Goal: Task Accomplishment & Management: Complete application form

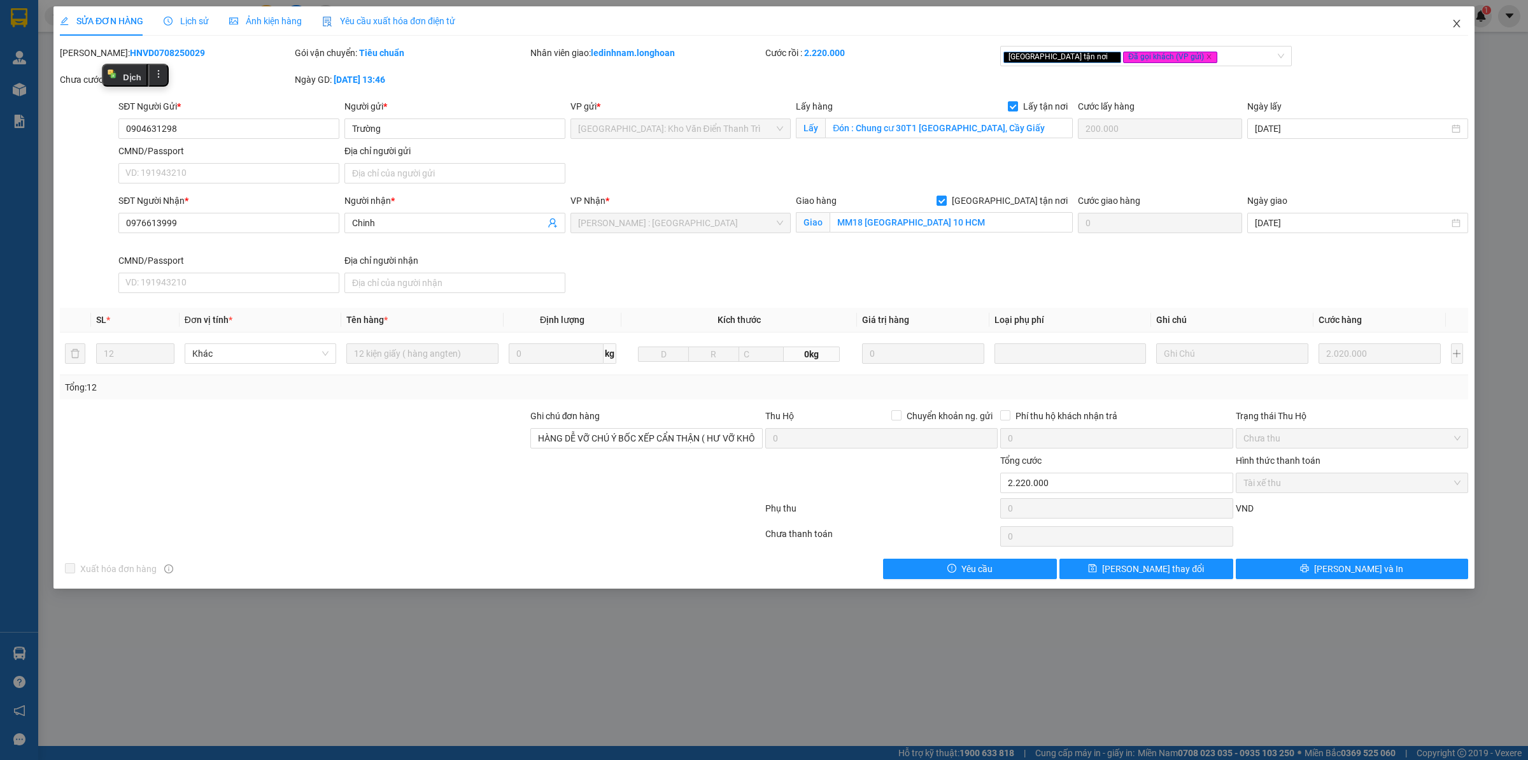
click at [1466, 27] on span "Close" at bounding box center [1457, 24] width 36 height 36
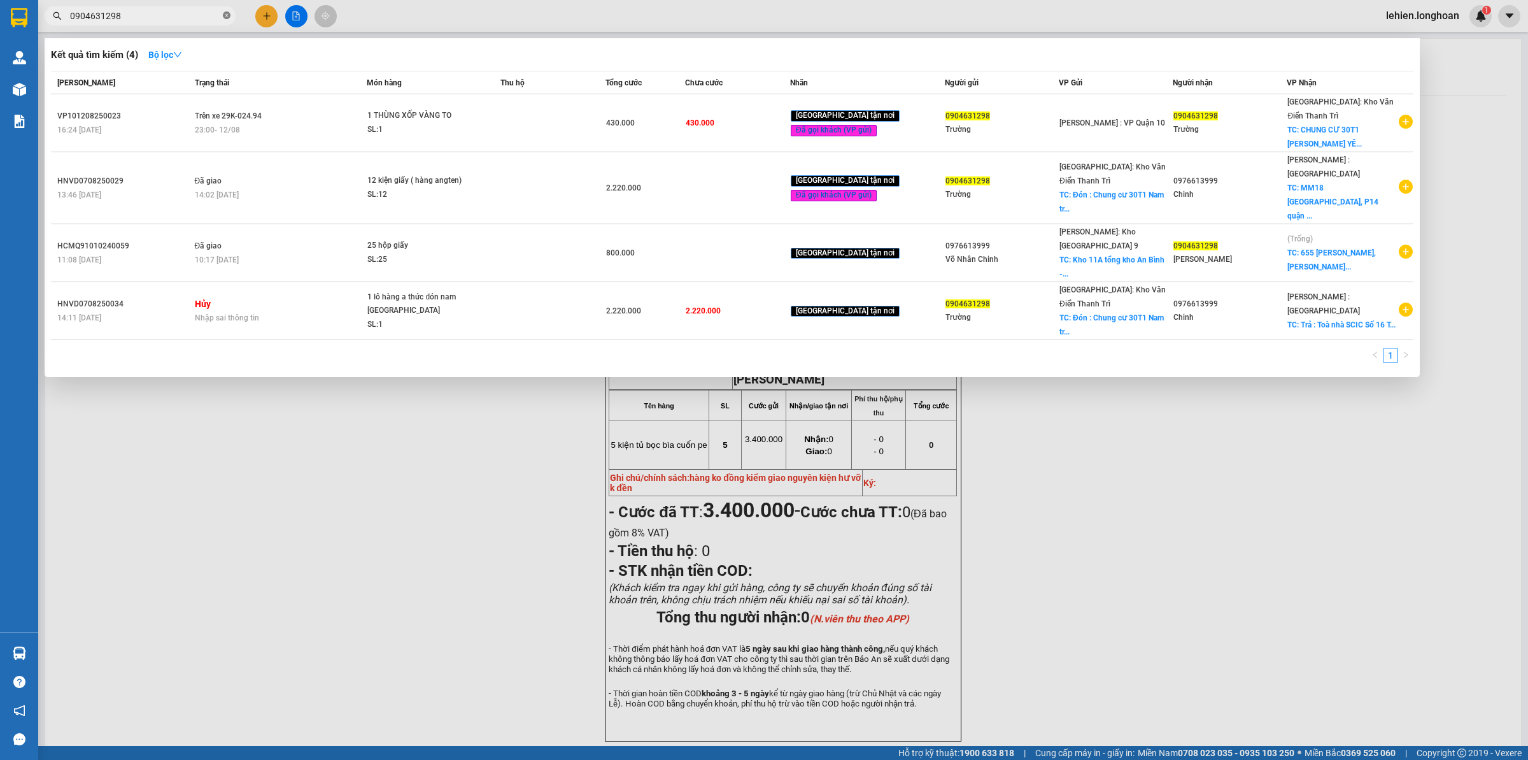
click at [226, 16] on icon "close-circle" at bounding box center [227, 15] width 8 height 8
paste input "DNTK1208250012"
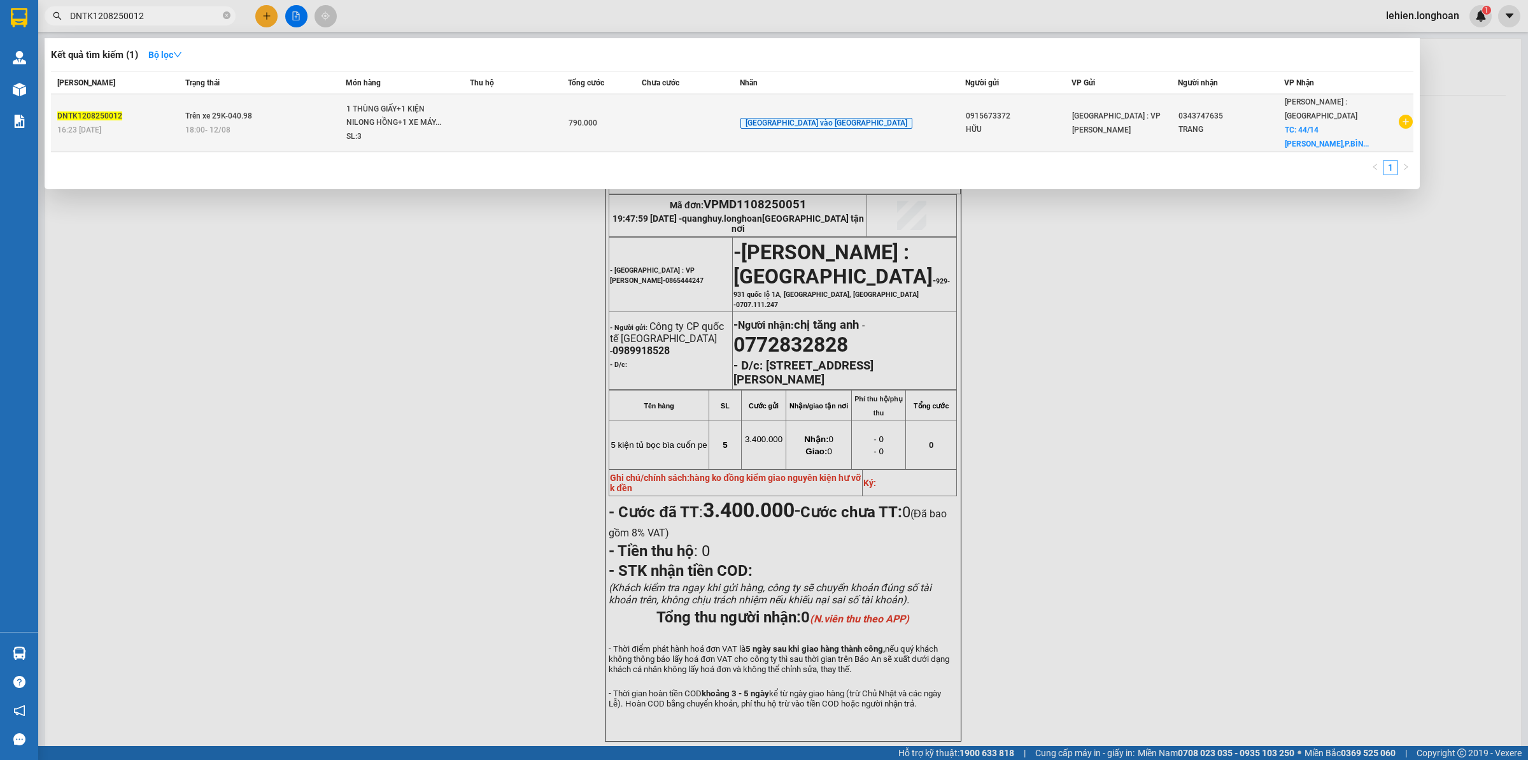
type input "DNTK1208250012"
click at [313, 132] on td "Trên xe 29K-040.98 18:00 [DATE]" at bounding box center [264, 123] width 164 height 58
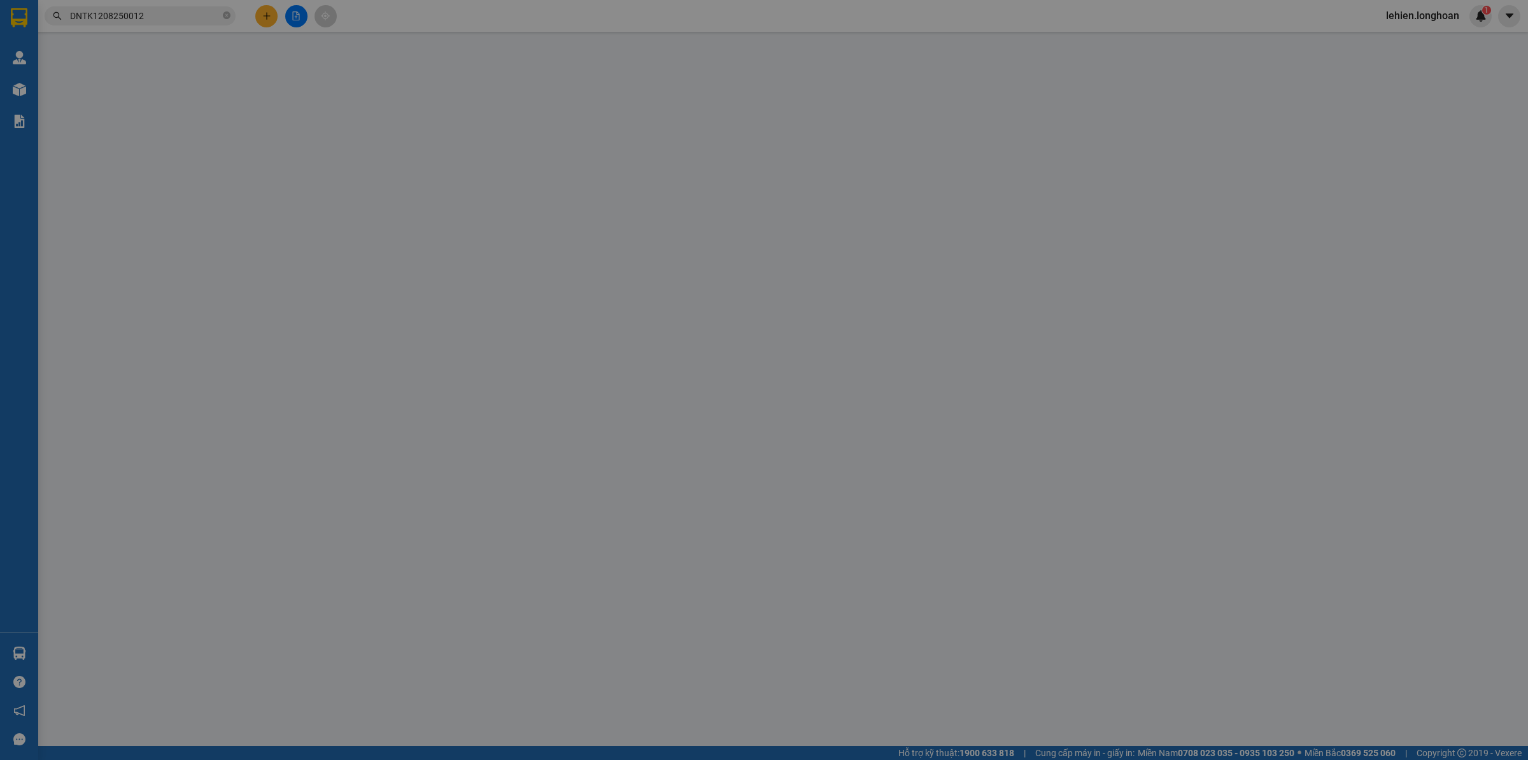
type input "0915673372"
type input "HỮU"
type input "0343747635"
type input "TRANG"
checkbox input "true"
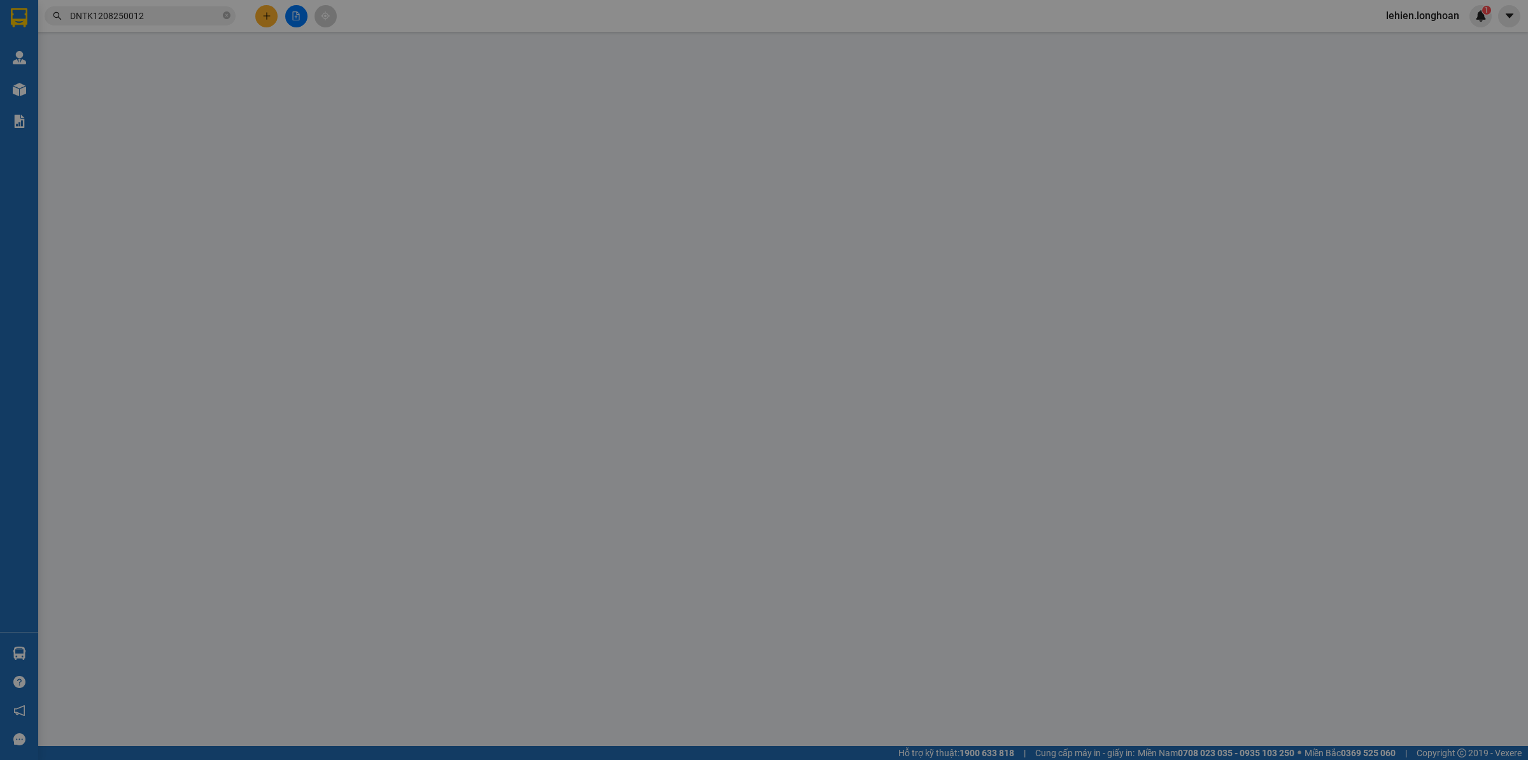
type input "44/14 [PERSON_NAME],P.BÌNH ĐA,[GEOGRAPHIC_DATA],[GEOGRAPHIC_DATA]"
type input "1 CHÌA KHÓA,1 GƯƠNG"
type input "790.000"
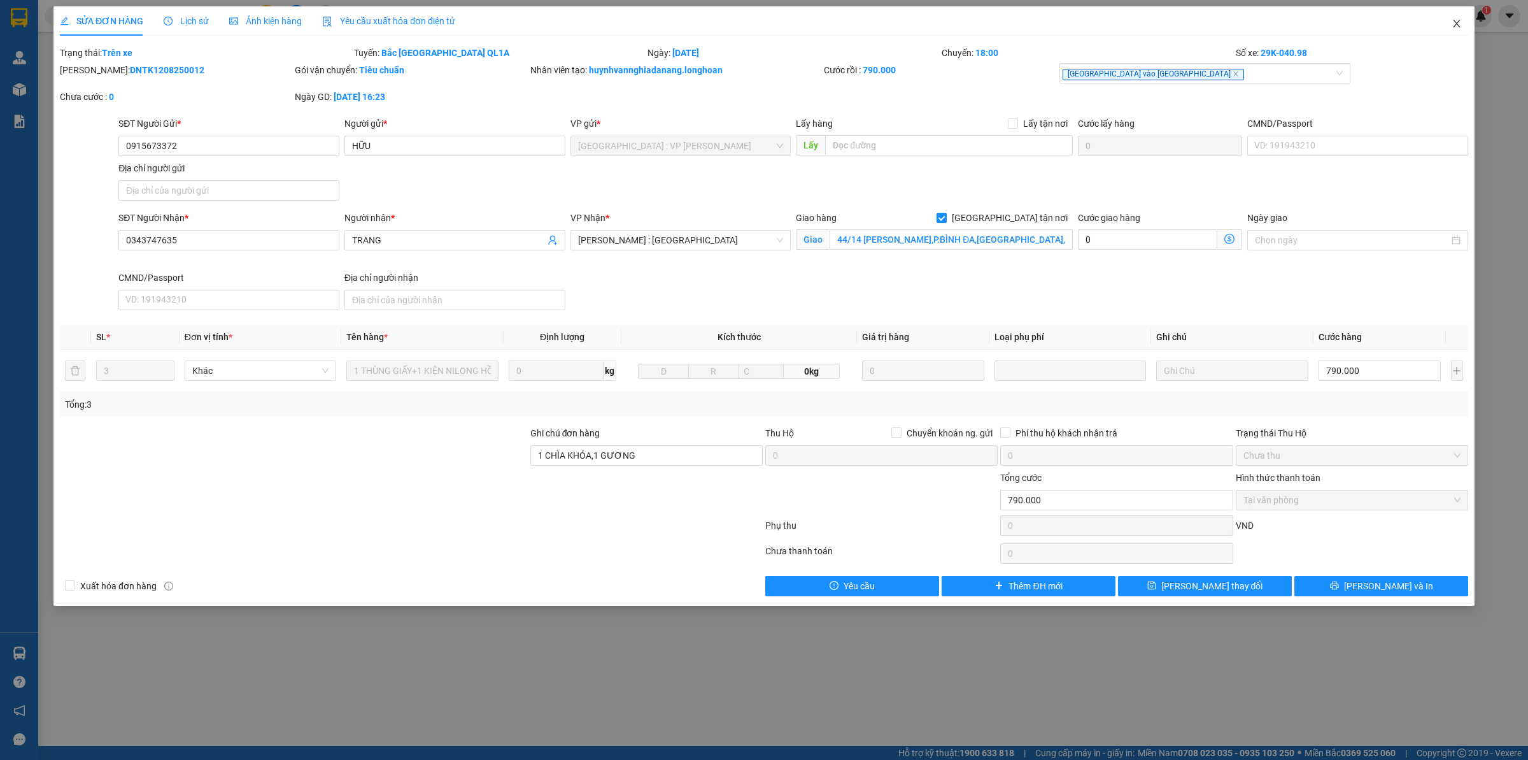
drag, startPoint x: 1473, startPoint y: 27, endPoint x: 1415, endPoint y: 17, distance: 58.7
click at [1472, 27] on span "Close" at bounding box center [1457, 24] width 36 height 36
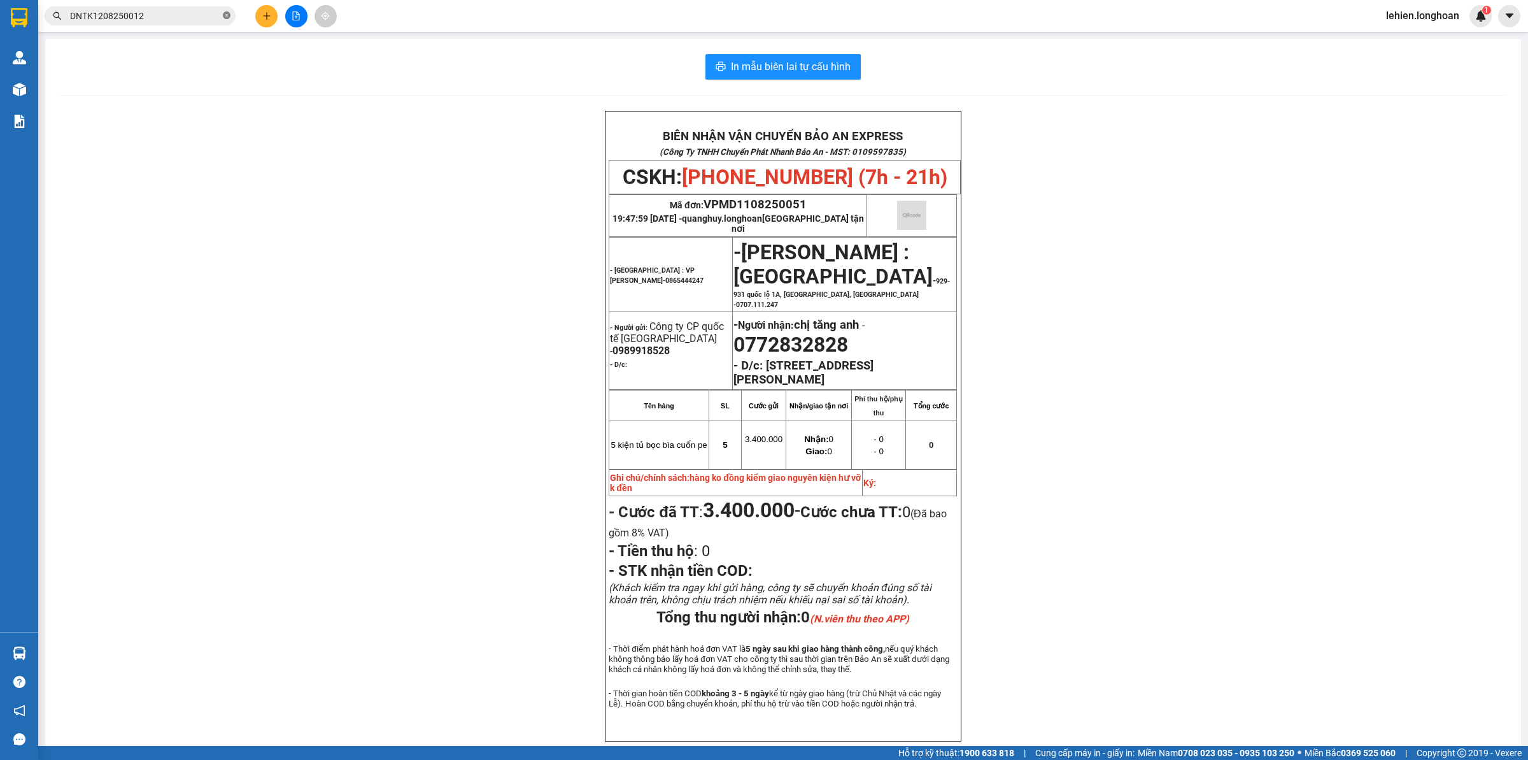
click at [226, 21] on span at bounding box center [227, 16] width 8 height 12
paste input "0352019899"
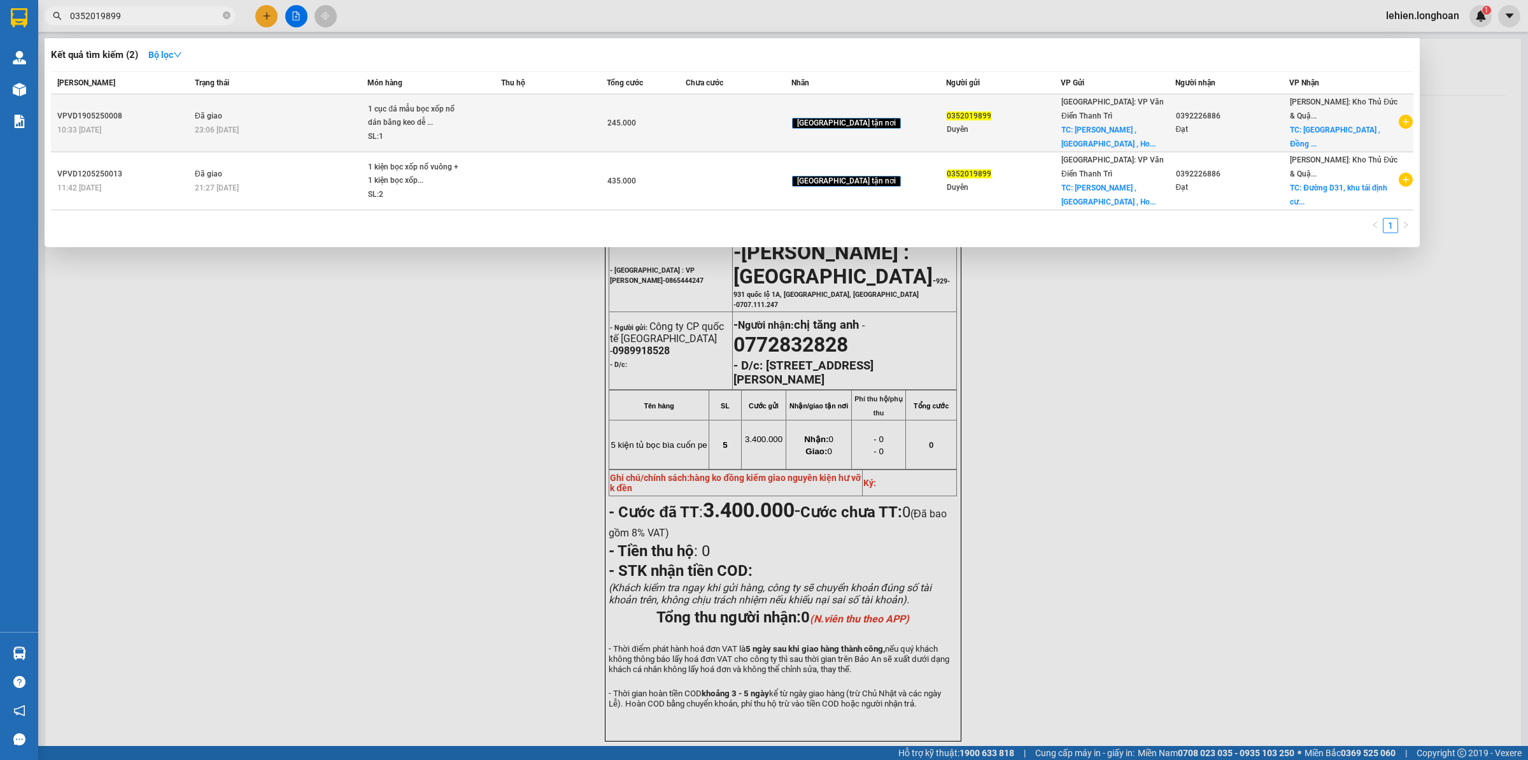
type input "0352019899"
click at [239, 127] on span "23:06 [DATE]" at bounding box center [217, 129] width 44 height 9
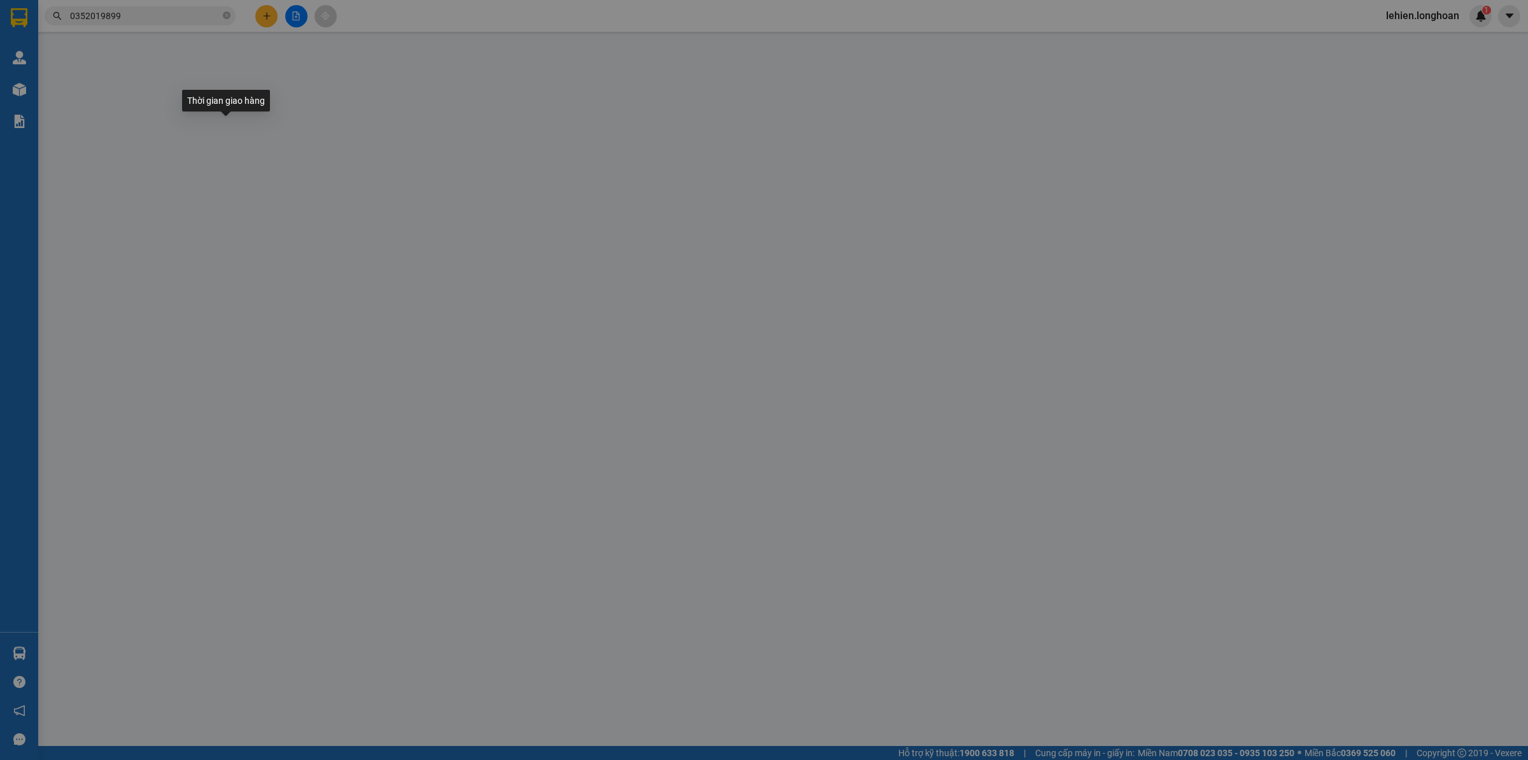
type input "0352019899"
type input "Duyên"
checkbox input "true"
type input "[PERSON_NAME] , [GEOGRAPHIC_DATA] , [GEOGRAPHIC_DATA]"
type input "65.000"
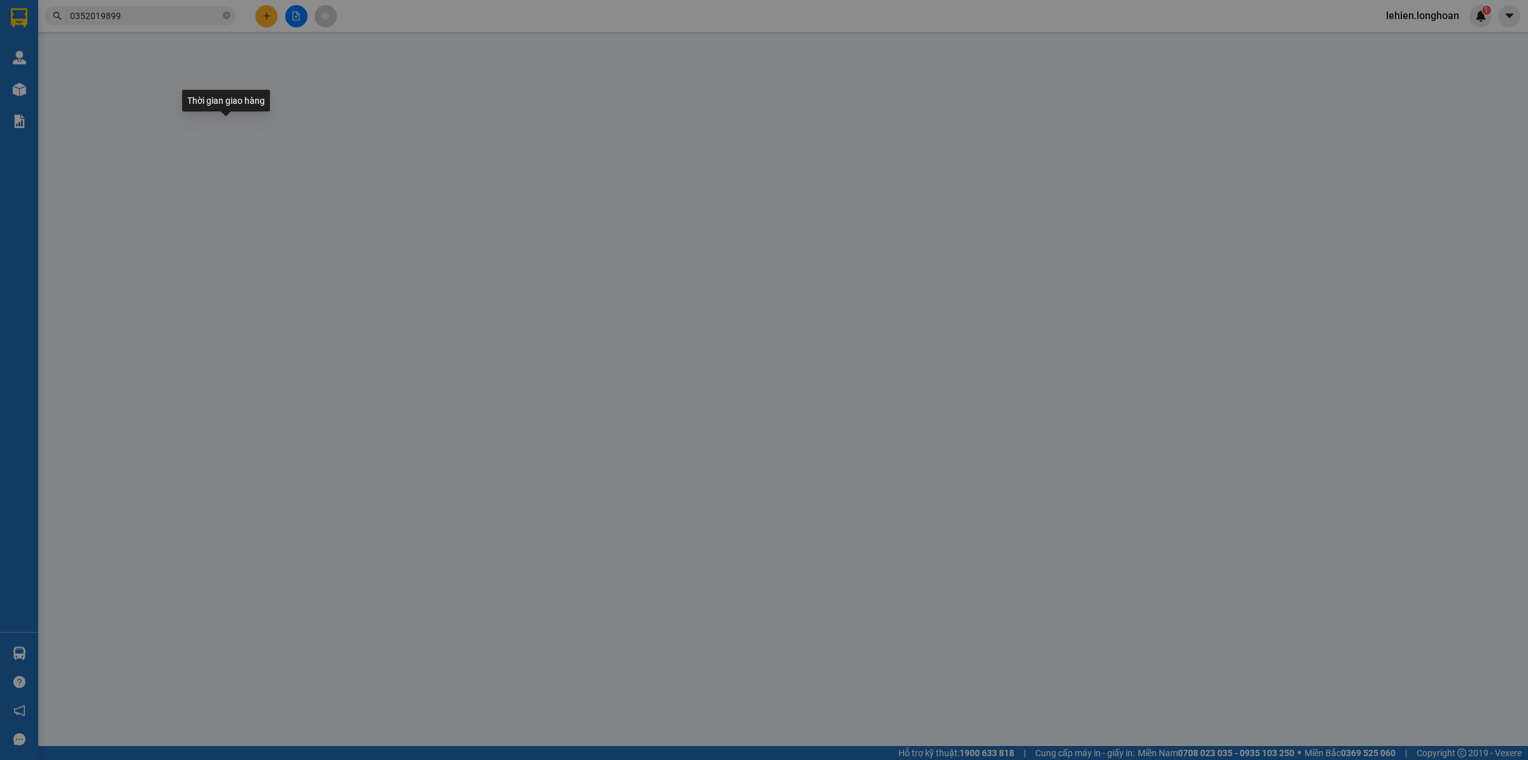
type input "0392226886"
type input "Đạt"
checkbox input "true"
type input "[GEOGRAPHIC_DATA] , [GEOGRAPHIC_DATA]"
type input "hàng giao nguyên kiện, hư vỡ ko đền"
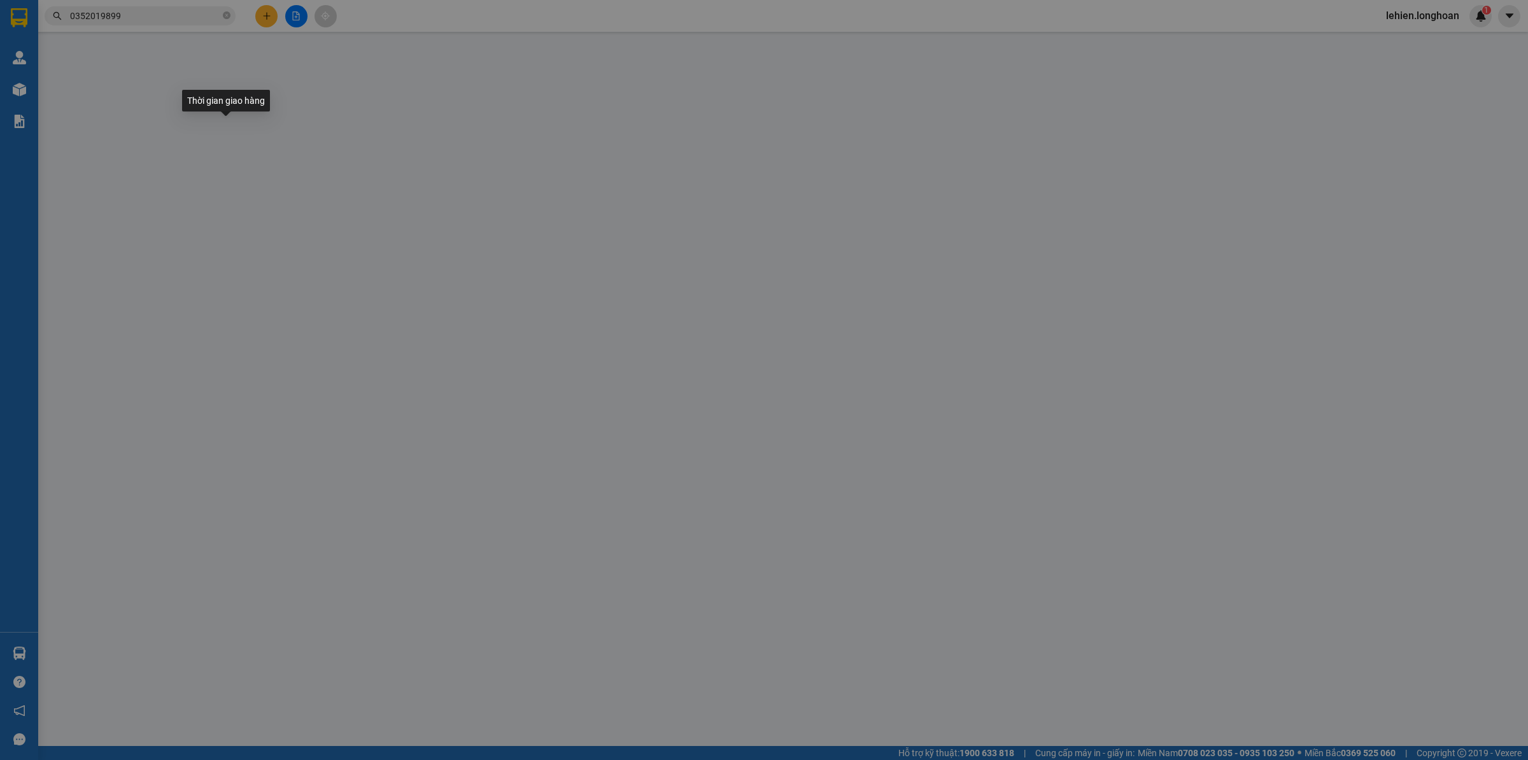
type input "245.000"
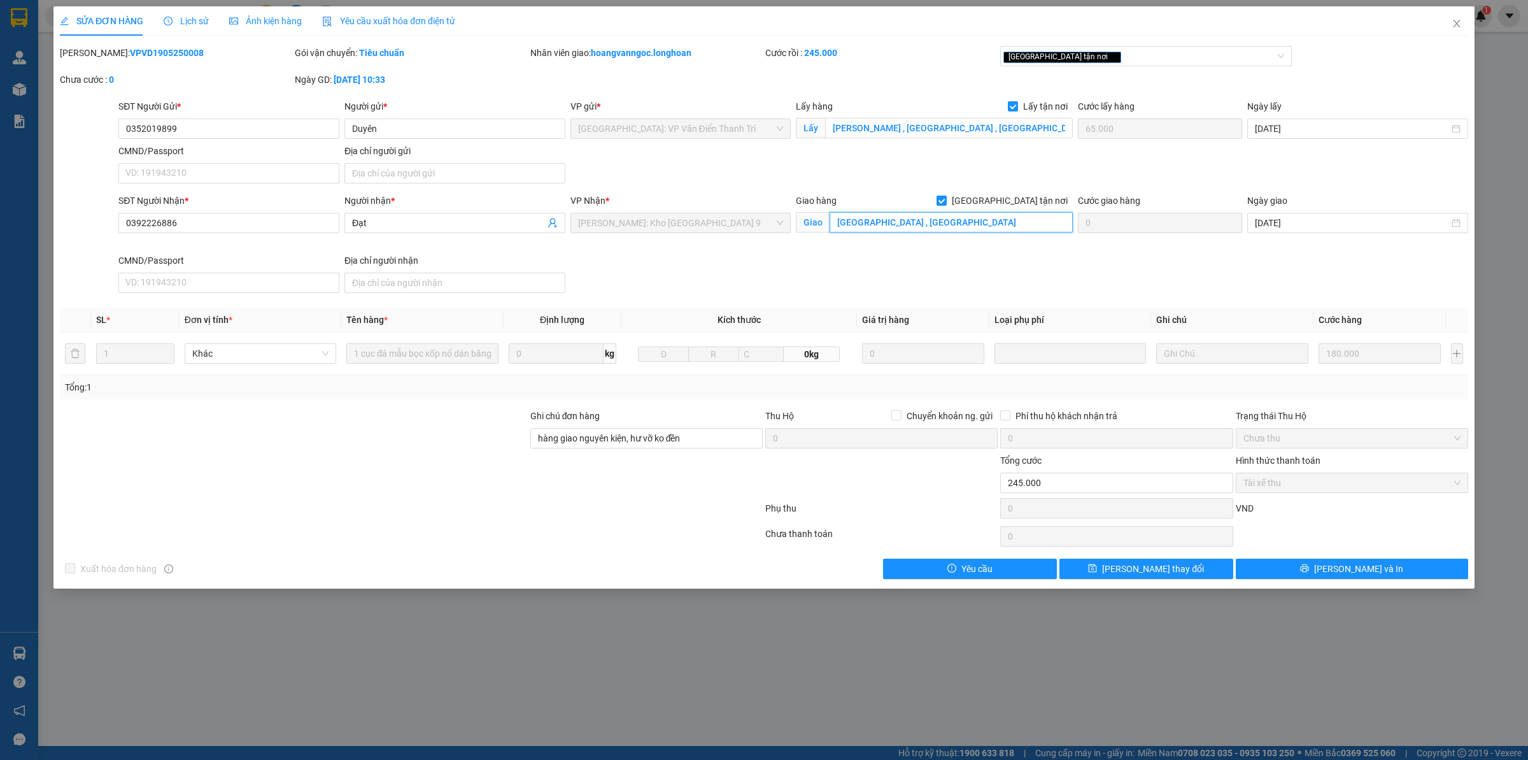
click at [994, 224] on input "[GEOGRAPHIC_DATA] , [GEOGRAPHIC_DATA]" at bounding box center [951, 222] width 243 height 20
drag, startPoint x: 425, startPoint y: 217, endPoint x: 85, endPoint y: 209, distance: 340.8
click at [85, 209] on div "SĐT Người Nhận * 0392226886 Người nhận * Đạt Đạt VP Nhận * [GEOGRAPHIC_DATA]: […" at bounding box center [764, 246] width 1411 height 104
drag, startPoint x: 197, startPoint y: 218, endPoint x: 0, endPoint y: 208, distance: 197.7
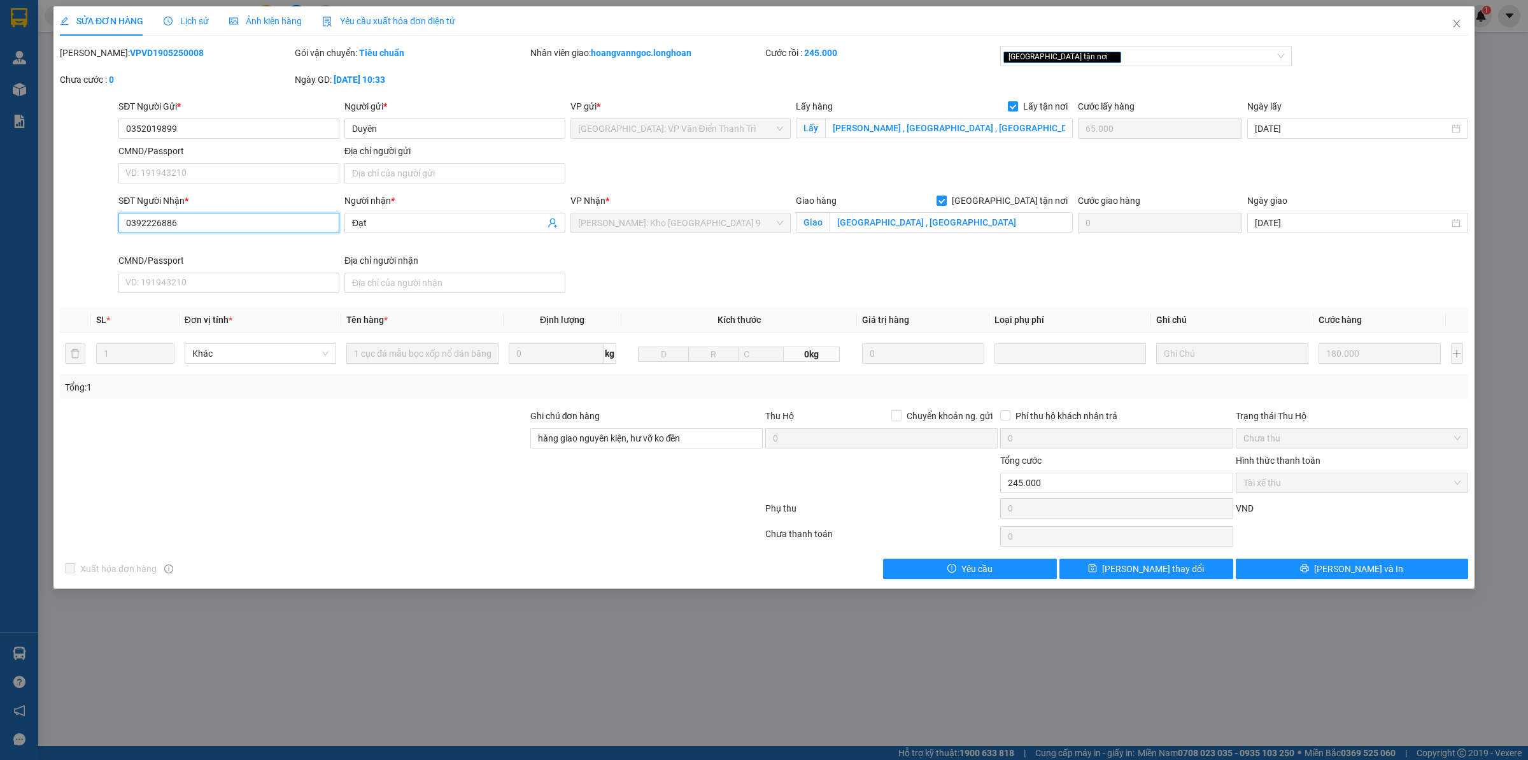
click at [0, 208] on div "SỬA ĐƠN HÀNG Lịch sử Ảnh kiện hàng Yêu cầu xuất hóa đơn điện tử Total Paid Fee …" at bounding box center [764, 380] width 1528 height 760
click at [1459, 10] on span "Close" at bounding box center [1457, 24] width 36 height 36
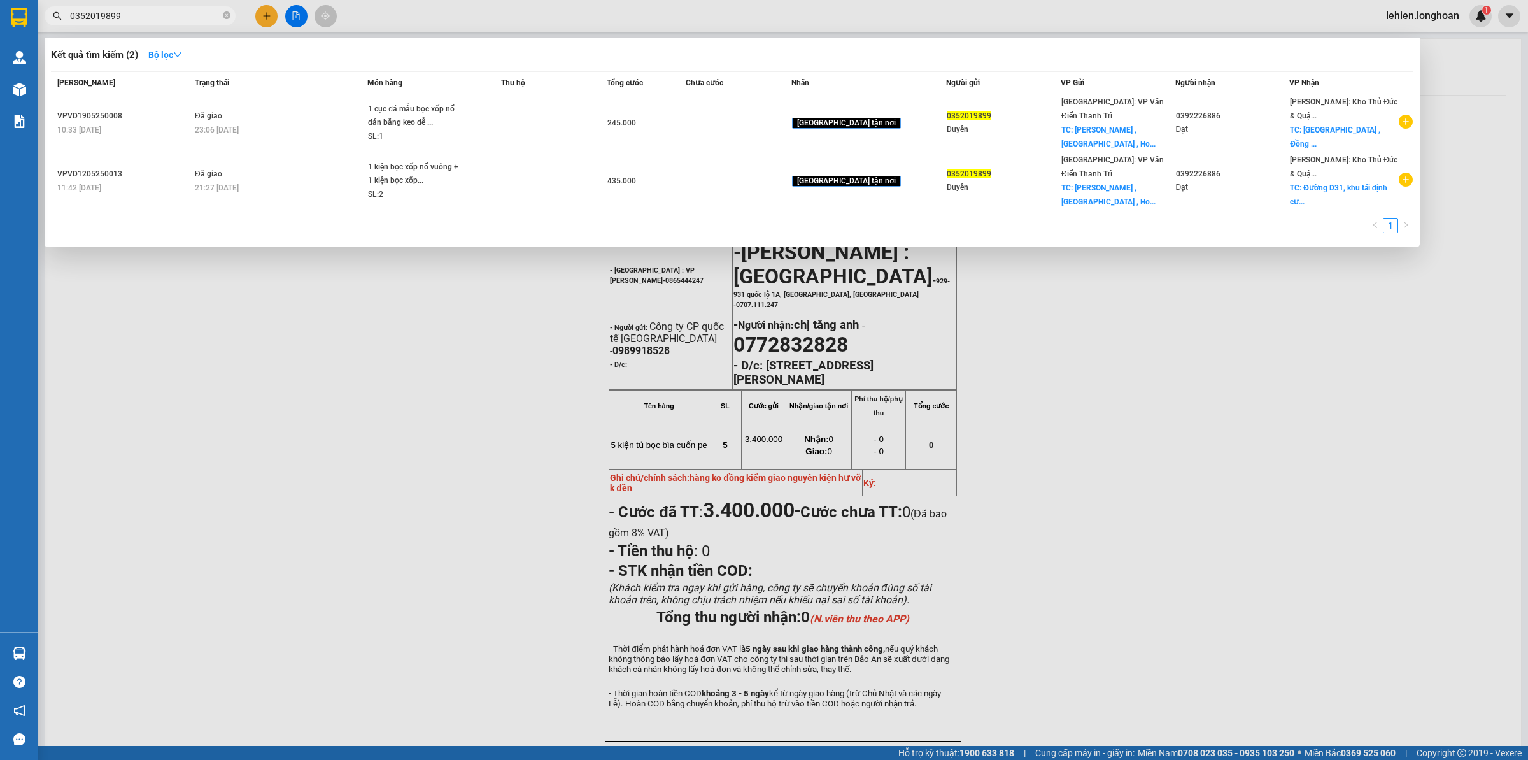
click at [222, 17] on span "0352019899" at bounding box center [140, 15] width 191 height 19
click at [231, 14] on span "0352019899" at bounding box center [140, 15] width 191 height 19
click at [227, 14] on icon "close-circle" at bounding box center [227, 15] width 8 height 8
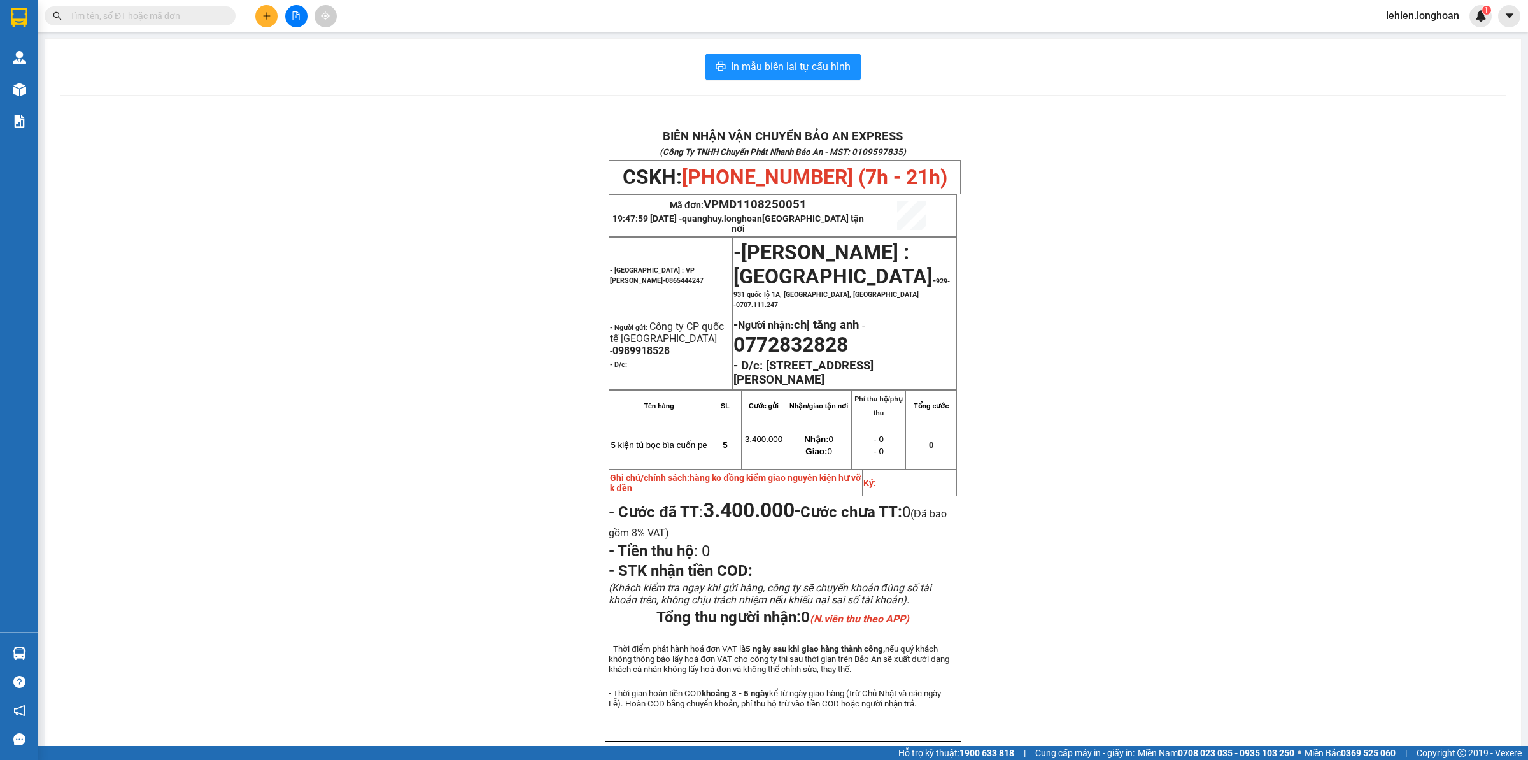
click at [171, 19] on input "text" at bounding box center [145, 16] width 150 height 14
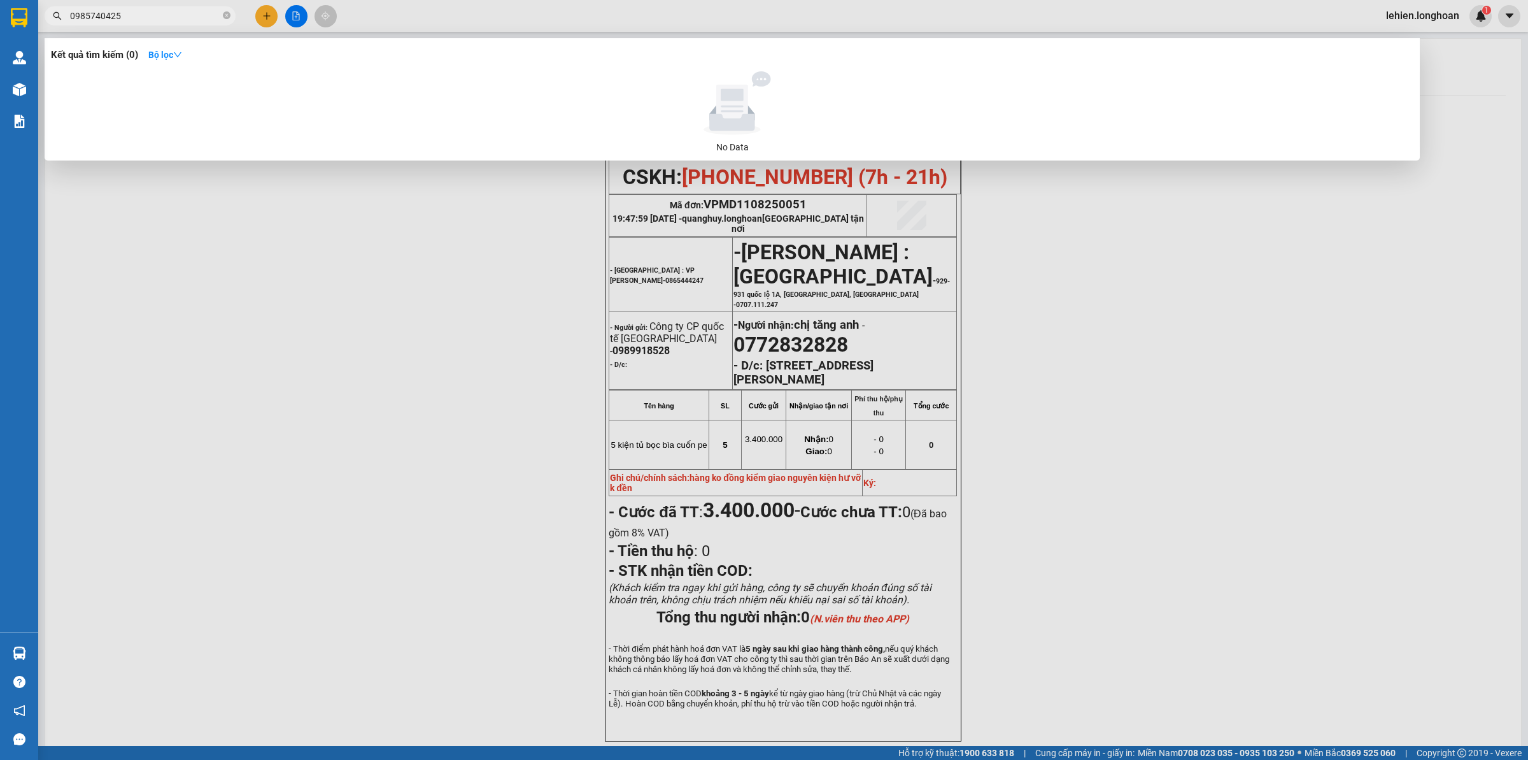
type input "0985740425"
click at [227, 19] on icon "close-circle" at bounding box center [227, 15] width 8 height 8
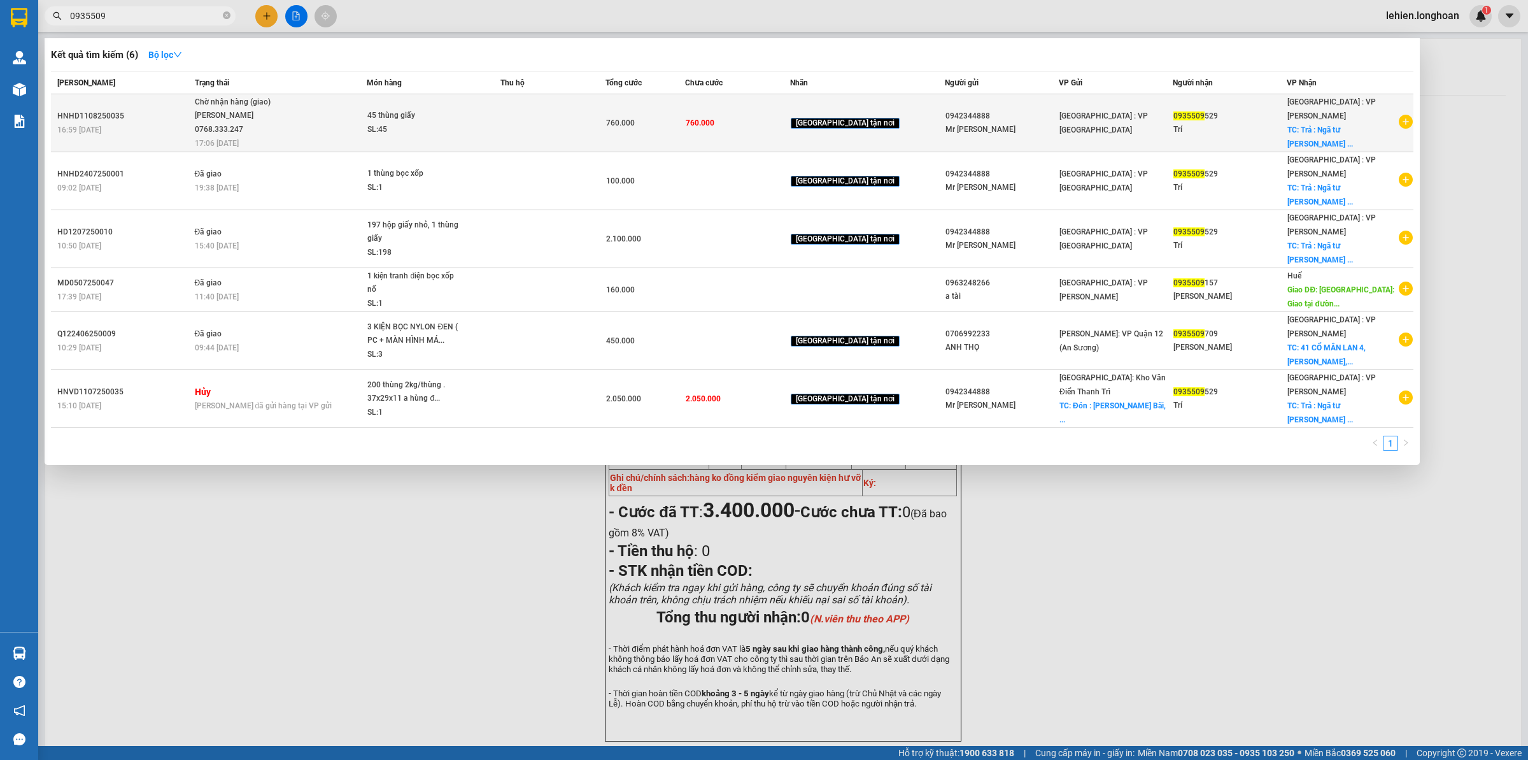
type input "0935509"
click at [287, 97] on div "Chờ nhận hàng (giao)" at bounding box center [243, 103] width 96 height 14
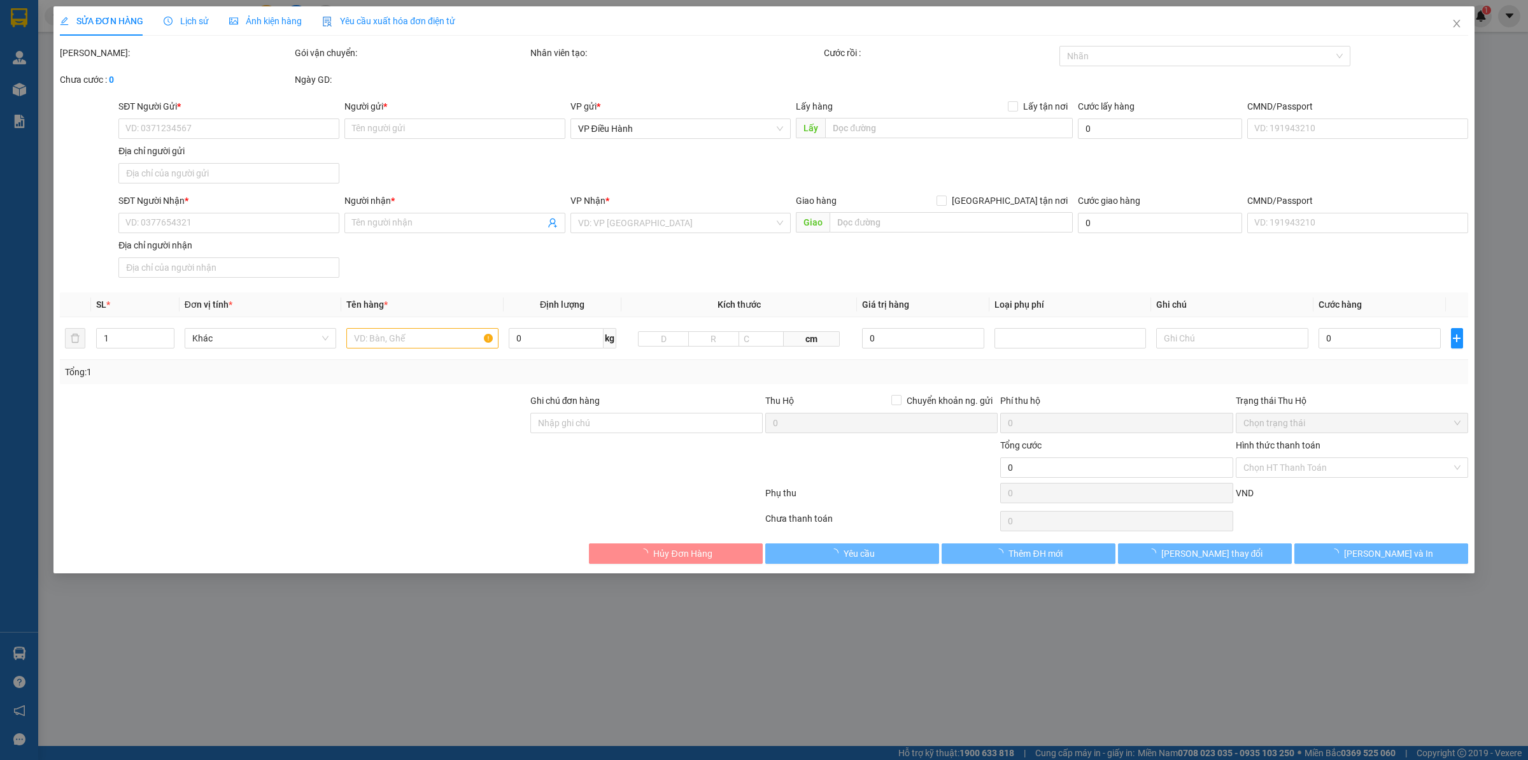
type input "0942344888"
type input "Mr [PERSON_NAME]"
type input "0935509529"
type input "Trí"
checkbox input "true"
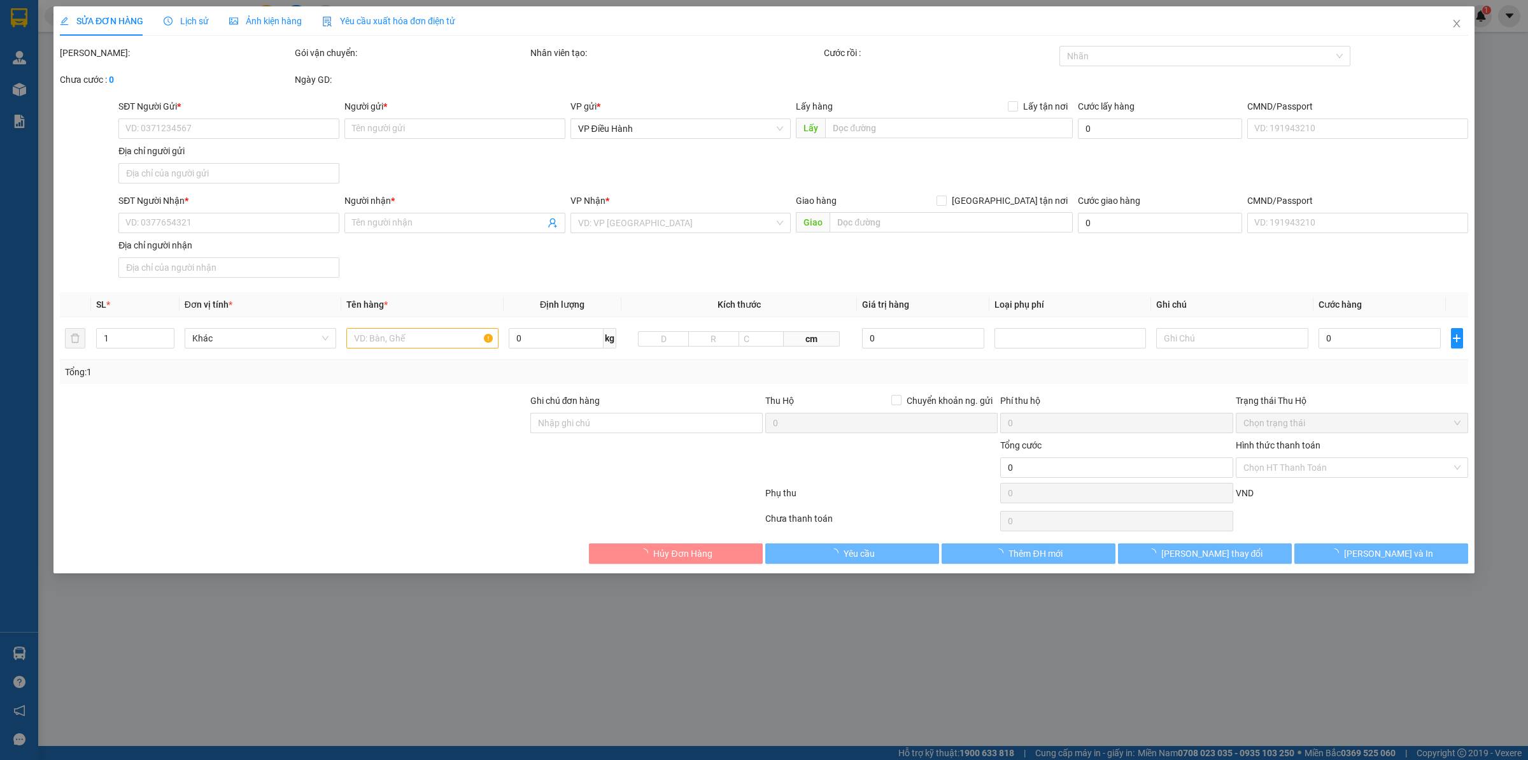
type input "Trả : Ngã tư [PERSON_NAME] và [PERSON_NAME] ,tp Tam Kỳ,t [GEOGRAPHIC_DATA]"
type input "760.000"
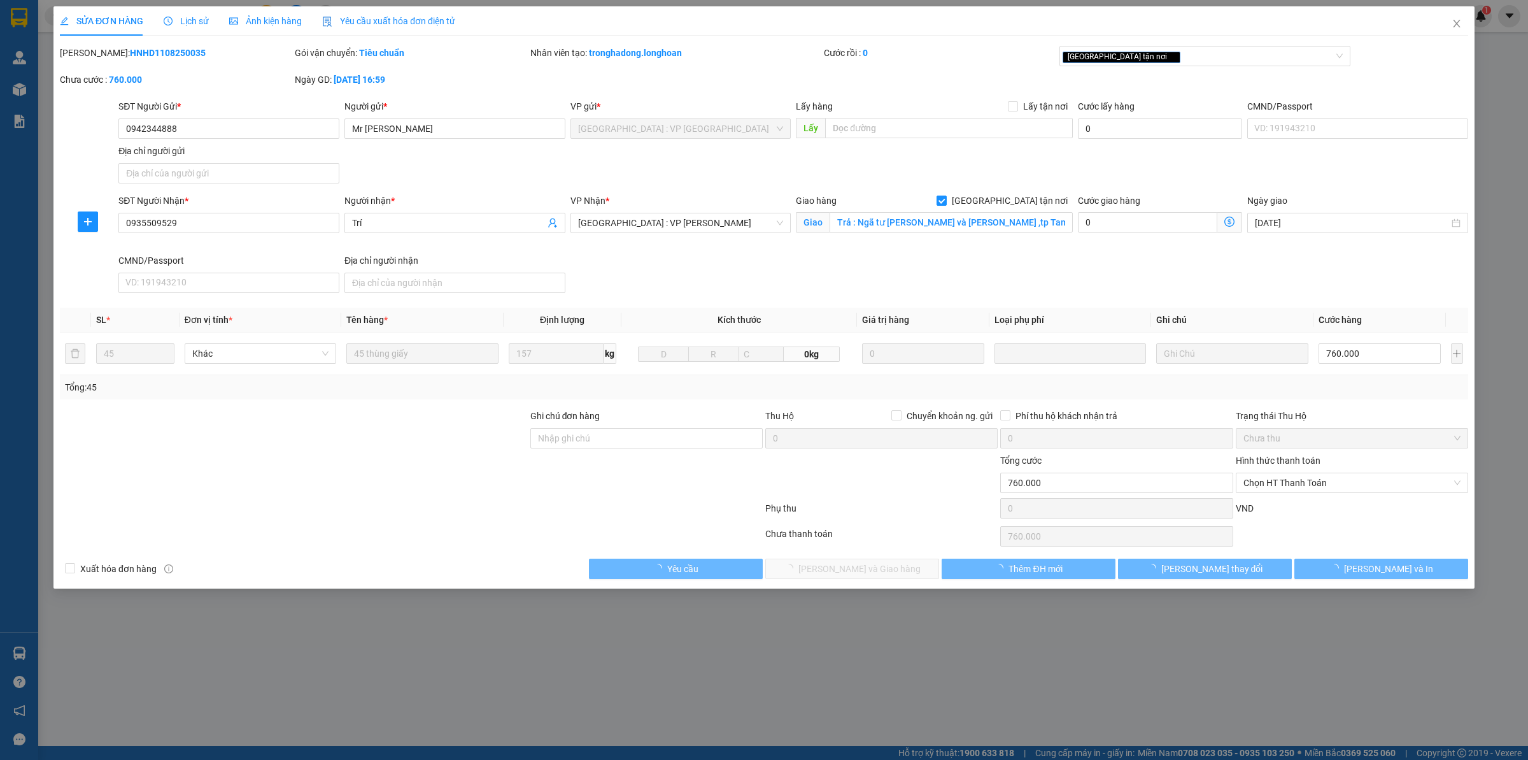
click at [197, 19] on span "Lịch sử" at bounding box center [186, 21] width 45 height 10
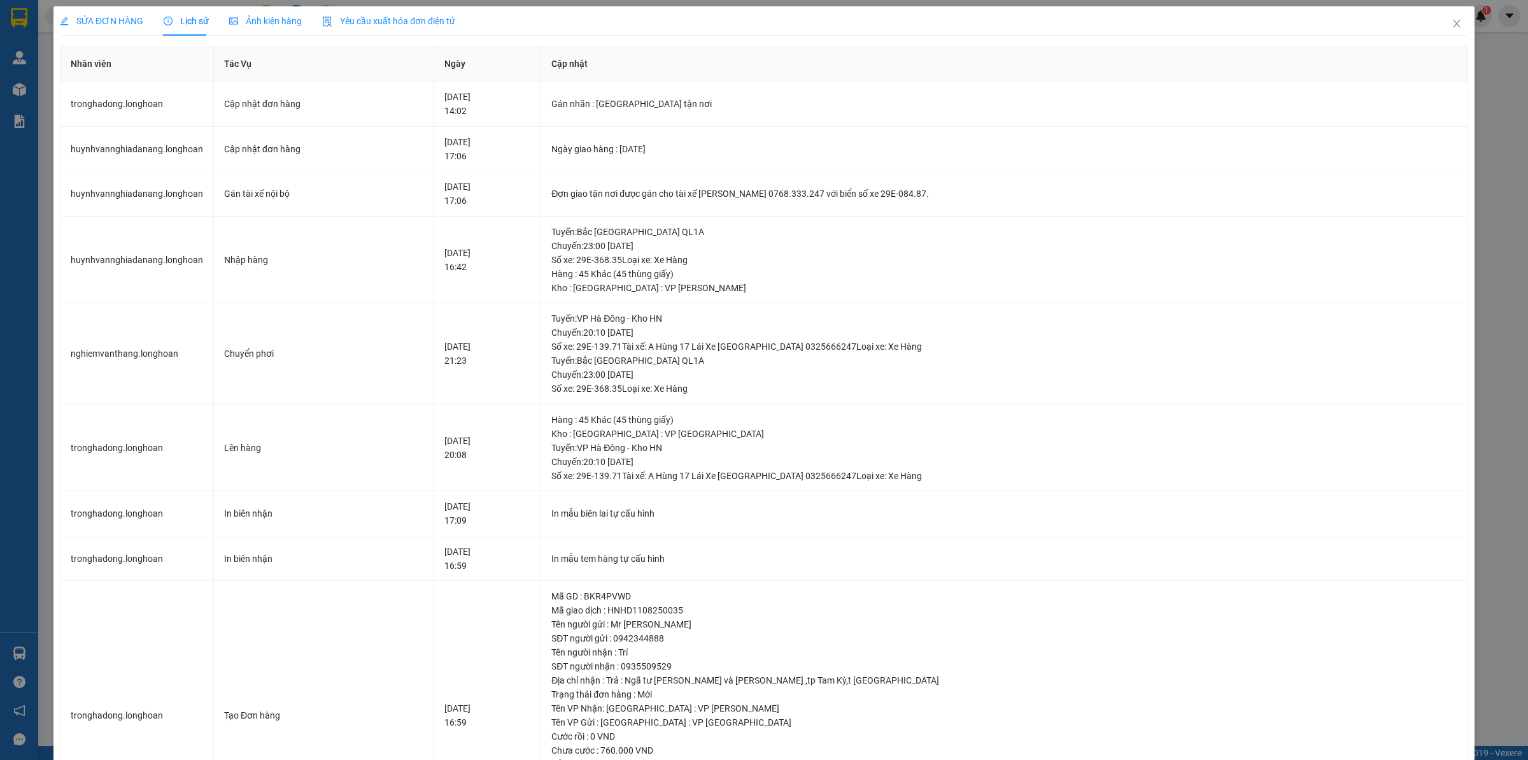
click at [115, 20] on span "SỬA ĐƠN HÀNG" at bounding box center [101, 21] width 83 height 10
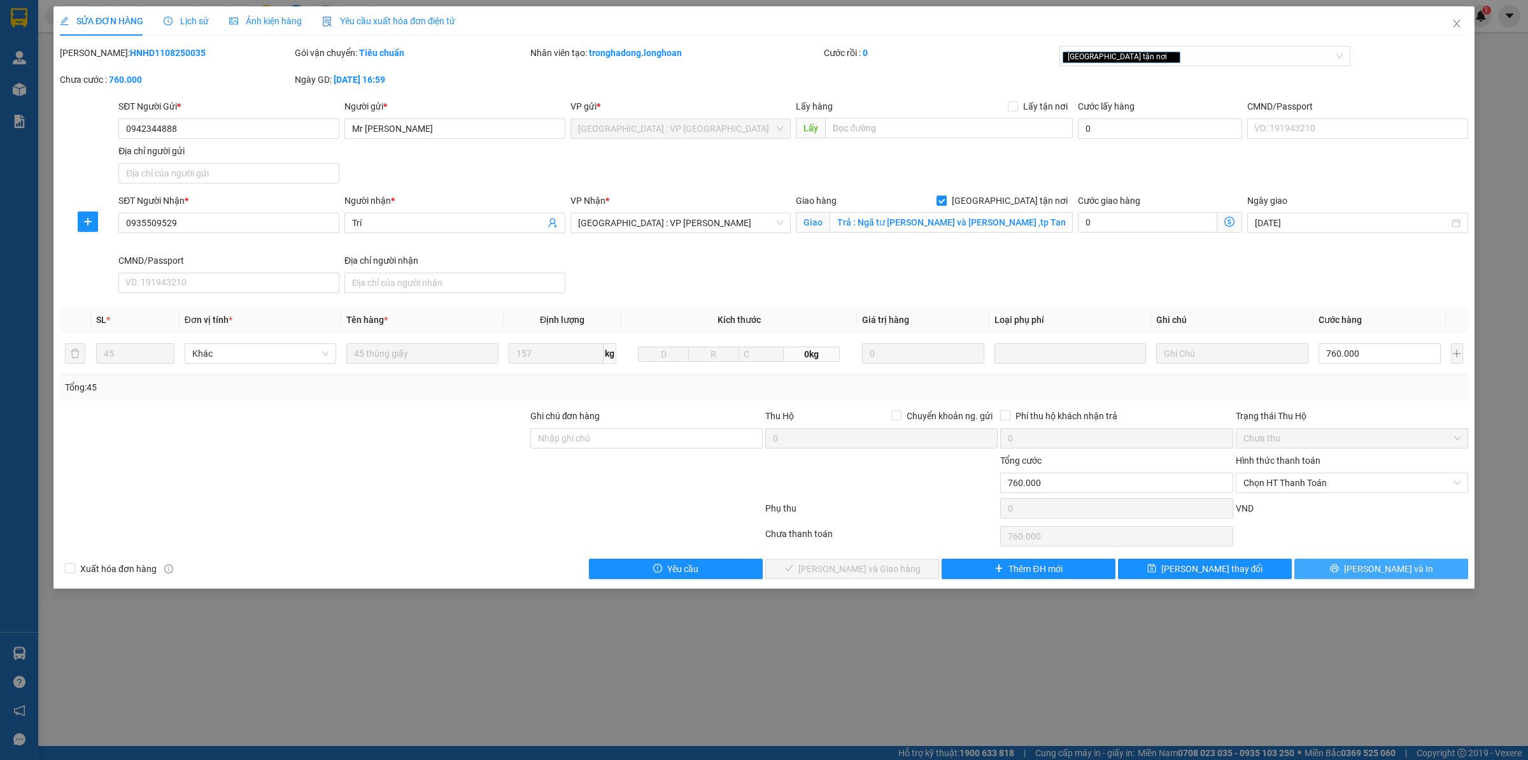
click at [1398, 575] on span "[PERSON_NAME] và In" at bounding box center [1388, 569] width 89 height 14
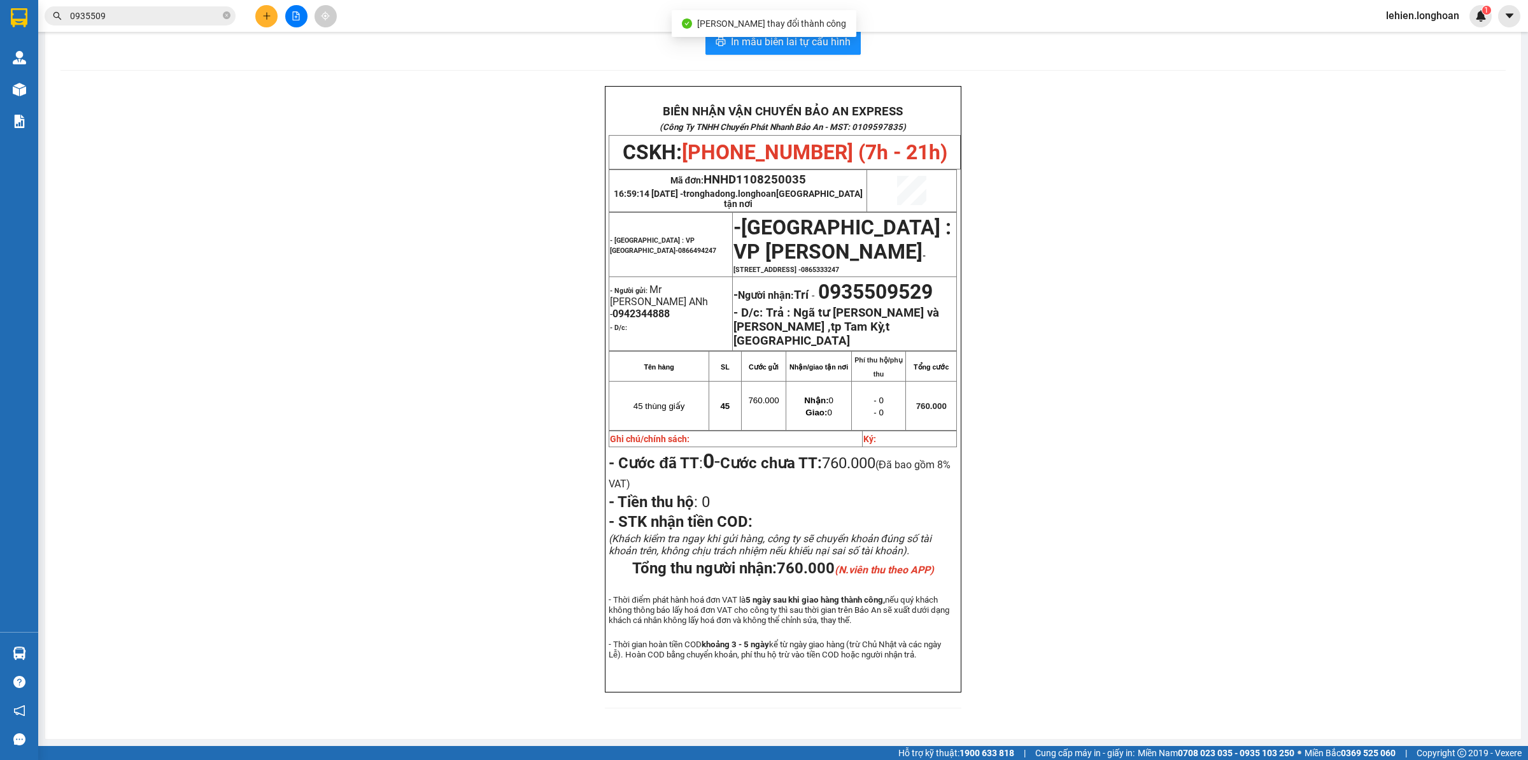
scroll to position [49, 0]
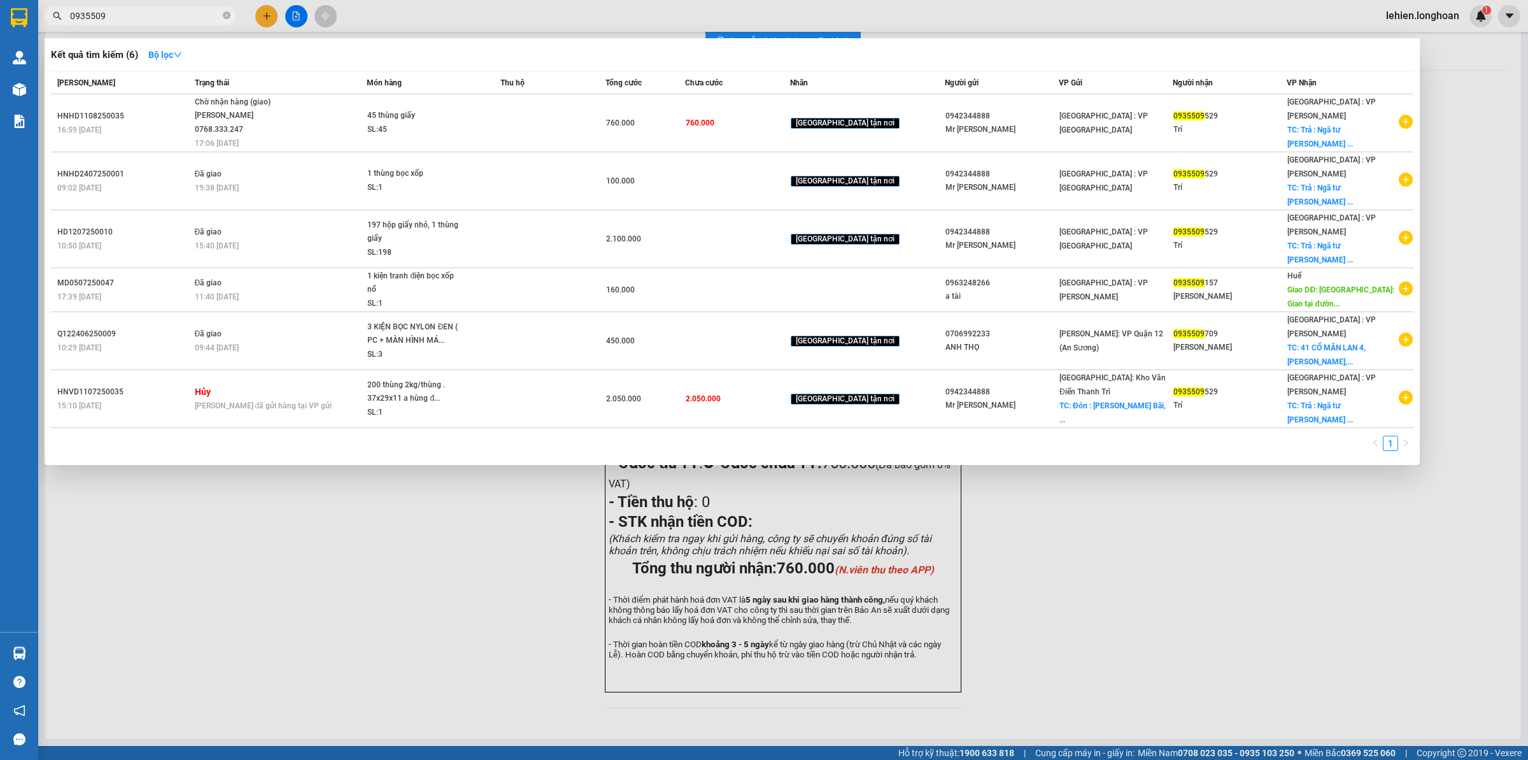
click at [226, 13] on icon "close-circle" at bounding box center [227, 15] width 8 height 8
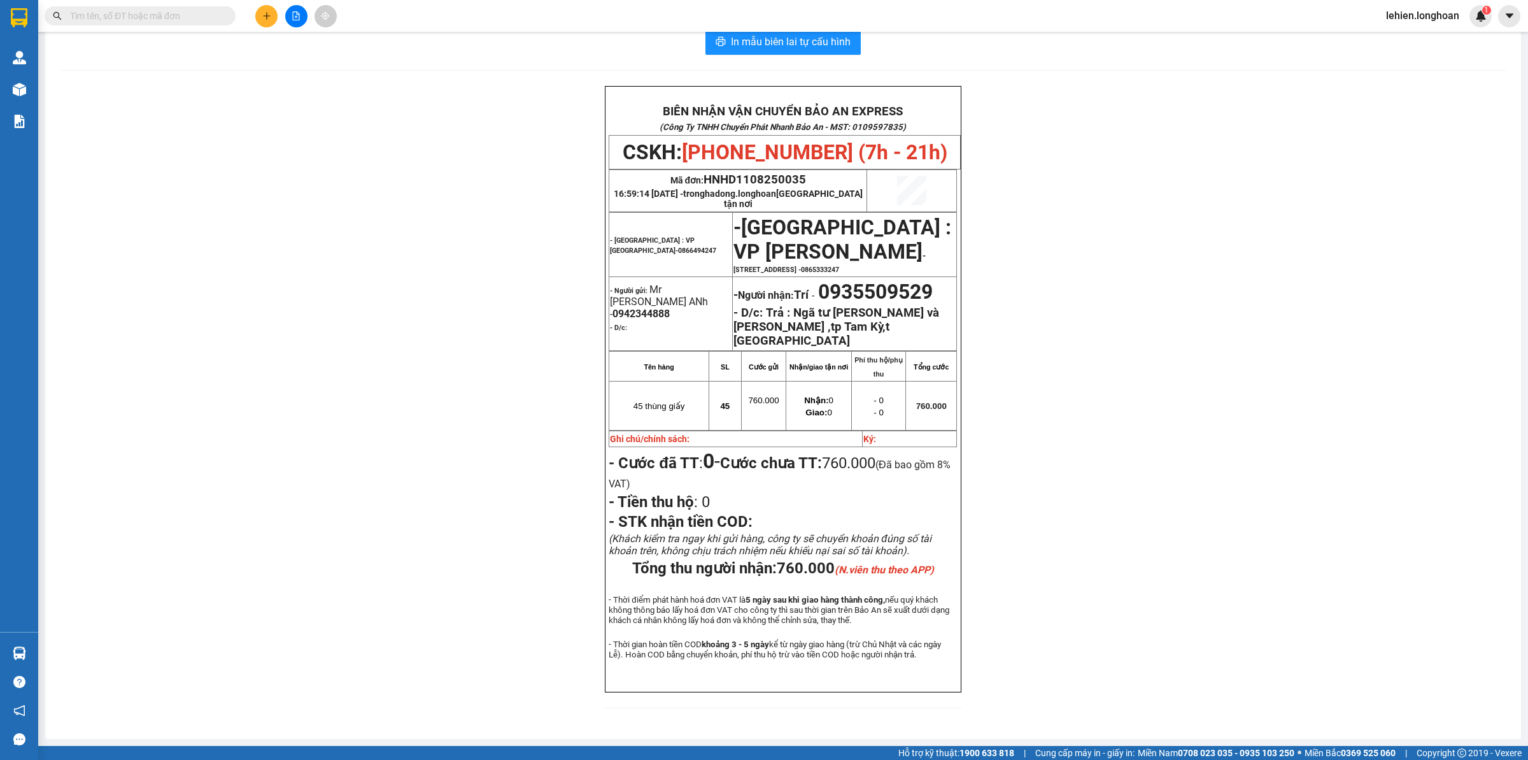
paste input "0365688622"
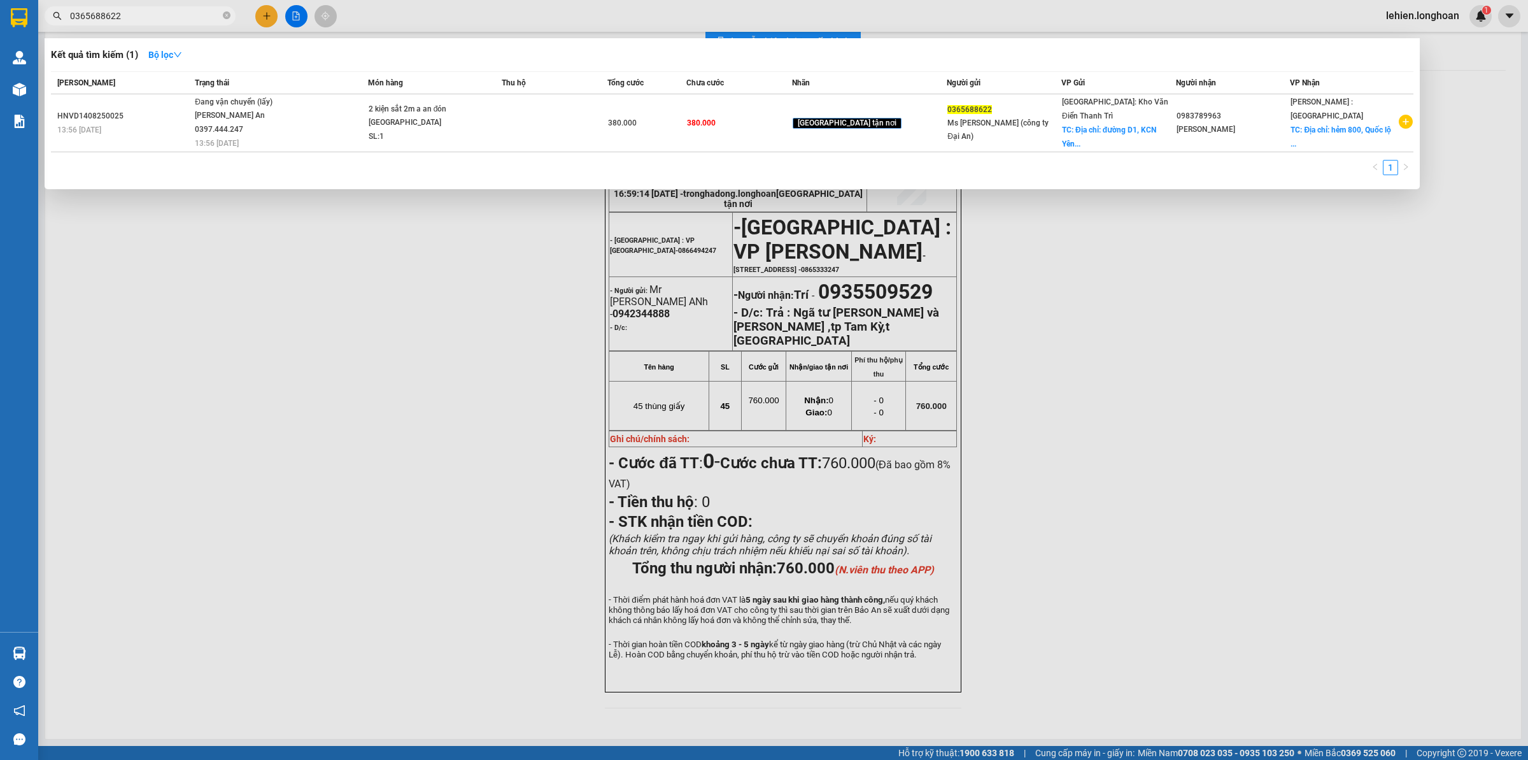
type input "0365688622"
click at [225, 15] on icon "close-circle" at bounding box center [227, 15] width 8 height 8
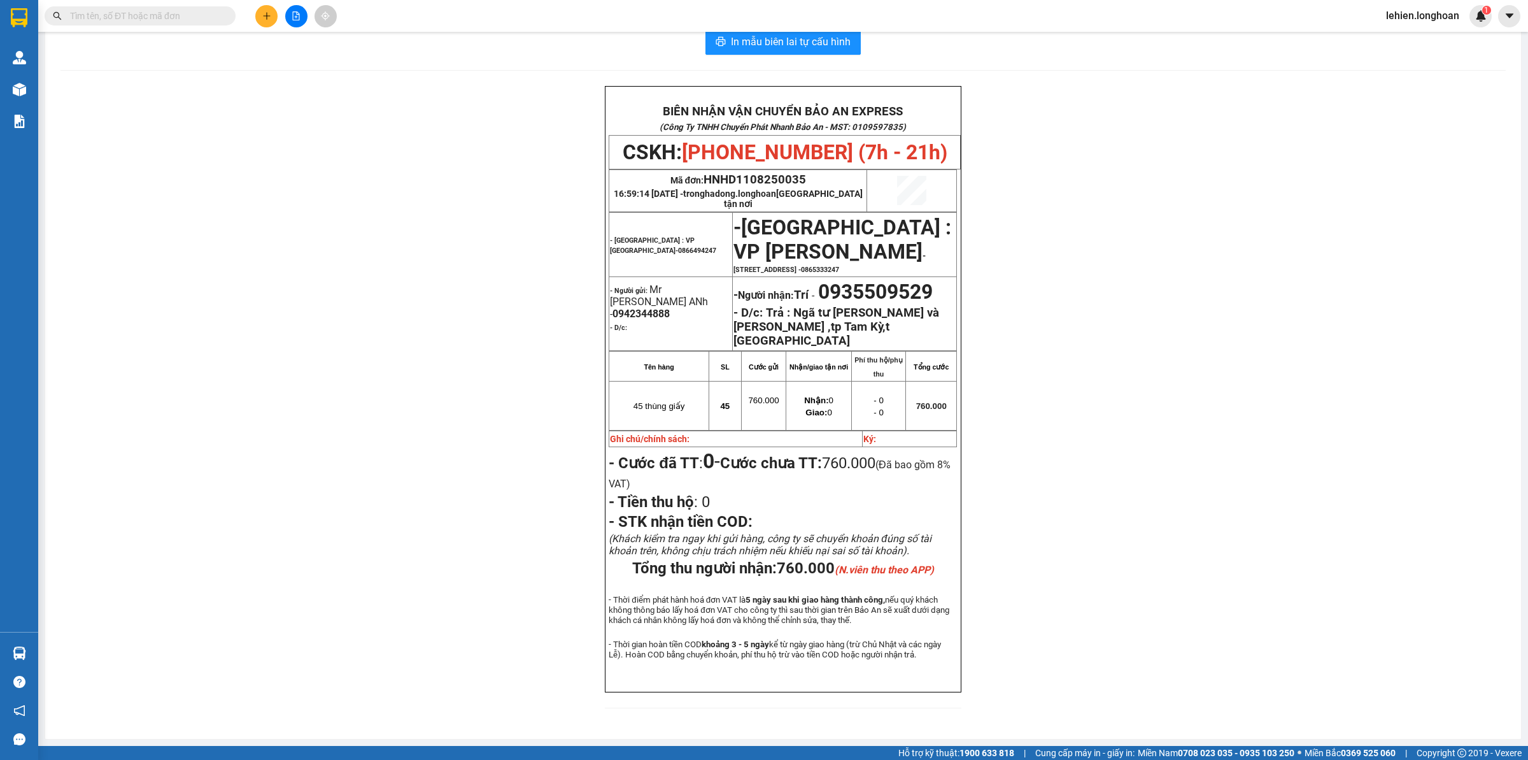
click at [195, 11] on input "text" at bounding box center [145, 16] width 150 height 14
paste input "HNVD0708250040"
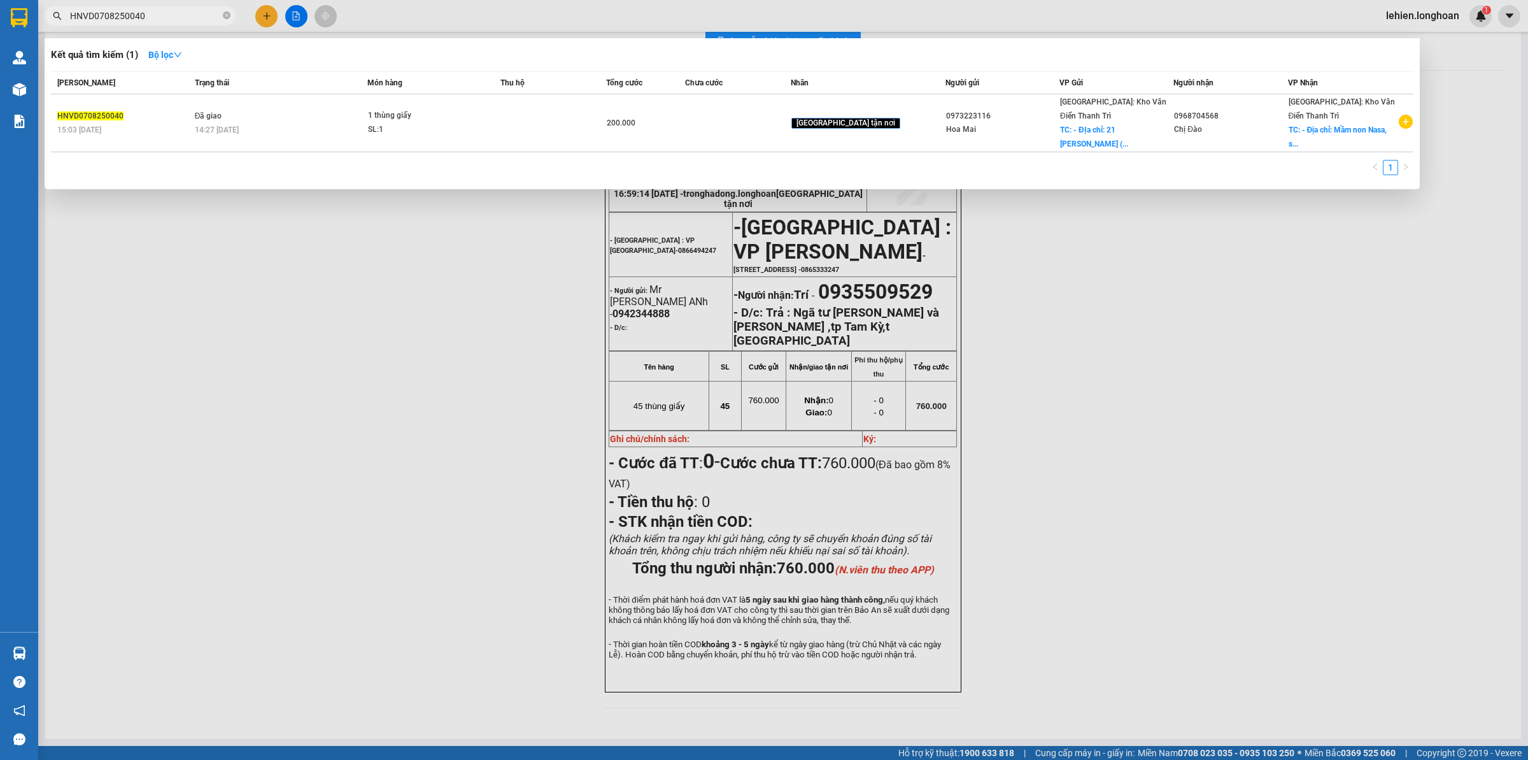
type input "HNVD0708250040"
click at [333, 105] on td "Đã giao 14:27 [DATE]" at bounding box center [280, 123] width 176 height 58
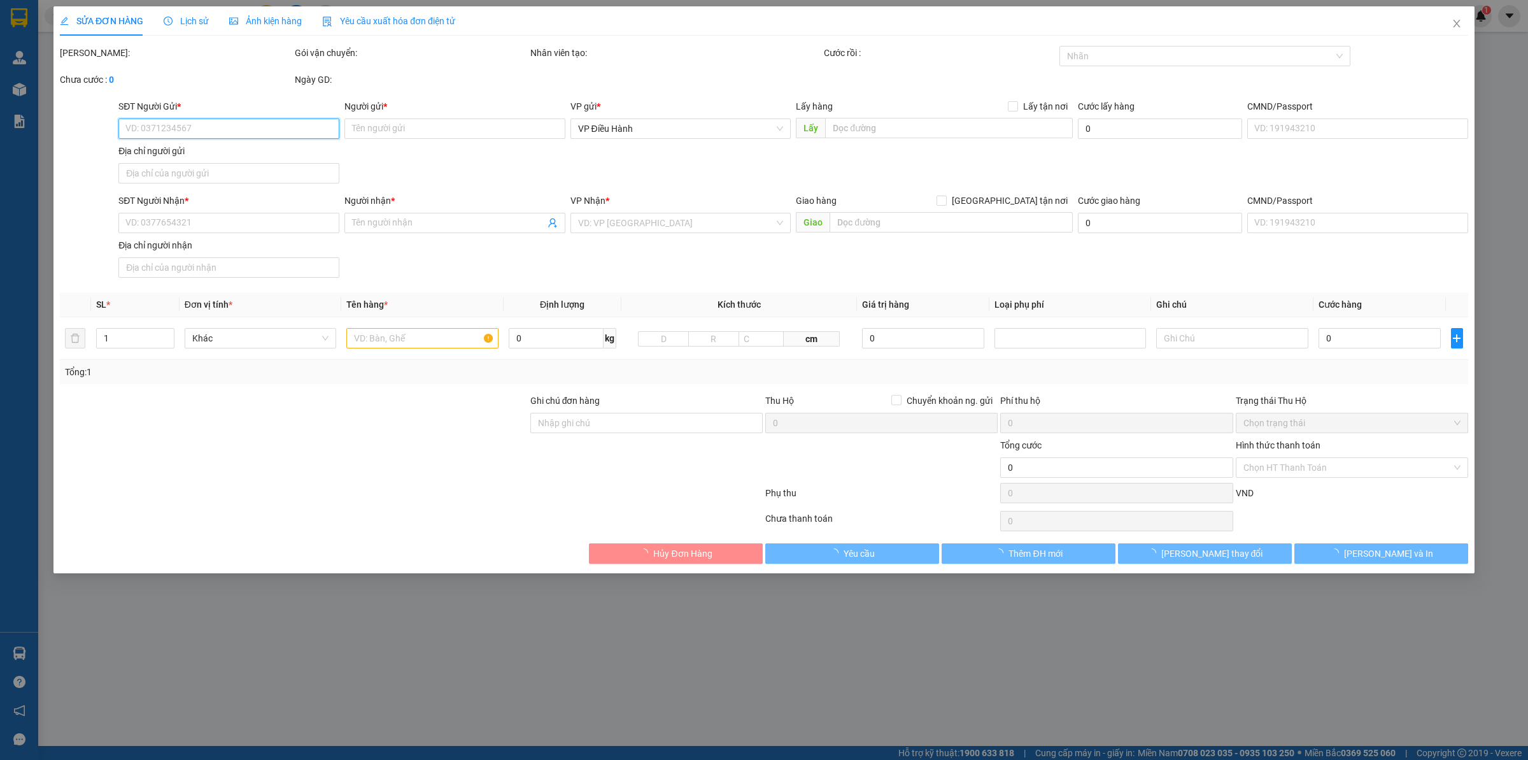
type input "0973223116"
type input "Hoa Mai"
checkbox input "true"
type input "- ĐỊa chỉ: 21 [PERSON_NAME] (Tòa nhà Sunsquare)"
type input "65.000"
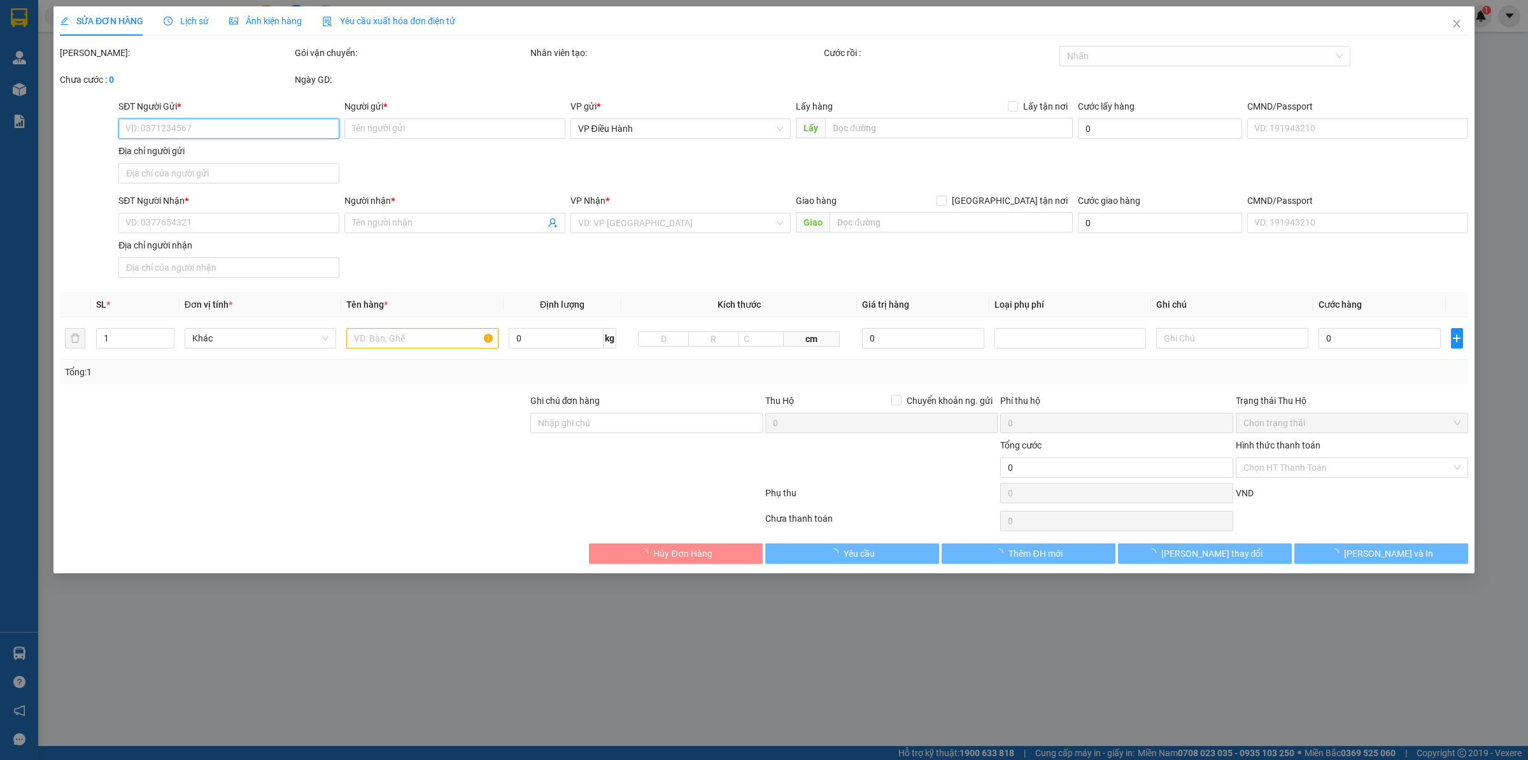
type input "0968704568"
type input "Chị Đào"
checkbox input "true"
type input "- Địa chỉ: Mầm non Nasa, số 45, tổ 71, P [PERSON_NAME] ( Gần Trung tâm tiệc cướ…"
type input "200.000"
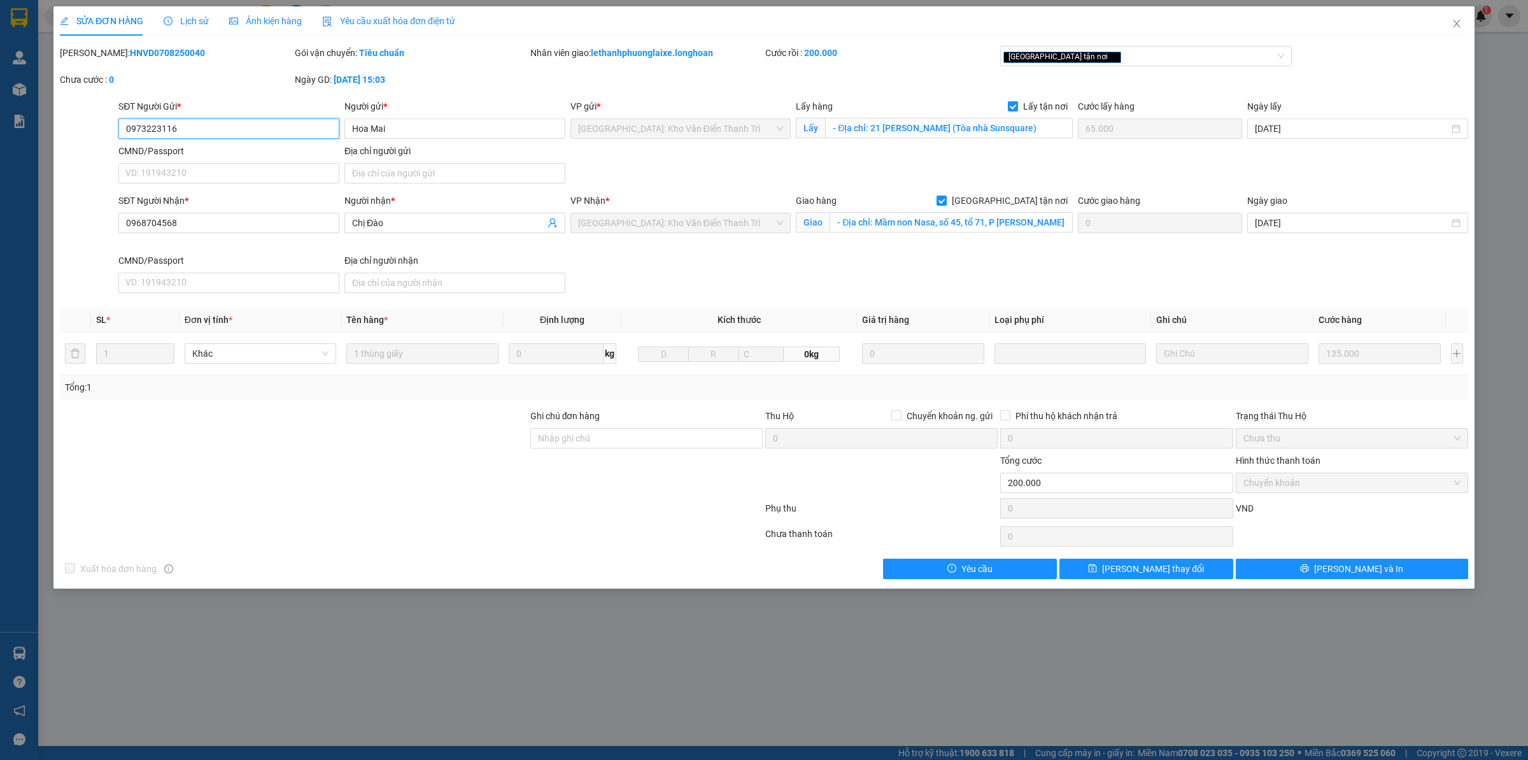
drag, startPoint x: 229, startPoint y: 132, endPoint x: 0, endPoint y: 142, distance: 229.5
click at [0, 142] on div "SỬA ĐƠN HÀNG Lịch sử Ảnh kiện hàng Yêu cầu xuất hóa đơn điện tử Total Paid Fee …" at bounding box center [764, 380] width 1528 height 760
click at [1463, 19] on span "Close" at bounding box center [1457, 24] width 36 height 36
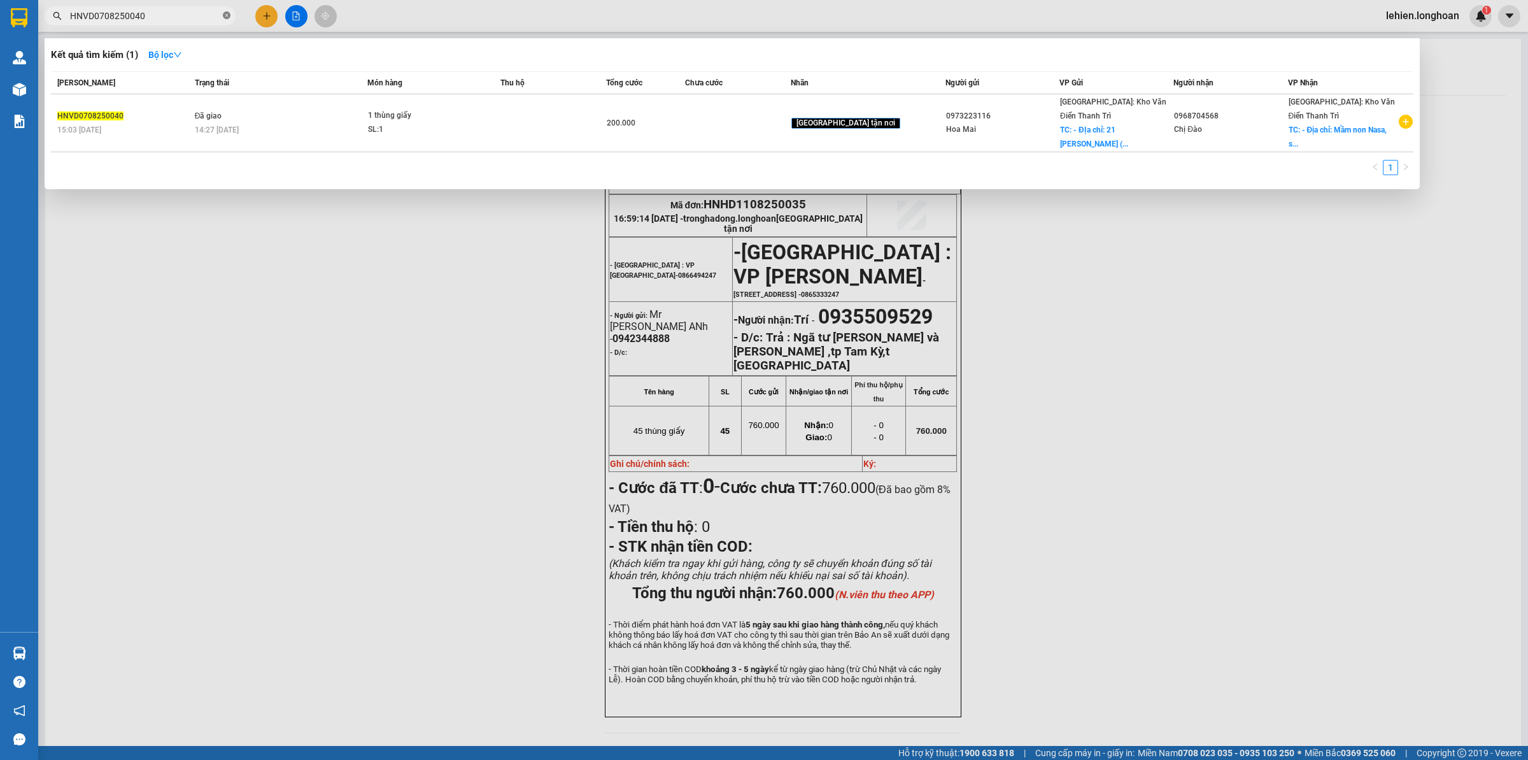
click at [229, 11] on span at bounding box center [227, 16] width 8 height 12
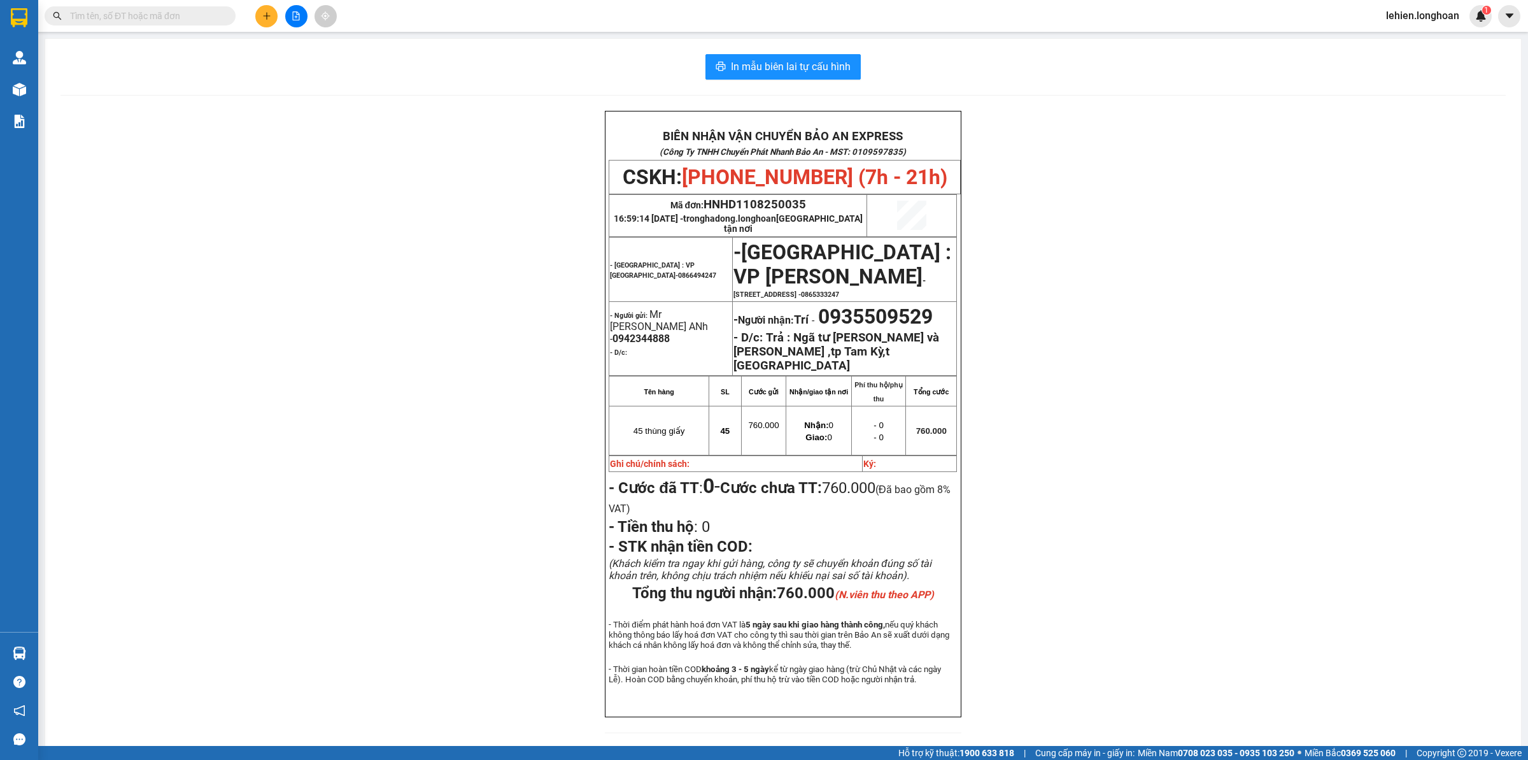
paste input "0358608528"
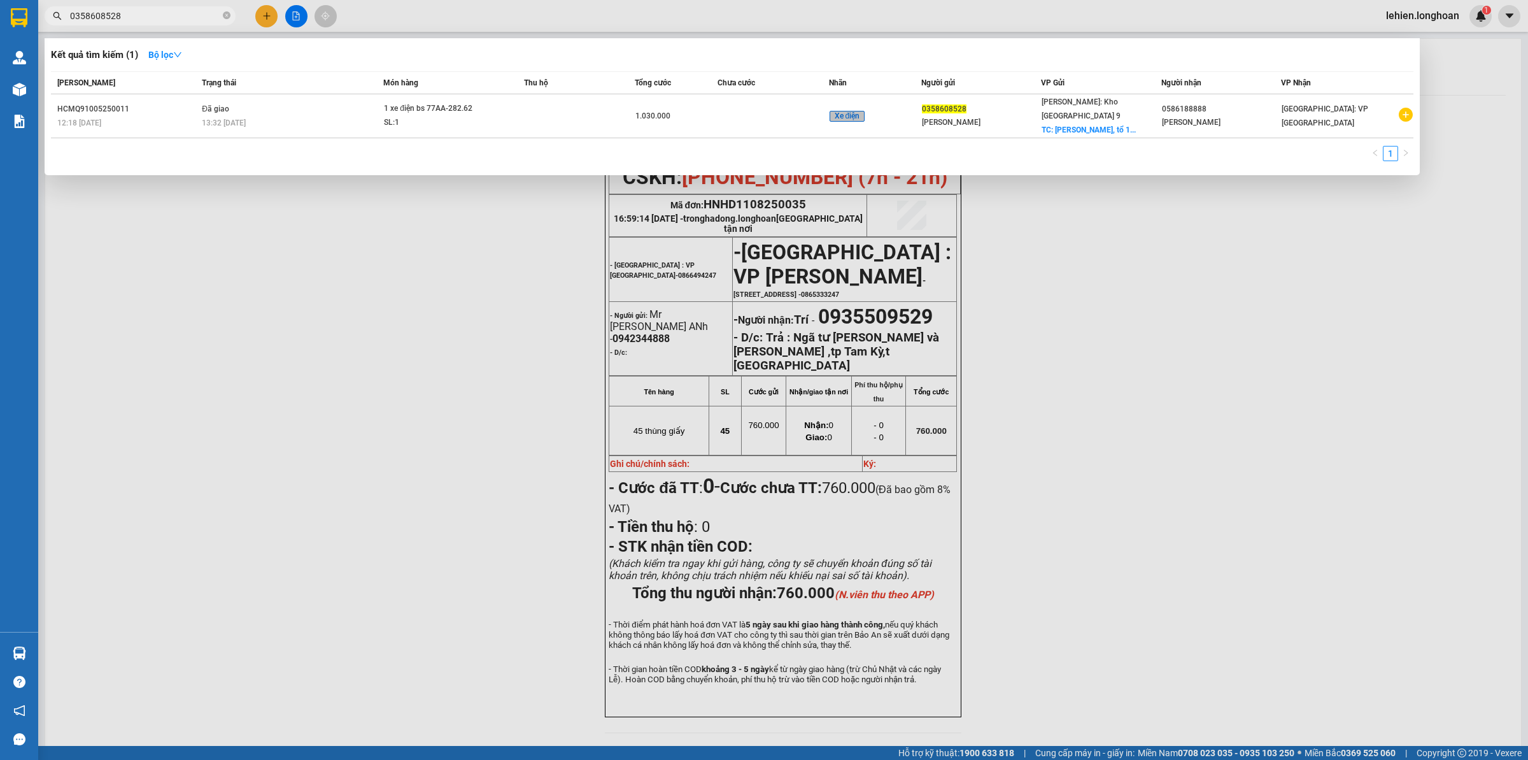
type input "0358608528"
click at [227, 17] on icon "close-circle" at bounding box center [227, 15] width 8 height 8
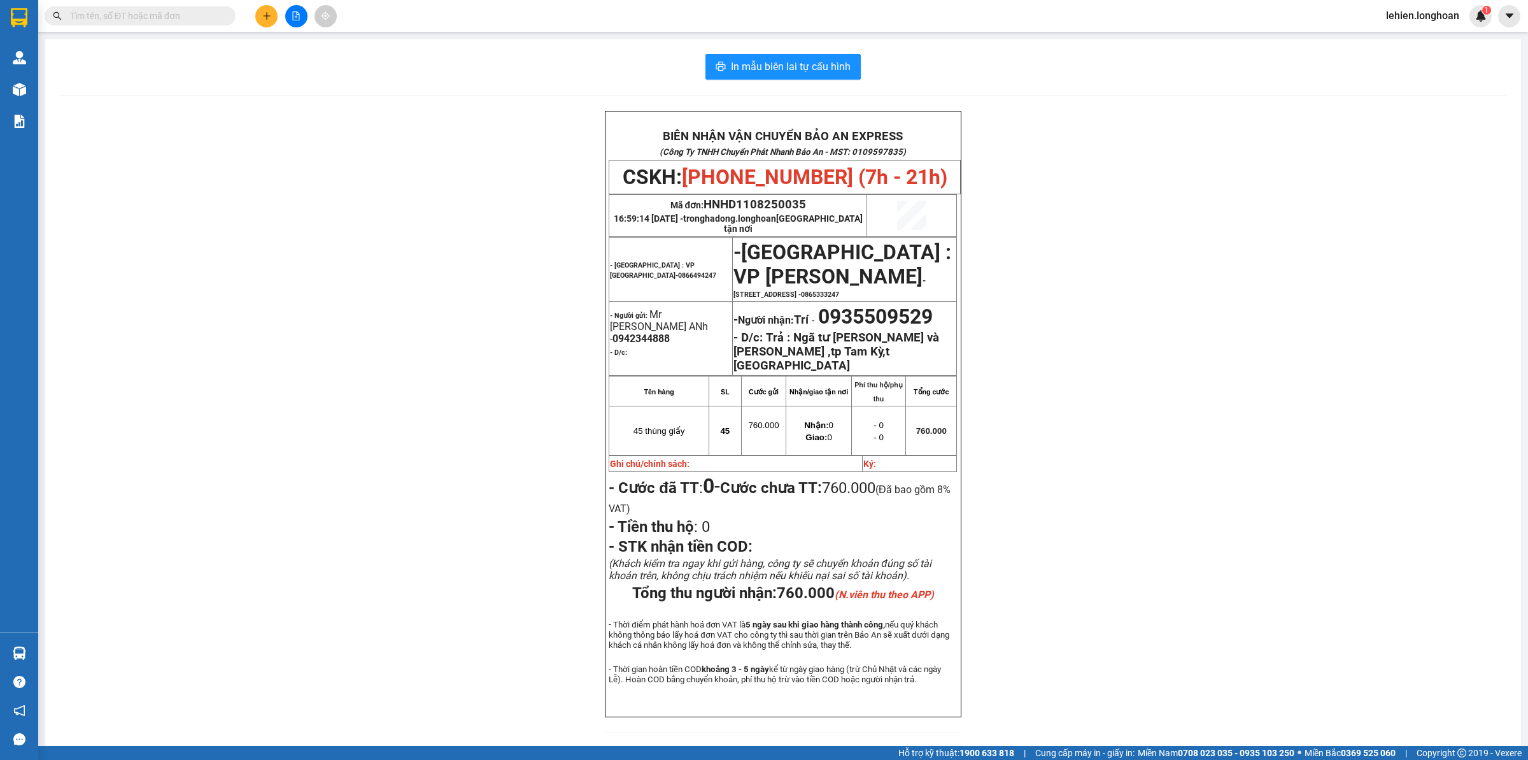
paste input "0972407288"
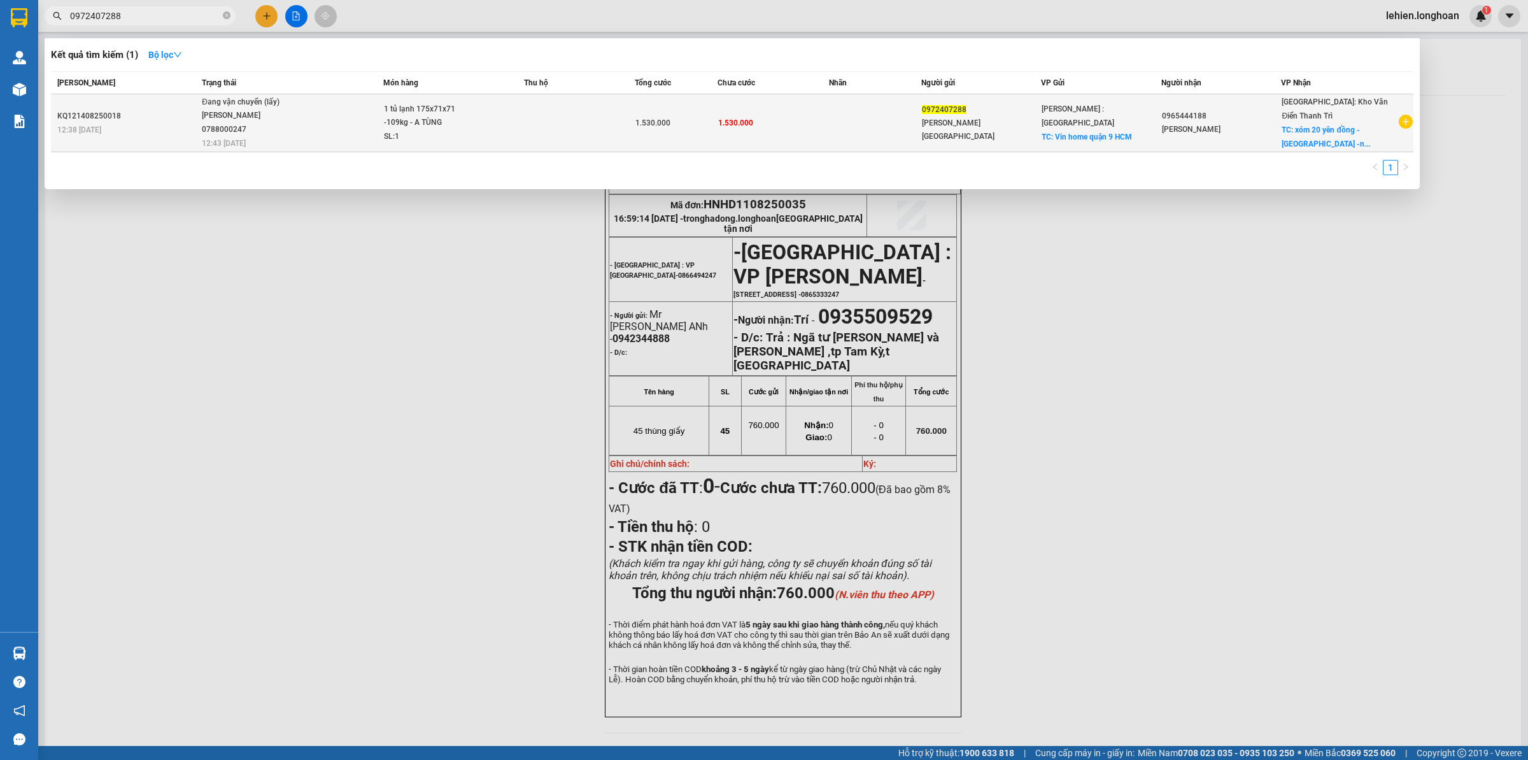
type input "0972407288"
click at [281, 109] on div "[PERSON_NAME] 0788000247" at bounding box center [250, 122] width 96 height 27
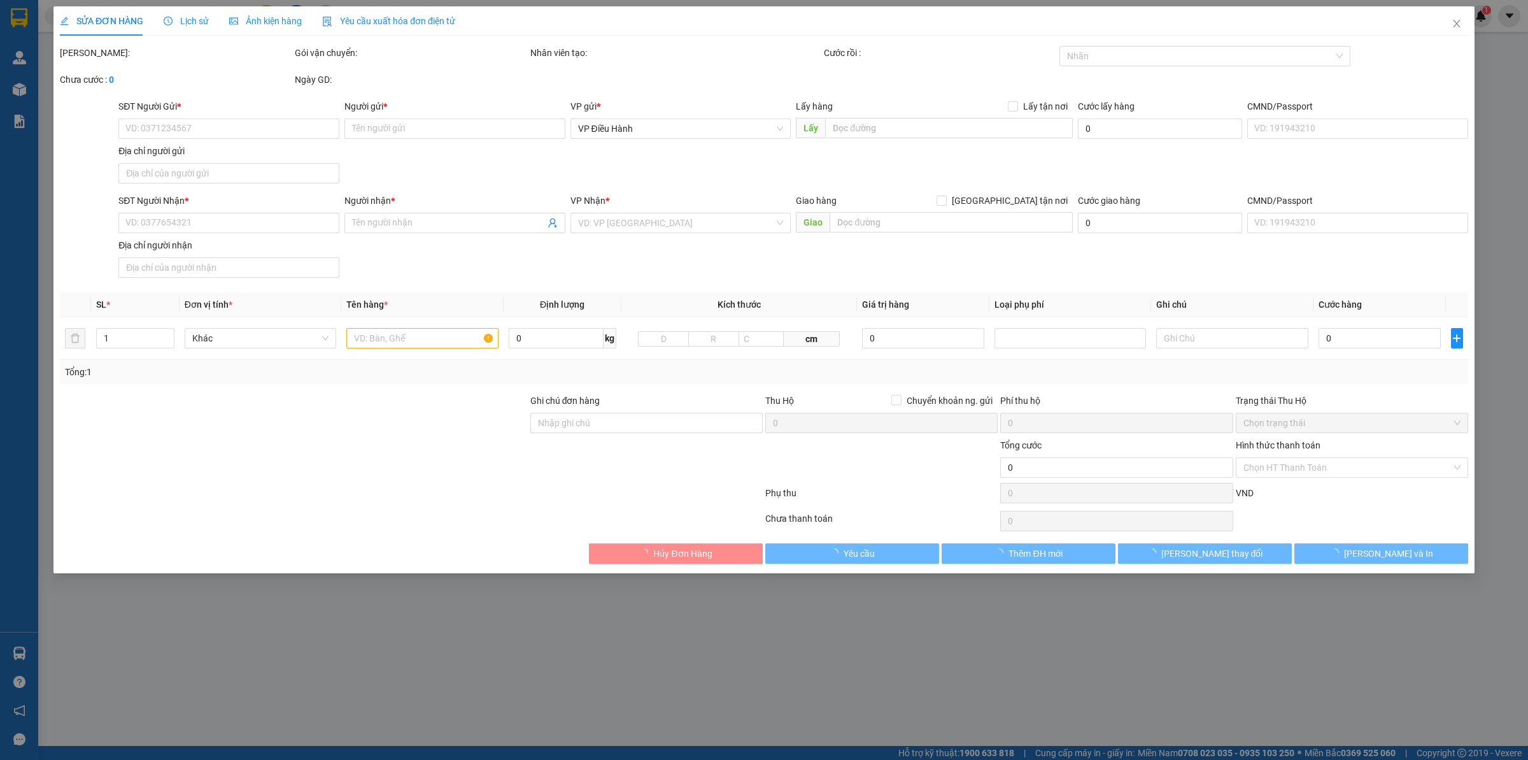
type input "0972407288"
type input "[PERSON_NAME][GEOGRAPHIC_DATA]"
checkbox input "true"
type input "Vin home quận 9 HCM"
type input "0965444188"
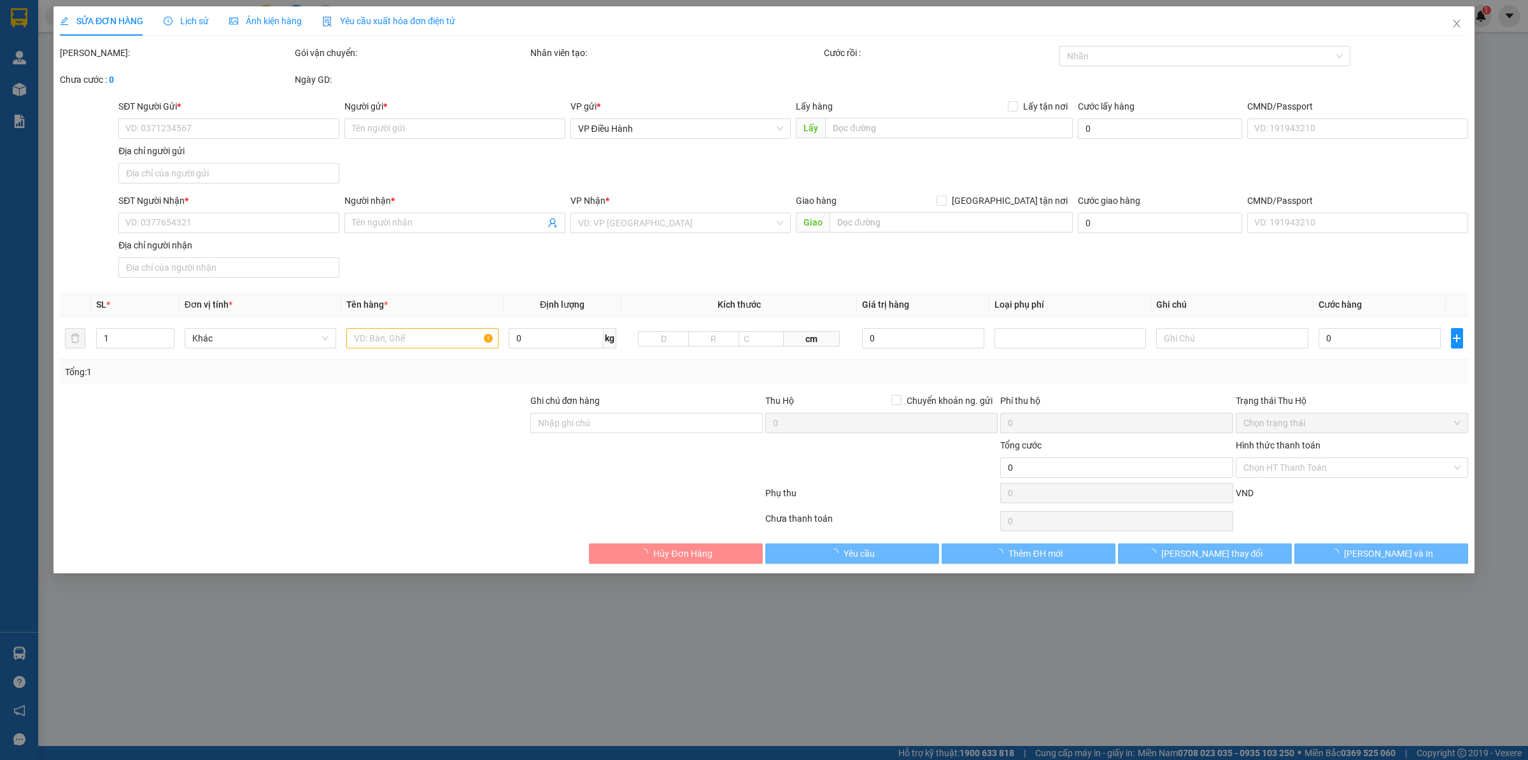
type input "[PERSON_NAME]"
checkbox input "true"
type input "xóm 20 yên đồng -[GEOGRAPHIC_DATA] -[GEOGRAPHIC_DATA]"
type input "1.530.000"
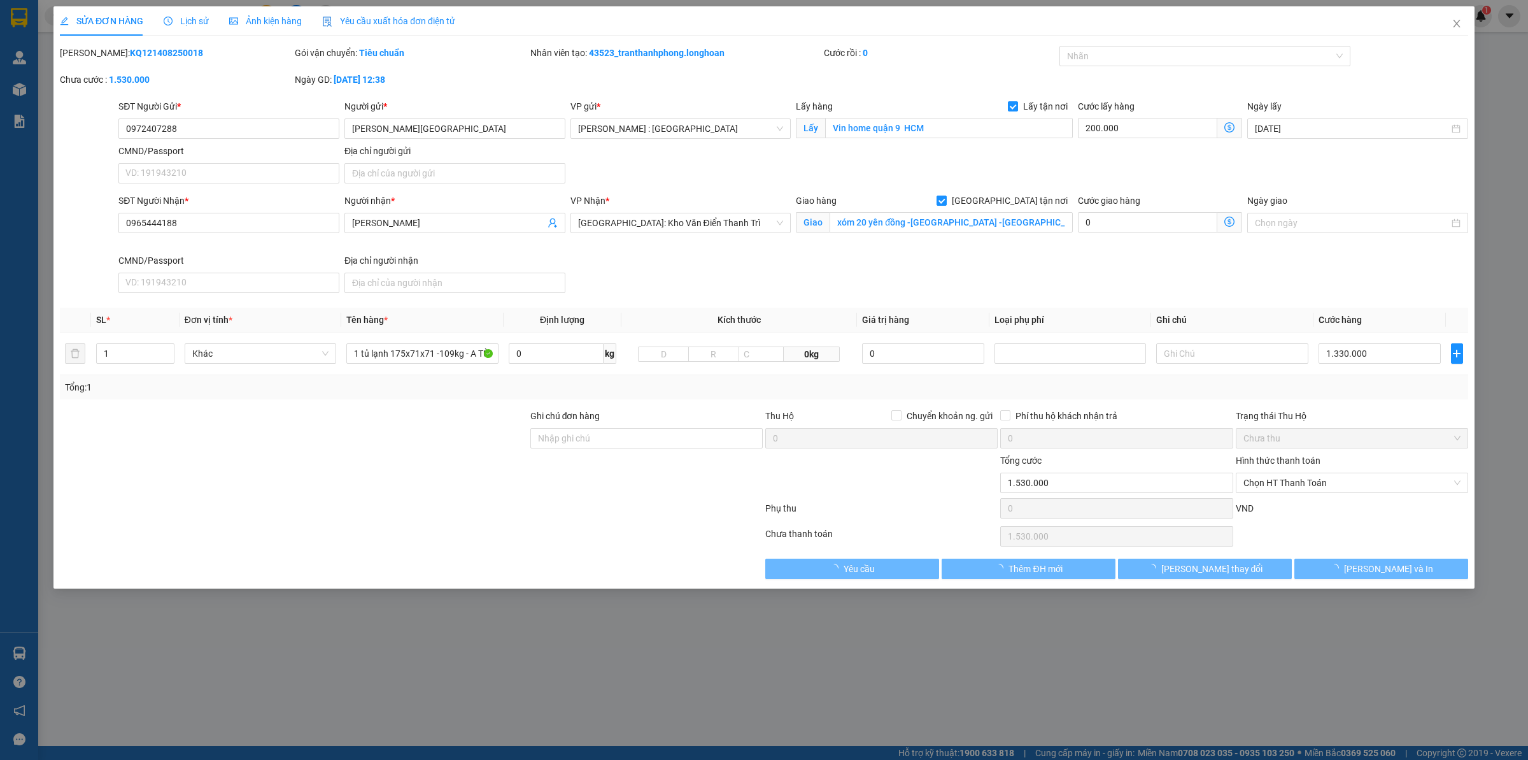
click at [170, 19] on icon "clock-circle" at bounding box center [168, 21] width 9 height 9
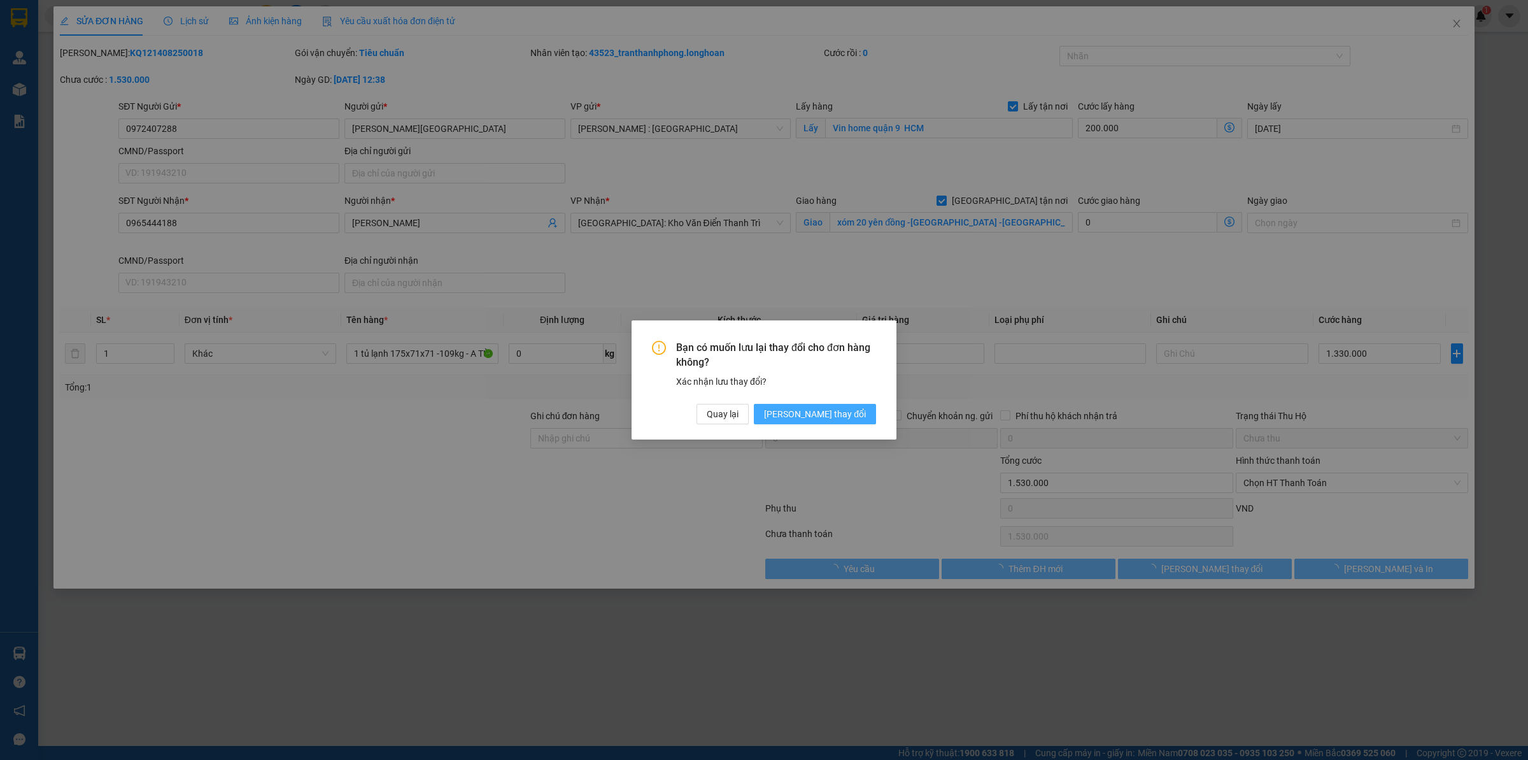
click at [834, 420] on span "[PERSON_NAME] thay đổi" at bounding box center [815, 414] width 102 height 14
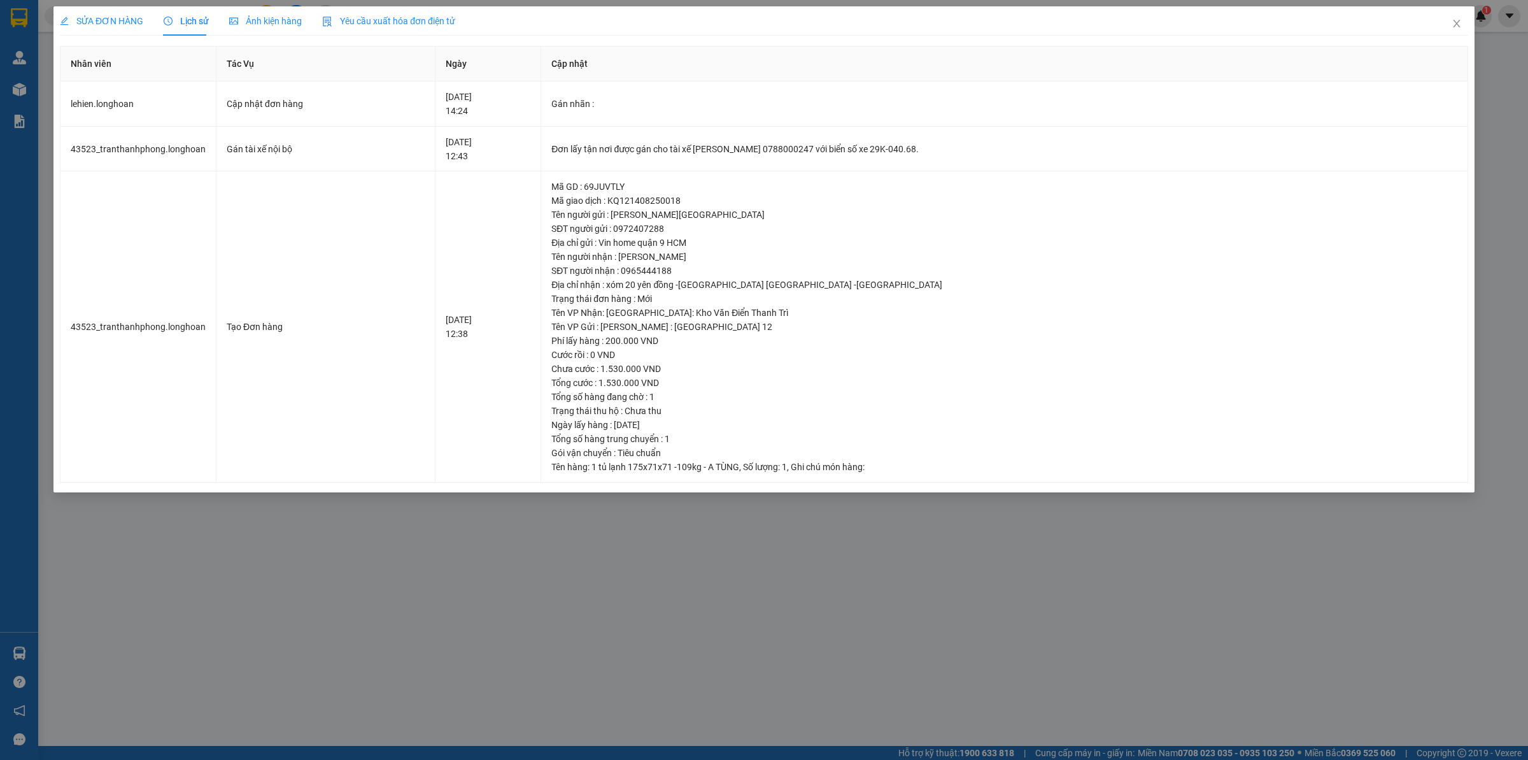
click at [83, 8] on div "SỬA ĐƠN HÀNG" at bounding box center [101, 20] width 83 height 29
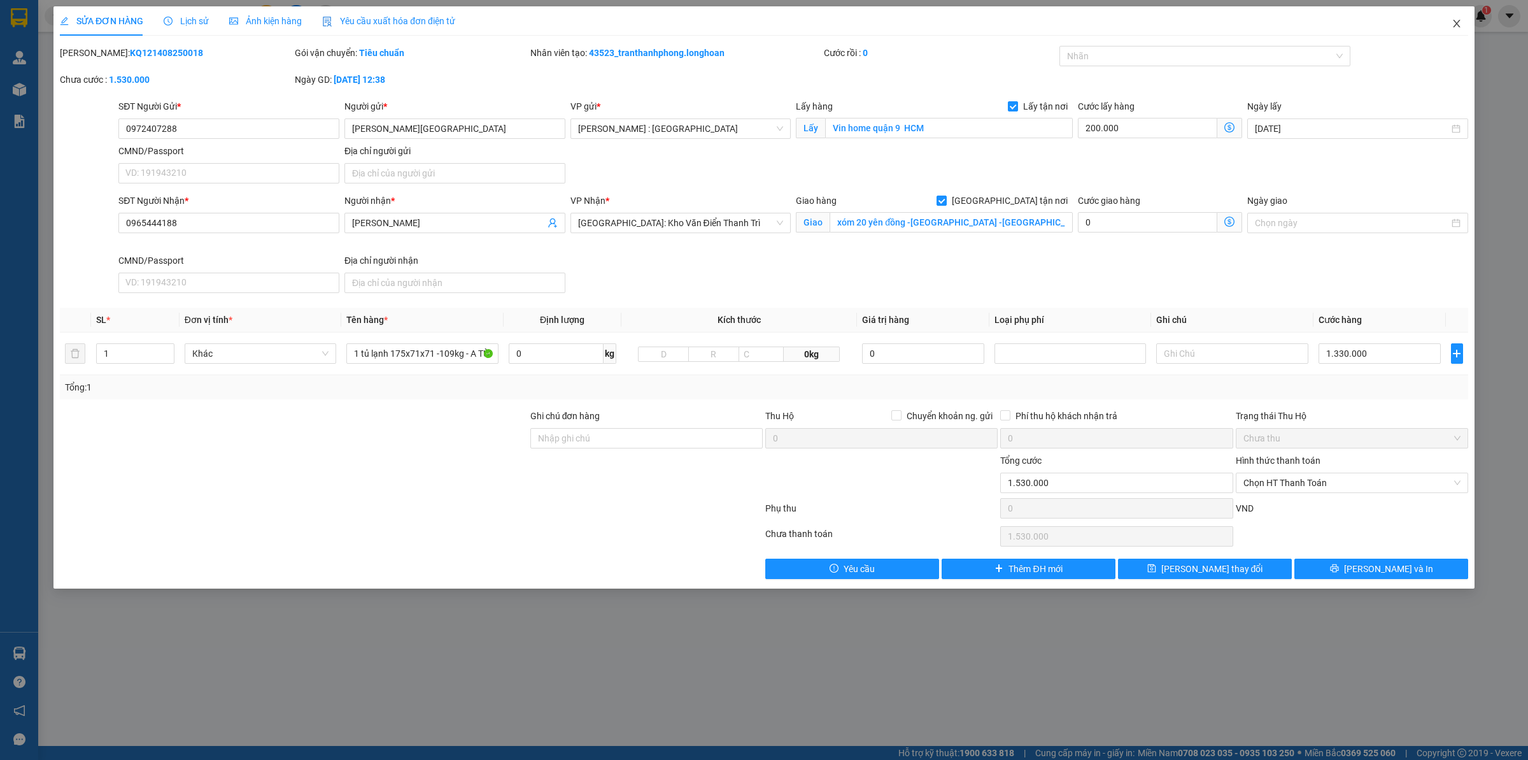
click at [1444, 23] on span "Close" at bounding box center [1457, 24] width 36 height 36
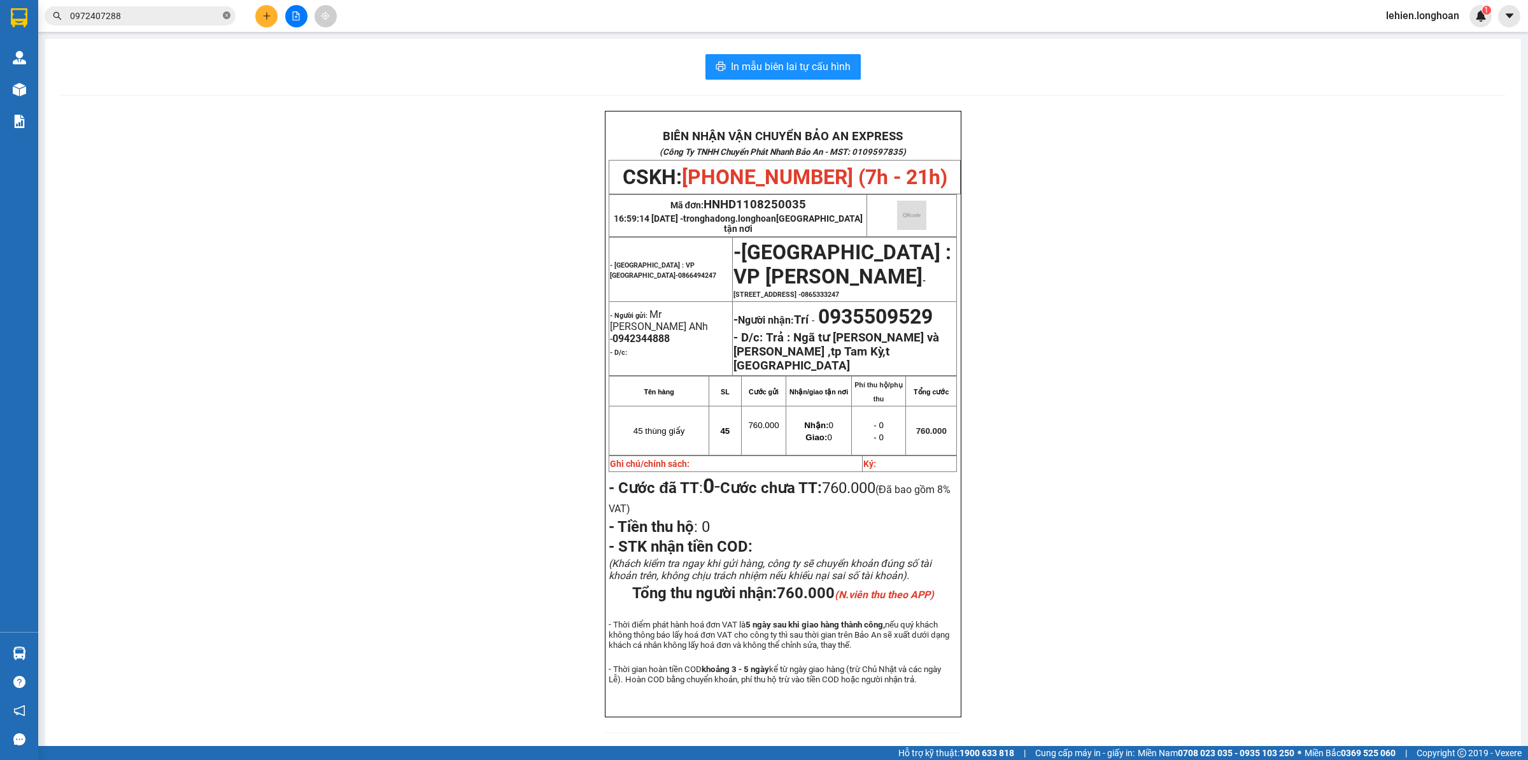
click at [229, 17] on icon "close-circle" at bounding box center [227, 15] width 8 height 8
drag, startPoint x: 199, startPoint y: 24, endPoint x: 157, endPoint y: 17, distance: 42.5
click at [157, 17] on input "text" at bounding box center [145, 16] width 150 height 14
paste input "0988298584"
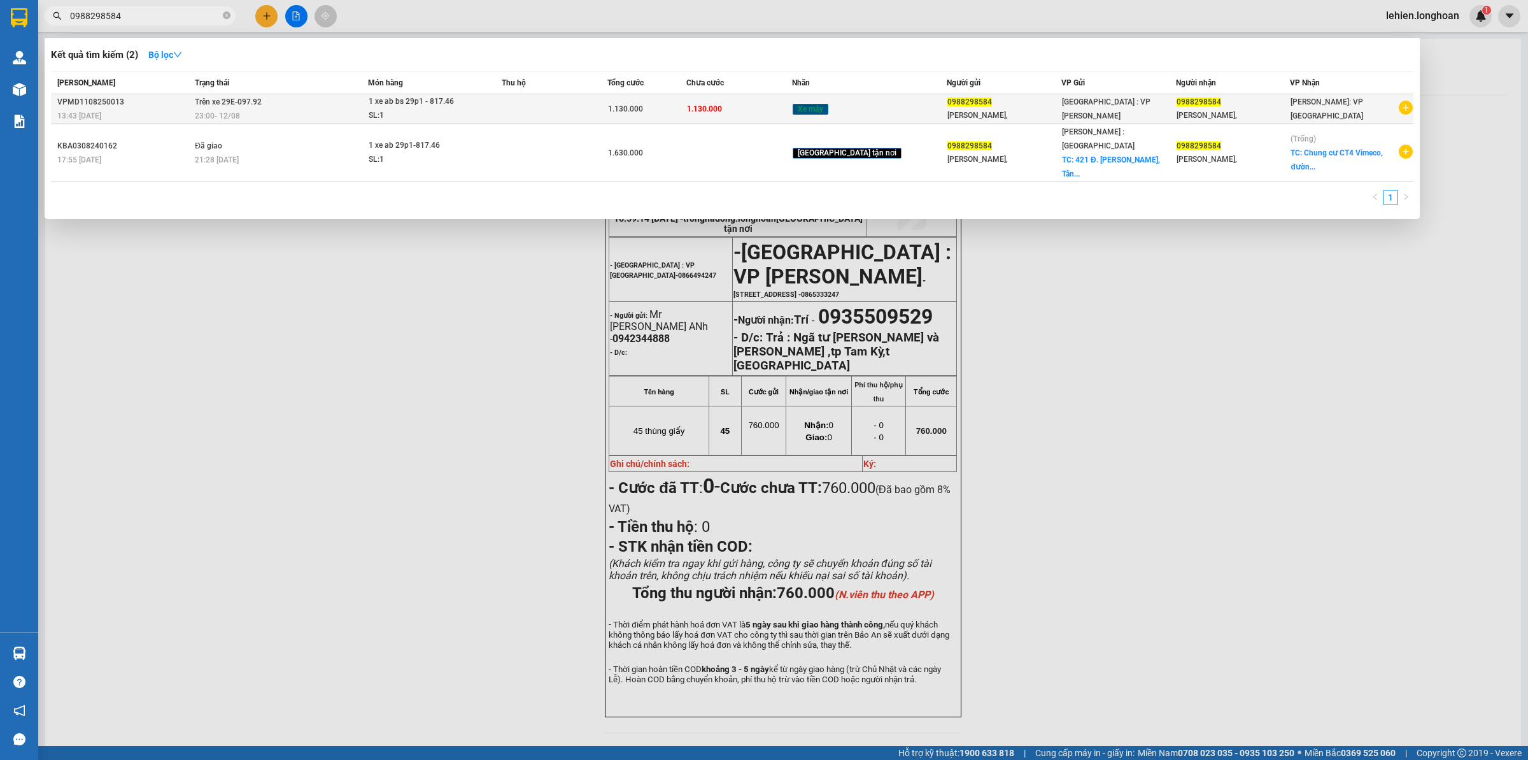
type input "0988298584"
click at [308, 122] on td "Trên xe 29E-097.92 23:00 [DATE]" at bounding box center [280, 109] width 176 height 30
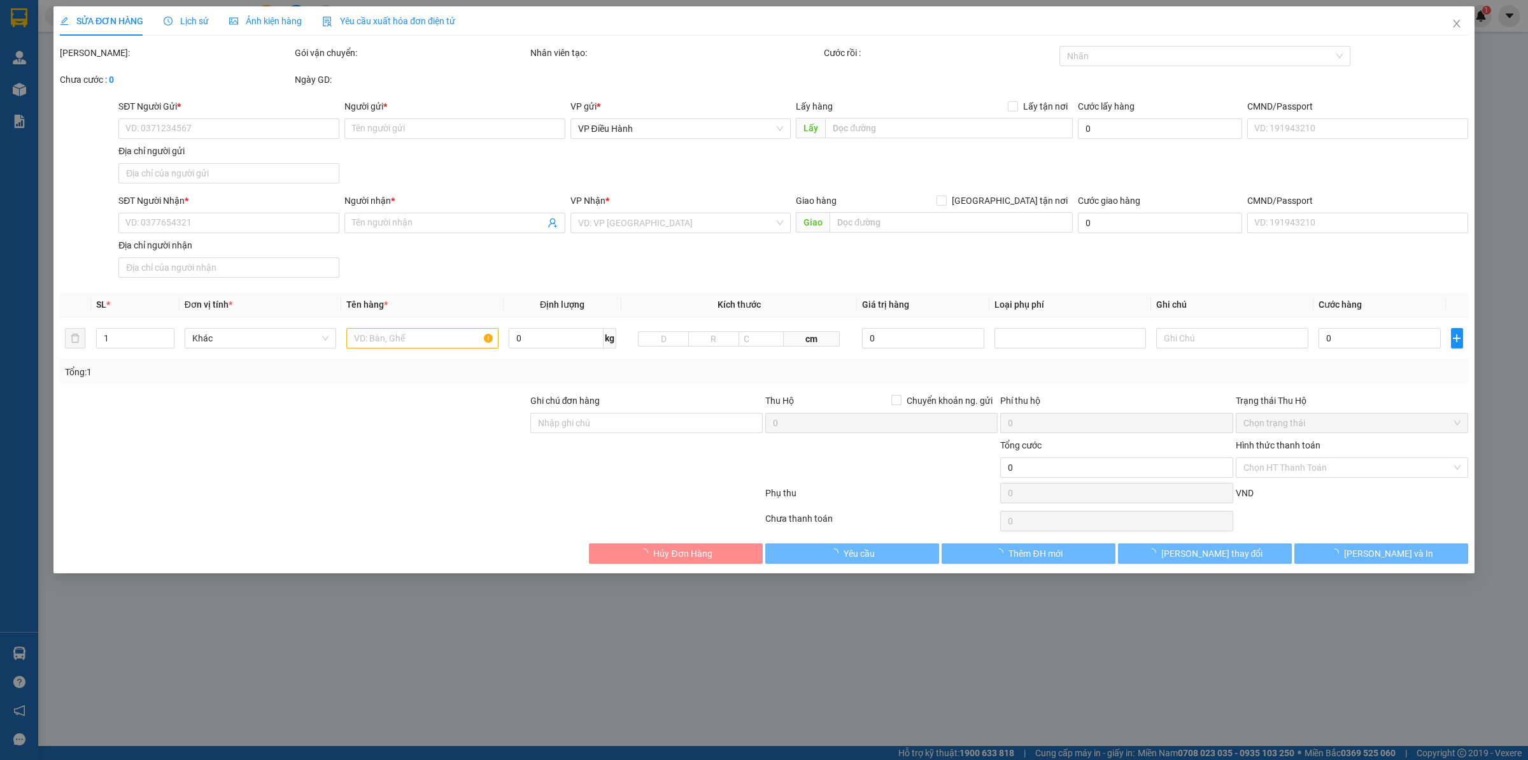
type input "0988298584"
type input "[PERSON_NAME],"
type input "0988298584"
type input "[PERSON_NAME],"
type input "1 chìa khóa cuốn tay lái, giấy tờ khách cầm"
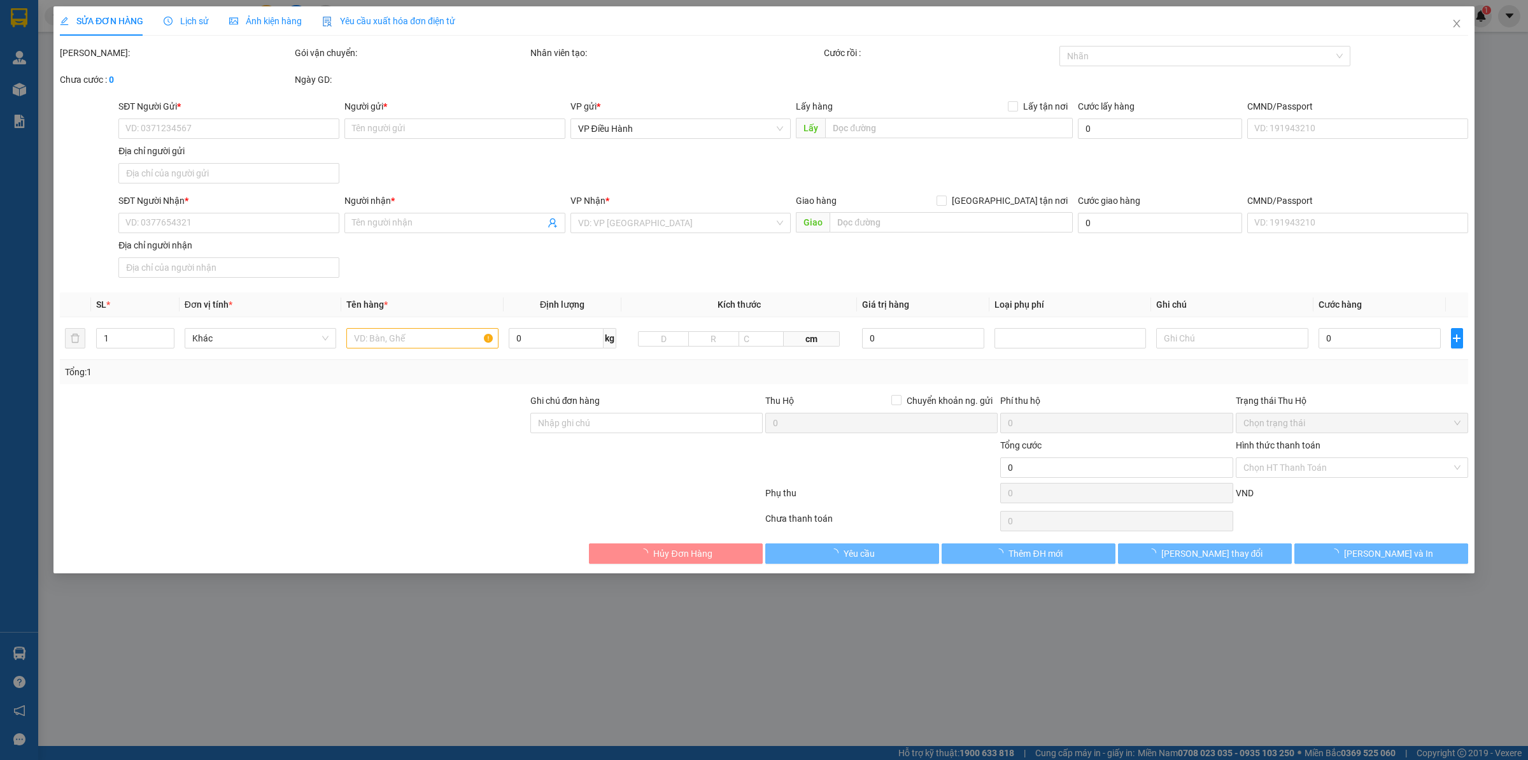
type input "1.130.000"
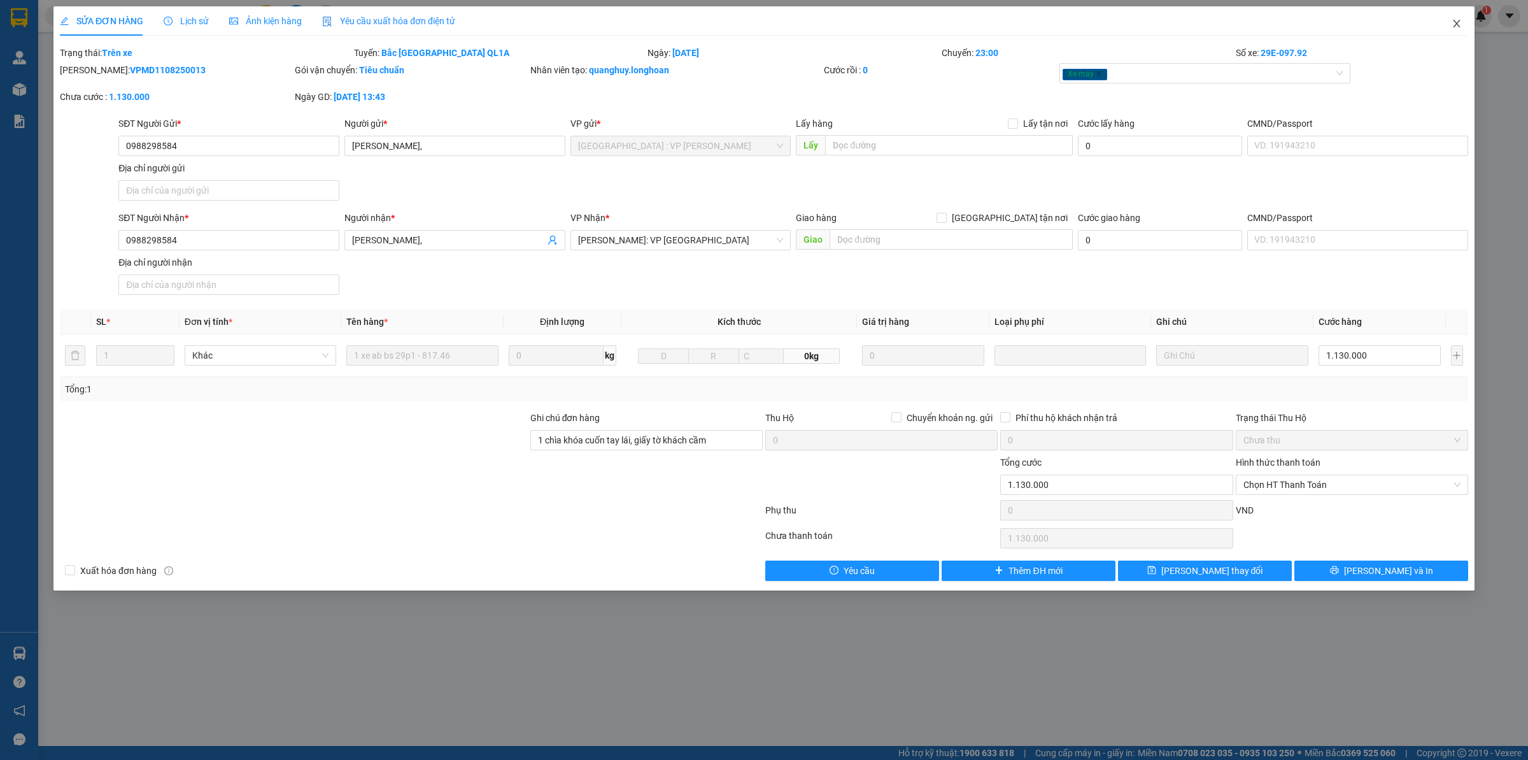
click at [1456, 13] on span "Close" at bounding box center [1457, 24] width 36 height 36
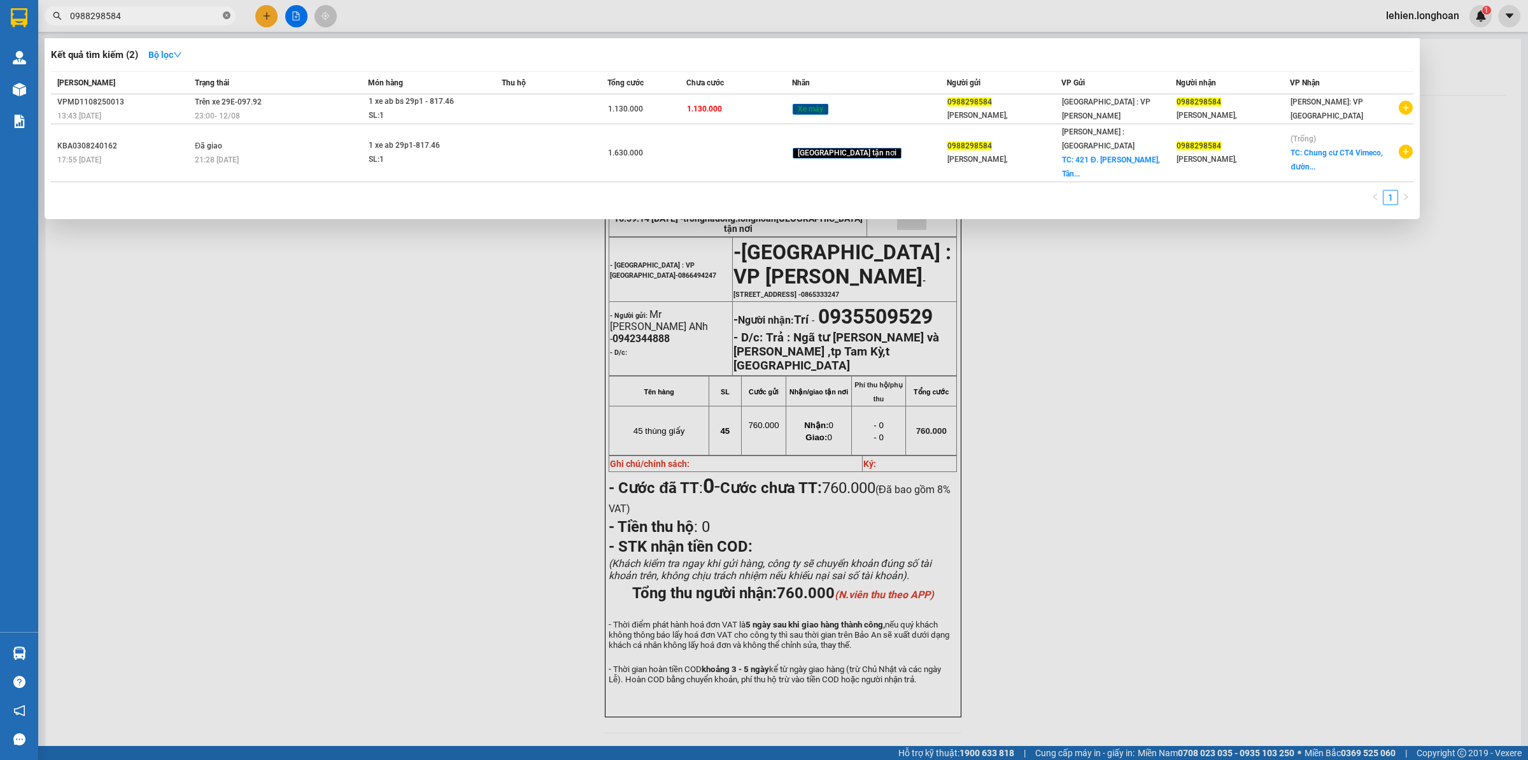
click at [227, 18] on icon "close-circle" at bounding box center [227, 15] width 8 height 8
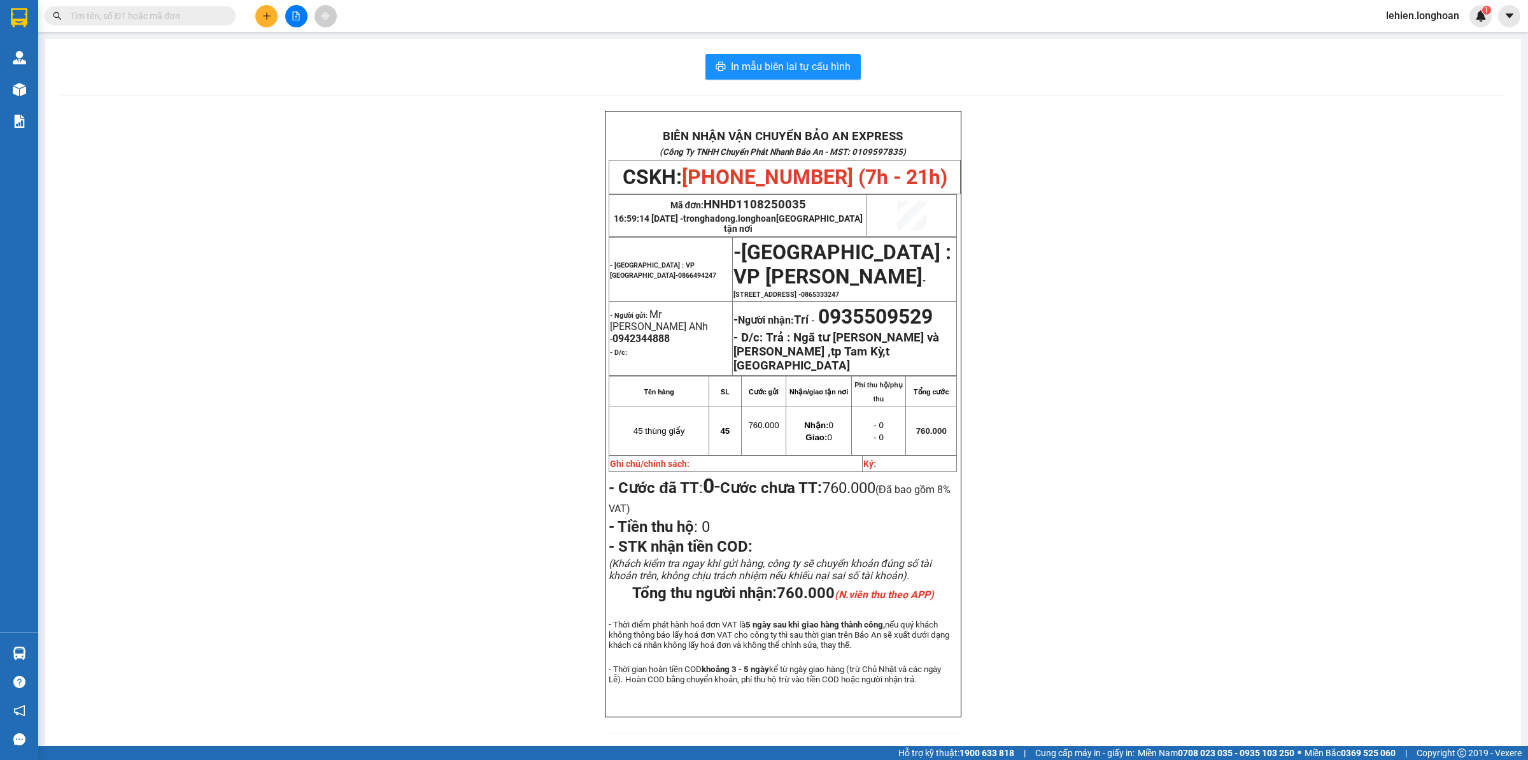
paste input "0914595566"
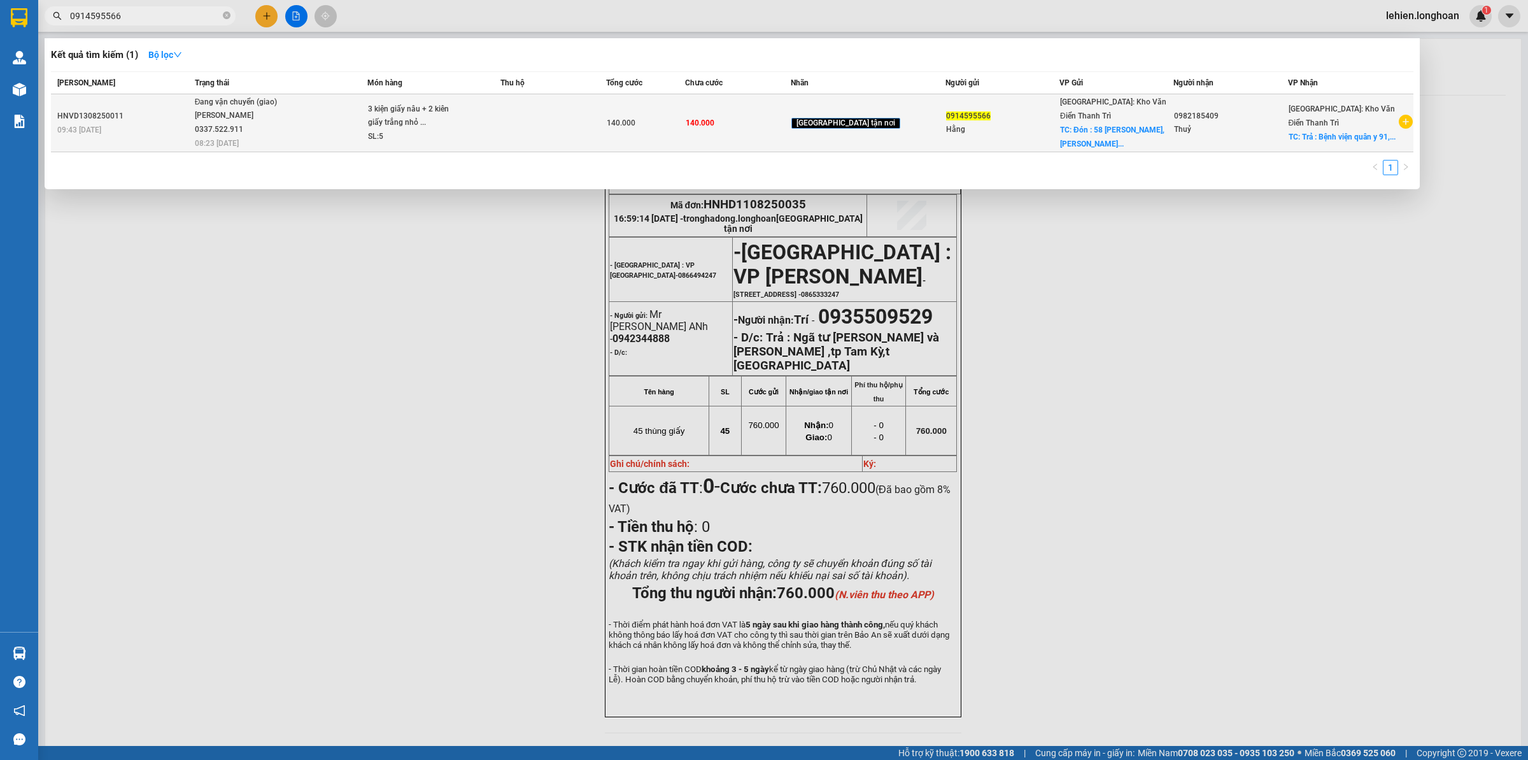
type input "0914595566"
click at [367, 122] on span "Đang vận chuyển (giao) [PERSON_NAME] 0337.522.911 08:23 [DATE]" at bounding box center [281, 122] width 172 height 53
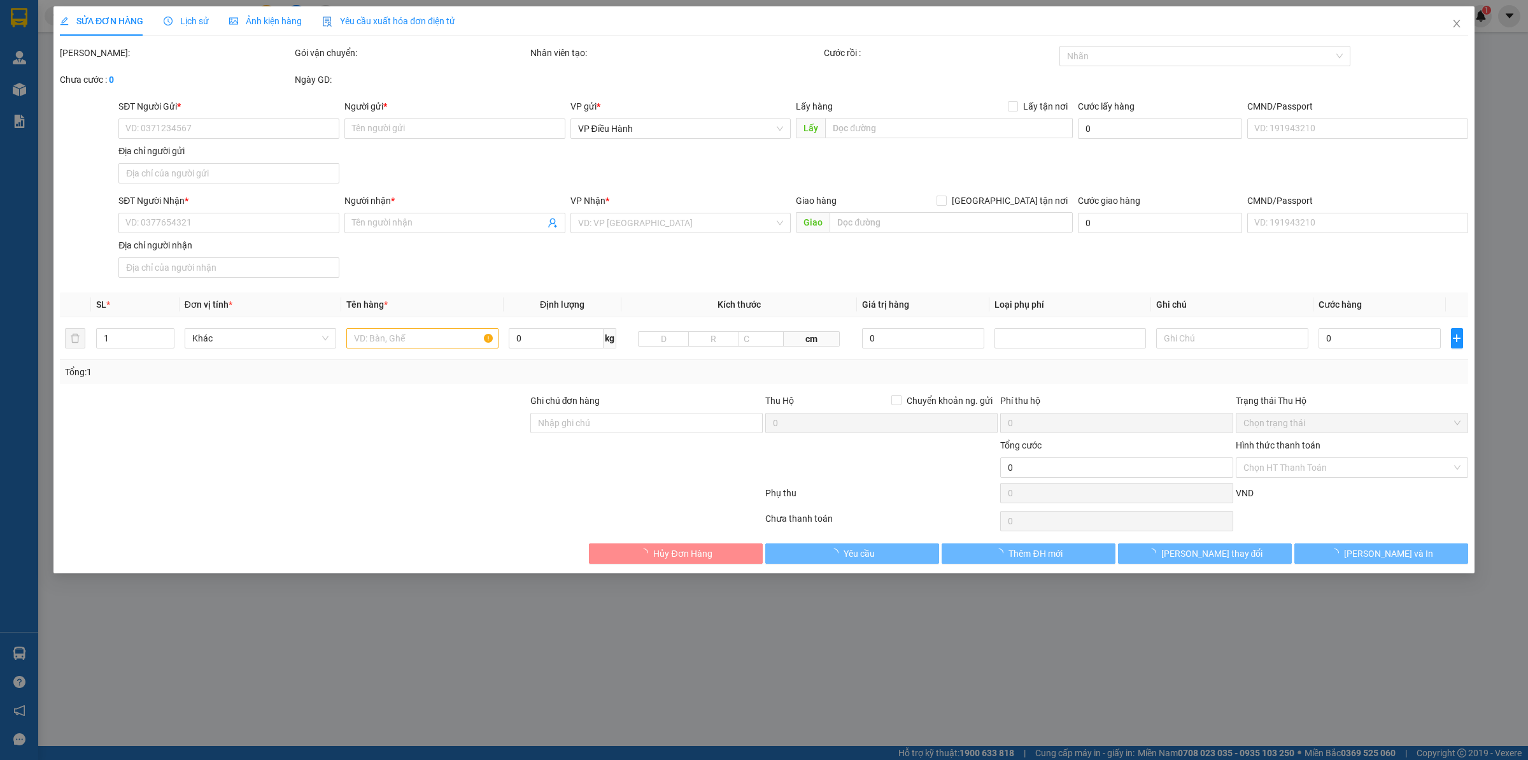
type input "0914595566"
type input "Hằng"
checkbox input "true"
type input "Đón : 58 [PERSON_NAME], [GEOGRAPHIC_DATA] , [GEOGRAPHIC_DATA]"
type input "0982185409"
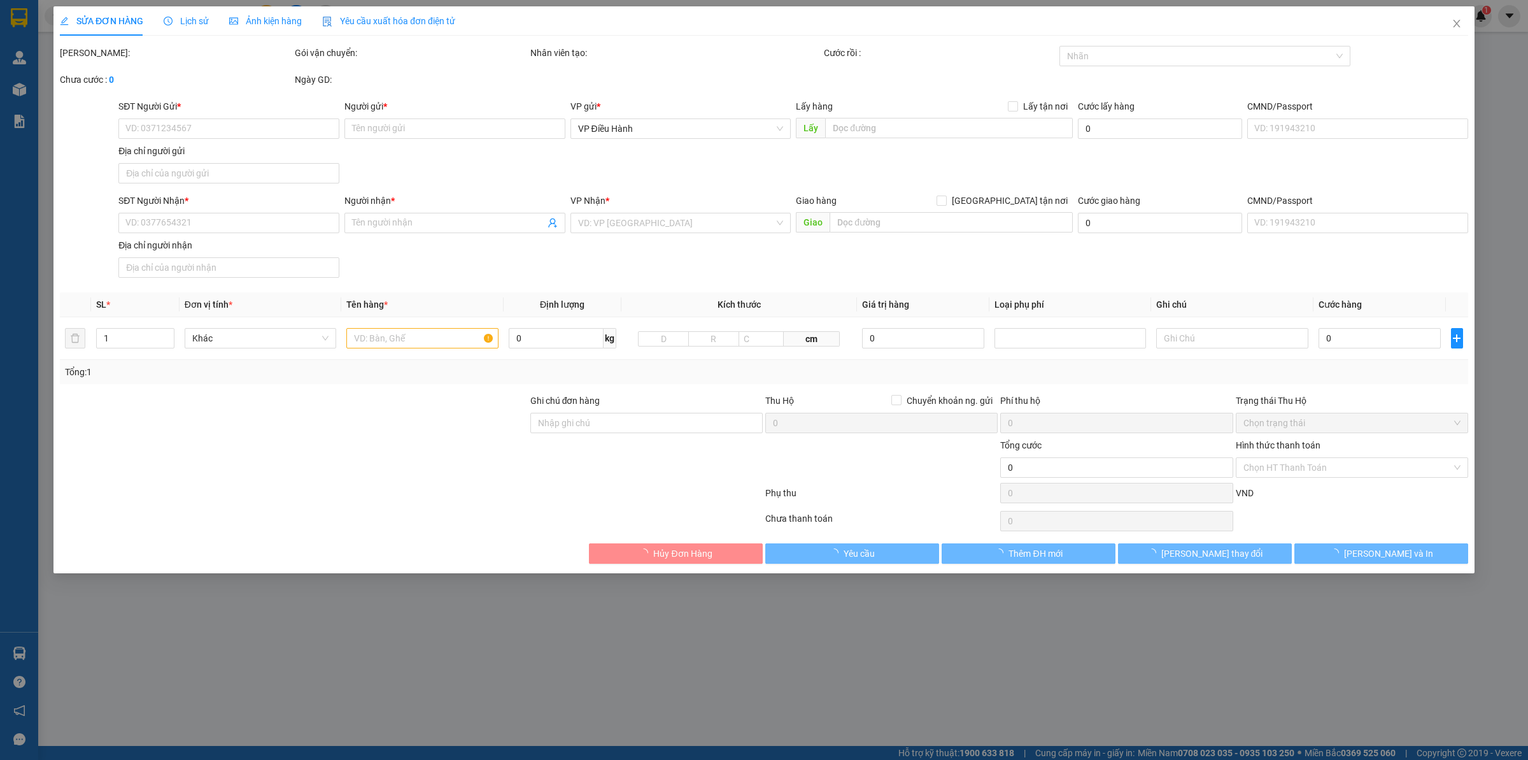
type input "Thuỷ"
checkbox input "true"
type input "Trả : Bệnh viện quân y 91, [GEOGRAPHIC_DATA] , [GEOGRAPHIC_DATA] , [GEOGRAPHIC_…"
type input "có VAT"
type input "140.000"
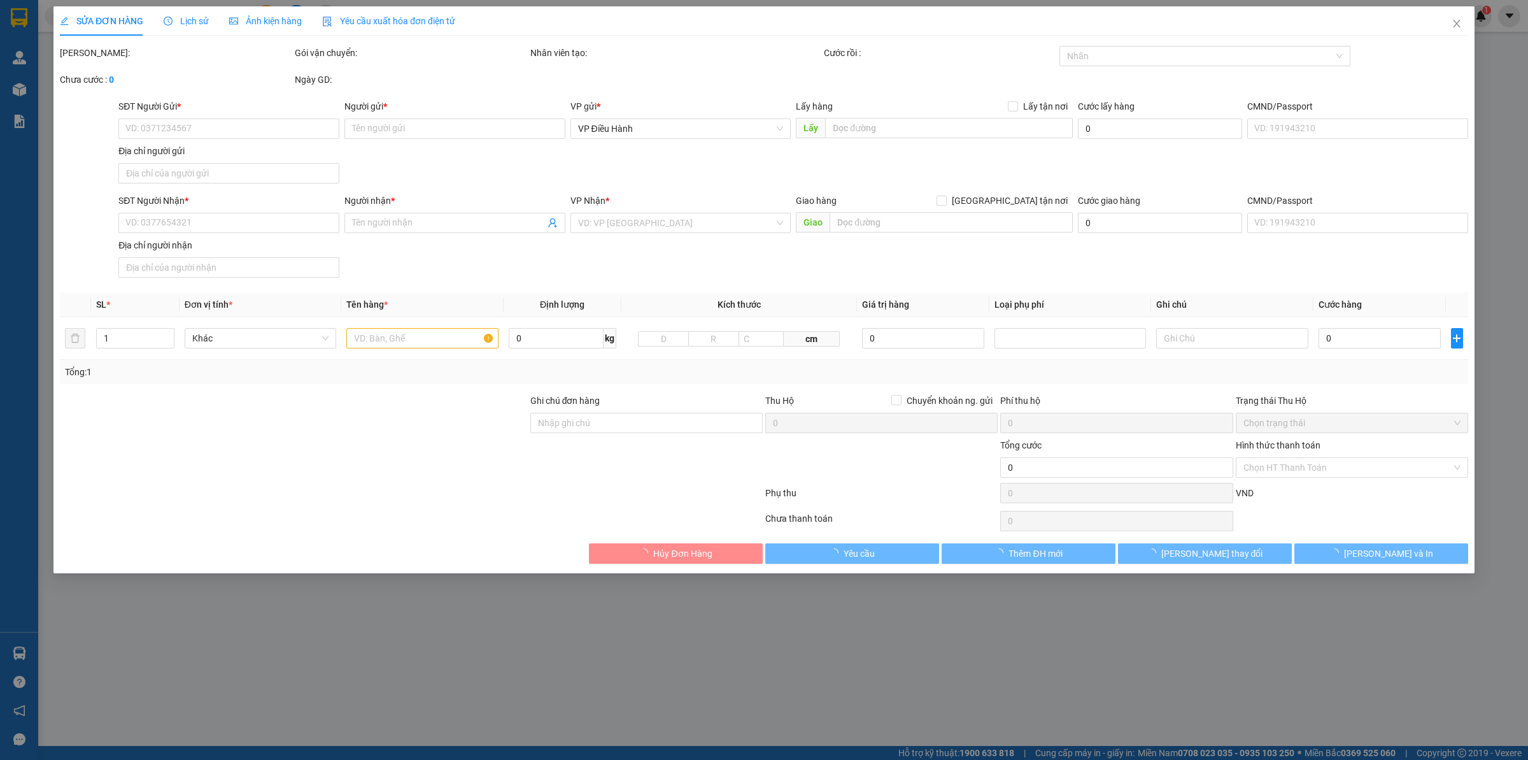
type input "140.000"
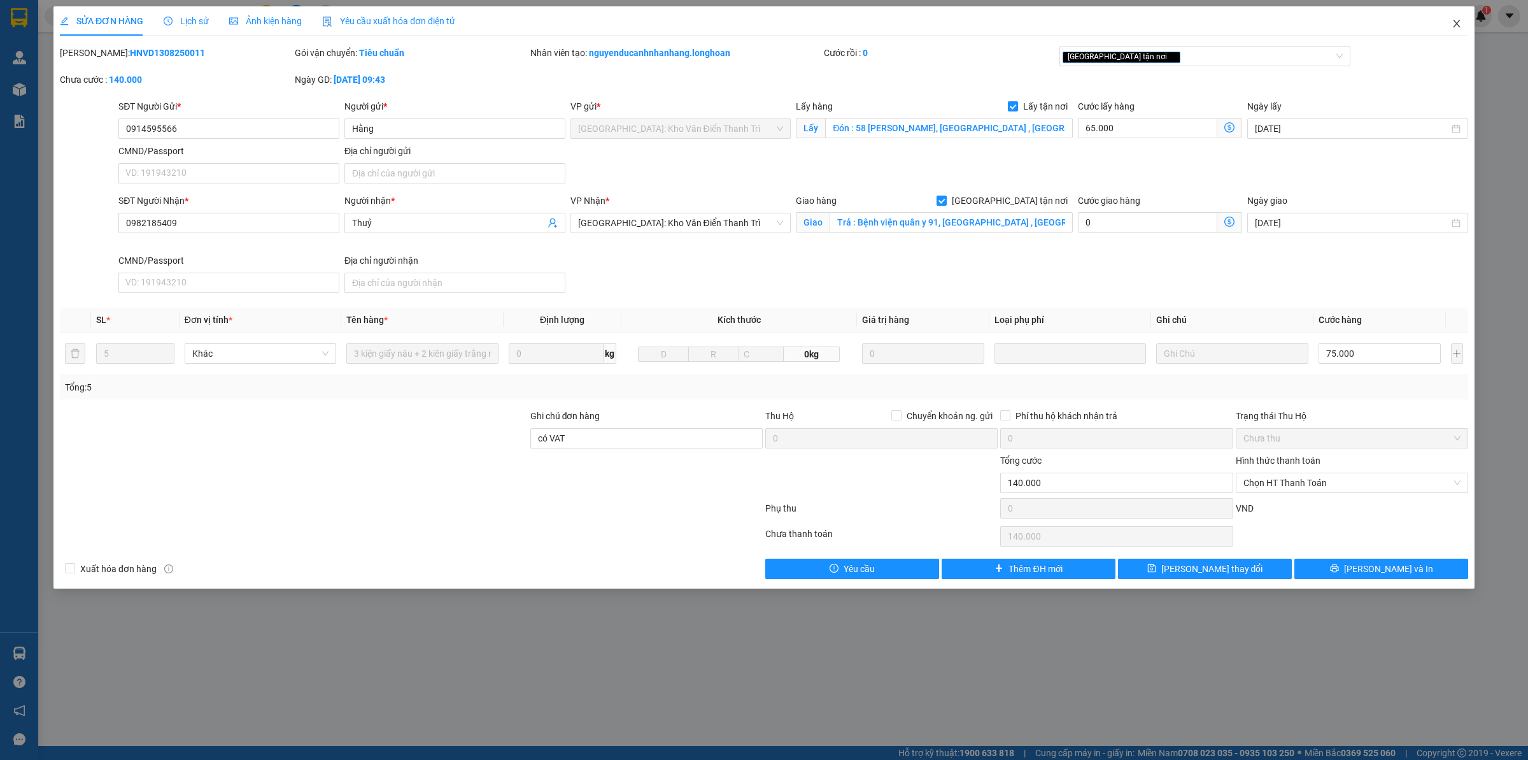
click at [1449, 20] on span "Close" at bounding box center [1457, 24] width 36 height 36
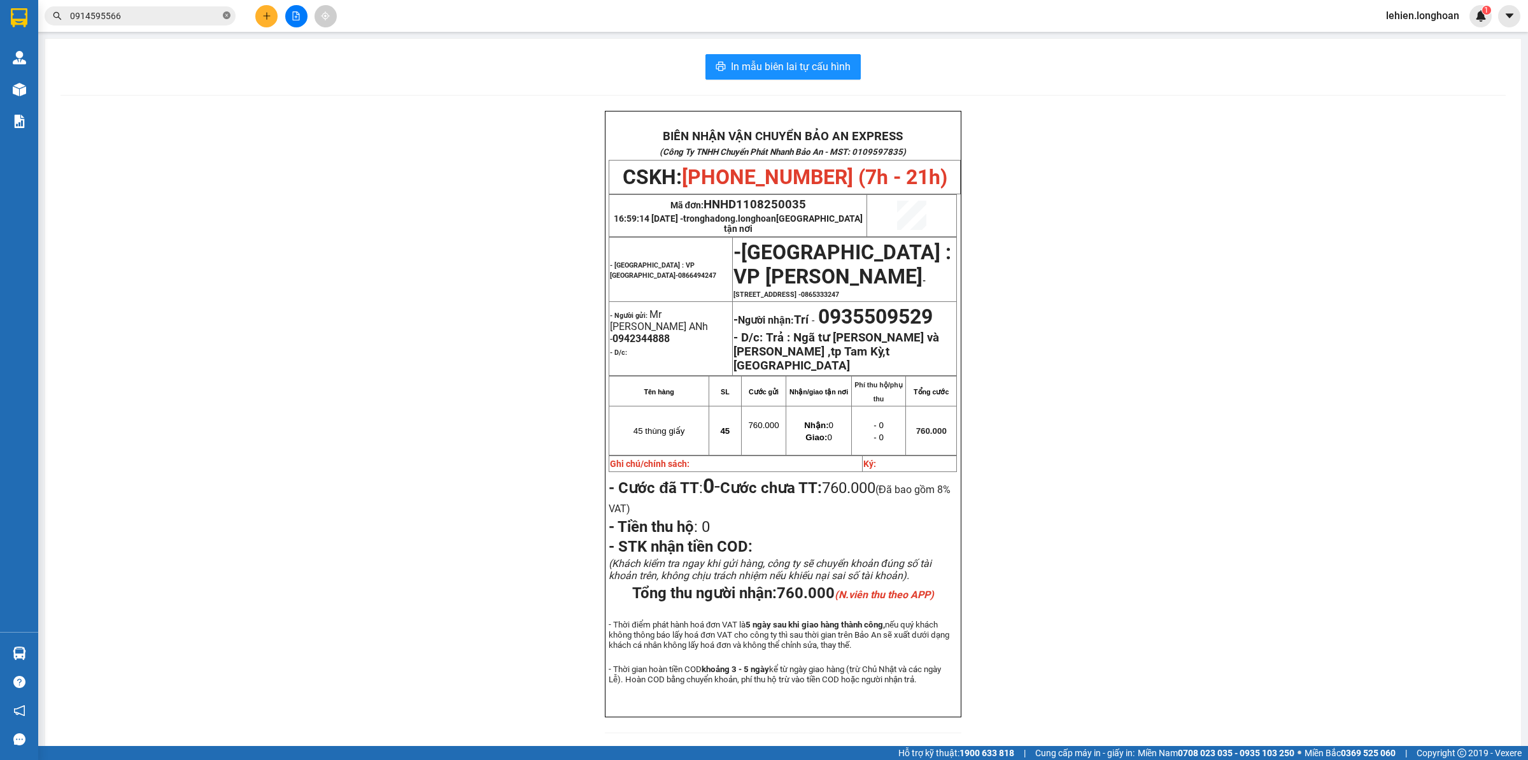
click at [224, 18] on icon "close-circle" at bounding box center [227, 15] width 8 height 8
paste input "0986380301"
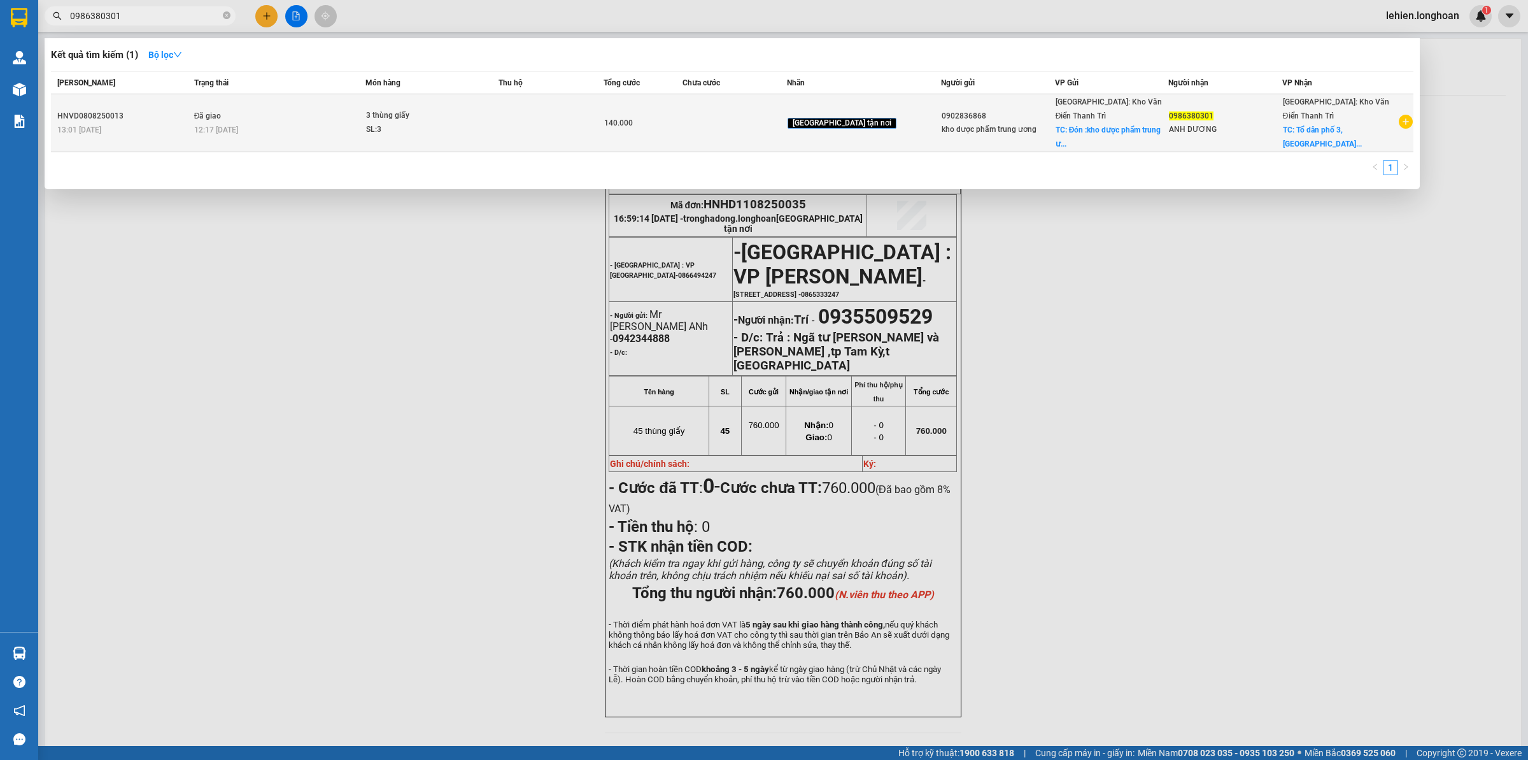
type input "0986380301"
click at [365, 123] on div "12:17 [DATE]" at bounding box center [279, 130] width 171 height 14
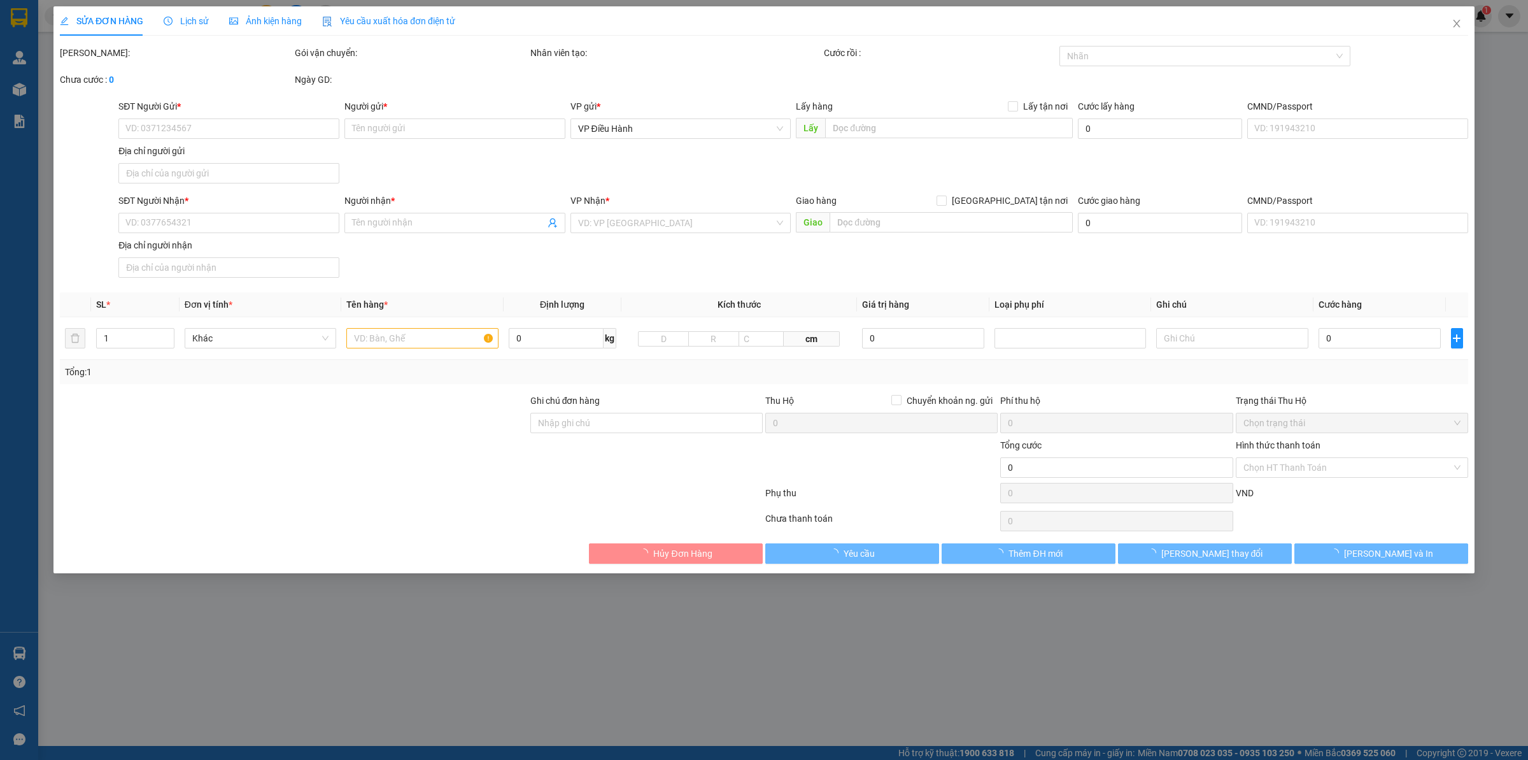
type input "0902836868"
type input "kho dược phẩm trung ương"
checkbox input "true"
type input "Đón :kho dược phẩm trung ương 356 giải phóng, [GEOGRAPHIC_DATA] , [GEOGRAPHIC_D…"
type input "65.000"
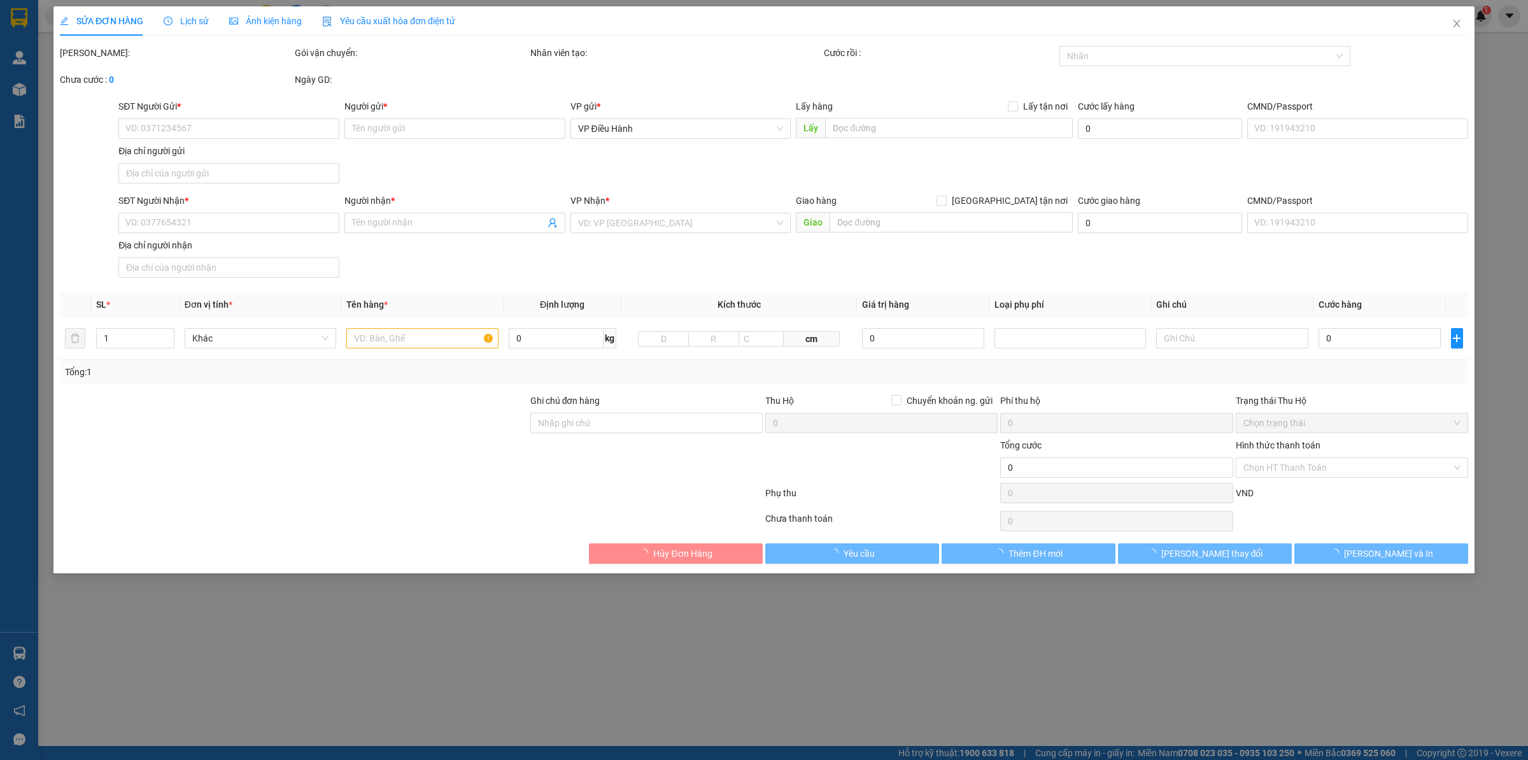
type input "0986380301"
type input "ANH DƯƠNG"
checkbox input "true"
type input "Tổ dân [GEOGRAPHIC_DATA], [GEOGRAPHIC_DATA], [GEOGRAPHIC_DATA], [GEOGRAPHIC_DAT…"
type input "140.000"
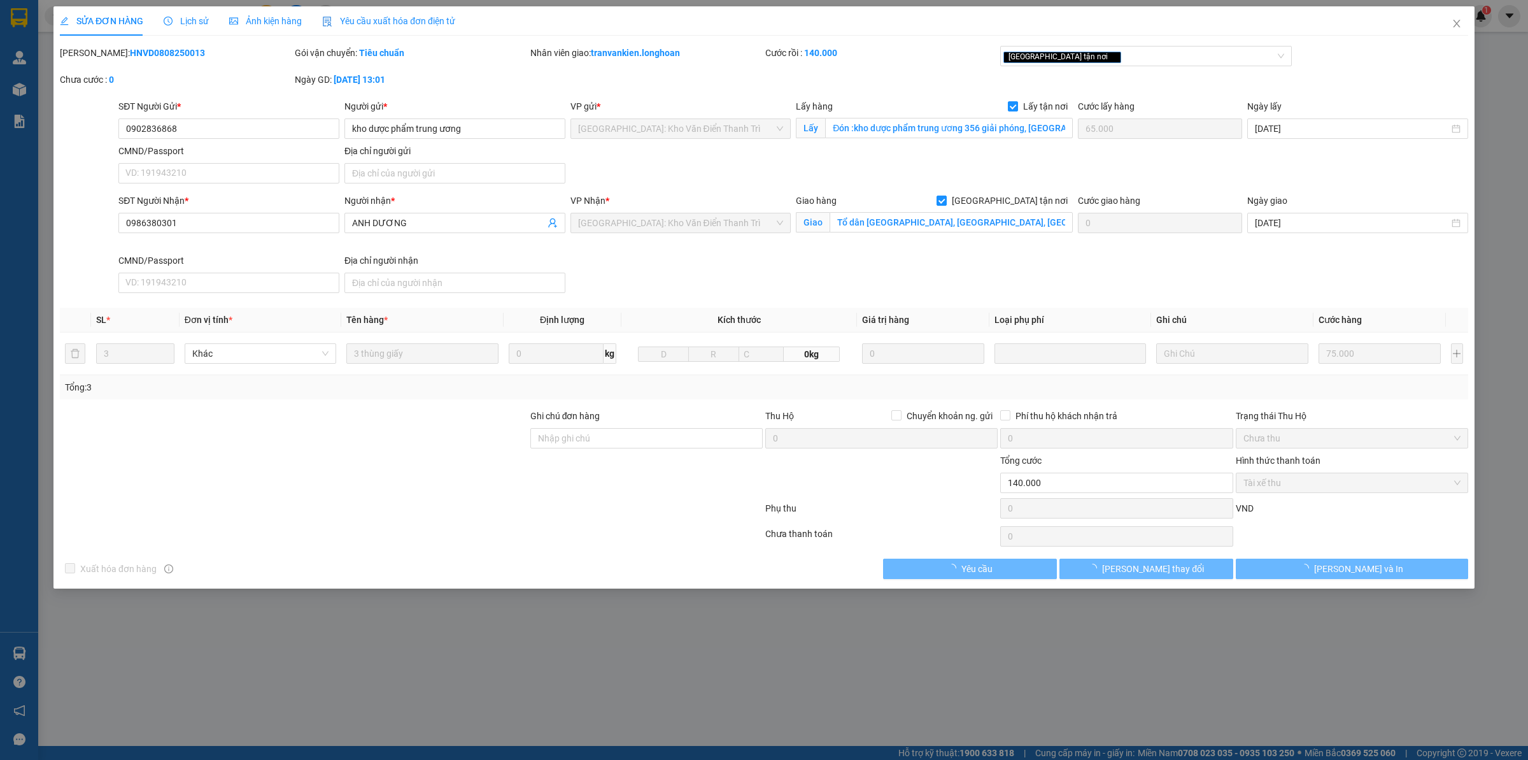
click at [183, 16] on span "Lịch sử" at bounding box center [186, 21] width 45 height 10
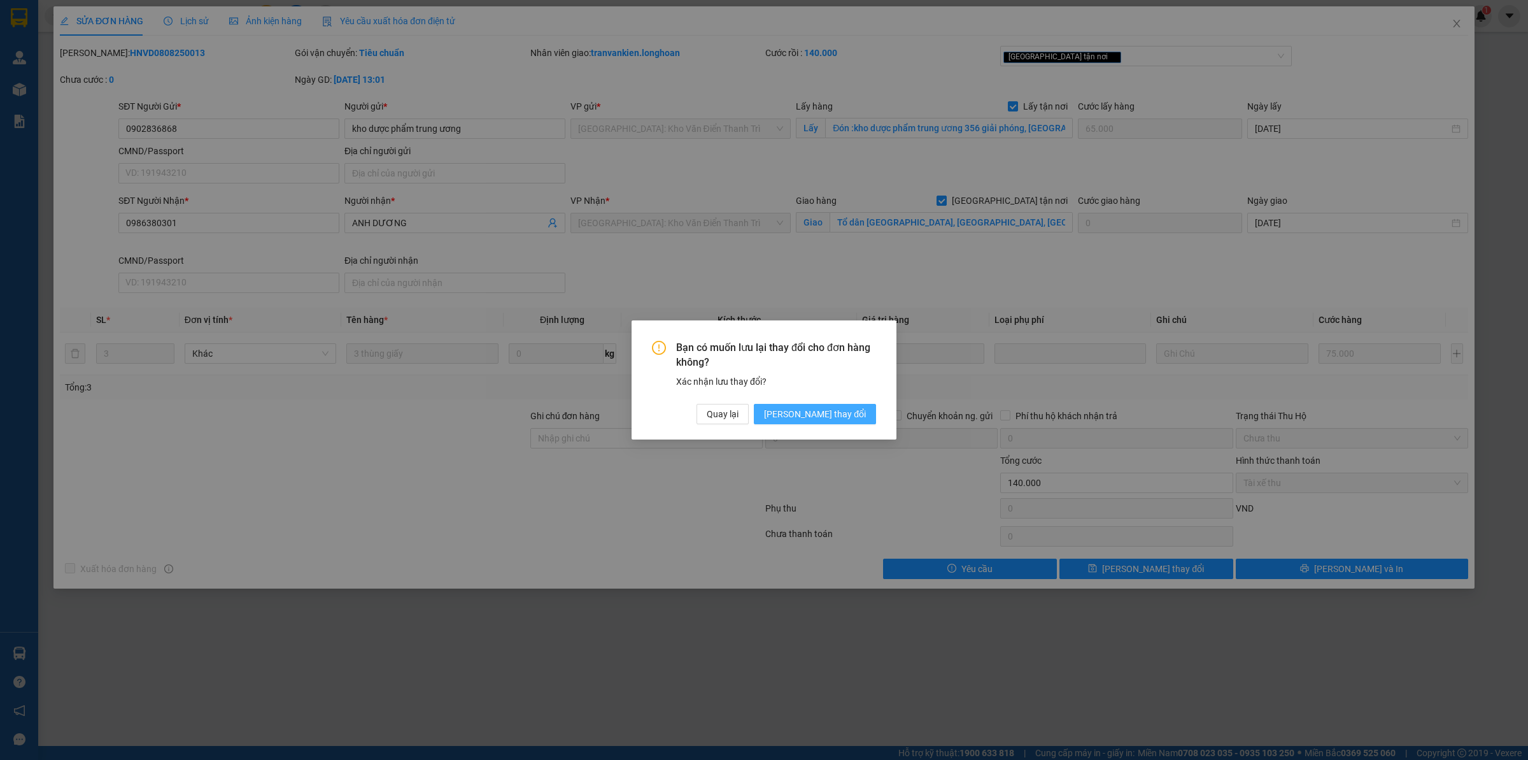
click at [844, 421] on span "[PERSON_NAME] thay đổi" at bounding box center [815, 414] width 102 height 14
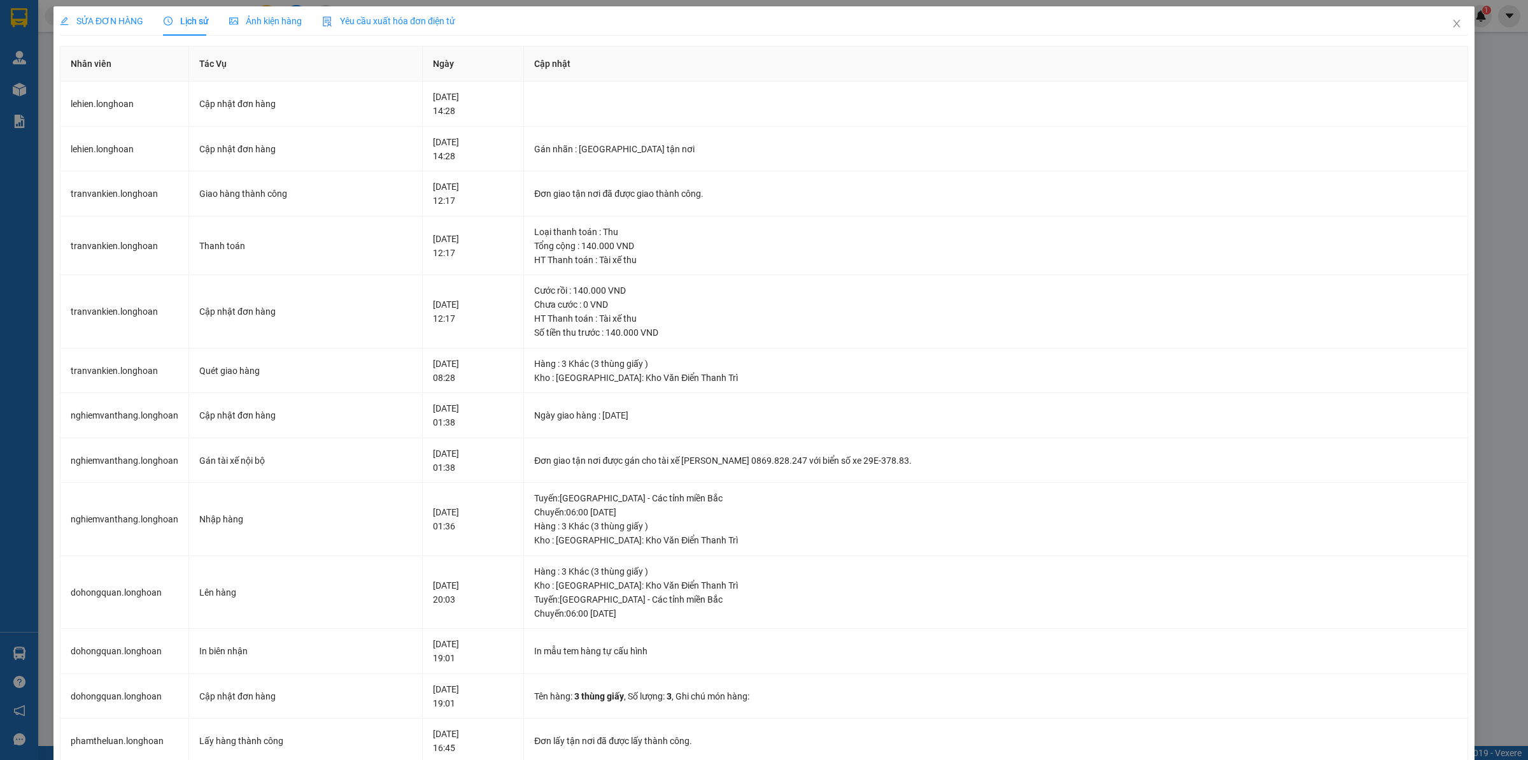
click at [128, 20] on span "SỬA ĐƠN HÀNG" at bounding box center [101, 21] width 83 height 10
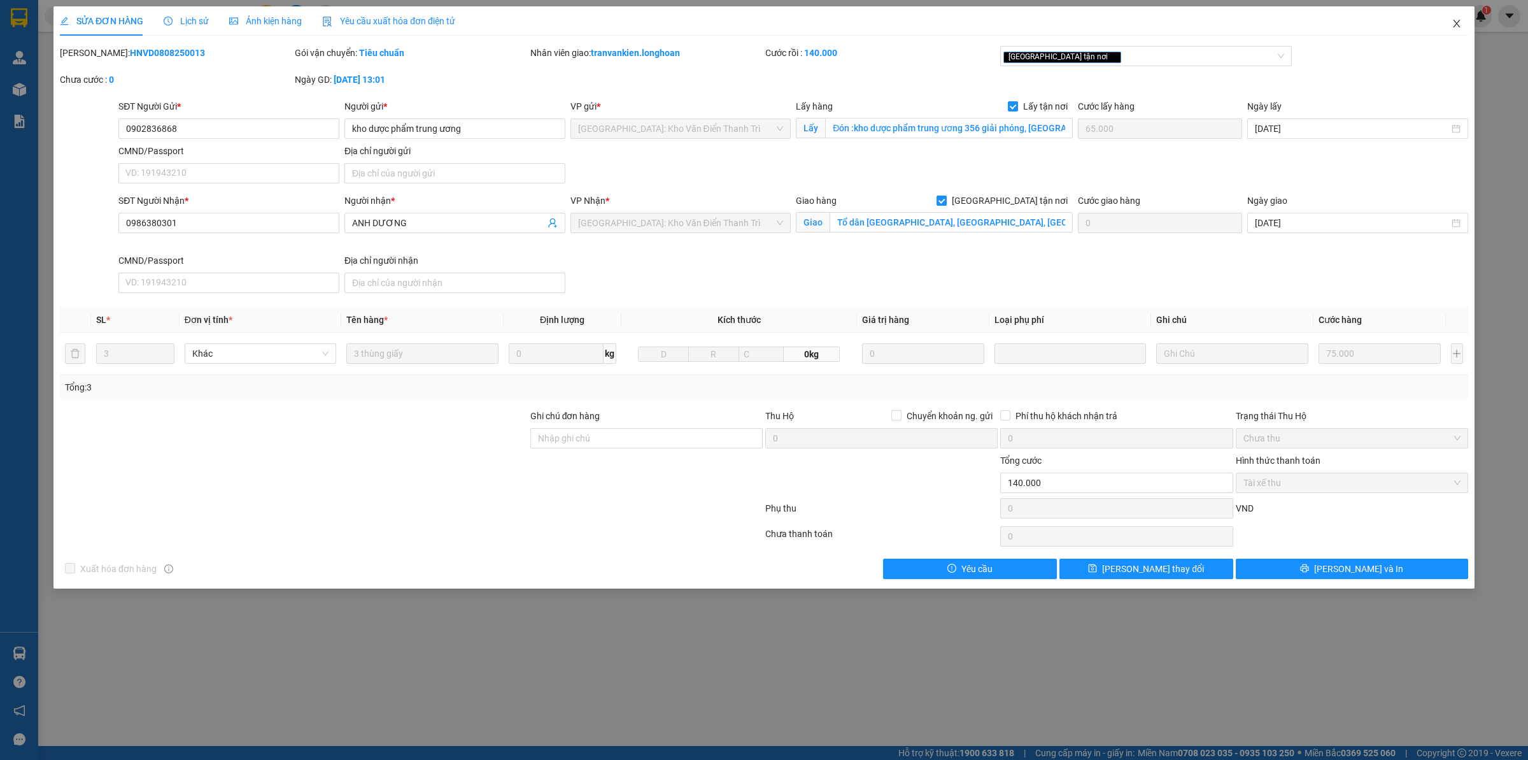
click at [1452, 24] on icon "close" at bounding box center [1457, 23] width 10 height 10
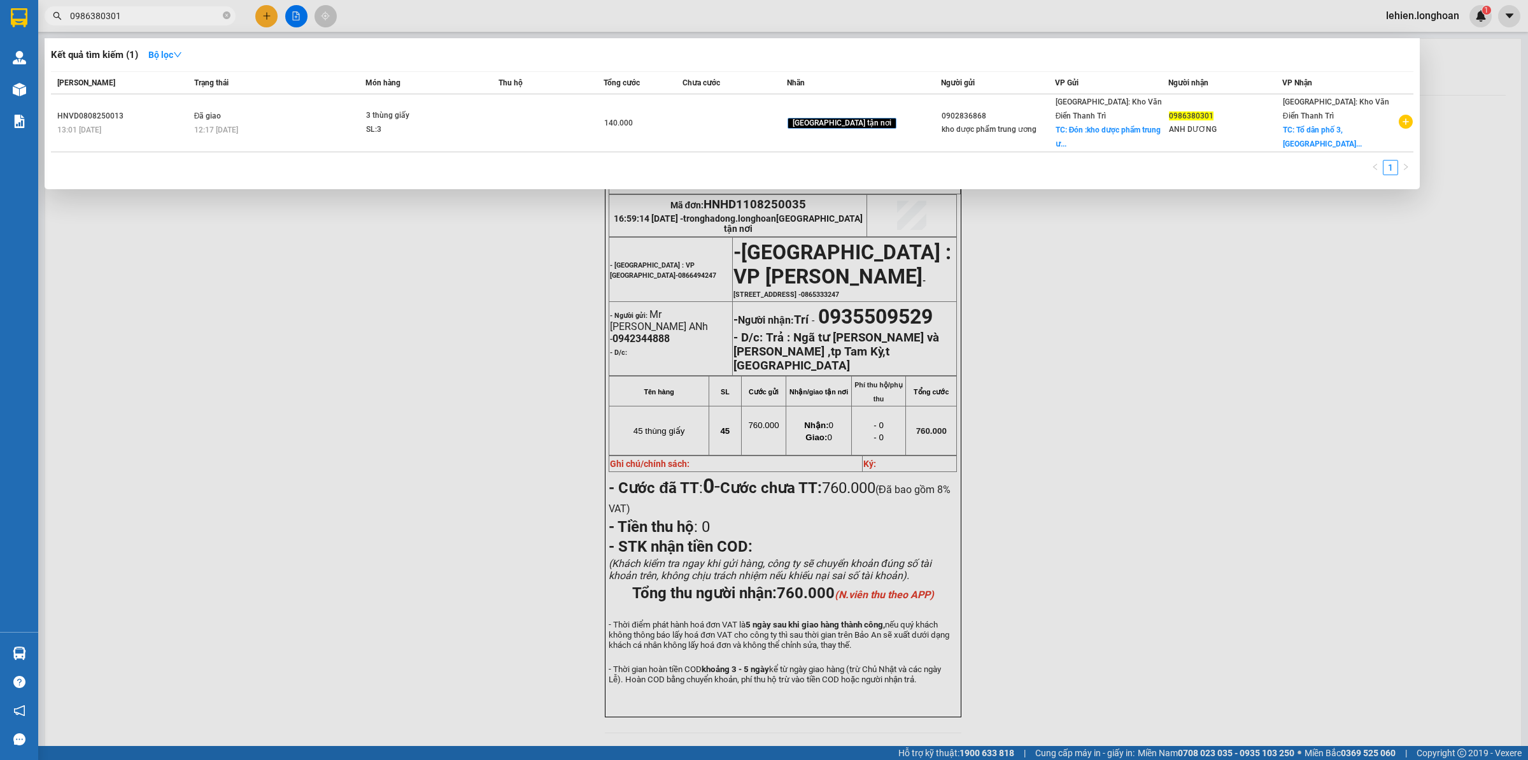
click at [180, 16] on input "0986380301" at bounding box center [145, 16] width 150 height 14
click at [224, 18] on icon "close-circle" at bounding box center [227, 15] width 8 height 8
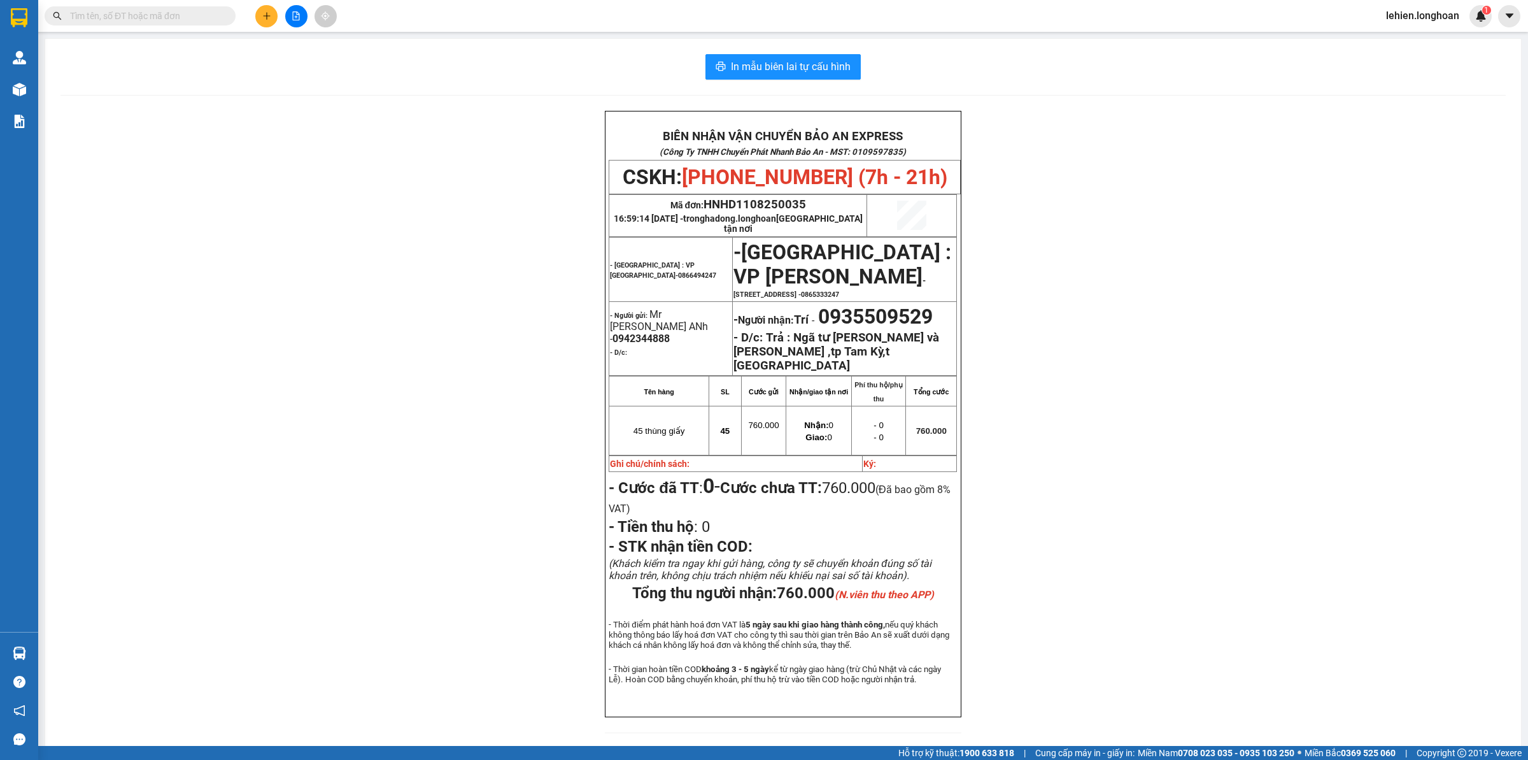
click at [225, 13] on span at bounding box center [227, 16] width 8 height 14
click at [201, 20] on input "text" at bounding box center [145, 16] width 150 height 14
paste input "0914595566"
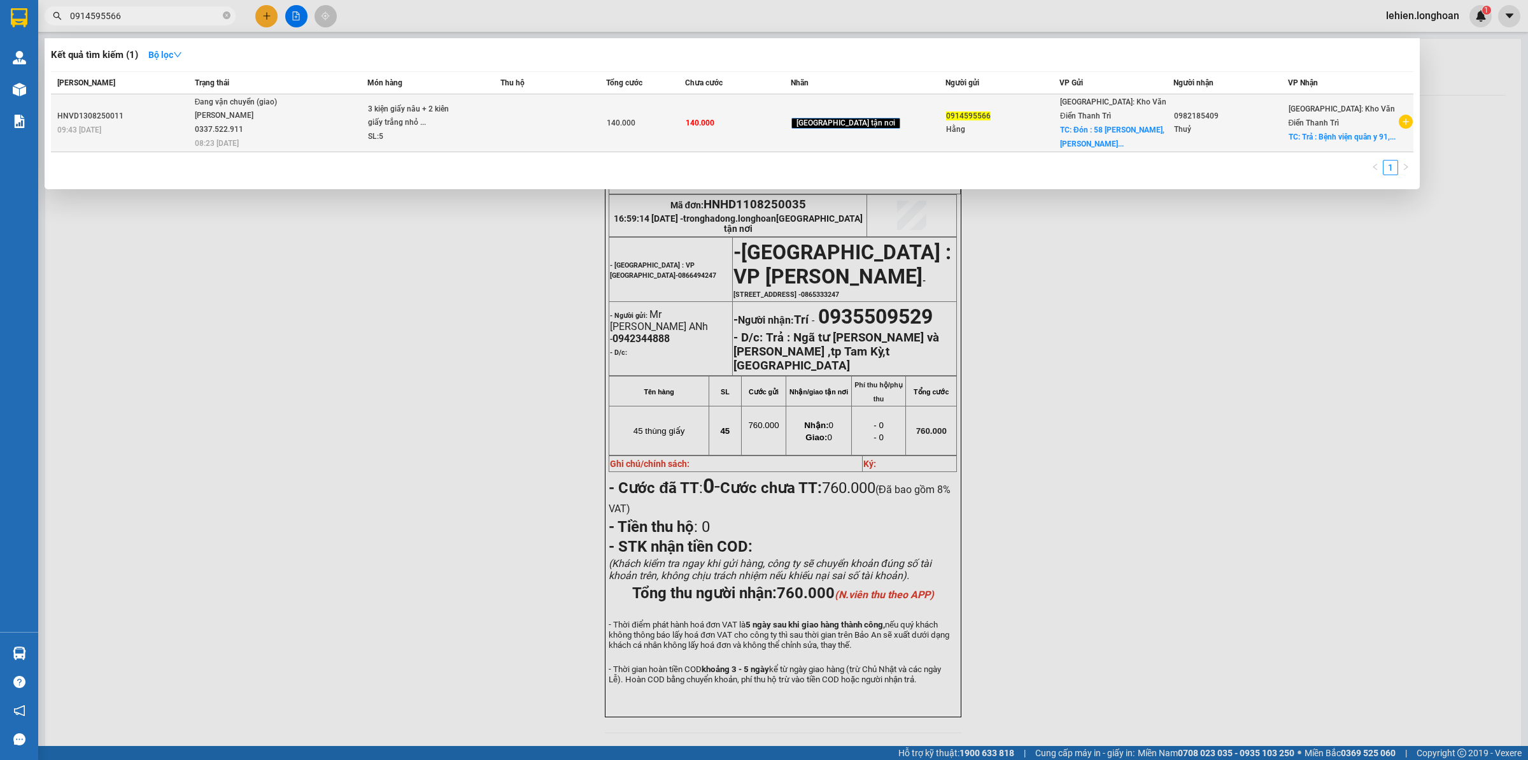
type input "0914595566"
click at [413, 118] on div "3 kiện giấy nâu + 2 kiên giấy trắng nhỏ ..." at bounding box center [416, 116] width 96 height 27
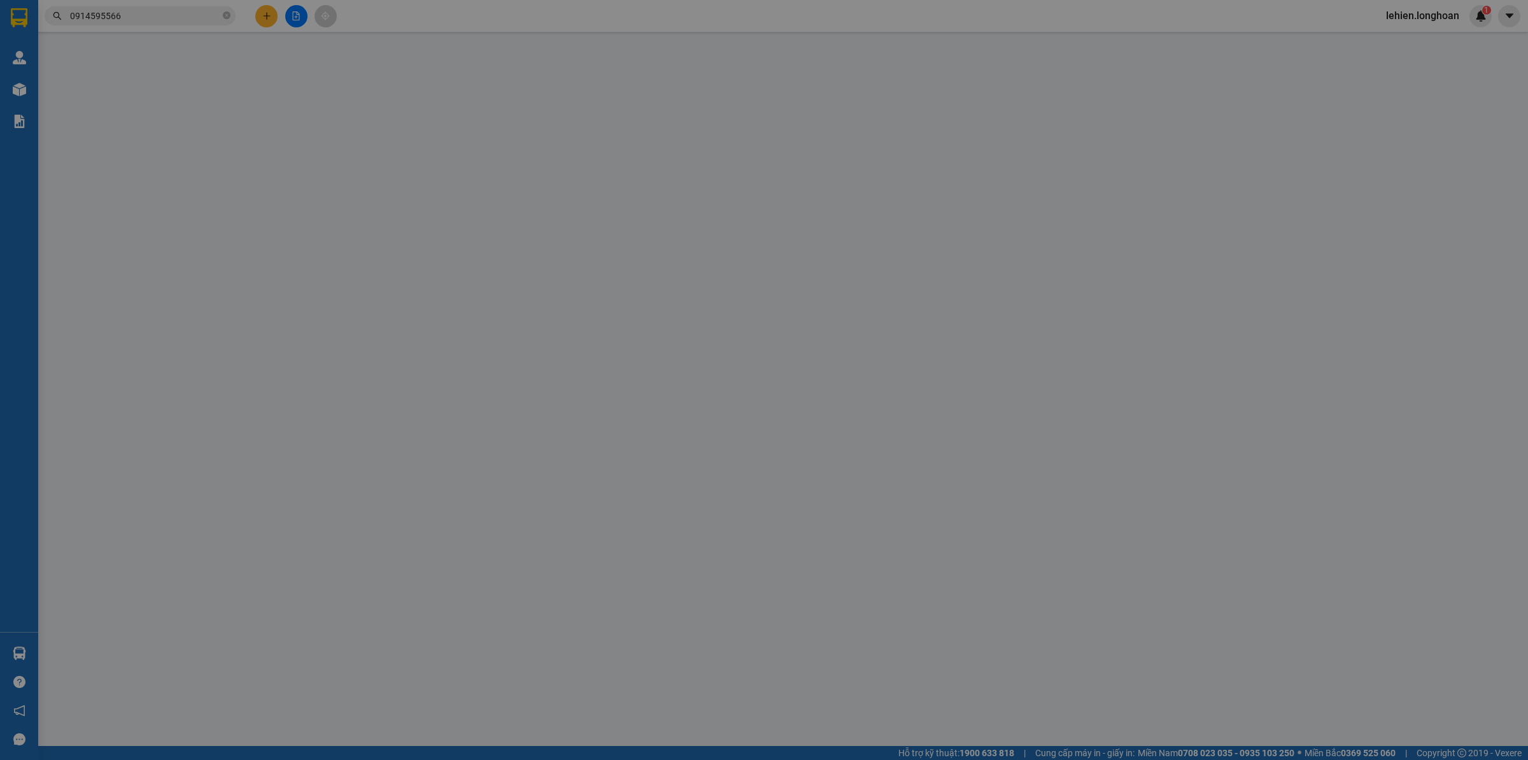
type input "0914595566"
type input "Hằng"
checkbox input "true"
type input "Đón : 58 [PERSON_NAME], [GEOGRAPHIC_DATA] , [GEOGRAPHIC_DATA]"
type input "0982185409"
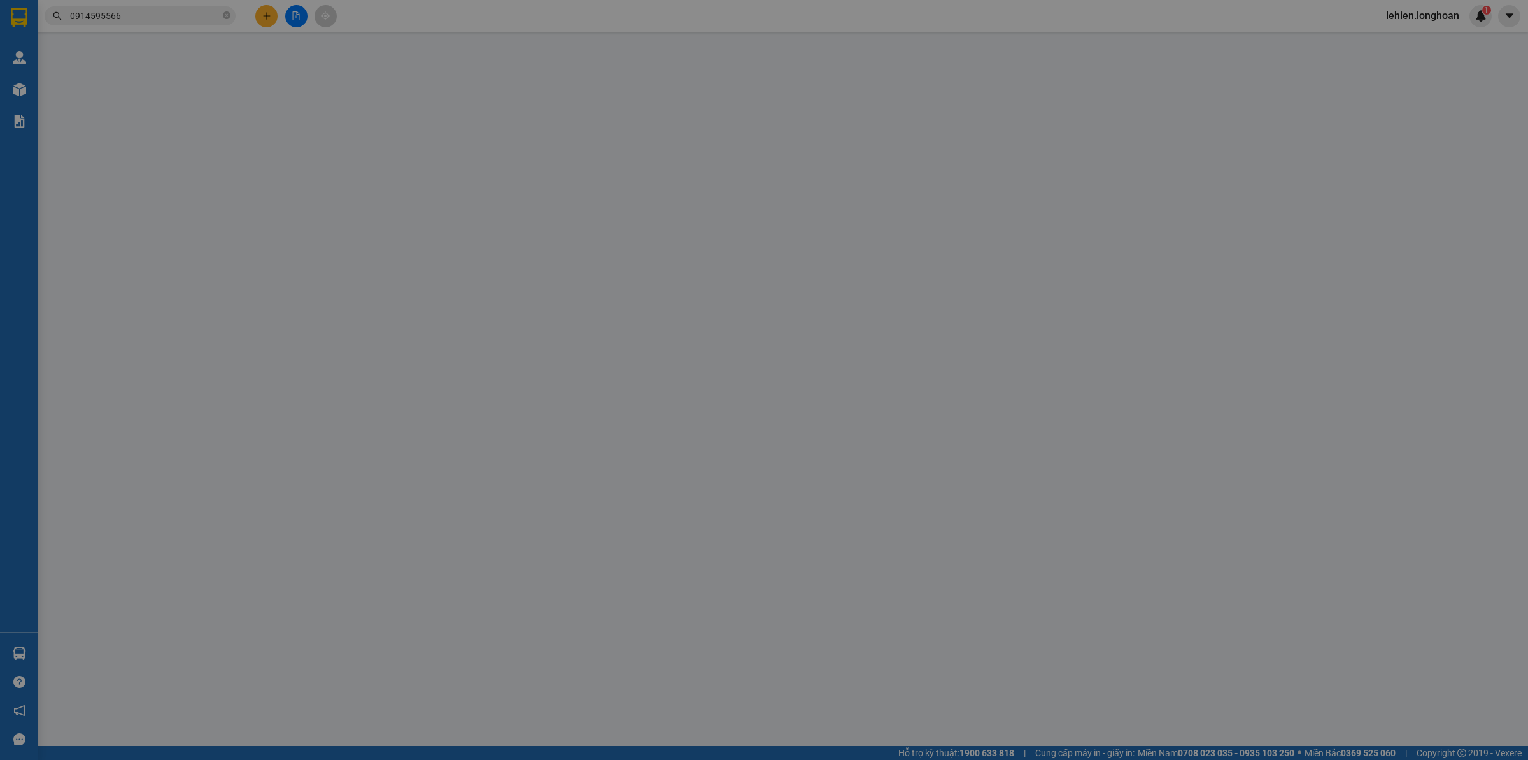
type input "Thuỷ"
checkbox input "true"
type input "Trả : Bệnh viện quân y 91, [GEOGRAPHIC_DATA] , [GEOGRAPHIC_DATA] , [GEOGRAPHIC_…"
type input "có VAT"
type input "140.000"
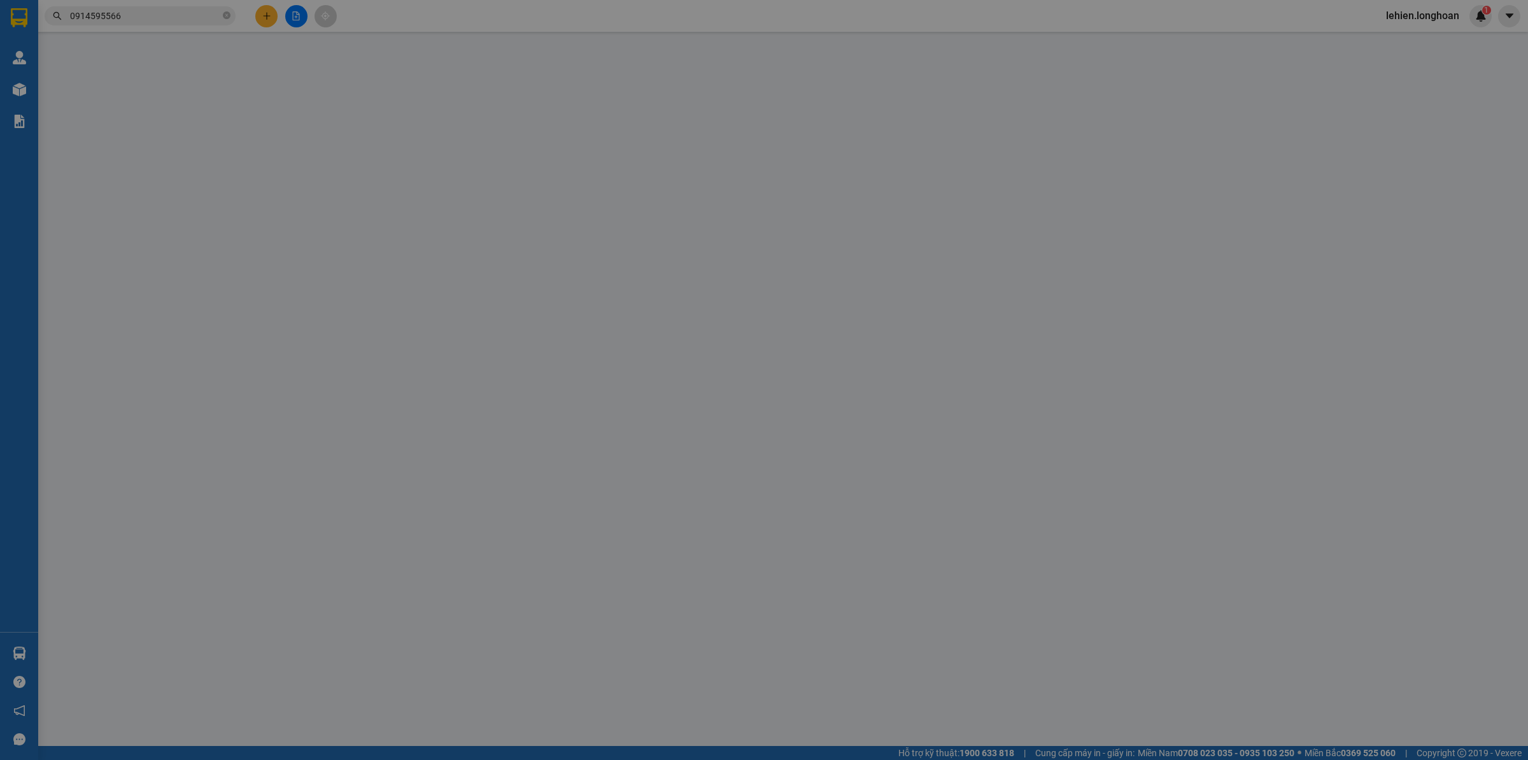
type input "140.000"
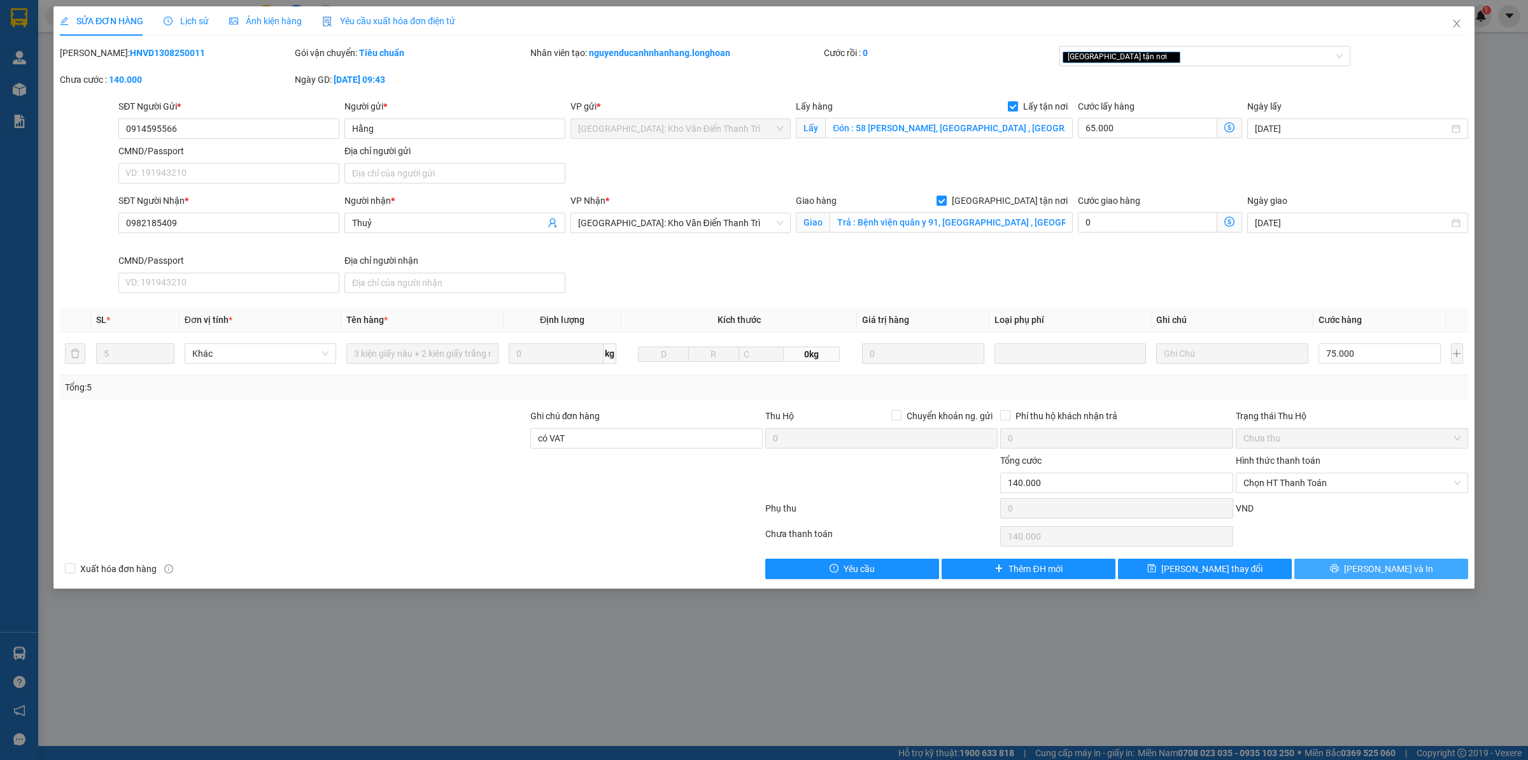
click at [1359, 565] on button "[PERSON_NAME] và In" at bounding box center [1382, 568] width 174 height 20
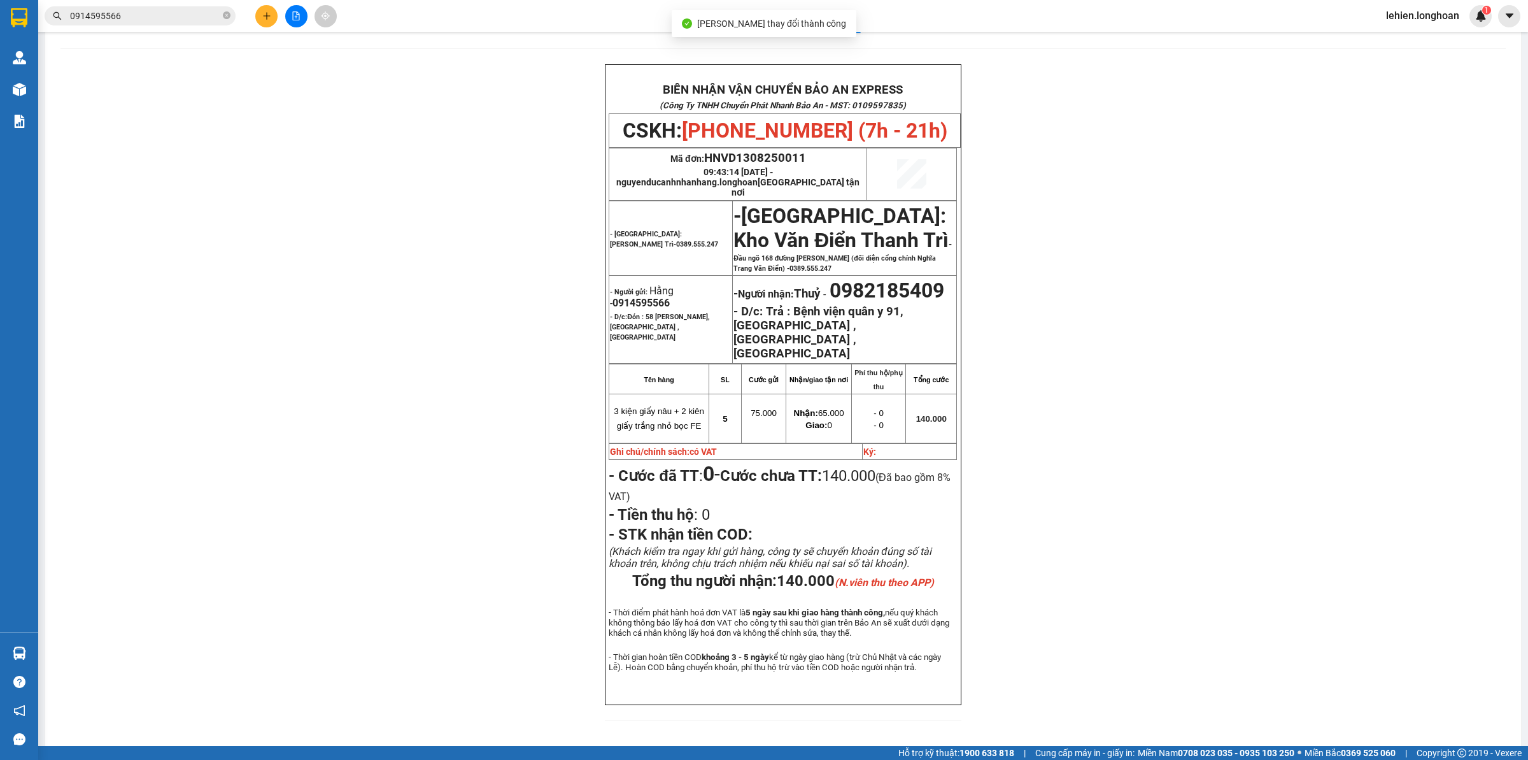
scroll to position [42, 0]
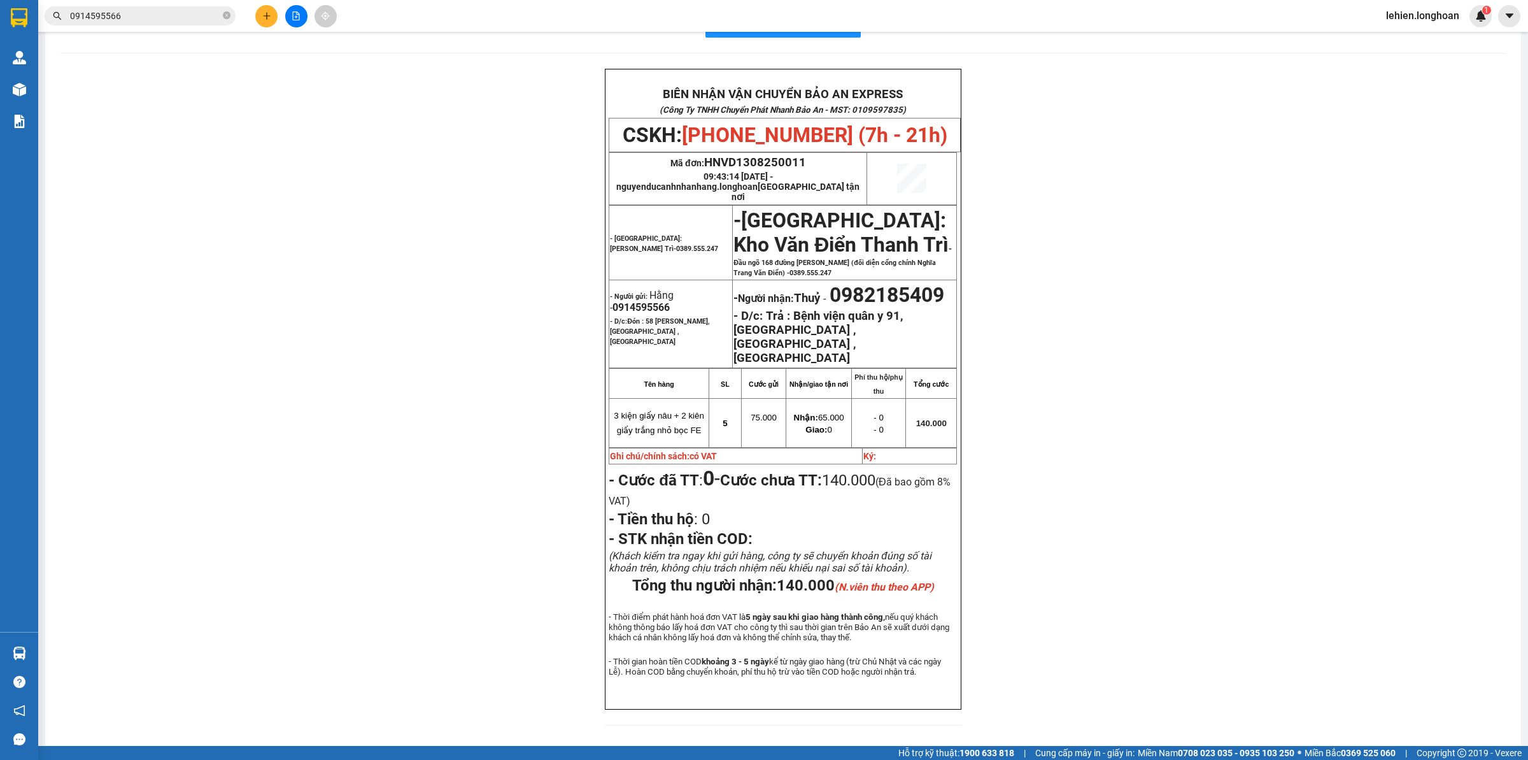
click at [157, 8] on span "0914595566" at bounding box center [140, 15] width 191 height 19
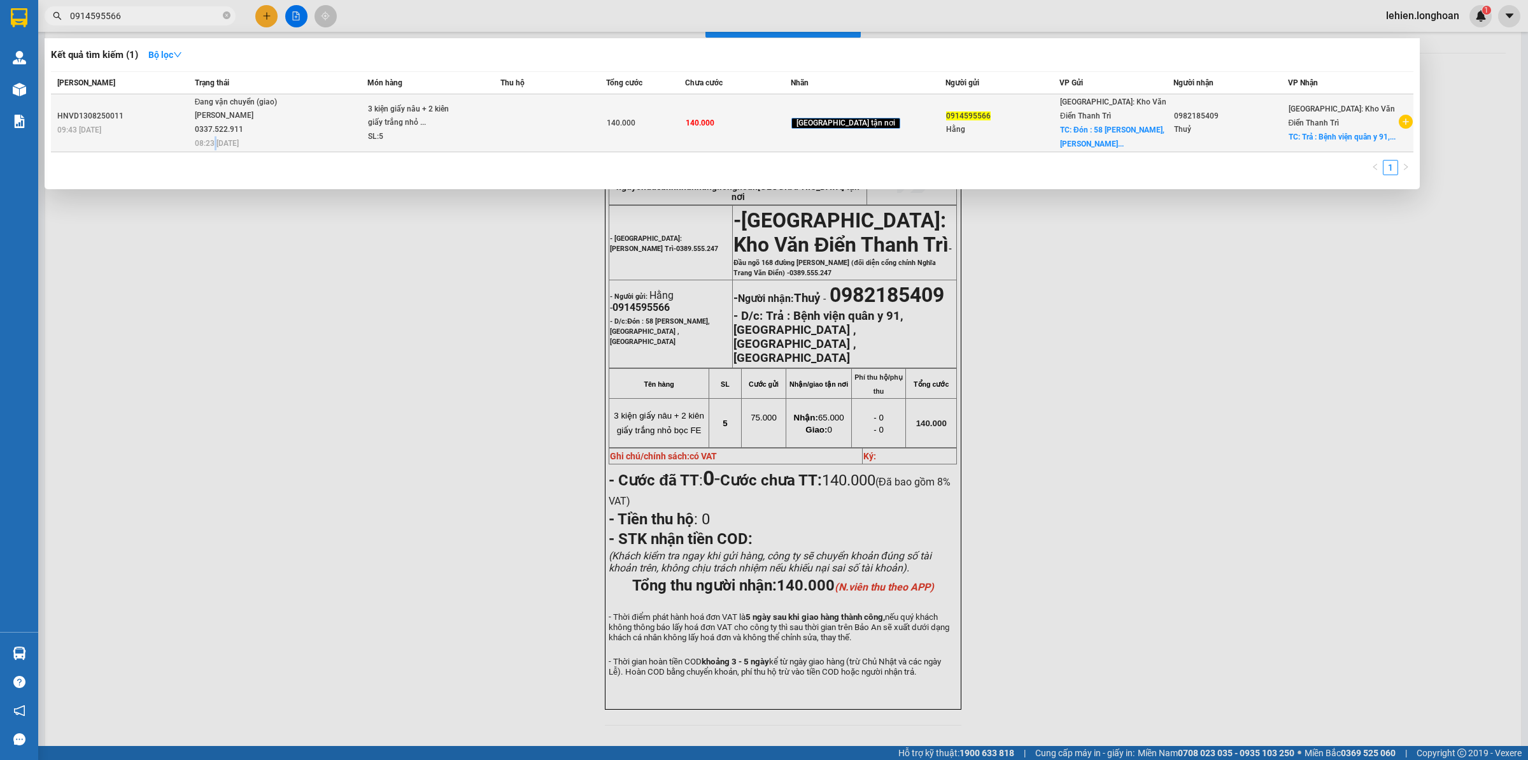
click at [224, 135] on span "Đang vận chuyển (giao) [PERSON_NAME] 0337.522.911 08:23 [DATE]" at bounding box center [281, 122] width 172 height 53
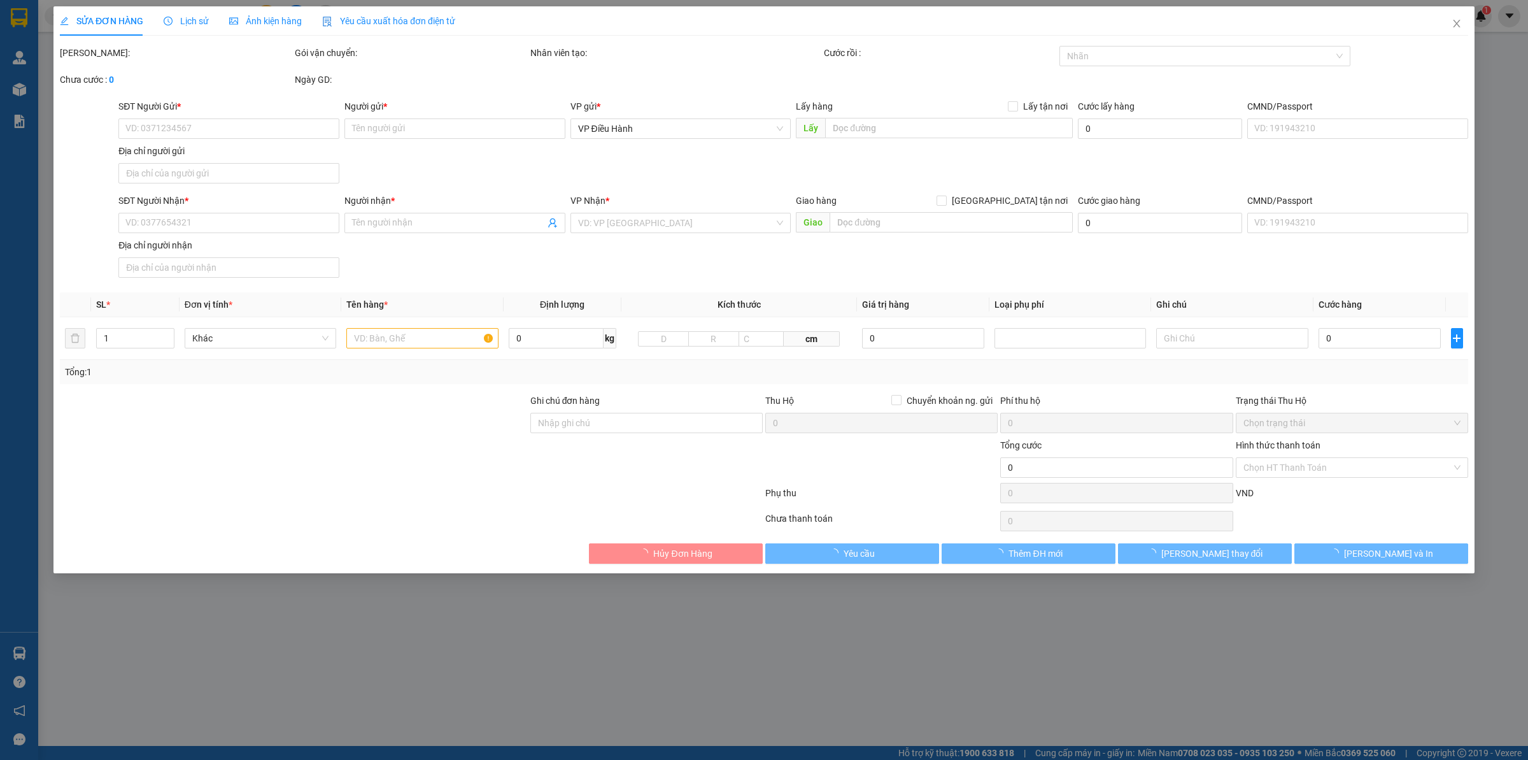
type input "0914595566"
type input "Hằng"
checkbox input "true"
type input "Đón : 58 [PERSON_NAME], [GEOGRAPHIC_DATA] , [GEOGRAPHIC_DATA]"
type input "0982185409"
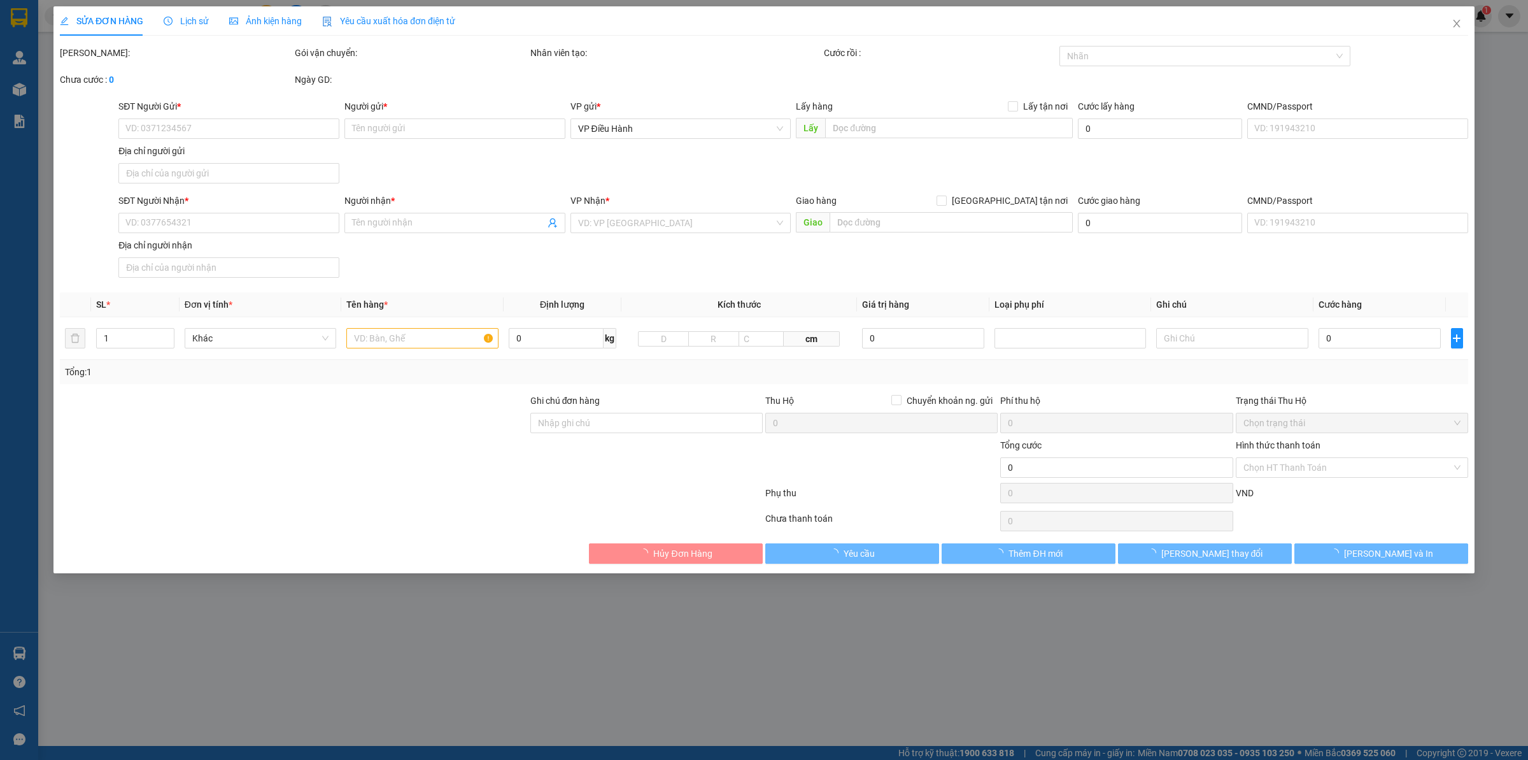
type input "Thuỷ"
checkbox input "true"
type input "Trả : Bệnh viện quân y 91, [GEOGRAPHIC_DATA] , [GEOGRAPHIC_DATA] , [GEOGRAPHIC_…"
type input "có VAT"
type input "140.000"
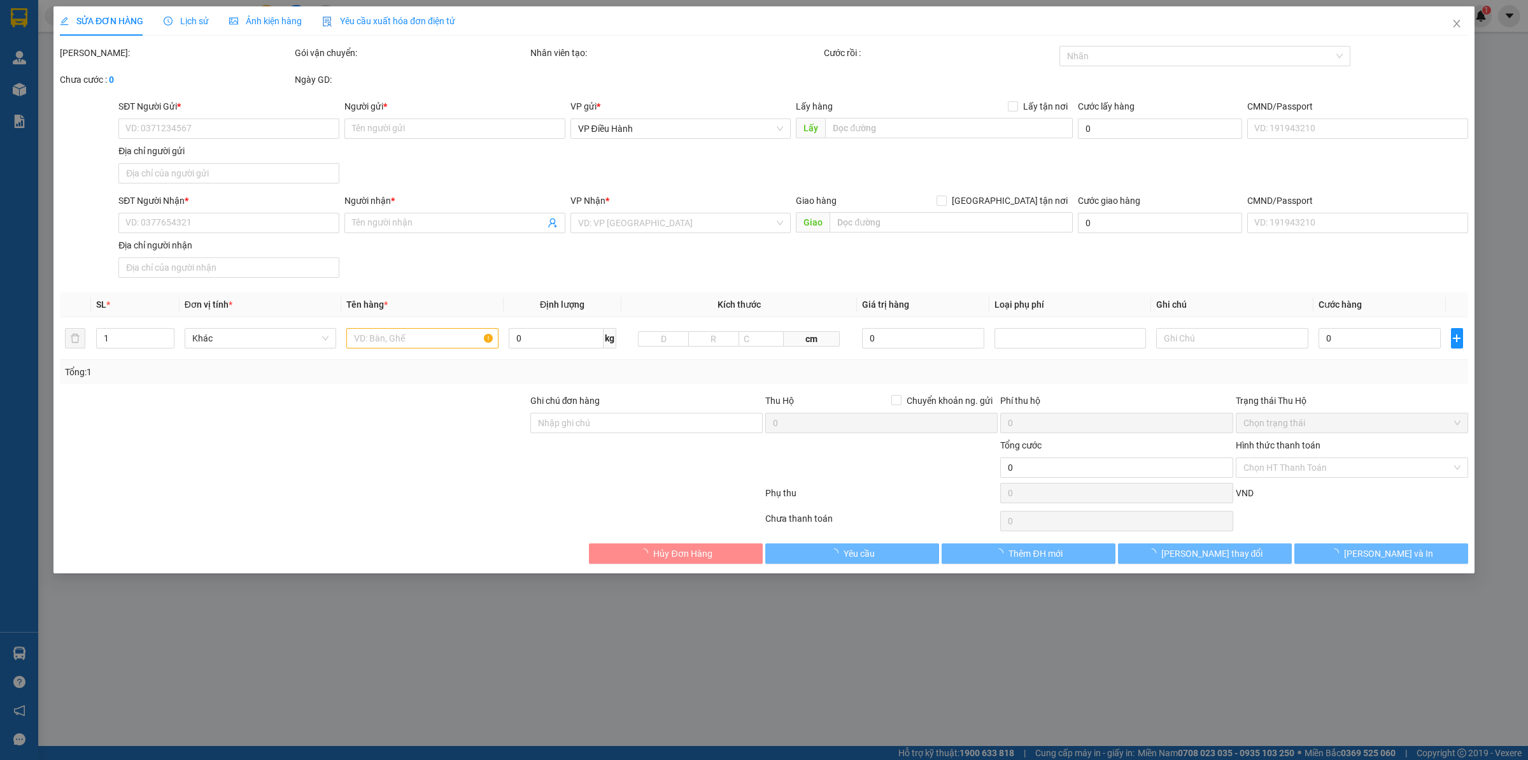
type input "140.000"
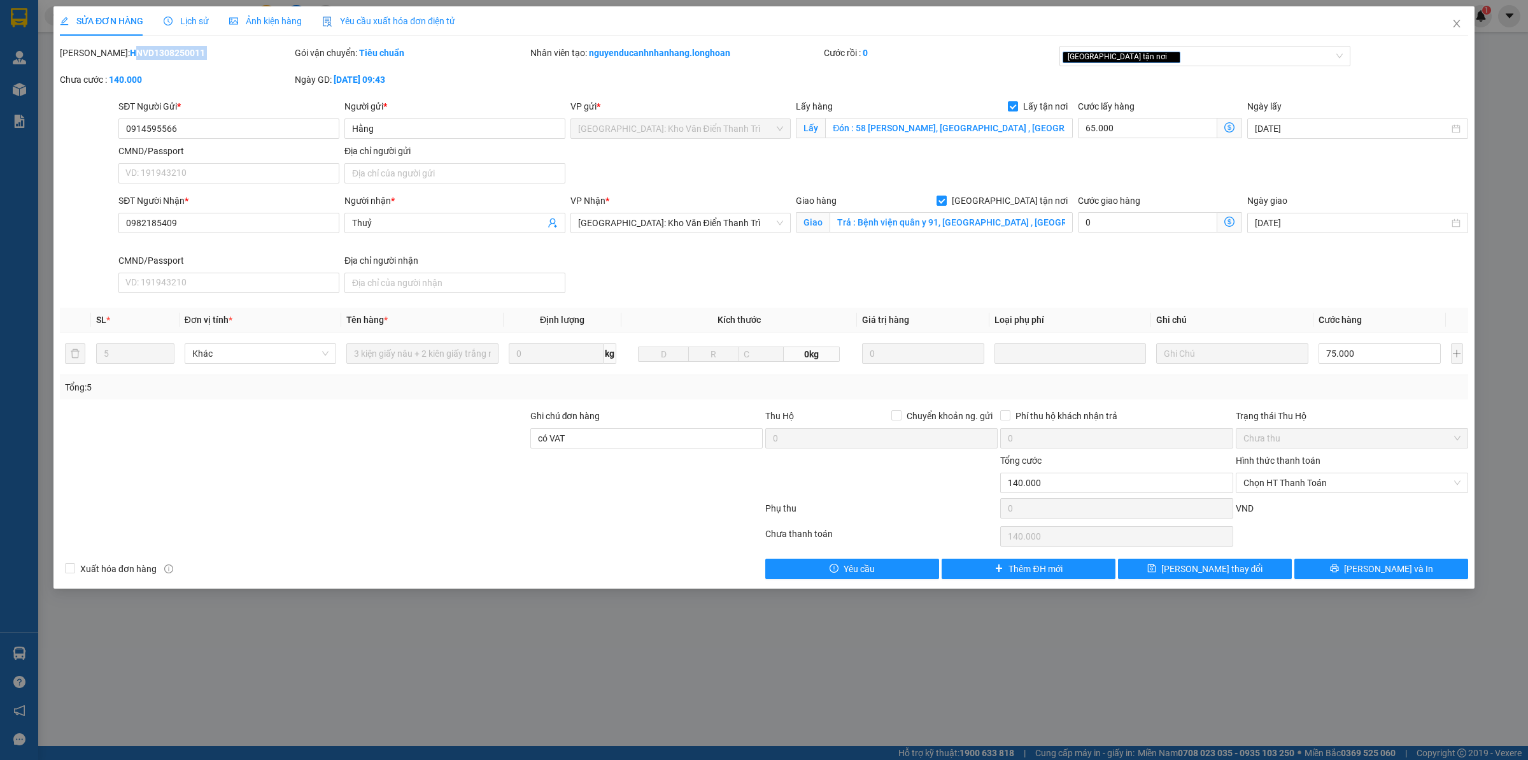
drag, startPoint x: 91, startPoint y: 55, endPoint x: 295, endPoint y: 55, distance: 203.8
click at [295, 55] on div "[PERSON_NAME]: HNVD1308250011 Gói vận chuyển: Tiêu chuẩn Nhân viên tạo: nguyend…" at bounding box center [764, 72] width 1411 height 53
copy b "HNVD1308250011"
click at [202, 24] on span "Lịch sử" at bounding box center [186, 21] width 45 height 10
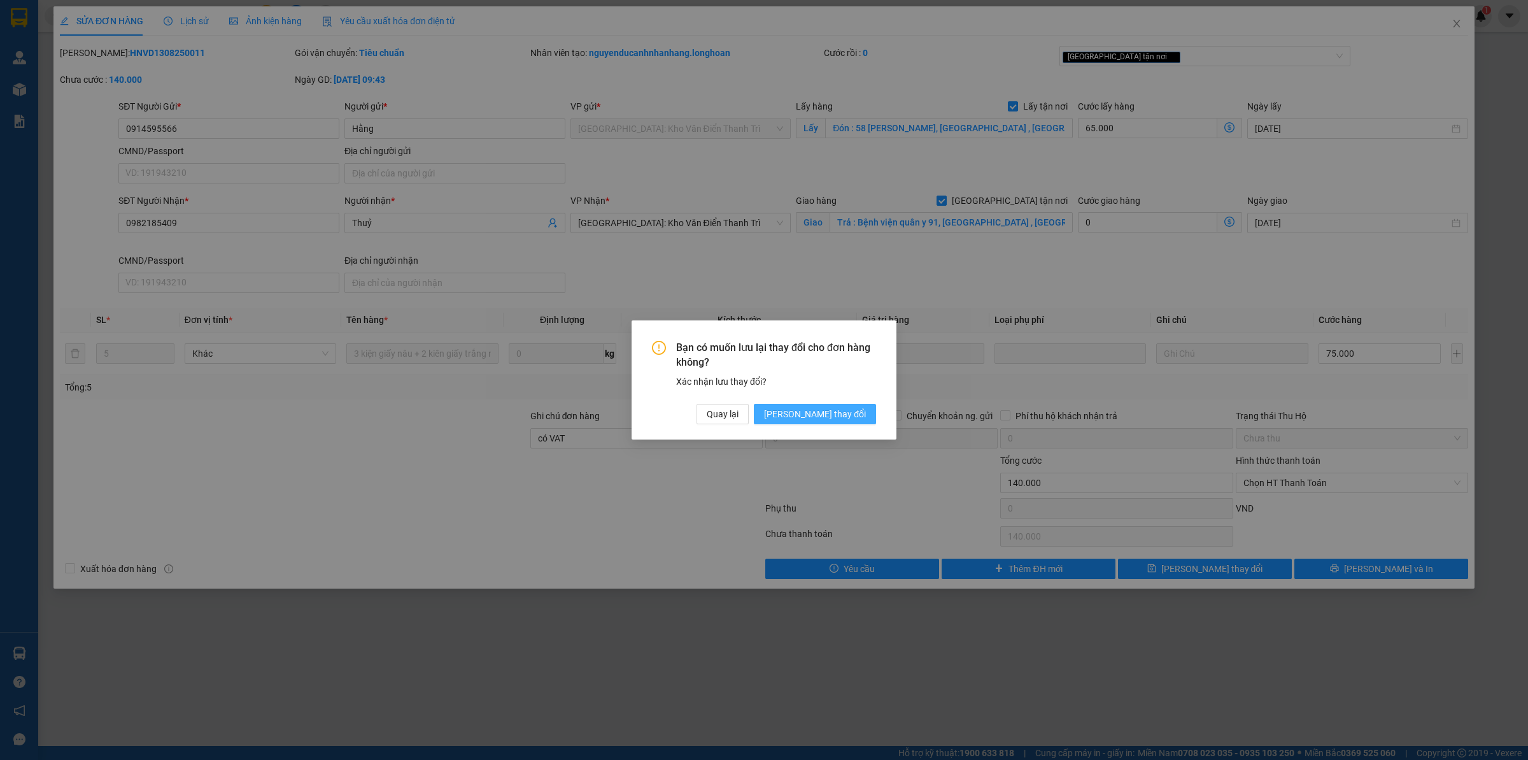
click at [833, 417] on span "[PERSON_NAME] thay đổi" at bounding box center [815, 414] width 102 height 14
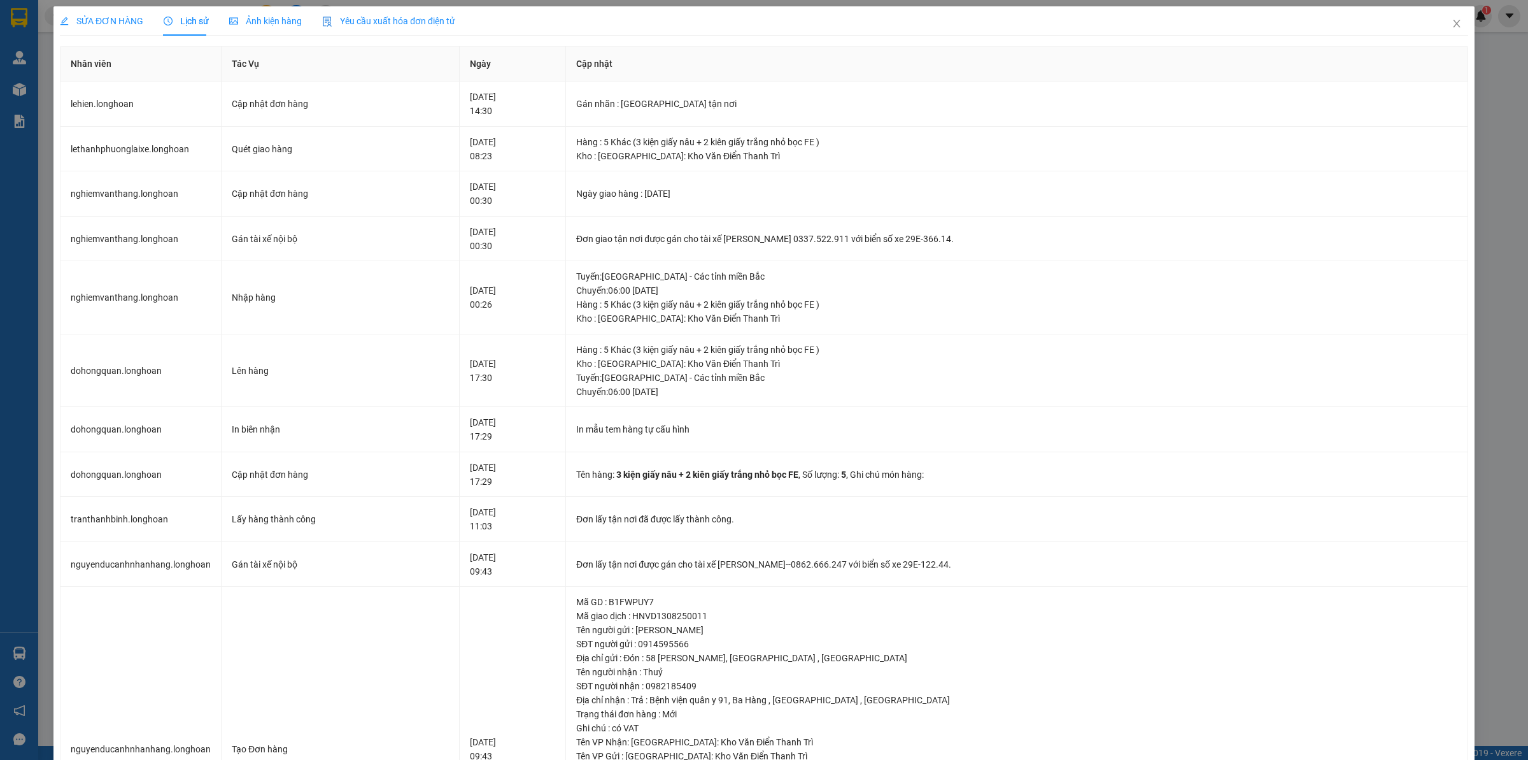
click at [112, 20] on span "SỬA ĐƠN HÀNG" at bounding box center [101, 21] width 83 height 10
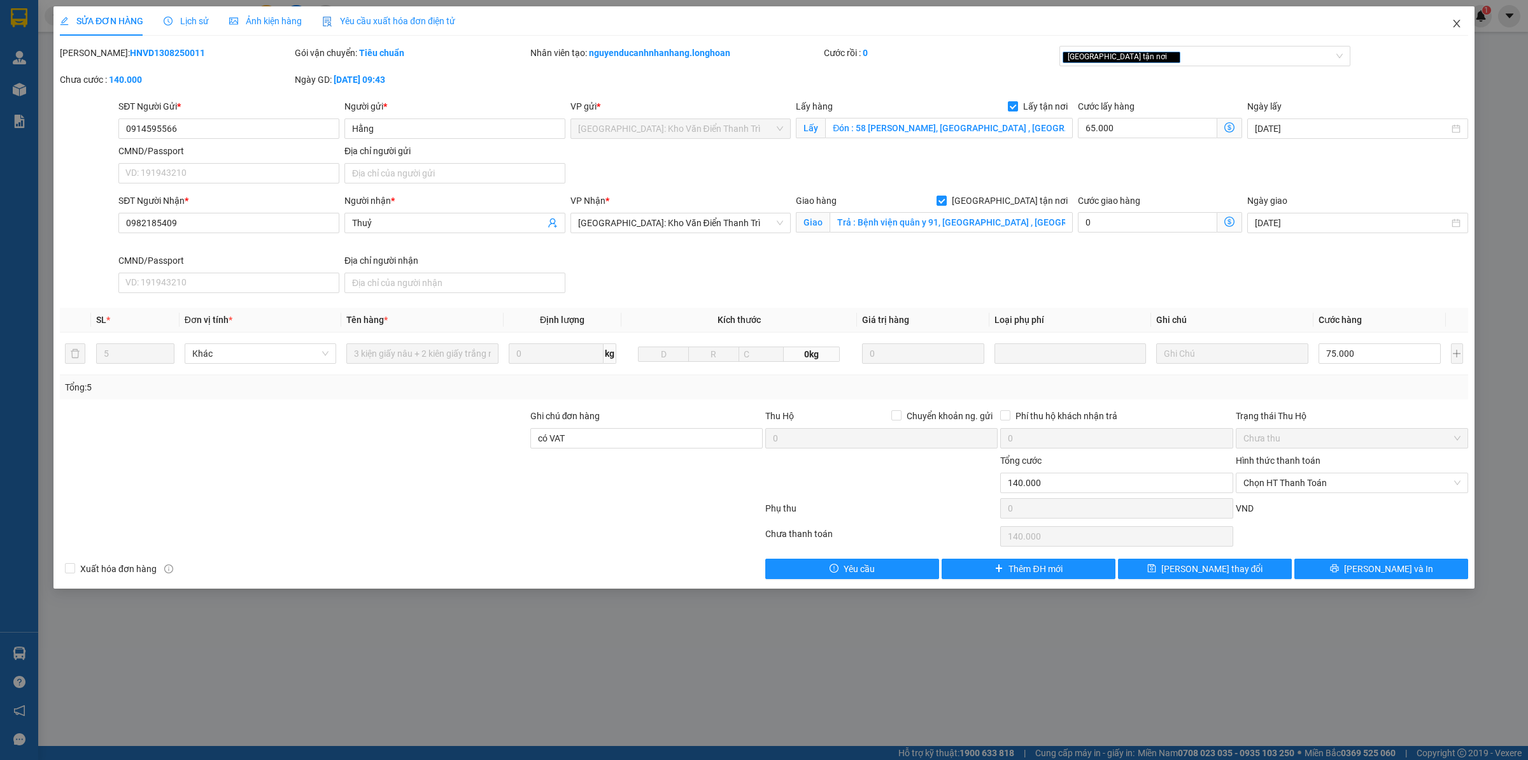
click at [1460, 36] on span "Close" at bounding box center [1457, 24] width 36 height 36
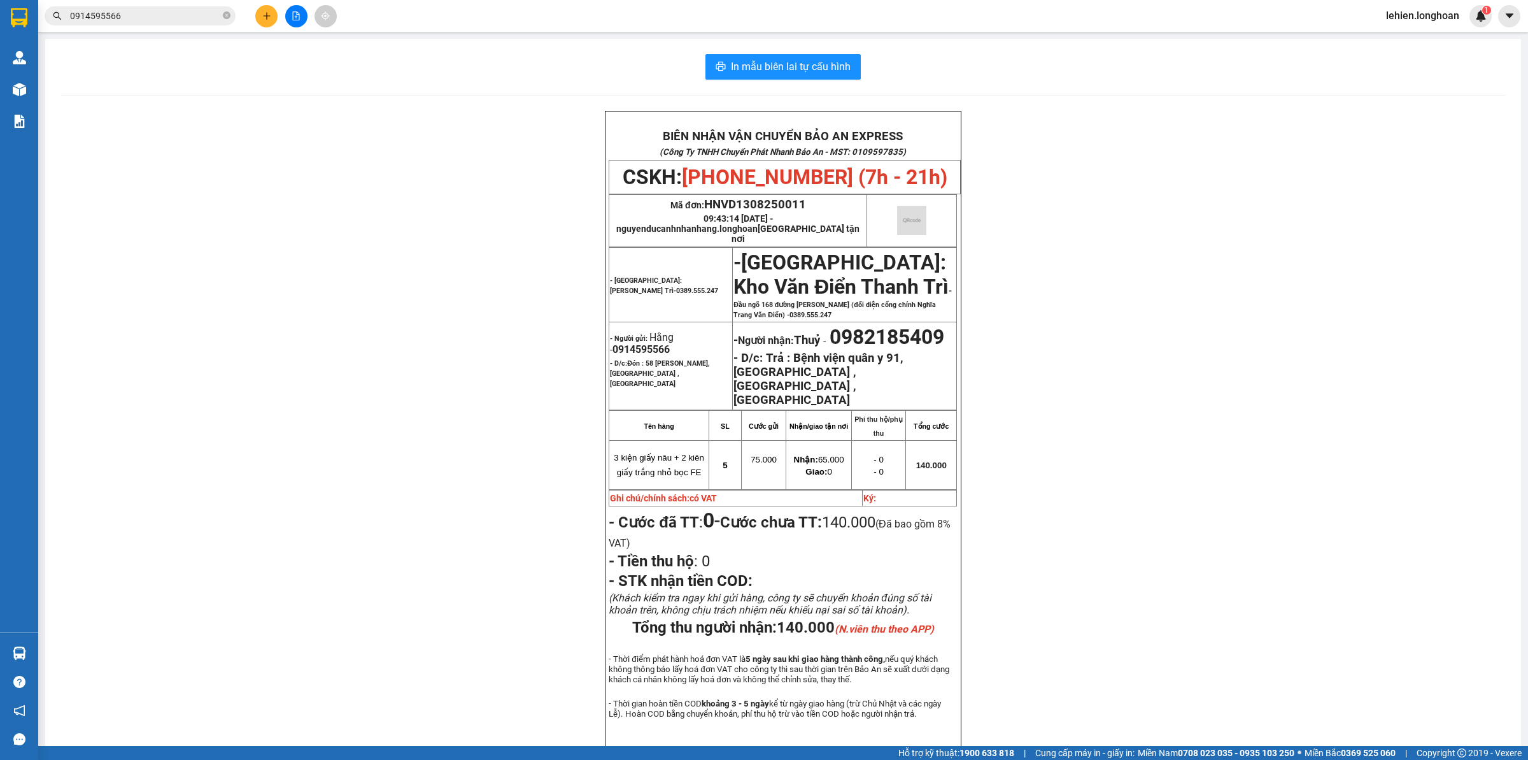
click at [181, 17] on input "0914595566" at bounding box center [145, 16] width 150 height 14
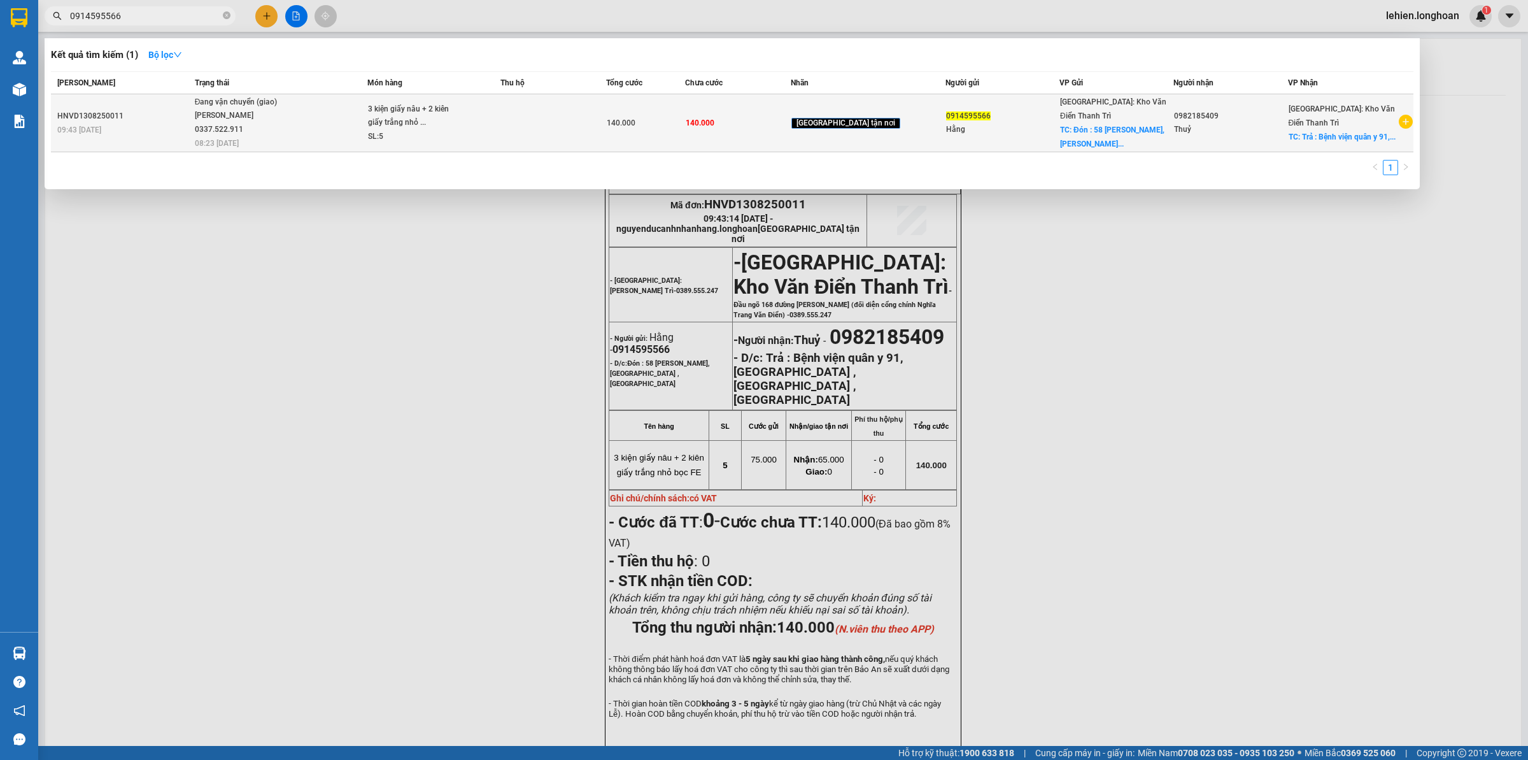
click at [250, 113] on div "[PERSON_NAME] 0337.522.911" at bounding box center [243, 122] width 96 height 27
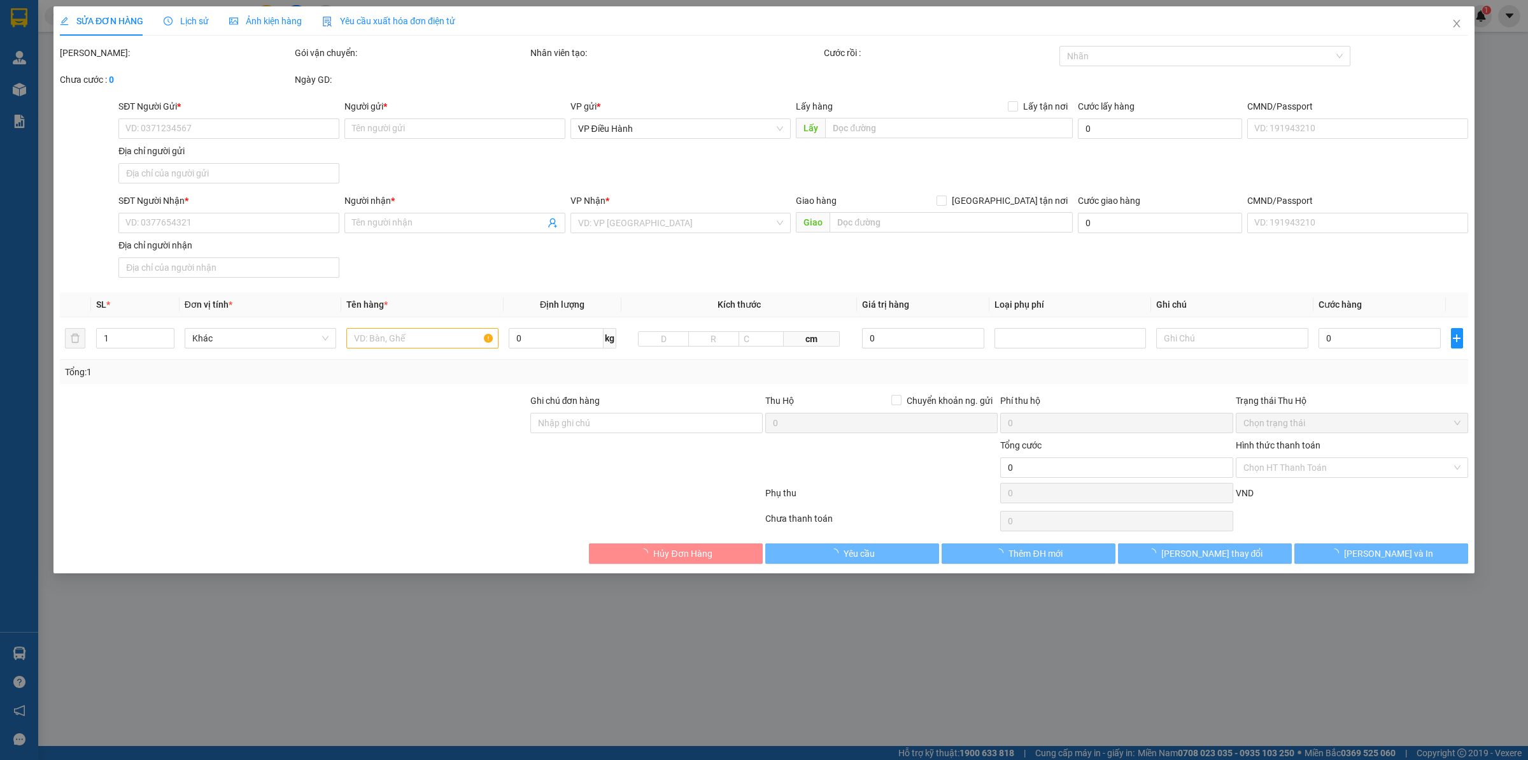
type input "0914595566"
type input "Hằng"
checkbox input "true"
type input "Đón : 58 [PERSON_NAME], [GEOGRAPHIC_DATA] , [GEOGRAPHIC_DATA]"
type input "0982185409"
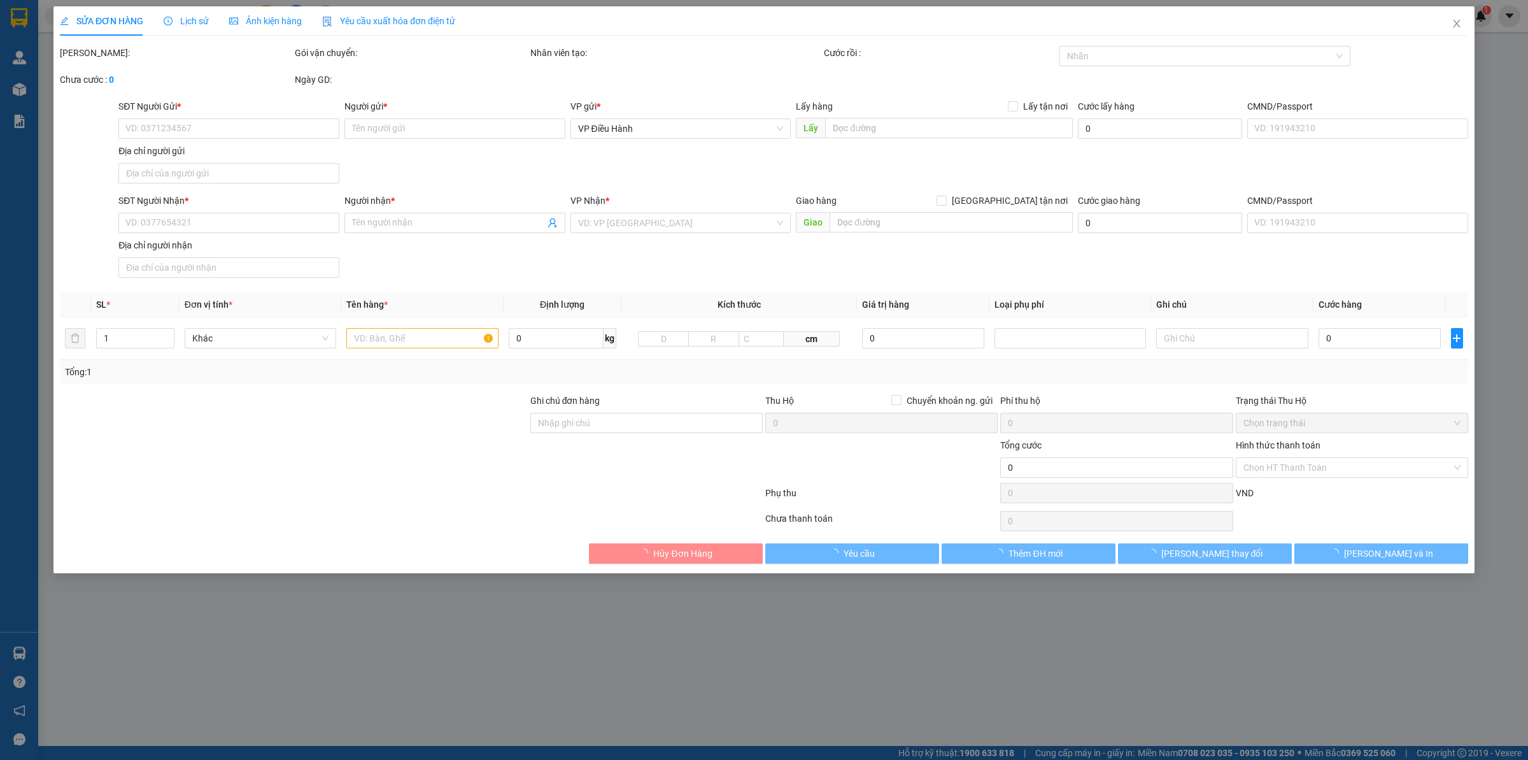
type input "Thuỷ"
checkbox input "true"
type input "Trả : Bệnh viện quân y 91, [GEOGRAPHIC_DATA] , [GEOGRAPHIC_DATA] , [GEOGRAPHIC_…"
type input "có VAT"
type input "140.000"
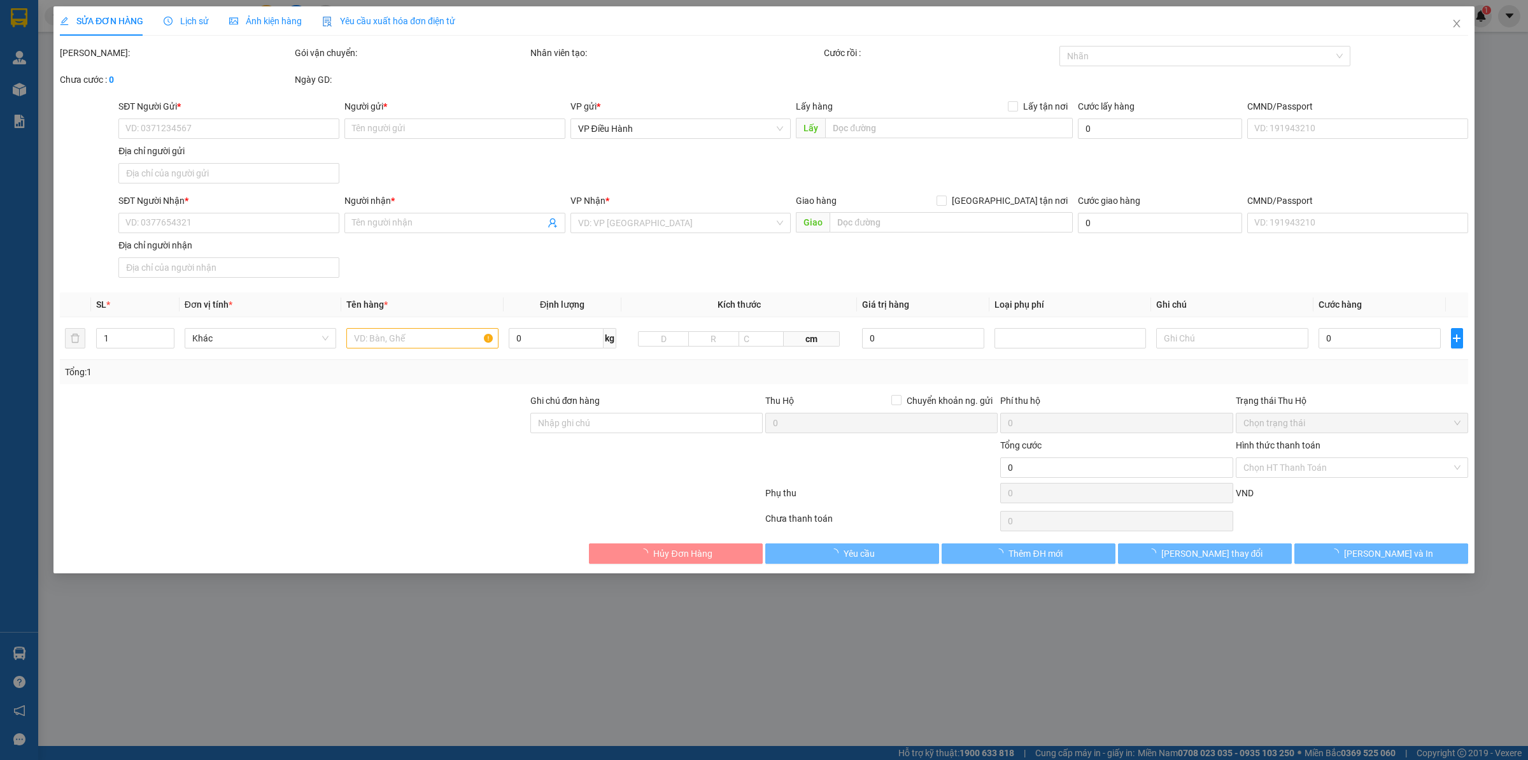
type input "140.000"
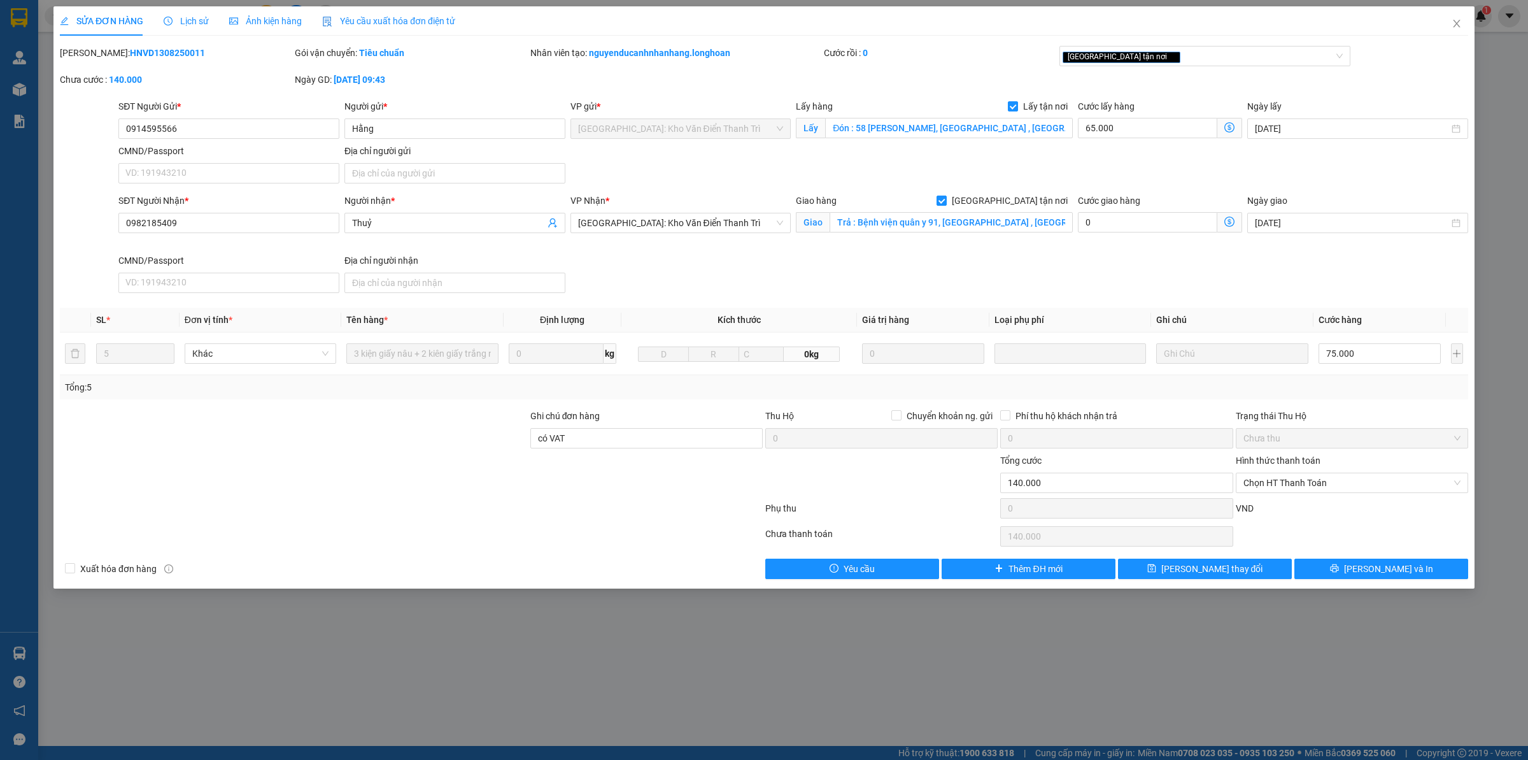
drag, startPoint x: 90, startPoint y: 55, endPoint x: 199, endPoint y: 59, distance: 108.3
click at [199, 59] on div "[PERSON_NAME]: HNVD1308250011" at bounding box center [176, 53] width 232 height 14
copy b "HNVD1308250011"
click at [1454, 18] on icon "close" at bounding box center [1457, 23] width 10 height 10
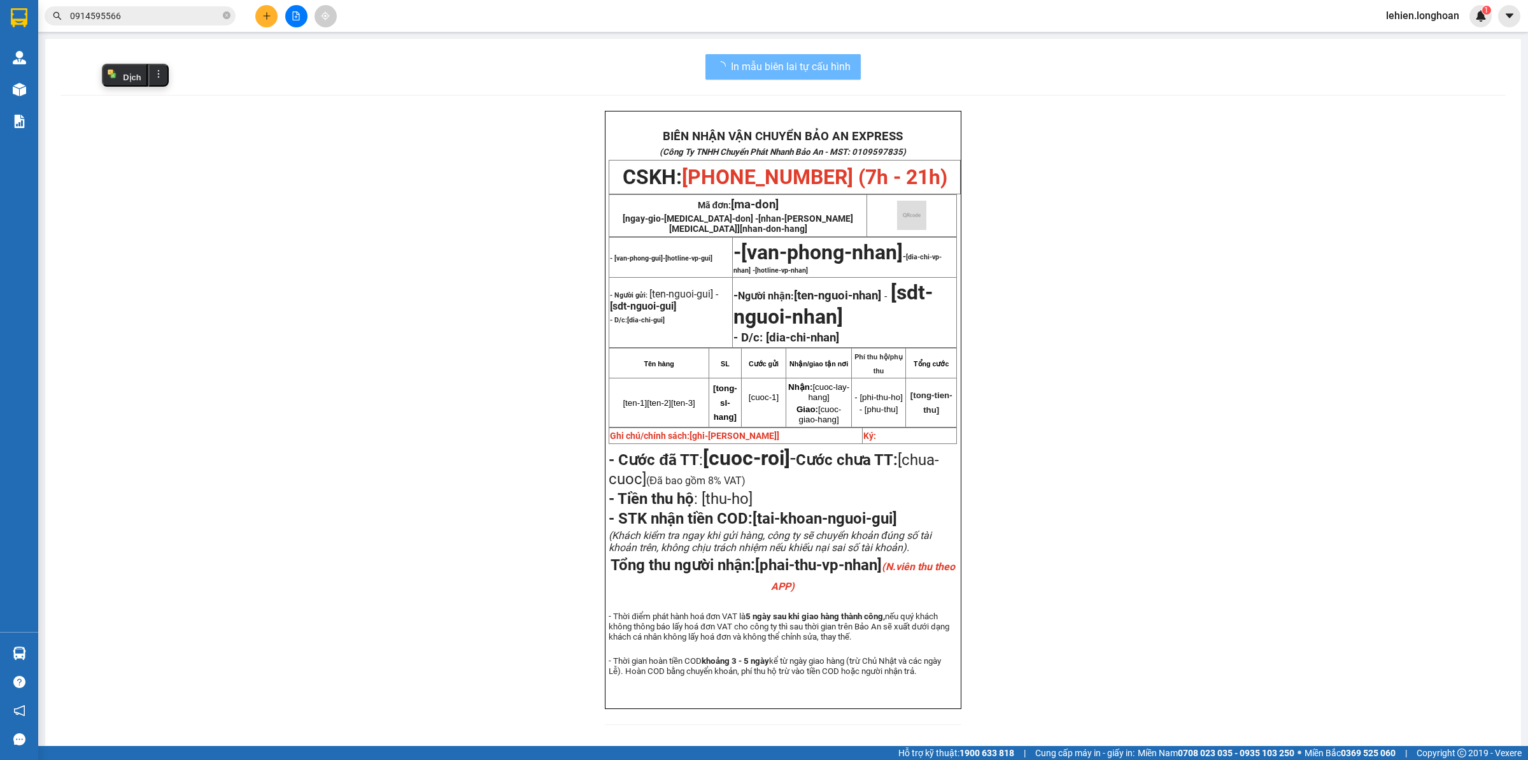
click at [199, 16] on input "0914595566" at bounding box center [145, 16] width 150 height 14
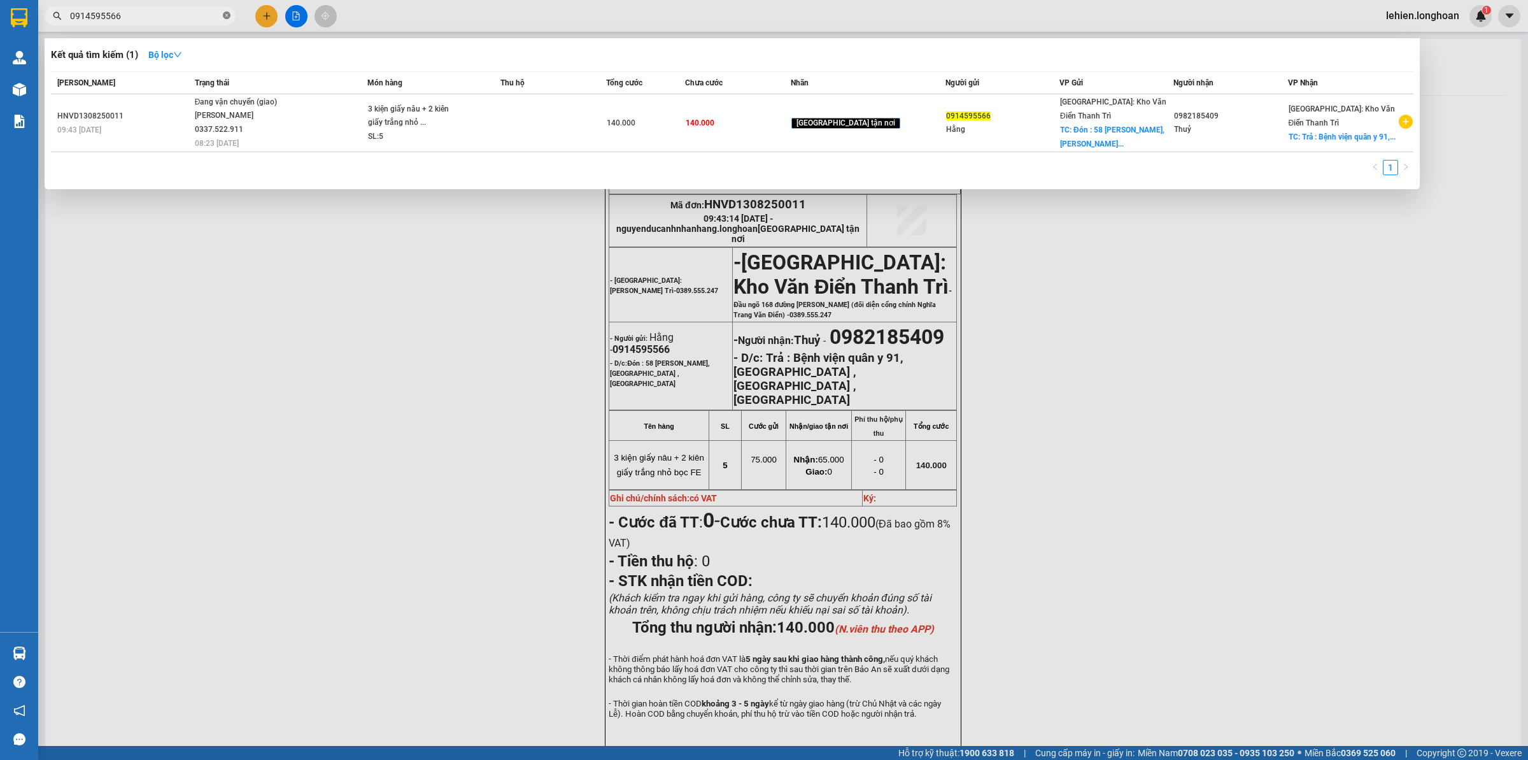
click at [230, 20] on span at bounding box center [227, 16] width 8 height 12
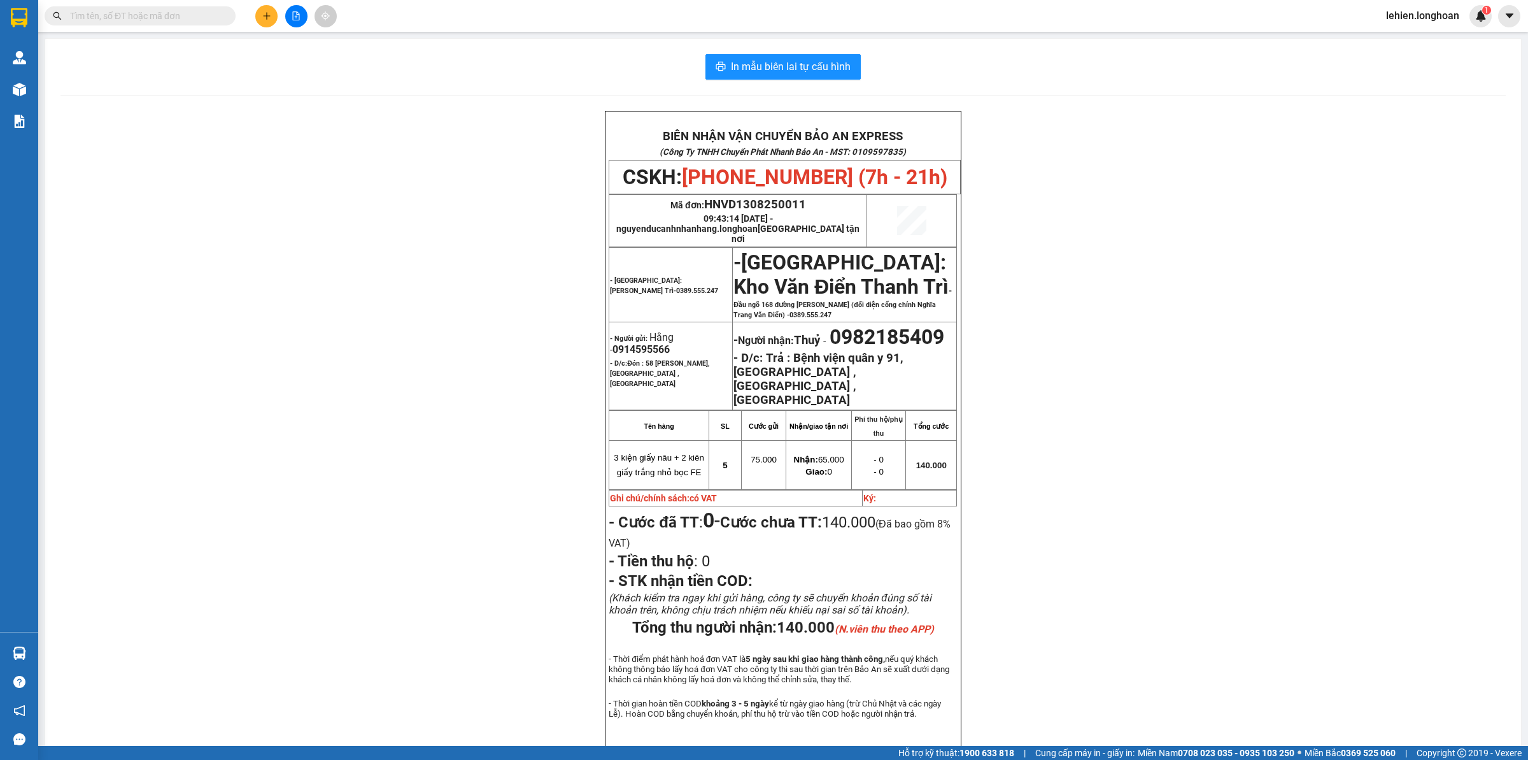
paste input "0986380301"
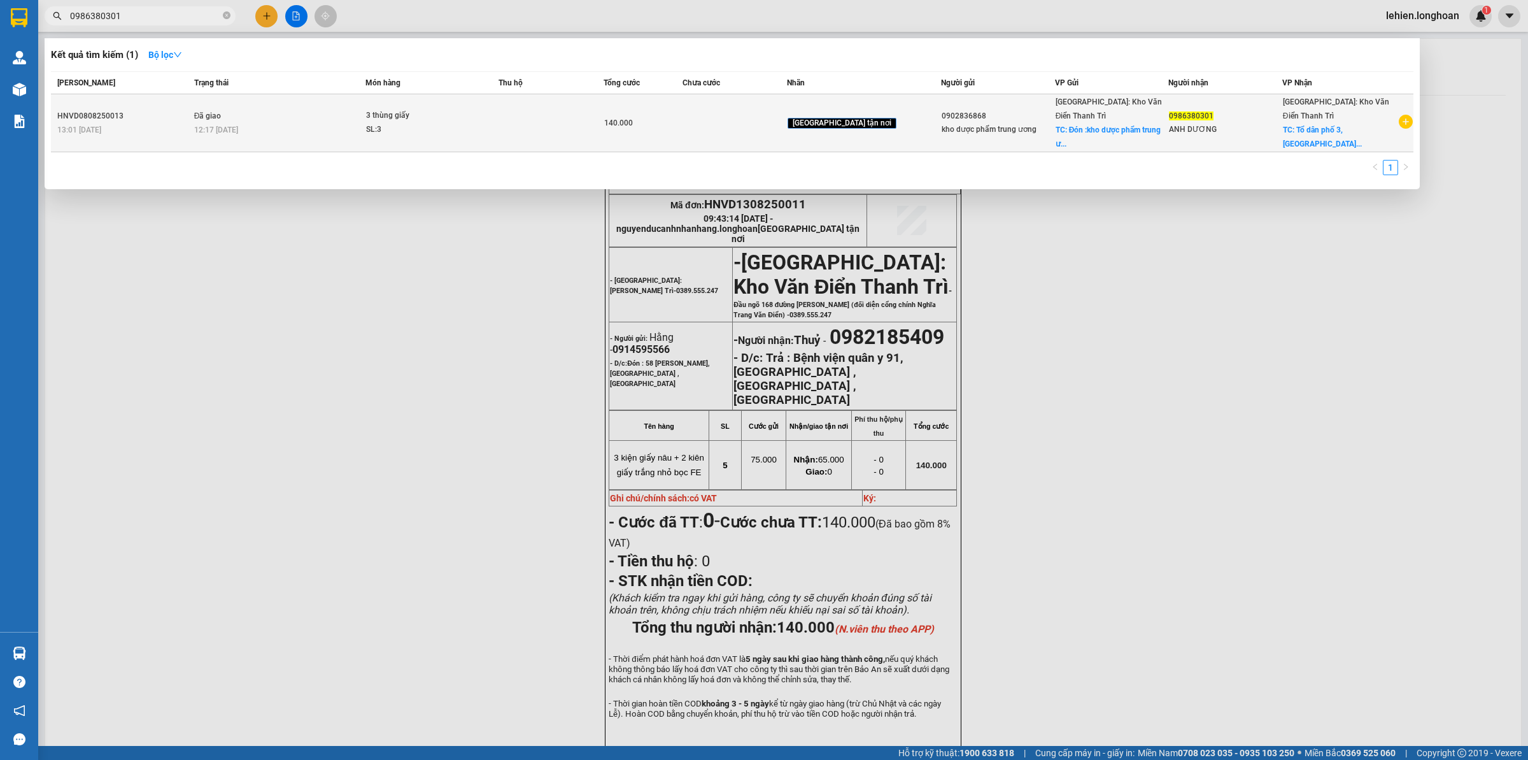
type input "0986380301"
click at [604, 125] on td at bounding box center [551, 123] width 105 height 58
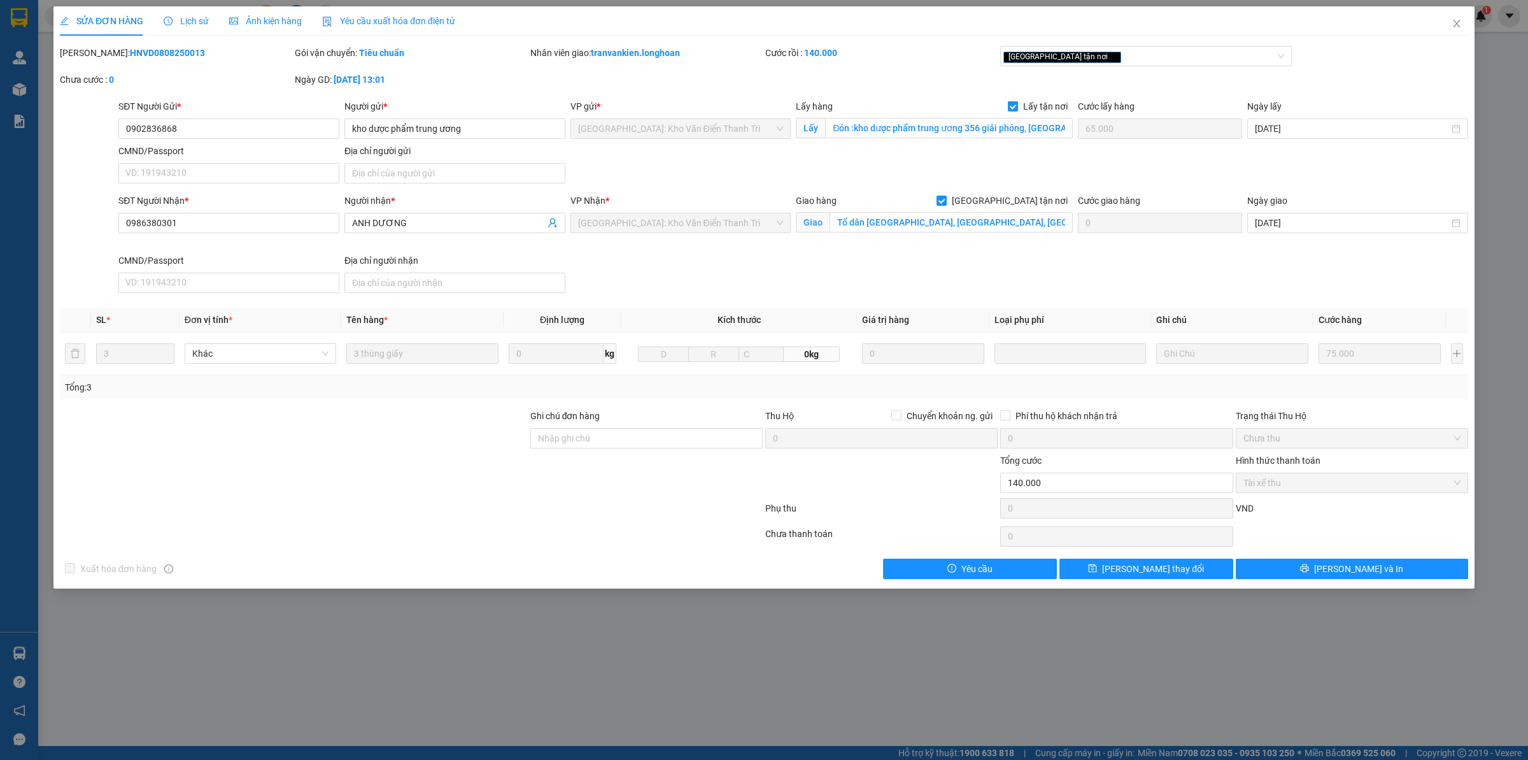
drag, startPoint x: 264, startPoint y: 10, endPoint x: 446, endPoint y: 500, distance: 522.8
click at [446, 500] on div at bounding box center [412, 510] width 706 height 25
drag, startPoint x: 93, startPoint y: 55, endPoint x: 205, endPoint y: 58, distance: 112.1
click at [205, 58] on div "[PERSON_NAME]: HNVD0808250013" at bounding box center [176, 53] width 232 height 14
copy b "HNVD0808250013"
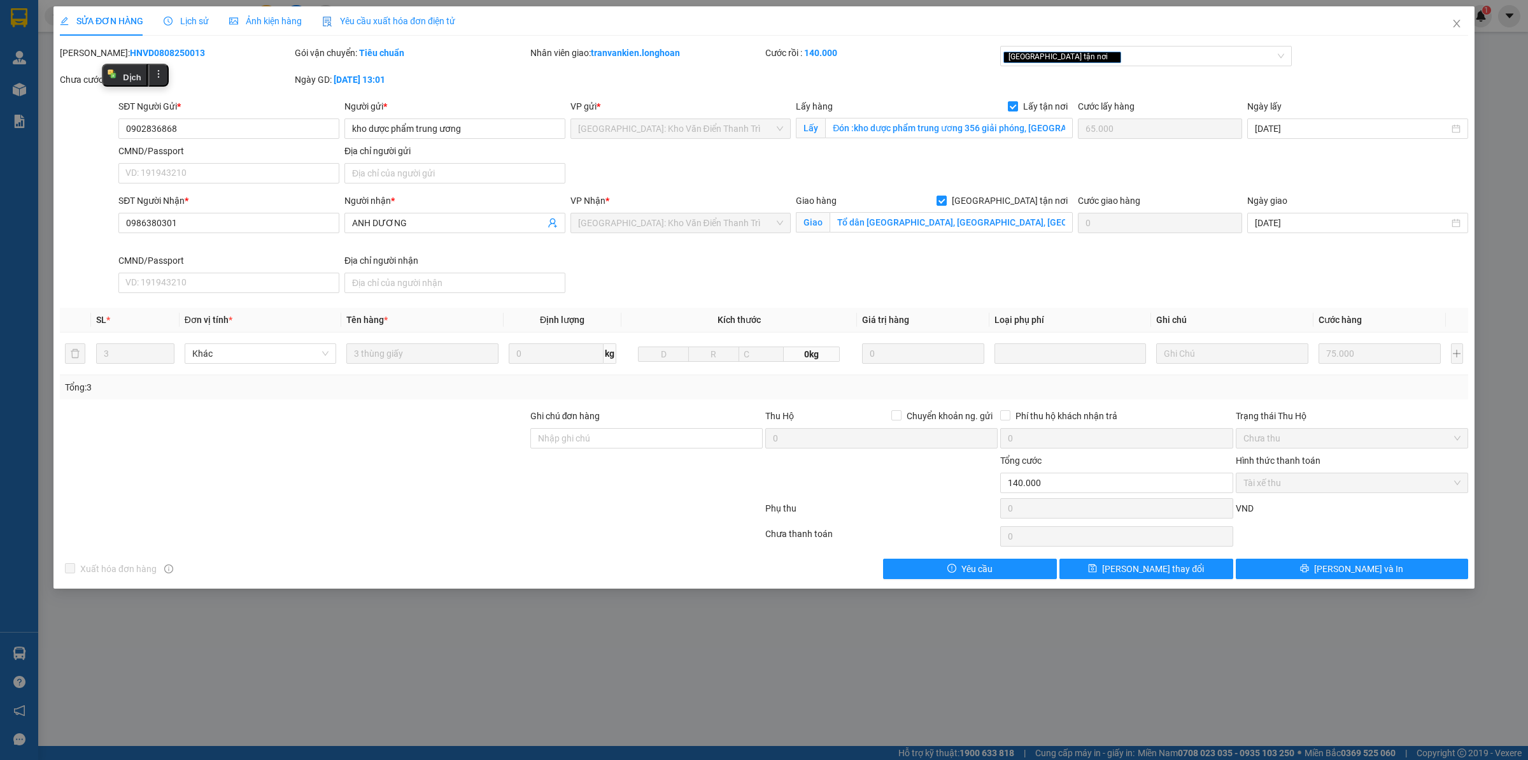
drag, startPoint x: 377, startPoint y: 524, endPoint x: 260, endPoint y: 297, distance: 255.7
click at [376, 524] on div at bounding box center [412, 535] width 706 height 25
drag, startPoint x: 94, startPoint y: 56, endPoint x: 192, endPoint y: 54, distance: 98.1
click at [192, 54] on div "[PERSON_NAME]: HNVD0808250013" at bounding box center [176, 53] width 232 height 14
copy b "HNVD0808250013"
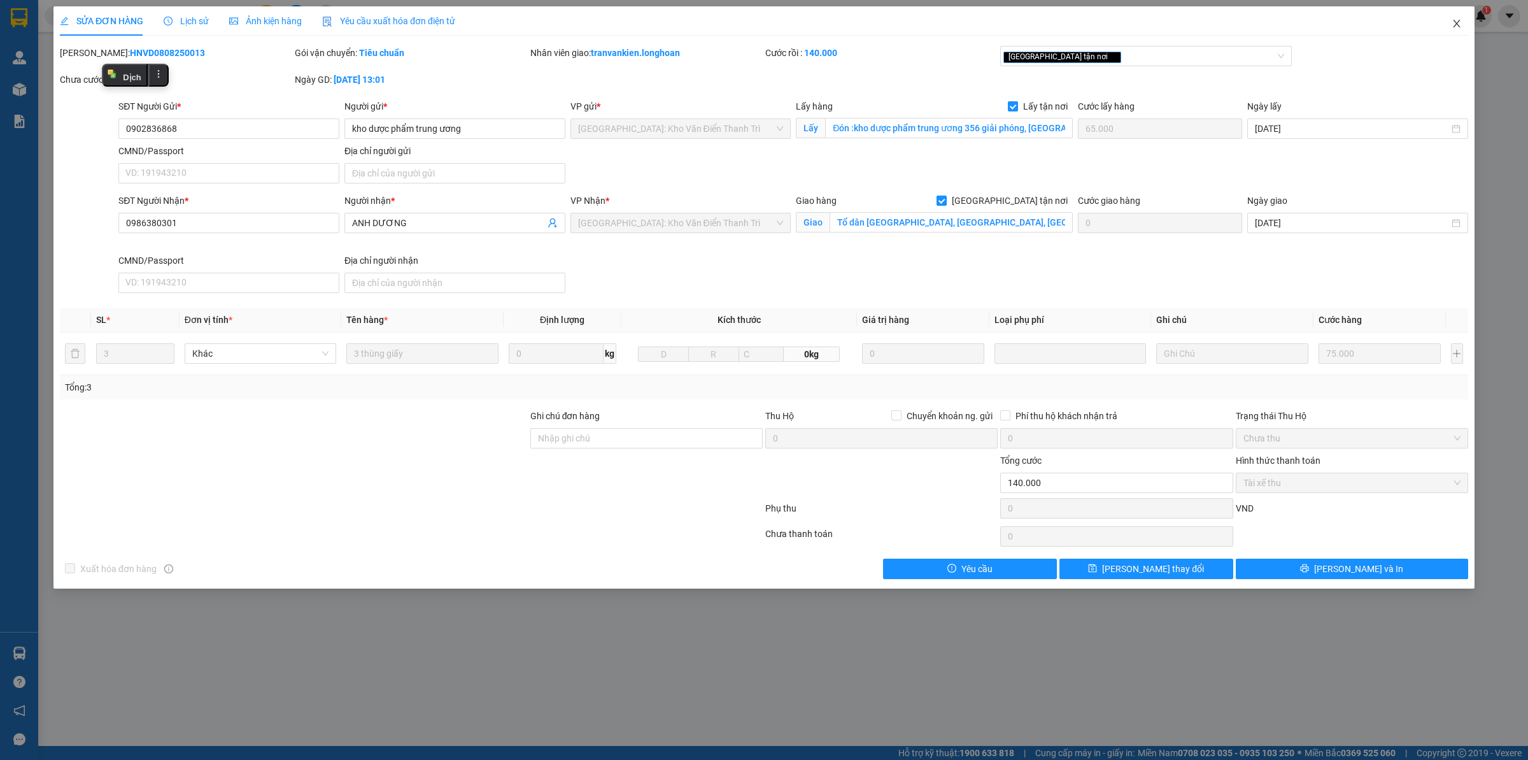
click at [1454, 27] on icon "close" at bounding box center [1456, 24] width 7 height 8
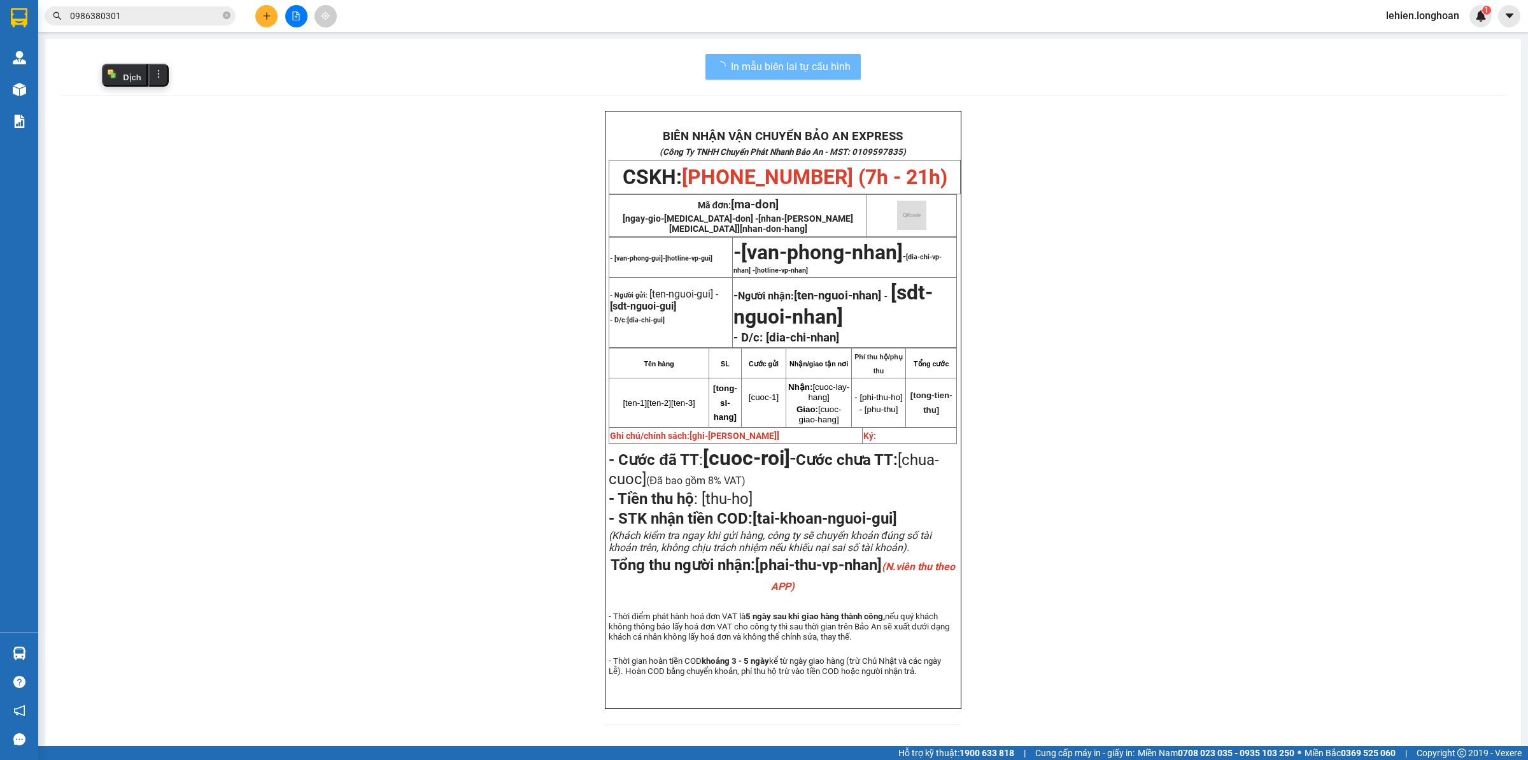
click at [231, 13] on span "0986380301" at bounding box center [140, 15] width 191 height 19
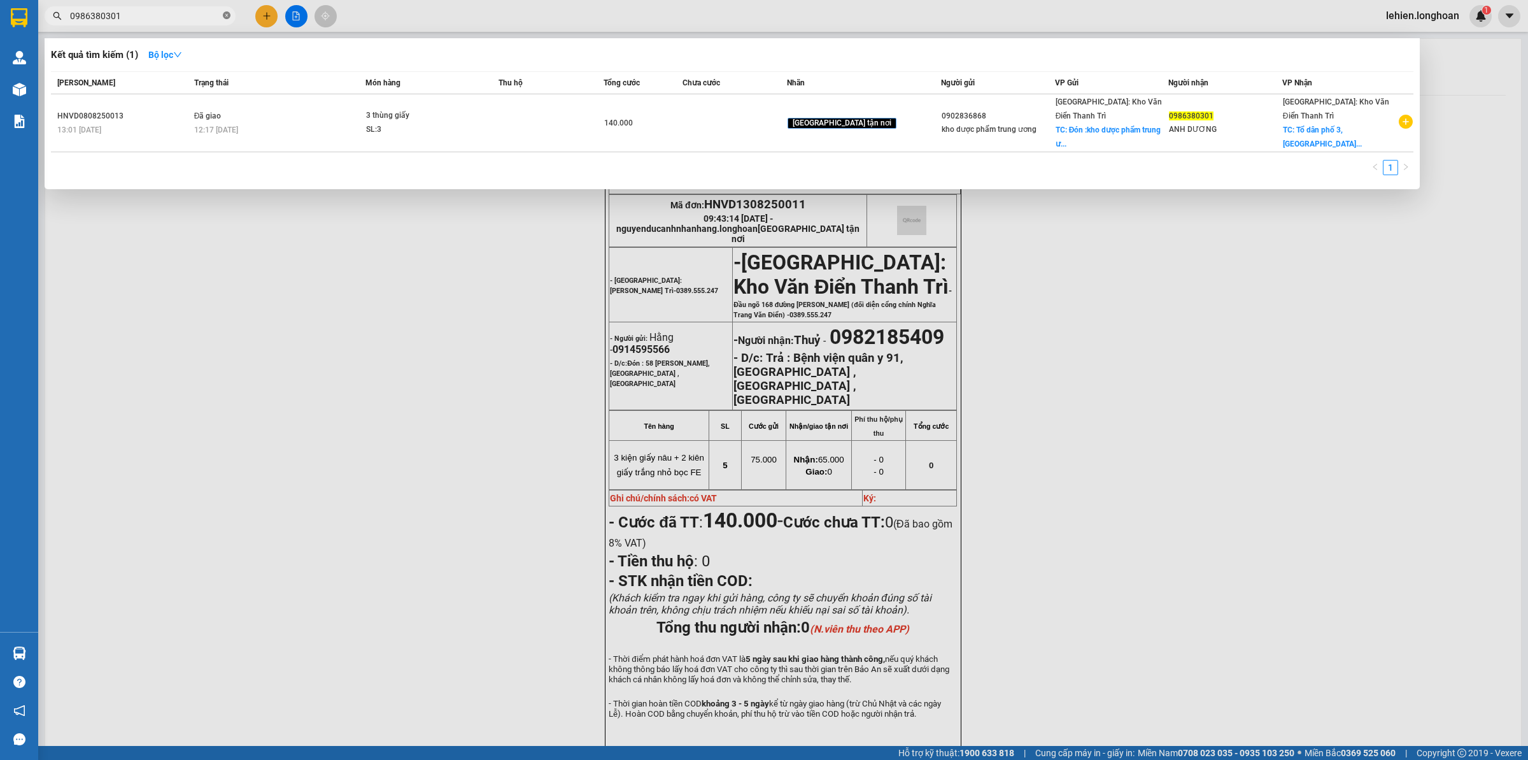
click at [229, 17] on icon "close-circle" at bounding box center [227, 15] width 8 height 8
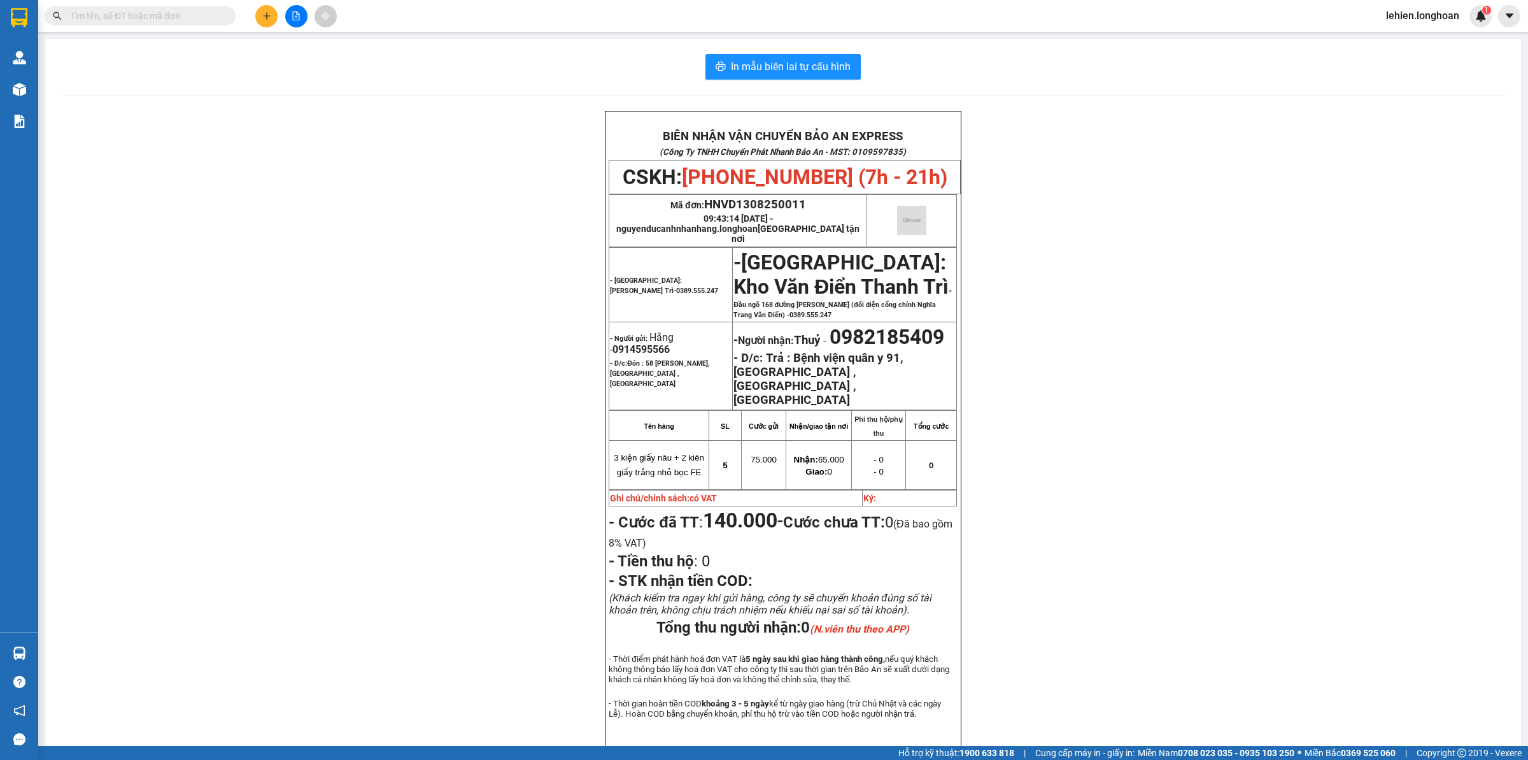
paste input "839859493"
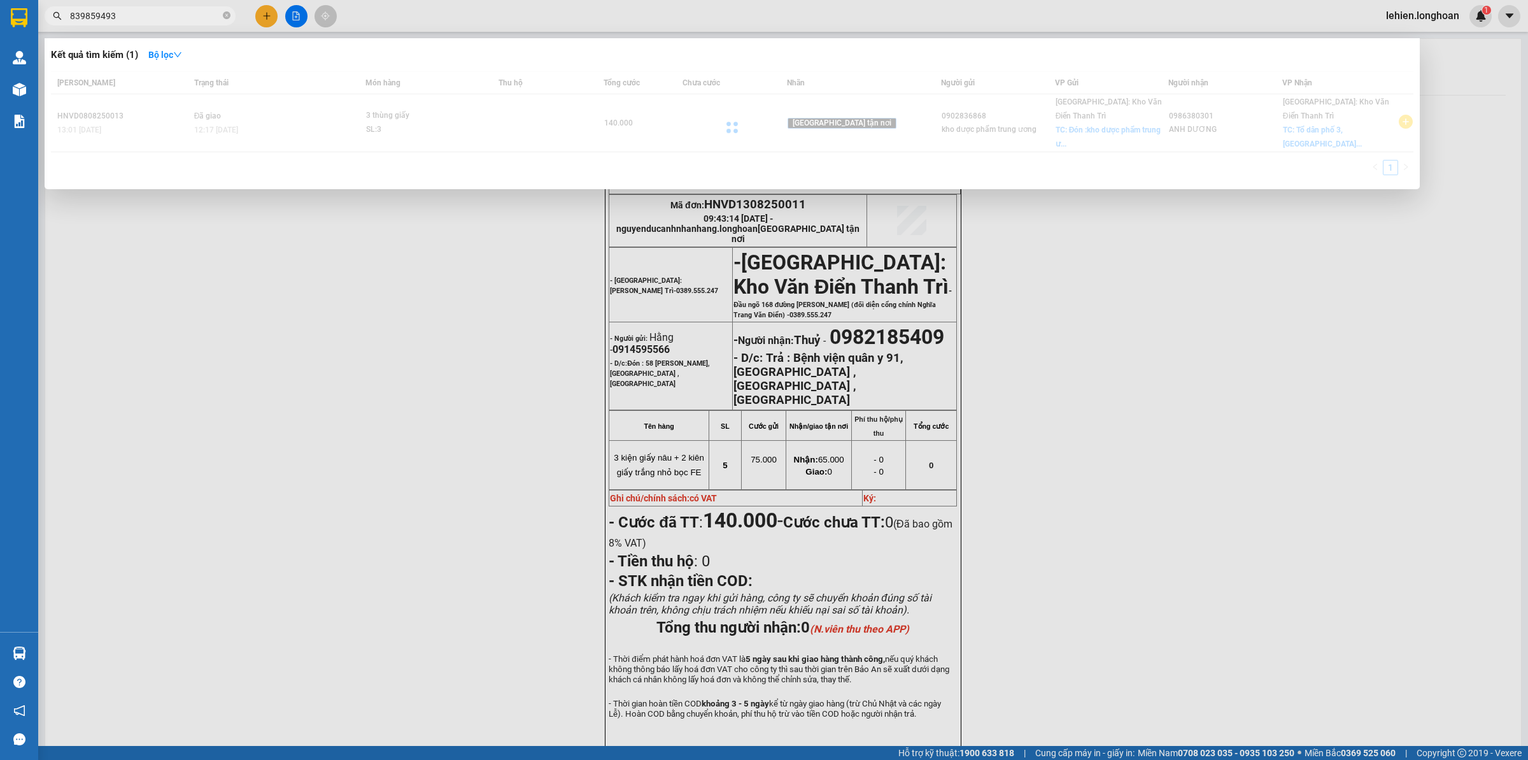
click at [72, 16] on input "839859493" at bounding box center [145, 16] width 150 height 14
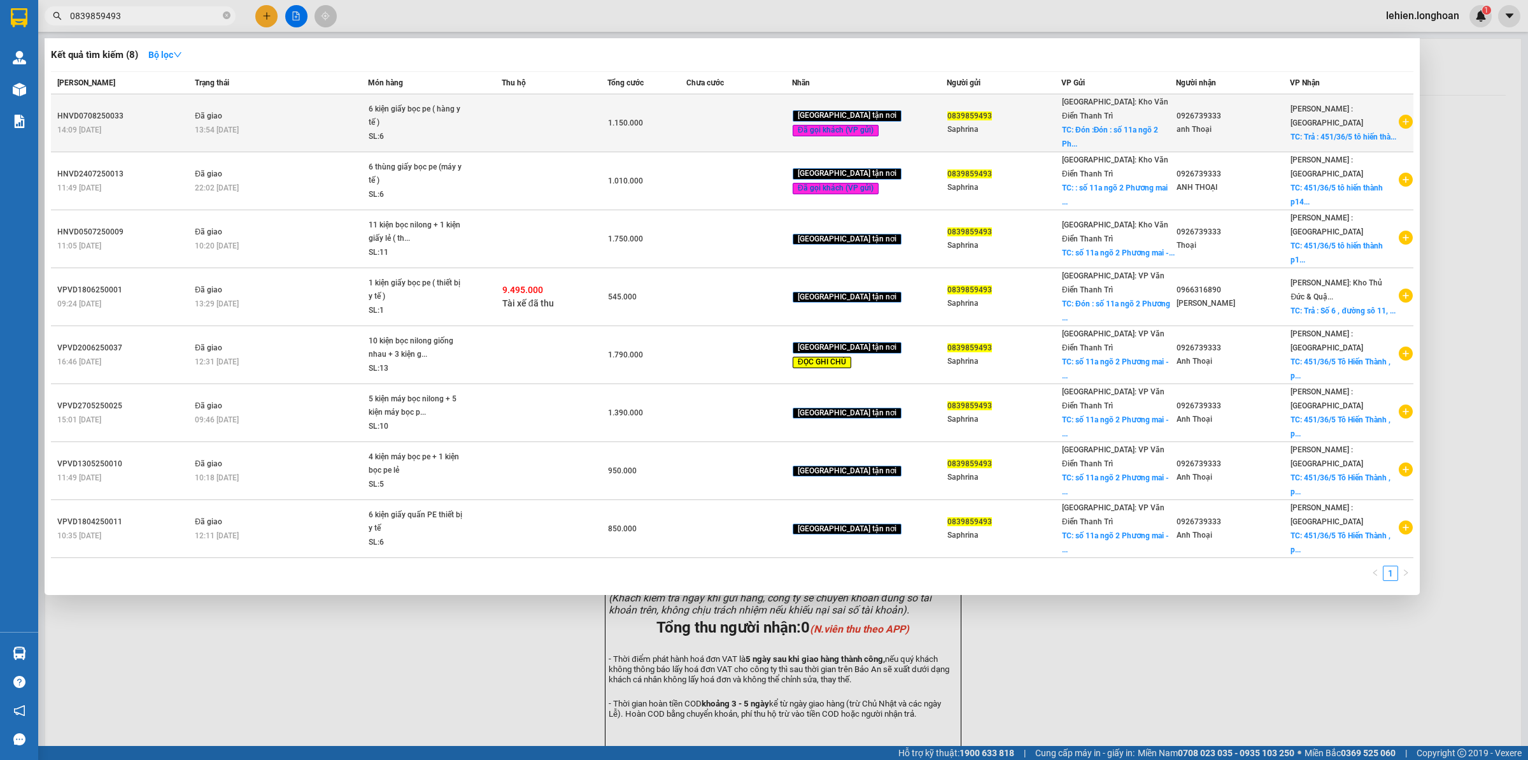
type input "0839859493"
click at [299, 103] on td "Đã giao 13:54 [DATE]" at bounding box center [280, 123] width 176 height 58
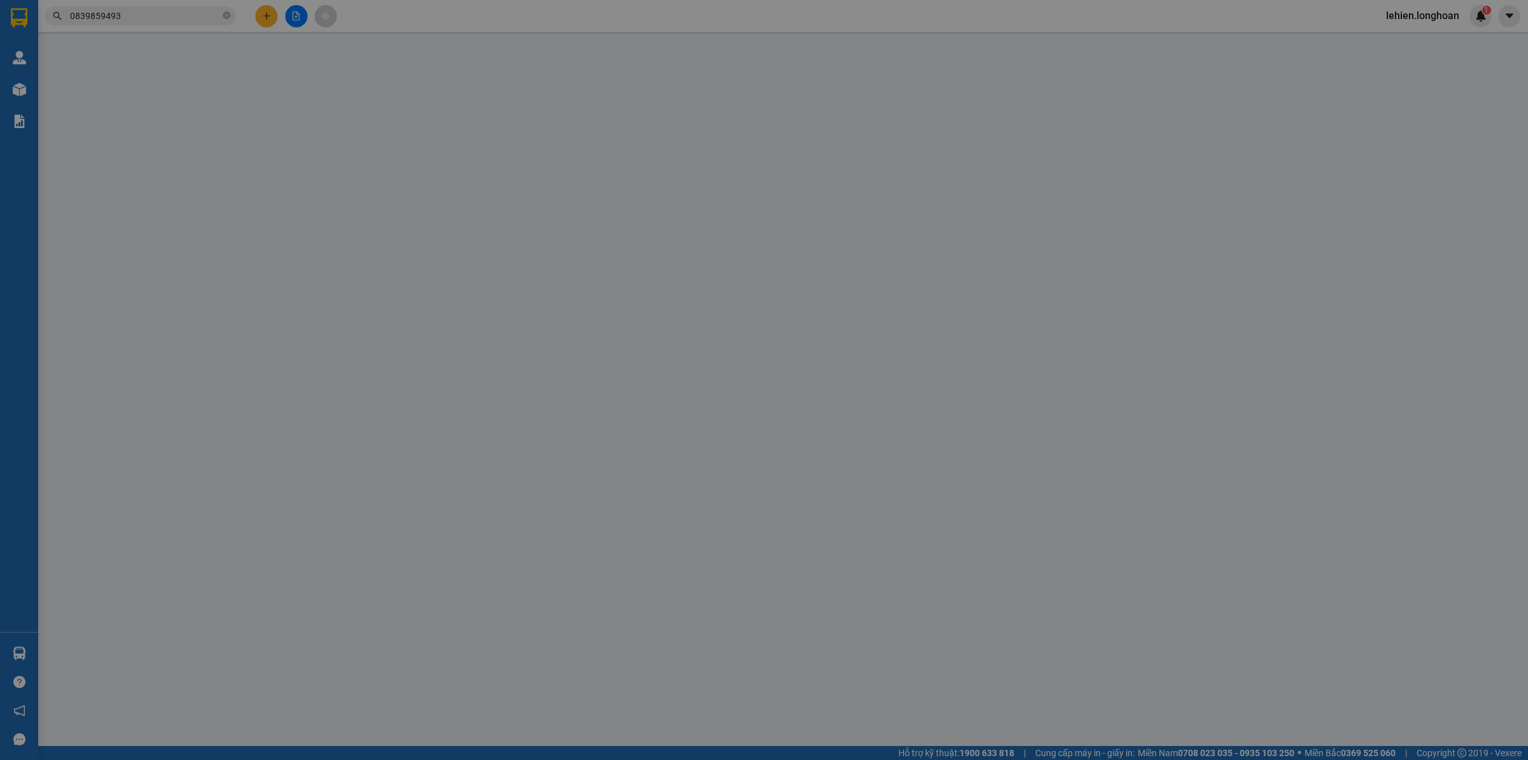
type input "0839859493"
type input "Saphrina"
checkbox input "true"
type input "Đón :Đón : số 11a ngõ 2 Phương mai - đống đa - HN"
type input "100.000"
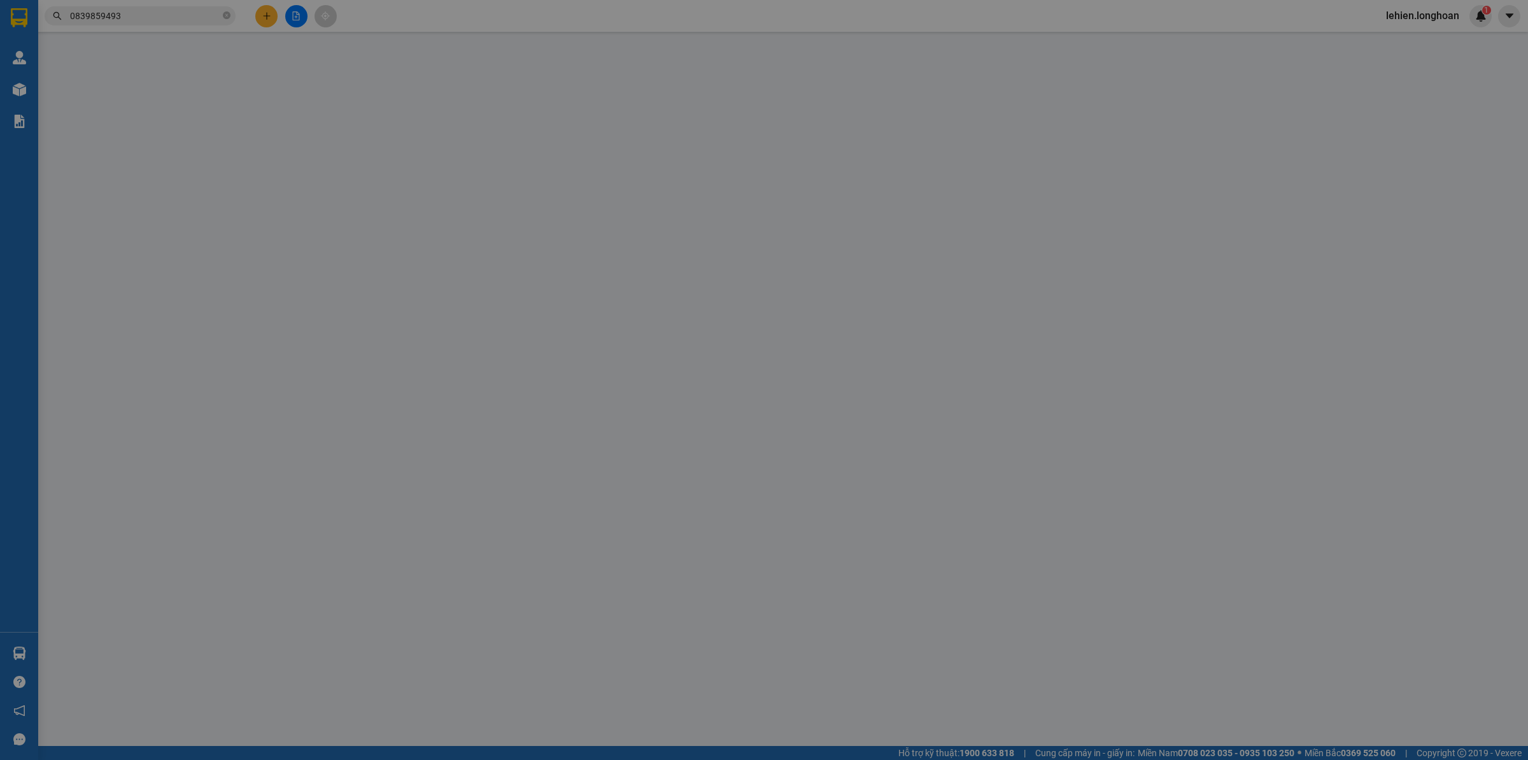
type input "0926739333"
type input "anh Thoại"
checkbox input "true"
type input "Trả : 451/36/5 tô hiến thành p14, q10 HCM"
type input "HÀNG DỄ VỠ CHÚ Ý BỐC XẾP CẨN THẬN ( HƯ VỠ KHÔNG ĐỀN GIÁ TRỊ HÀNG )"
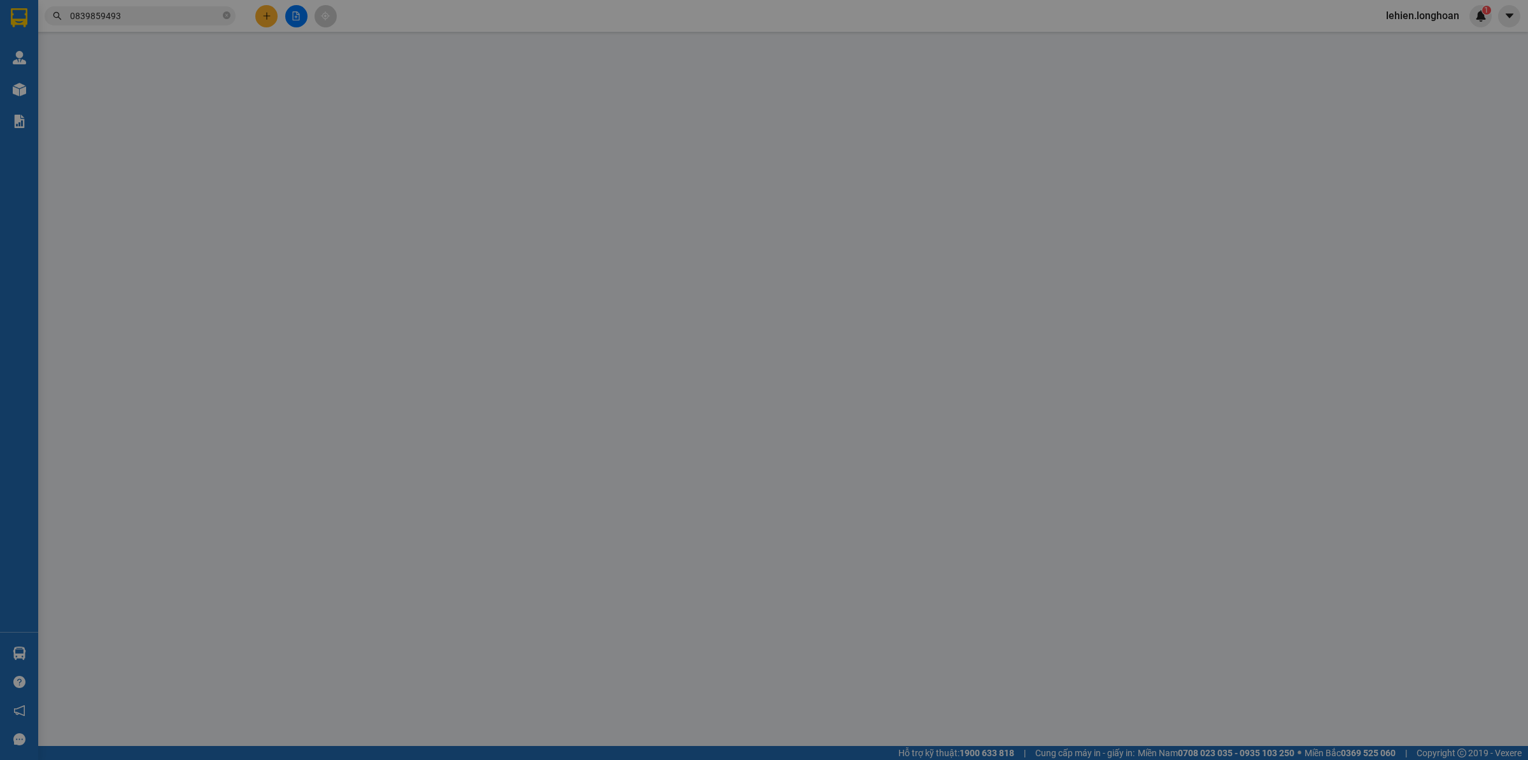
type input "1.150.000"
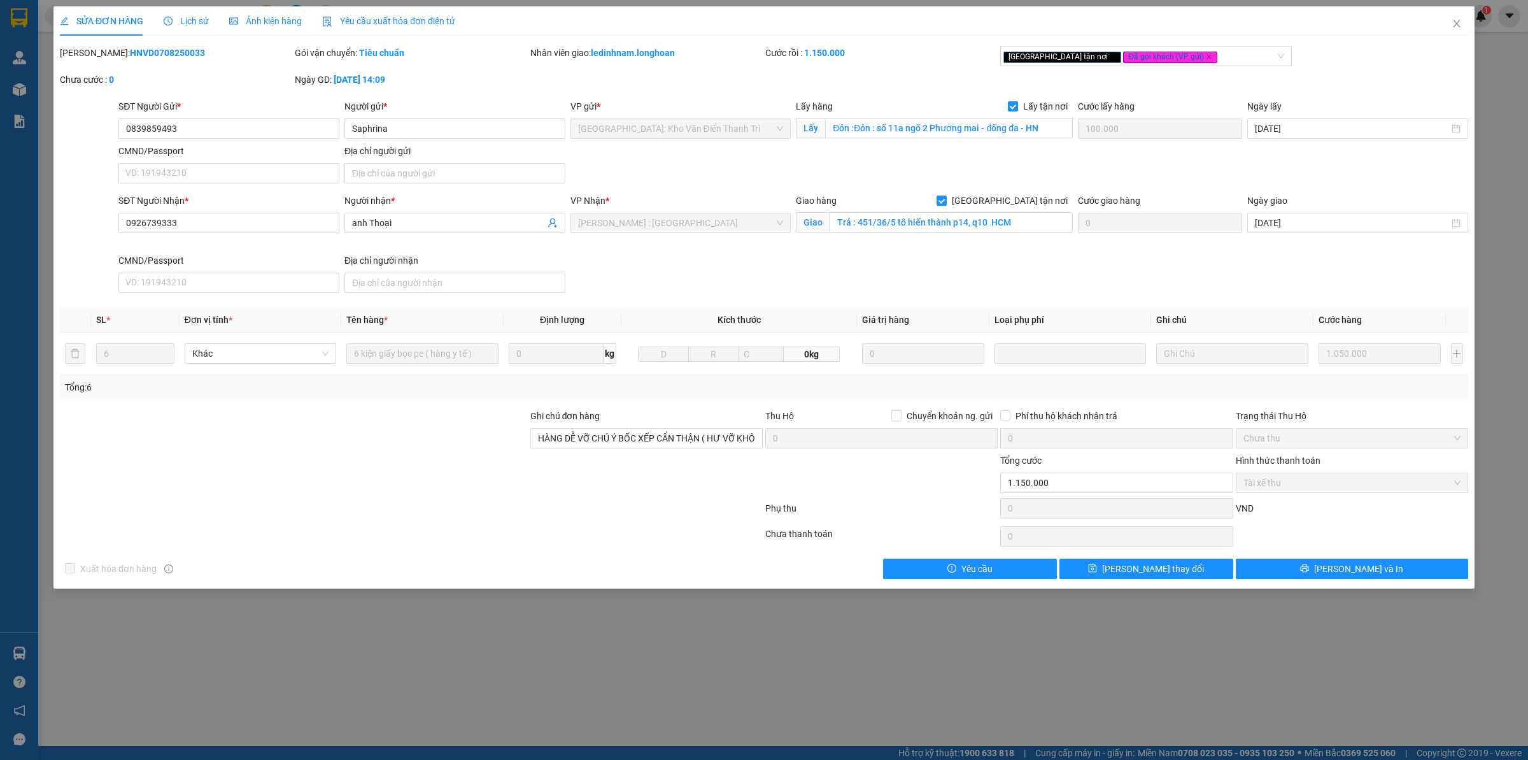
click at [130, 56] on b "HNVD0708250033" at bounding box center [167, 53] width 75 height 10
drag, startPoint x: 93, startPoint y: 56, endPoint x: 197, endPoint y: 54, distance: 104.4
click at [197, 54] on div "[PERSON_NAME]: HNVD0708250033" at bounding box center [176, 53] width 232 height 14
copy b "HNVD0708250033"
drag, startPoint x: 212, startPoint y: 131, endPoint x: 0, endPoint y: 164, distance: 214.7
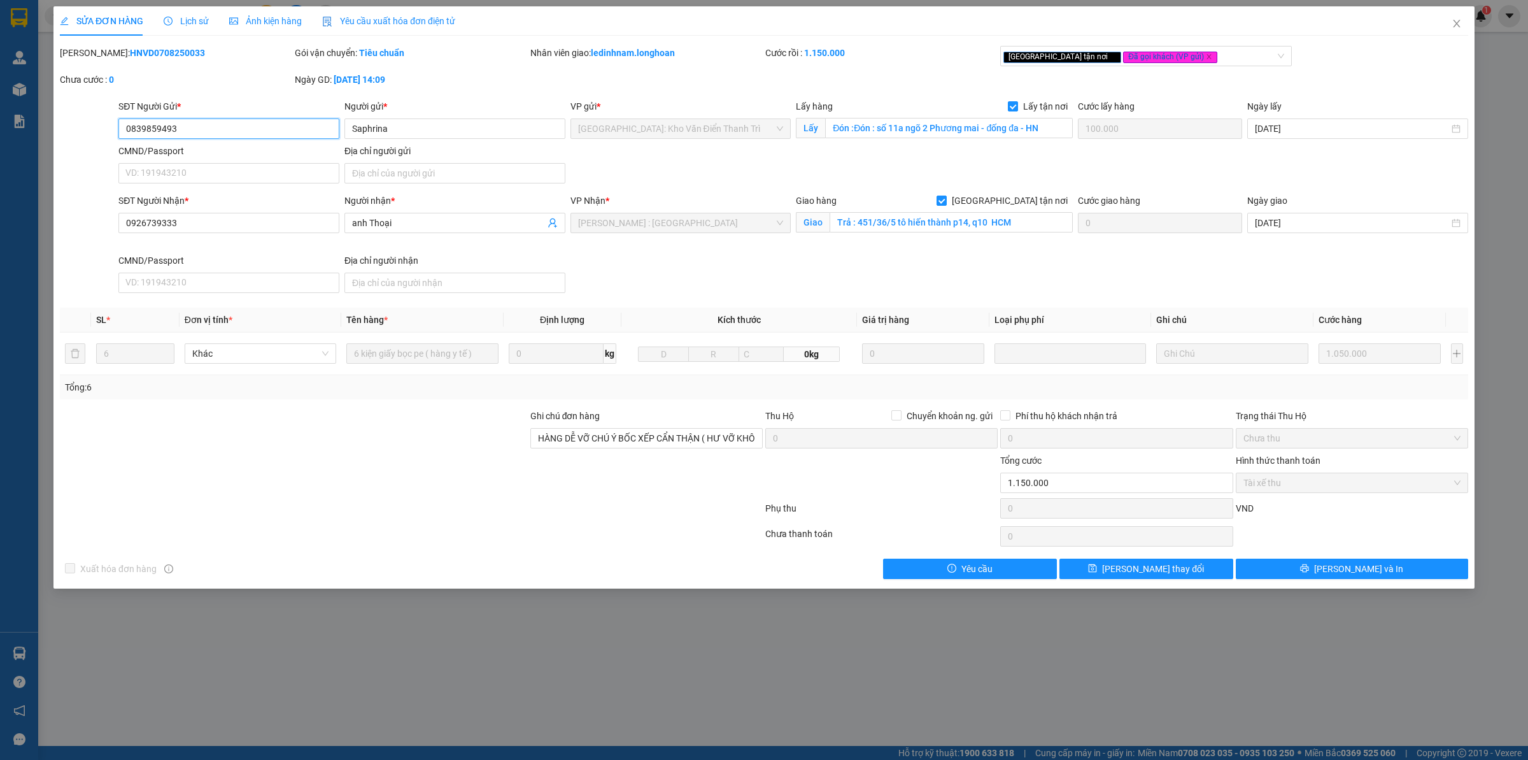
click at [0, 164] on div "SỬA ĐƠN HÀNG Lịch sử Ảnh kiện hàng Yêu cầu xuất hóa đơn điện tử Total Paid Fee …" at bounding box center [764, 380] width 1528 height 760
click at [204, 22] on span "Lịch sử" at bounding box center [186, 21] width 45 height 10
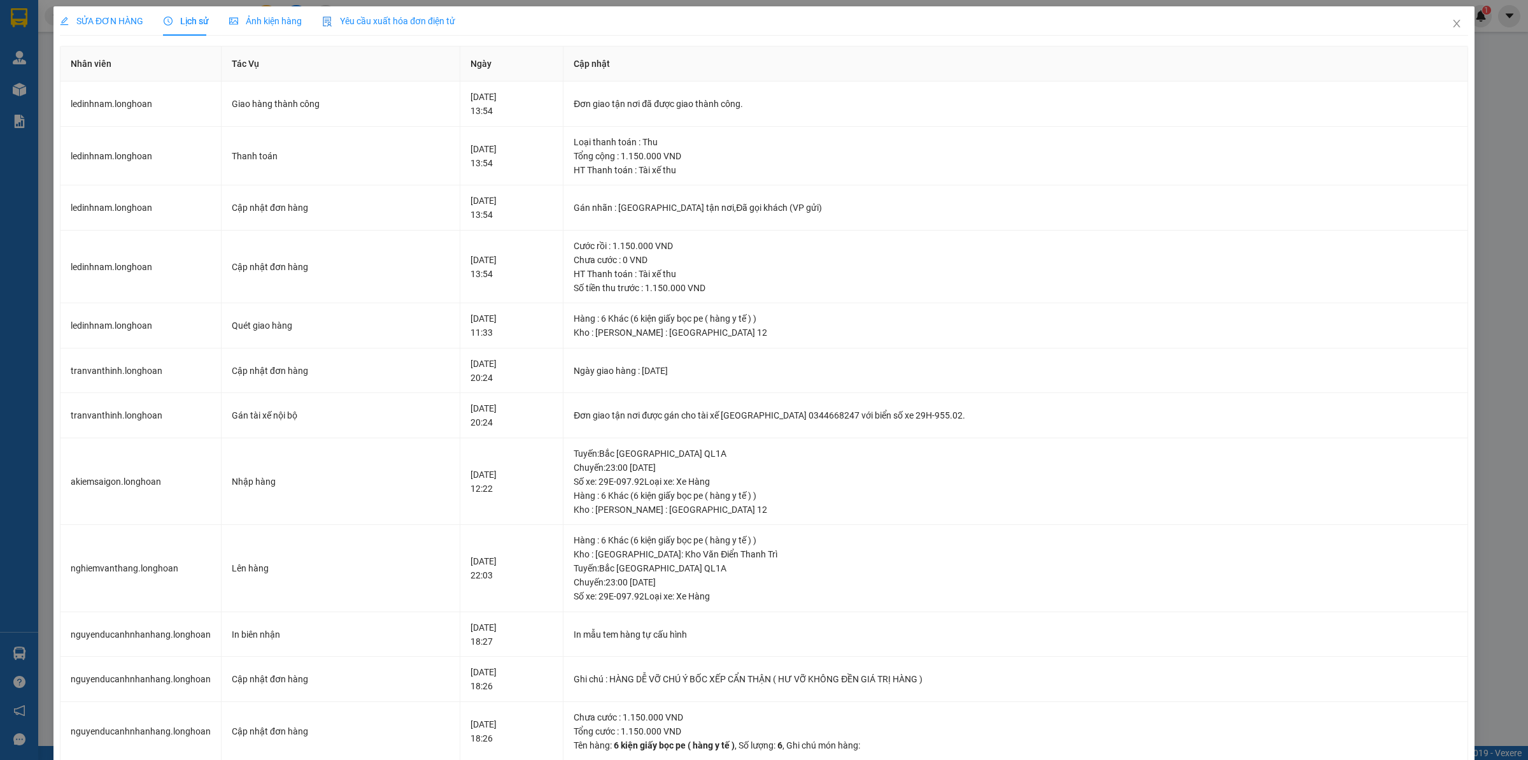
click at [103, 22] on span "SỬA ĐƠN HÀNG" at bounding box center [101, 21] width 83 height 10
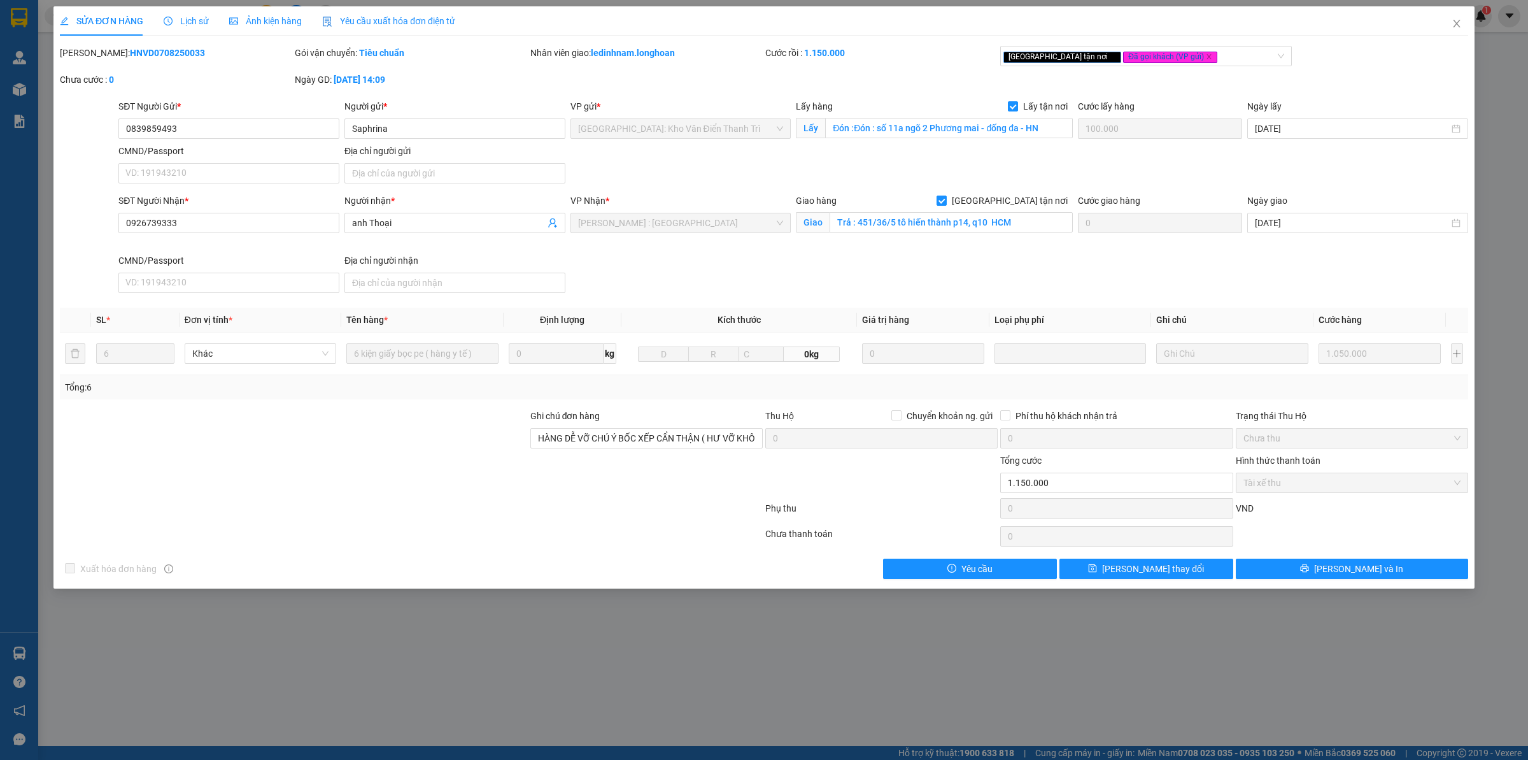
click at [171, 19] on icon "clock-circle" at bounding box center [168, 21] width 9 height 9
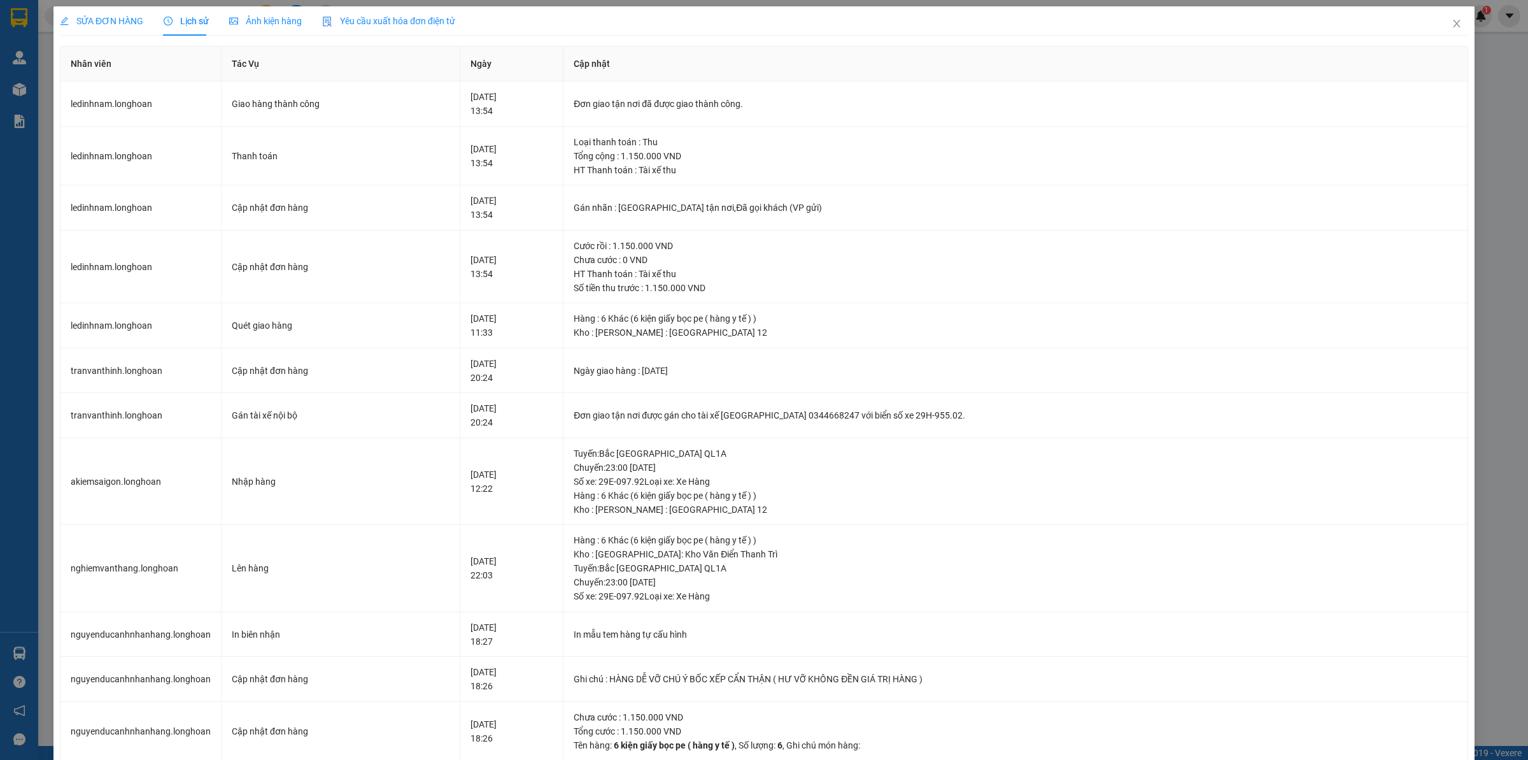
click at [113, 19] on span "SỬA ĐƠN HÀNG" at bounding box center [101, 21] width 83 height 10
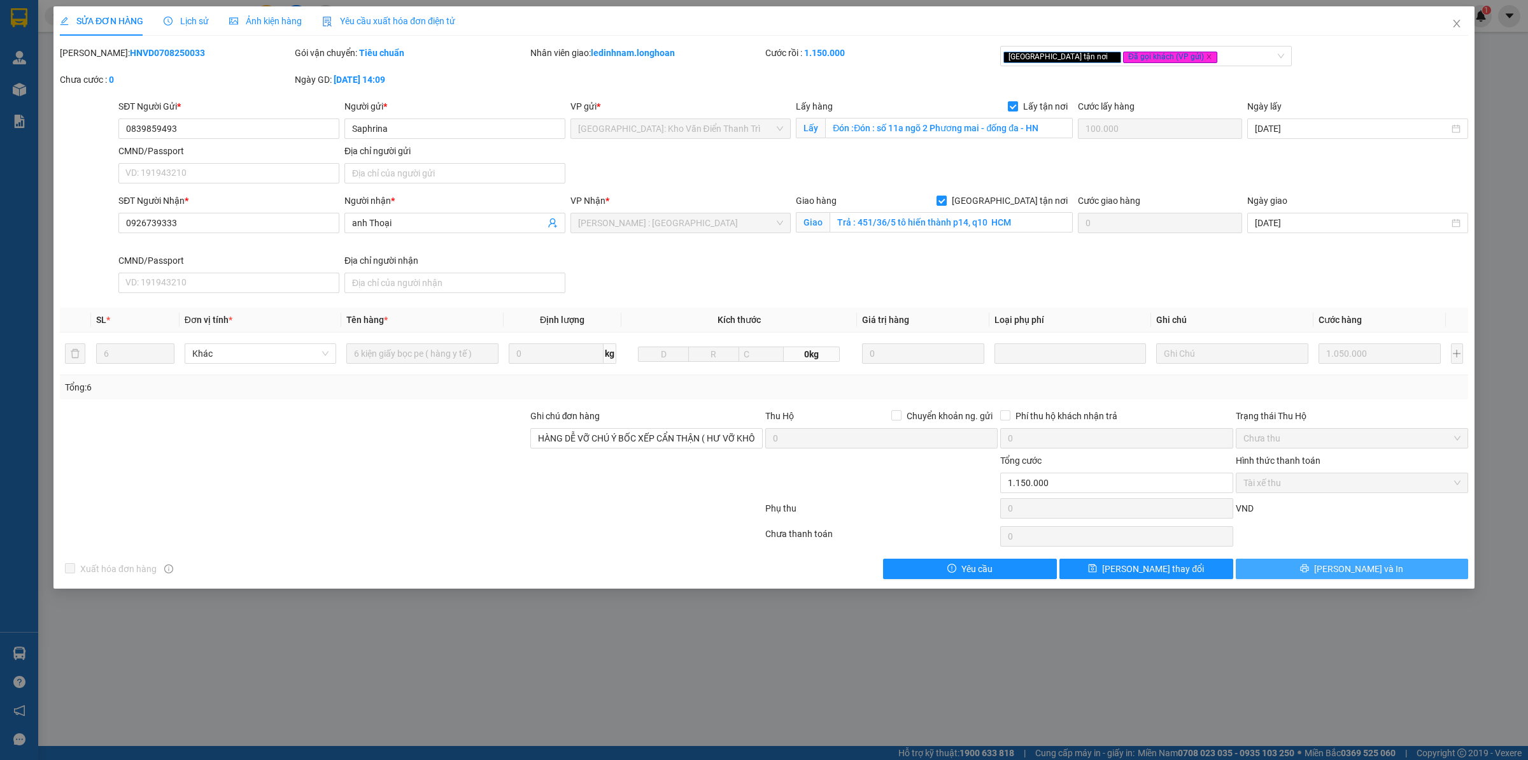
click at [1408, 571] on button "[PERSON_NAME] và In" at bounding box center [1352, 568] width 232 height 20
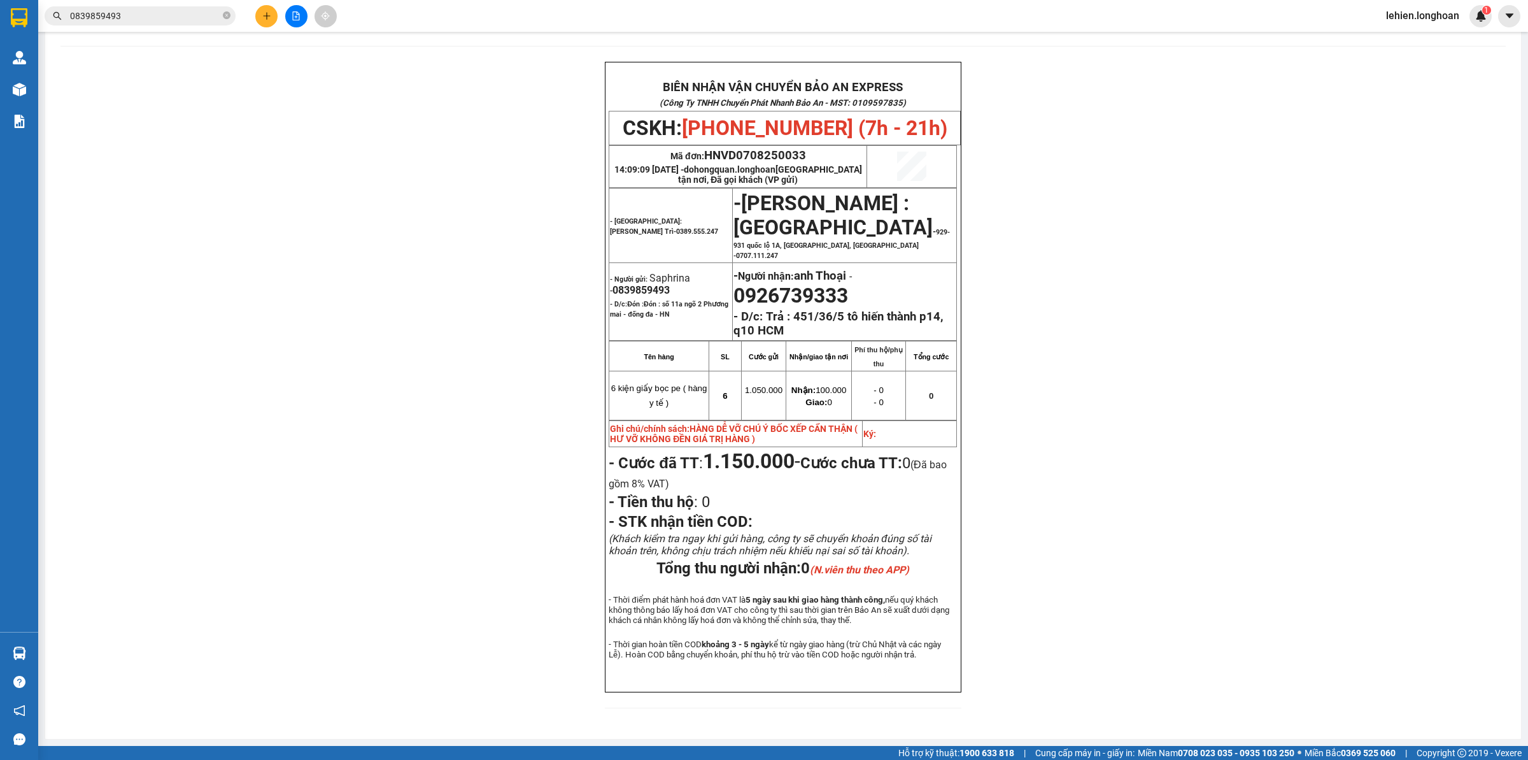
scroll to position [66, 0]
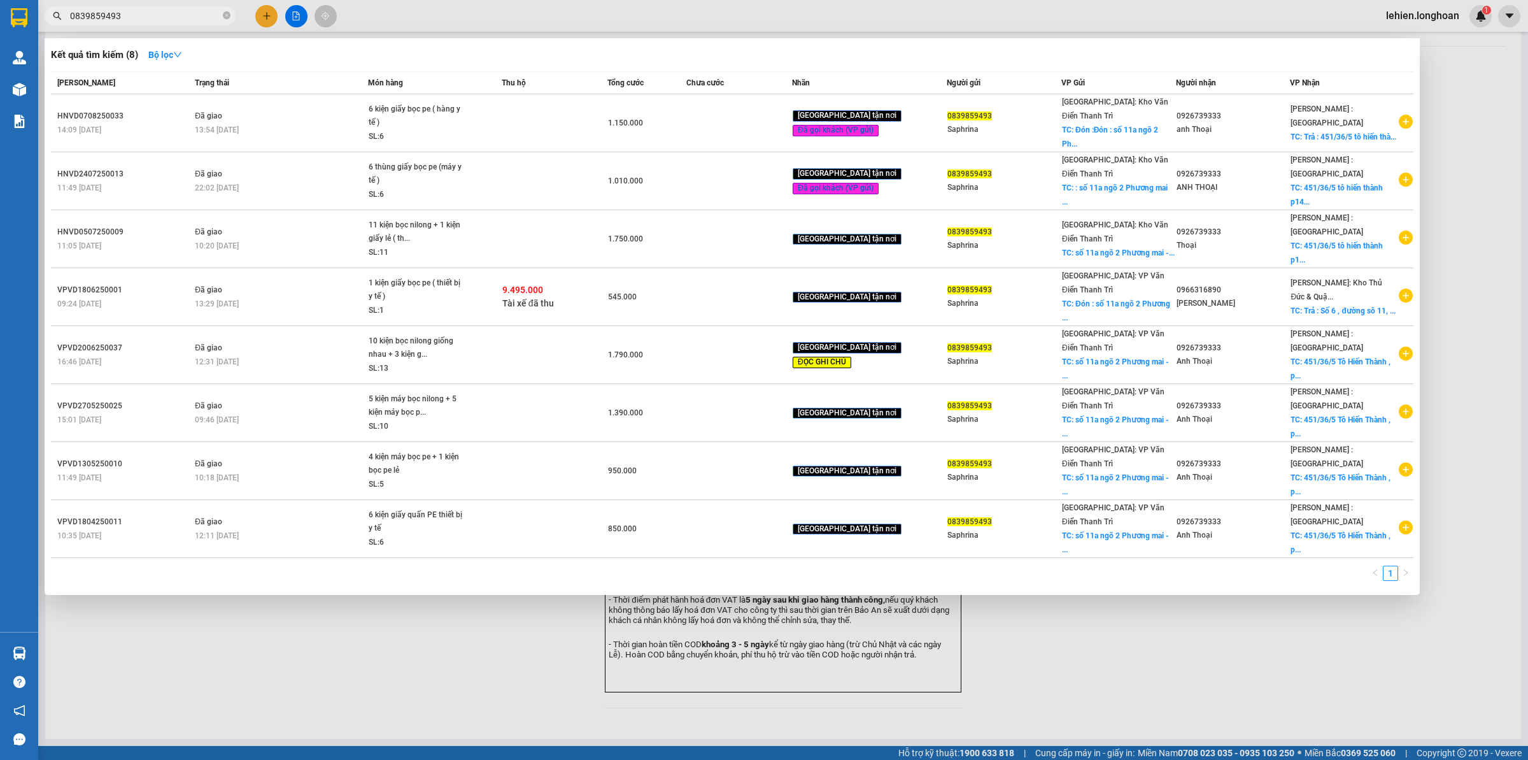
click at [195, 13] on input "0839859493" at bounding box center [145, 16] width 150 height 14
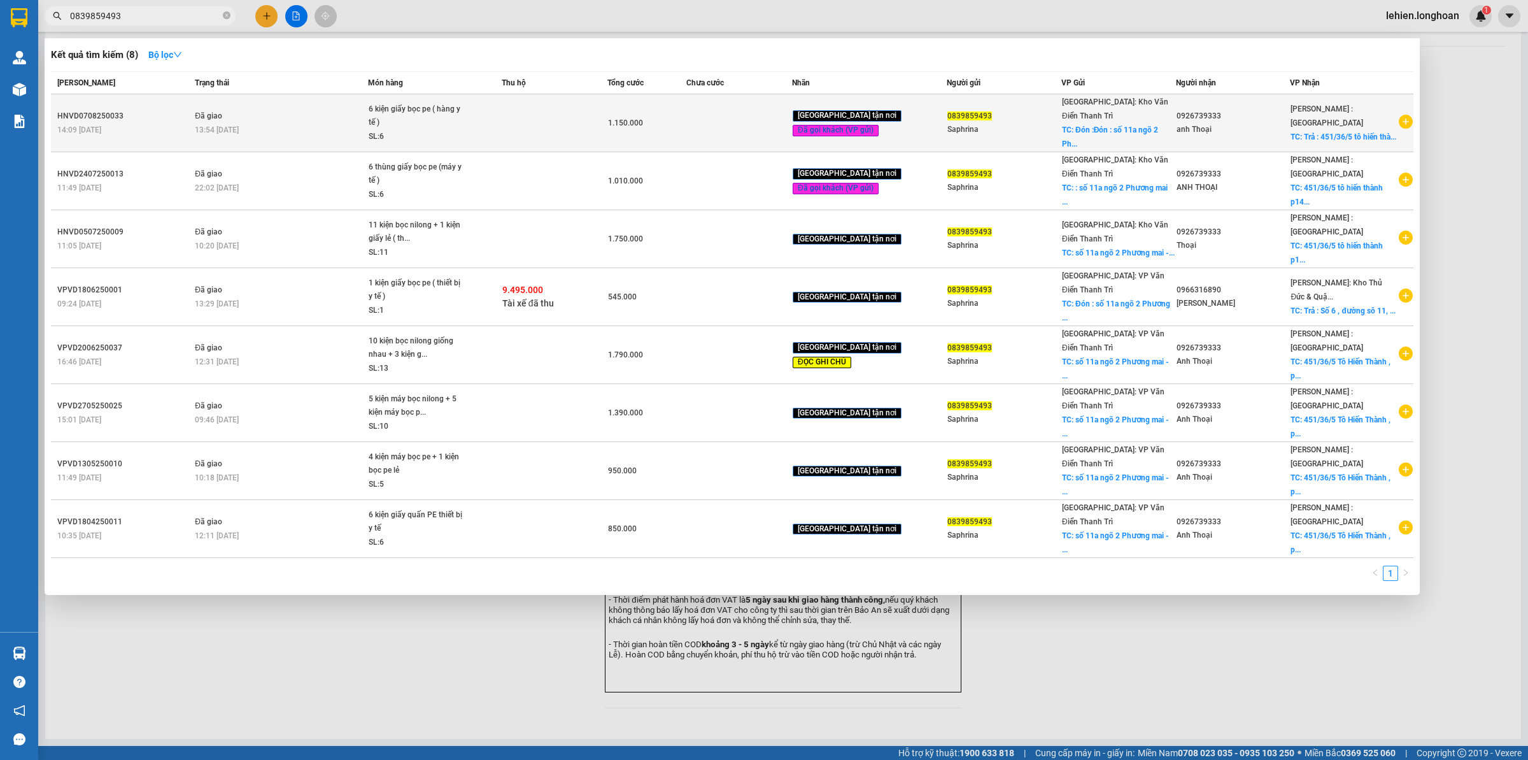
click at [238, 115] on td "Đã giao 13:54 [DATE]" at bounding box center [280, 123] width 176 height 58
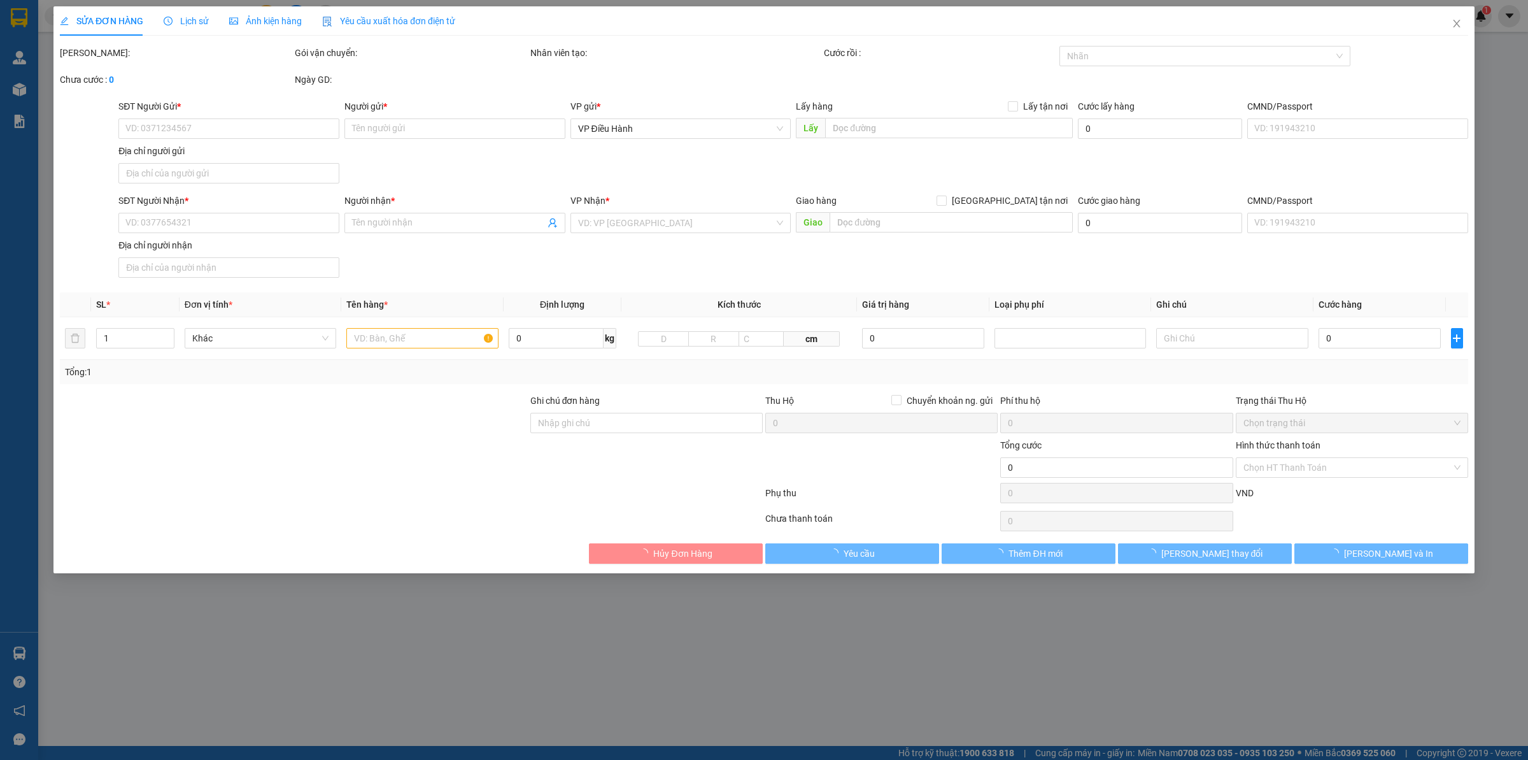
type input "0839859493"
type input "Saphrina"
checkbox input "true"
type input "Đón :Đón : số 11a ngõ 2 Phương mai - đống đa - HN"
type input "100.000"
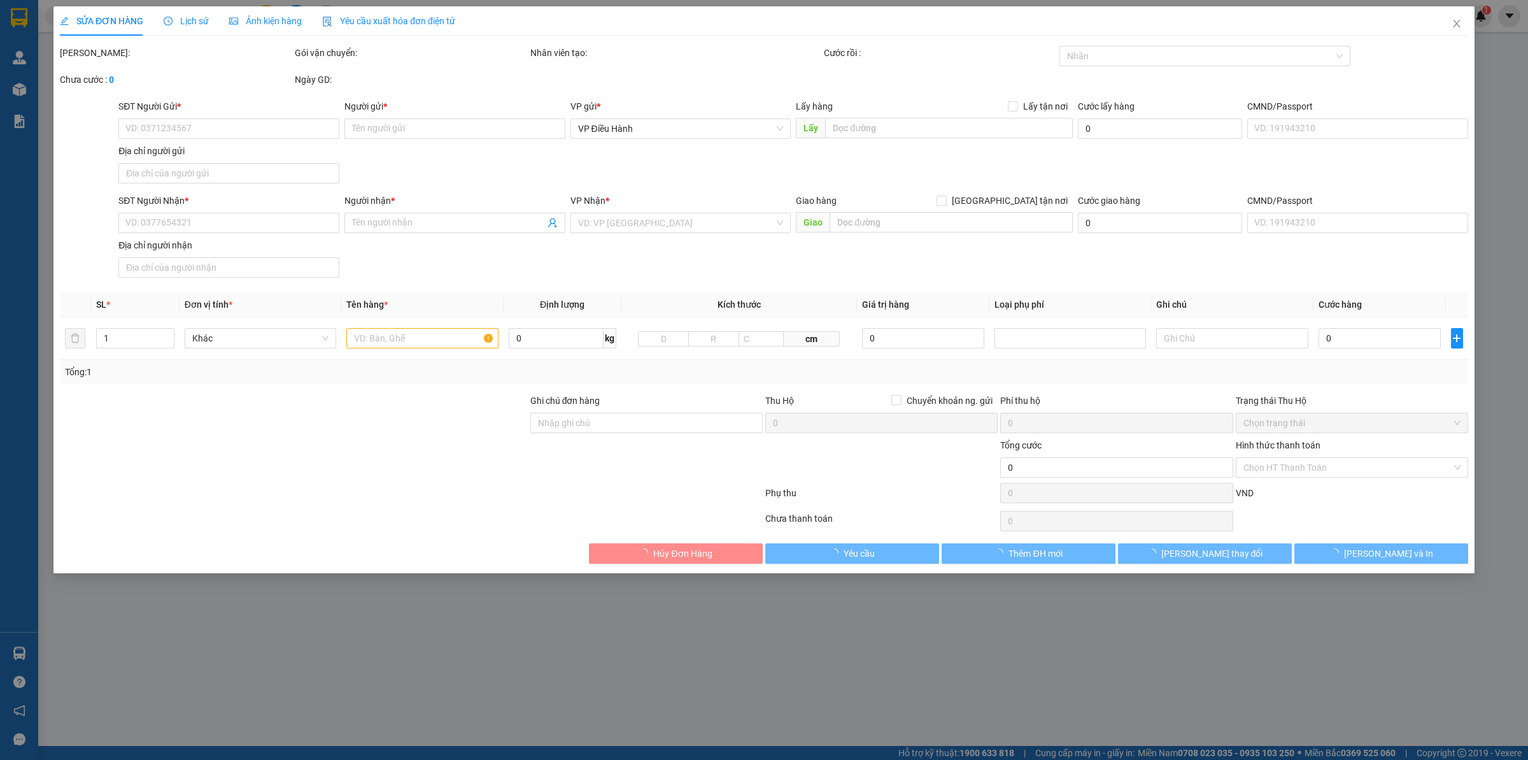
type input "0926739333"
type input "anh Thoại"
checkbox input "true"
type input "Trả : 451/36/5 tô hiến thành p14, q10 HCM"
type input "HÀNG DỄ VỠ CHÚ Ý BỐC XẾP CẨN THẬN ( HƯ VỠ KHÔNG ĐỀN GIÁ TRỊ HÀNG )"
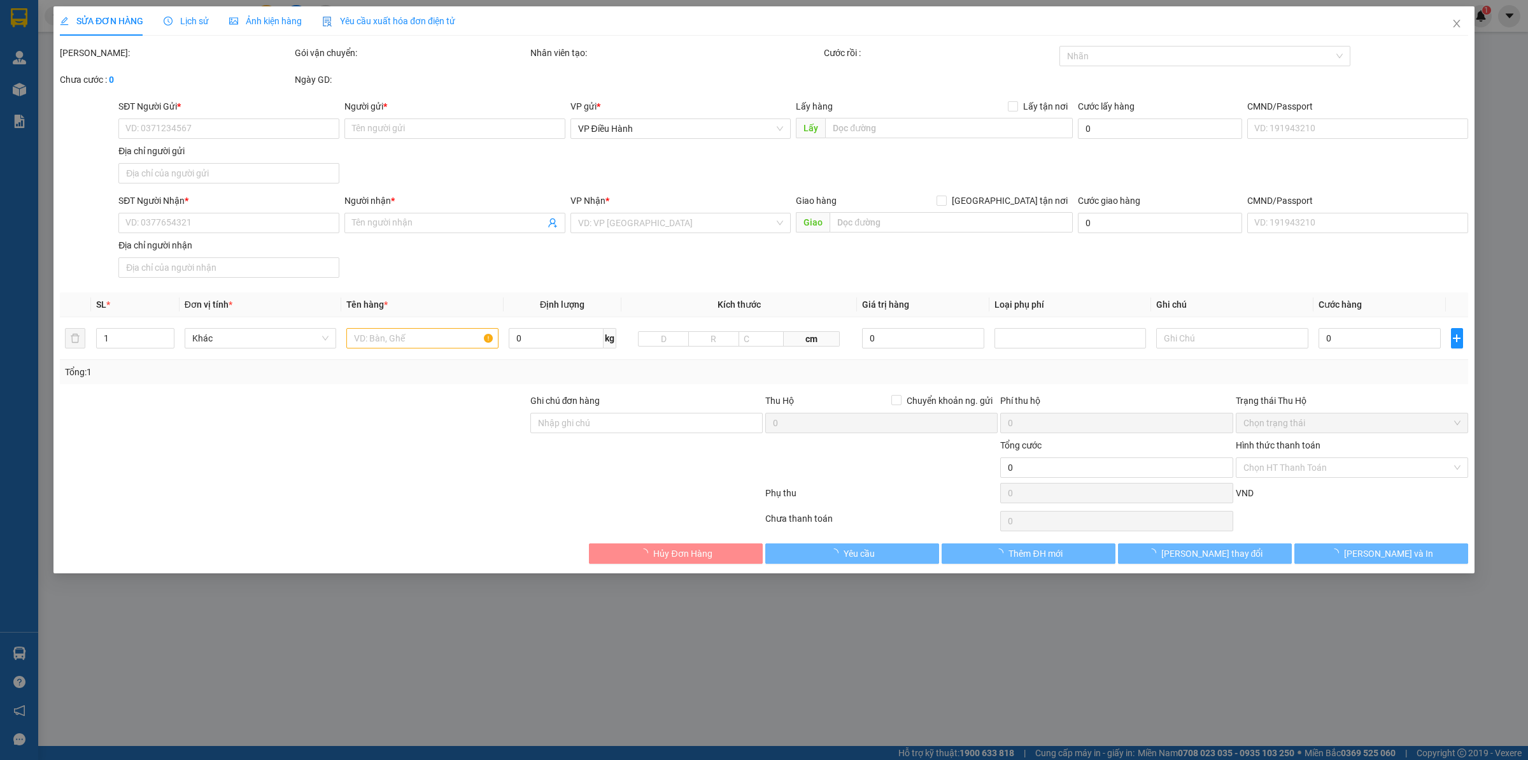
type input "1.150.000"
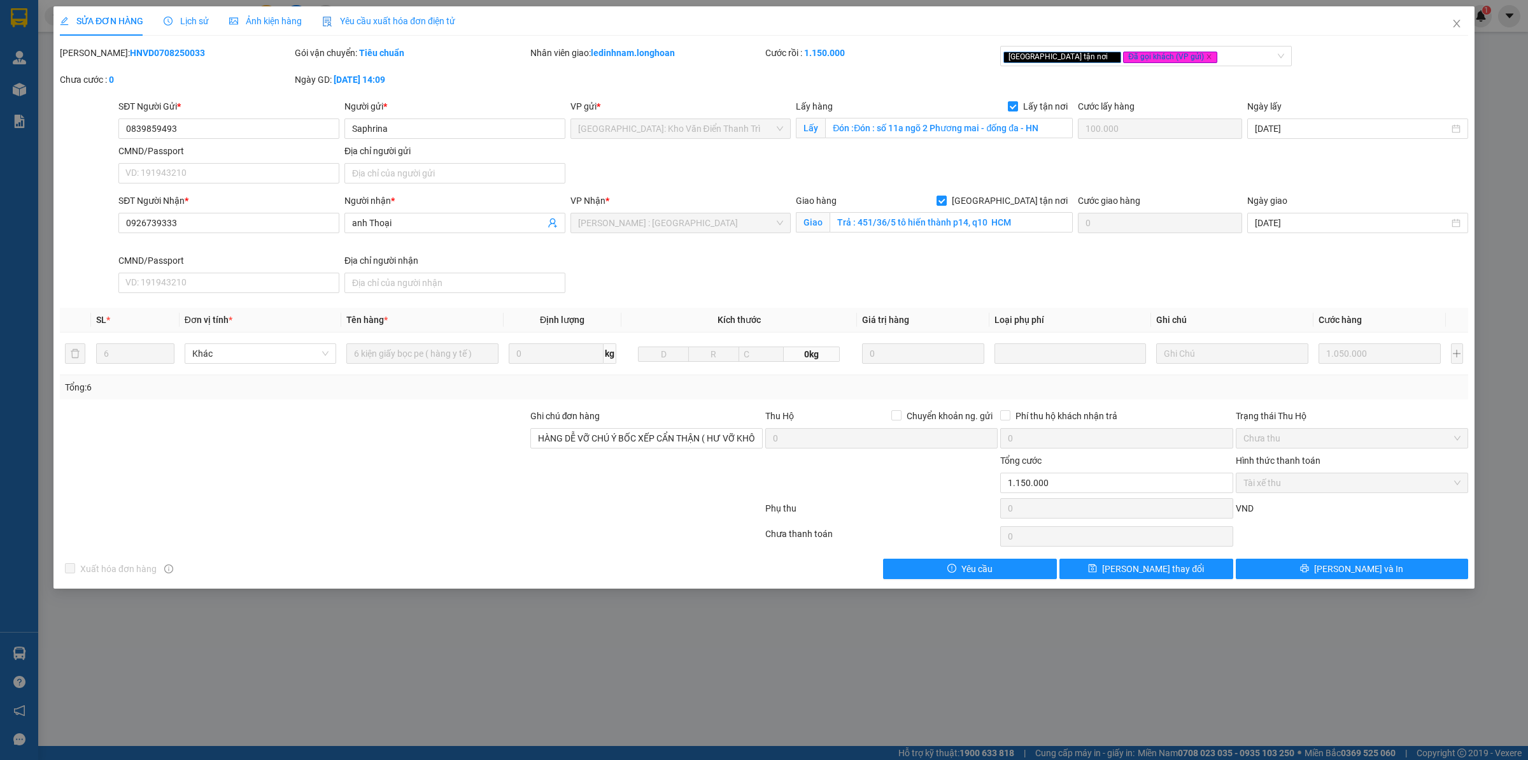
drag, startPoint x: 93, startPoint y: 46, endPoint x: 173, endPoint y: 67, distance: 82.8
click at [173, 67] on div "[PERSON_NAME]: HNVD0708250033" at bounding box center [176, 59] width 235 height 27
copy b "HNVD0708250033"
click at [1453, 24] on icon "close" at bounding box center [1457, 23] width 10 height 10
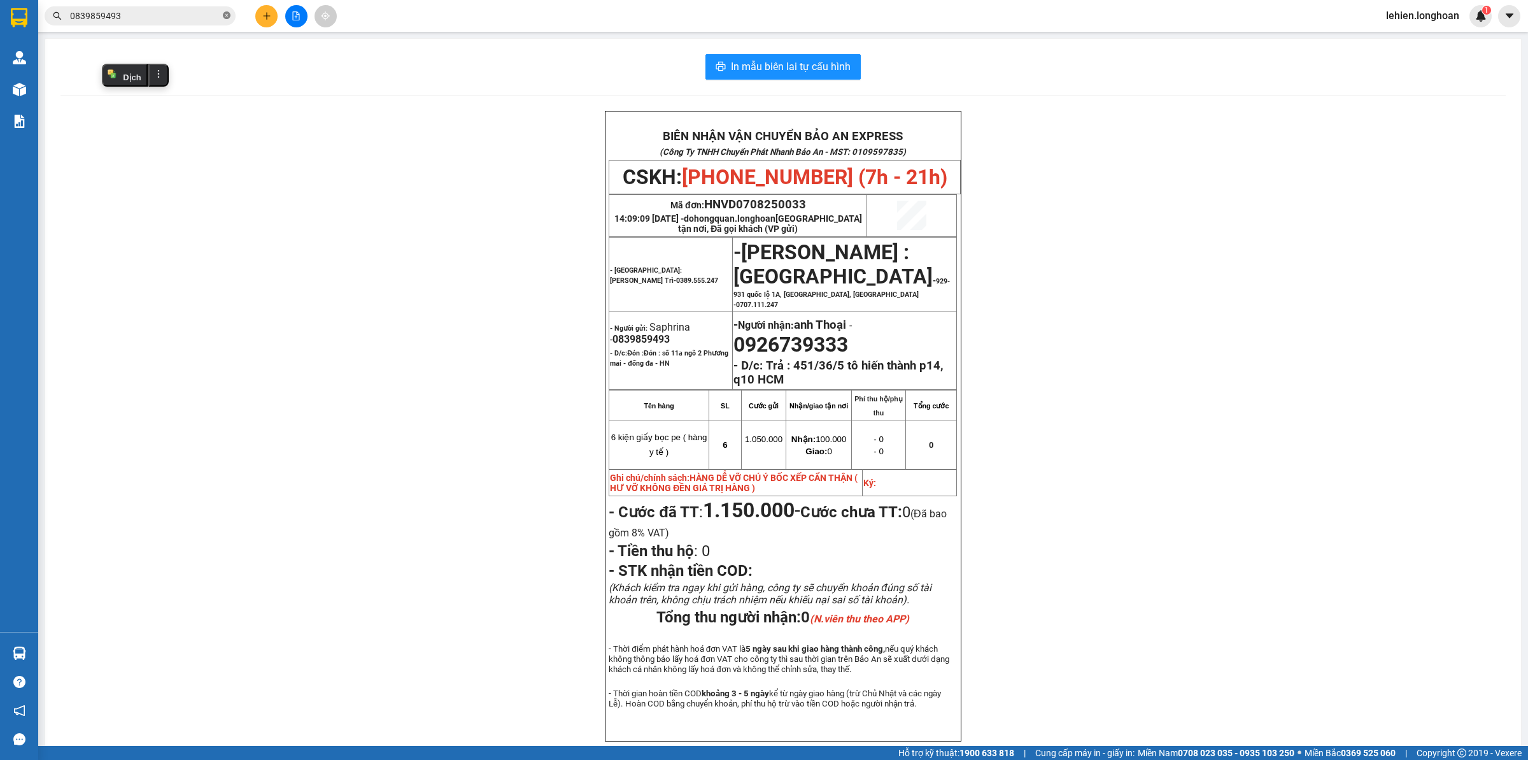
click at [230, 20] on span at bounding box center [227, 16] width 8 height 12
paste input "983928686"
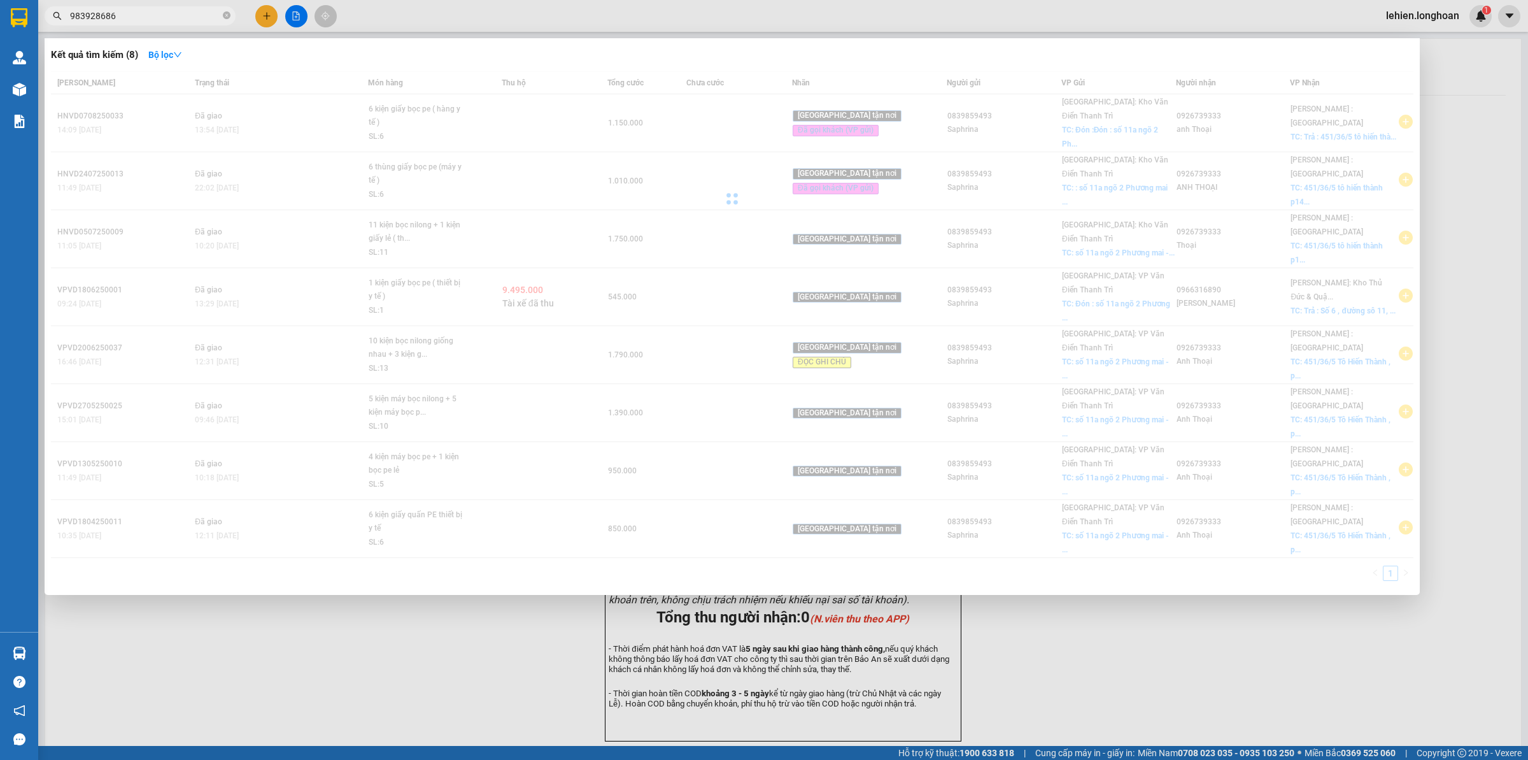
click at [70, 11] on input "983928686" at bounding box center [145, 16] width 150 height 14
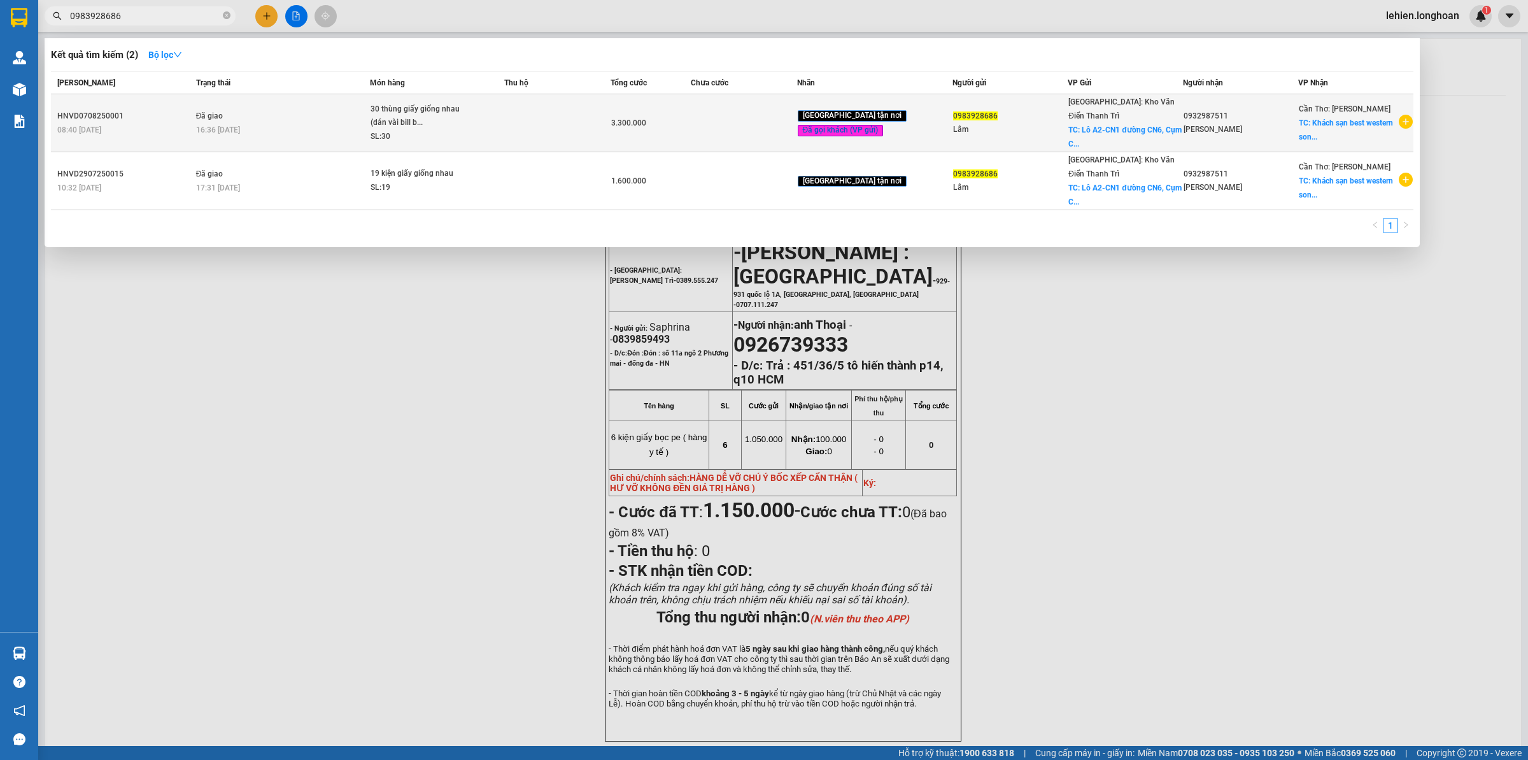
type input "0983928686"
click at [358, 123] on div "16:36 [DATE]" at bounding box center [282, 130] width 173 height 14
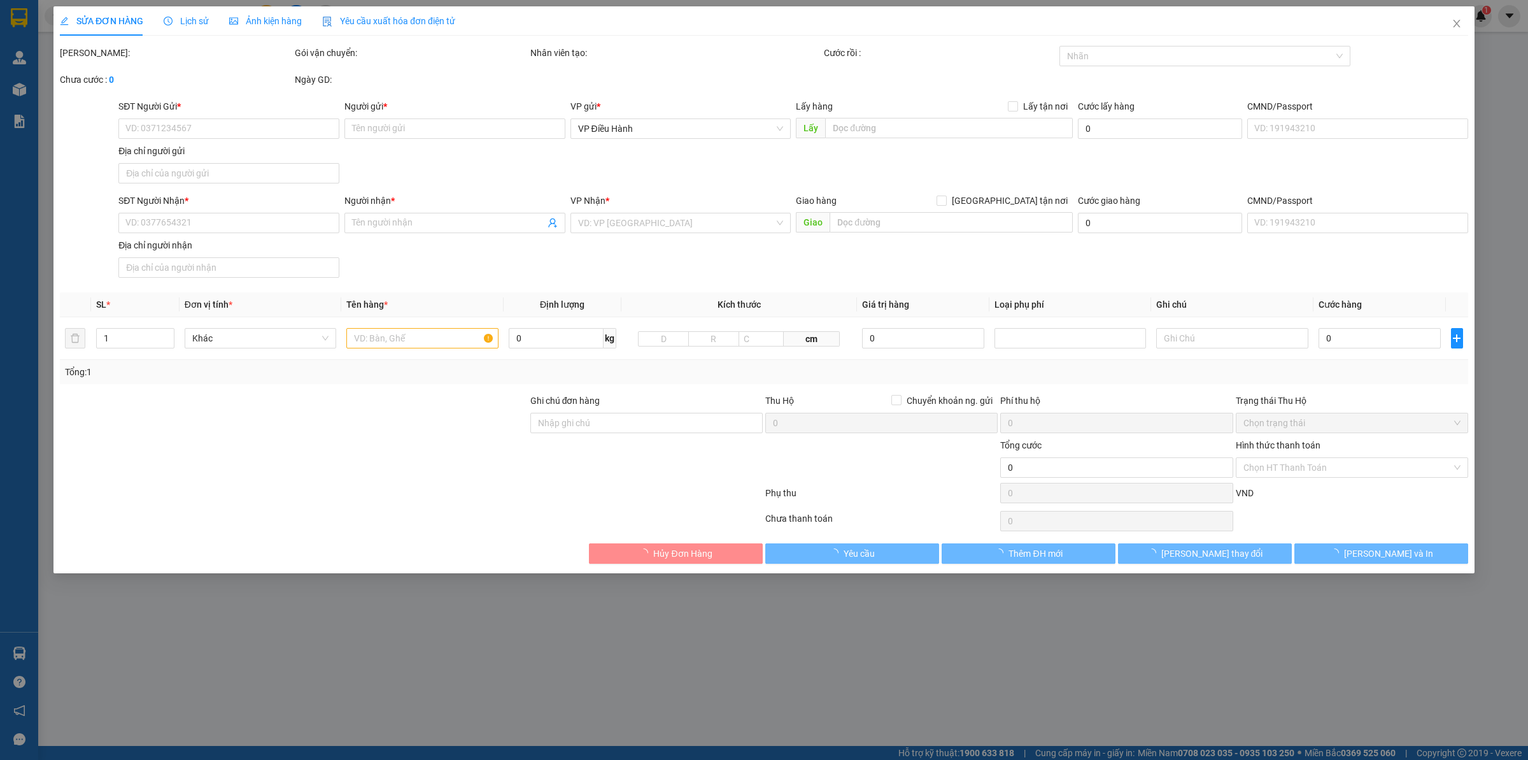
type input "0983928686"
type input "Lâm"
checkbox input "true"
type input "Lô A2-CN1 đường CN6, Cụm Công nghiệp Từ Liêm, P. [PERSON_NAME] [GEOGRAPHIC_DATA…"
type input "200.000"
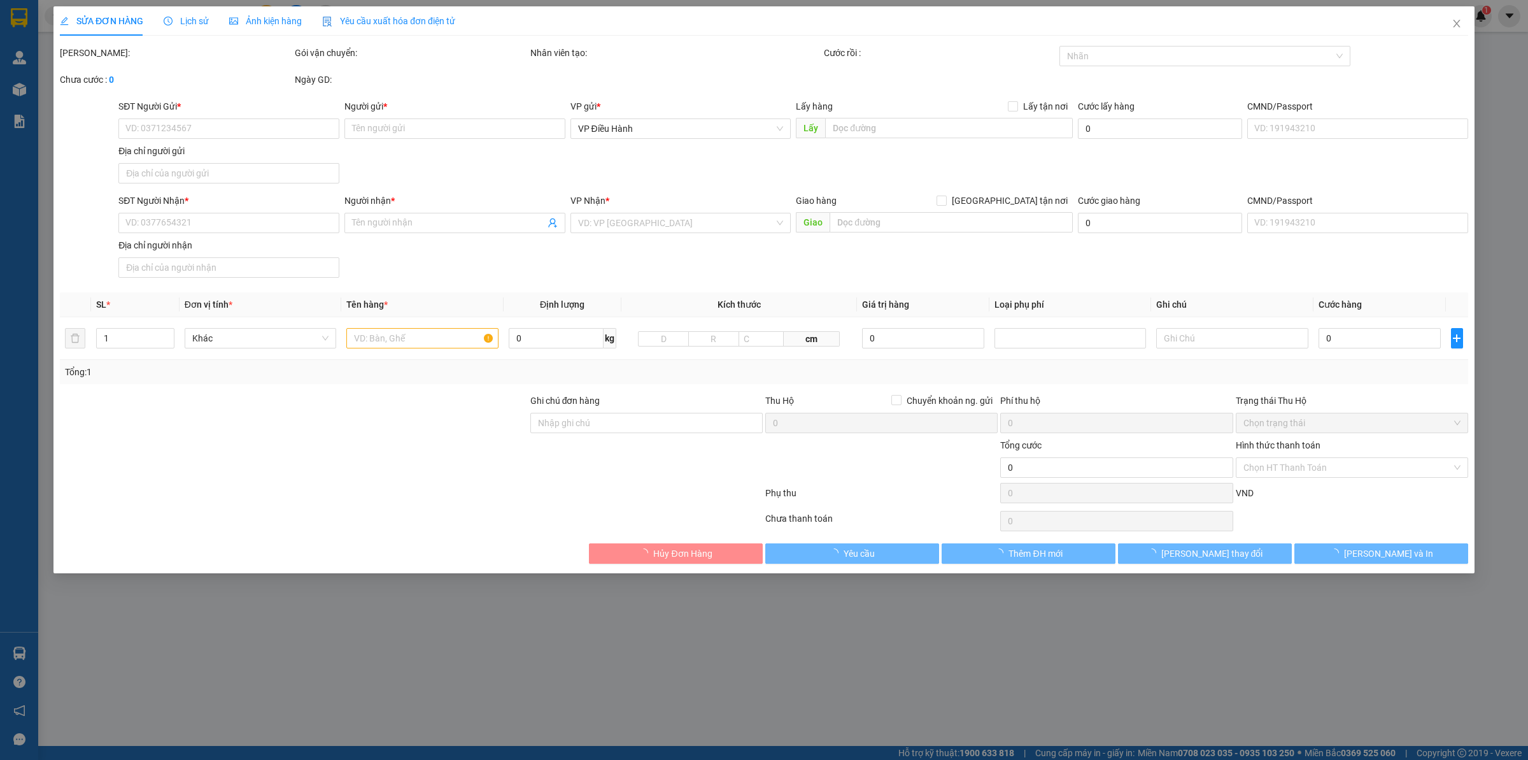
type input "0932987511"
type input "[PERSON_NAME]"
checkbox input "true"
type input "Khách sạn best western sonasea [GEOGRAPHIC_DATA]. Tổ 5, ấp [GEOGRAPHIC_DATA], […"
type input "hàng giao nguyên kiện, hư vỡ ko đền"
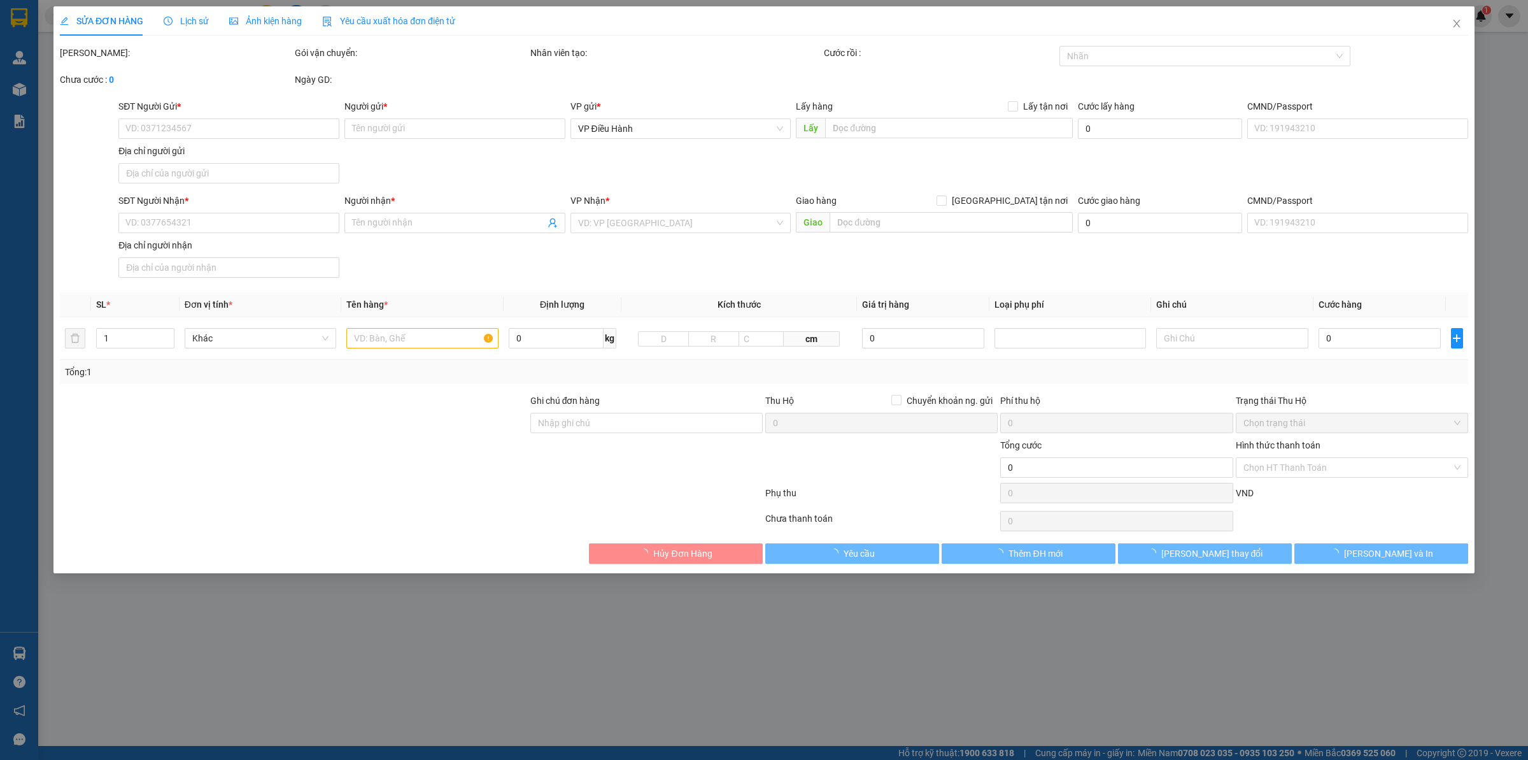
type input "3.300.000"
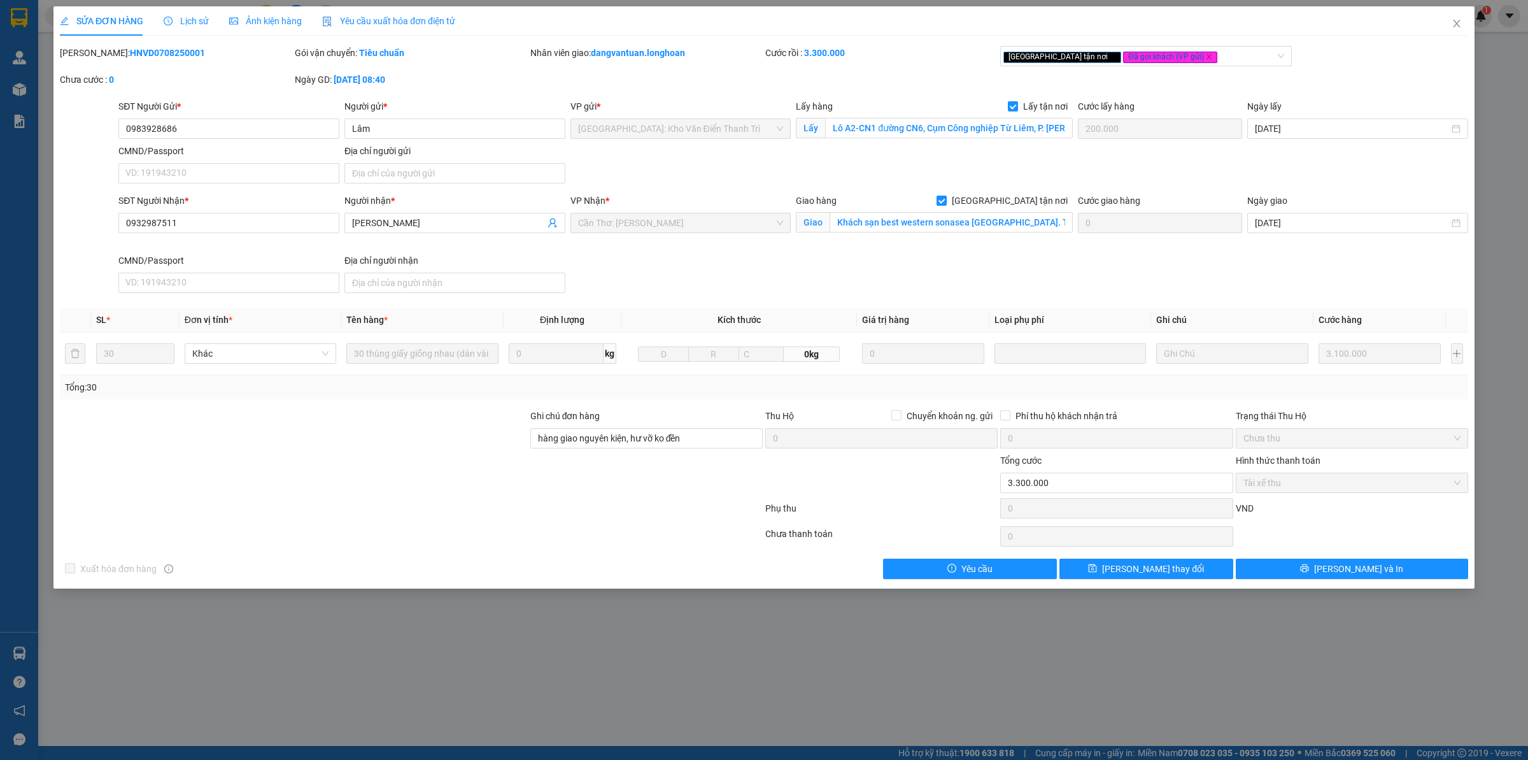
drag, startPoint x: 94, startPoint y: 54, endPoint x: 211, endPoint y: 52, distance: 117.2
click at [211, 52] on div "[PERSON_NAME]: HNVD0708250001" at bounding box center [176, 53] width 232 height 14
copy b "HNVD0708250001"
click at [1460, 27] on icon "close" at bounding box center [1457, 23] width 10 height 10
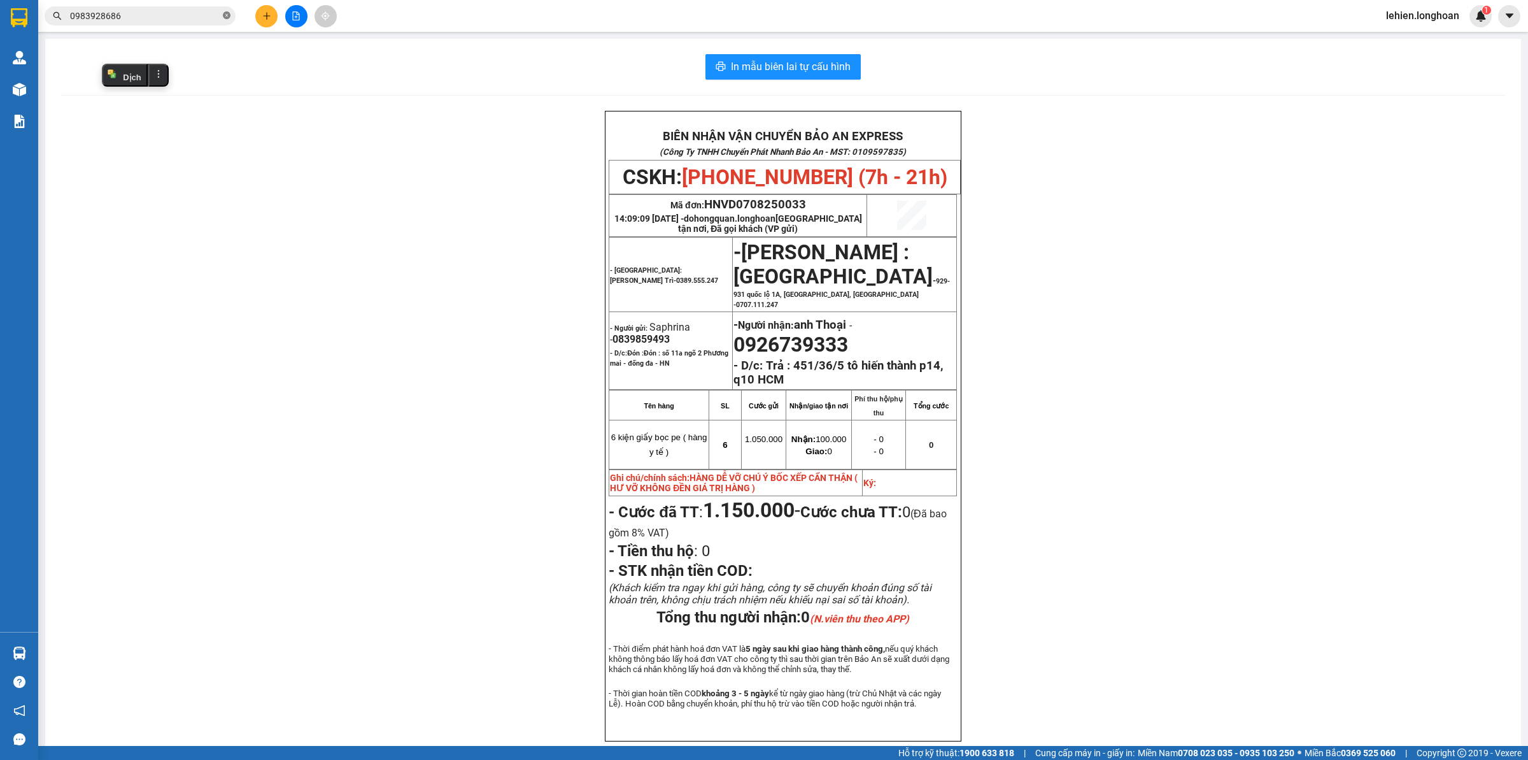
click at [224, 14] on icon "close-circle" at bounding box center [227, 15] width 8 height 8
paste input "938151595"
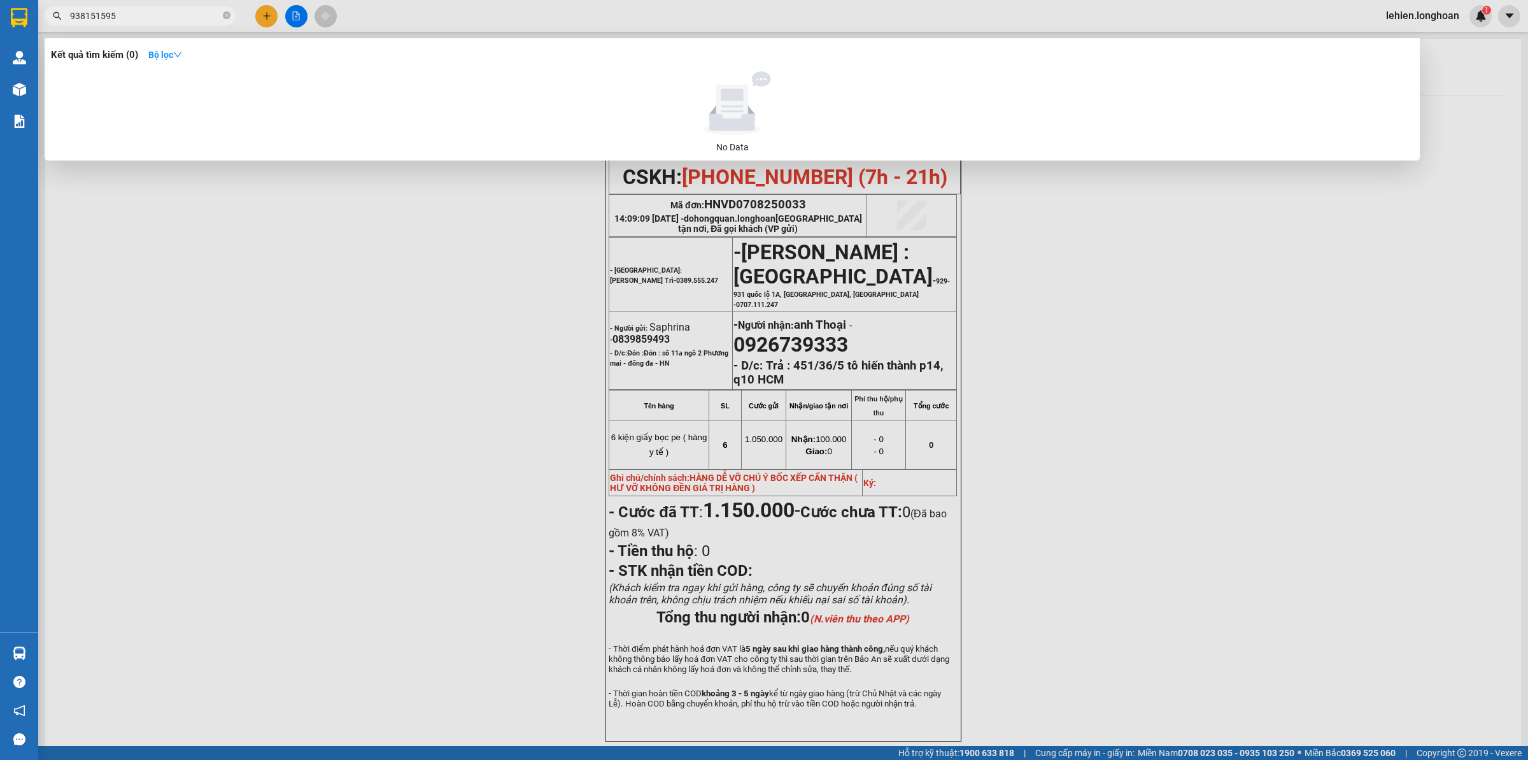
click at [71, 17] on input "938151595" at bounding box center [145, 16] width 150 height 14
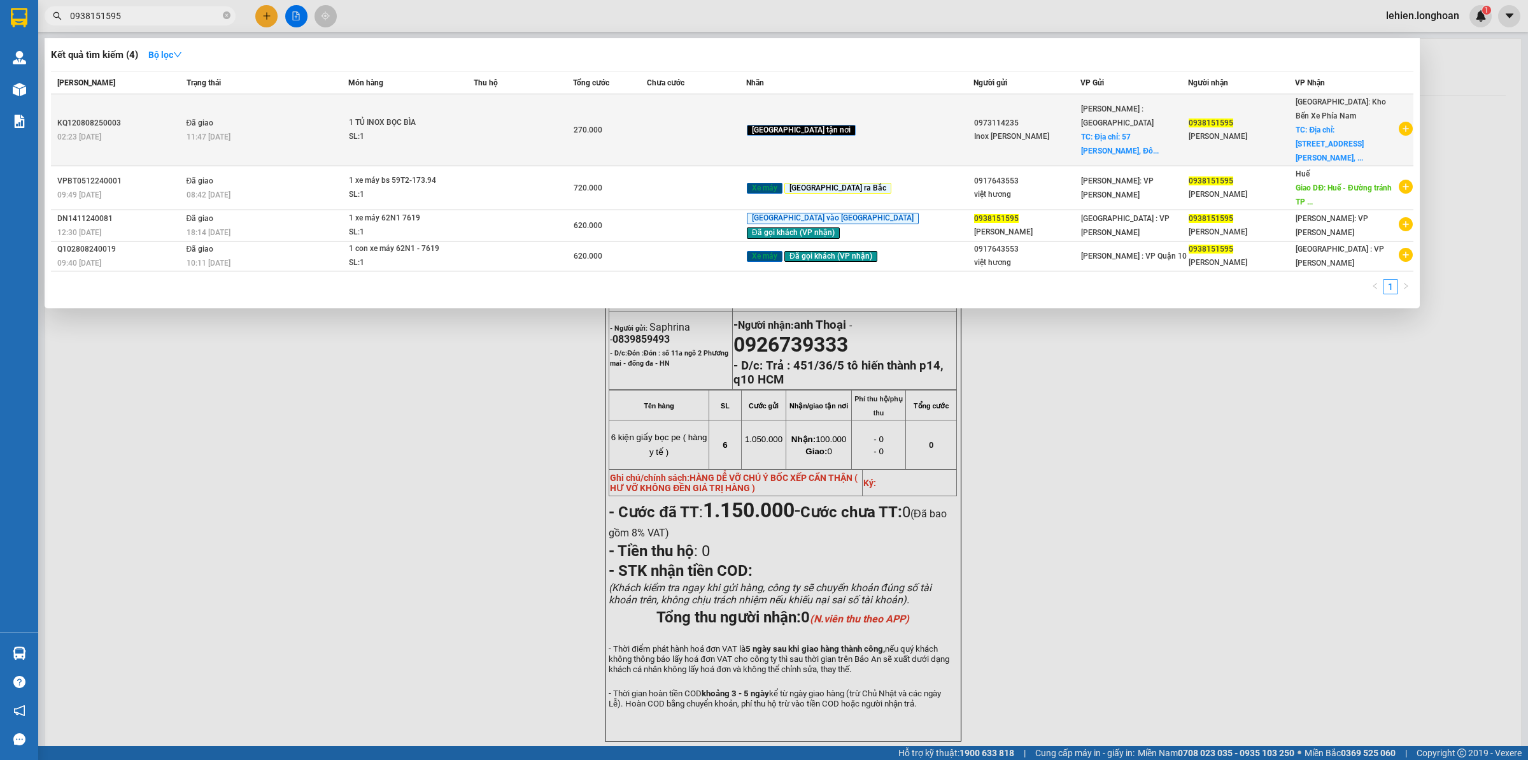
type input "0938151595"
click at [419, 130] on div "SL: 1" at bounding box center [397, 137] width 96 height 14
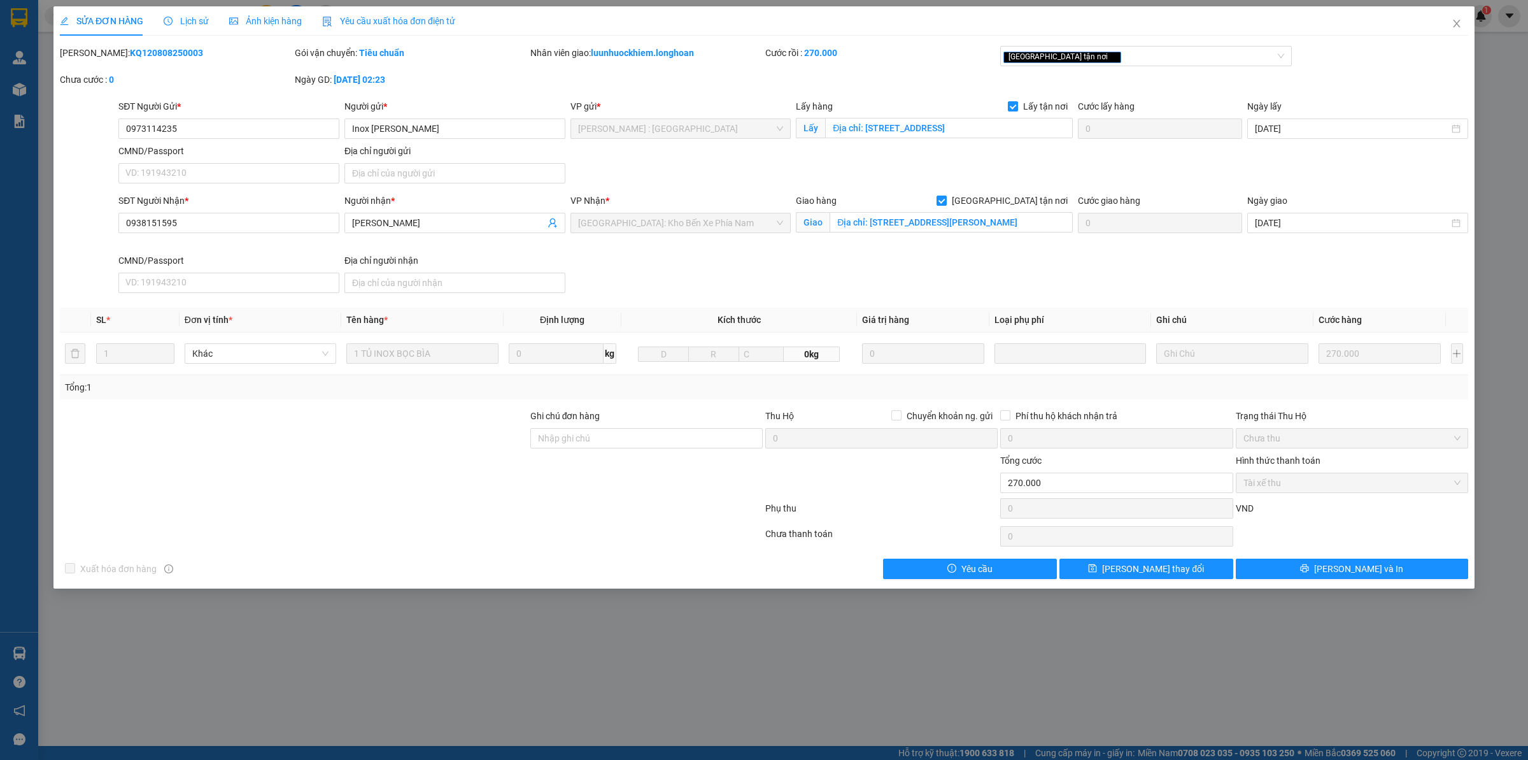
drag, startPoint x: 94, startPoint y: 56, endPoint x: 116, endPoint y: 64, distance: 23.0
click at [183, 50] on div "Mã ĐH: KQ120808250003" at bounding box center [176, 53] width 232 height 14
drag, startPoint x: 91, startPoint y: 52, endPoint x: 191, endPoint y: 61, distance: 100.4
click at [191, 61] on div "Mã ĐH: KQ120808250003" at bounding box center [176, 59] width 235 height 27
copy b "KQ120808250003"
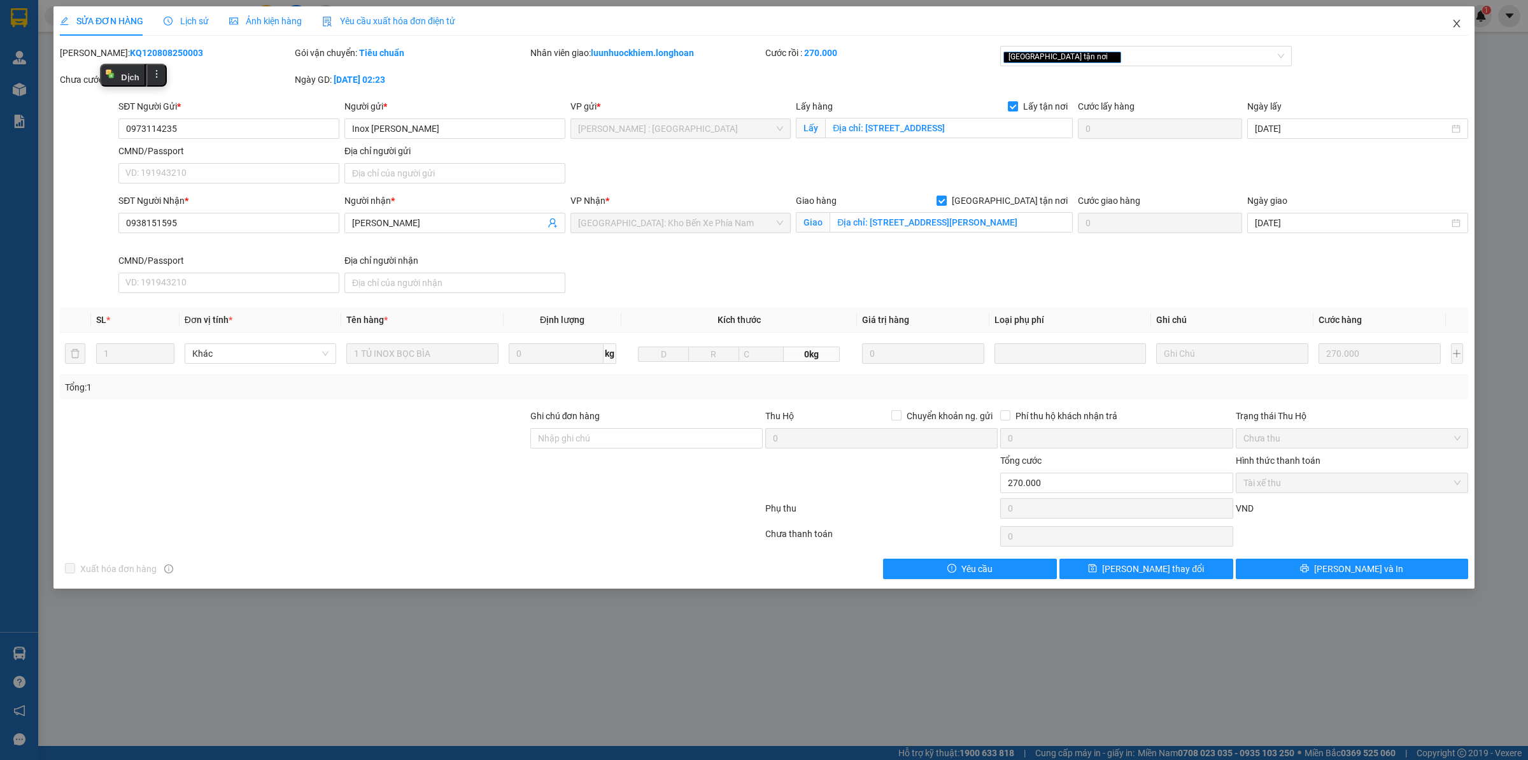
click at [1447, 20] on span "Close" at bounding box center [1457, 24] width 36 height 36
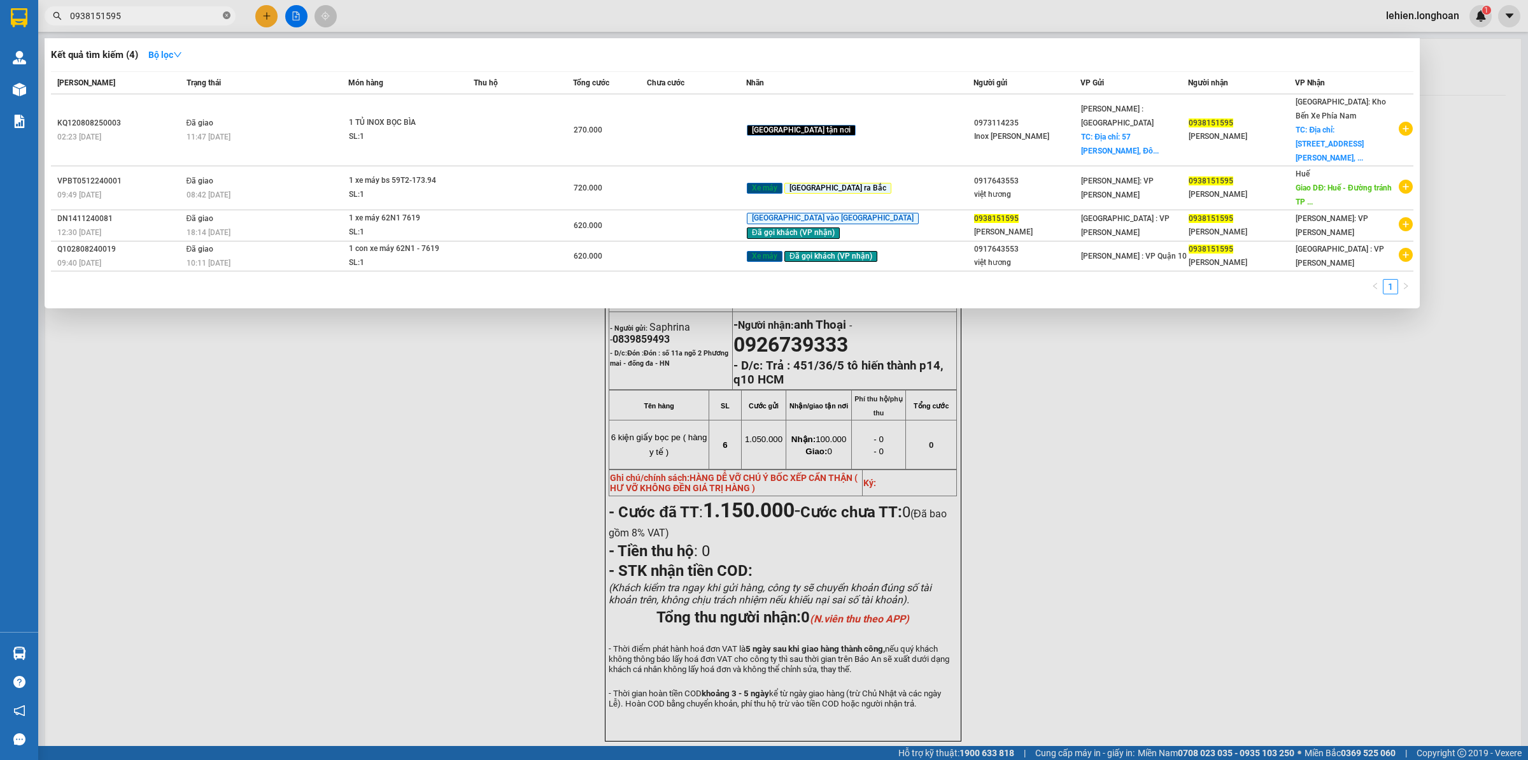
click at [229, 14] on icon "close-circle" at bounding box center [227, 15] width 8 height 8
paste input "932778778"
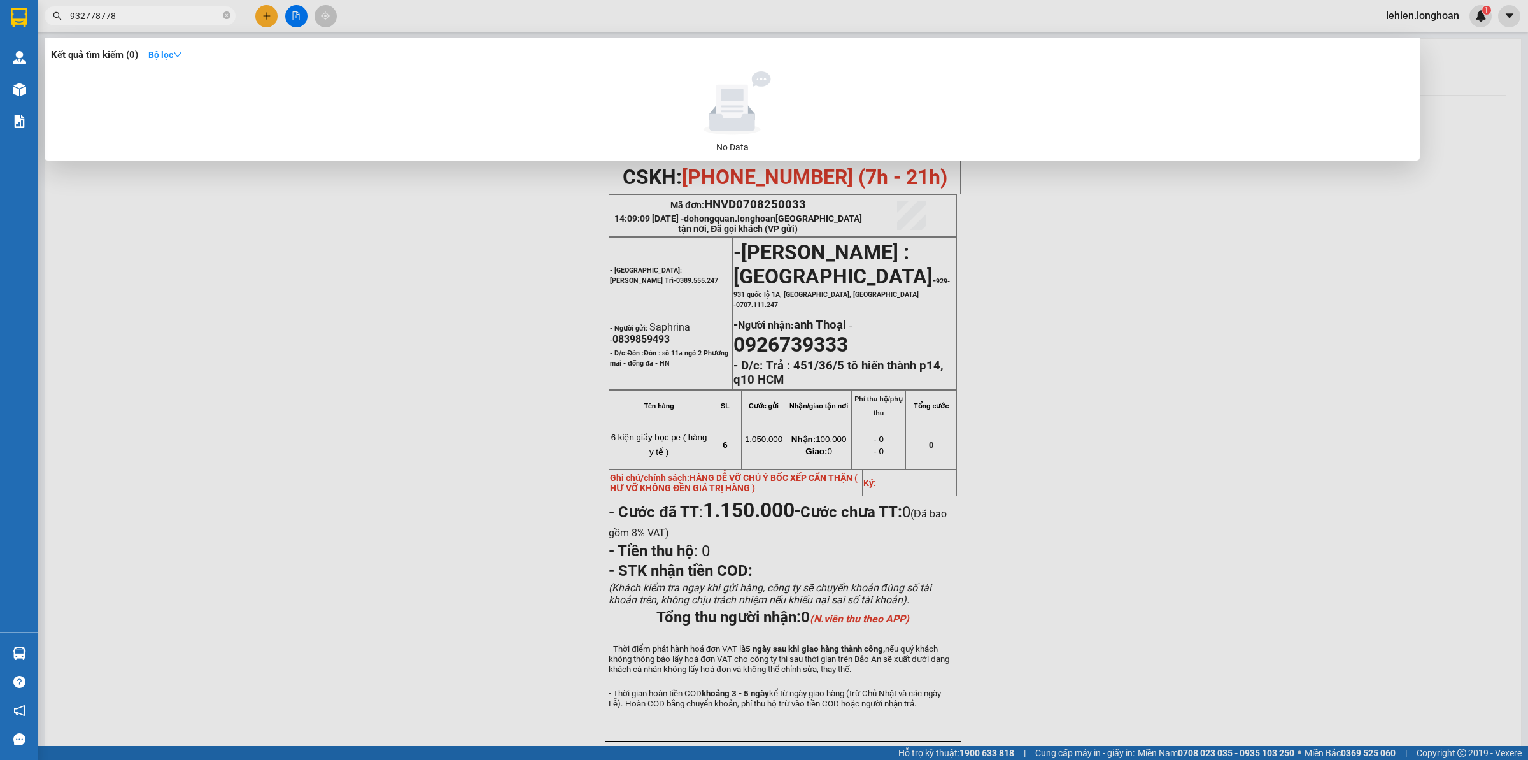
click at [72, 18] on input "932778778" at bounding box center [145, 16] width 150 height 14
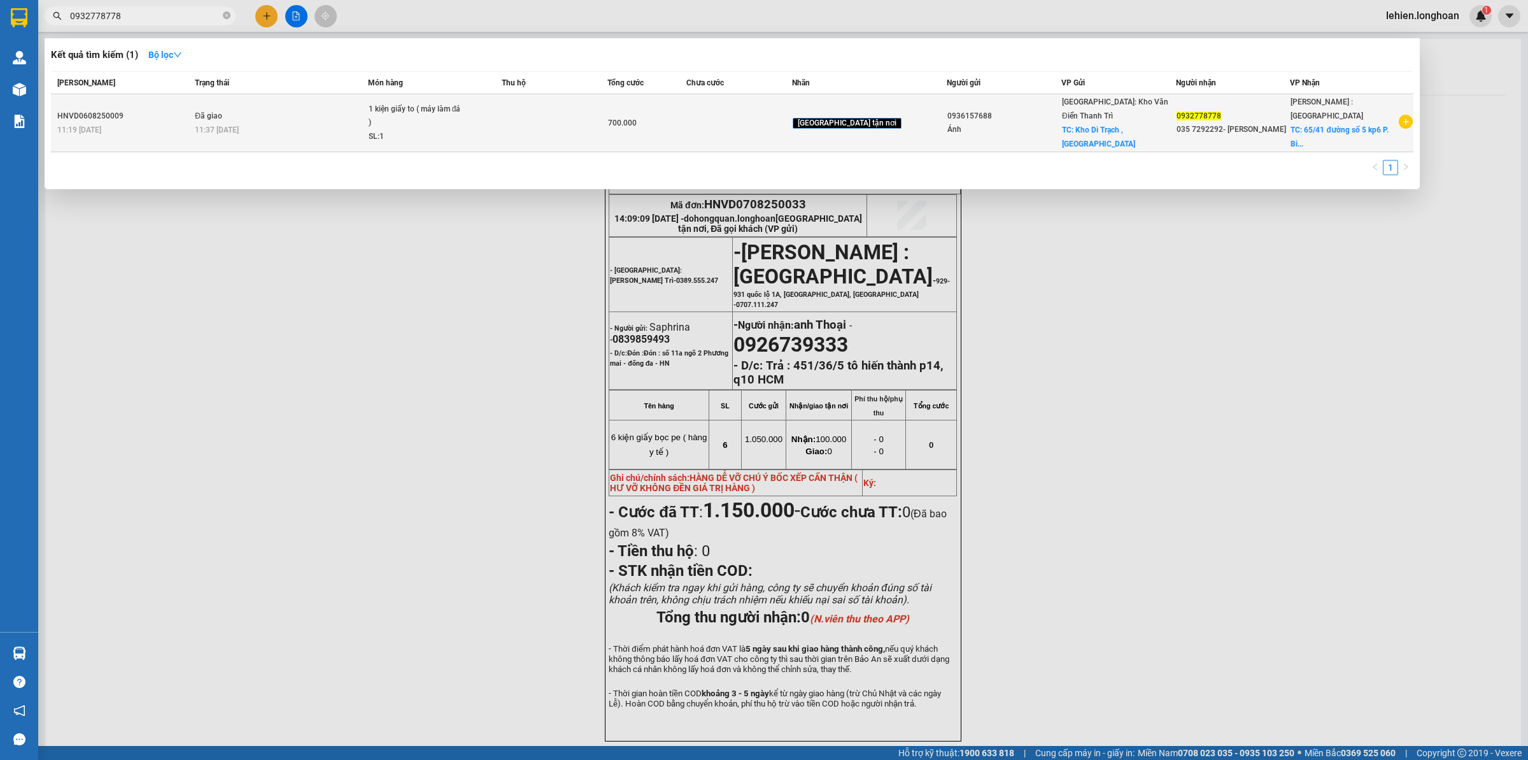
type input "0932778778"
click at [327, 106] on td "Đã giao 11:37 [DATE]" at bounding box center [280, 123] width 176 height 58
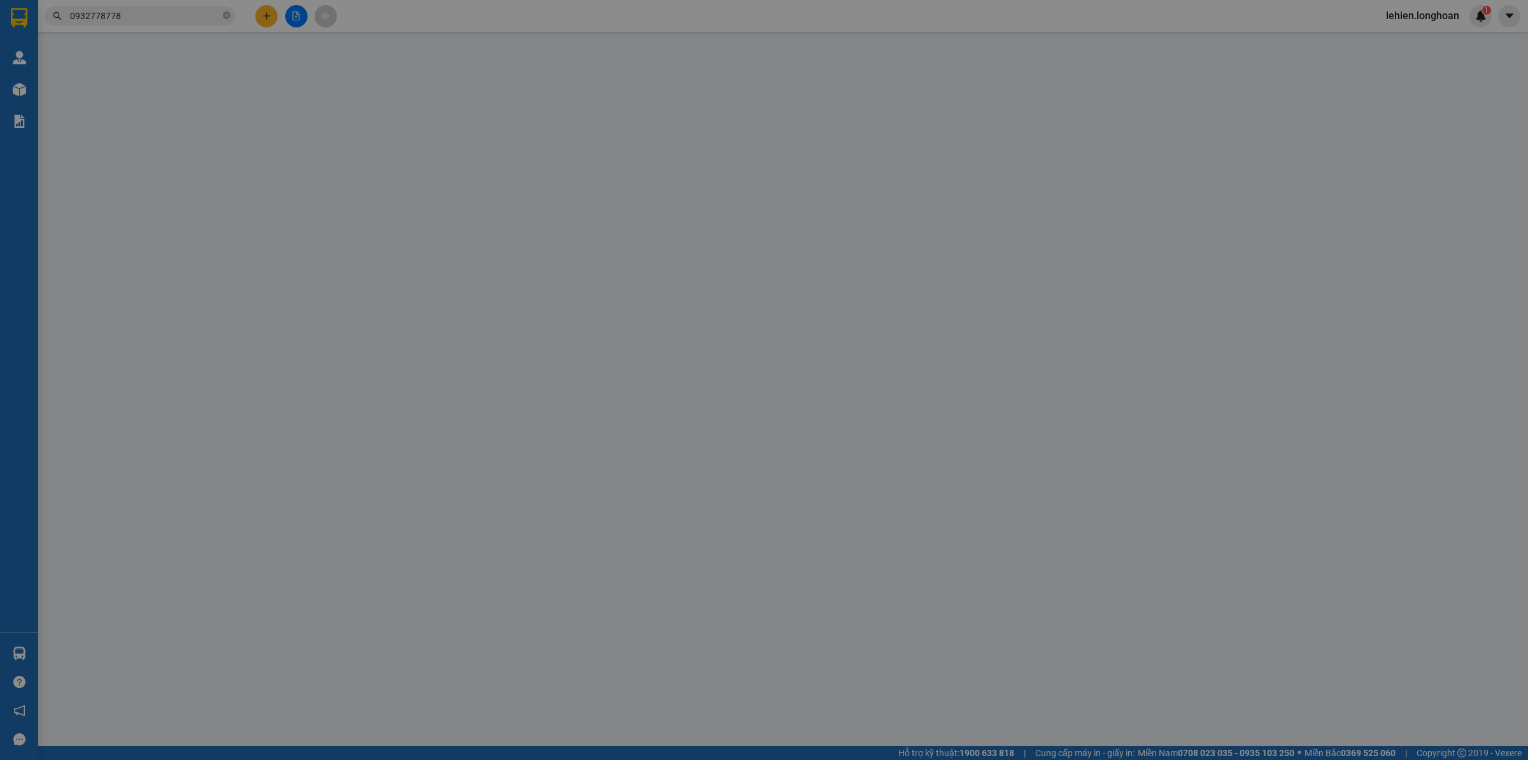
type input "0936157688"
type input "Ánh"
checkbox input "true"
type input "Kho Di Trạch , [GEOGRAPHIC_DATA]"
type input "100.000"
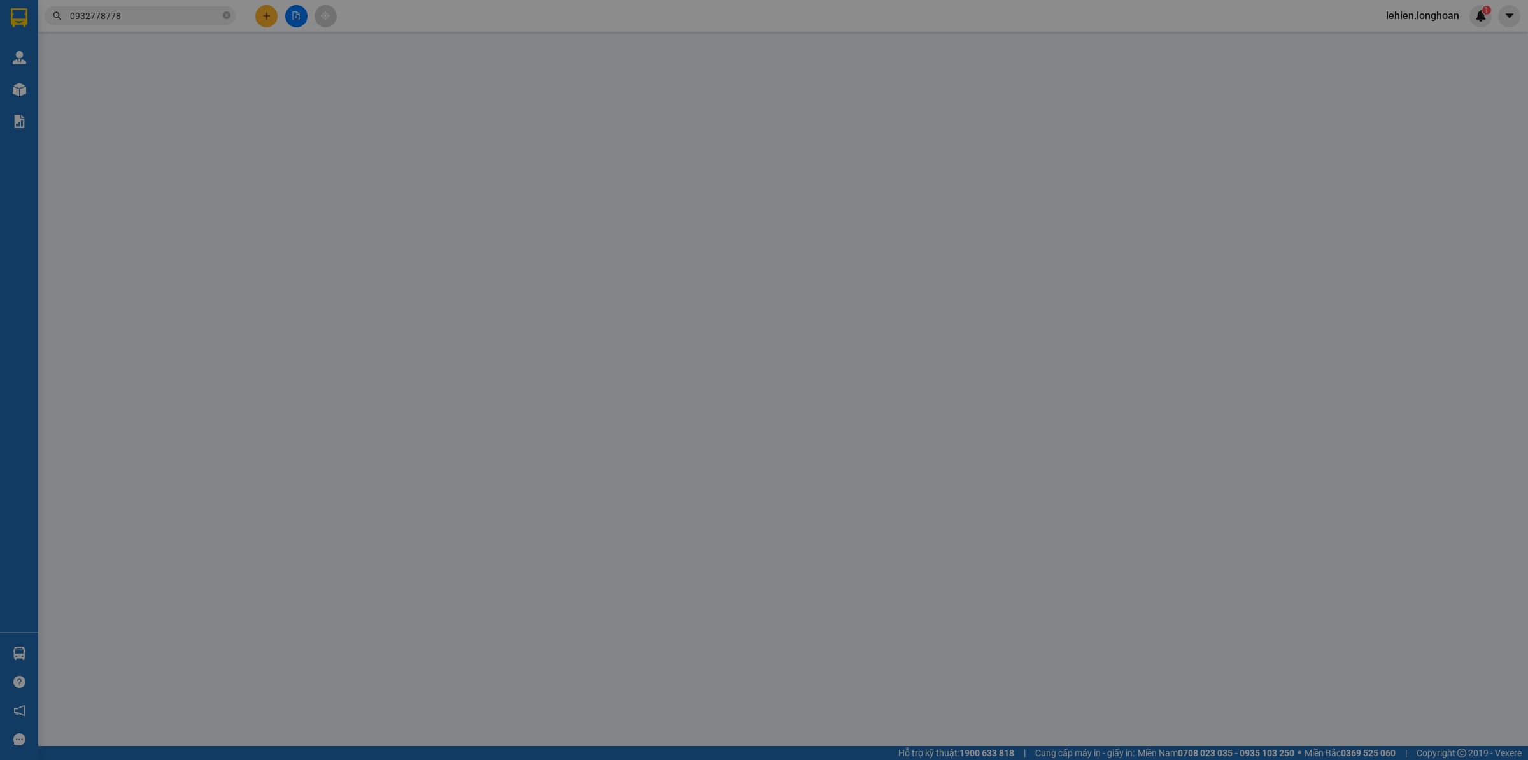
type input "0932778778"
type input "035 7292292- [PERSON_NAME]"
checkbox input "true"
type input "65/41 đường số 5 kp6 P. [GEOGRAPHIC_DATA], Q. [GEOGRAPHIC_DATA]"
type input "HÀNG DỄ VỠ CHÚ Ý BỐC XẾP CẨN THẬN ( HƯ VỠ KHÔNG ĐỀN GIÁ TRỊ HÀNG )"
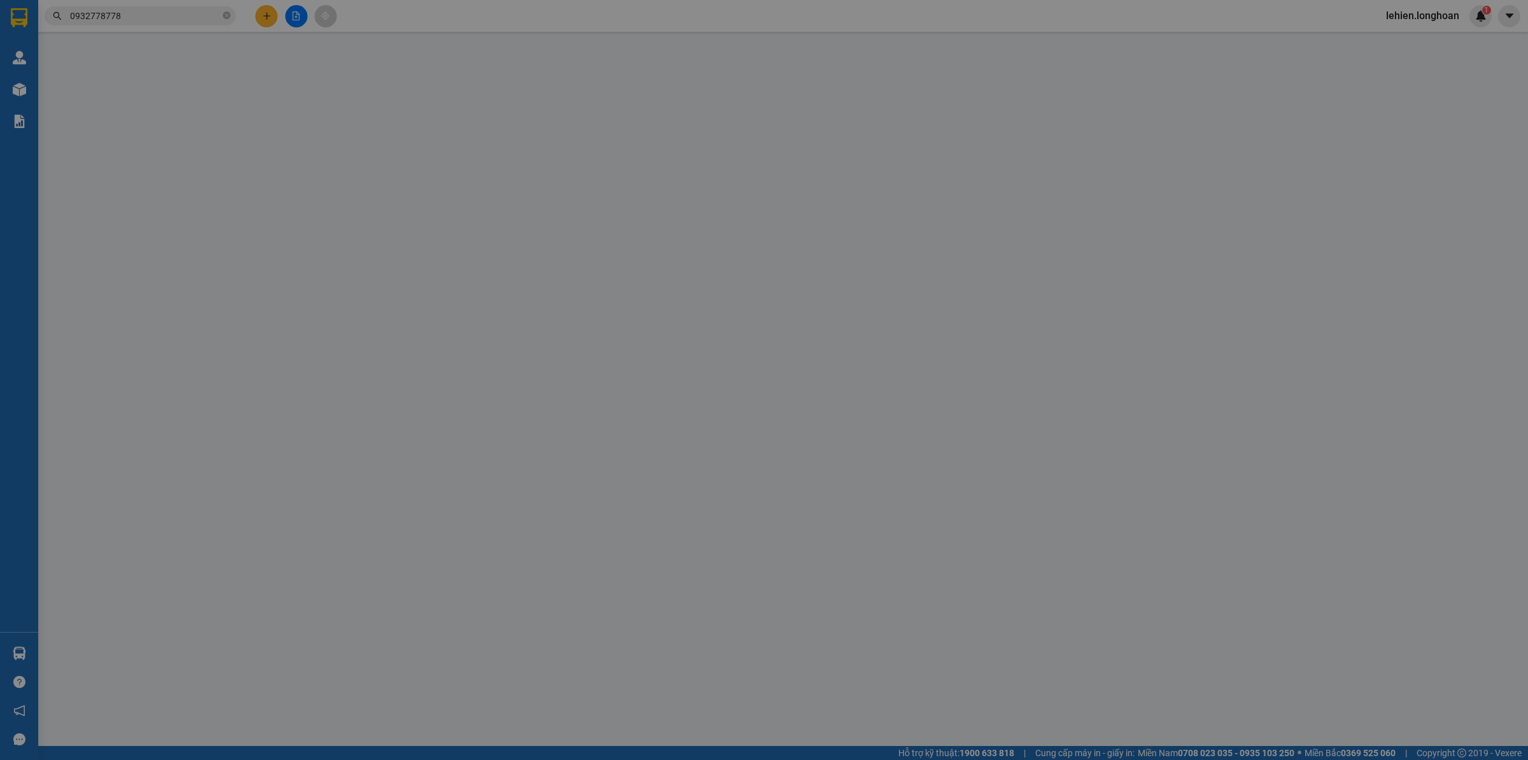
type input "700.000"
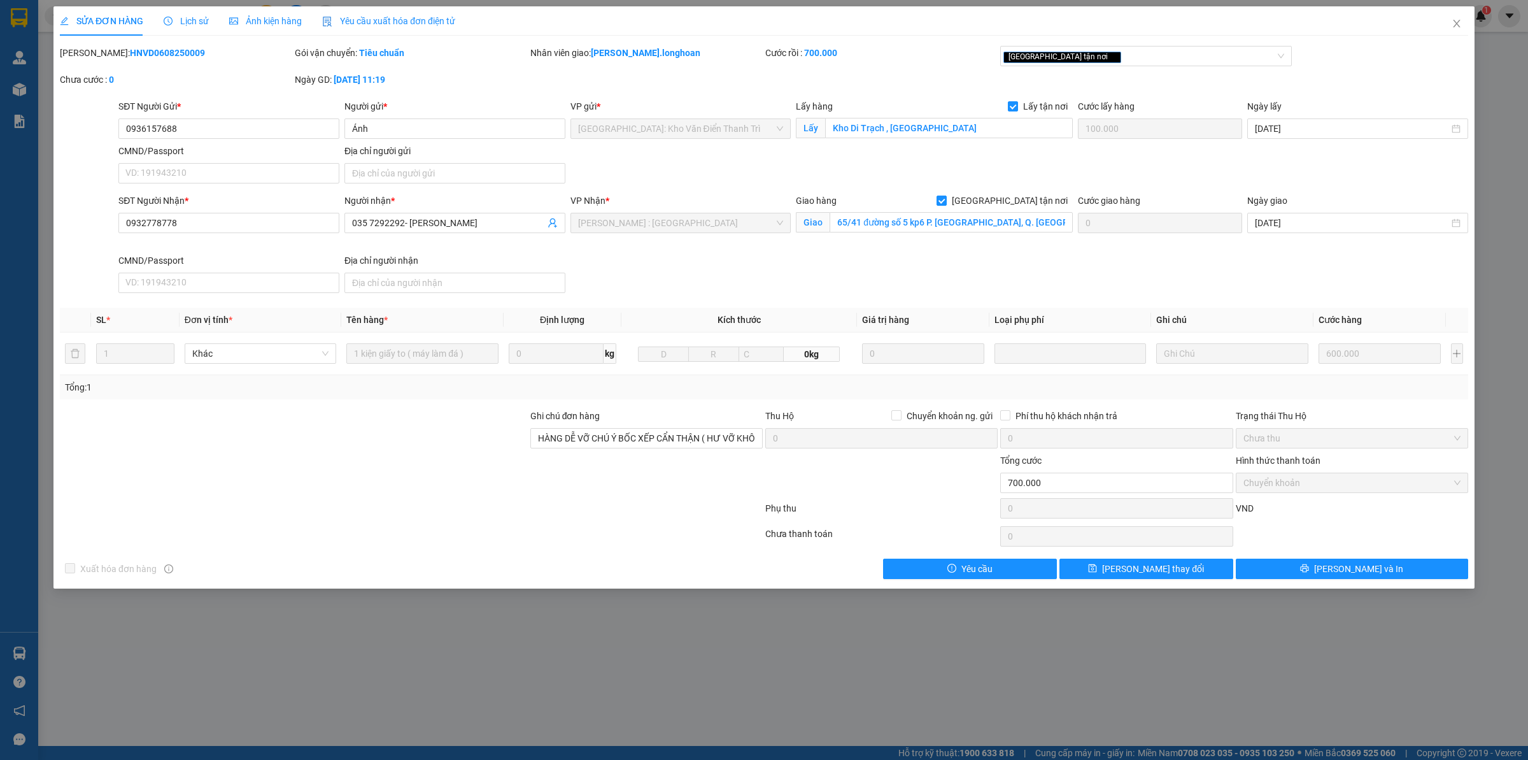
drag, startPoint x: 94, startPoint y: 56, endPoint x: 240, endPoint y: 57, distance: 146.5
click at [240, 57] on div "[PERSON_NAME]: HNVD0608250009" at bounding box center [176, 53] width 232 height 14
copy b "HNVD0608250009"
click at [1458, 24] on icon "close" at bounding box center [1457, 23] width 10 height 10
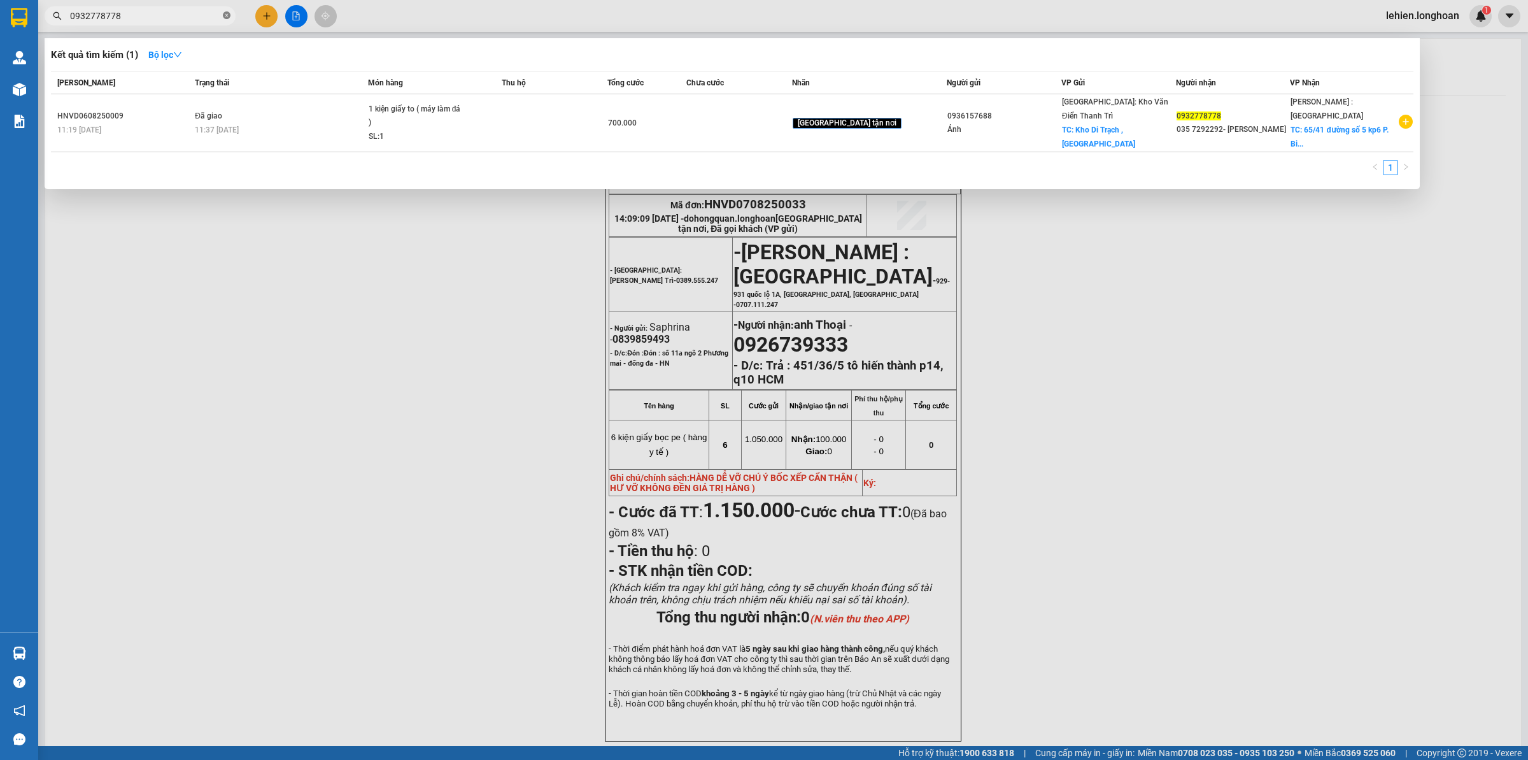
click at [229, 17] on icon "close-circle" at bounding box center [227, 15] width 8 height 8
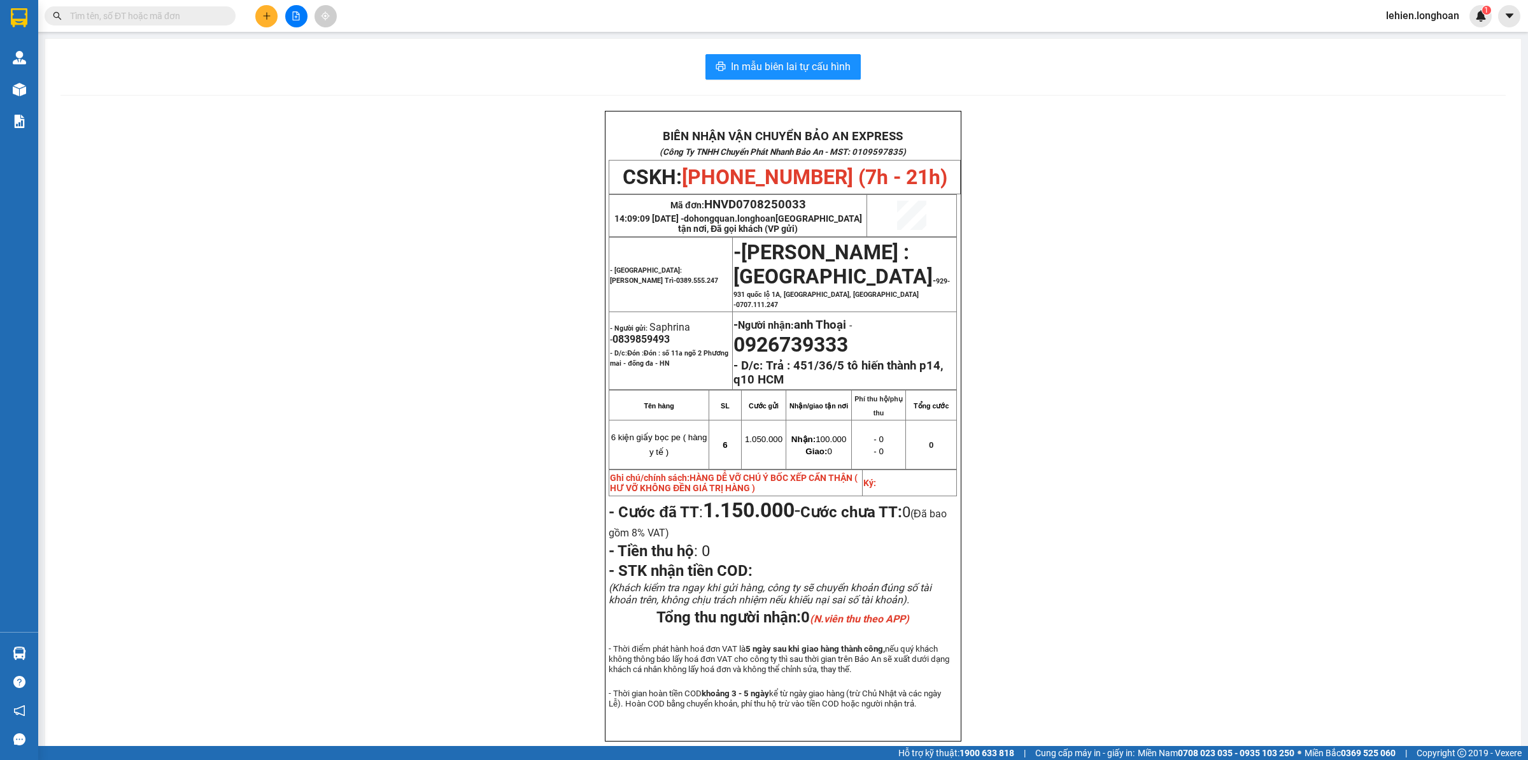
paste input "906896673"
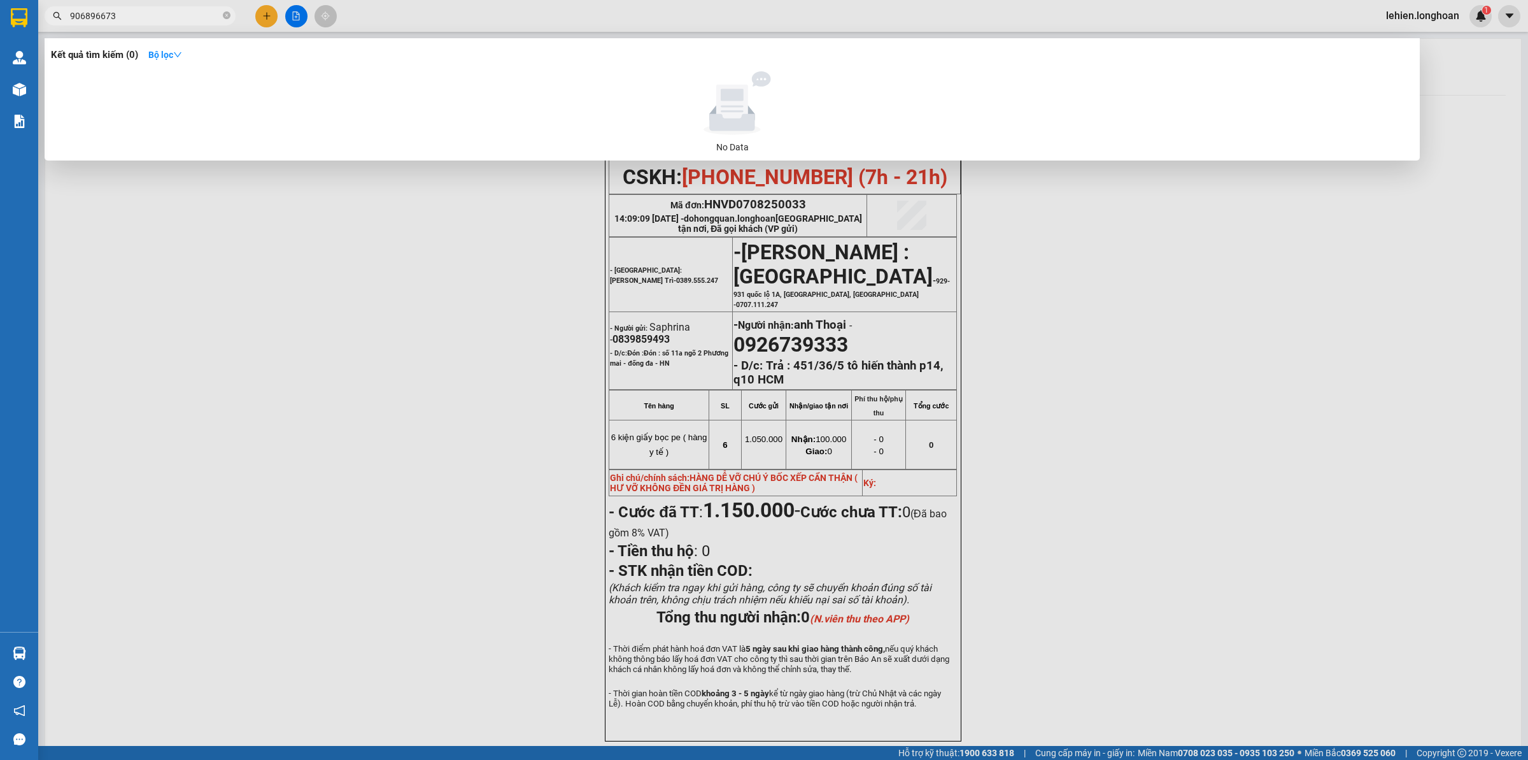
click at [73, 18] on input "906896673" at bounding box center [145, 16] width 150 height 14
click at [67, 21] on span "906896673" at bounding box center [140, 15] width 191 height 19
click at [70, 13] on input "906896673" at bounding box center [145, 16] width 150 height 14
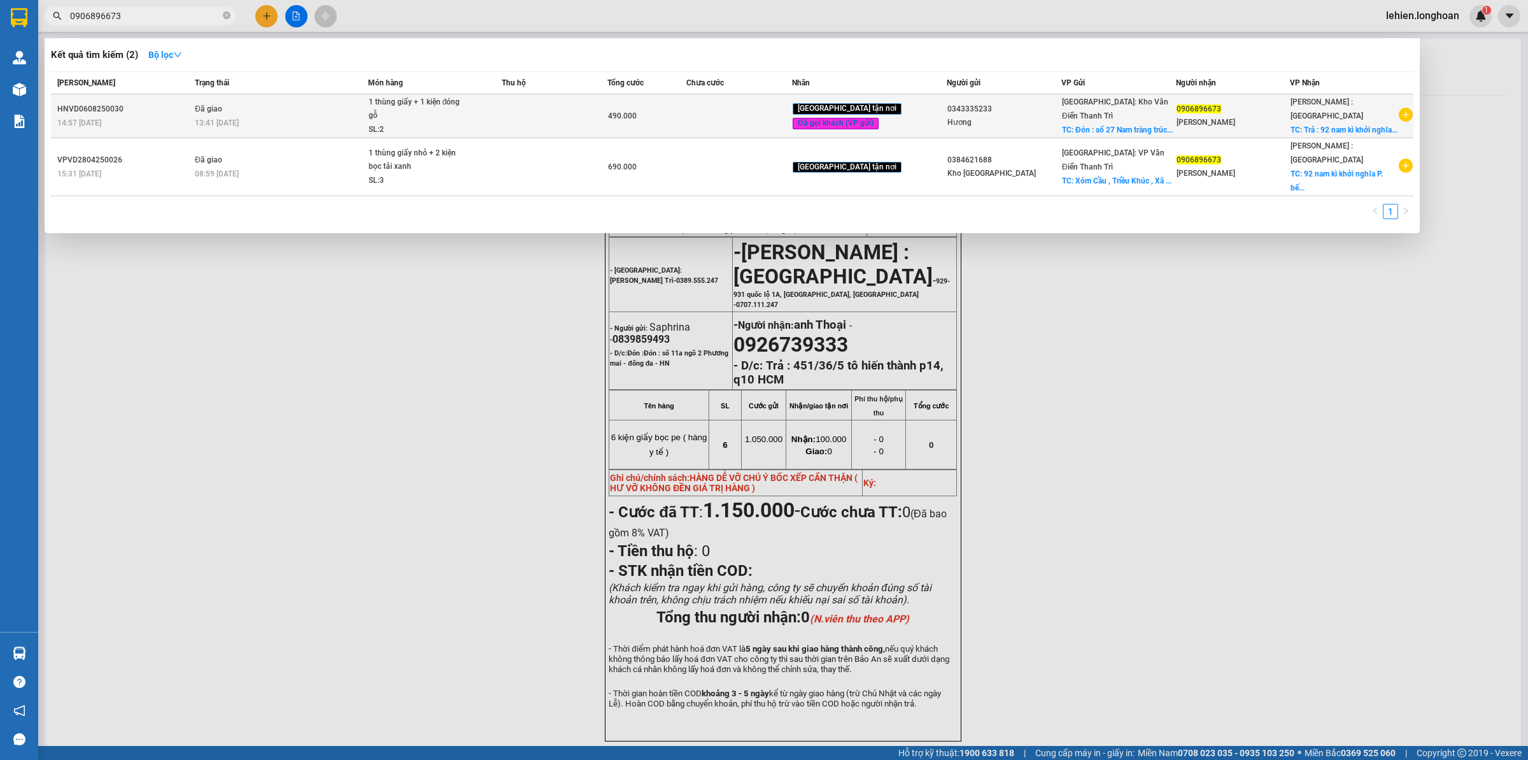
type input "0906896673"
click at [269, 103] on td "Đã giao 13:41 [DATE]" at bounding box center [280, 116] width 176 height 44
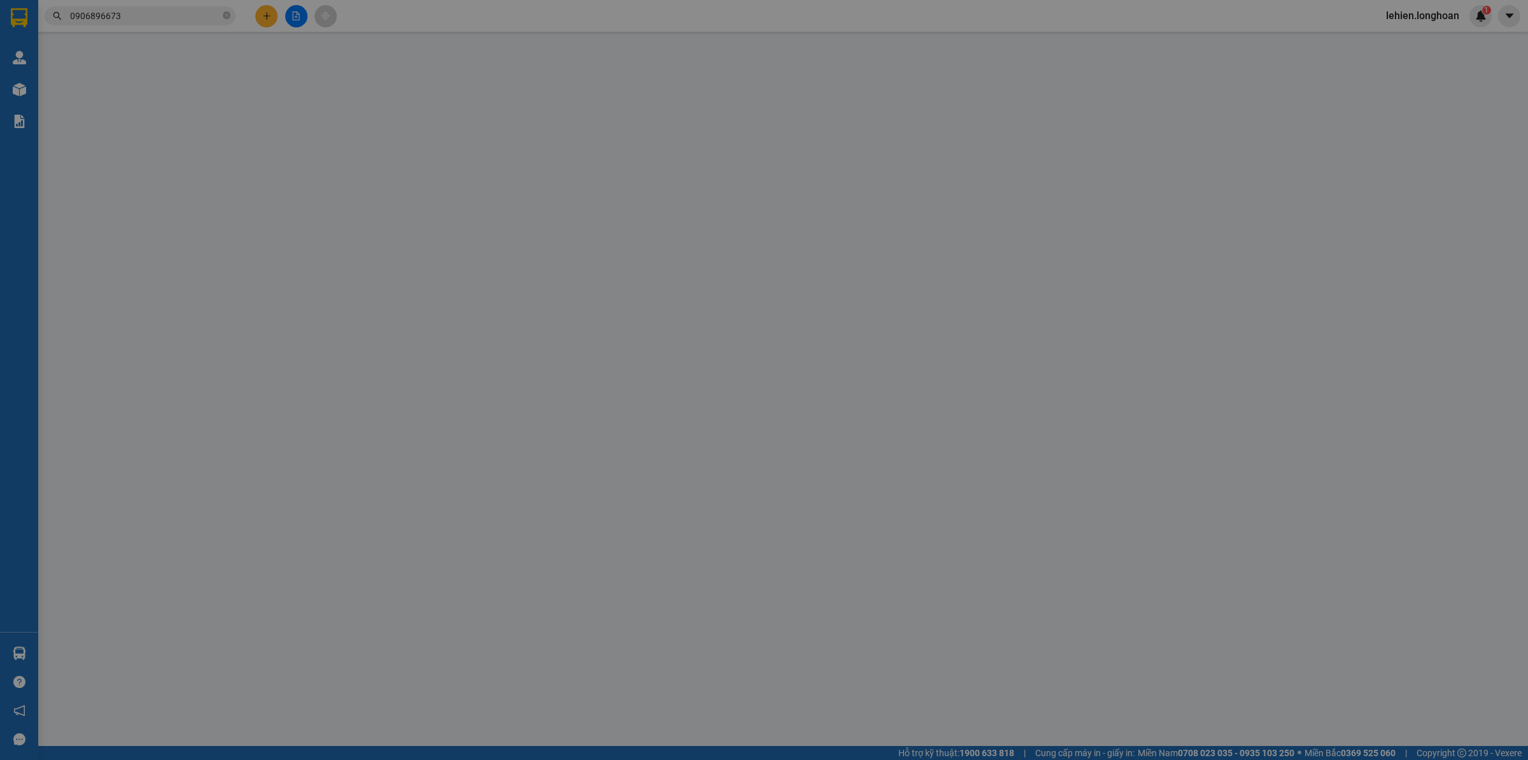
type input "0343335233"
type input "Hương"
checkbox input "true"
type input "Đón : số 27 Nam tràng trúc bạch ba đình hn"
type input "65.000"
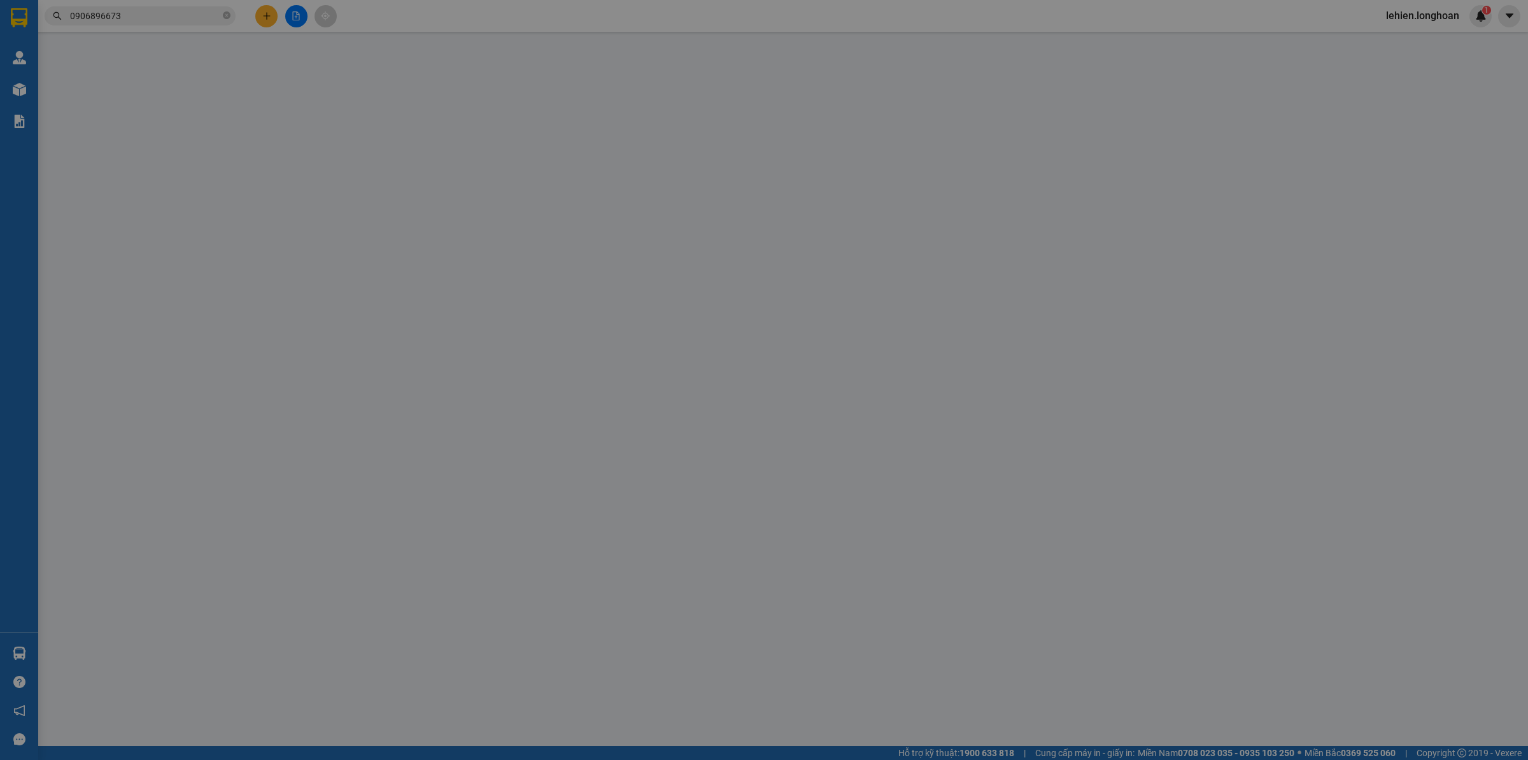
type input "0906896673"
type input "[PERSON_NAME]"
checkbox input "true"
type input "Trả : 92 nam kì khởi nghĩa, Bến Nghé , Quận 1 HCM"
type input "người gửi đã tt"
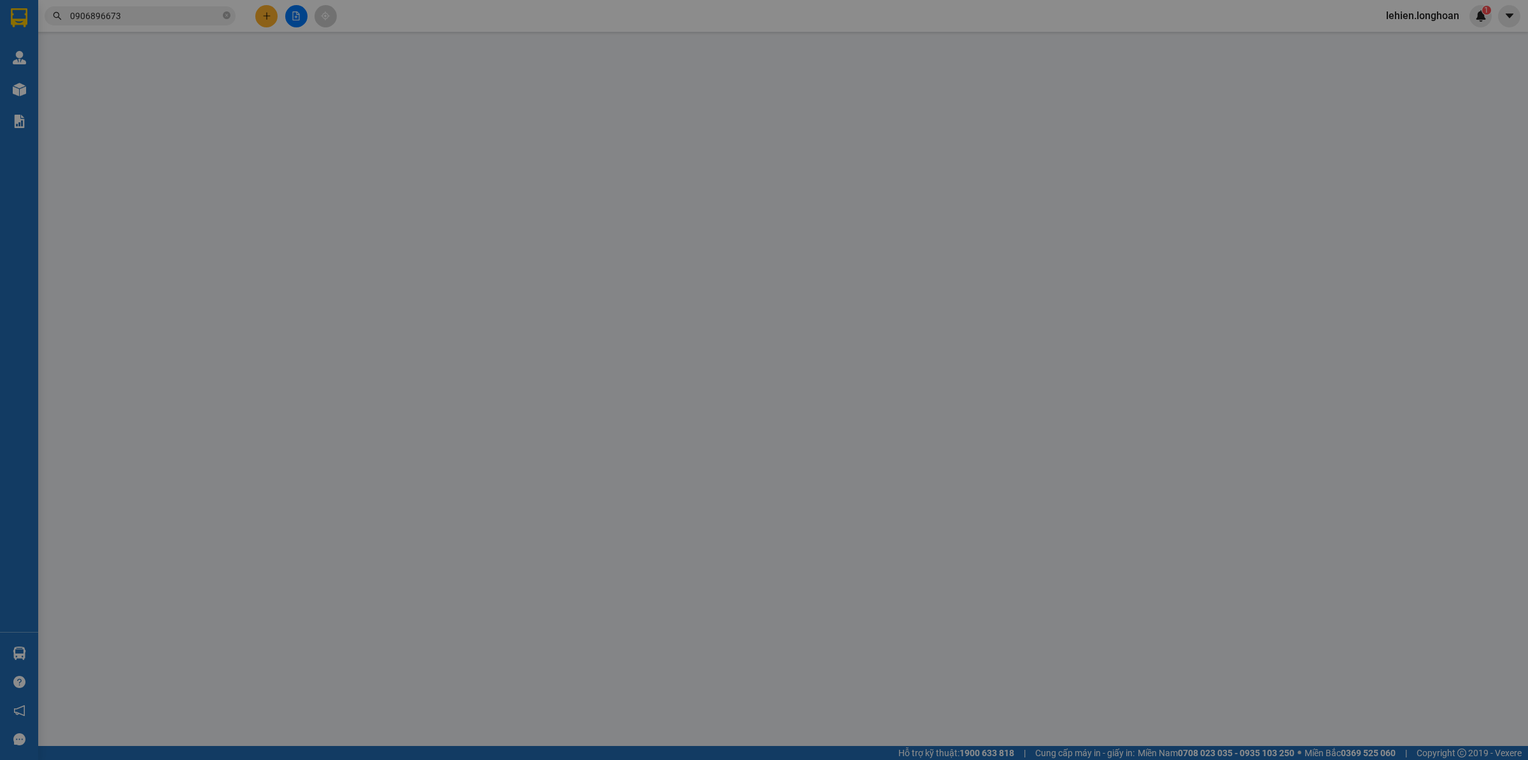
type input "490.000"
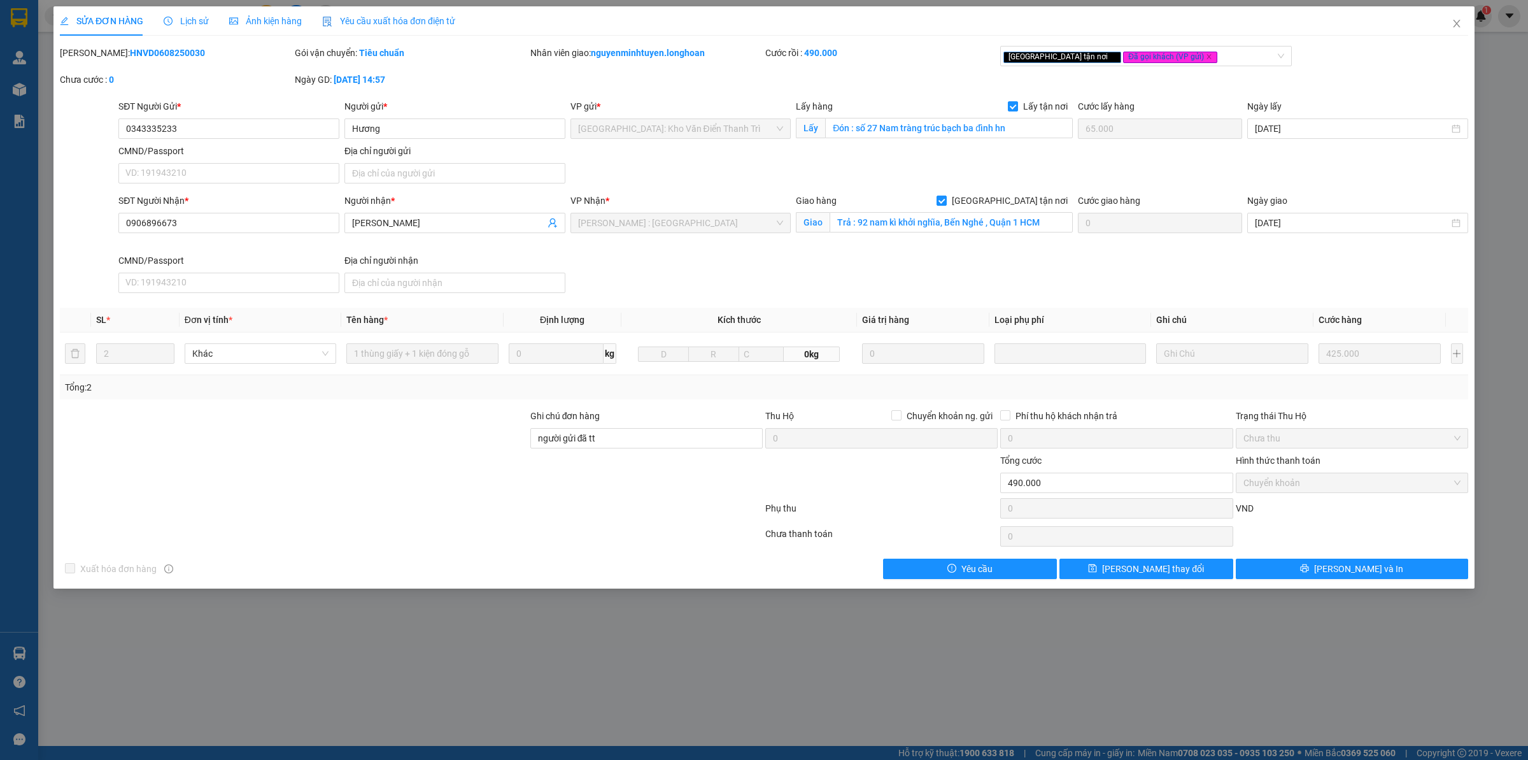
drag, startPoint x: 92, startPoint y: 54, endPoint x: 205, endPoint y: 53, distance: 112.7
click at [205, 53] on div "[PERSON_NAME]: HNVD0608250030" at bounding box center [176, 53] width 232 height 14
click at [199, 134] on input "0343335233" at bounding box center [228, 128] width 221 height 20
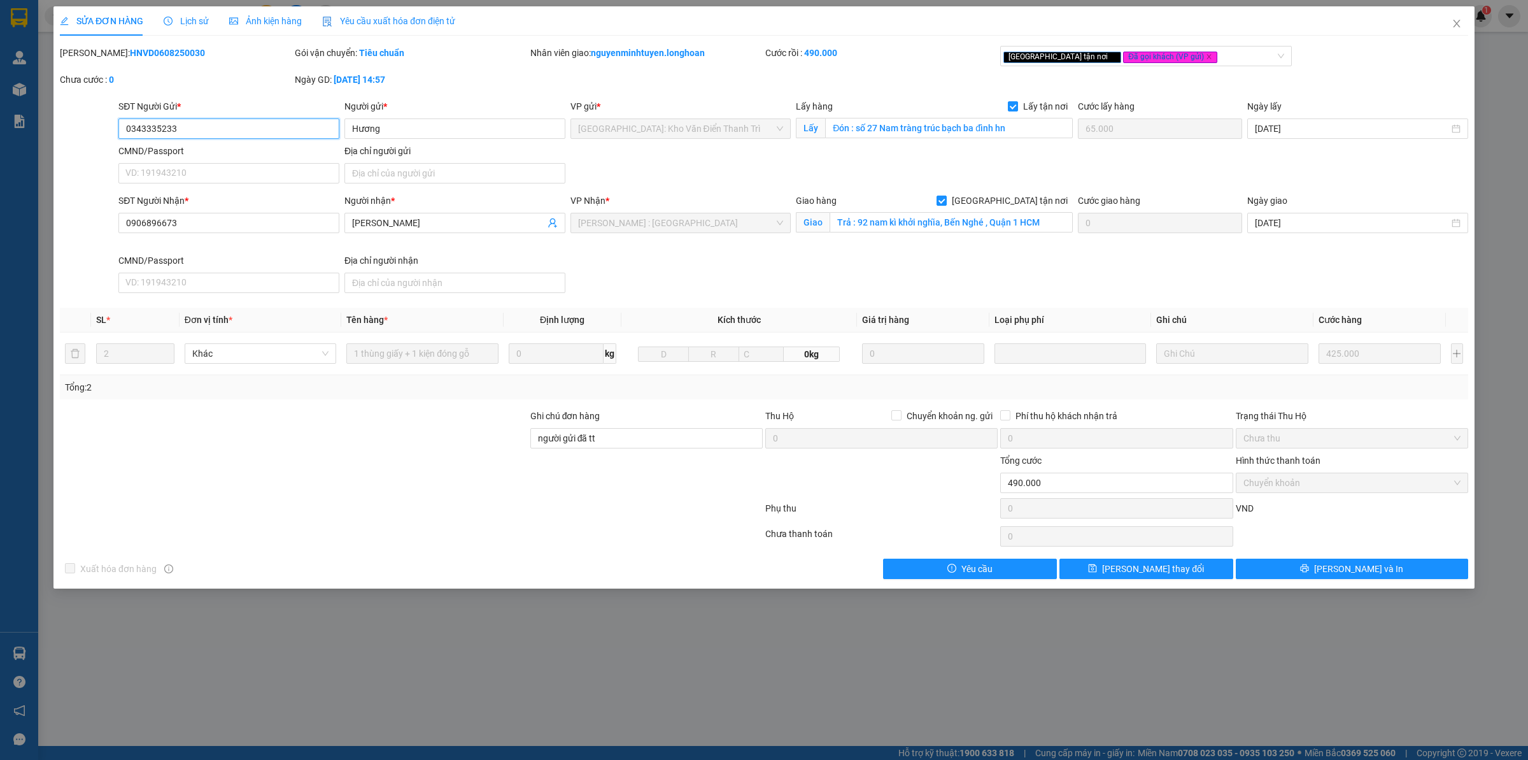
click at [199, 134] on input "0343335233" at bounding box center [228, 128] width 221 height 20
click at [183, 24] on span "Lịch sử" at bounding box center [186, 21] width 45 height 10
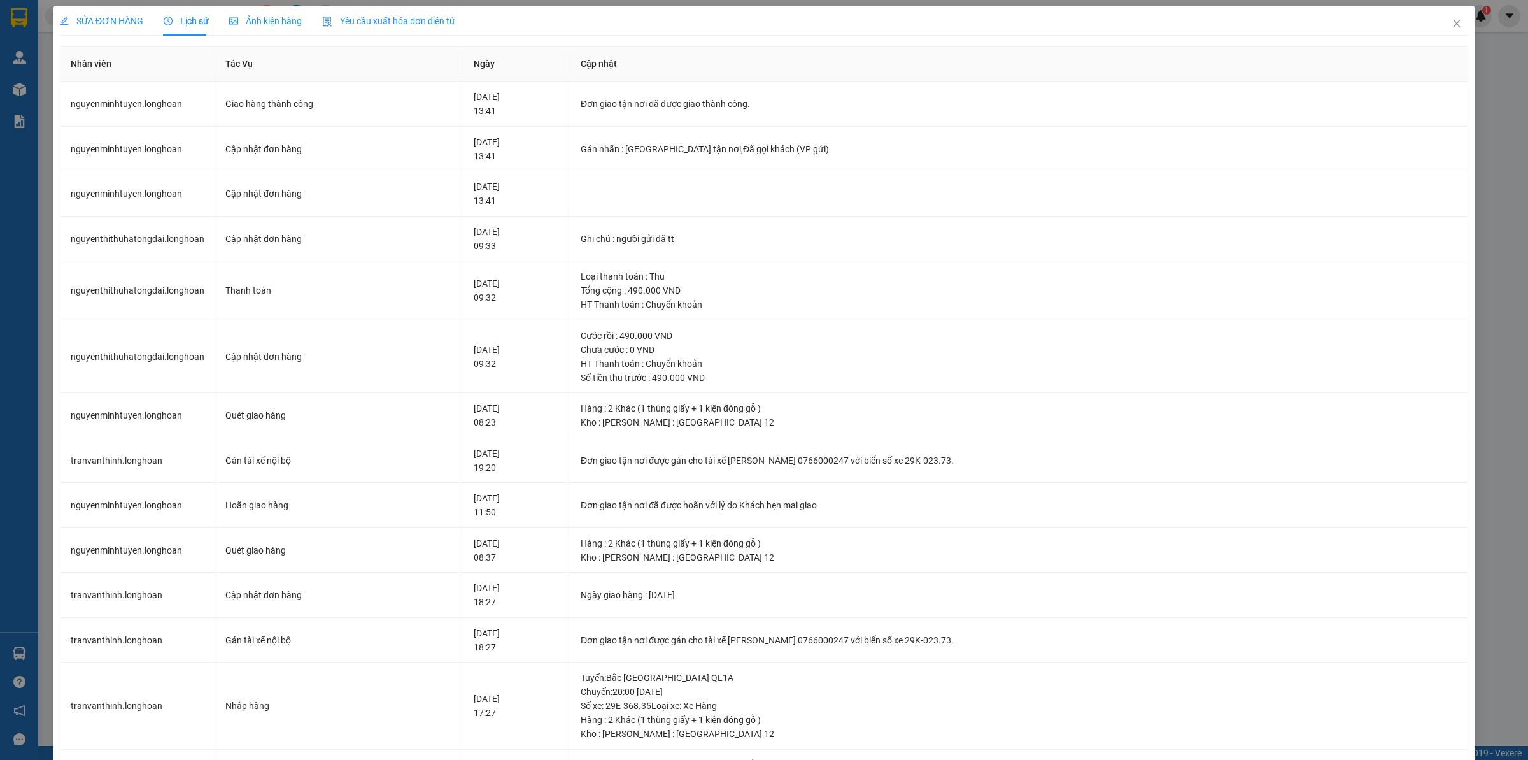
drag, startPoint x: 124, startPoint y: 20, endPoint x: 138, endPoint y: 16, distance: 13.9
click at [124, 19] on span "SỬA ĐƠN HÀNG" at bounding box center [101, 21] width 83 height 10
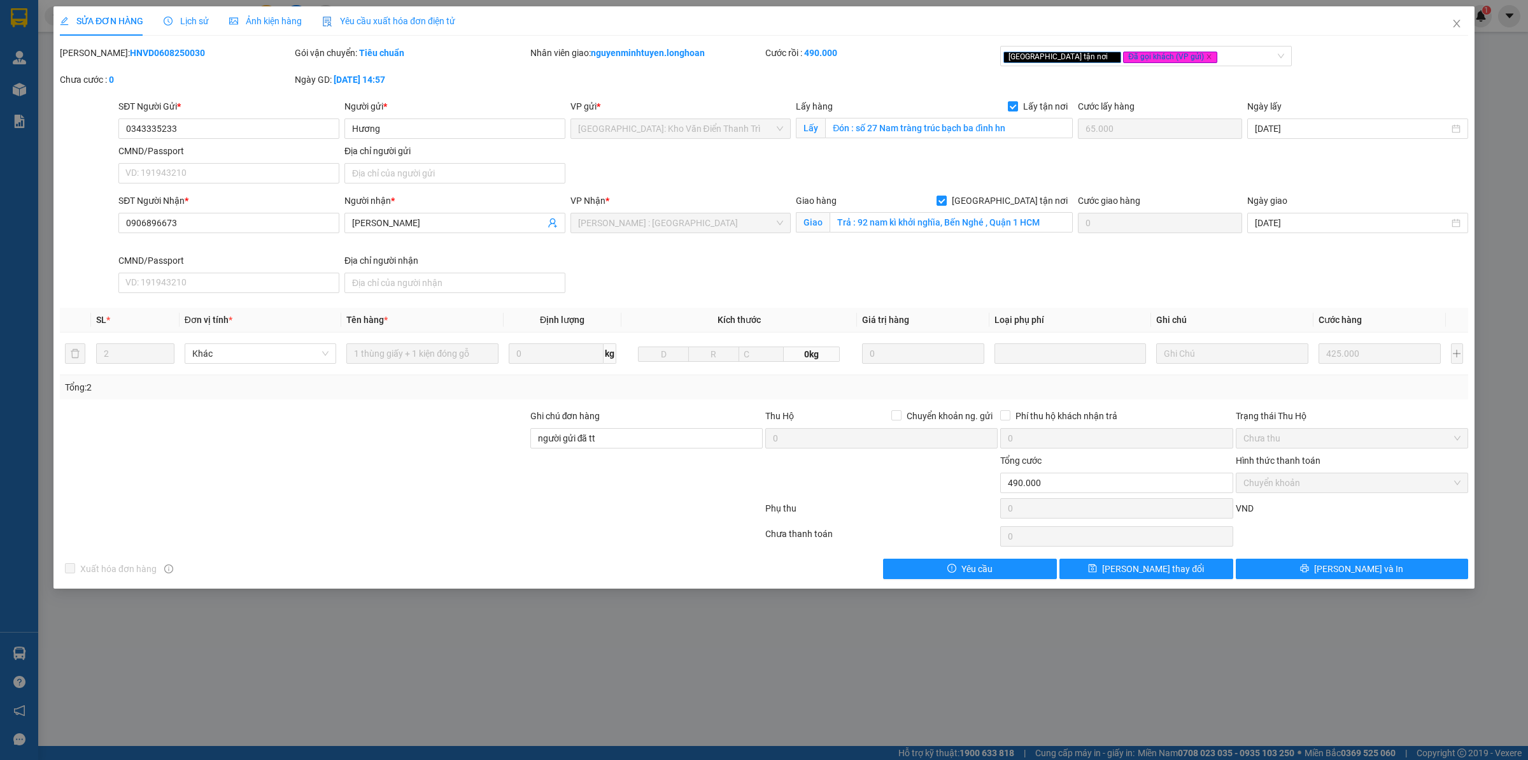
click at [196, 19] on span "Lịch sử" at bounding box center [186, 21] width 45 height 10
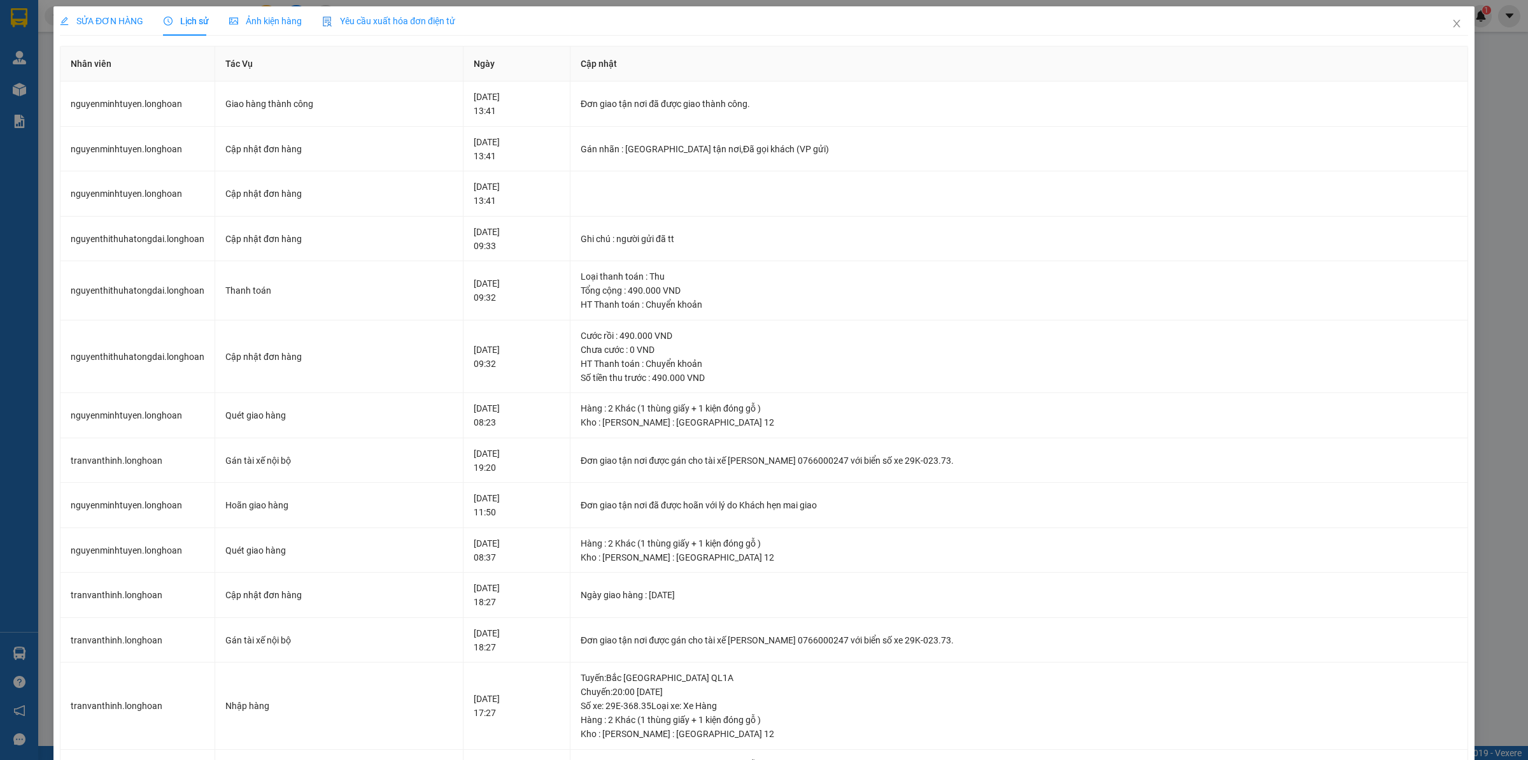
click at [118, 17] on span "SỬA ĐƠN HÀNG" at bounding box center [101, 21] width 83 height 10
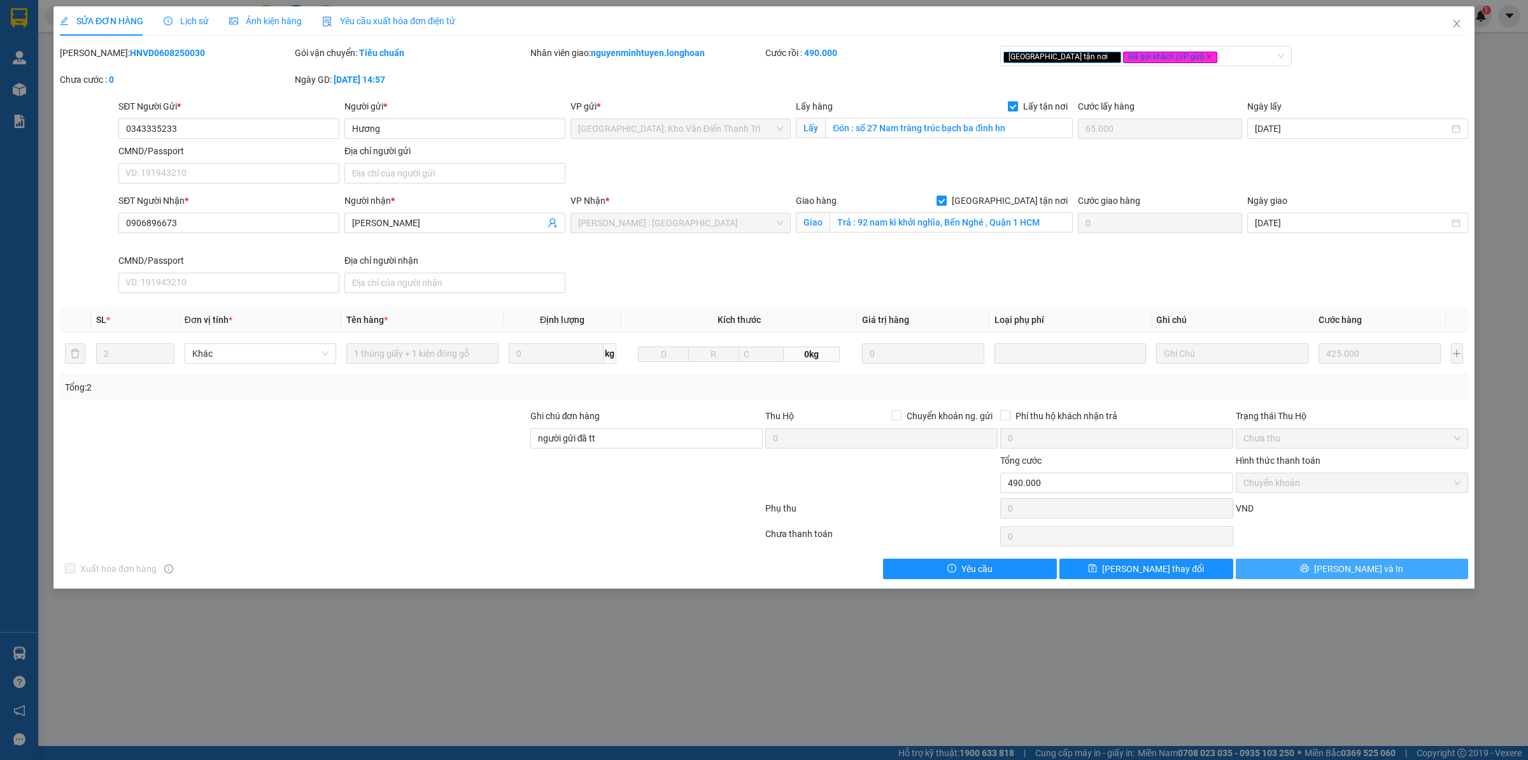
click at [1342, 576] on span "[PERSON_NAME] và In" at bounding box center [1358, 569] width 89 height 14
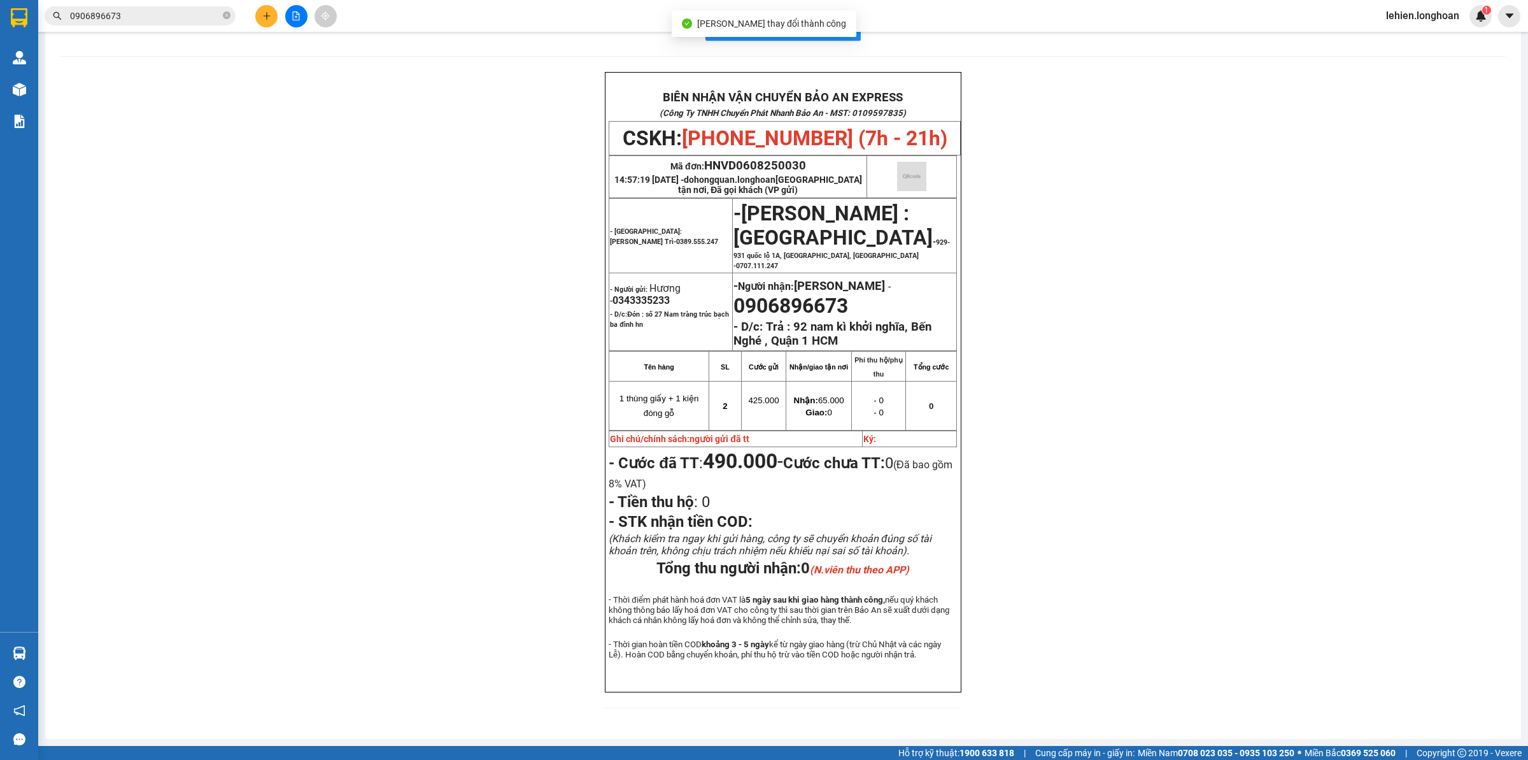
scroll to position [56, 0]
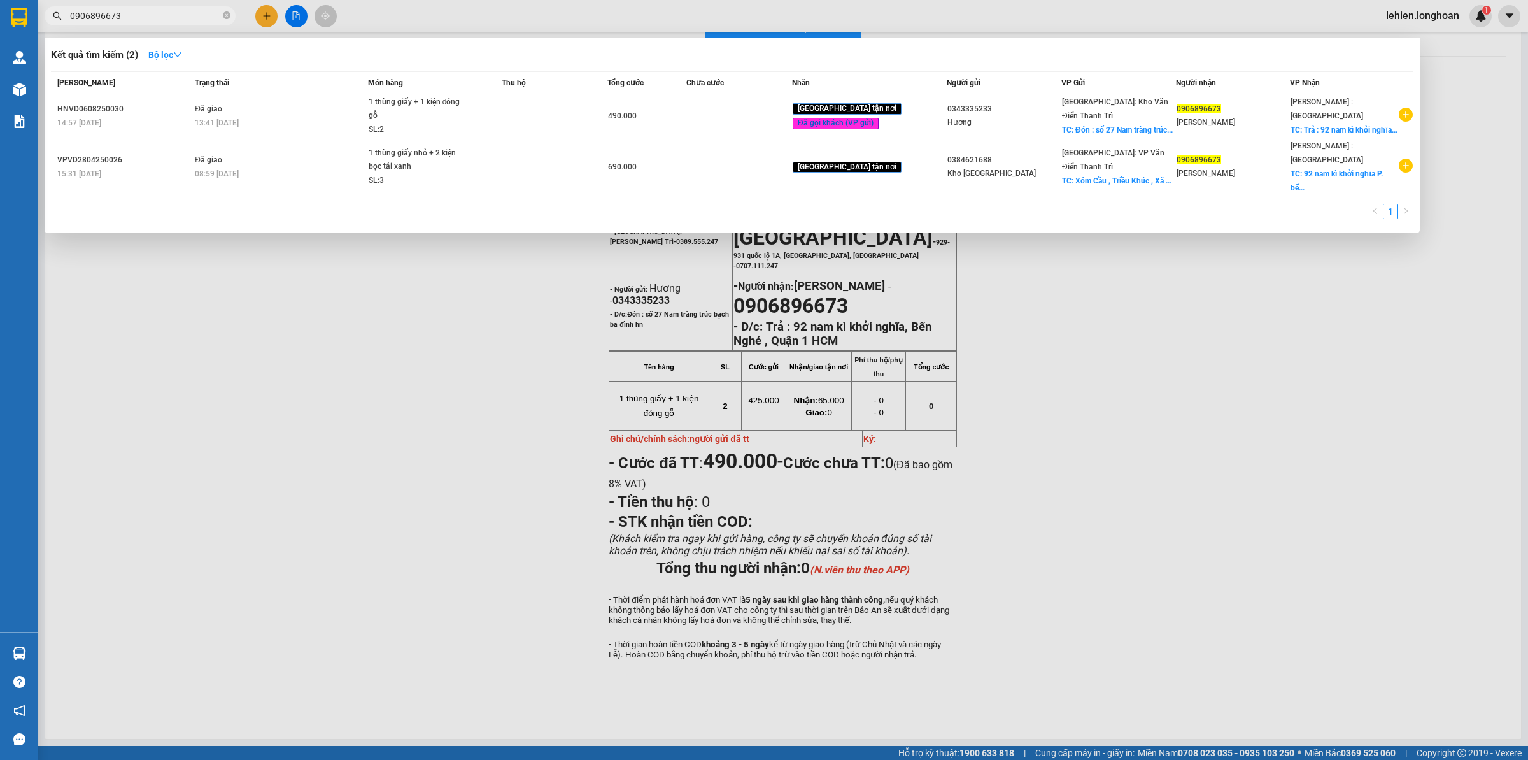
click at [179, 22] on input "0906896673" at bounding box center [145, 16] width 150 height 14
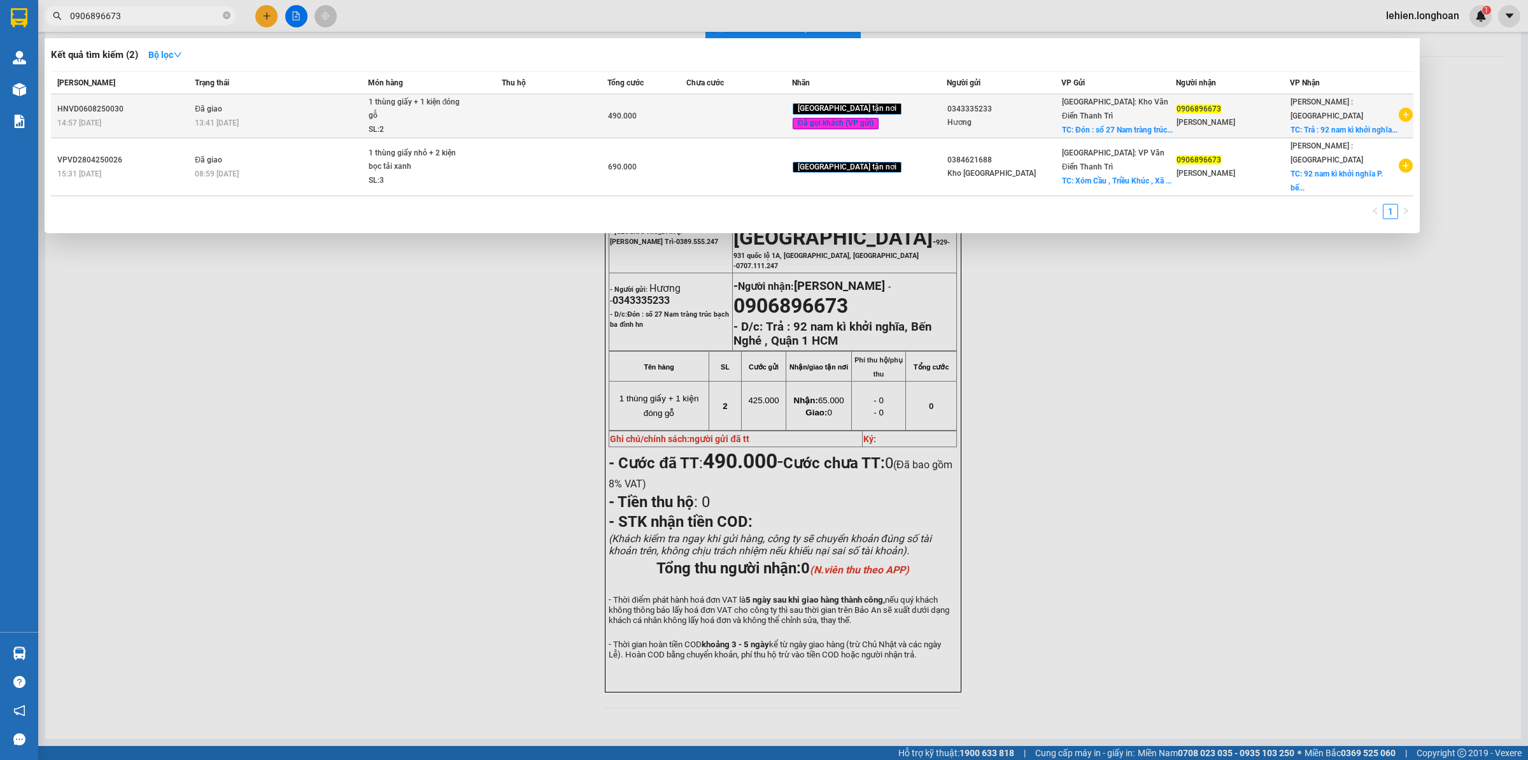
click at [287, 116] on div "13:41 [DATE]" at bounding box center [281, 123] width 172 height 14
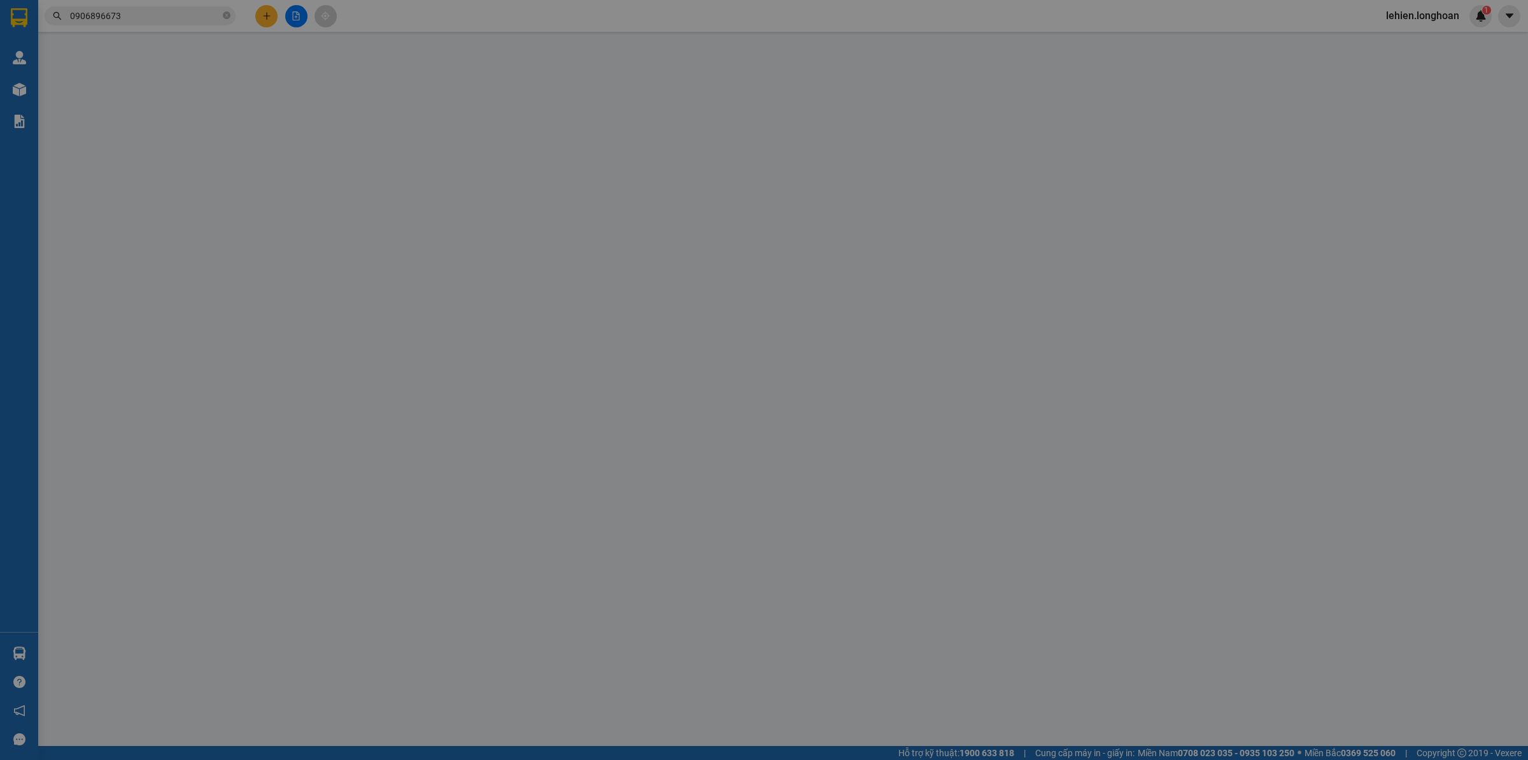
type input "0343335233"
type input "Hương"
checkbox input "true"
type input "Đón : số 27 Nam tràng trúc bạch ba đình hn"
type input "65.000"
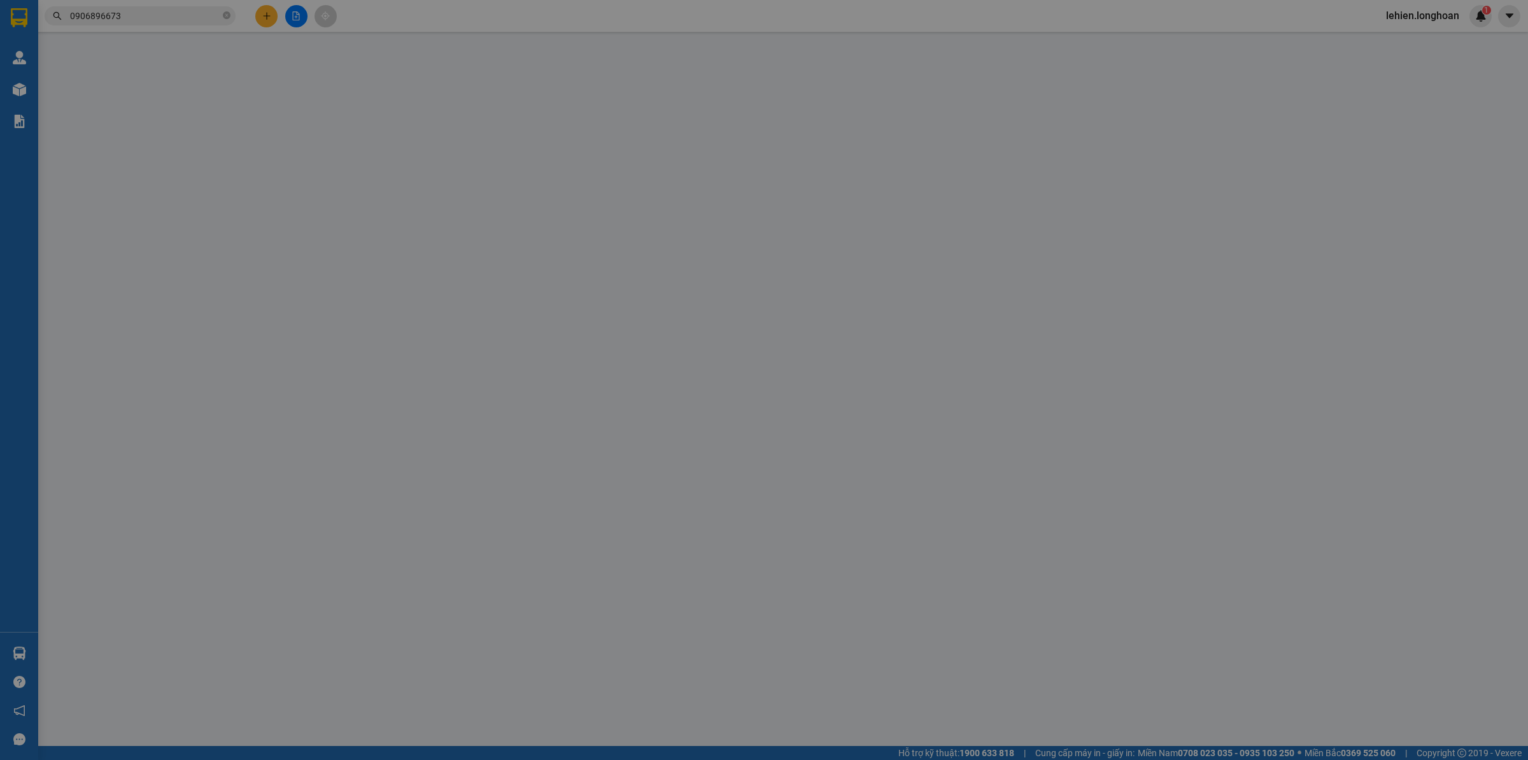
type input "0906896673"
type input "[PERSON_NAME]"
checkbox input "true"
type input "Trả : 92 nam kì khởi nghĩa, Bến Nghé , Quận 1 HCM"
type input "người gửi đã tt"
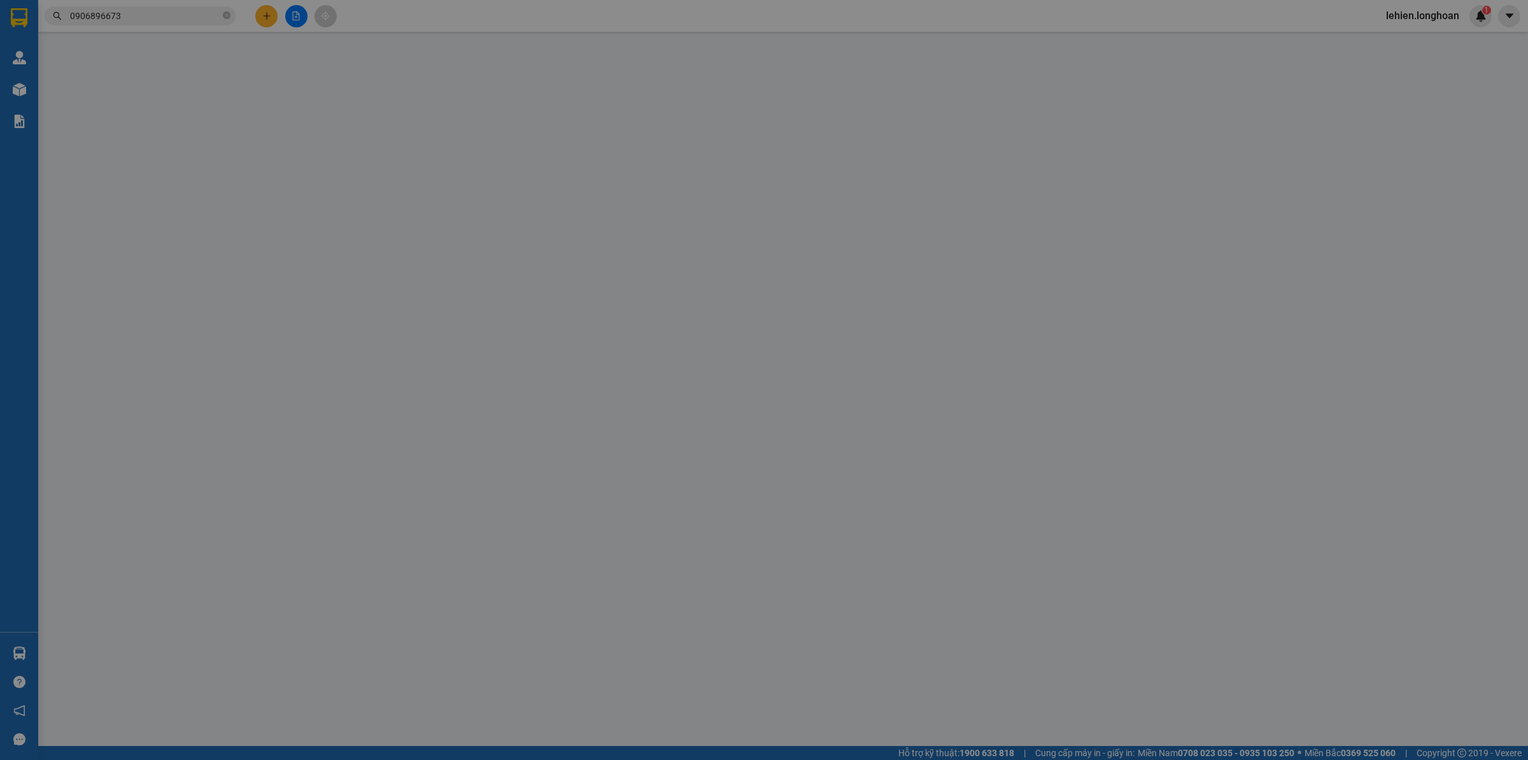
type input "490.000"
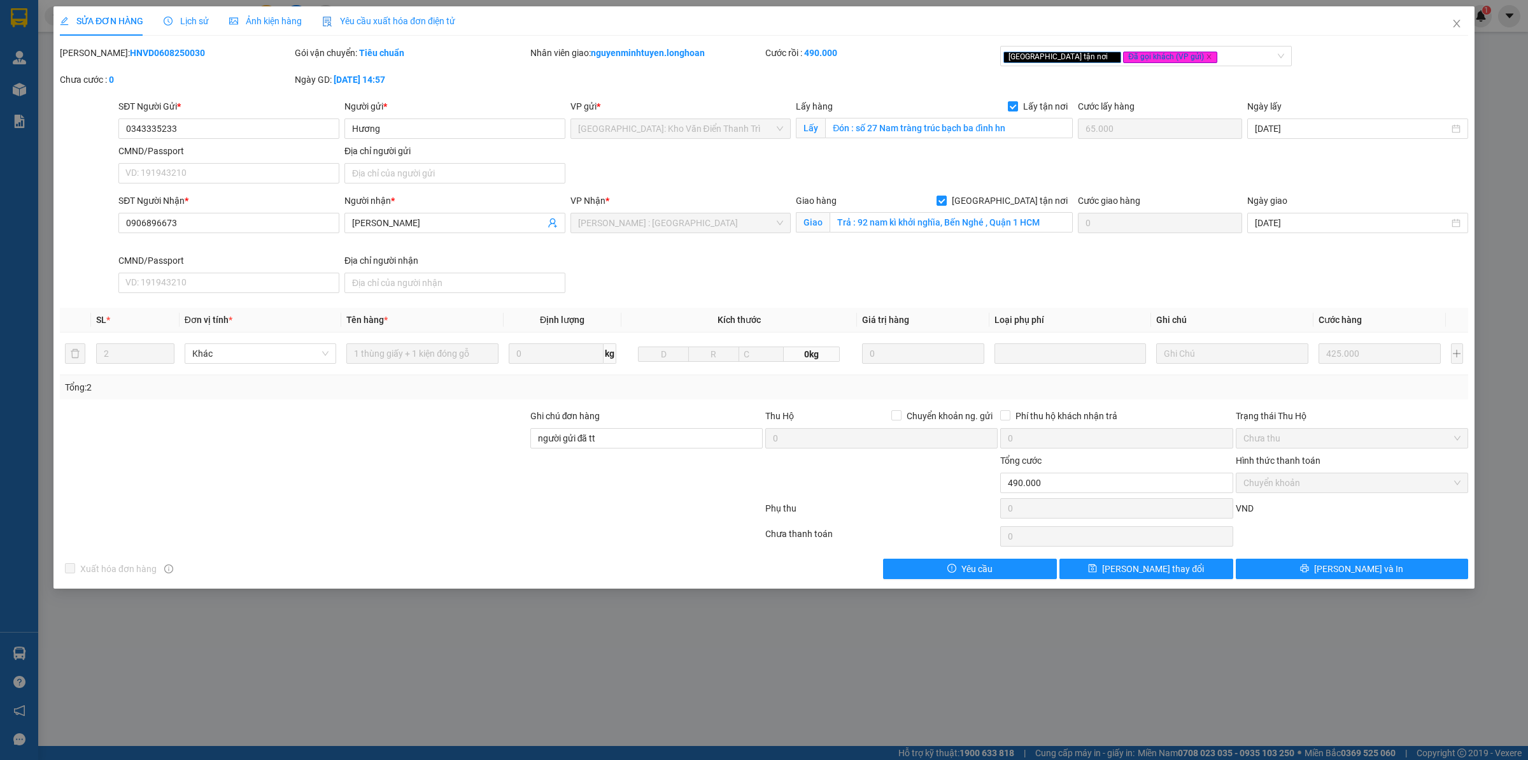
drag, startPoint x: 92, startPoint y: 55, endPoint x: 190, endPoint y: 45, distance: 98.0
click at [190, 46] on div "[PERSON_NAME]: HNVD0608250030" at bounding box center [176, 53] width 232 height 14
click at [202, 23] on span "Lịch sử" at bounding box center [186, 21] width 45 height 10
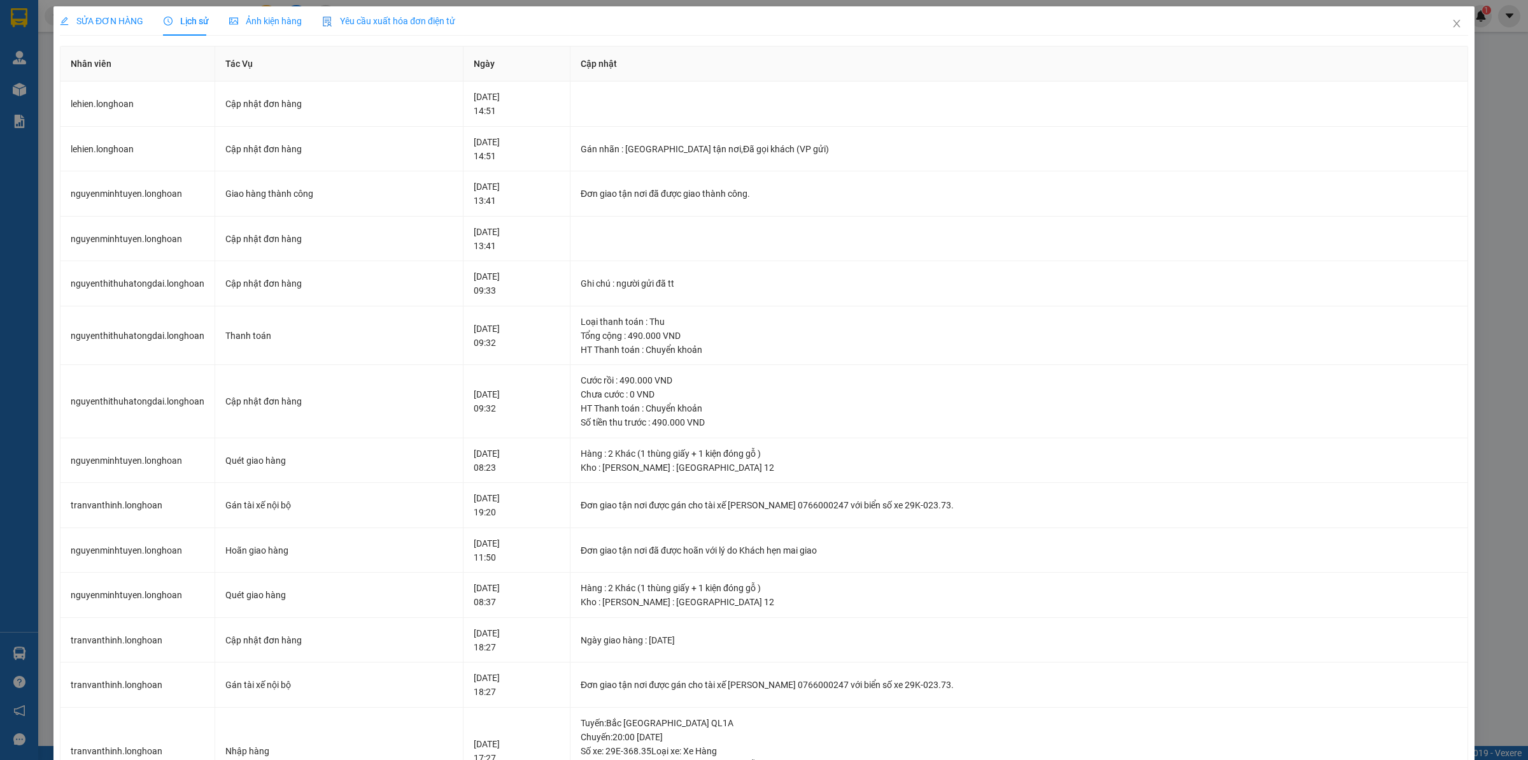
click at [124, 18] on span "SỬA ĐƠN HÀNG" at bounding box center [101, 21] width 83 height 10
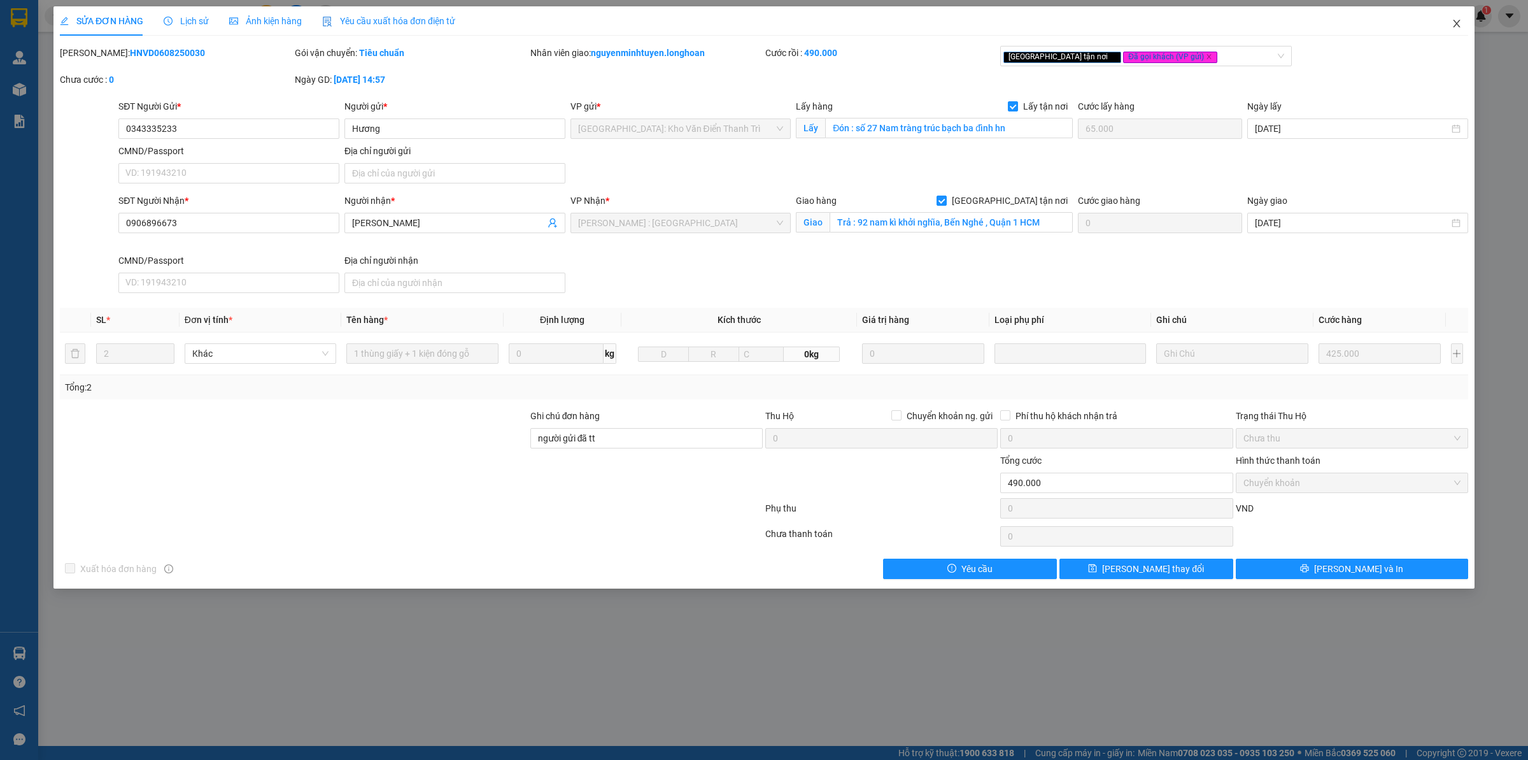
click at [1461, 29] on span "Close" at bounding box center [1457, 24] width 36 height 36
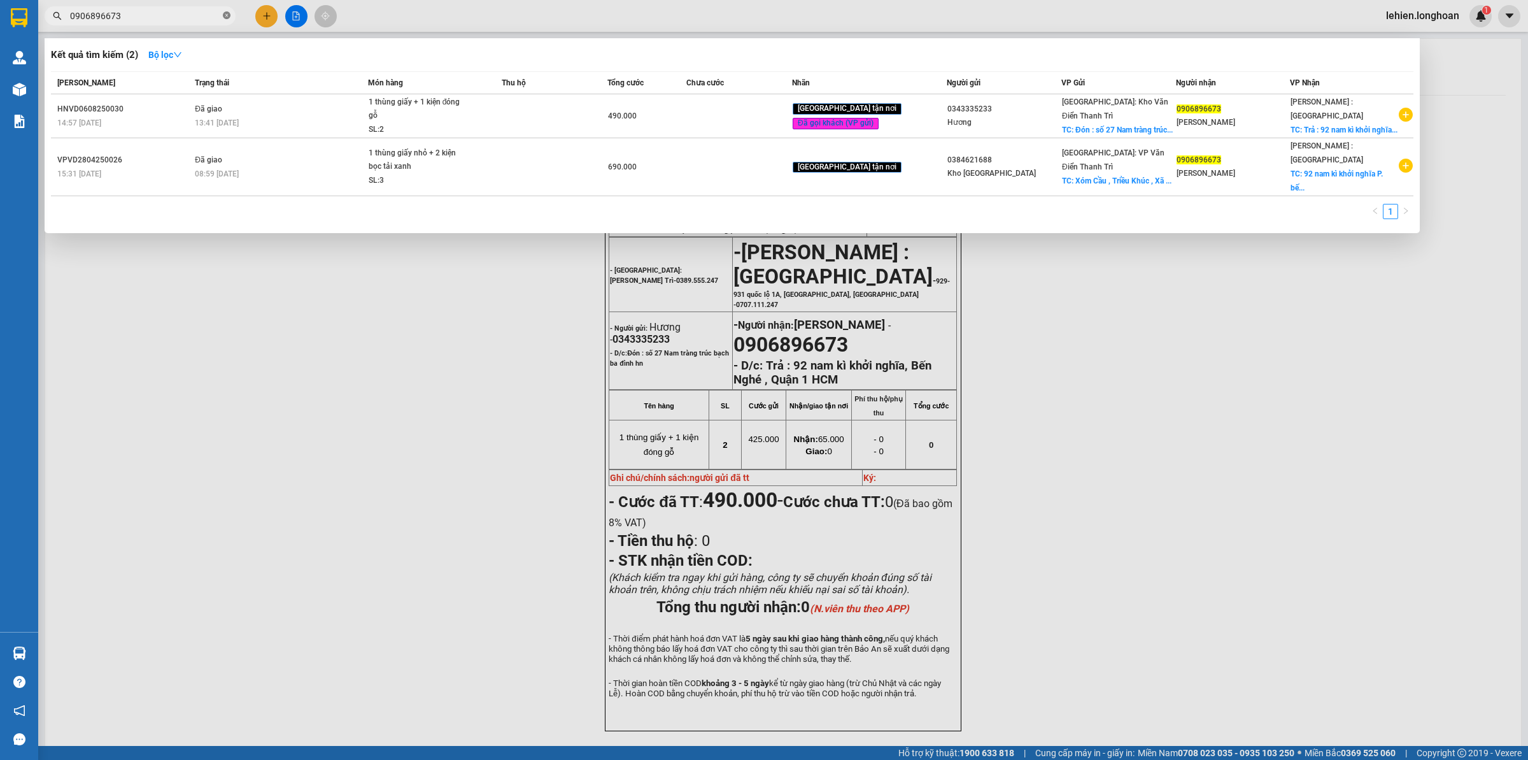
click at [229, 17] on icon "close-circle" at bounding box center [227, 15] width 8 height 8
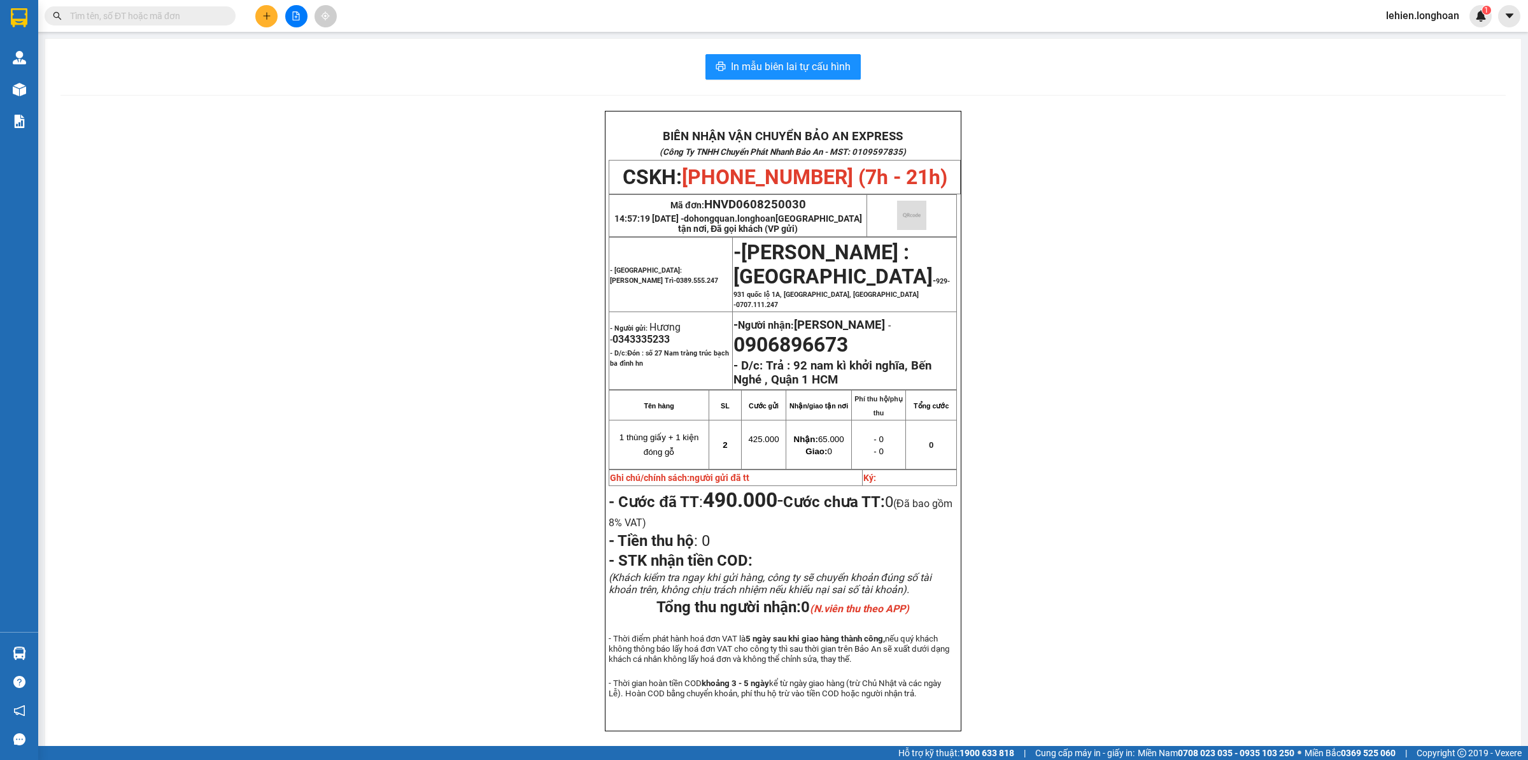
paste input "972181026"
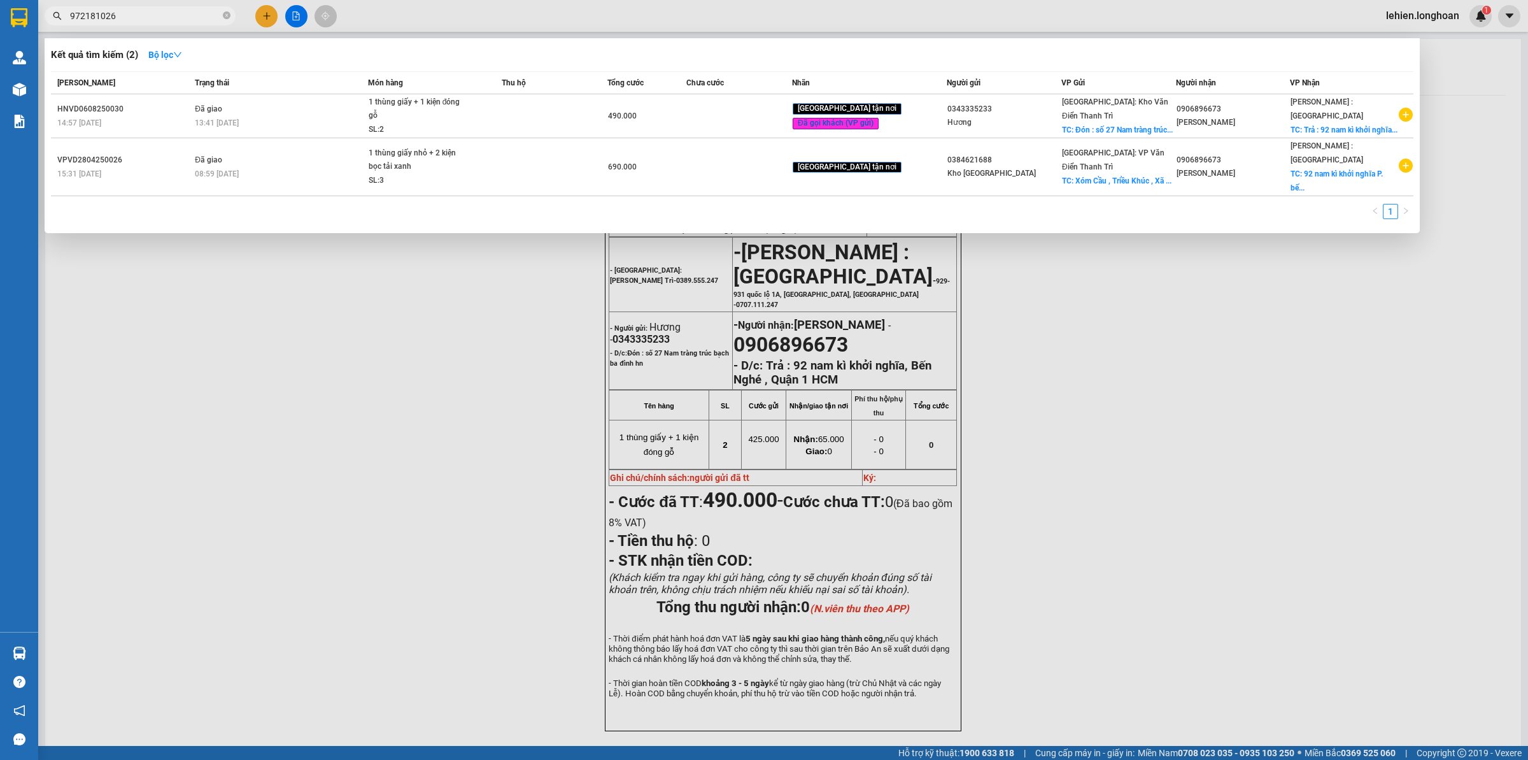
click at [68, 13] on span "972181026" at bounding box center [140, 15] width 191 height 19
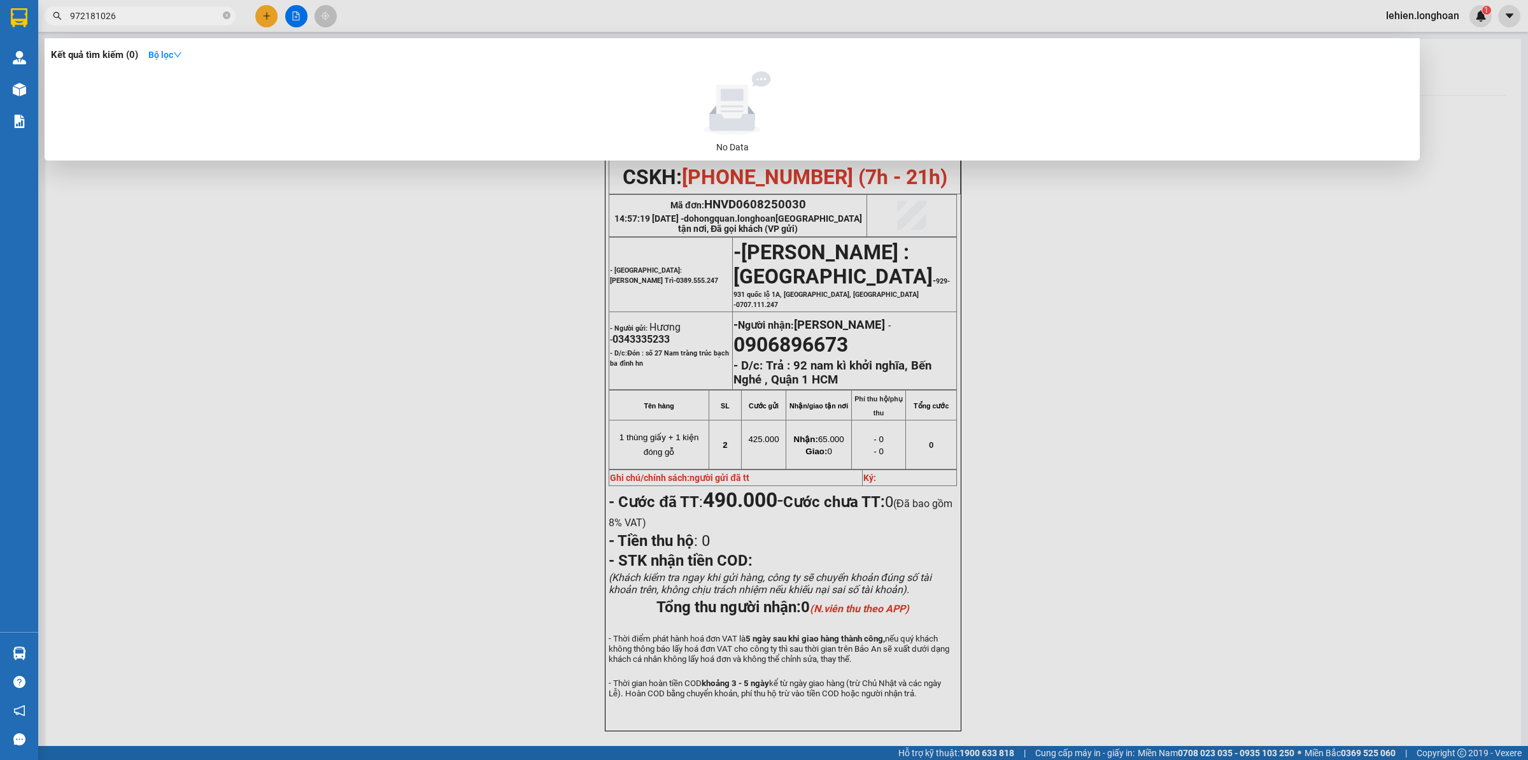
click at [74, 11] on input "972181026" at bounding box center [145, 16] width 150 height 14
click at [72, 15] on input "972181026" at bounding box center [145, 16] width 150 height 14
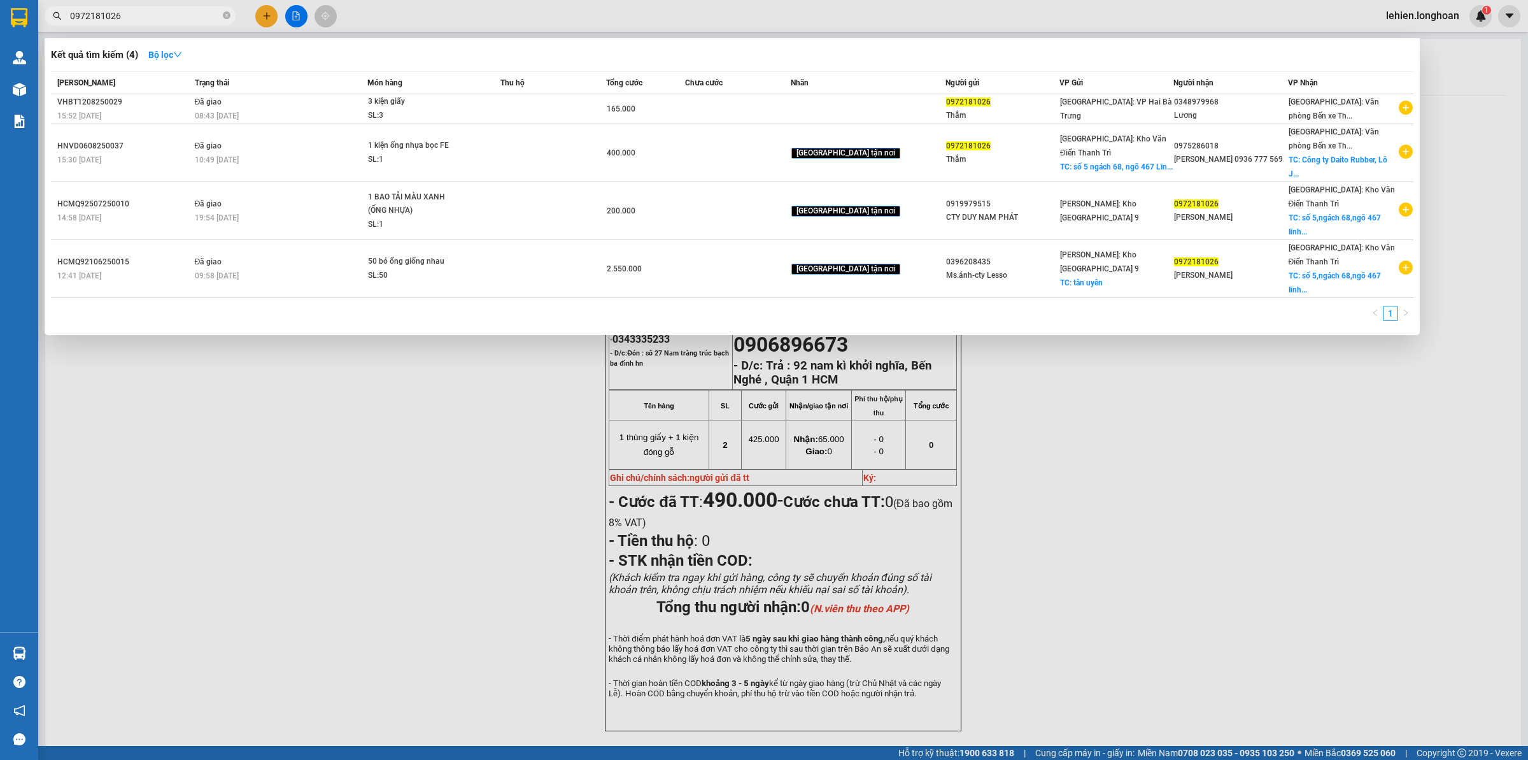
type input "0972181026"
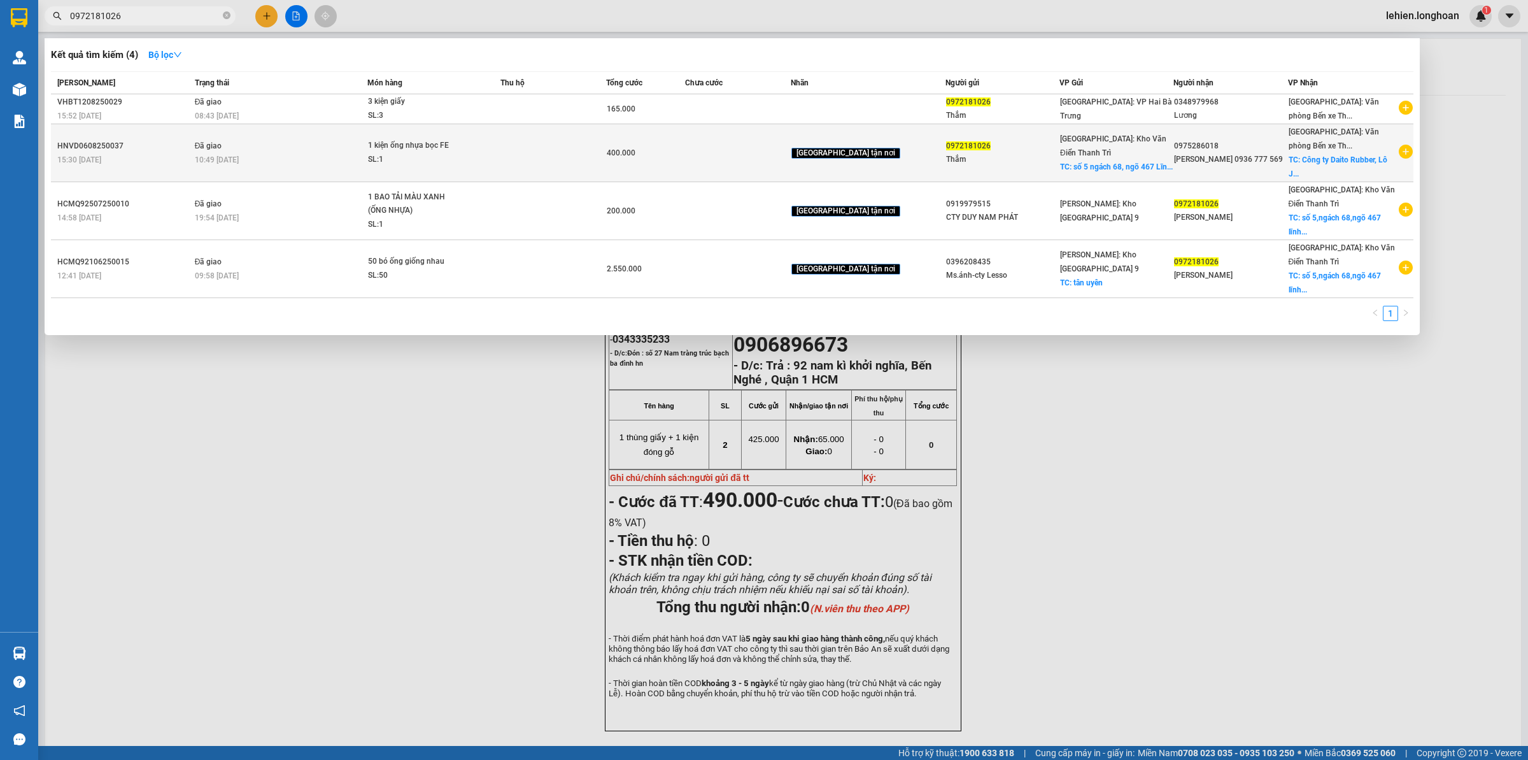
click at [250, 166] on td "Đã giao 10:49 [DATE]" at bounding box center [280, 153] width 176 height 58
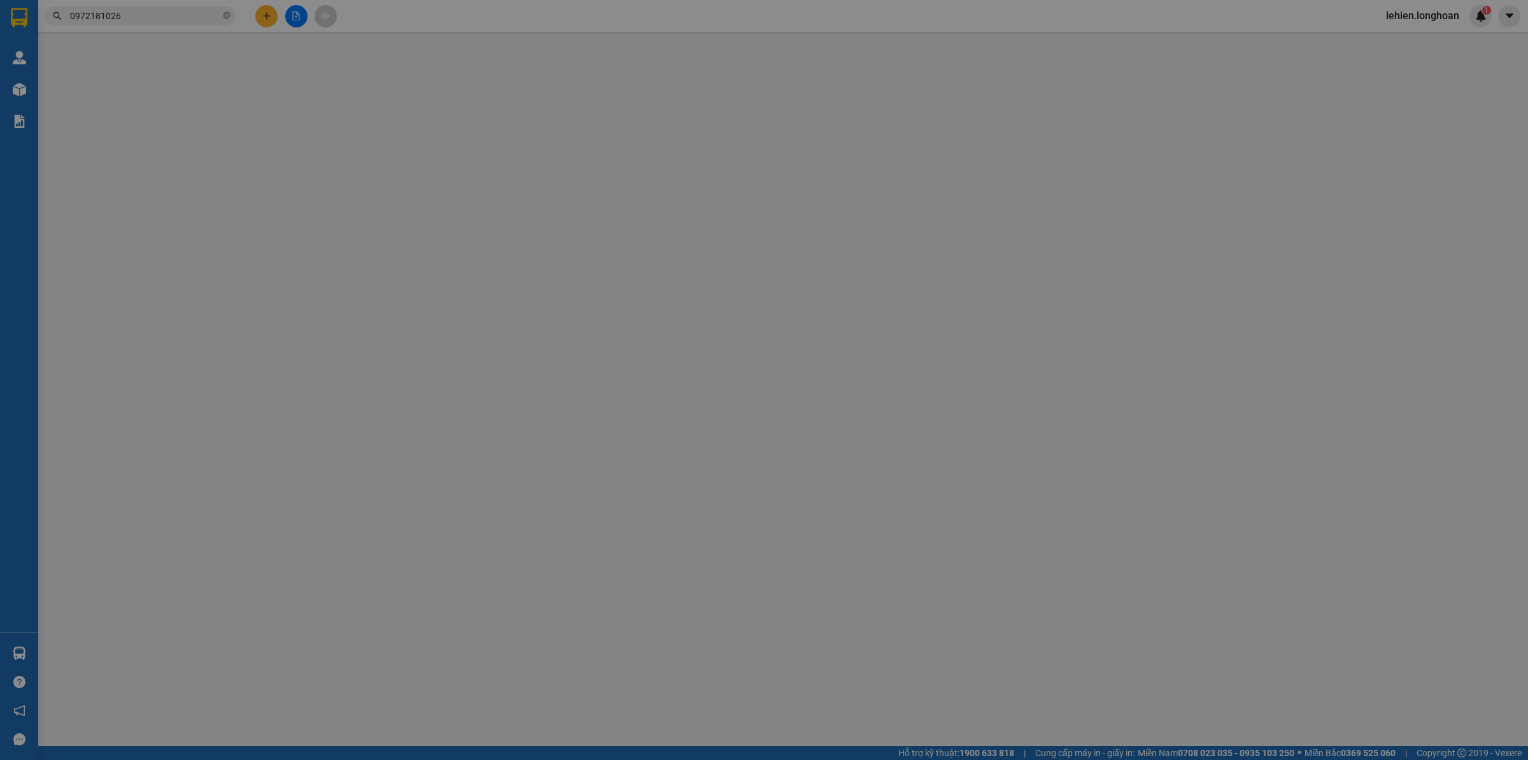
type input "0972181026"
type input "Thắm"
checkbox input "true"
type input "số 5 ngách 68, ngõ 467 Lĩnh NAm , [GEOGRAPHIC_DATA] , [GEOGRAPHIC_DATA]"
type input "65.000"
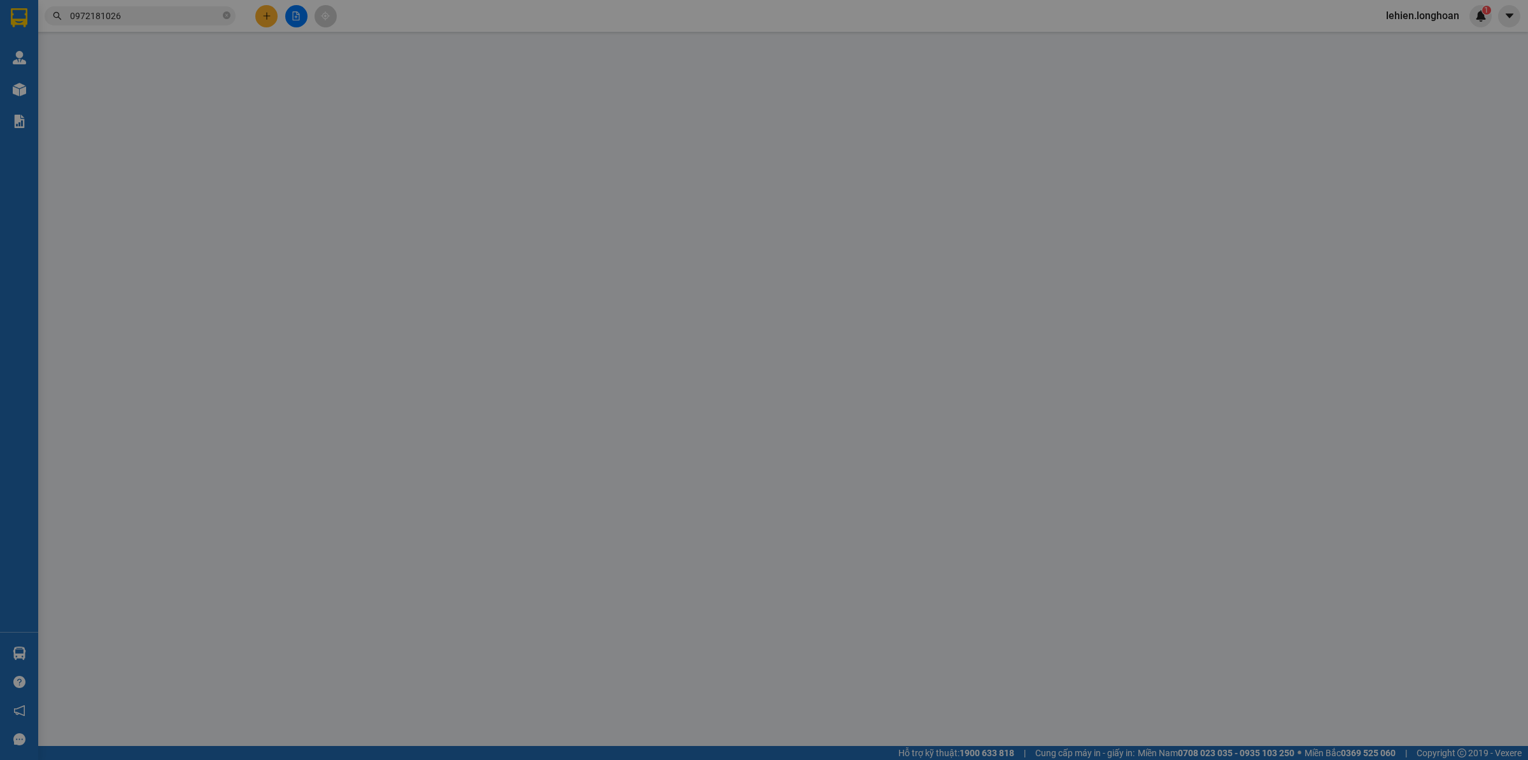
type input "0975286018"
type input "[PERSON_NAME] 0936 777 569"
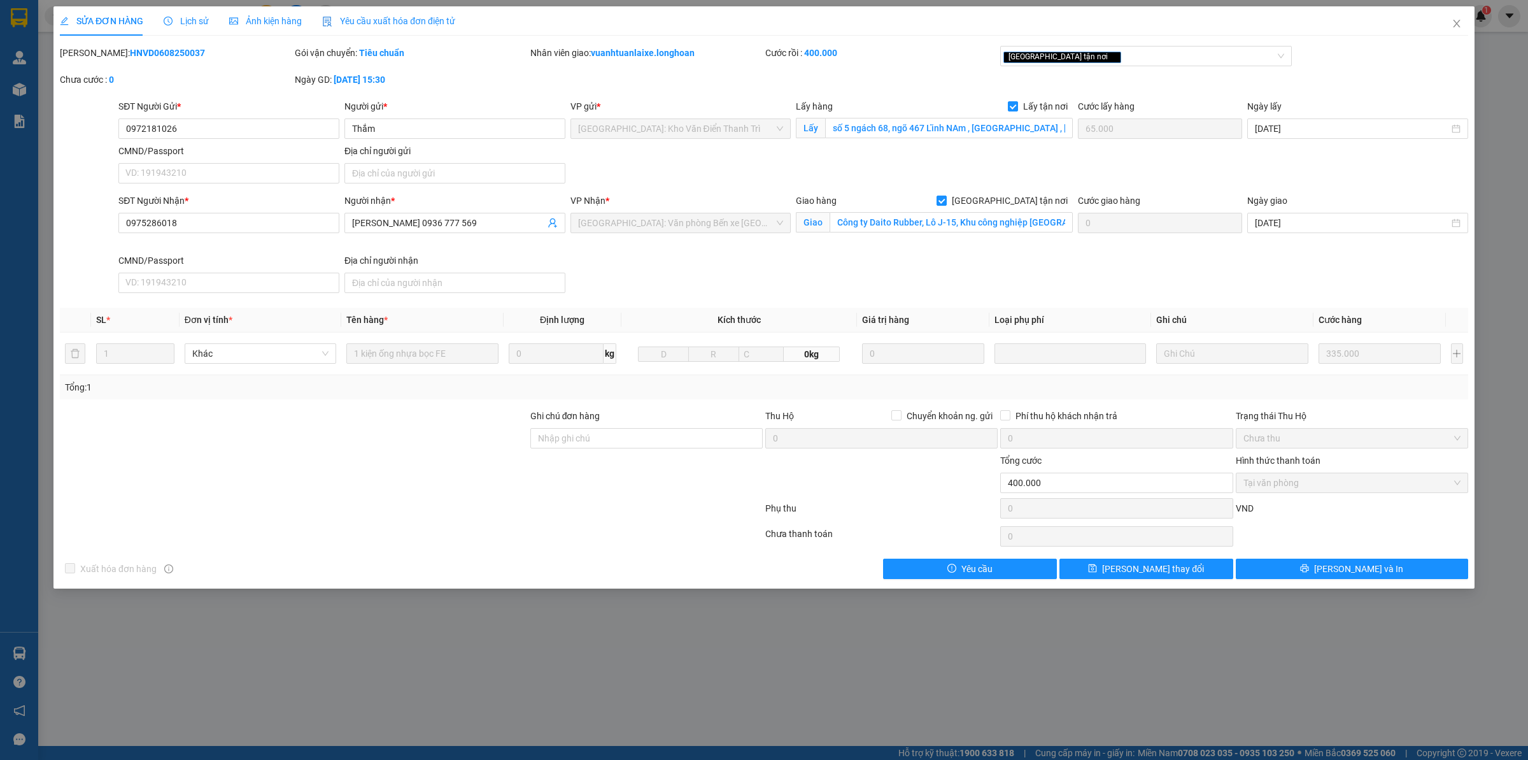
drag, startPoint x: 90, startPoint y: 52, endPoint x: 201, endPoint y: 55, distance: 110.8
click at [201, 55] on div "[PERSON_NAME]: HNVD0608250037" at bounding box center [176, 53] width 232 height 14
click at [211, 122] on input "0972181026" at bounding box center [228, 128] width 221 height 20
click at [174, 24] on span "Lịch sử" at bounding box center [186, 21] width 45 height 10
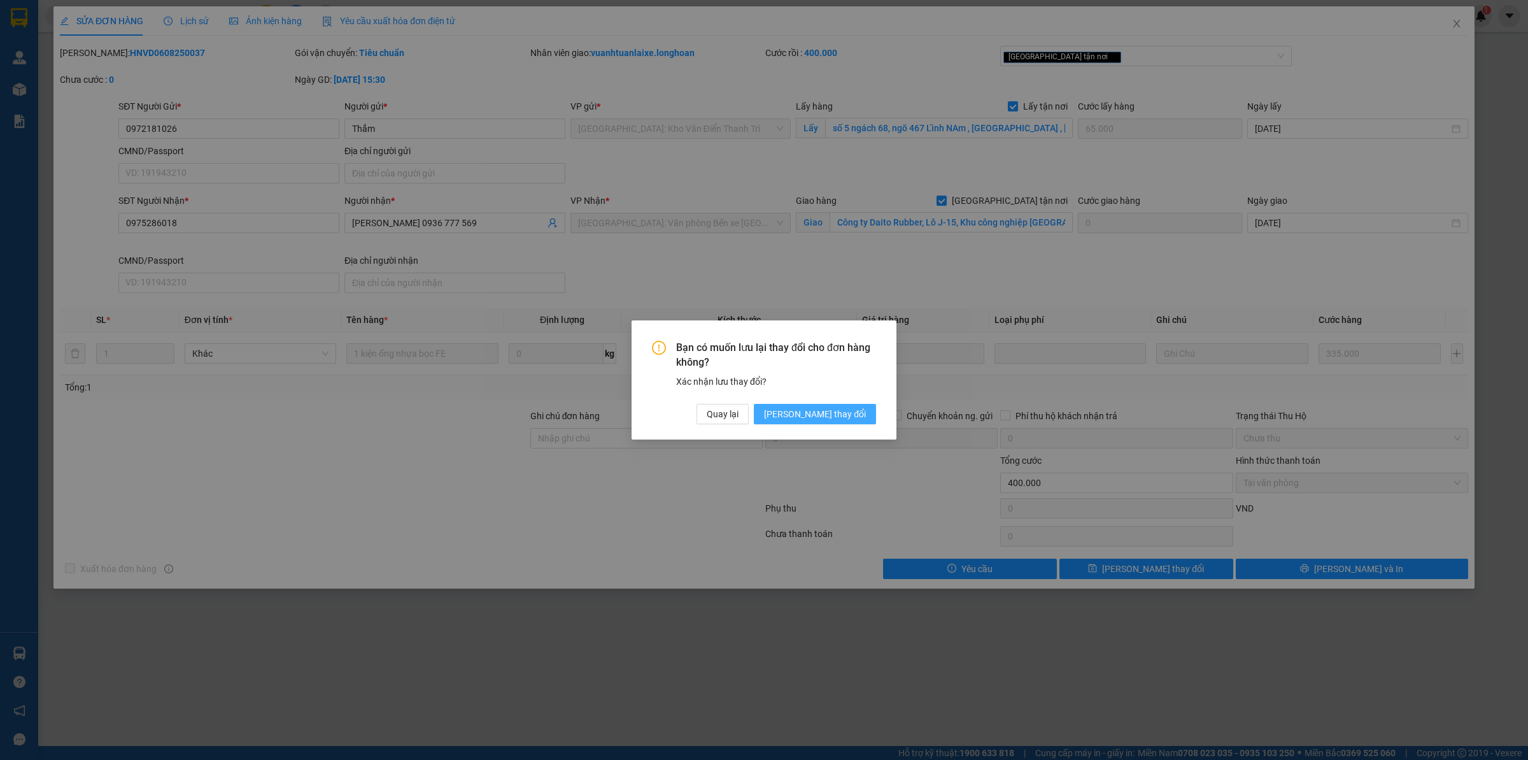
click at [816, 418] on span "[PERSON_NAME] thay đổi" at bounding box center [815, 414] width 102 height 14
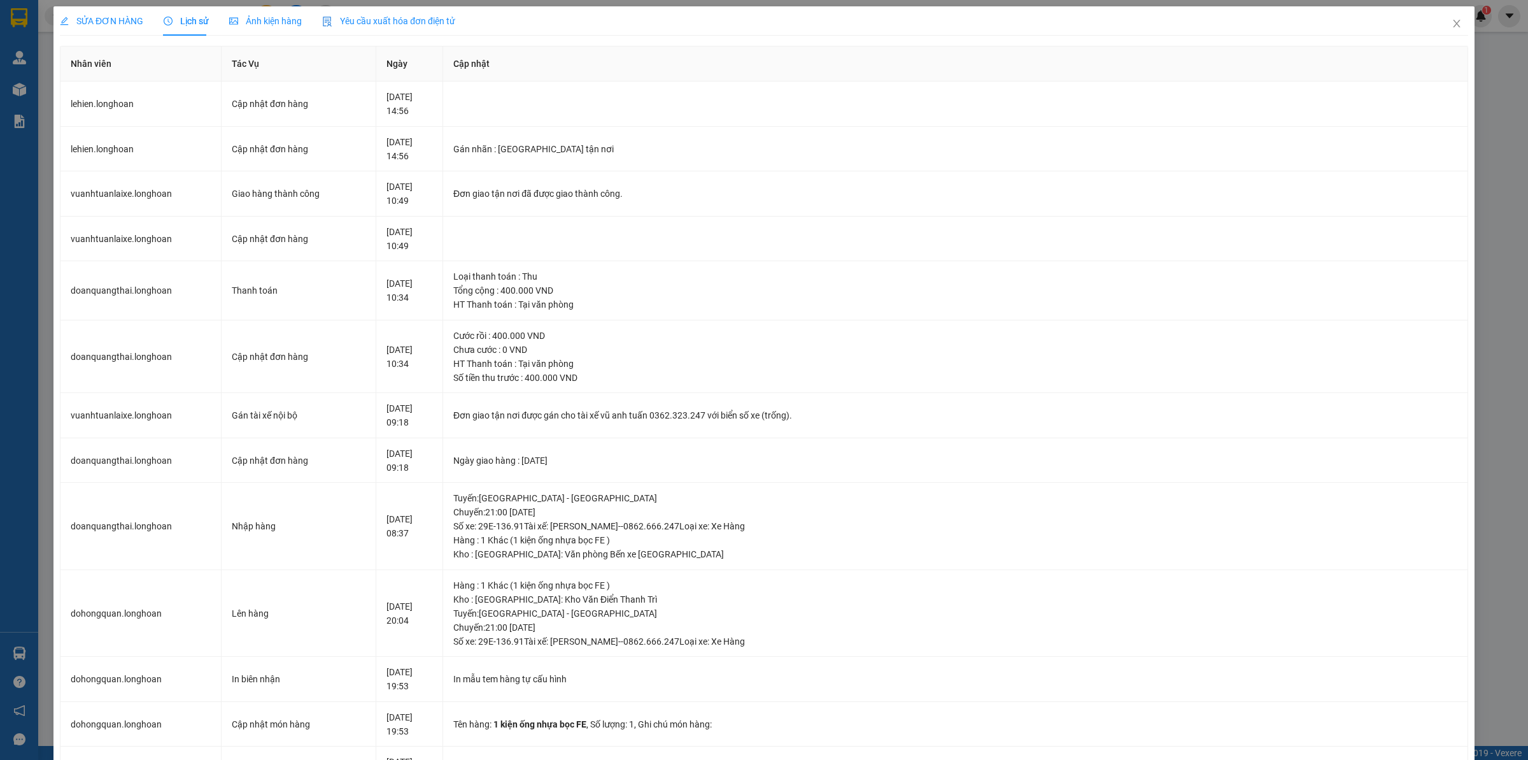
click at [99, 19] on span "SỬA ĐƠN HÀNG" at bounding box center [101, 21] width 83 height 10
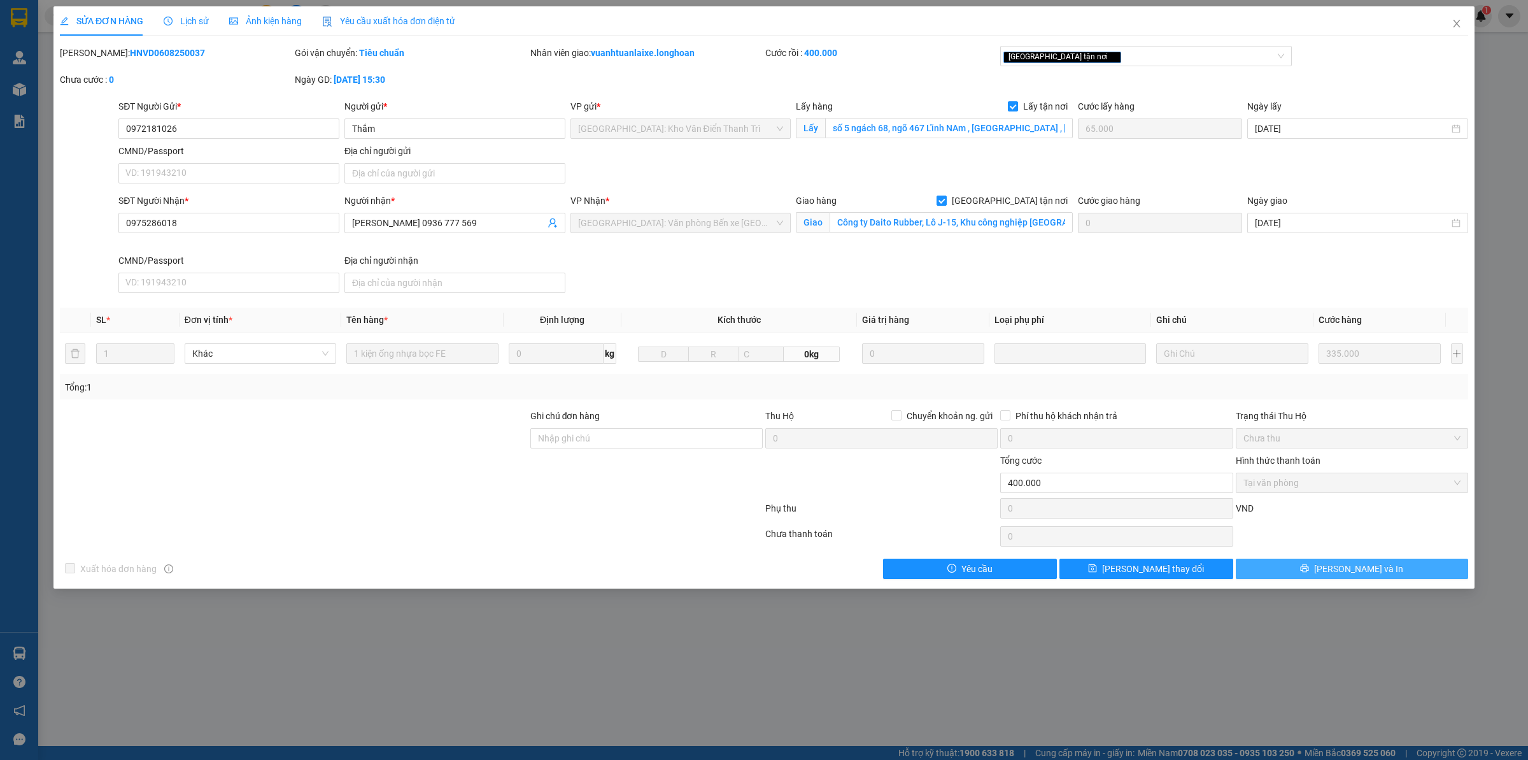
click at [1350, 569] on span "[PERSON_NAME] và In" at bounding box center [1358, 569] width 89 height 14
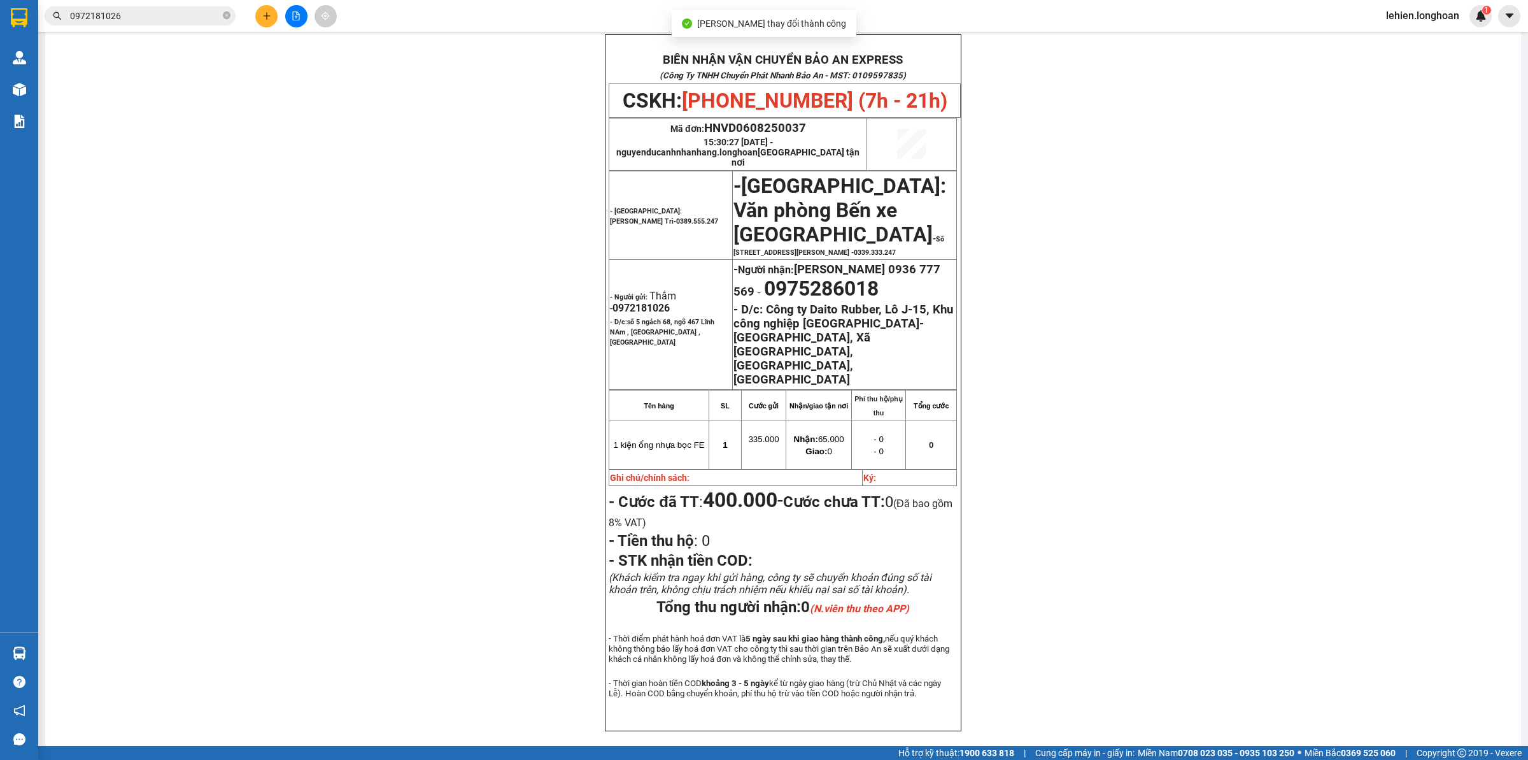
scroll to position [75, 0]
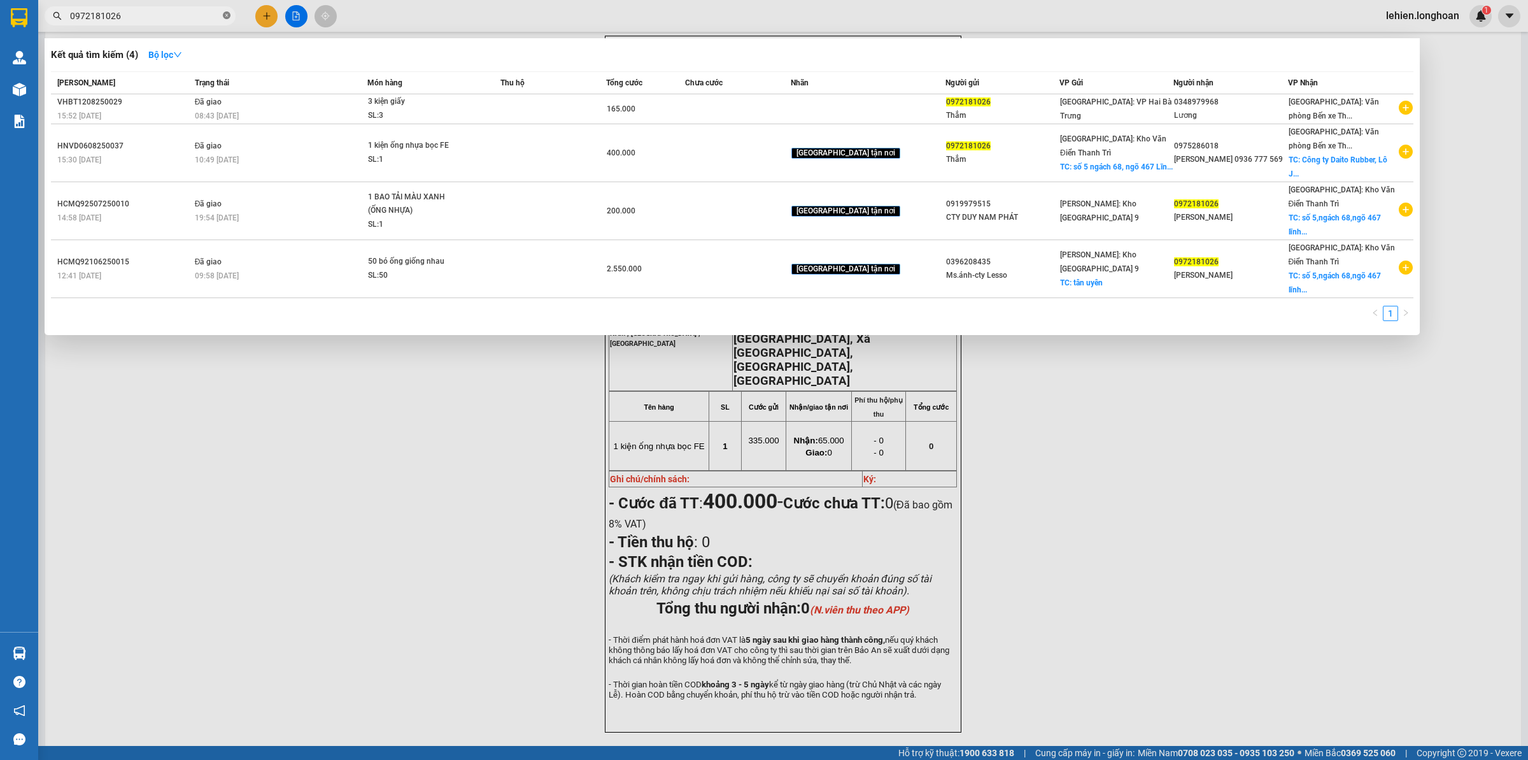
click at [227, 13] on icon "close-circle" at bounding box center [227, 15] width 8 height 8
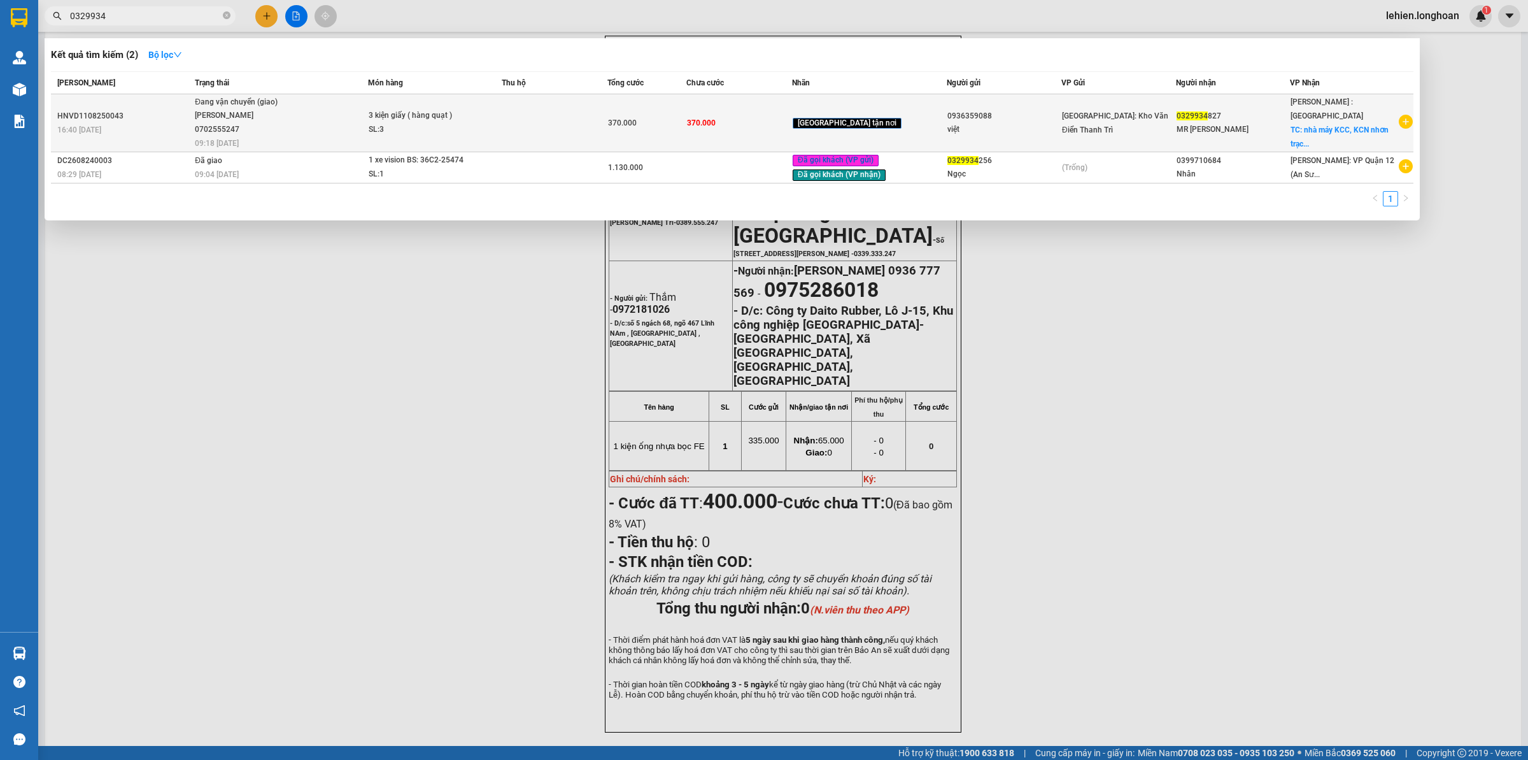
click at [438, 108] on td "3 kiện giấy ( hàng quạt ) SL: 3" at bounding box center [435, 123] width 134 height 58
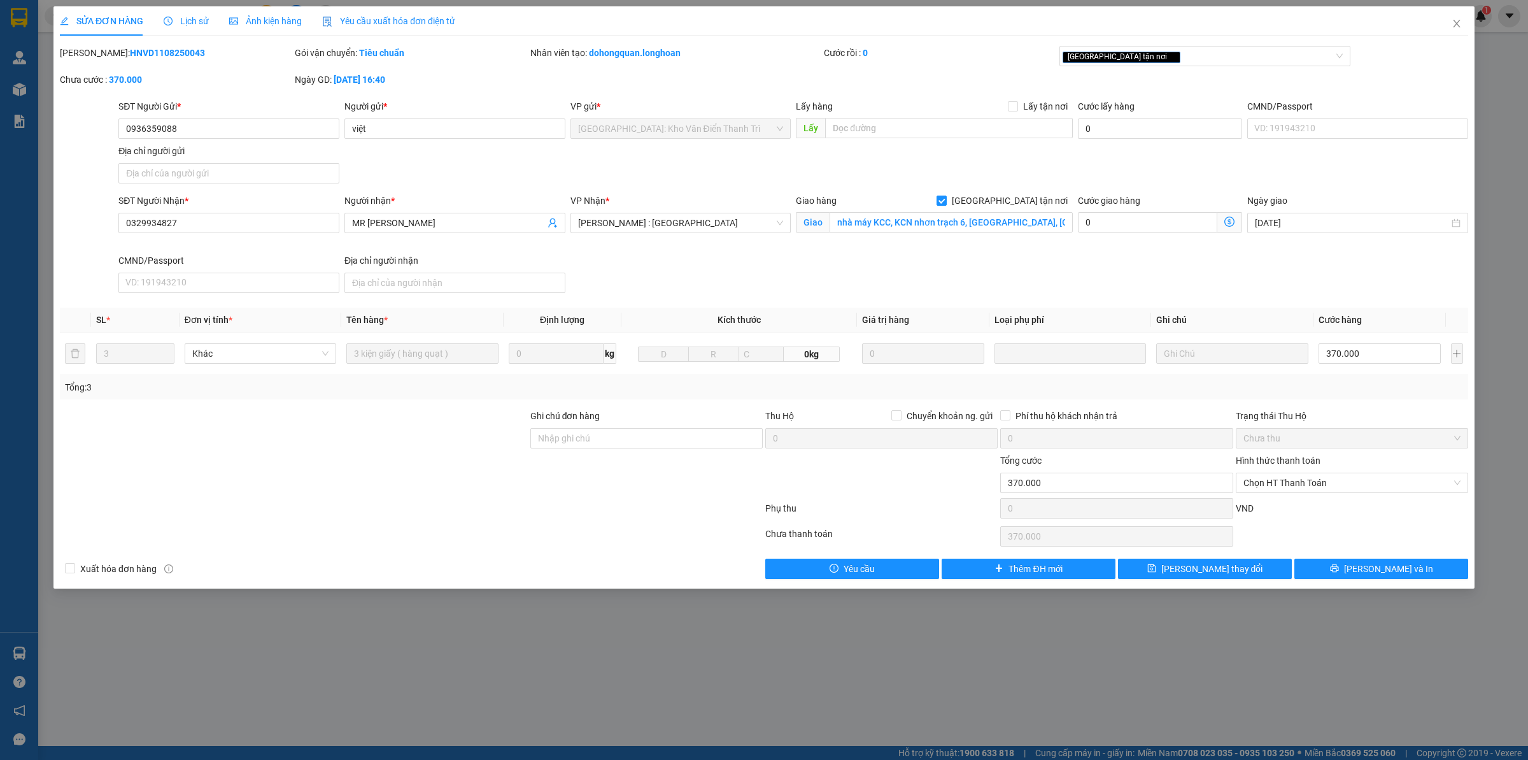
click at [177, 16] on span "Lịch sử" at bounding box center [186, 21] width 45 height 10
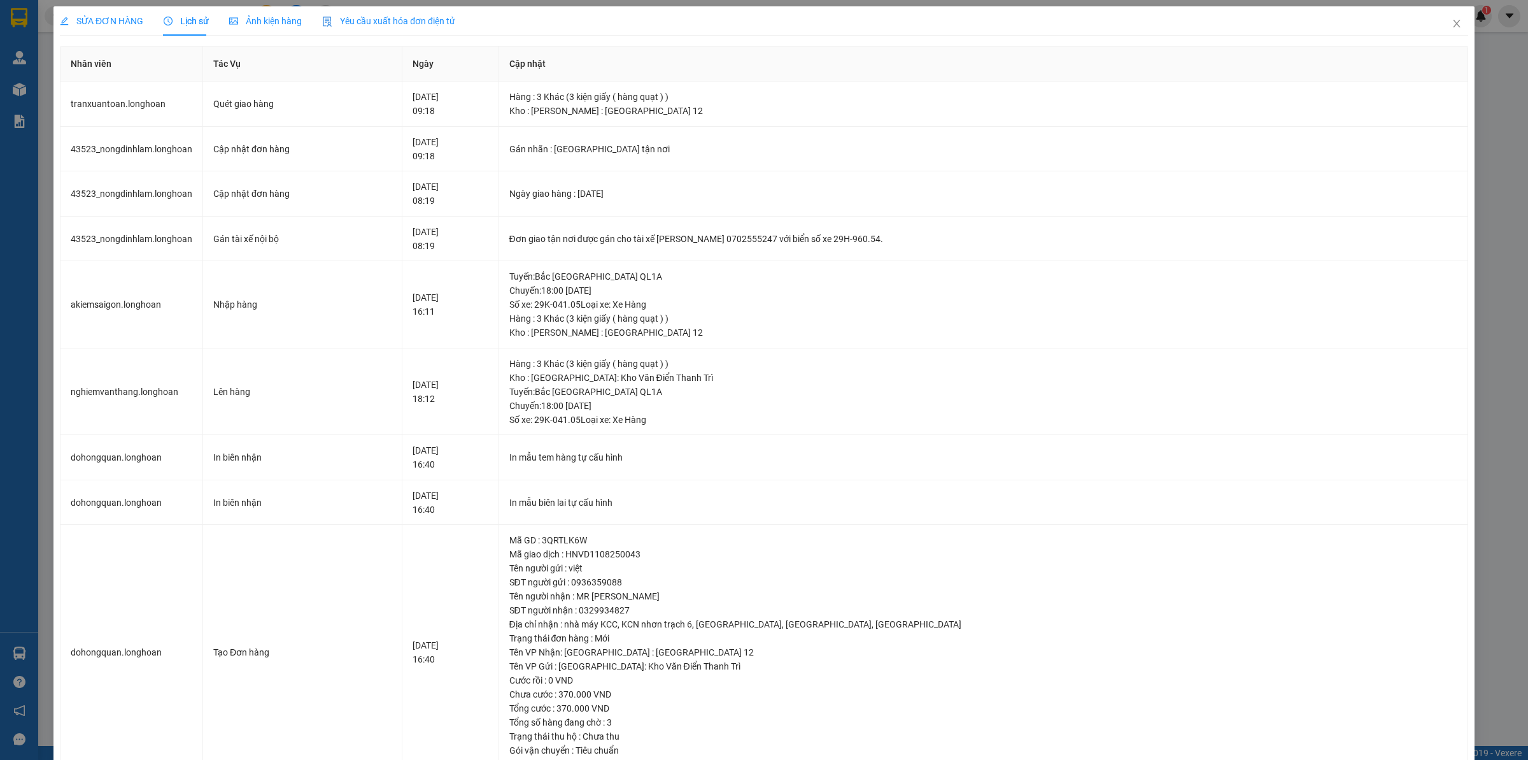
click at [118, 10] on div "SỬA ĐƠN HÀNG" at bounding box center [101, 20] width 83 height 29
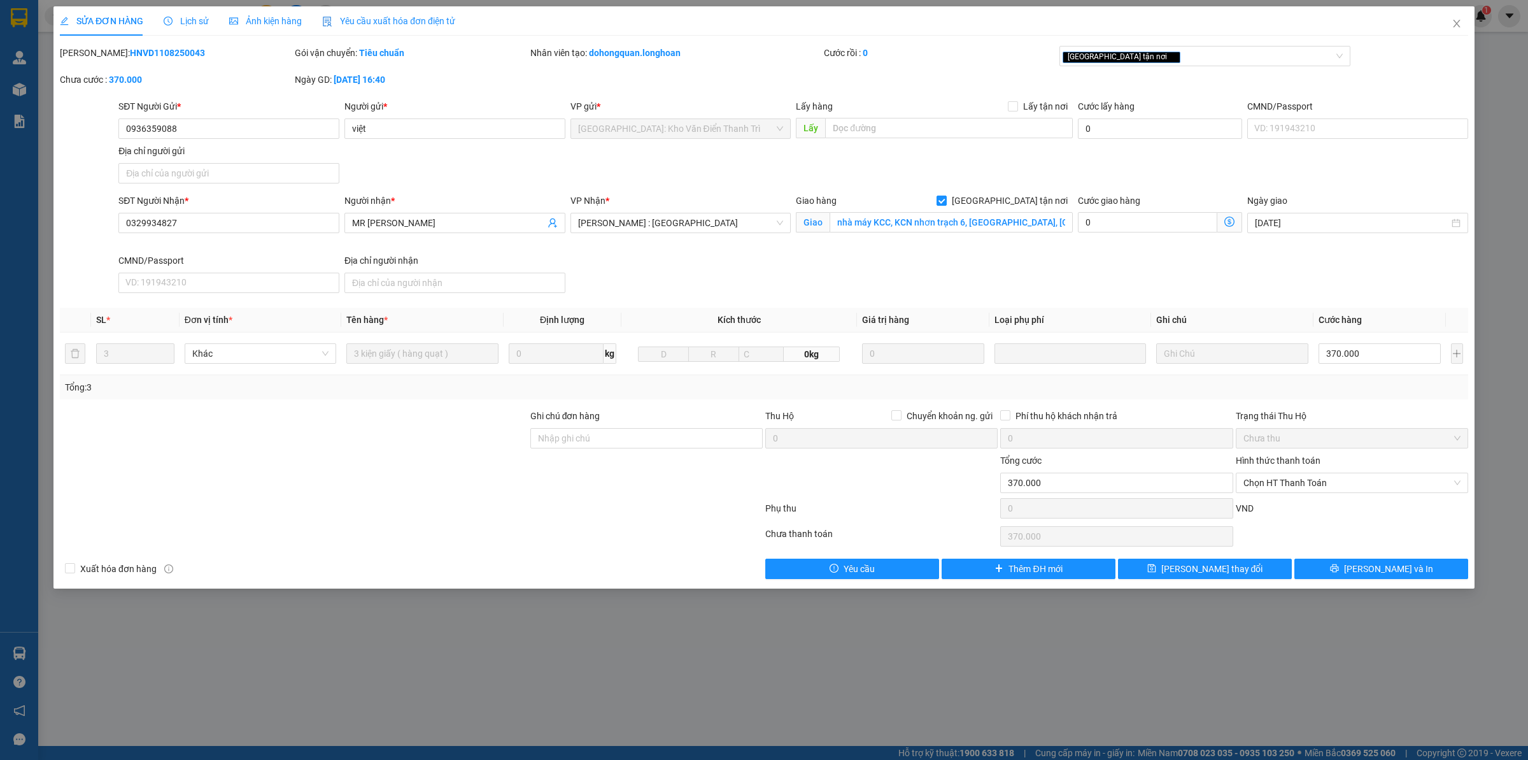
click at [192, 23] on span "Lịch sử" at bounding box center [186, 21] width 45 height 10
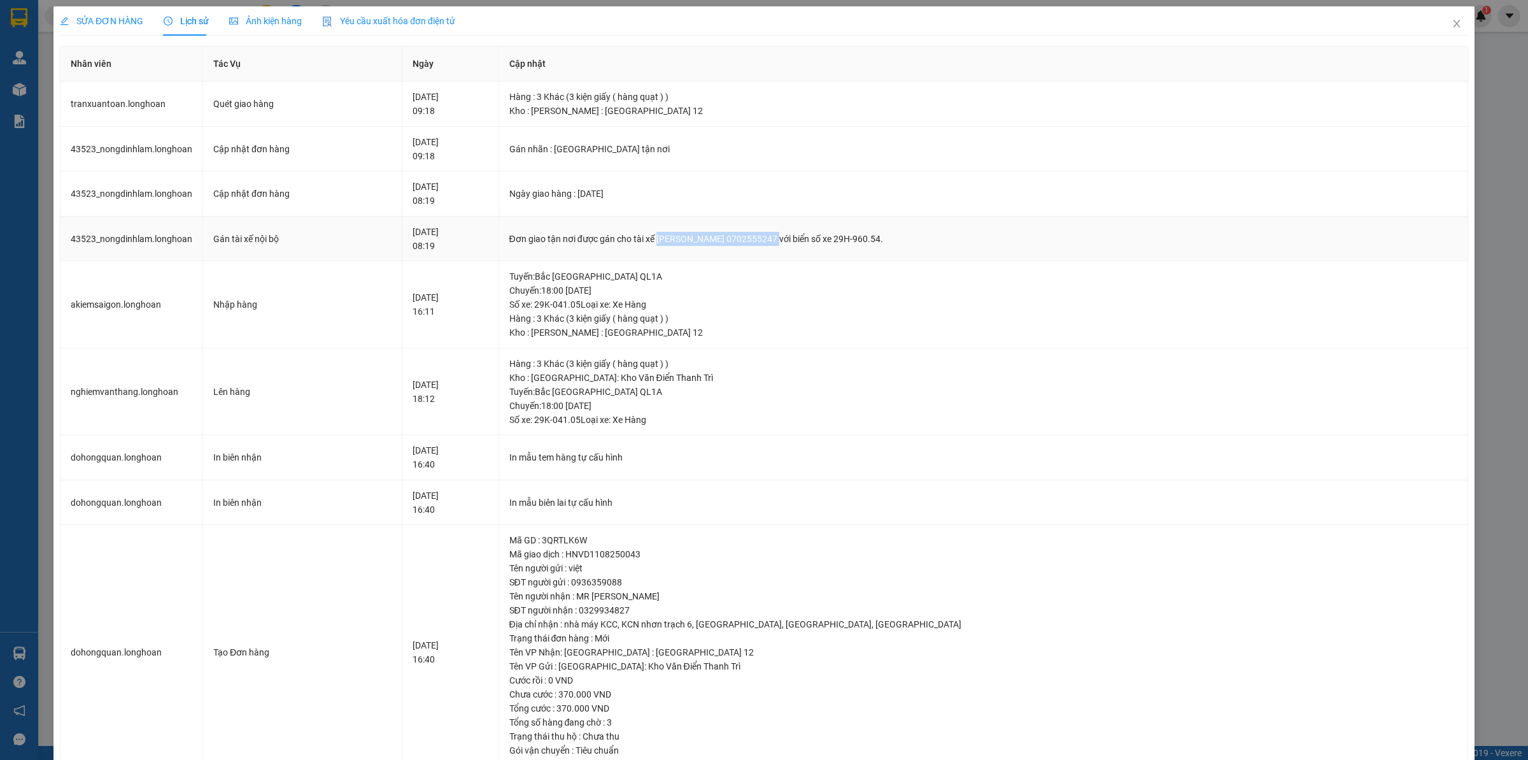
drag, startPoint x: 723, startPoint y: 237, endPoint x: 849, endPoint y: 243, distance: 126.2
click at [849, 243] on div "Đơn giao tận nơi được gán cho tài xế [PERSON_NAME] 0702555247 với biển số xe 29…" at bounding box center [983, 239] width 948 height 14
drag, startPoint x: 1445, startPoint y: 31, endPoint x: 1412, endPoint y: 33, distance: 33.8
click at [1443, 30] on span "Close" at bounding box center [1457, 24] width 36 height 36
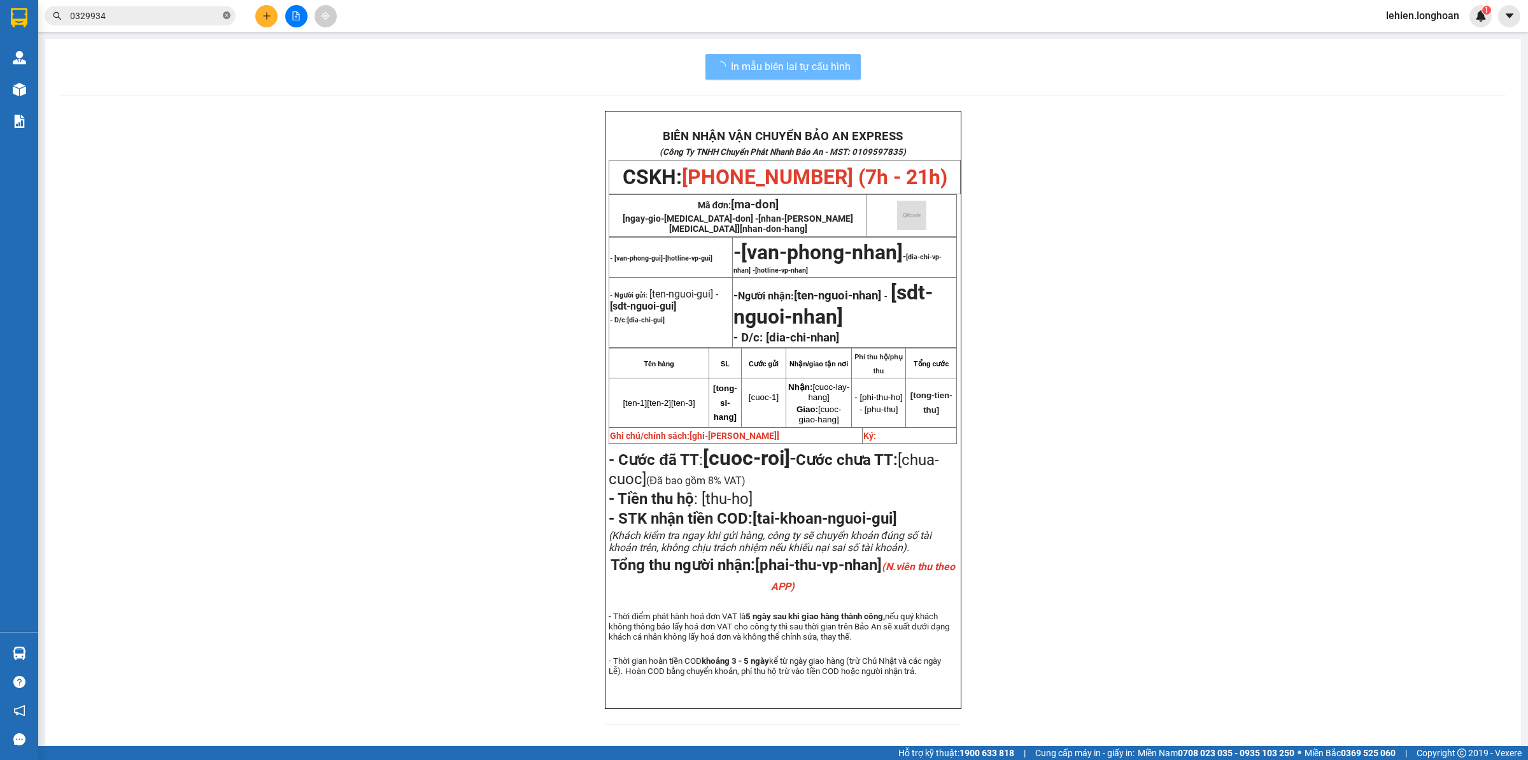
click at [226, 17] on icon "close-circle" at bounding box center [227, 15] width 8 height 8
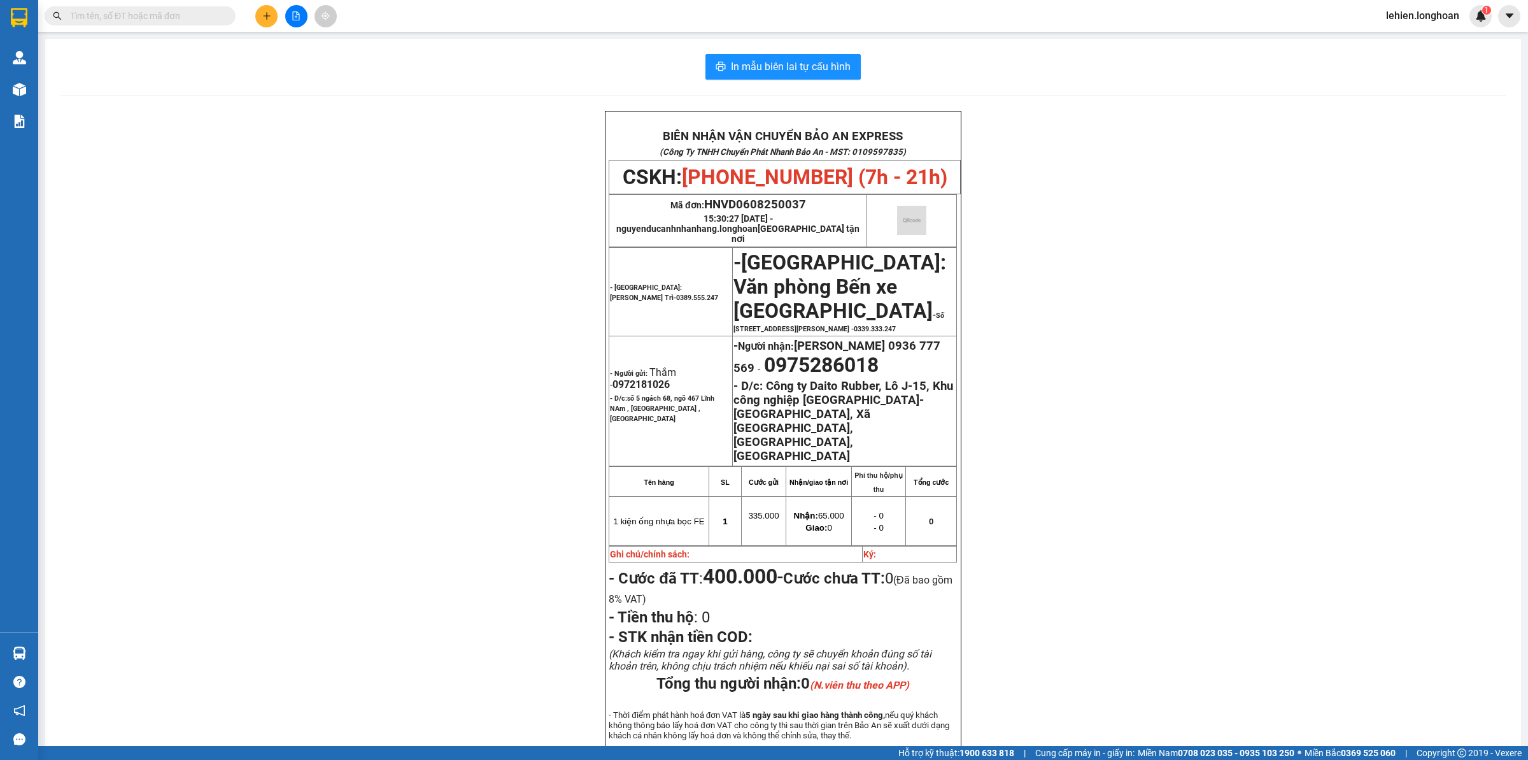
paste input "0988114760"
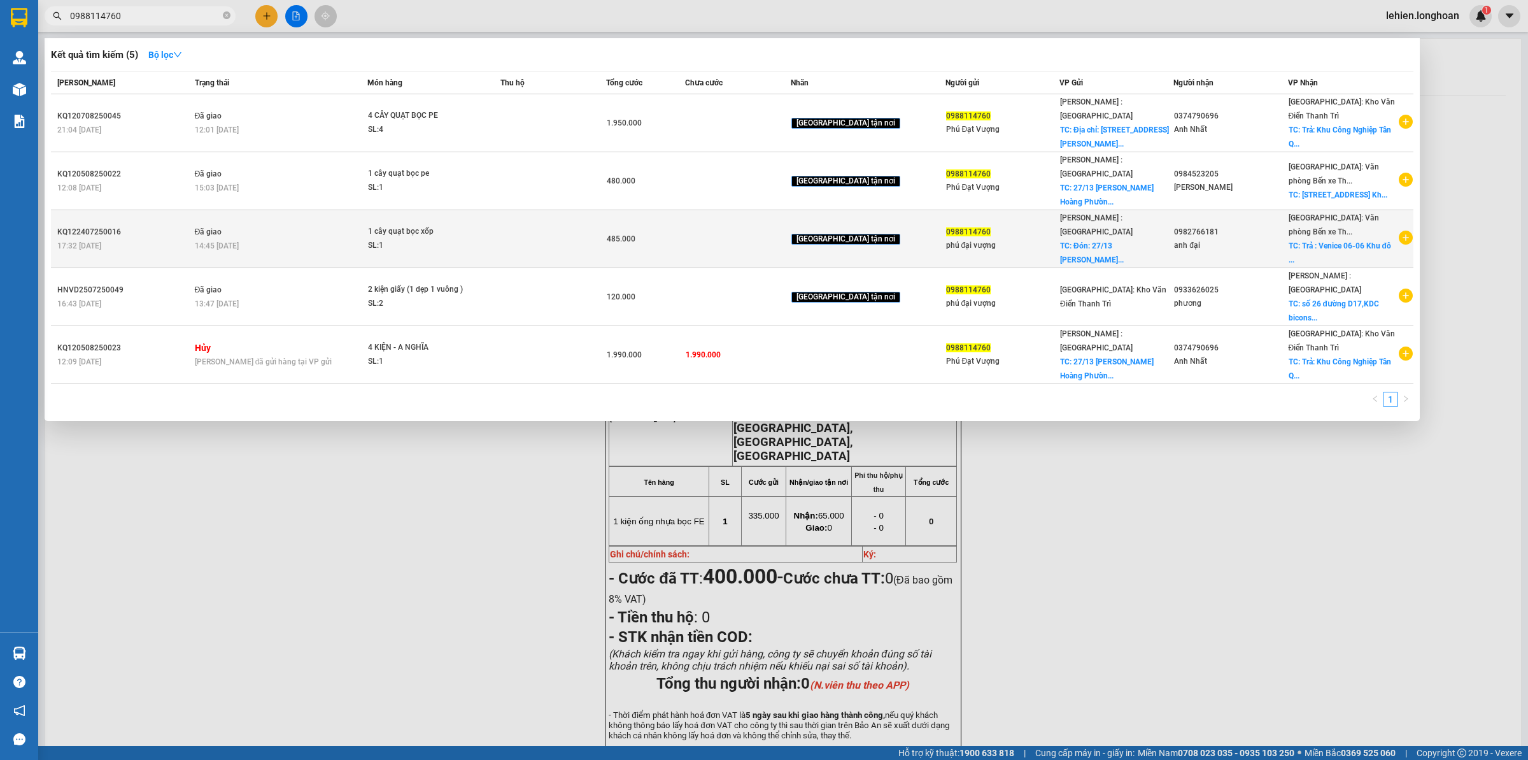
click at [392, 225] on div "1 cây quạt bọc xốp" at bounding box center [416, 232] width 96 height 14
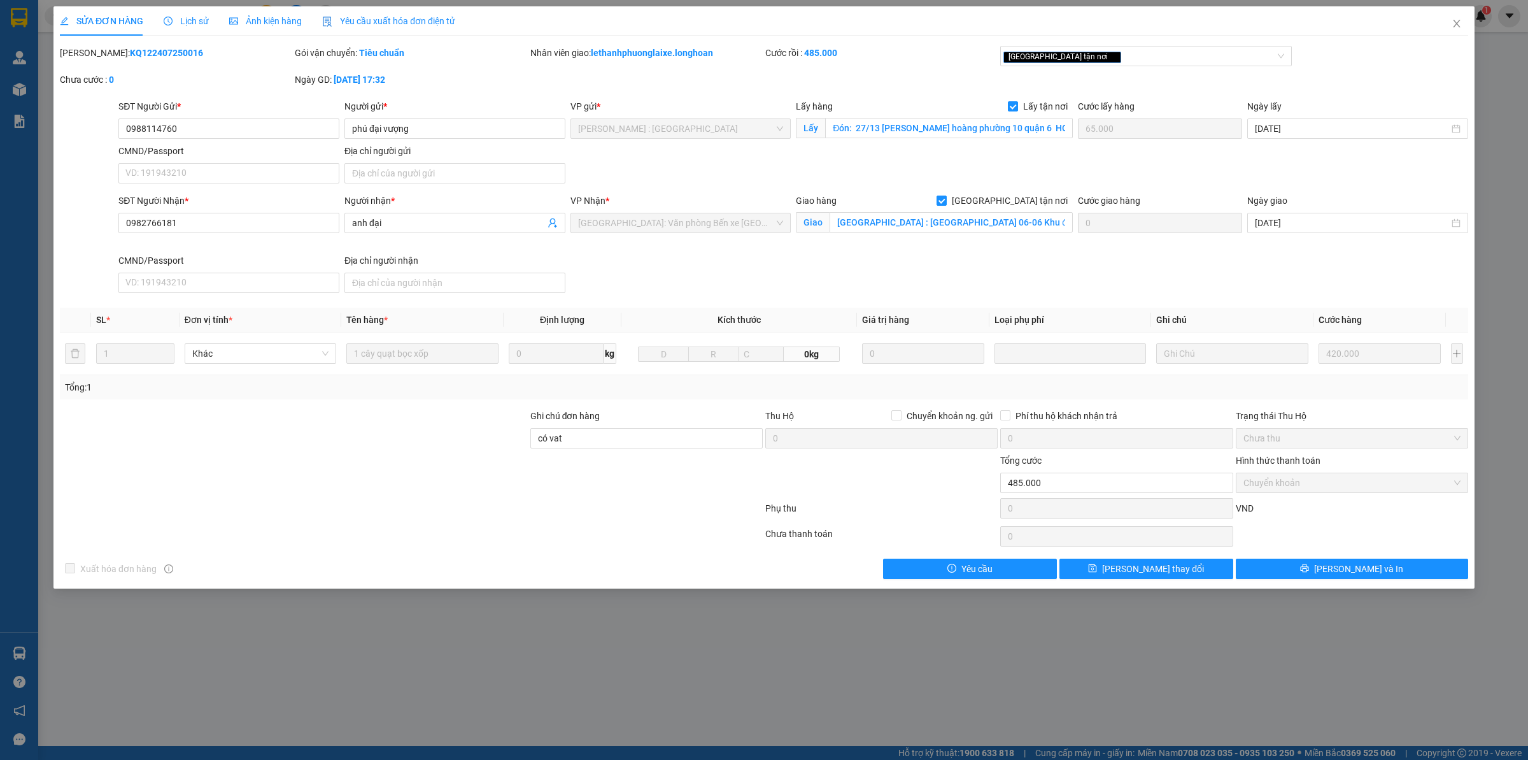
drag, startPoint x: 90, startPoint y: 52, endPoint x: 269, endPoint y: 59, distance: 178.4
click at [269, 59] on div "Mã ĐH: KQ122407250016" at bounding box center [176, 53] width 232 height 14
click at [1463, 22] on span "Close" at bounding box center [1457, 24] width 36 height 36
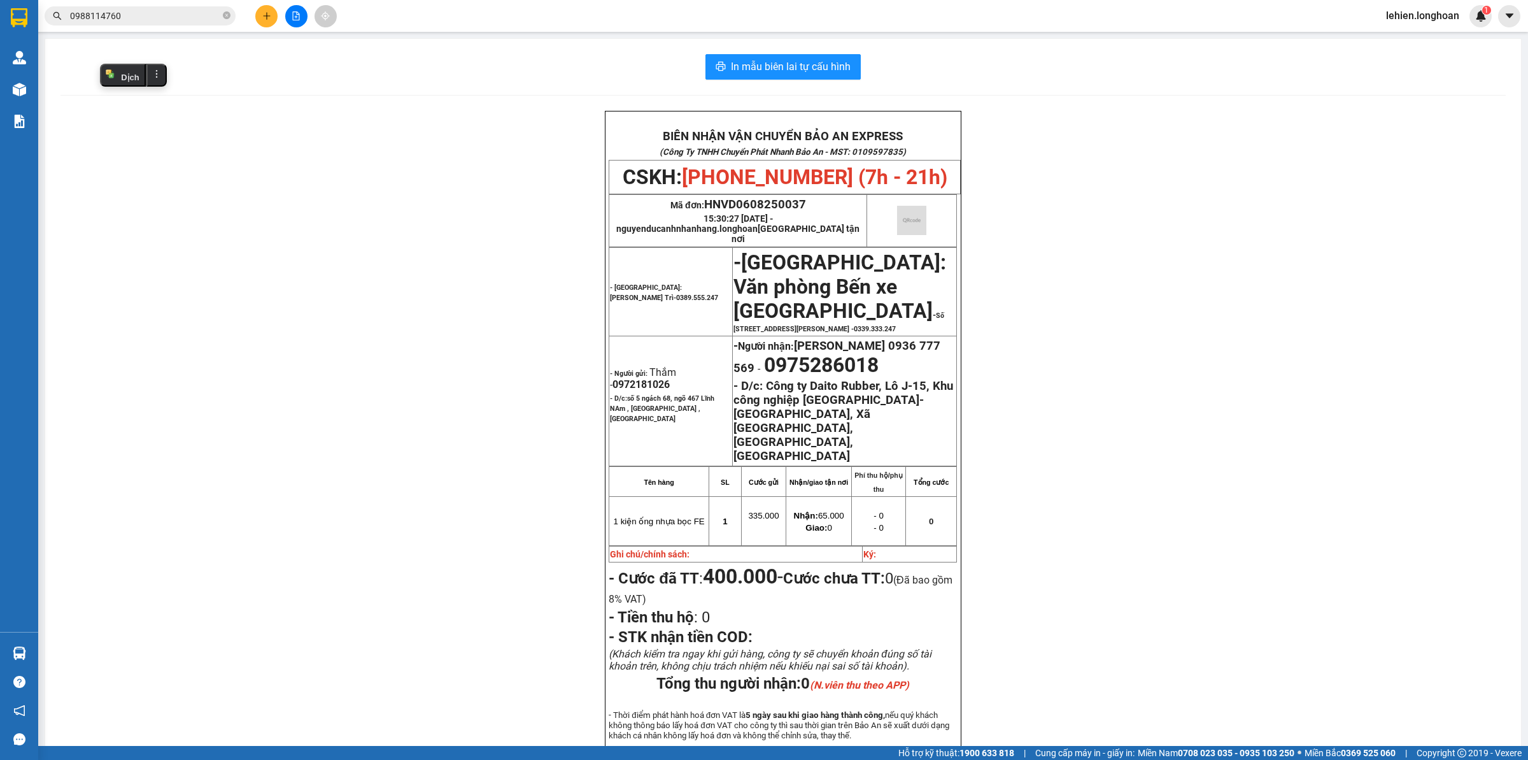
click at [208, 20] on input "0988114760" at bounding box center [145, 16] width 150 height 14
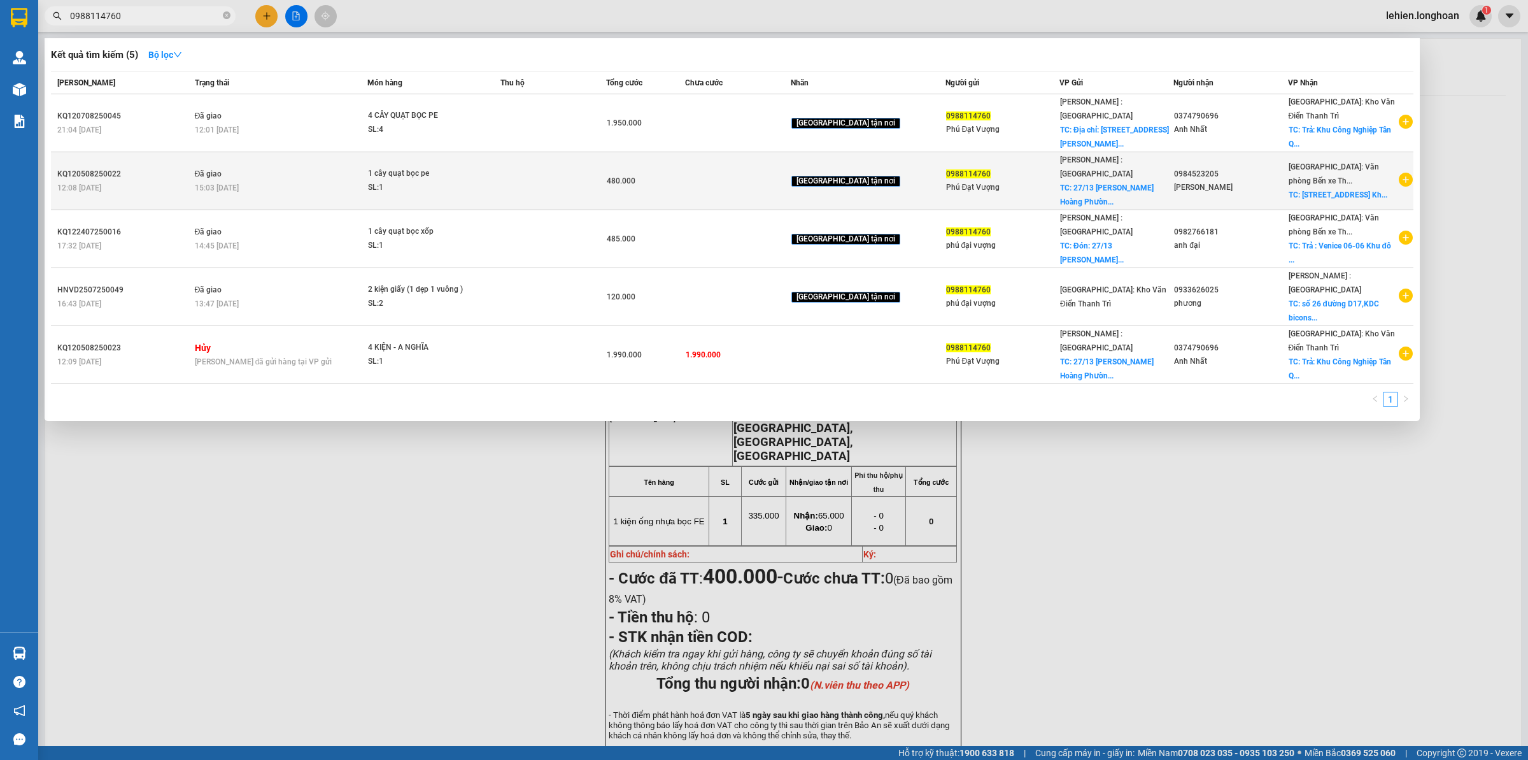
click at [309, 171] on td "Đã giao 15:03 [DATE]" at bounding box center [280, 181] width 176 height 58
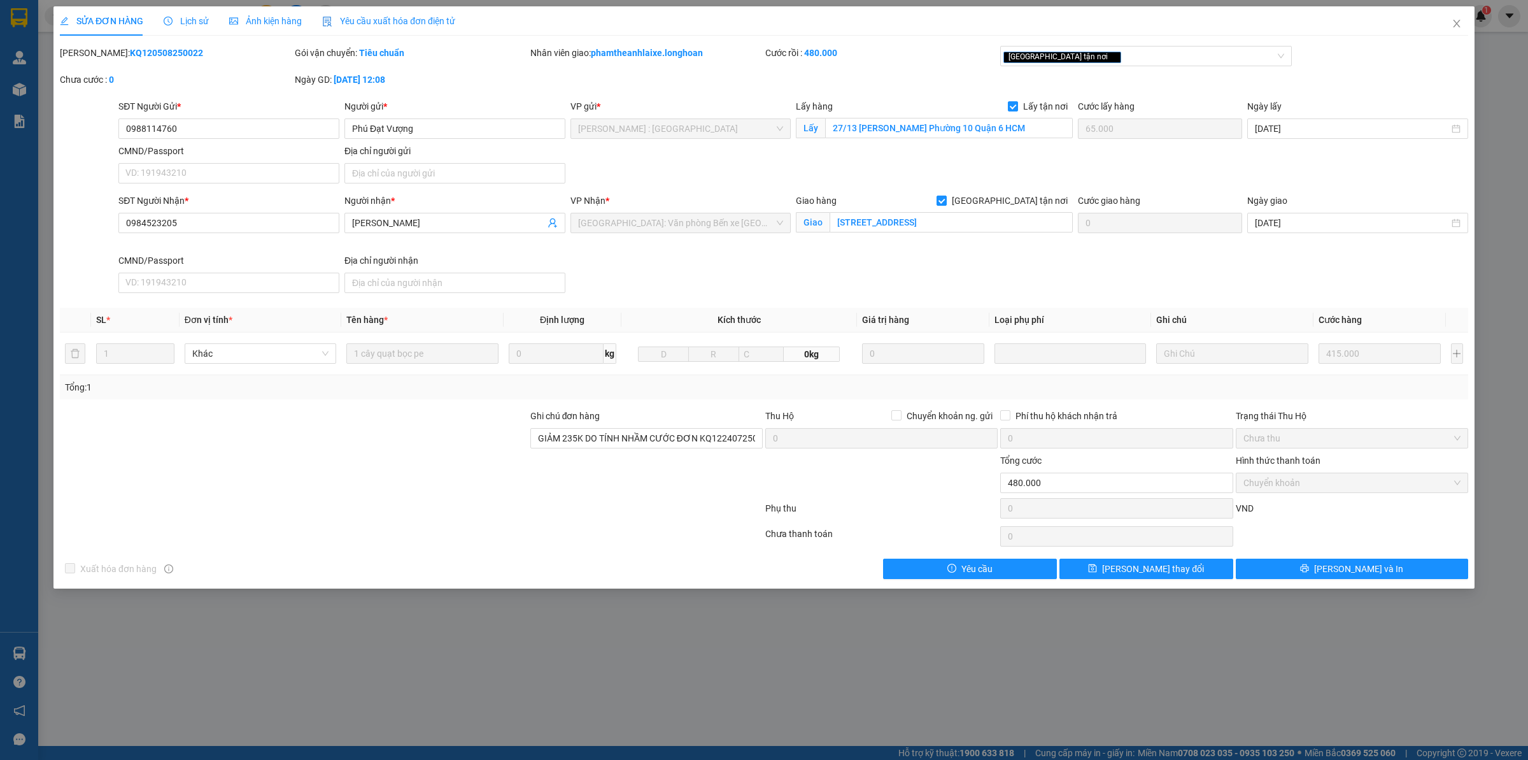
drag, startPoint x: 91, startPoint y: 52, endPoint x: 213, endPoint y: 54, distance: 122.3
click at [213, 54] on div "Mã ĐH: KQ120508250022" at bounding box center [176, 53] width 232 height 14
click at [199, 14] on div "Lịch sử" at bounding box center [186, 21] width 45 height 14
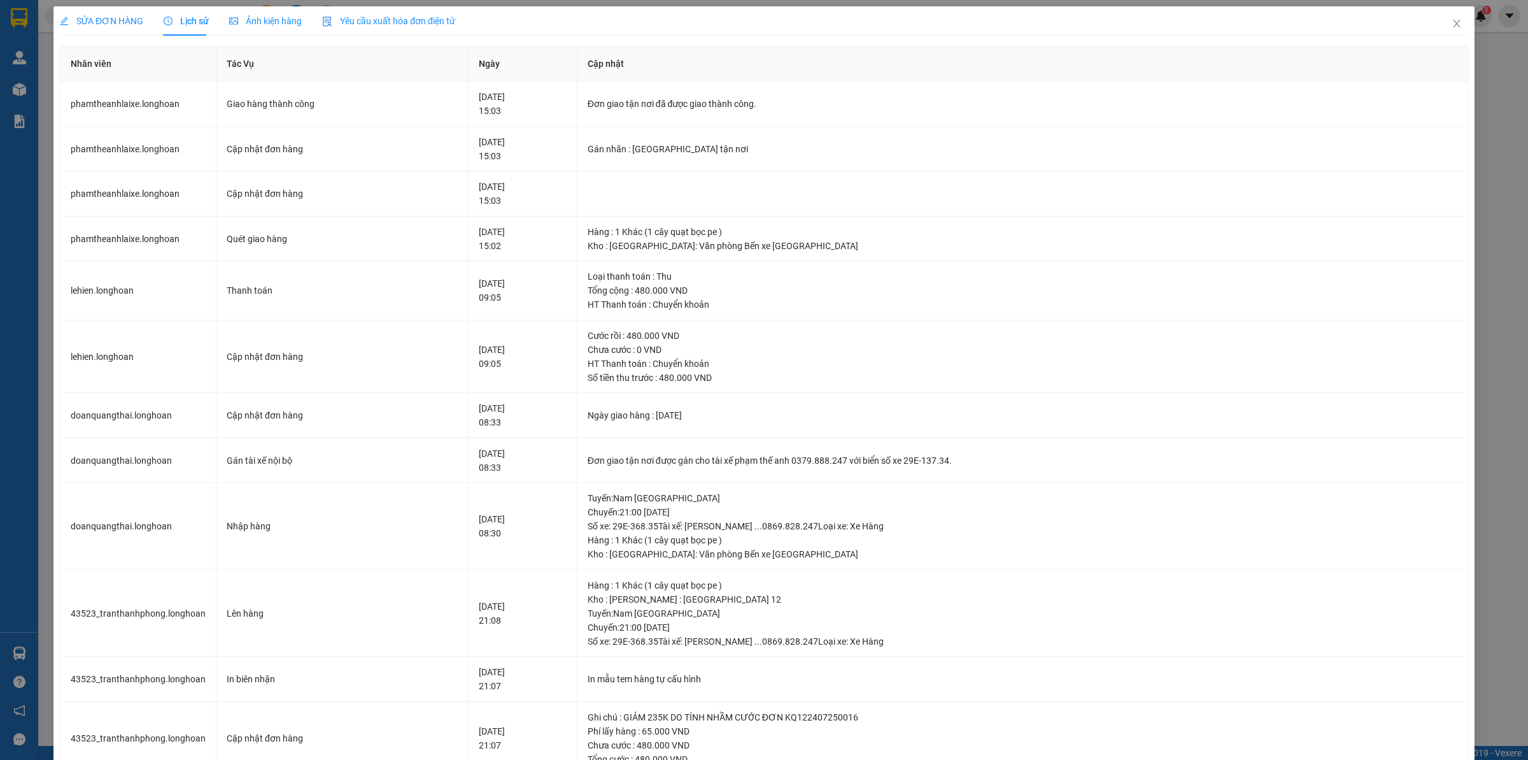
click at [118, 22] on span "SỬA ĐƠN HÀNG" at bounding box center [101, 21] width 83 height 10
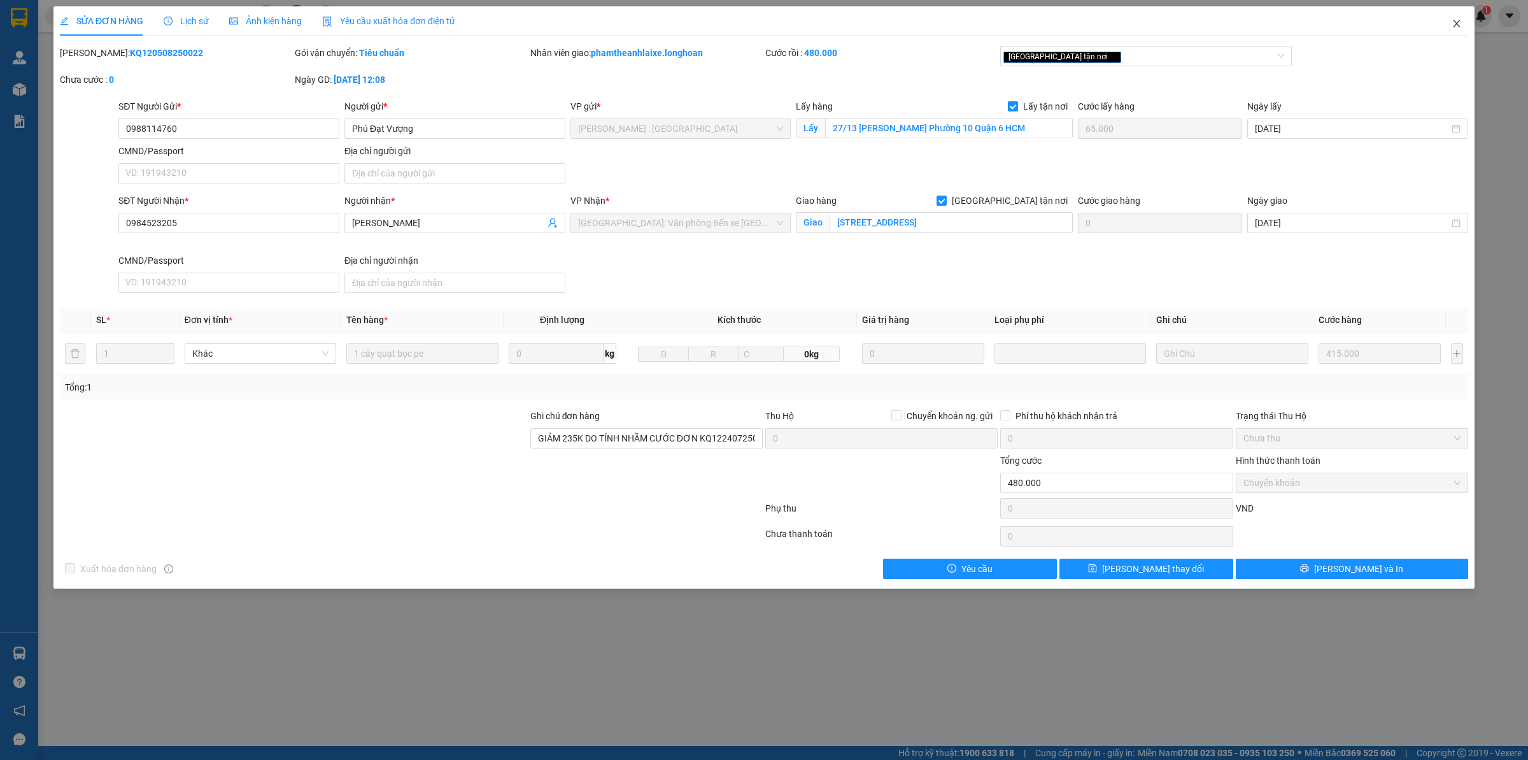
click at [1452, 20] on icon "close" at bounding box center [1457, 23] width 10 height 10
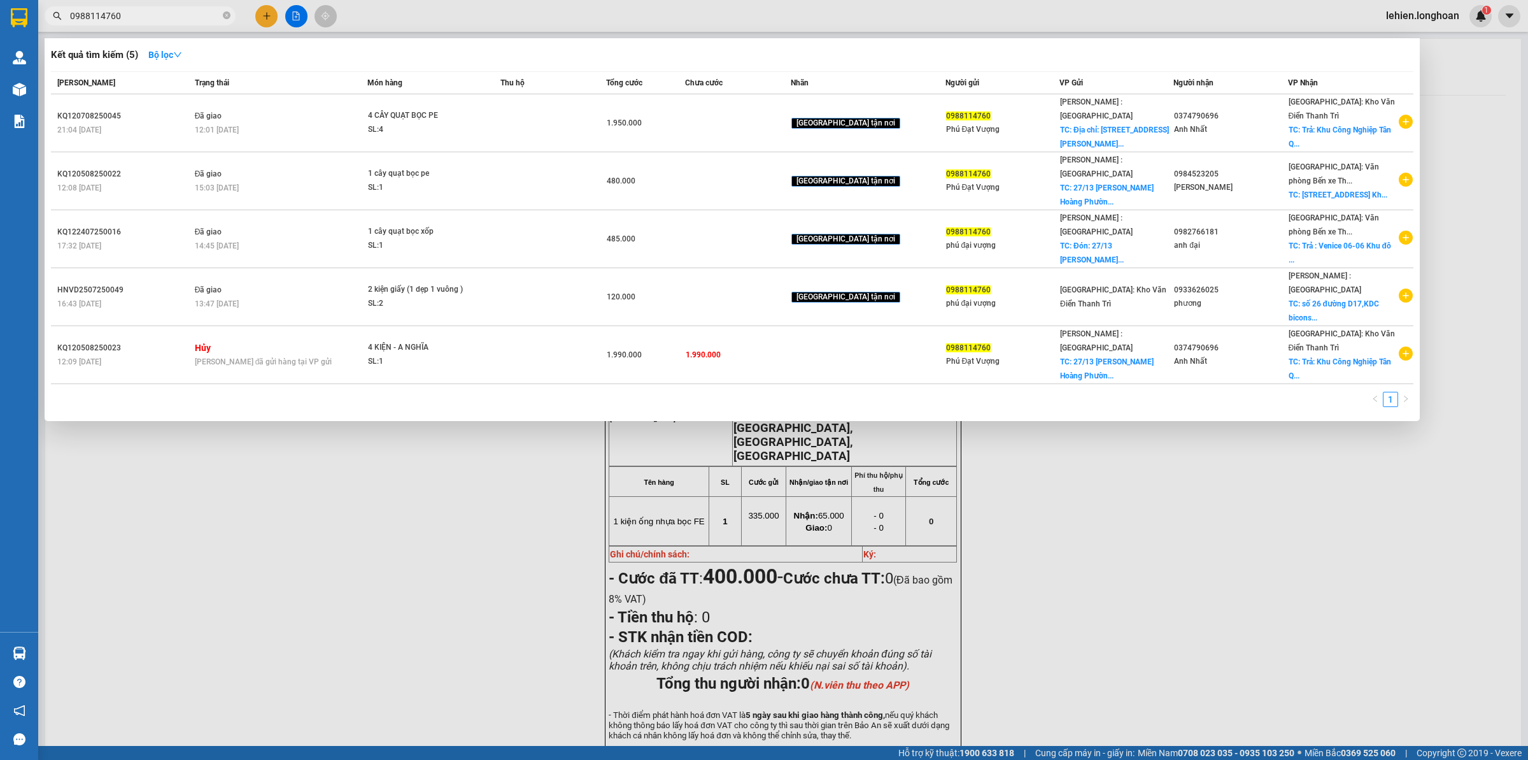
click at [202, 21] on input "0988114760" at bounding box center [145, 16] width 150 height 14
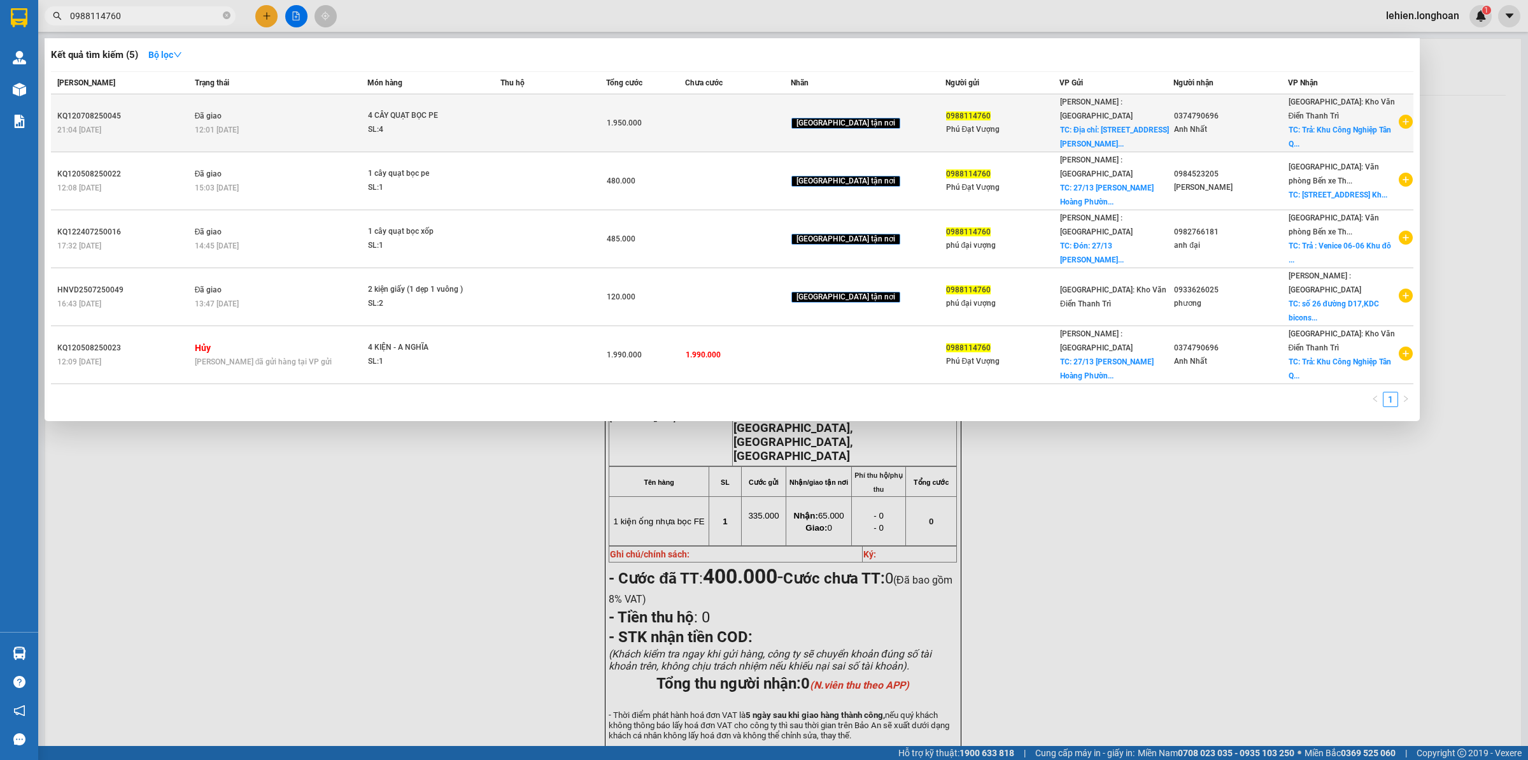
click at [367, 127] on div "12:01 [DATE]" at bounding box center [281, 130] width 172 height 14
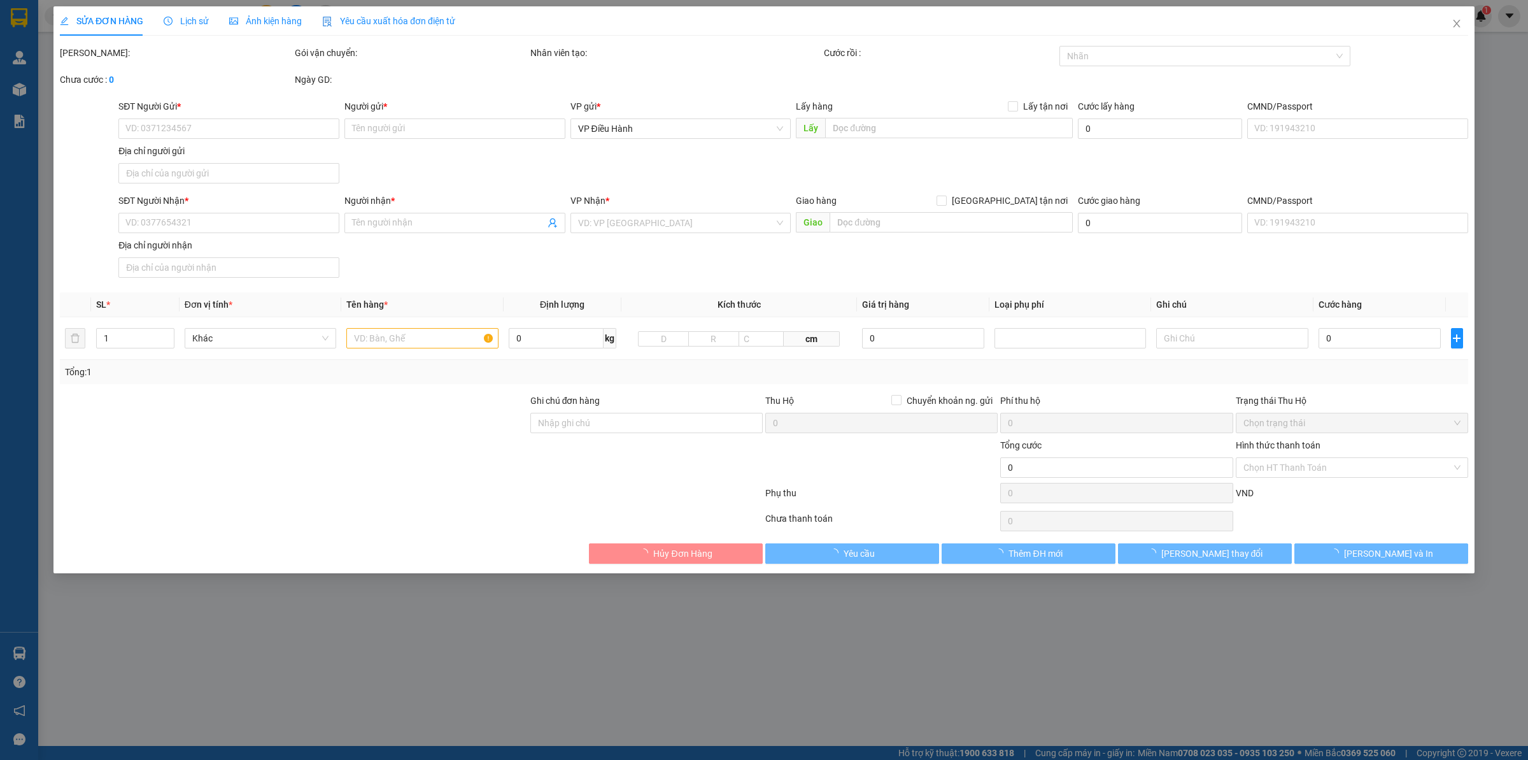
click at [378, 127] on input "Người gửi *" at bounding box center [454, 128] width 221 height 20
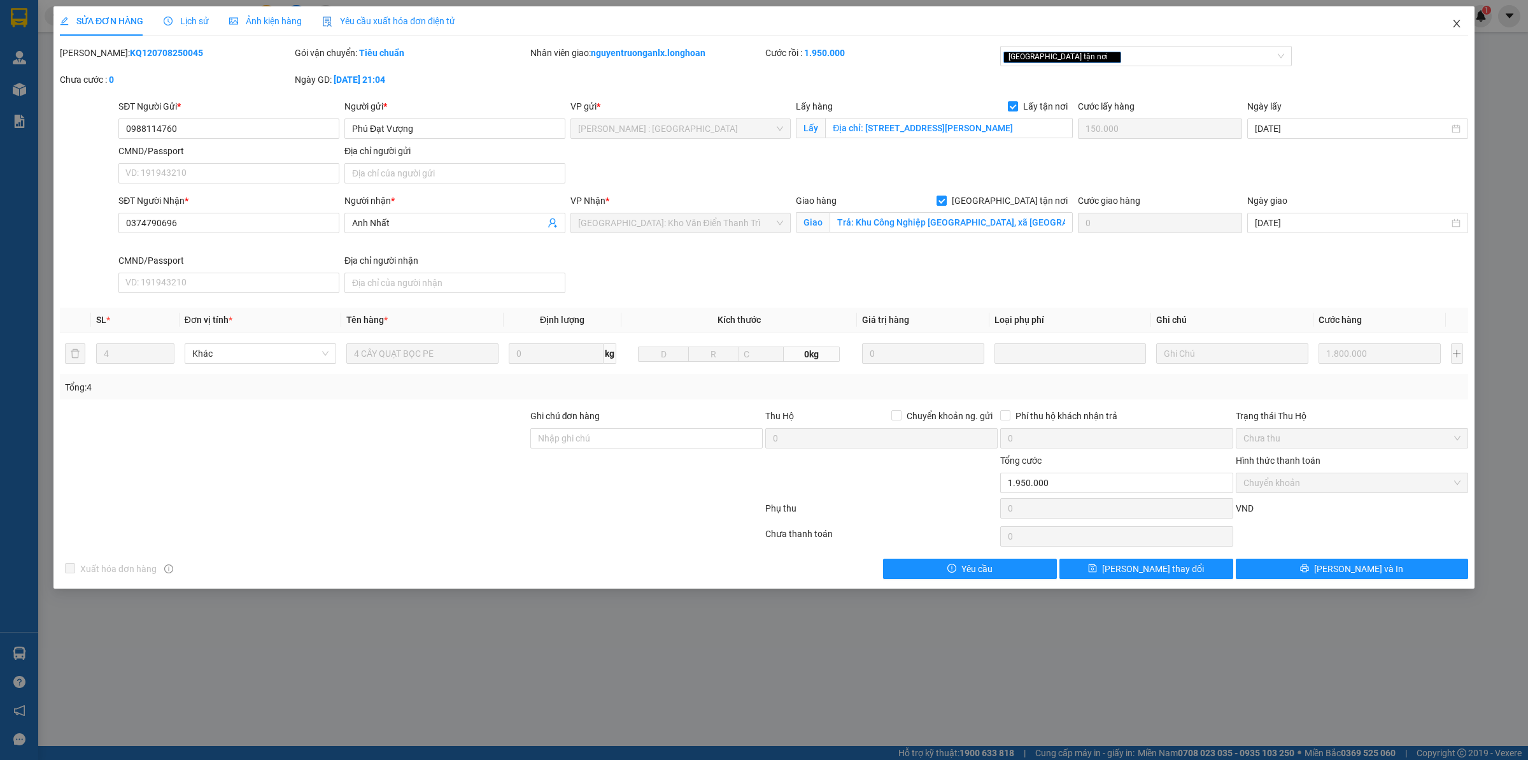
click at [1465, 20] on span "Close" at bounding box center [1457, 24] width 36 height 36
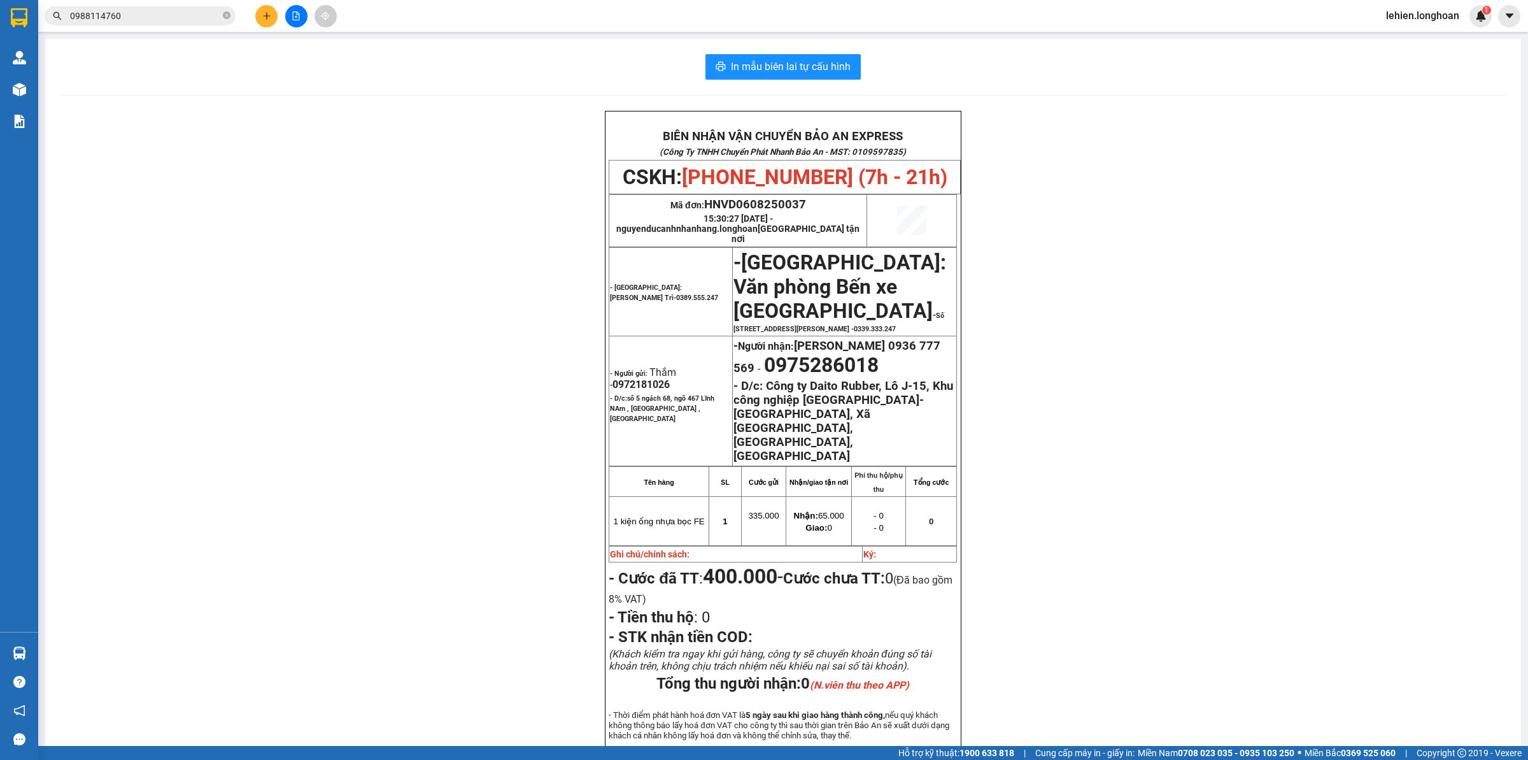
click at [125, 20] on input "0988114760" at bounding box center [145, 16] width 150 height 14
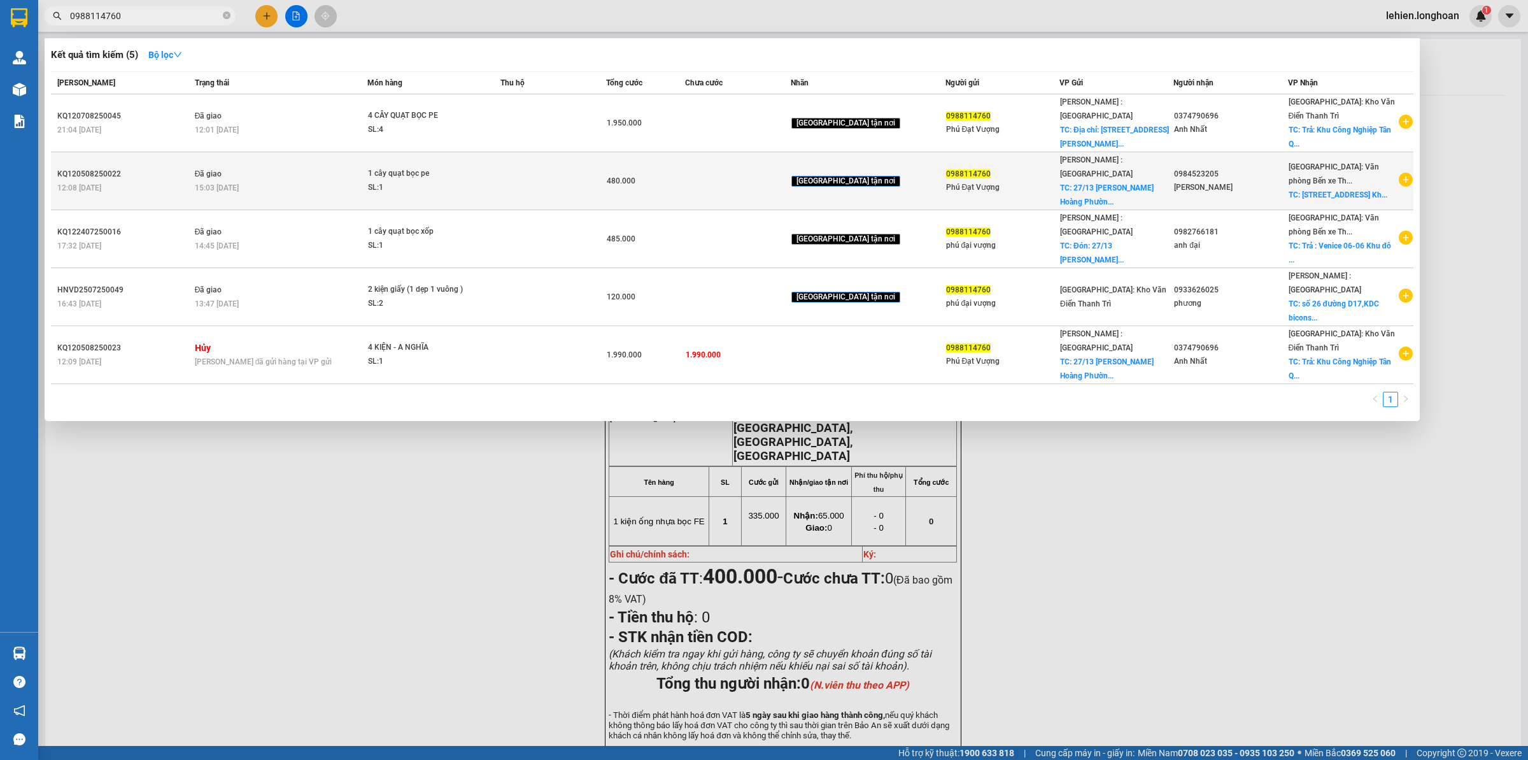
click at [253, 174] on td "Đã giao 15:03 [DATE]" at bounding box center [280, 181] width 176 height 58
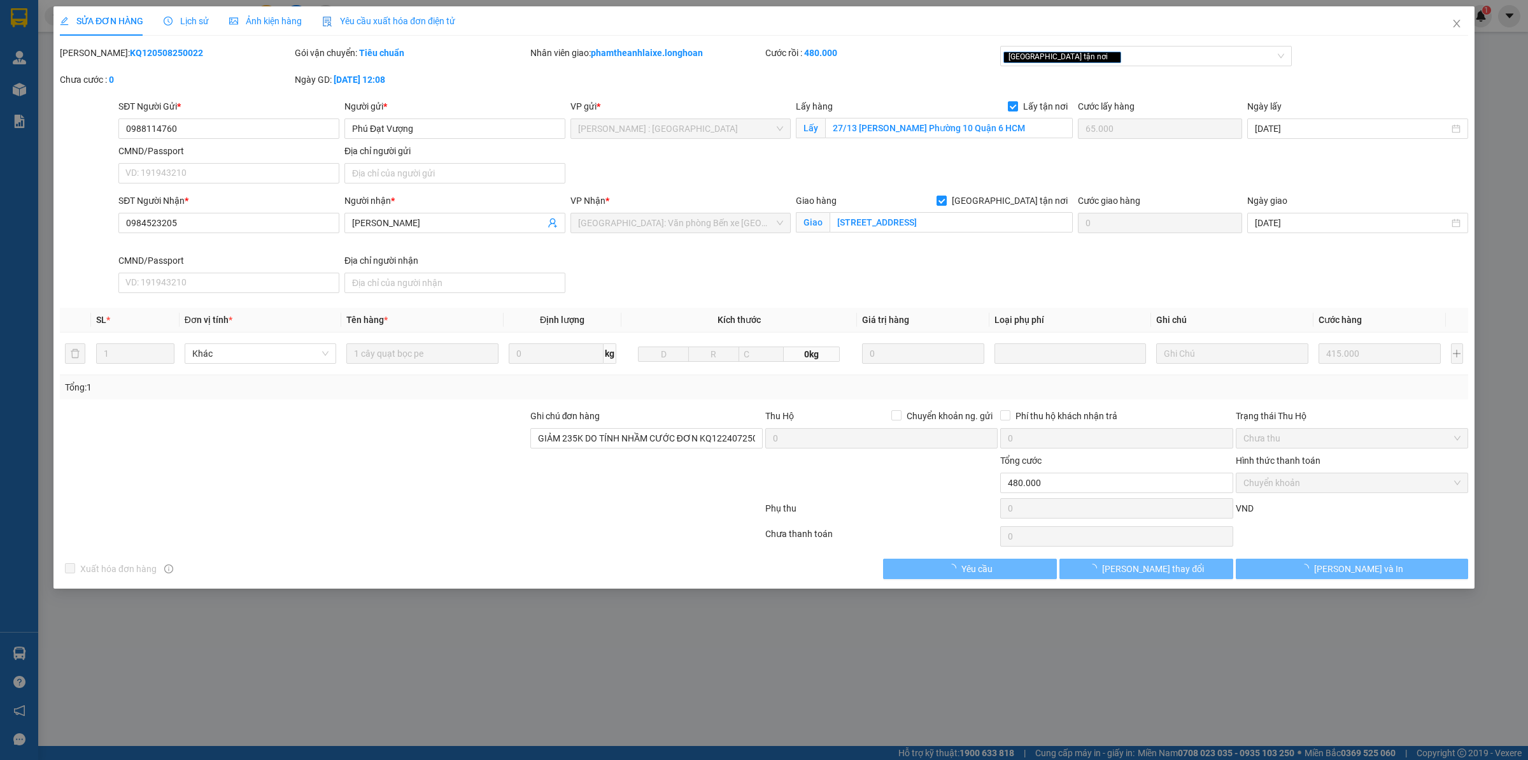
click at [204, 20] on span "Lịch sử" at bounding box center [186, 21] width 45 height 10
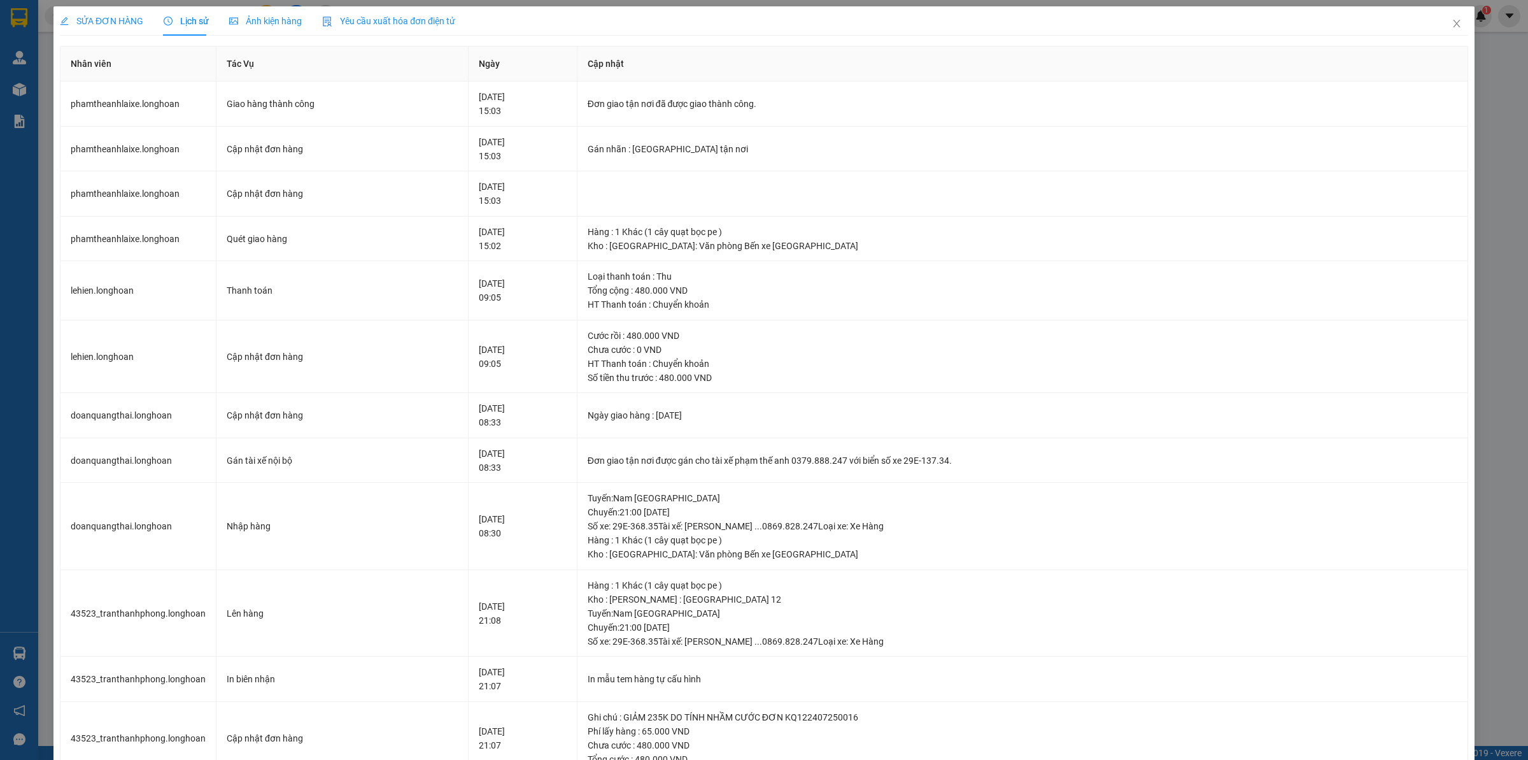
click at [83, 17] on span "SỬA ĐƠN HÀNG" at bounding box center [101, 21] width 83 height 10
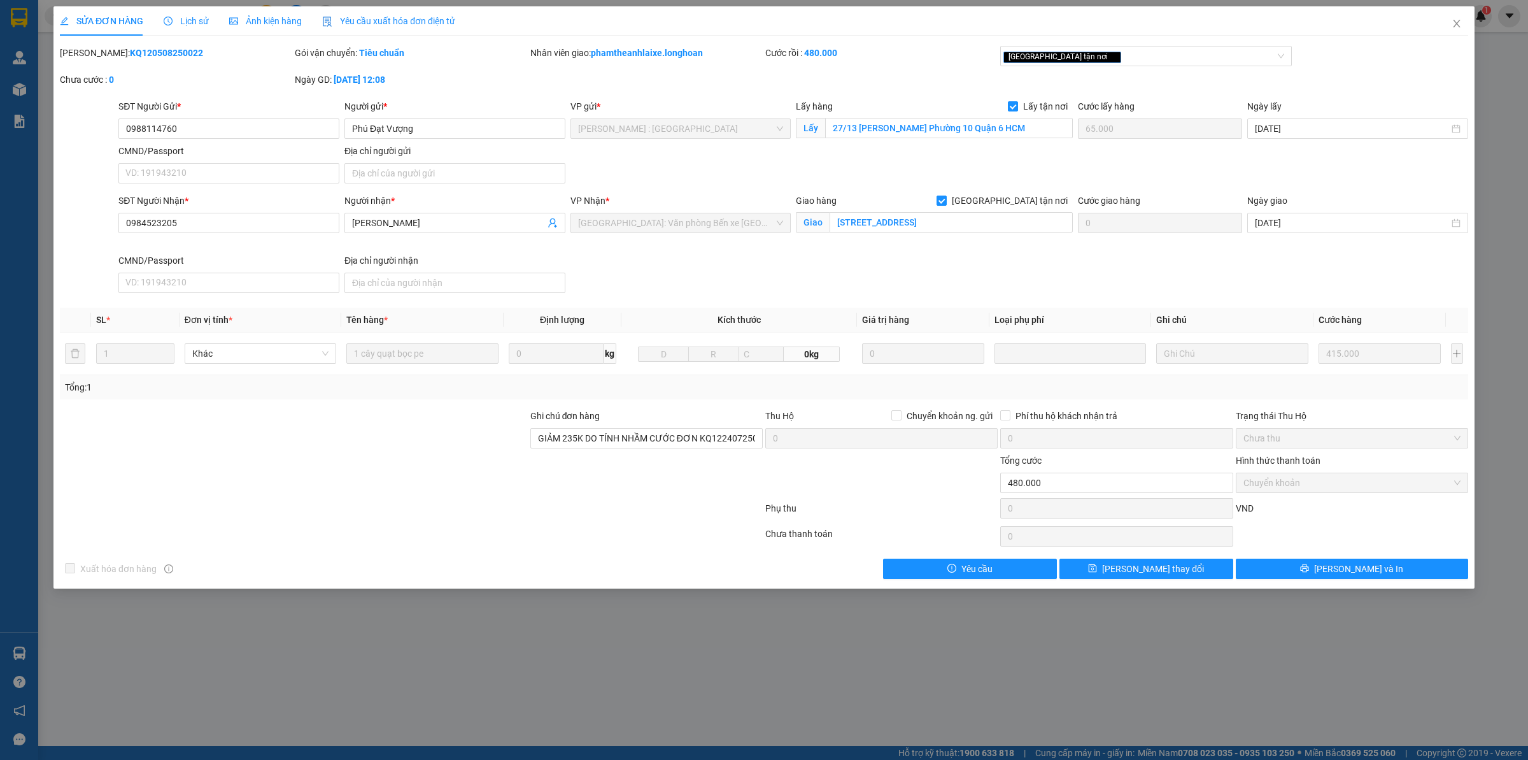
drag, startPoint x: 91, startPoint y: 51, endPoint x: 293, endPoint y: 59, distance: 202.0
click at [293, 59] on div "Mã ĐH: KQ120508250022" at bounding box center [176, 59] width 235 height 27
click at [1465, 29] on span "Close" at bounding box center [1457, 24] width 36 height 36
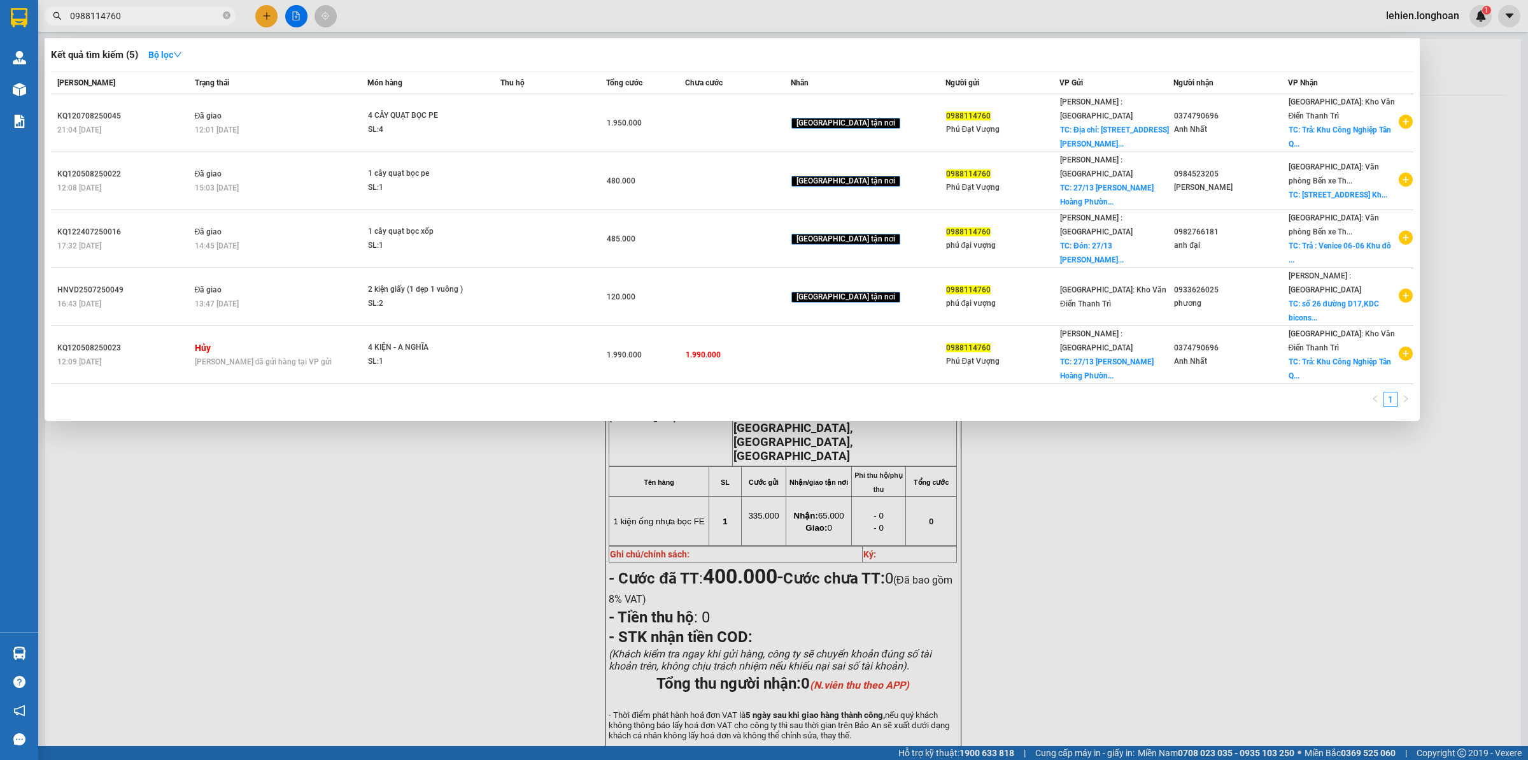
click at [152, 14] on input "0988114760" at bounding box center [145, 16] width 150 height 14
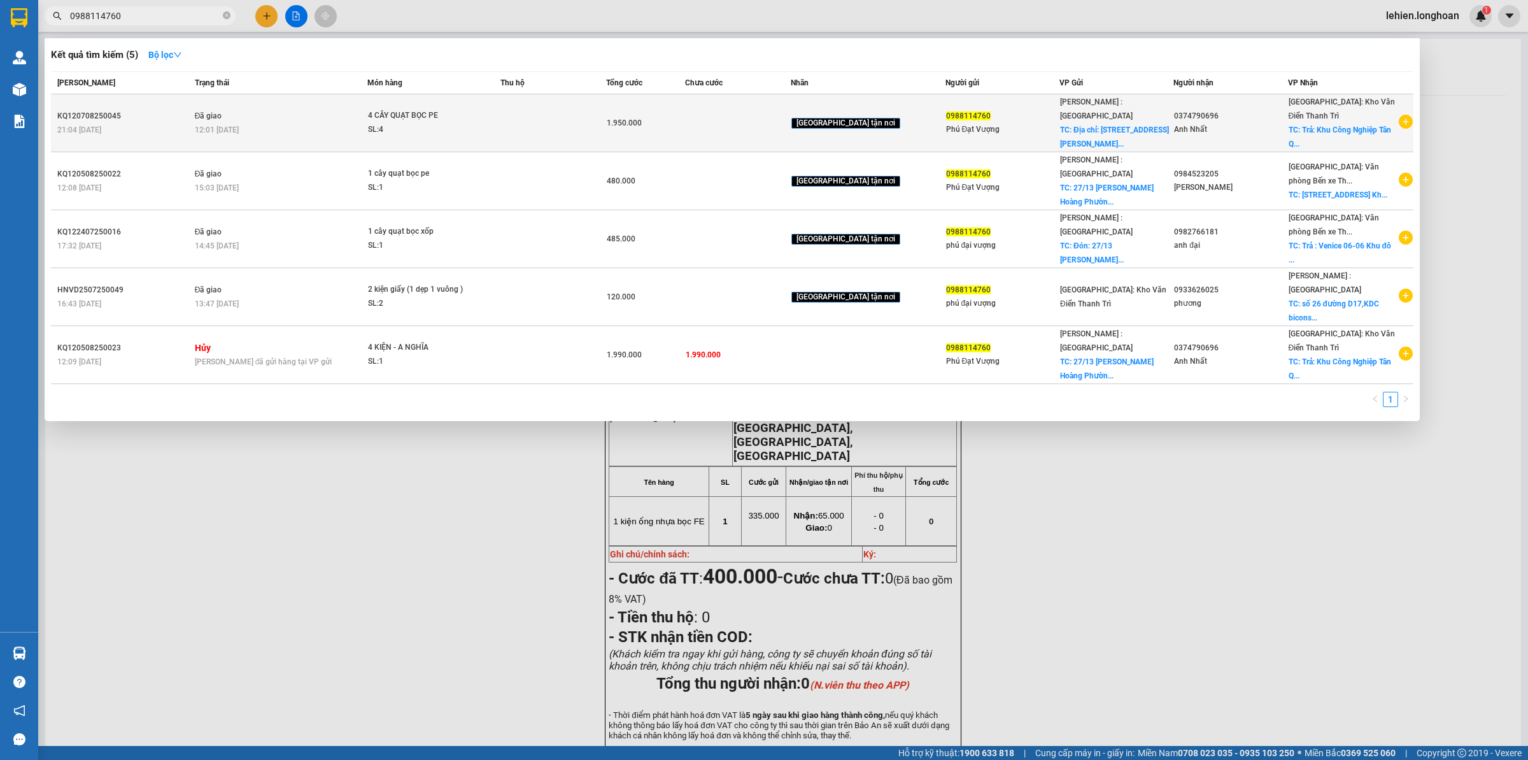
click at [313, 120] on td "Đã giao 12:01 [DATE]" at bounding box center [280, 123] width 176 height 58
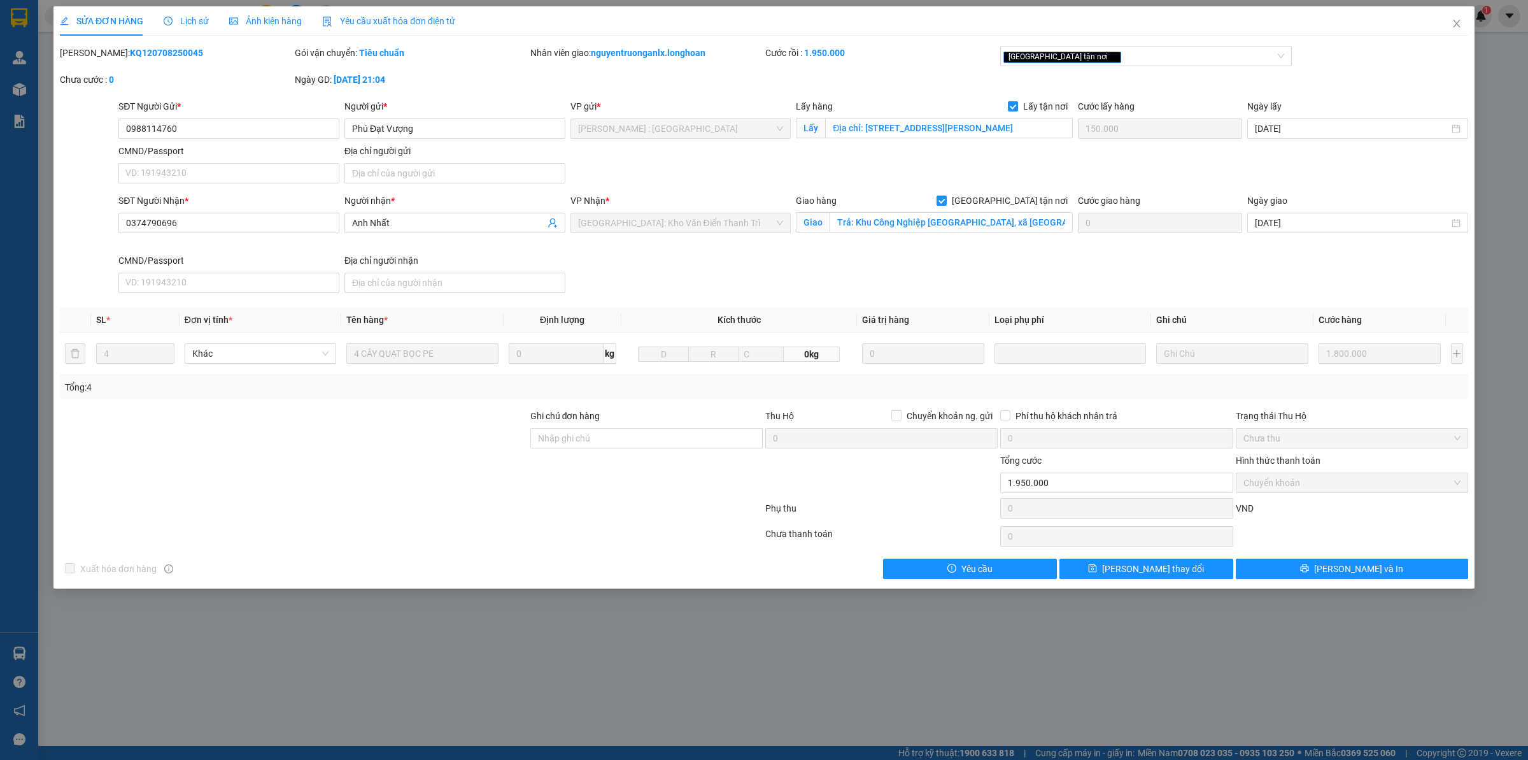
drag, startPoint x: 92, startPoint y: 58, endPoint x: 189, endPoint y: 55, distance: 96.8
click at [189, 55] on div "Mã ĐH: KQ120708250045" at bounding box center [176, 53] width 232 height 14
click at [1463, 18] on span "Close" at bounding box center [1457, 24] width 36 height 36
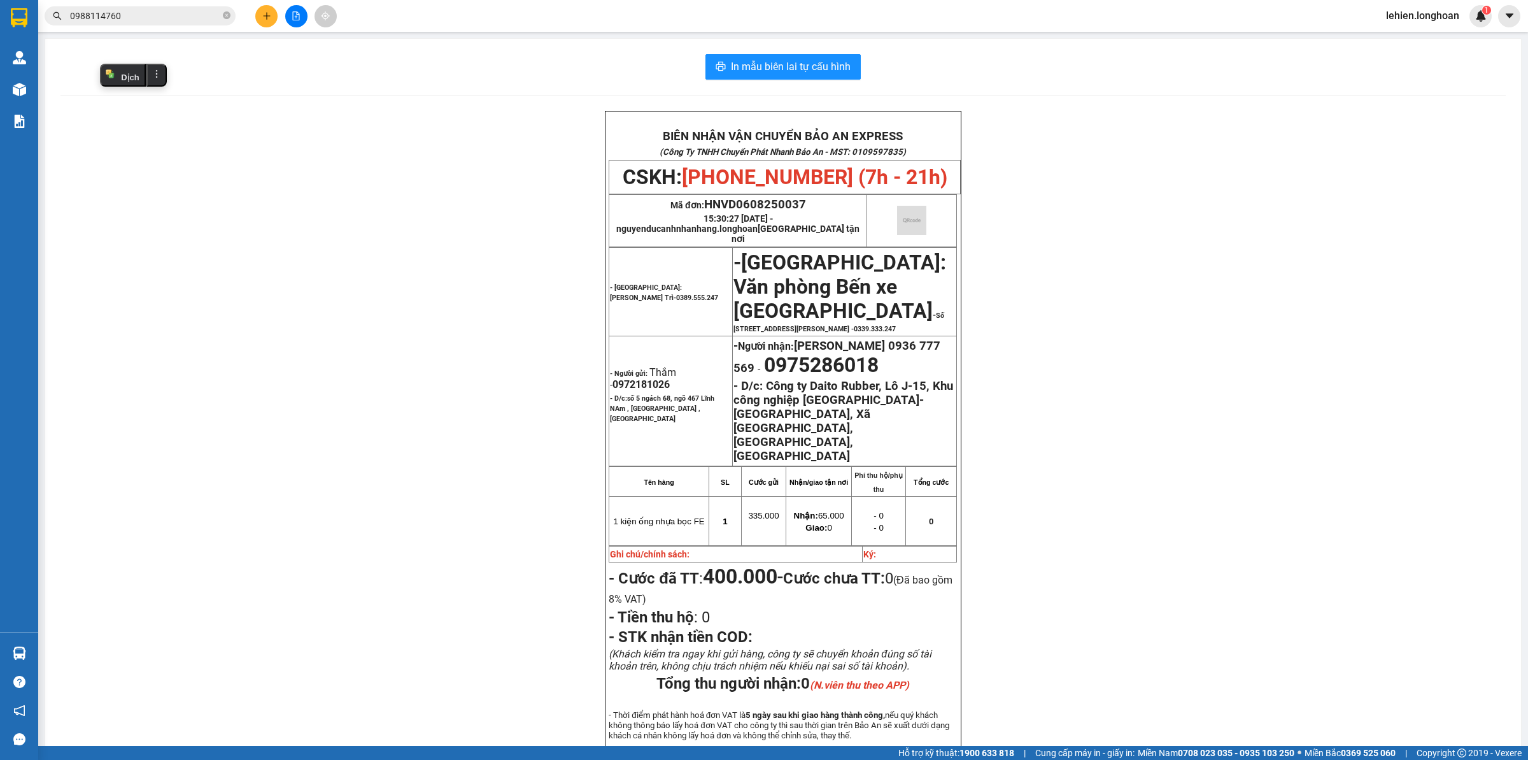
click at [218, 15] on input "0988114760" at bounding box center [145, 16] width 150 height 14
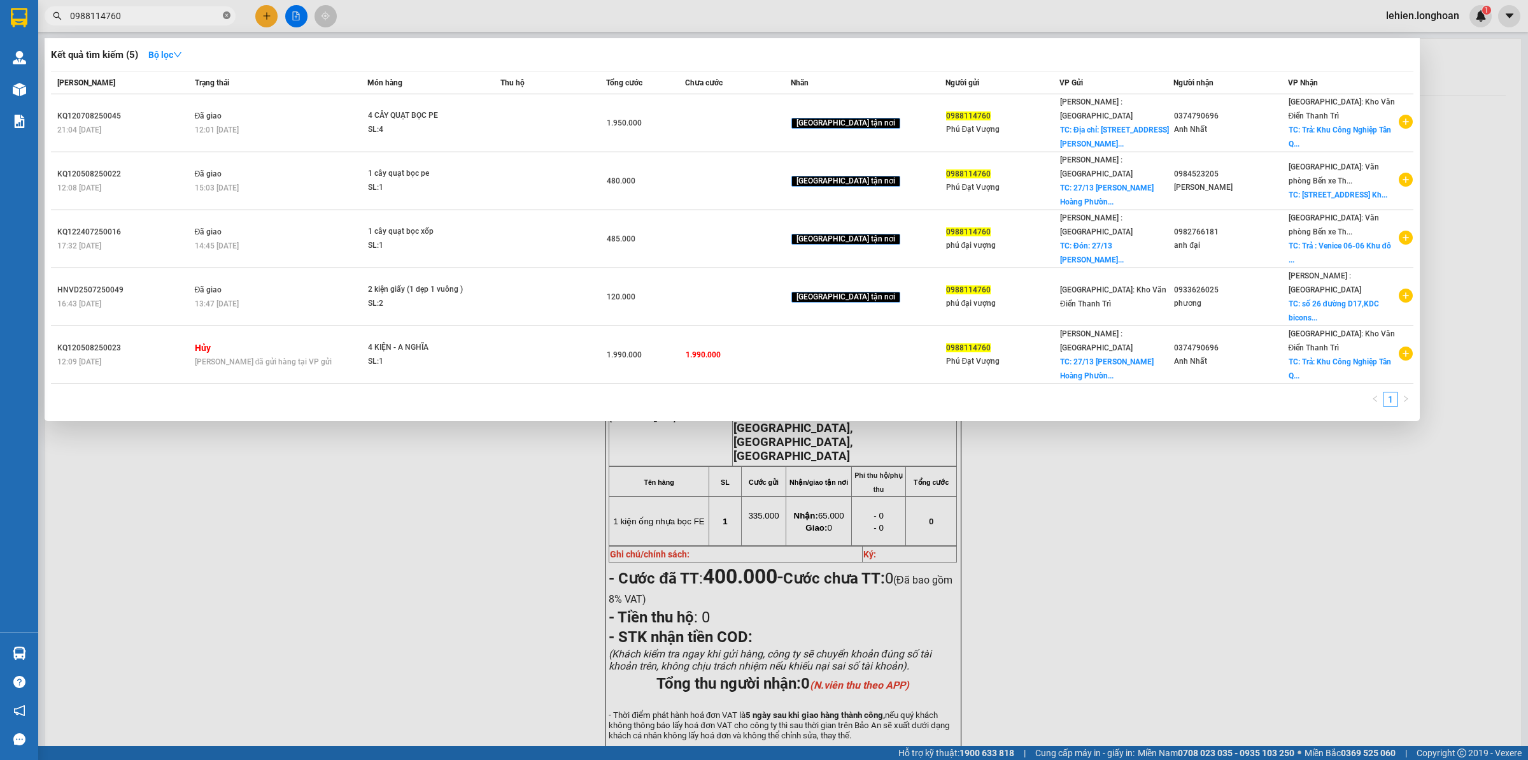
click at [229, 17] on icon "close-circle" at bounding box center [227, 15] width 8 height 8
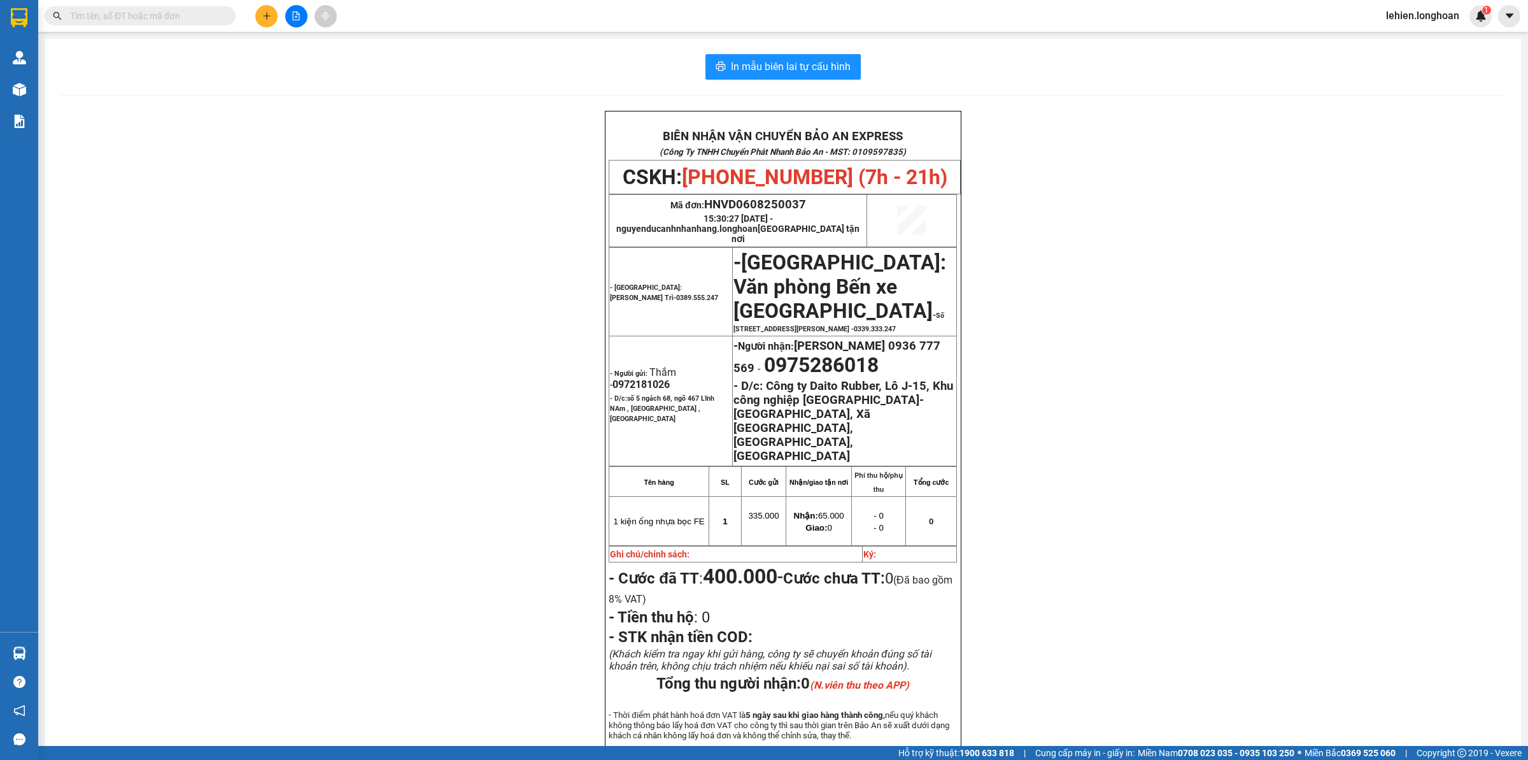
paste input "0914606354"
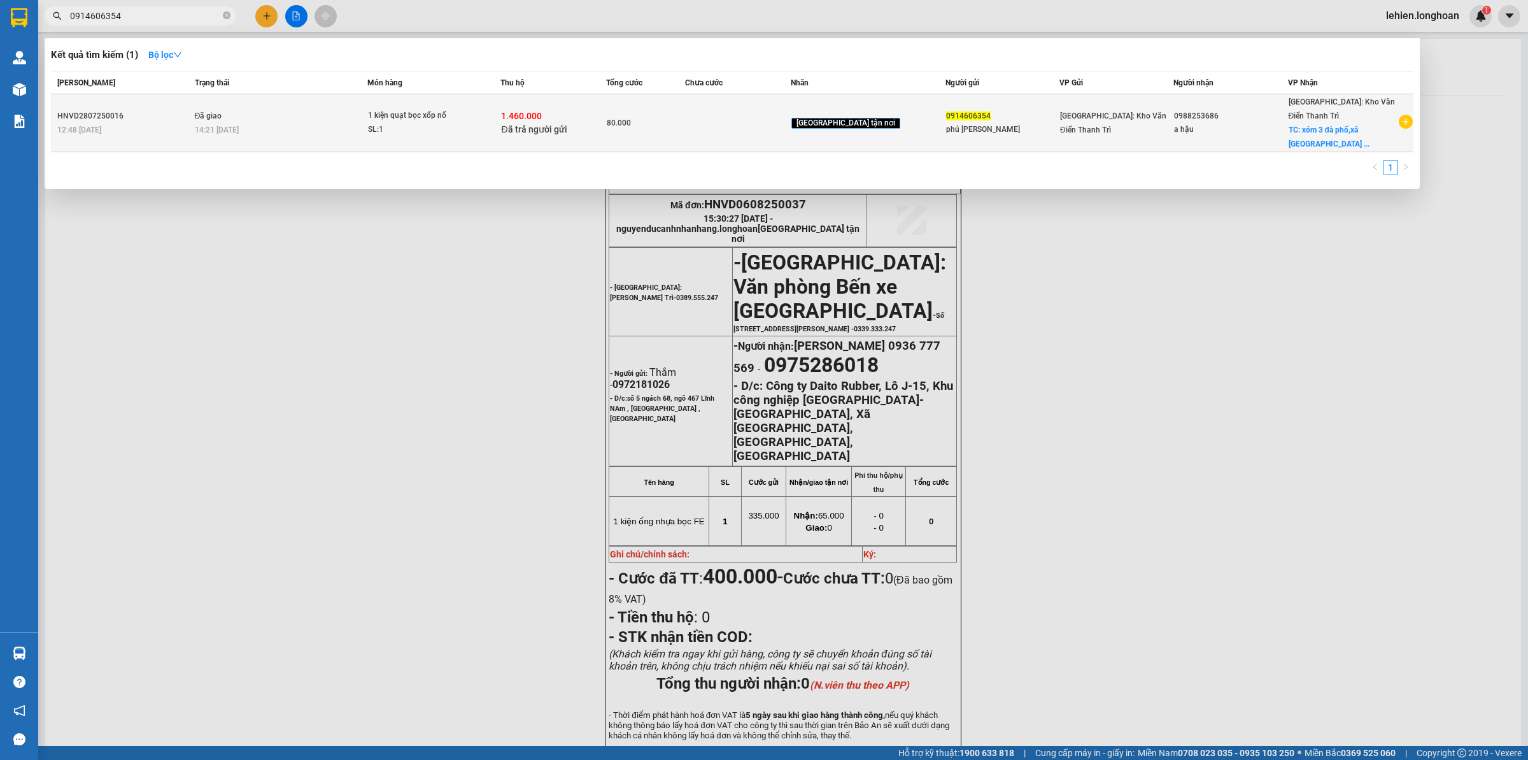
click at [294, 134] on div "14:21 [DATE]" at bounding box center [281, 130] width 172 height 14
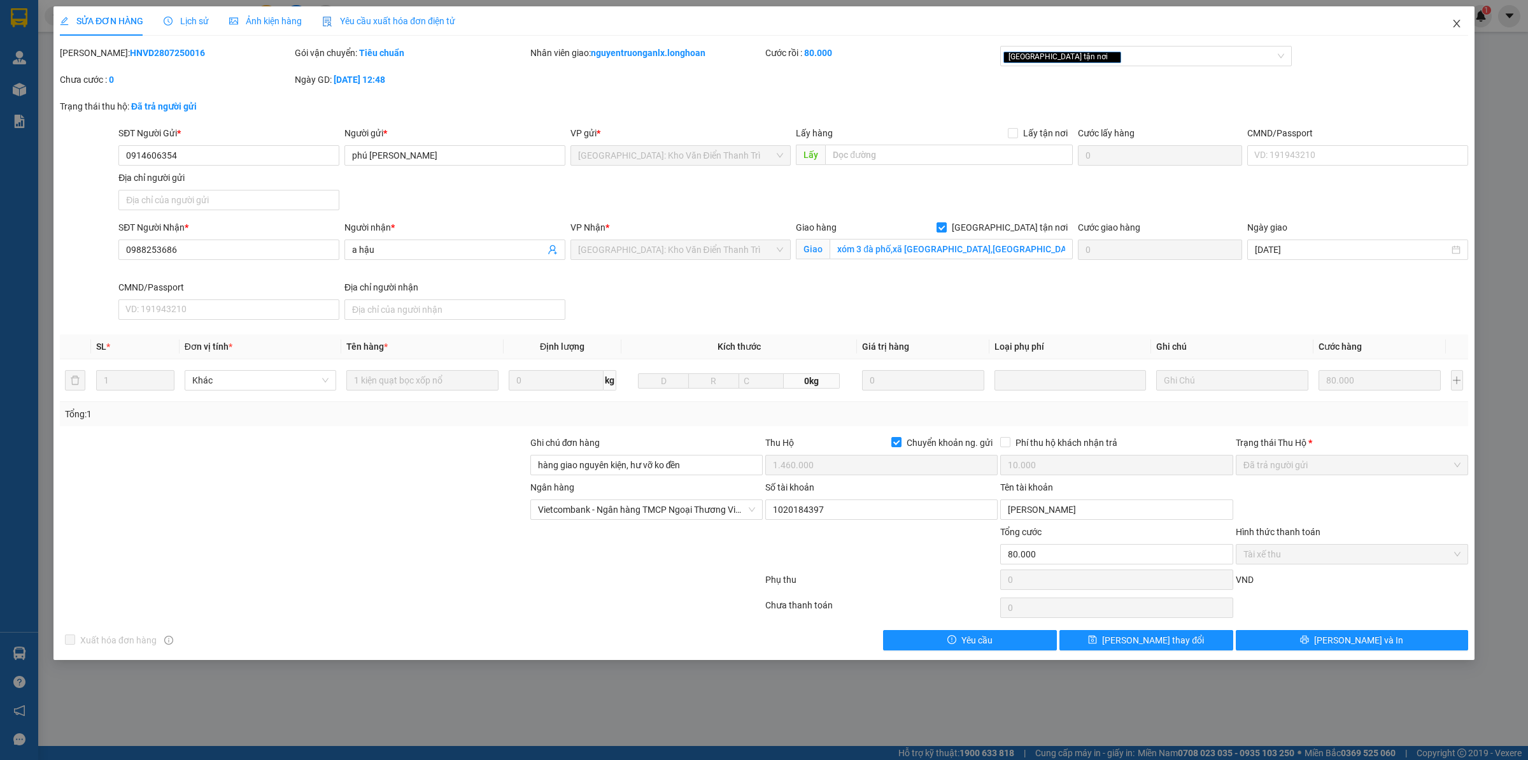
click at [1470, 15] on span "Close" at bounding box center [1457, 24] width 36 height 36
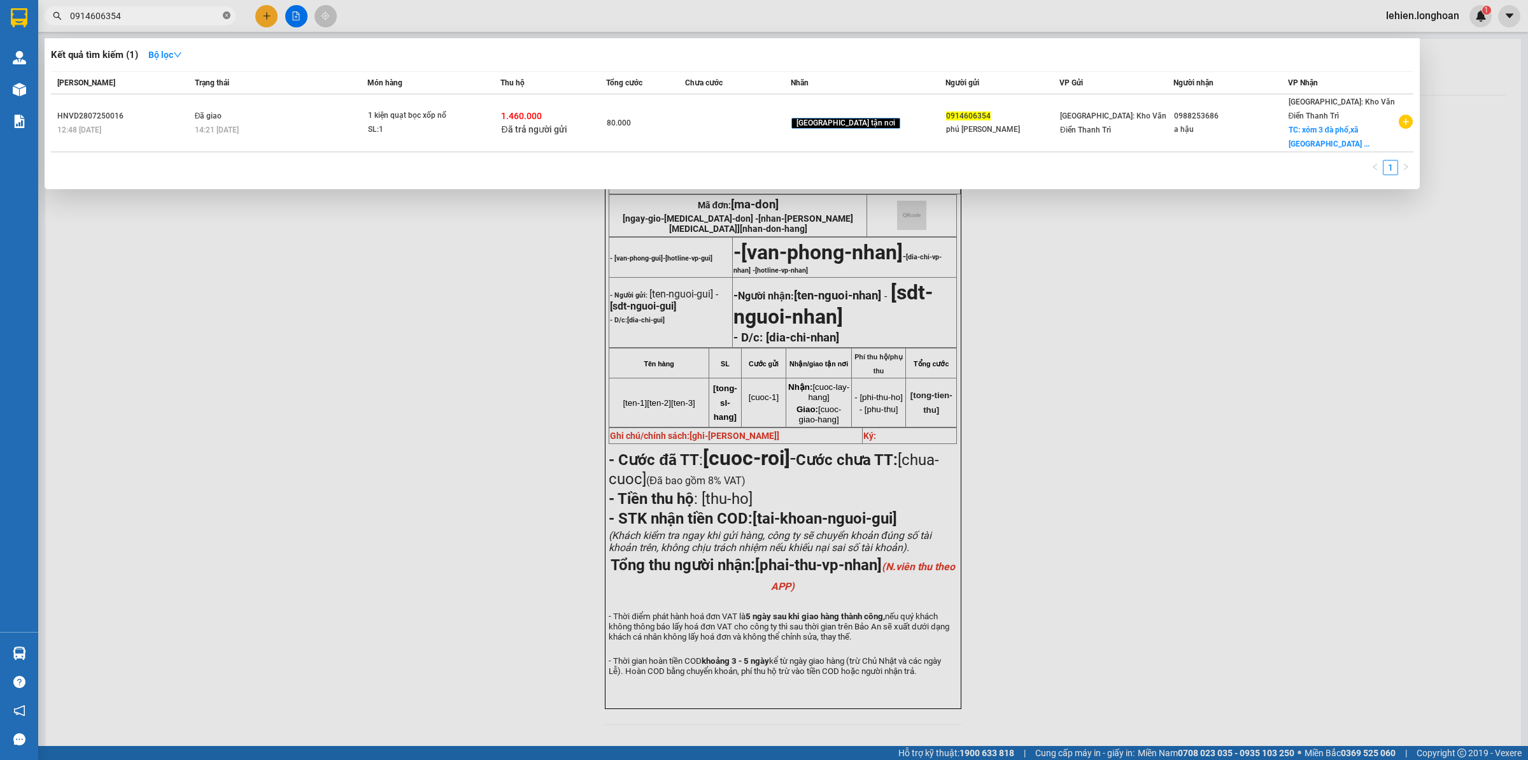
click at [229, 15] on icon "close-circle" at bounding box center [227, 15] width 8 height 8
paste input "0366396992"
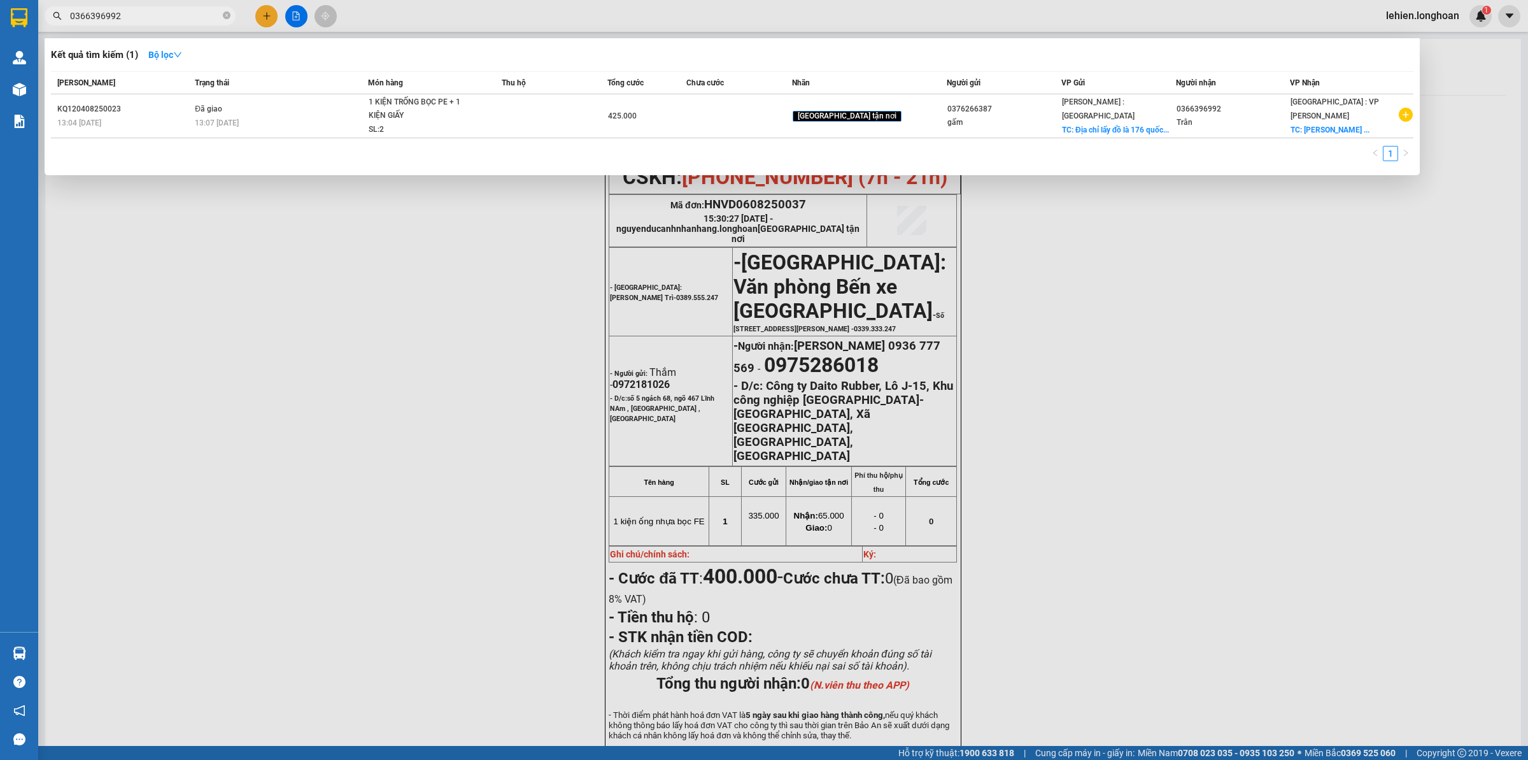
click at [282, 70] on div "Kết quả tìm kiếm ( 1 ) Bộ lọc Mã ĐH Trạng thái Món hàng Thu hộ Tổng cước Chưa c…" at bounding box center [732, 106] width 1375 height 137
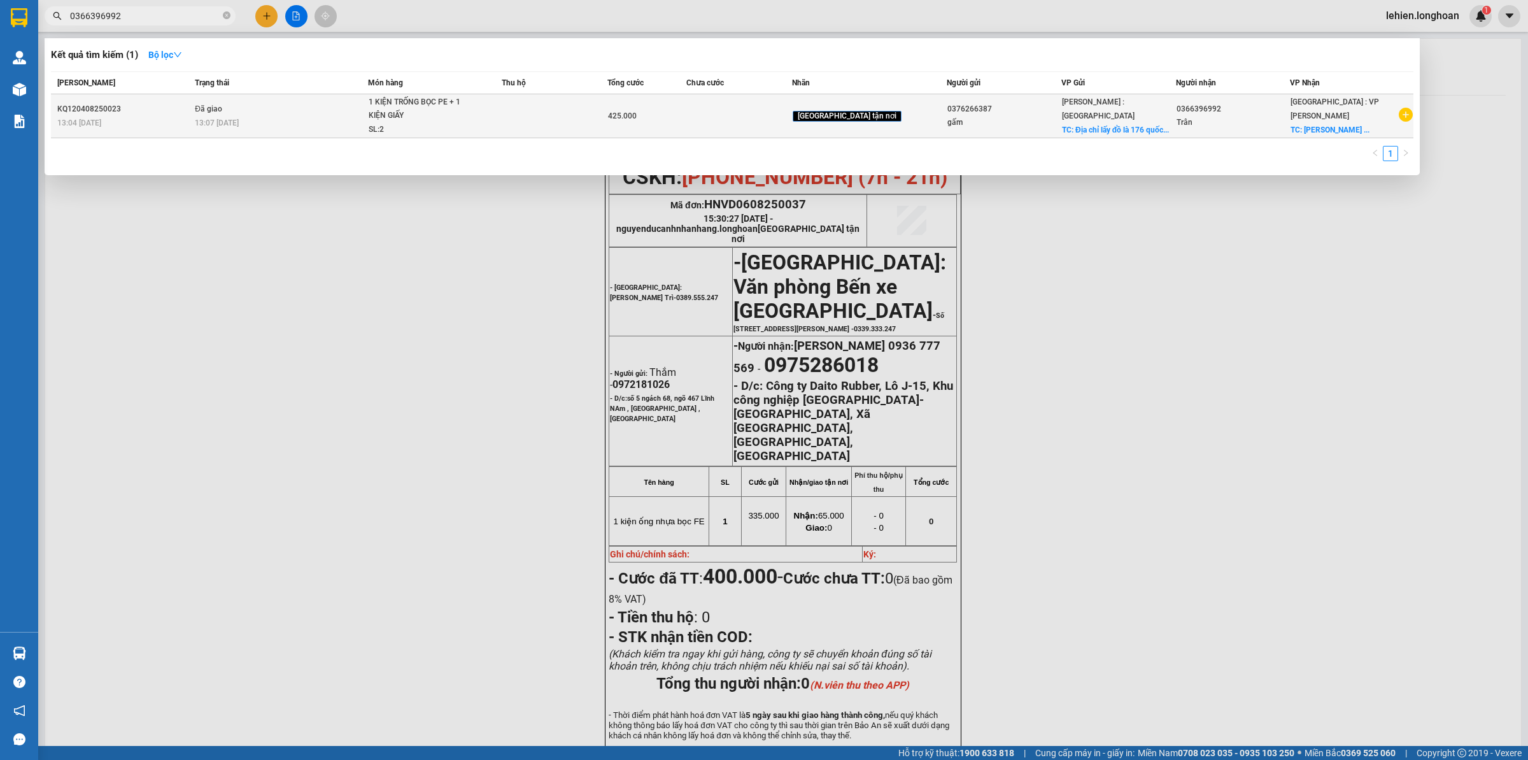
click at [294, 121] on div "13:07 [DATE]" at bounding box center [281, 123] width 172 height 14
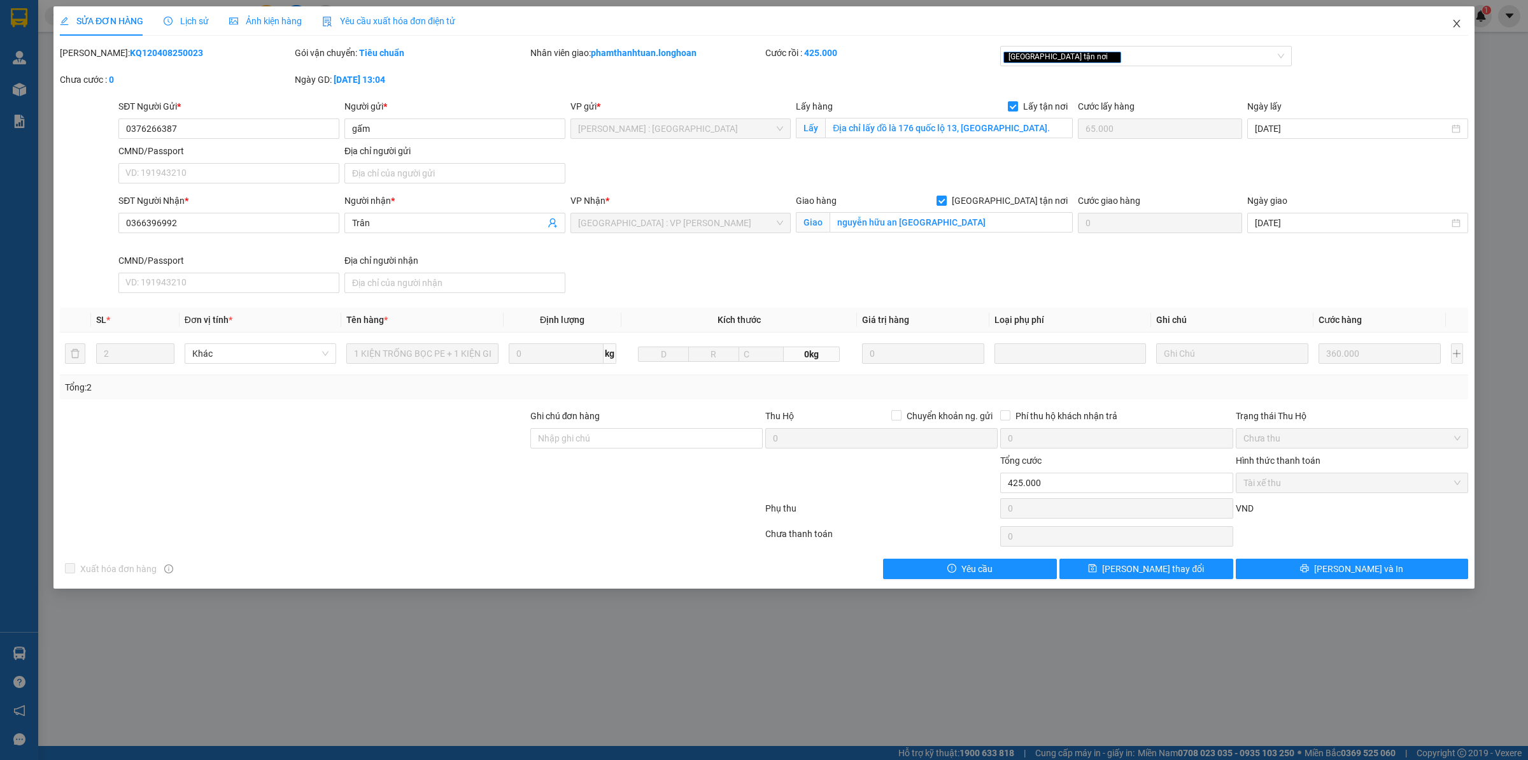
click at [1447, 27] on span "Close" at bounding box center [1457, 24] width 36 height 36
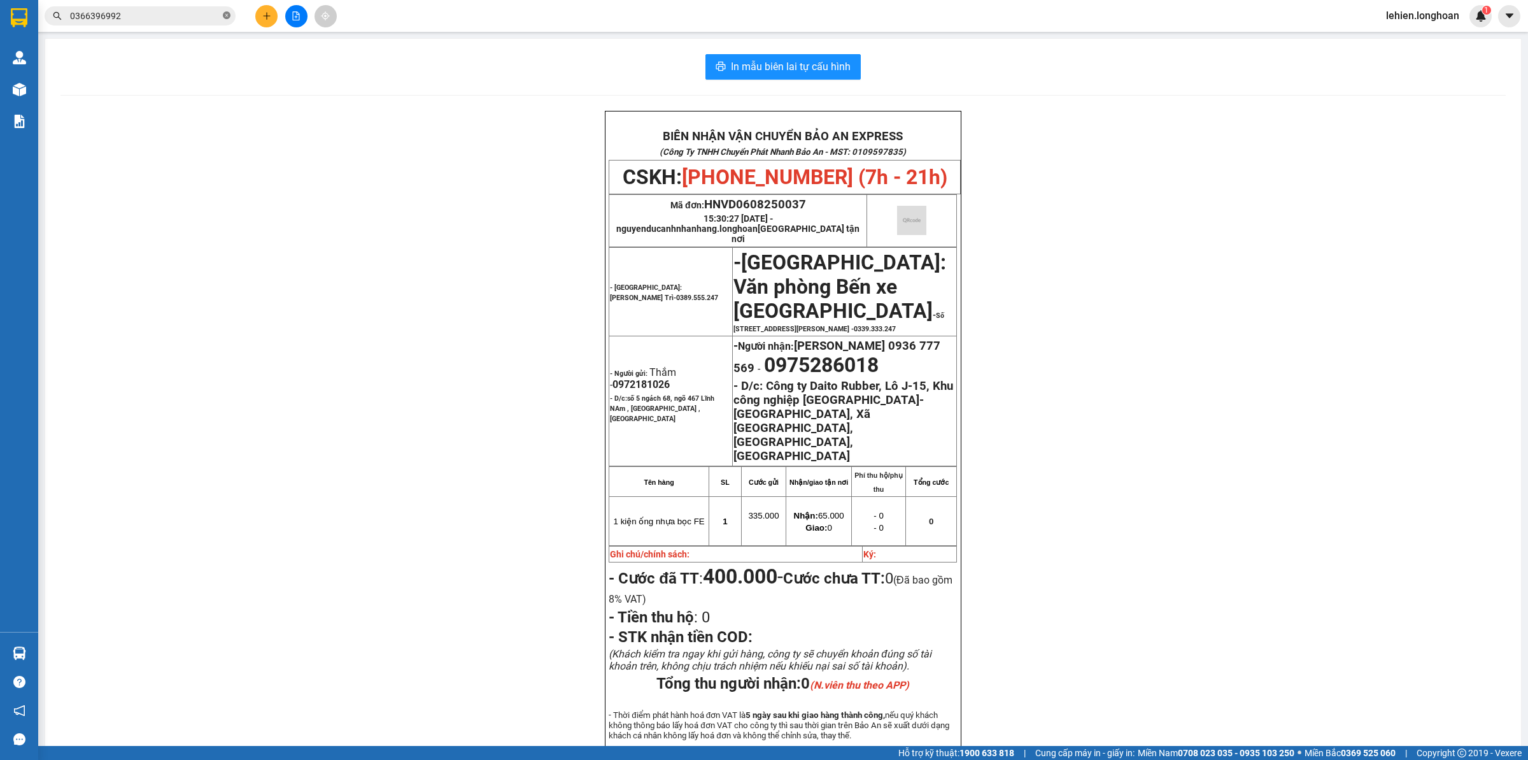
click at [226, 14] on icon "close-circle" at bounding box center [227, 15] width 8 height 8
paste input "09088 32188"
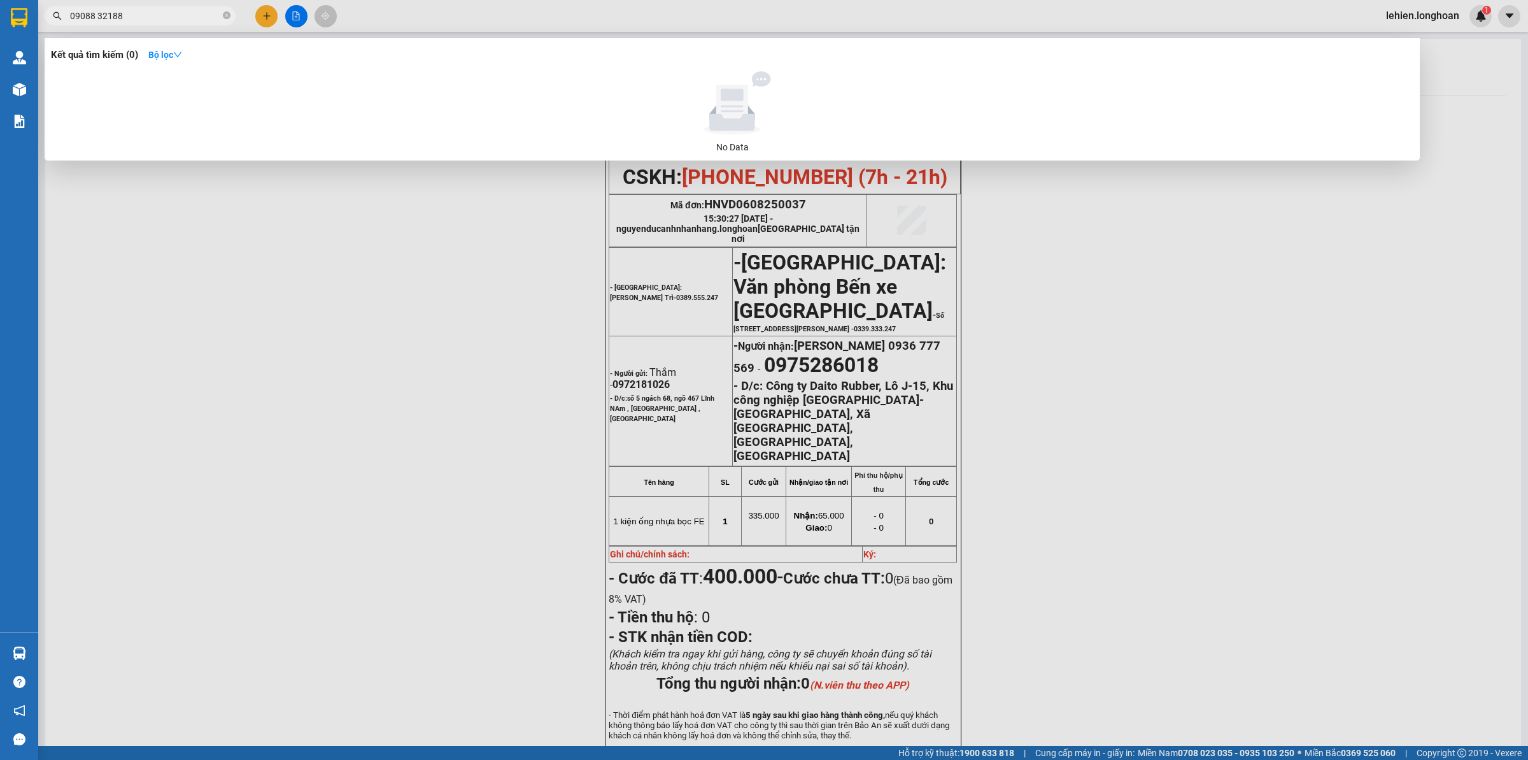
click at [99, 16] on input "09088 32188" at bounding box center [145, 16] width 150 height 14
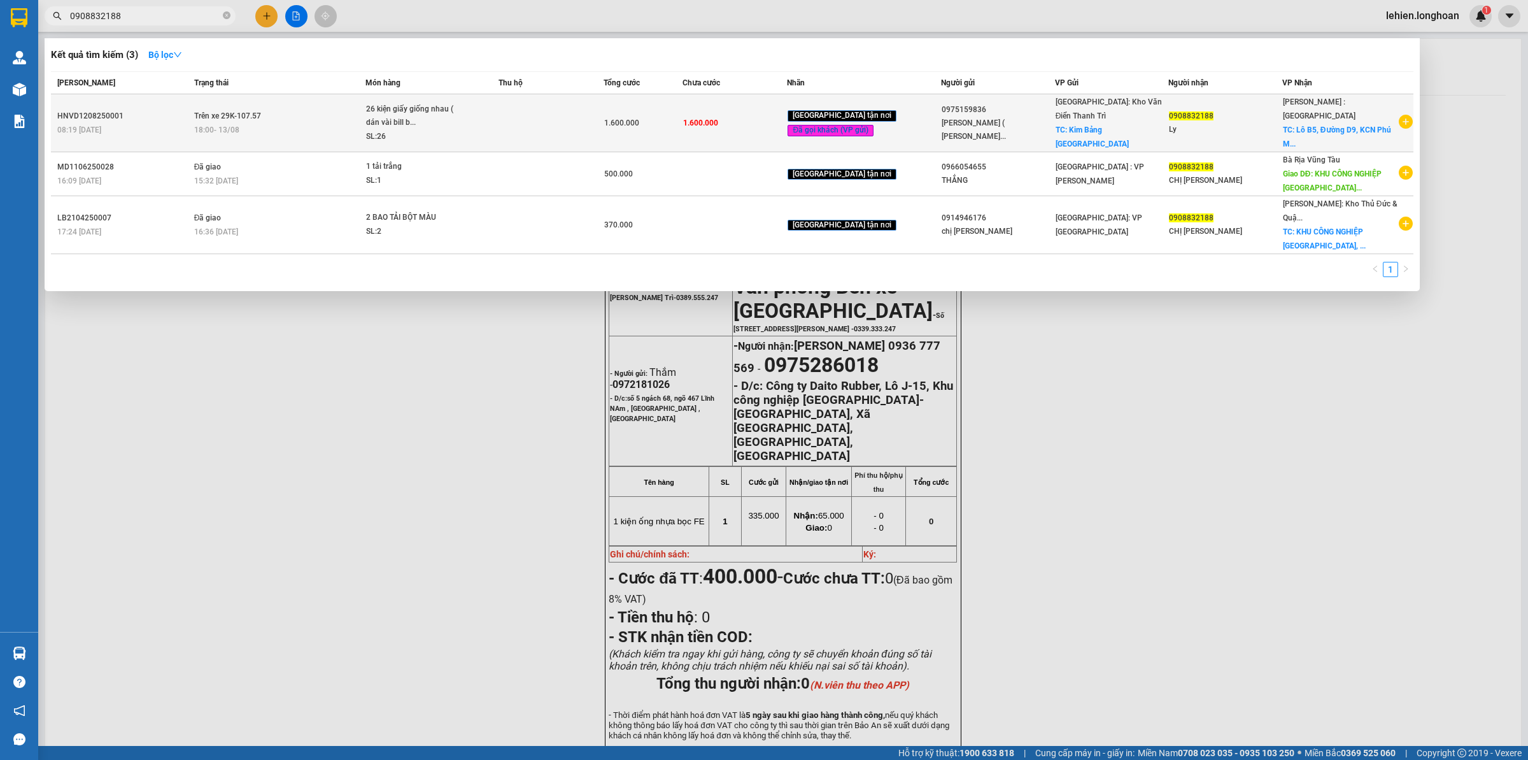
click at [278, 123] on div "18:00 [DATE]" at bounding box center [279, 130] width 171 height 14
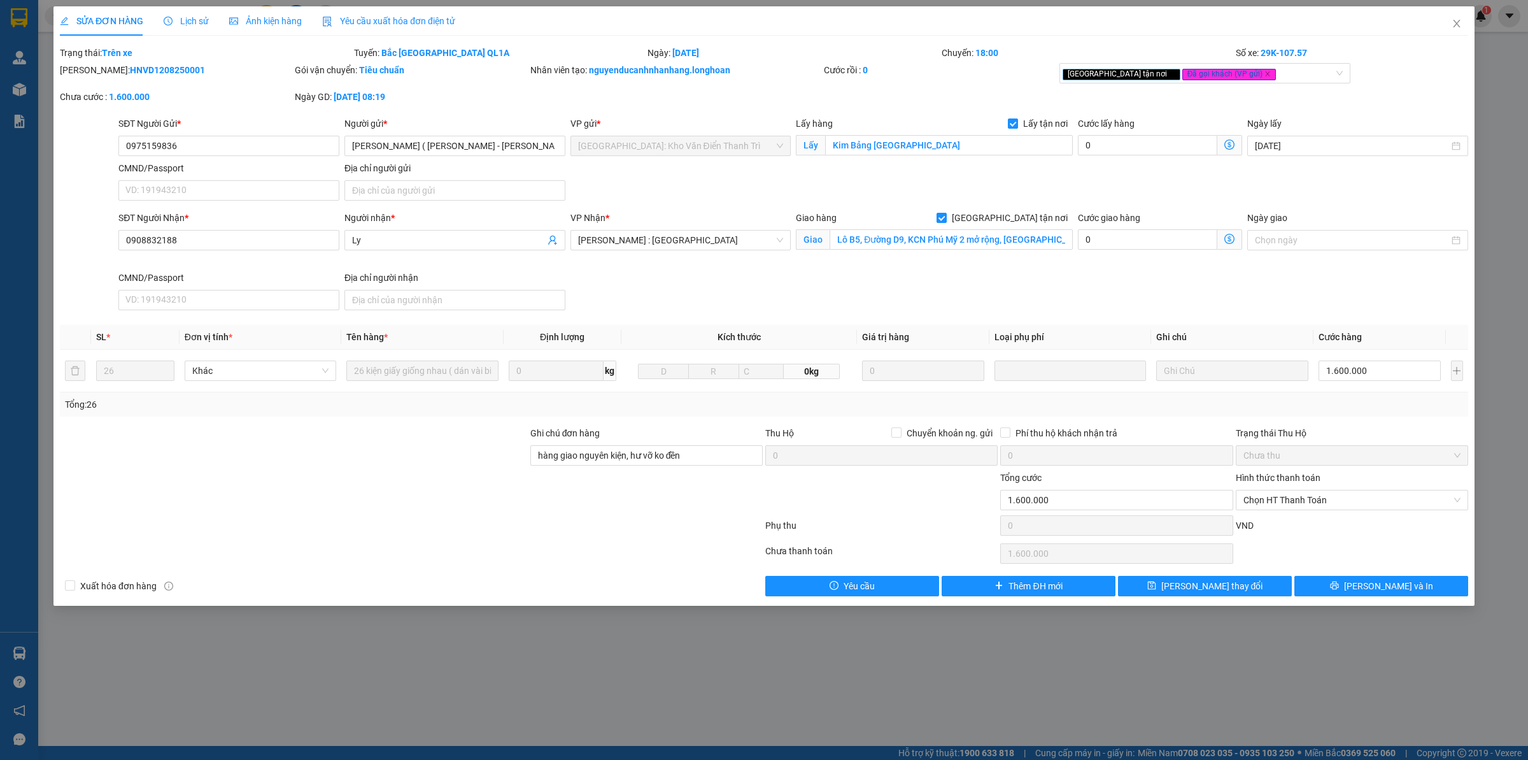
click at [183, 17] on span "Lịch sử" at bounding box center [186, 21] width 45 height 10
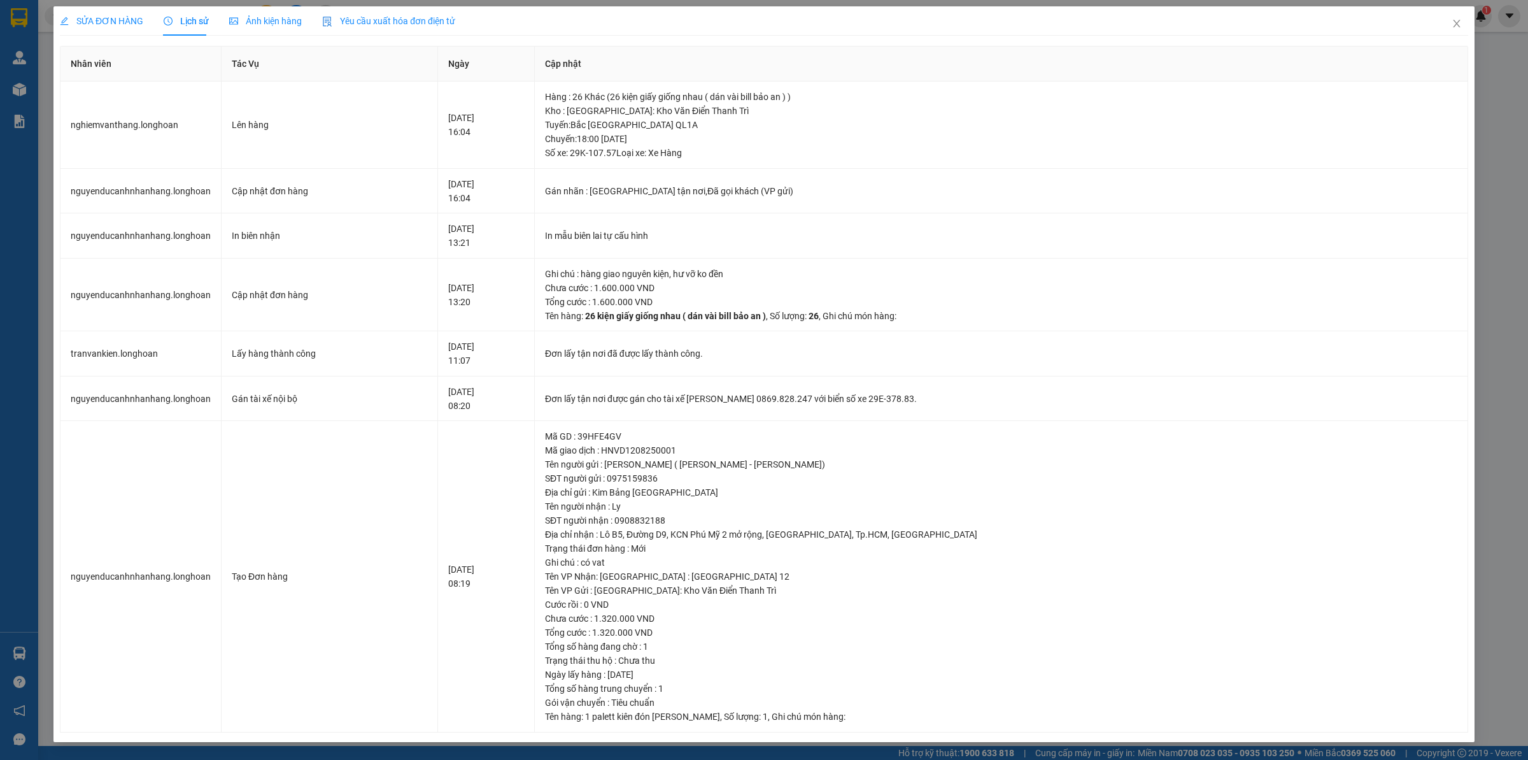
click at [119, 17] on span "SỬA ĐƠN HÀNG" at bounding box center [101, 21] width 83 height 10
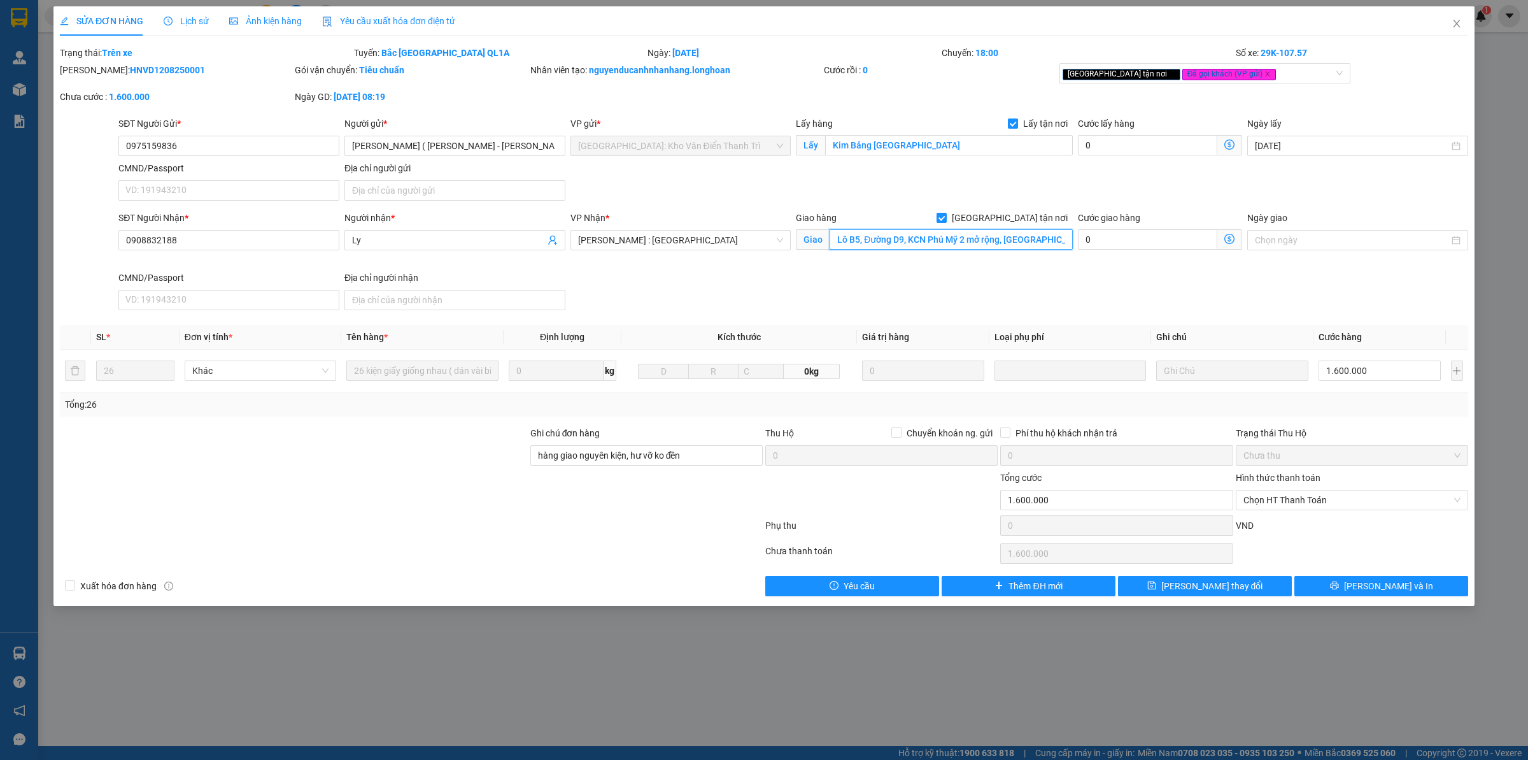
click at [968, 231] on input "Lô B5, Đường D9, KCN Phú Mỹ 2 mở rộng, [GEOGRAPHIC_DATA], Tp.HCM, [GEOGRAPHIC_D…" at bounding box center [951, 239] width 243 height 20
click at [975, 231] on input "Lô B5, Đường D9, KCN Phú Mỹ 2 mở rộng, [GEOGRAPHIC_DATA], Tp.HCM, [GEOGRAPHIC_D…" at bounding box center [951, 239] width 243 height 20
click at [880, 234] on input "Lô B5, Đường D9, KCN Phú Mỹ 2 mở rộng, [GEOGRAPHIC_DATA], Tp.HCM, [GEOGRAPHIC_D…" at bounding box center [951, 239] width 243 height 20
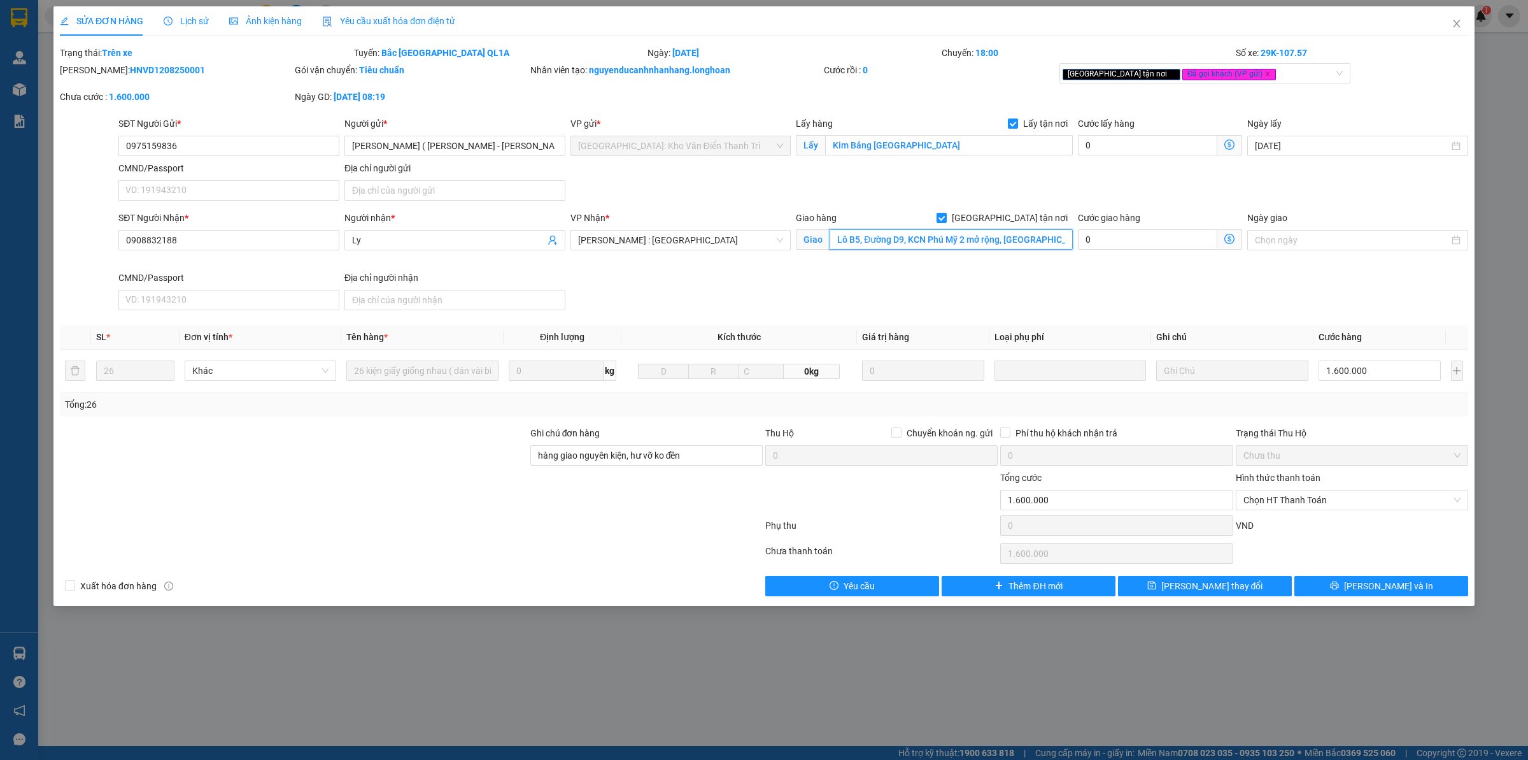
drag, startPoint x: 1063, startPoint y: 236, endPoint x: 685, endPoint y: 227, distance: 379.0
click at [685, 227] on div "SĐT Người Nhận * 0908832188 Người nhận * Ly VP Nhận * [GEOGRAPHIC_DATA] : [GEOG…" at bounding box center [793, 263] width 1355 height 104
click at [817, 297] on div "SĐT Người Nhận * 0908832188 Người nhận * Ly VP Nhận * [GEOGRAPHIC_DATA] : [GEOG…" at bounding box center [793, 263] width 1355 height 104
click at [1457, 21] on icon "close" at bounding box center [1457, 23] width 10 height 10
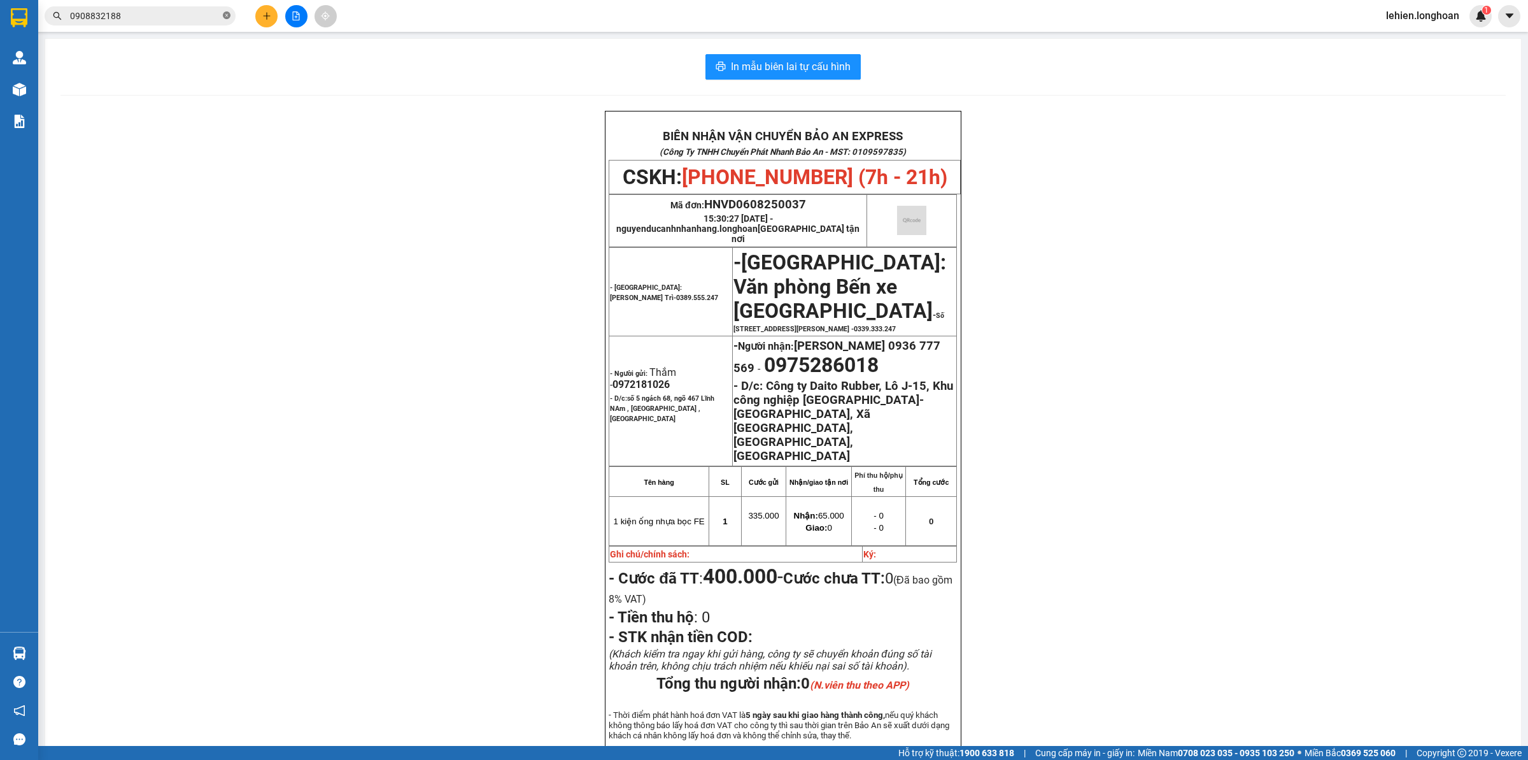
click at [229, 16] on icon "close-circle" at bounding box center [227, 15] width 8 height 8
paste input "0989183074"
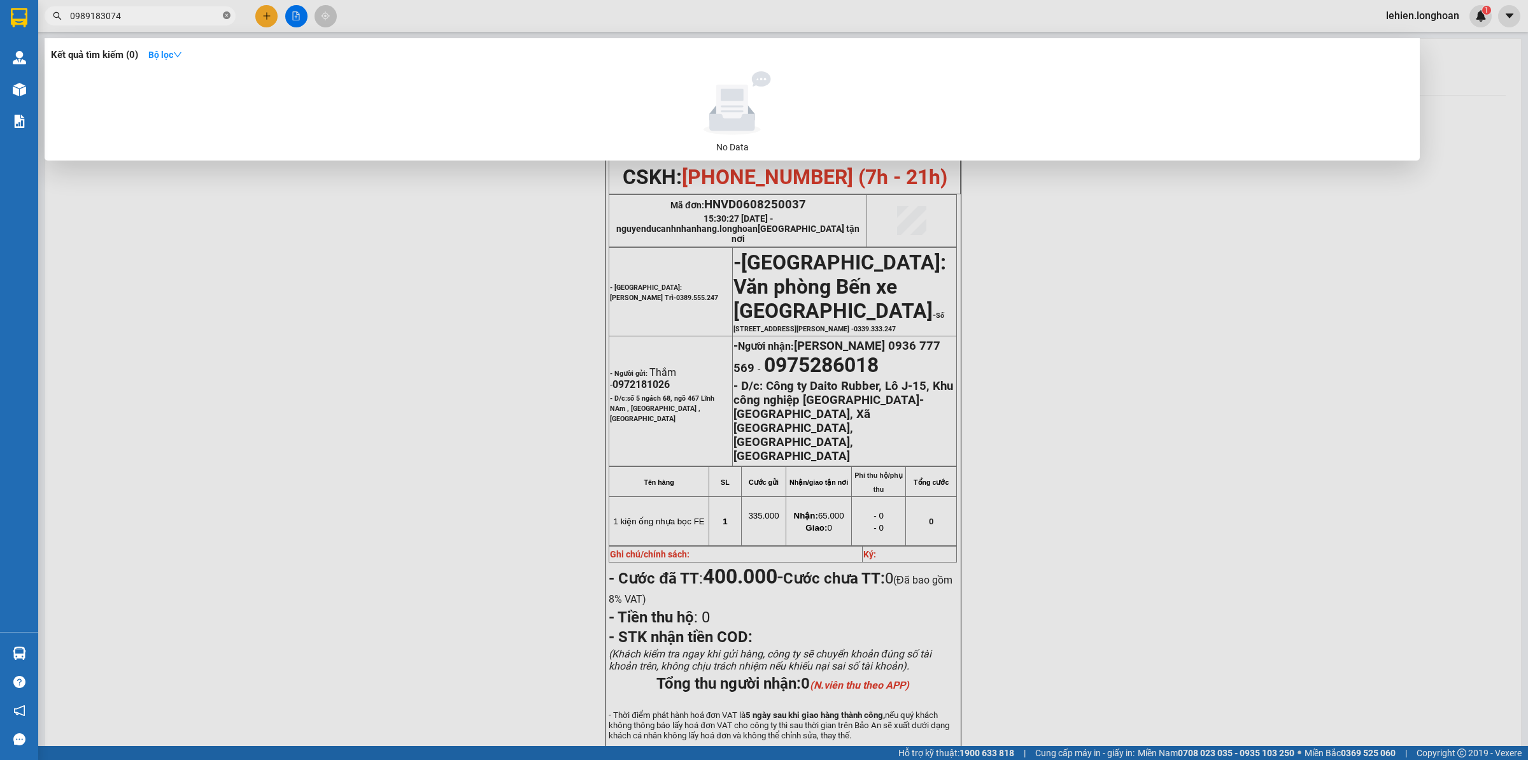
click at [230, 13] on icon "close-circle" at bounding box center [227, 15] width 8 height 8
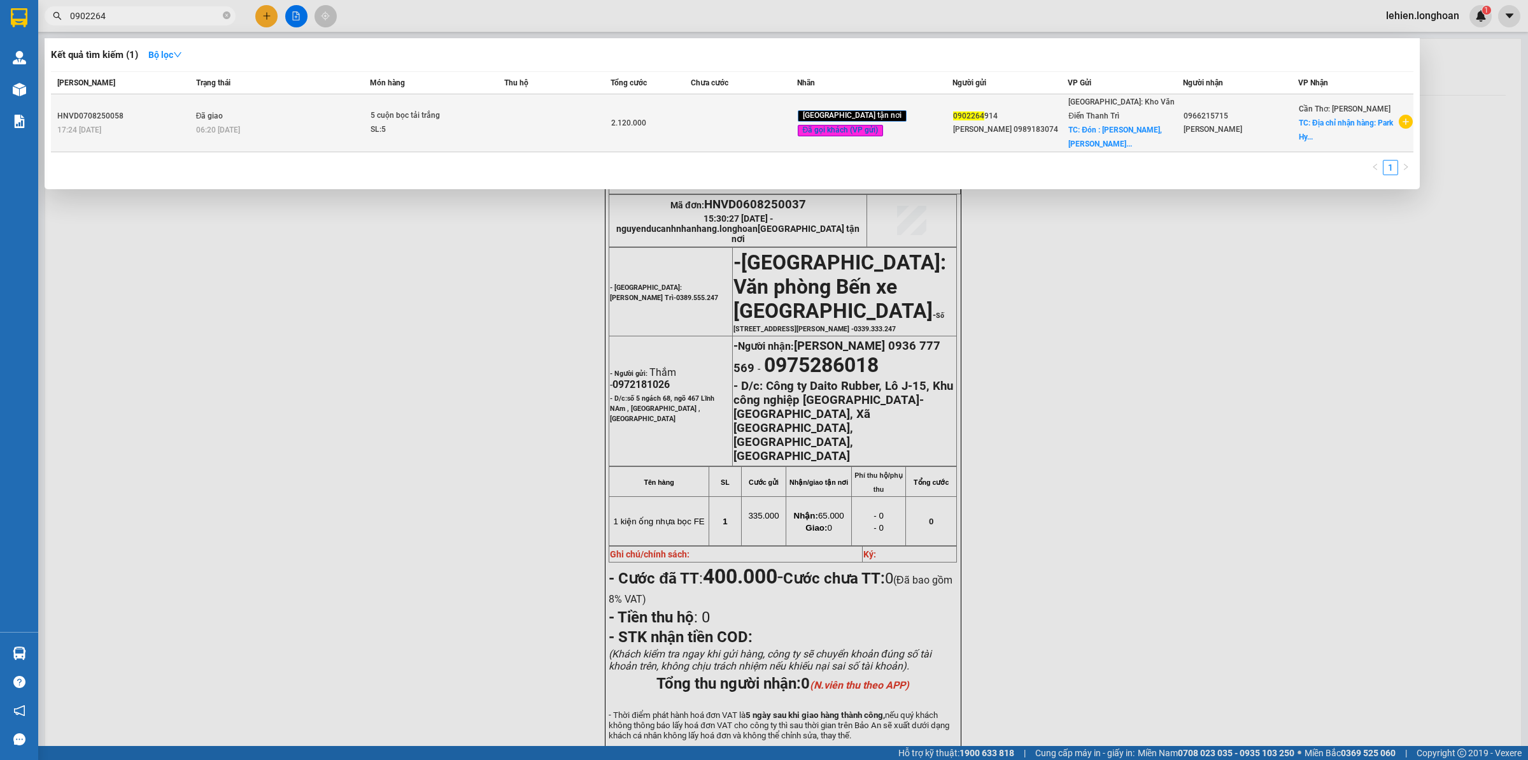
click at [441, 109] on div "5 cuộn bọc tải trắng" at bounding box center [419, 116] width 96 height 14
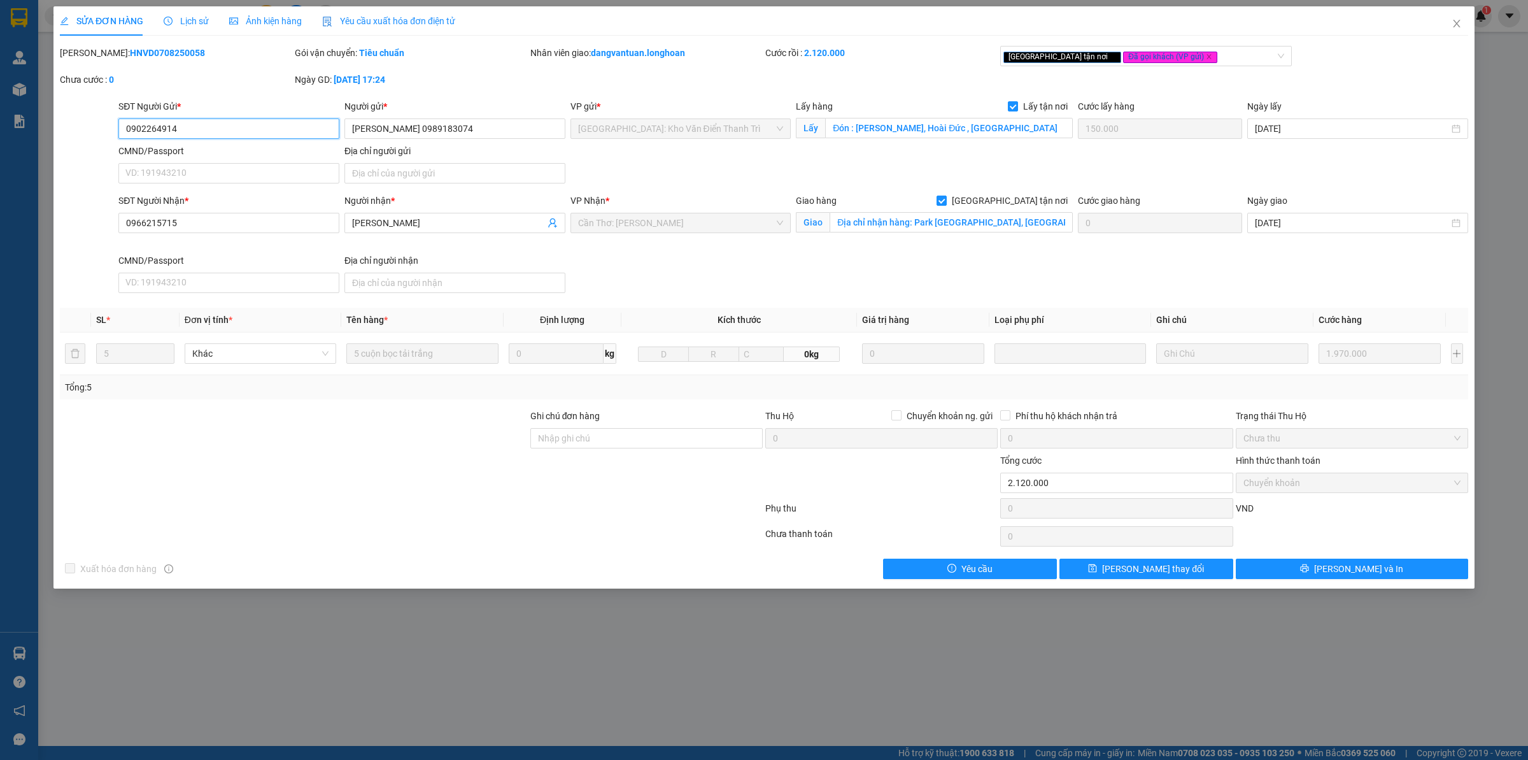
drag, startPoint x: 208, startPoint y: 131, endPoint x: 0, endPoint y: 125, distance: 208.3
click at [0, 125] on div "SỬA ĐƠN HÀNG Lịch sử Ảnh kiện hàng Yêu cầu xuất hóa đơn điện tử Total Paid Fee …" at bounding box center [764, 380] width 1528 height 760
click at [922, 132] on input "Đón : [PERSON_NAME], Hoài Đức , [GEOGRAPHIC_DATA]" at bounding box center [949, 128] width 248 height 20
click at [866, 122] on input "Đón : [PERSON_NAME], Hoài Đức , [GEOGRAPHIC_DATA]" at bounding box center [949, 128] width 248 height 20
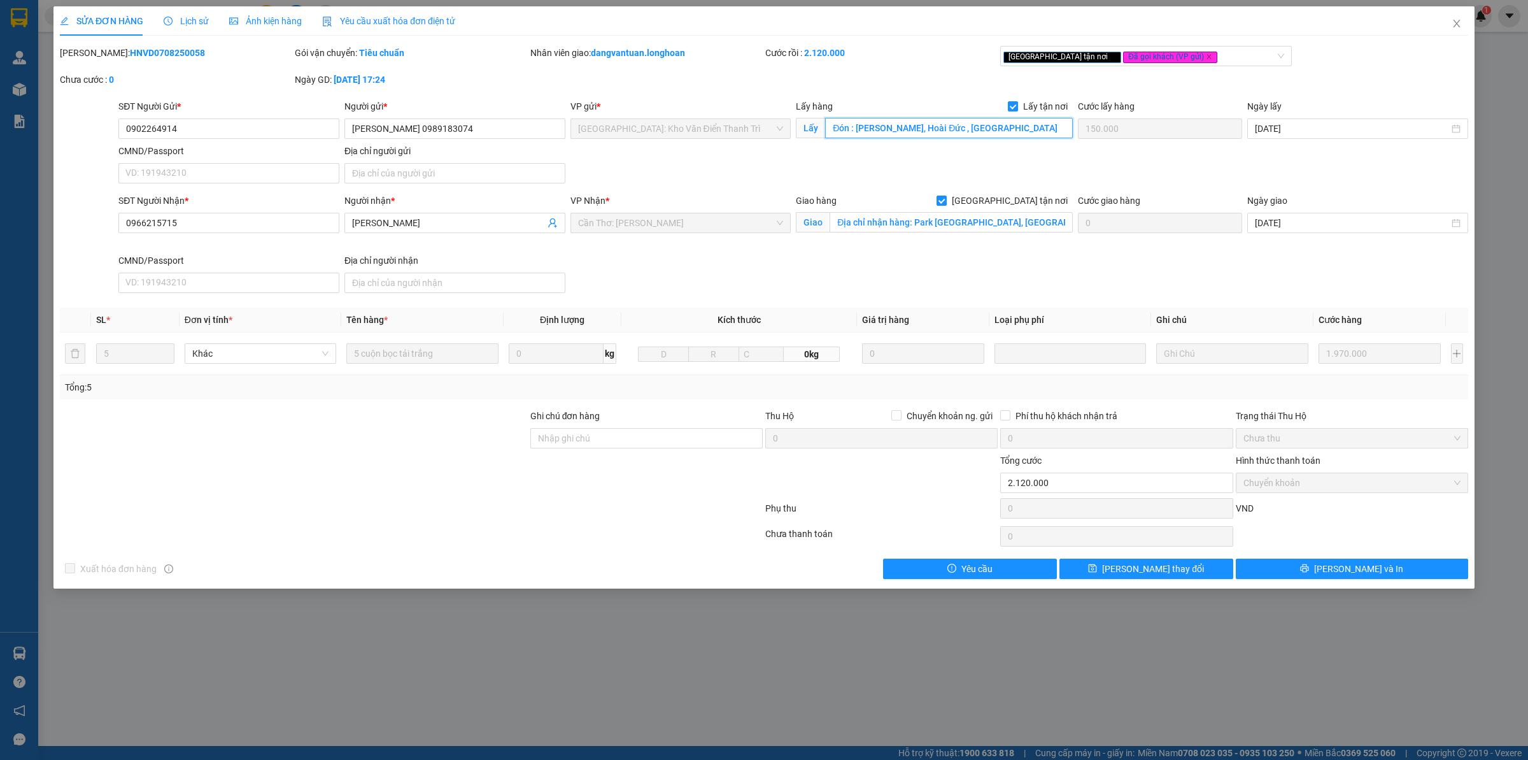
drag, startPoint x: 865, startPoint y: 128, endPoint x: 1007, endPoint y: 131, distance: 142.0
click at [1007, 131] on input "Đón : [PERSON_NAME], Hoài Đức , [GEOGRAPHIC_DATA]" at bounding box center [949, 128] width 248 height 20
click at [1457, 29] on icon "close" at bounding box center [1457, 23] width 10 height 10
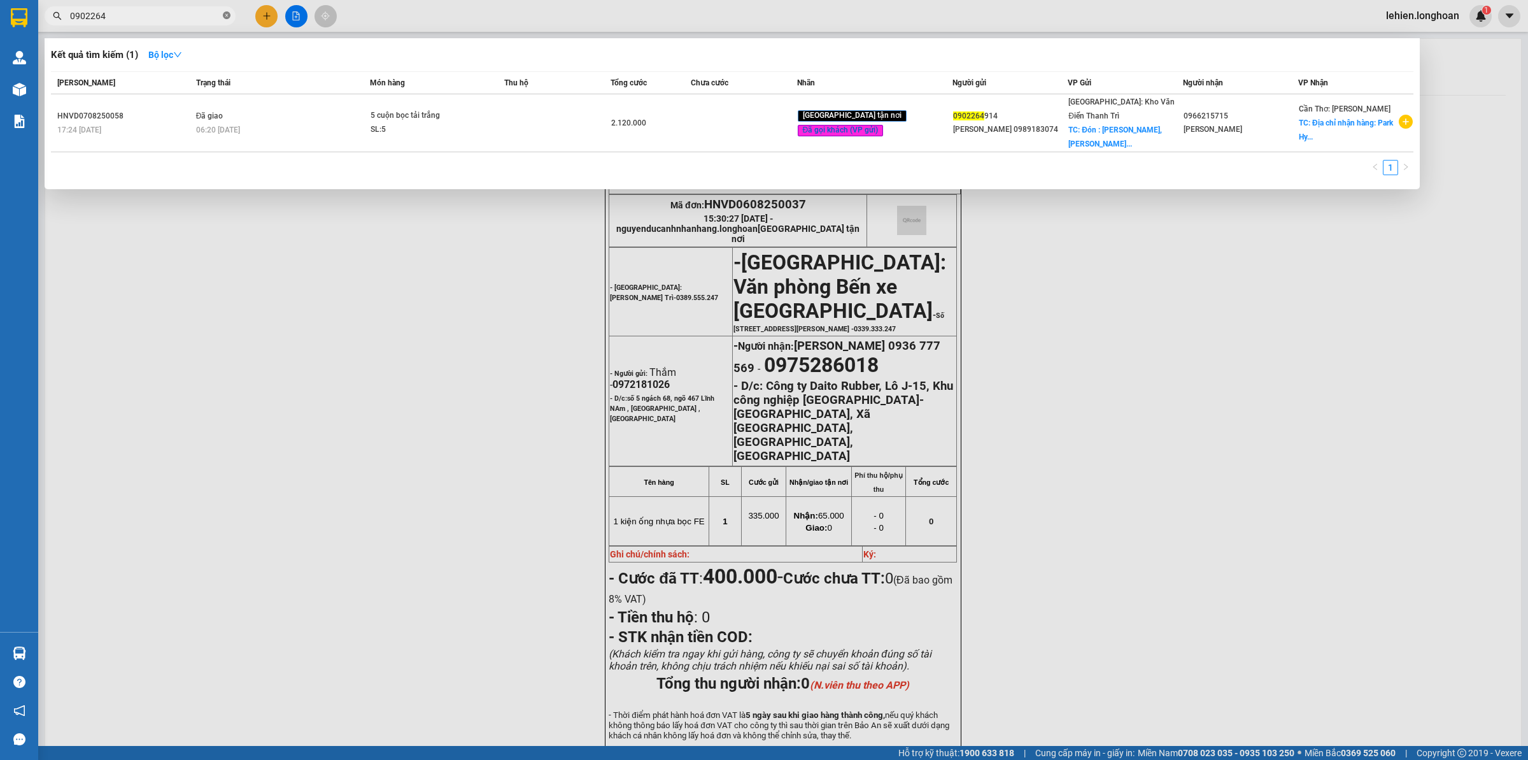
click at [225, 10] on span at bounding box center [227, 16] width 8 height 12
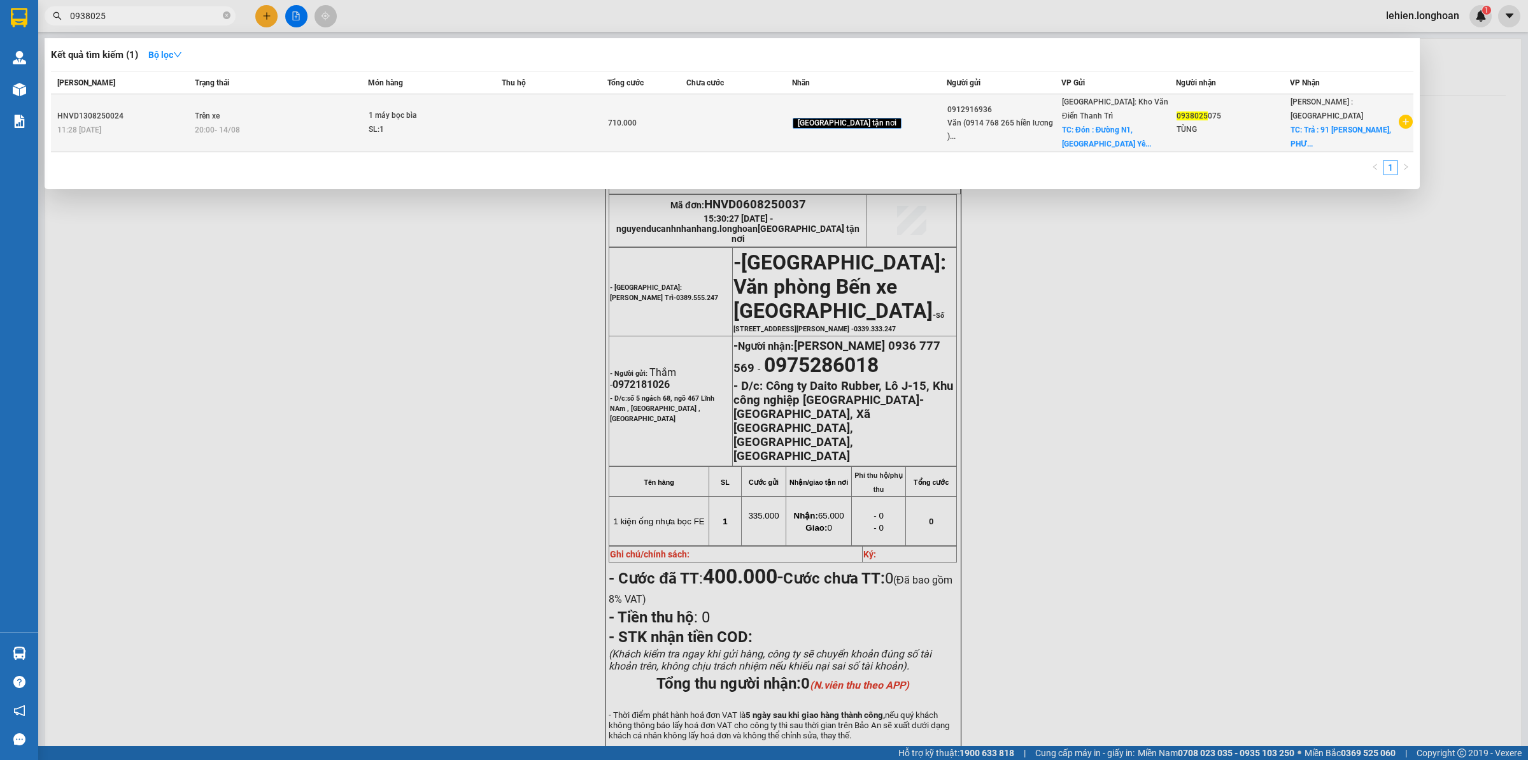
click at [367, 124] on div "20:00 [DATE]" at bounding box center [281, 130] width 172 height 14
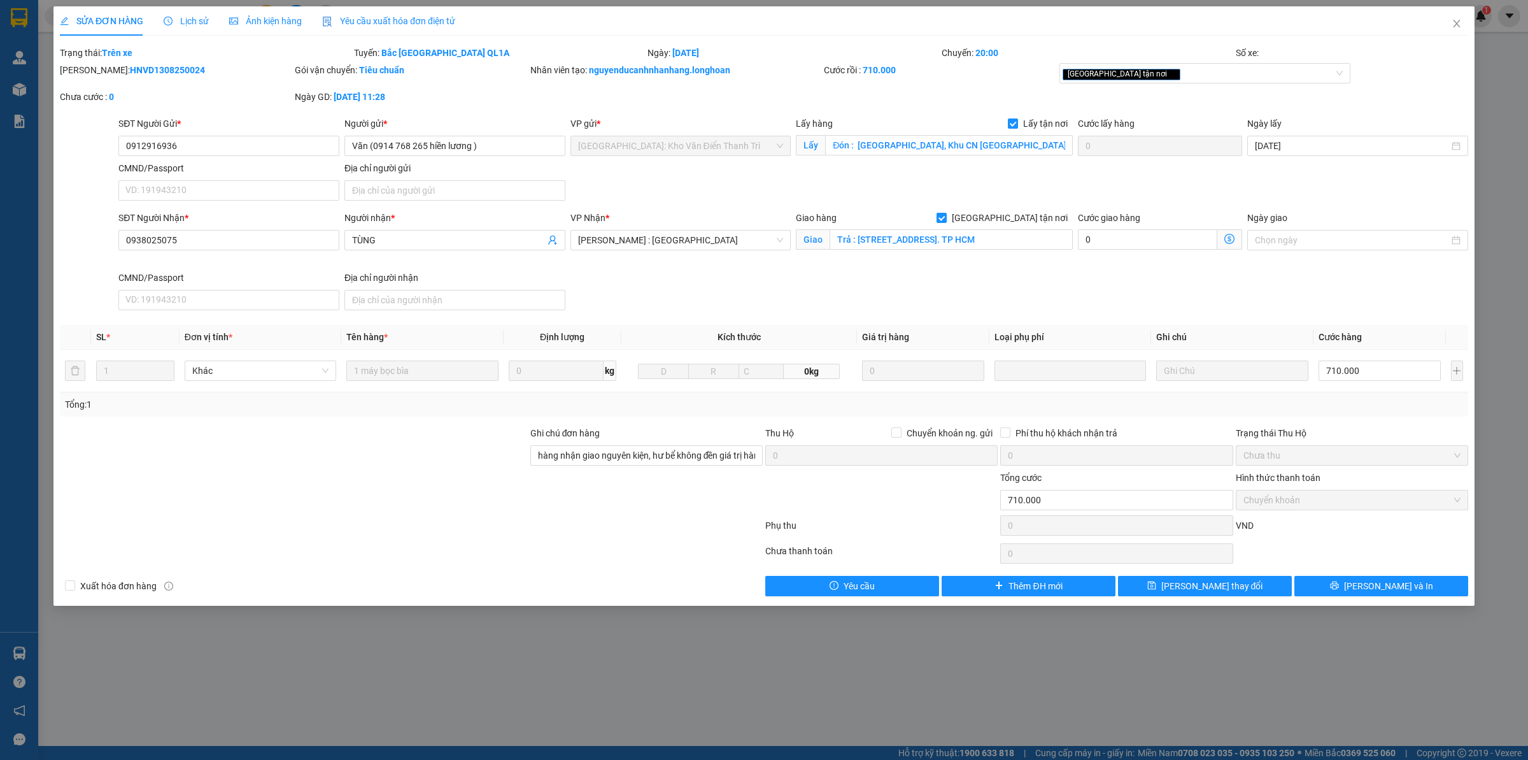
drag, startPoint x: 94, startPoint y: 75, endPoint x: 192, endPoint y: 75, distance: 98.7
click at [192, 75] on div "[PERSON_NAME]: HNVD1308250024" at bounding box center [176, 70] width 232 height 14
click at [1457, 18] on icon "close" at bounding box center [1457, 23] width 10 height 10
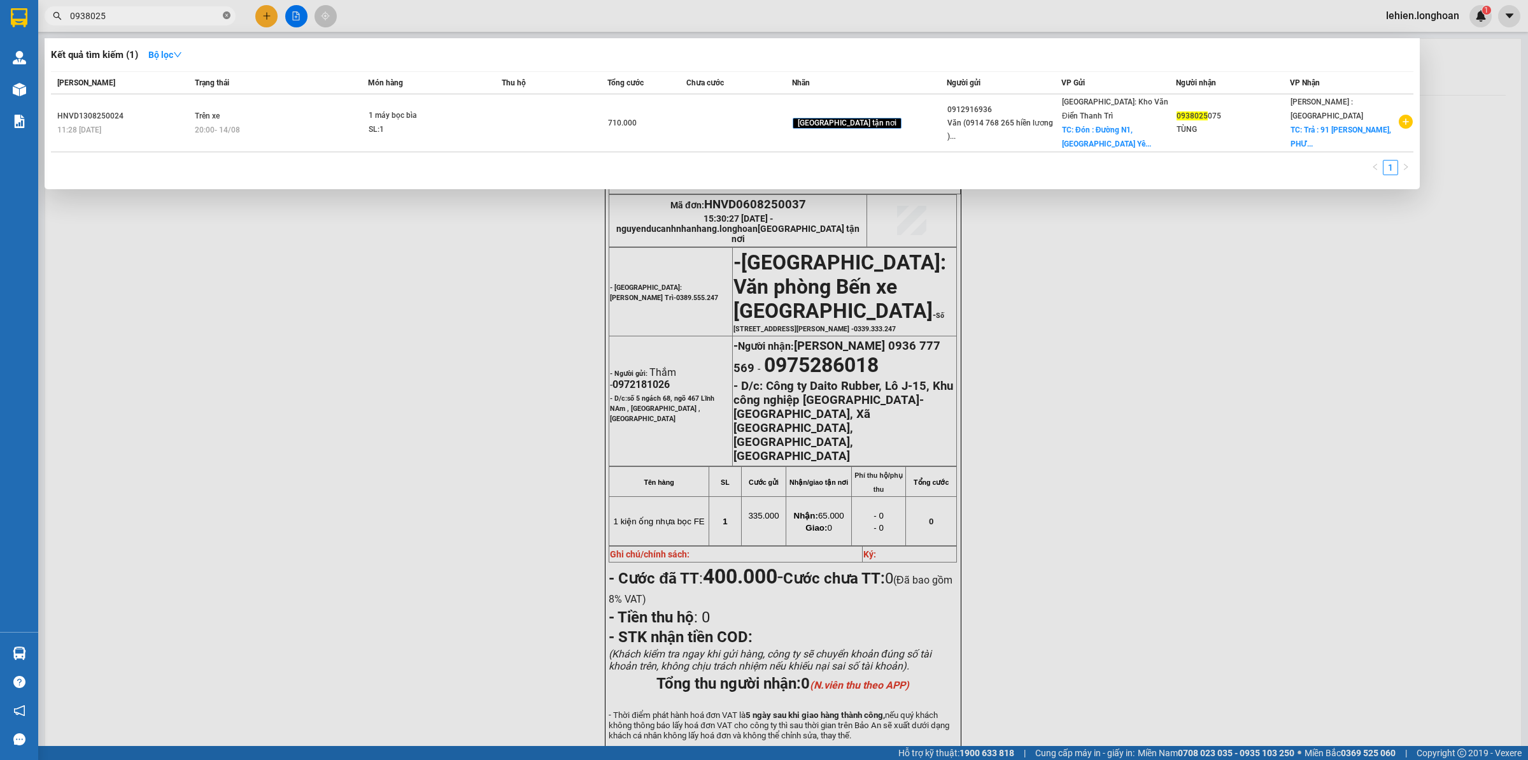
click at [228, 18] on icon "close-circle" at bounding box center [227, 15] width 8 height 8
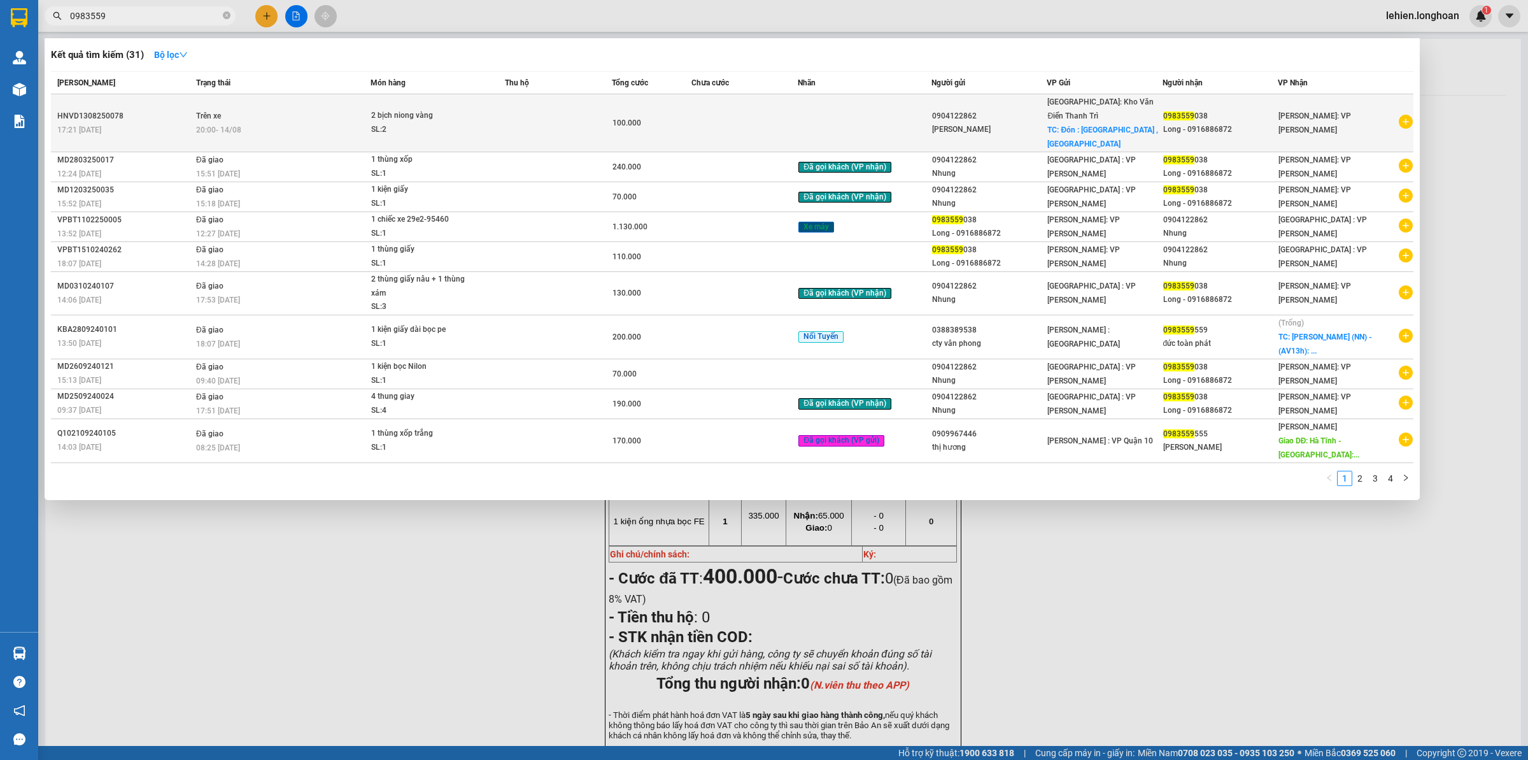
click at [484, 109] on span "2 bịch niong vàng SL: 2" at bounding box center [438, 122] width 134 height 27
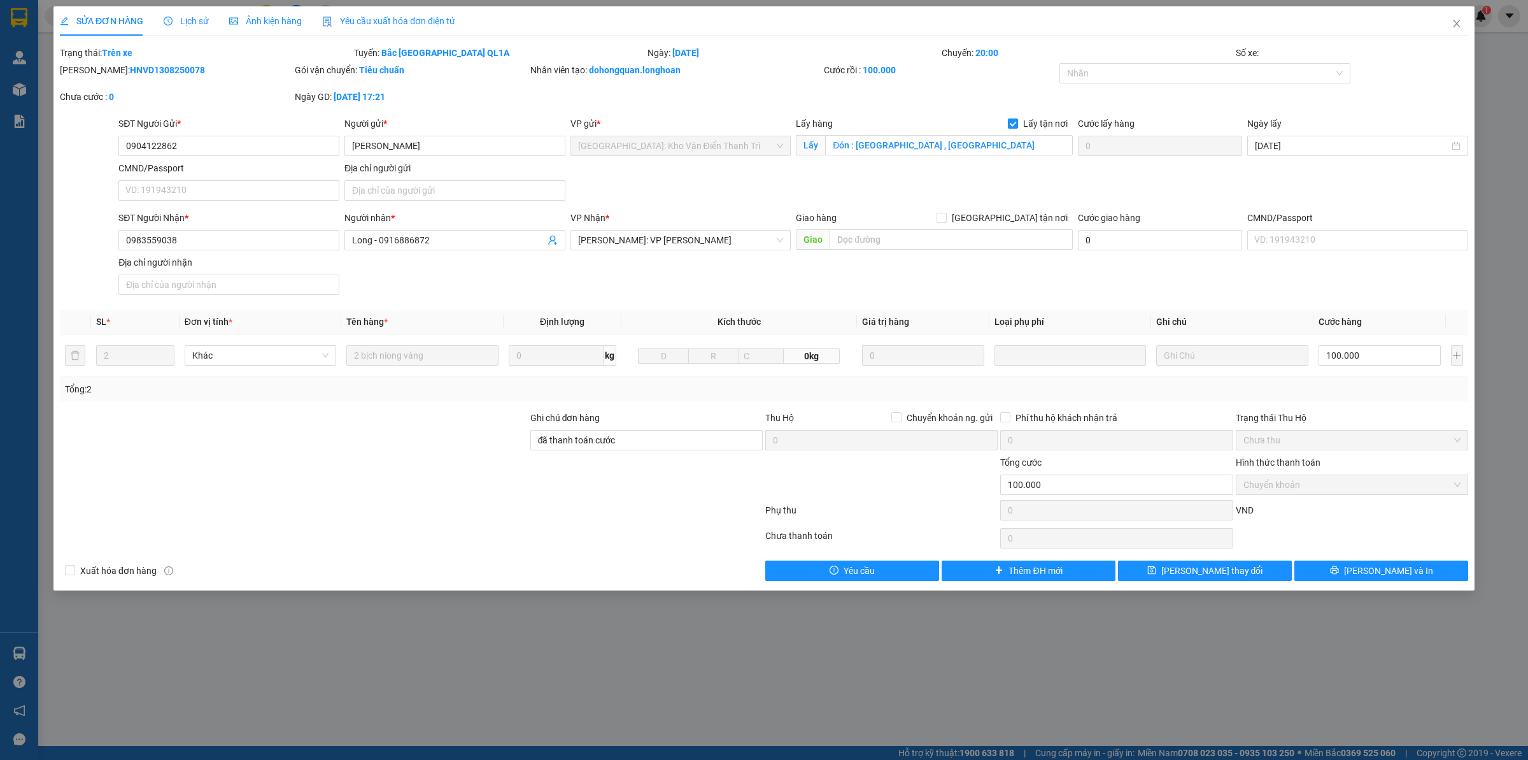
click at [202, 19] on span "Lịch sử" at bounding box center [186, 21] width 45 height 10
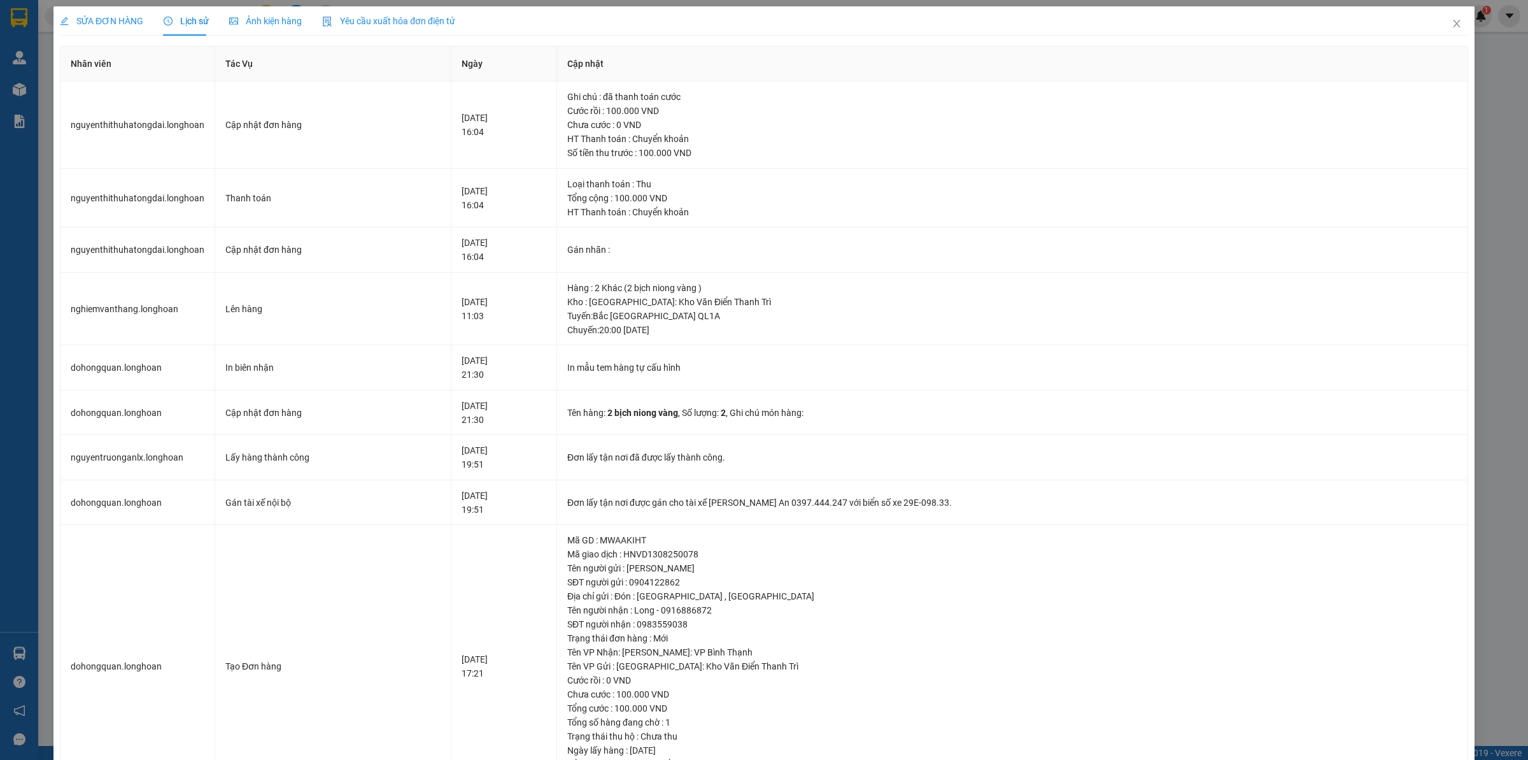
click at [102, 27] on div "SỬA ĐƠN HÀNG" at bounding box center [101, 21] width 83 height 14
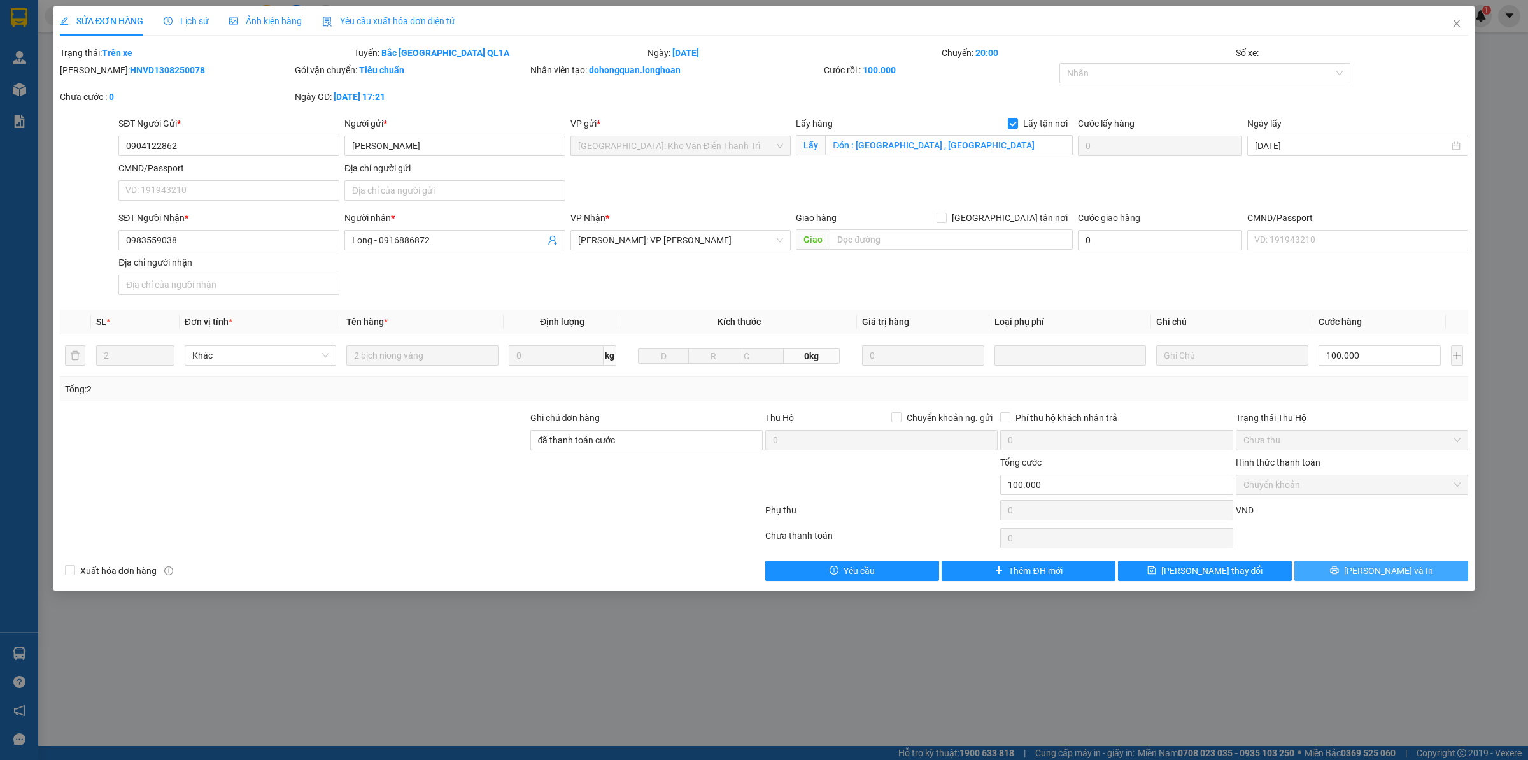
click at [1393, 565] on span "[PERSON_NAME] và In" at bounding box center [1388, 571] width 89 height 14
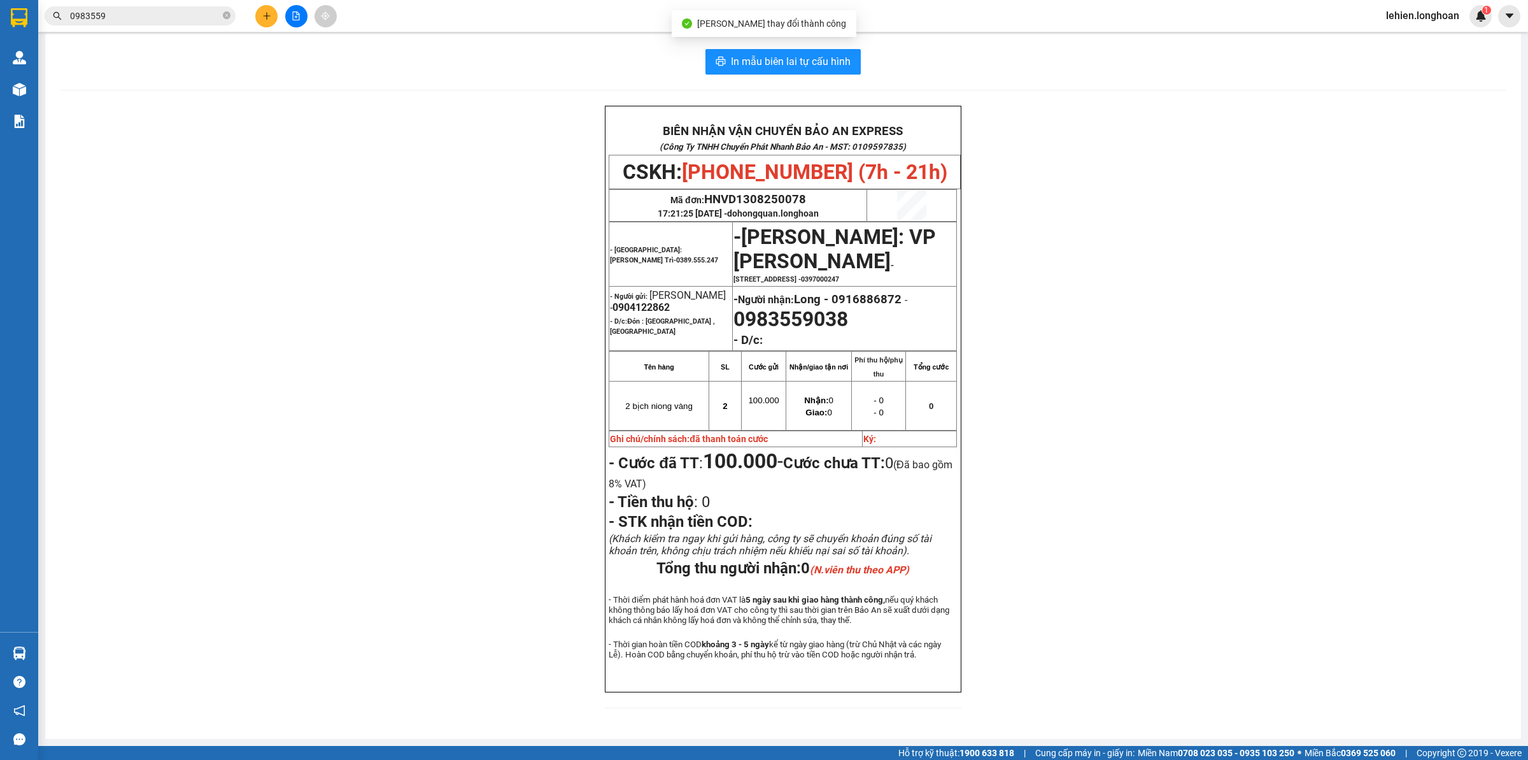
scroll to position [25, 0]
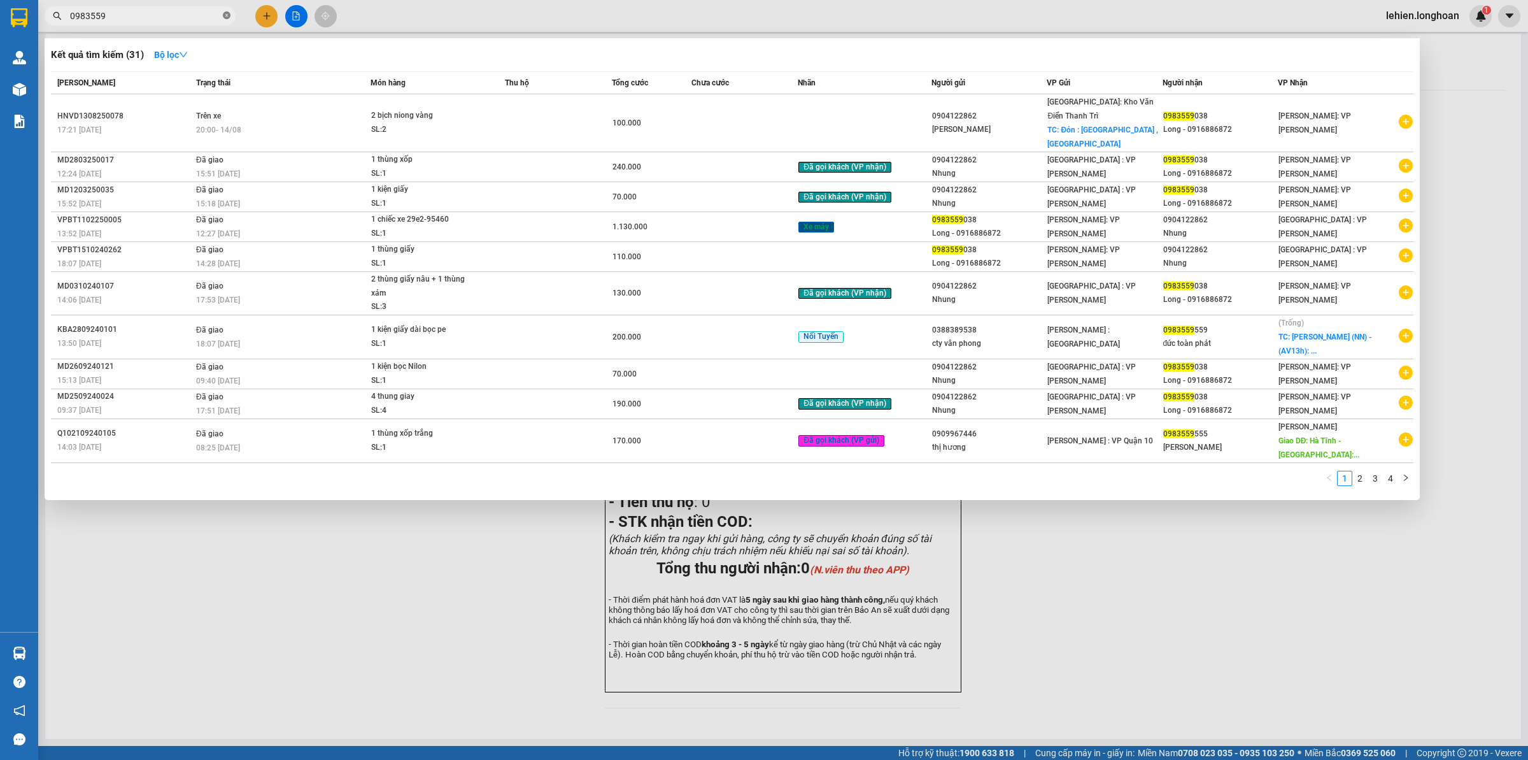
click at [225, 14] on icon "close-circle" at bounding box center [227, 15] width 8 height 8
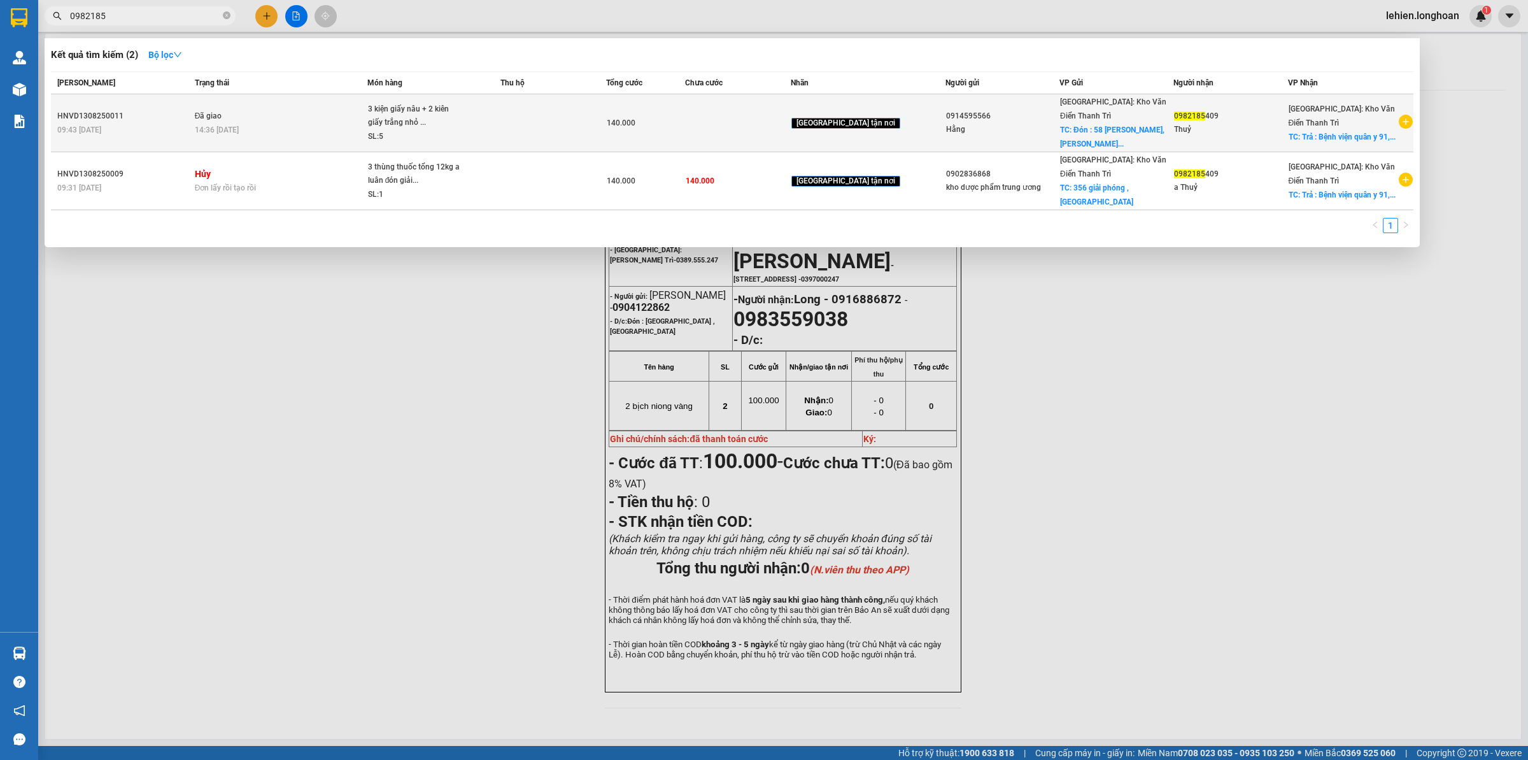
click at [367, 111] on td "Đã giao 14:36 [DATE]" at bounding box center [280, 123] width 176 height 58
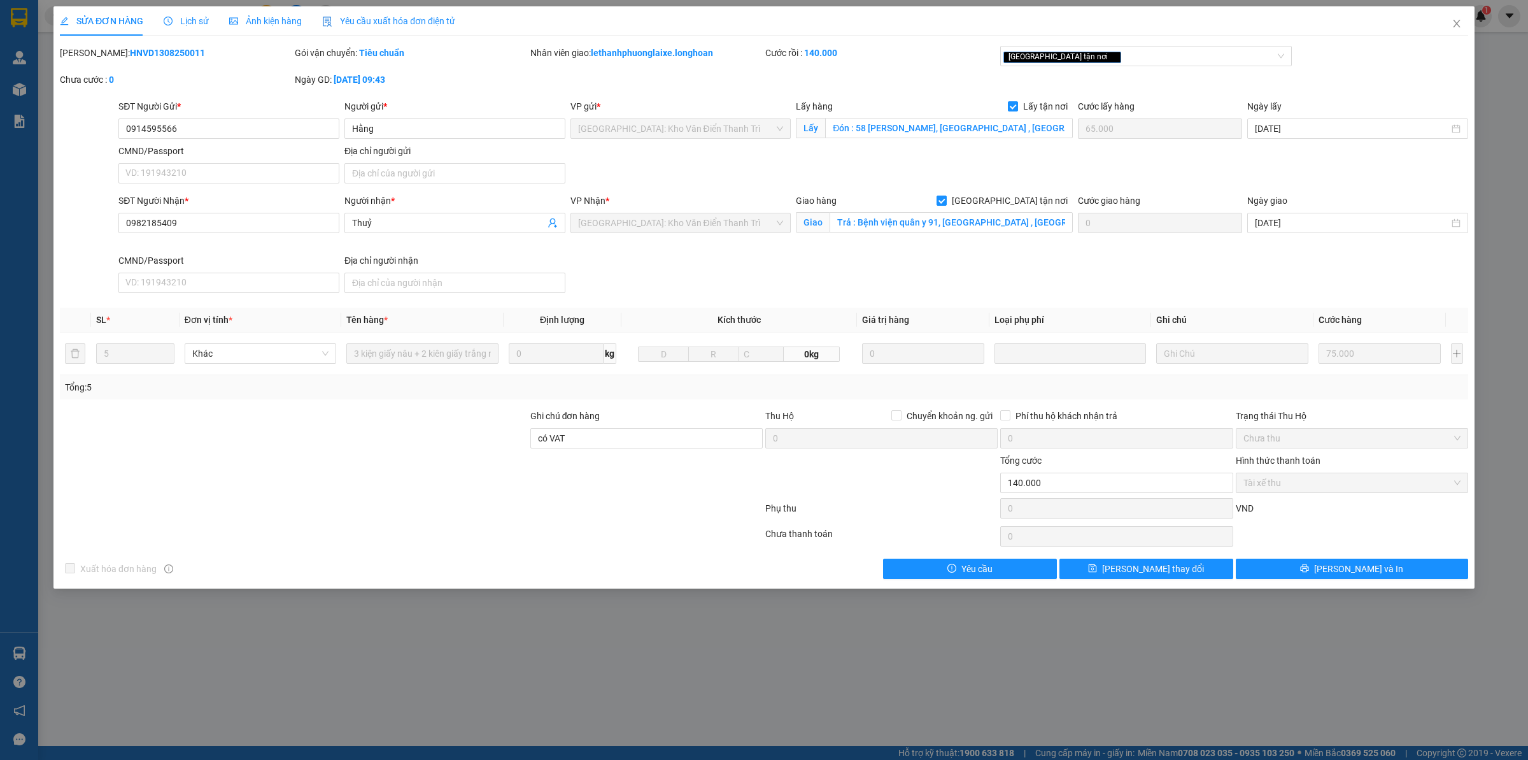
click at [187, 18] on span "Lịch sử" at bounding box center [186, 21] width 45 height 10
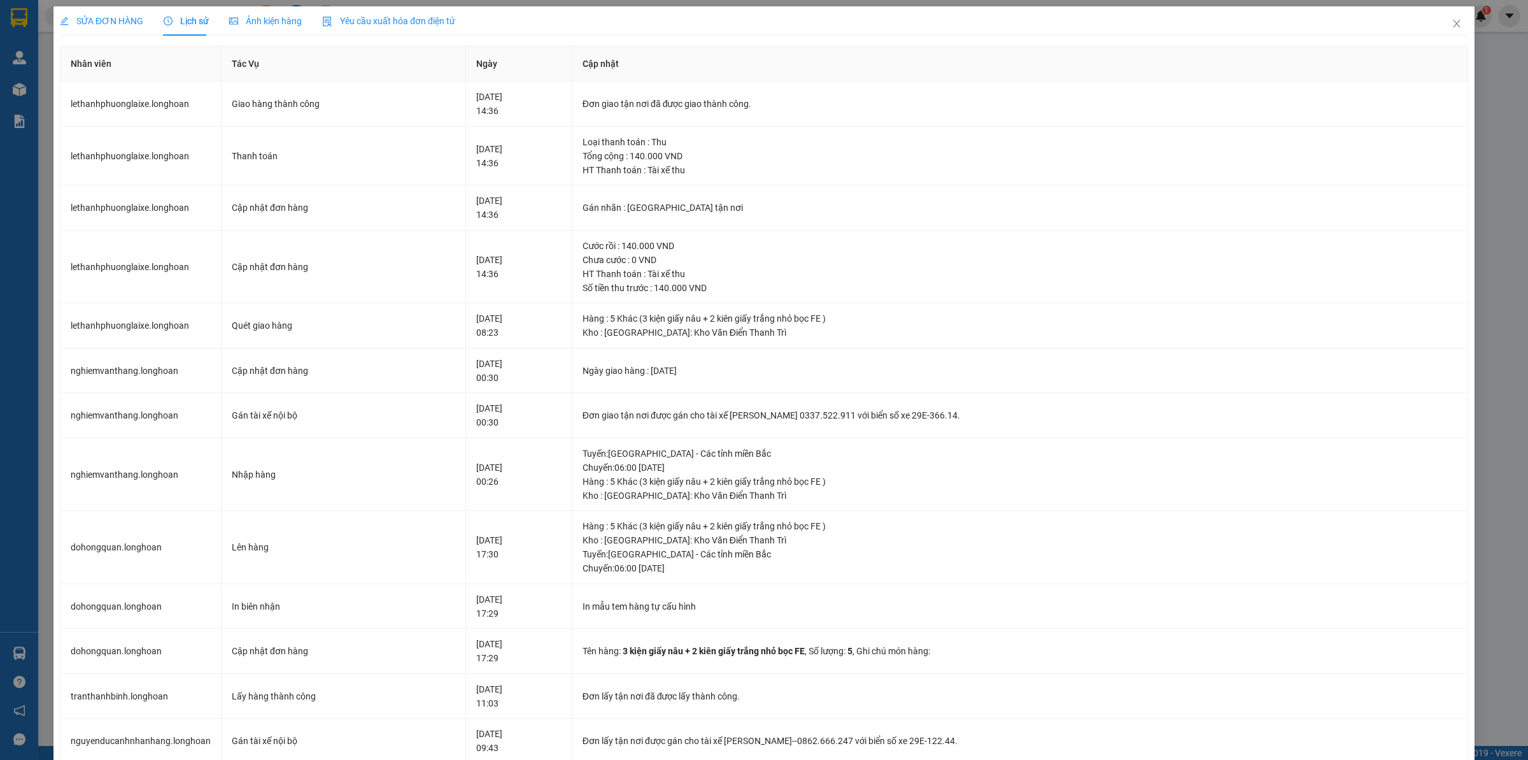
click at [125, 21] on span "SỬA ĐƠN HÀNG" at bounding box center [101, 21] width 83 height 10
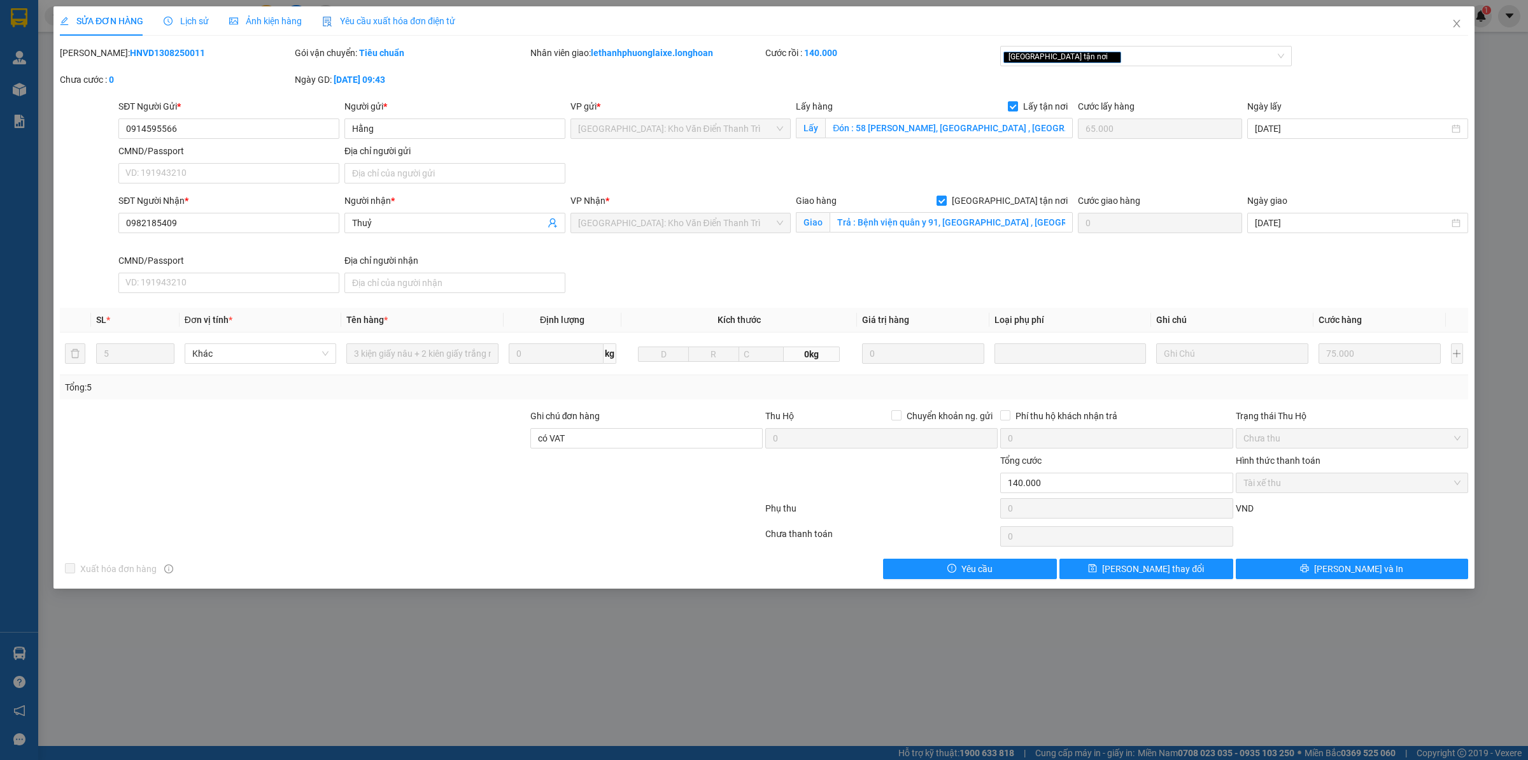
click at [376, 418] on div at bounding box center [294, 431] width 471 height 45
click at [1468, 31] on span "Close" at bounding box center [1457, 24] width 36 height 36
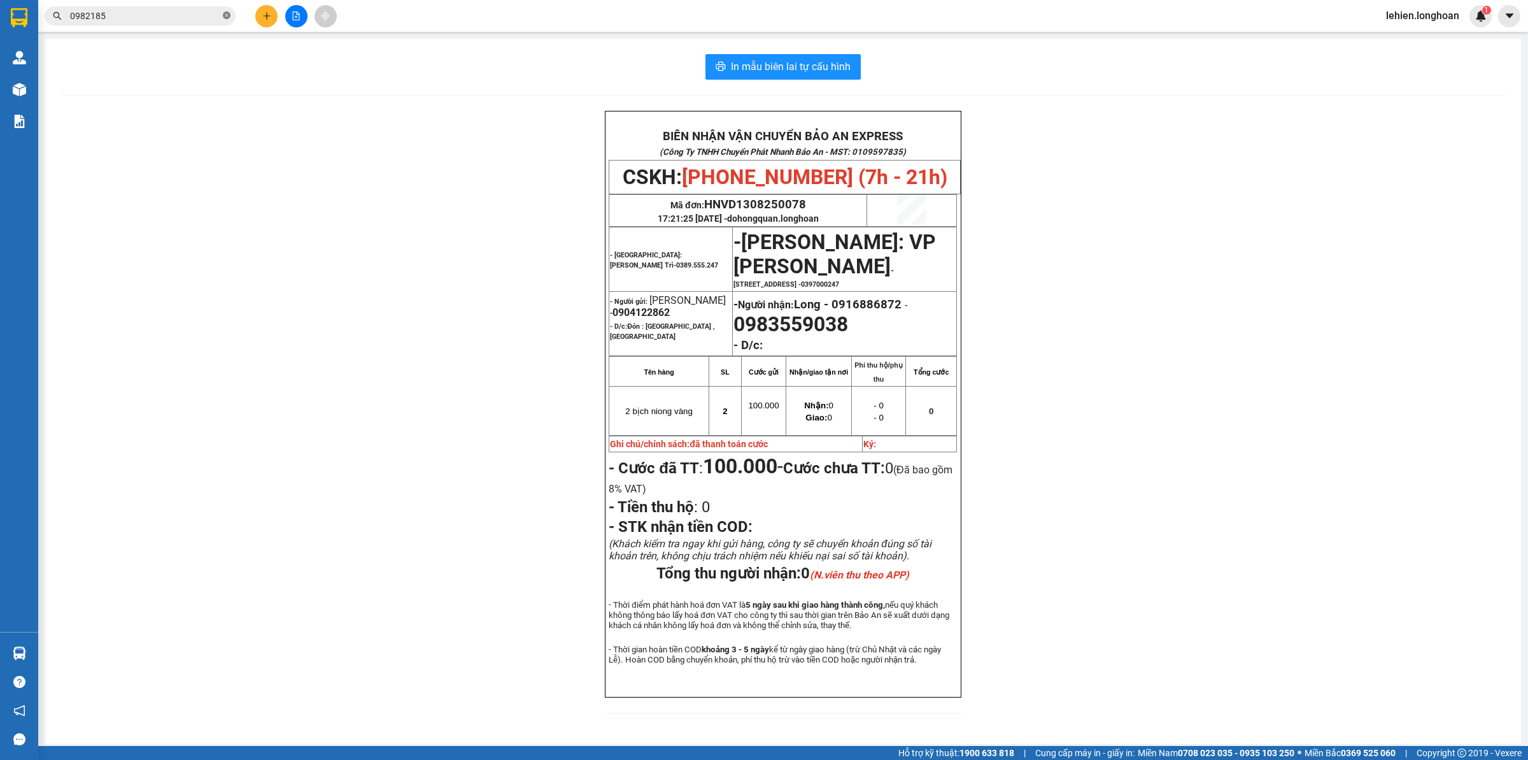
click at [224, 15] on icon "close-circle" at bounding box center [227, 15] width 8 height 8
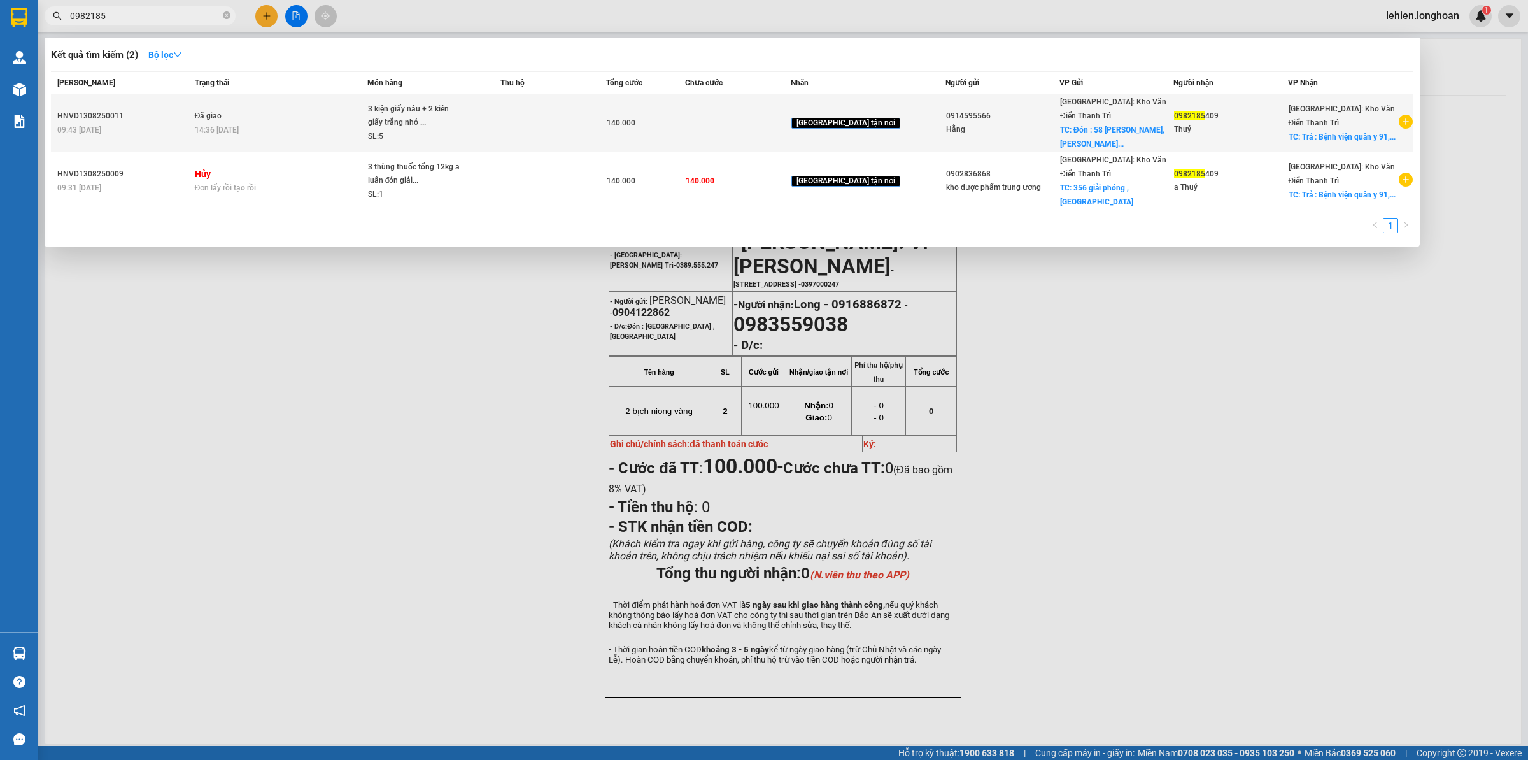
click at [259, 113] on td "Đã giao 14:36 [DATE]" at bounding box center [280, 123] width 176 height 58
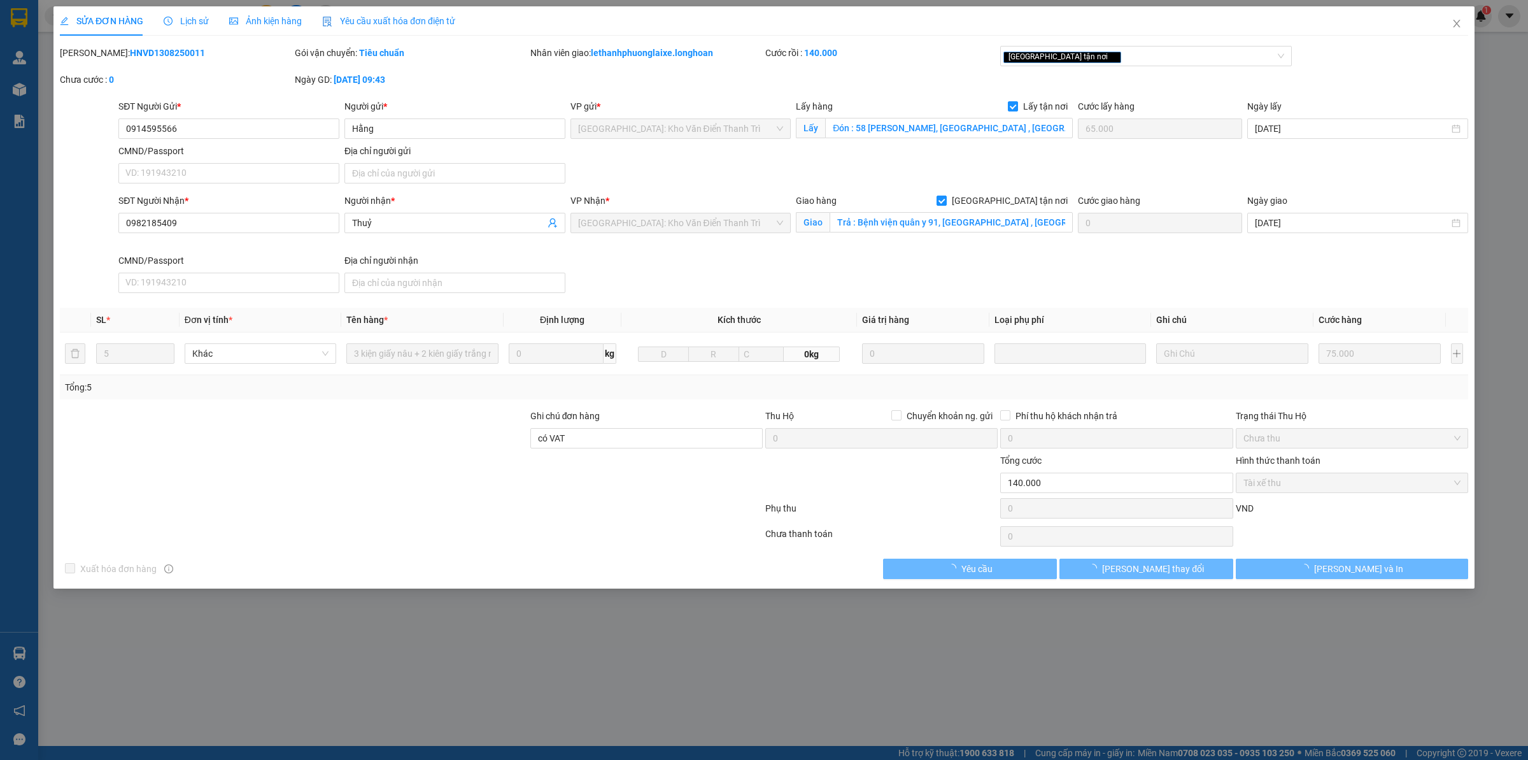
click at [176, 17] on span "Lịch sử" at bounding box center [186, 21] width 45 height 10
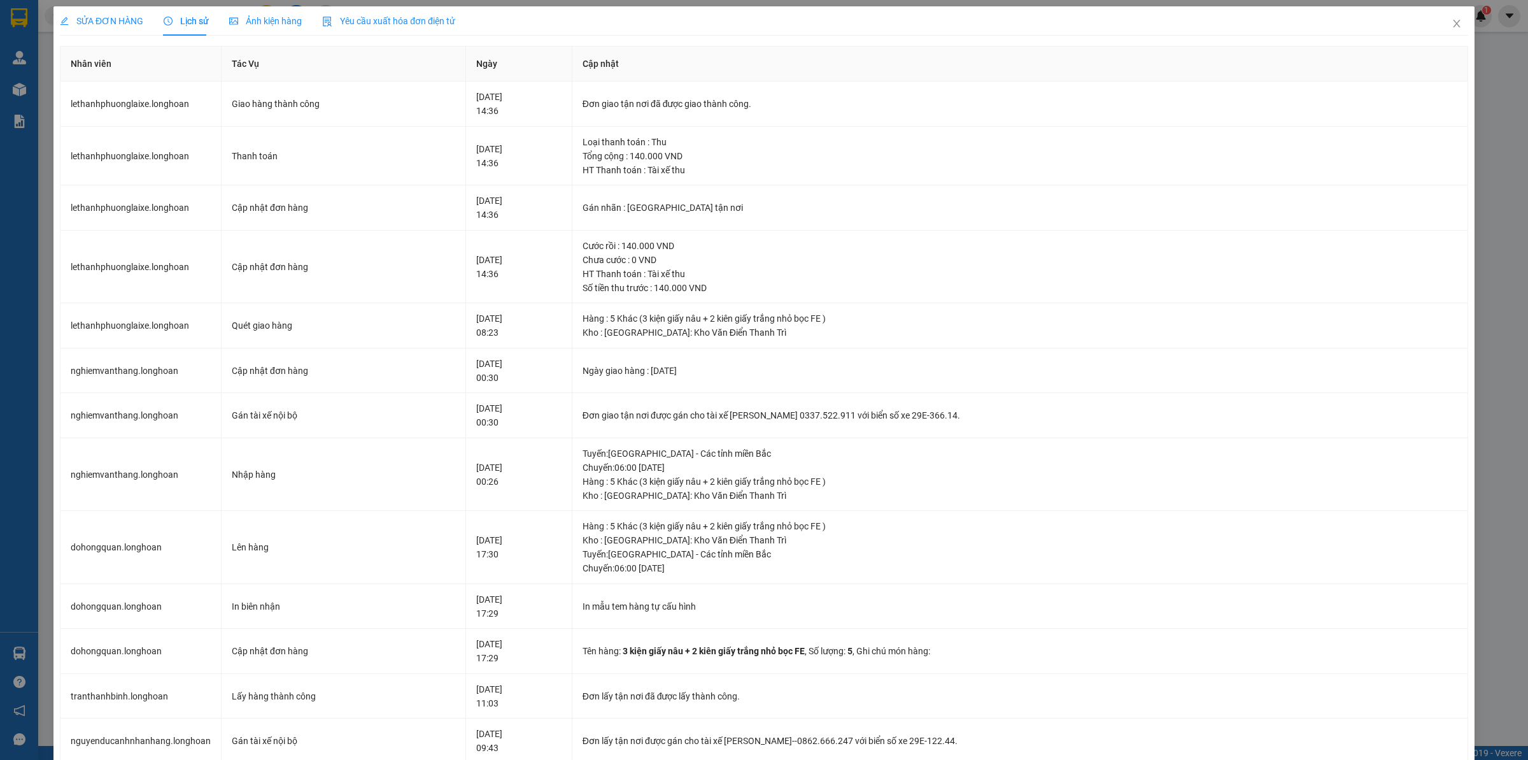
click at [101, 21] on span "SỬA ĐƠN HÀNG" at bounding box center [101, 21] width 83 height 10
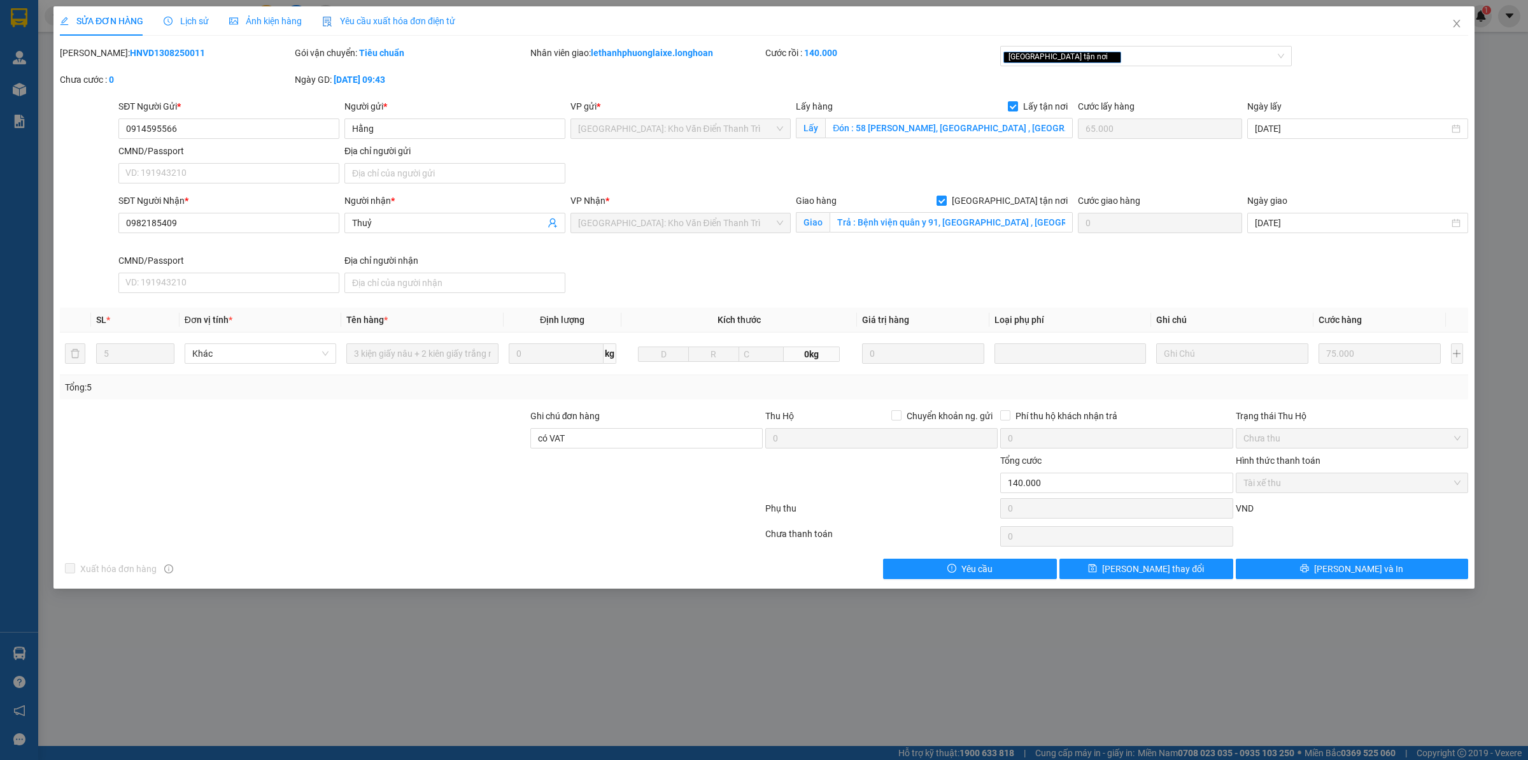
click at [194, 26] on span "Lịch sử" at bounding box center [186, 21] width 45 height 10
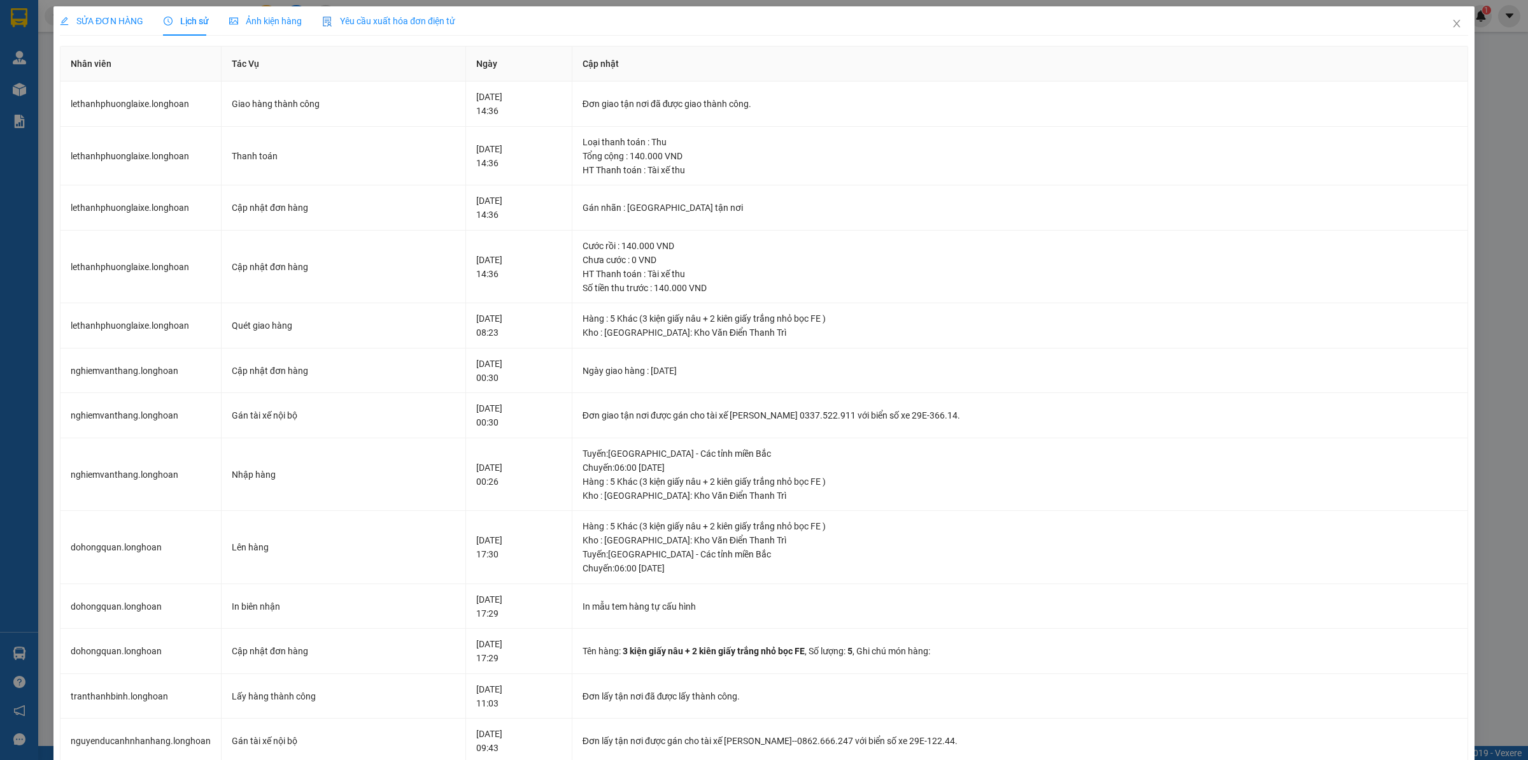
click at [112, 16] on span "SỬA ĐƠN HÀNG" at bounding box center [101, 21] width 83 height 10
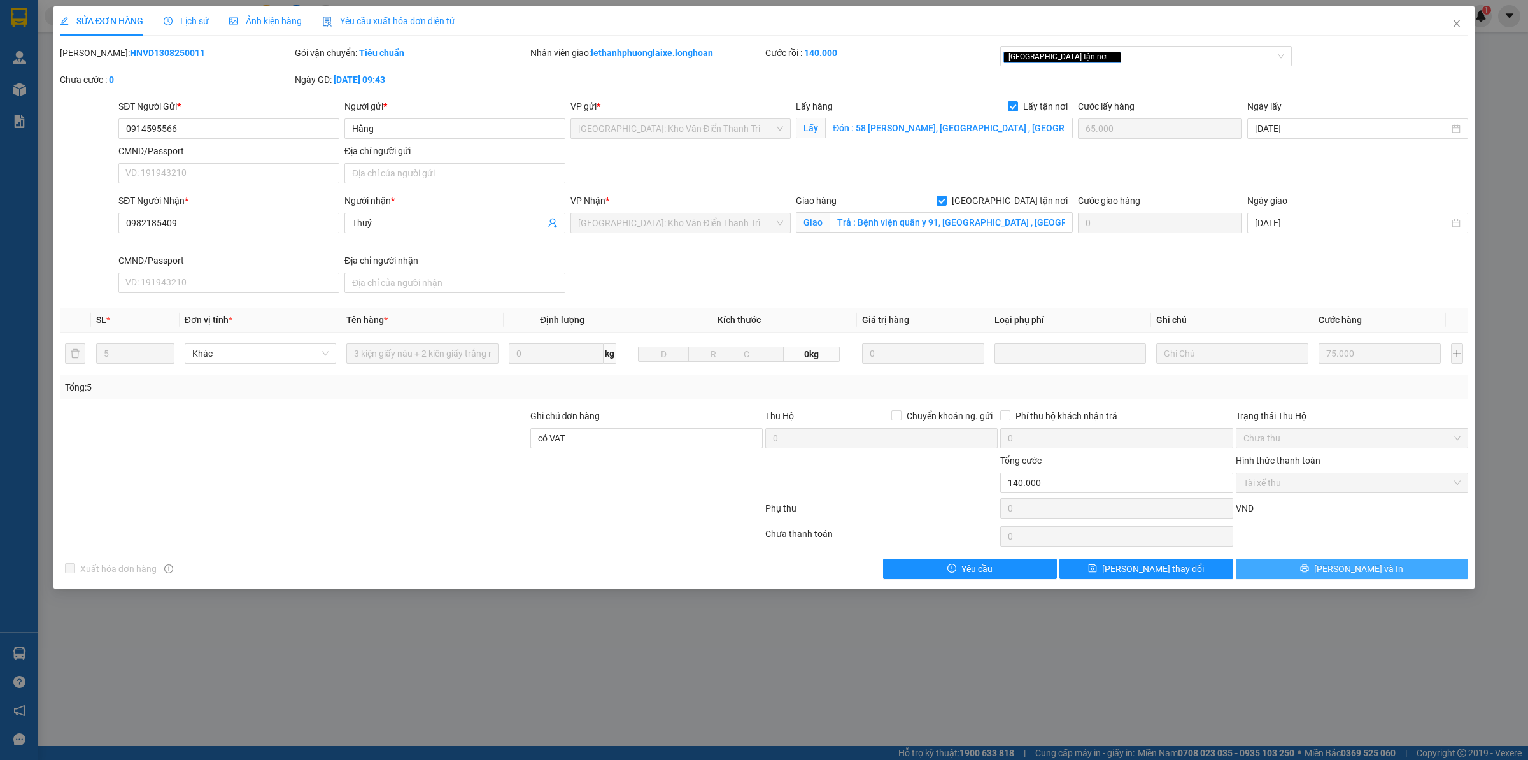
click at [1344, 567] on span "[PERSON_NAME] và In" at bounding box center [1358, 569] width 89 height 14
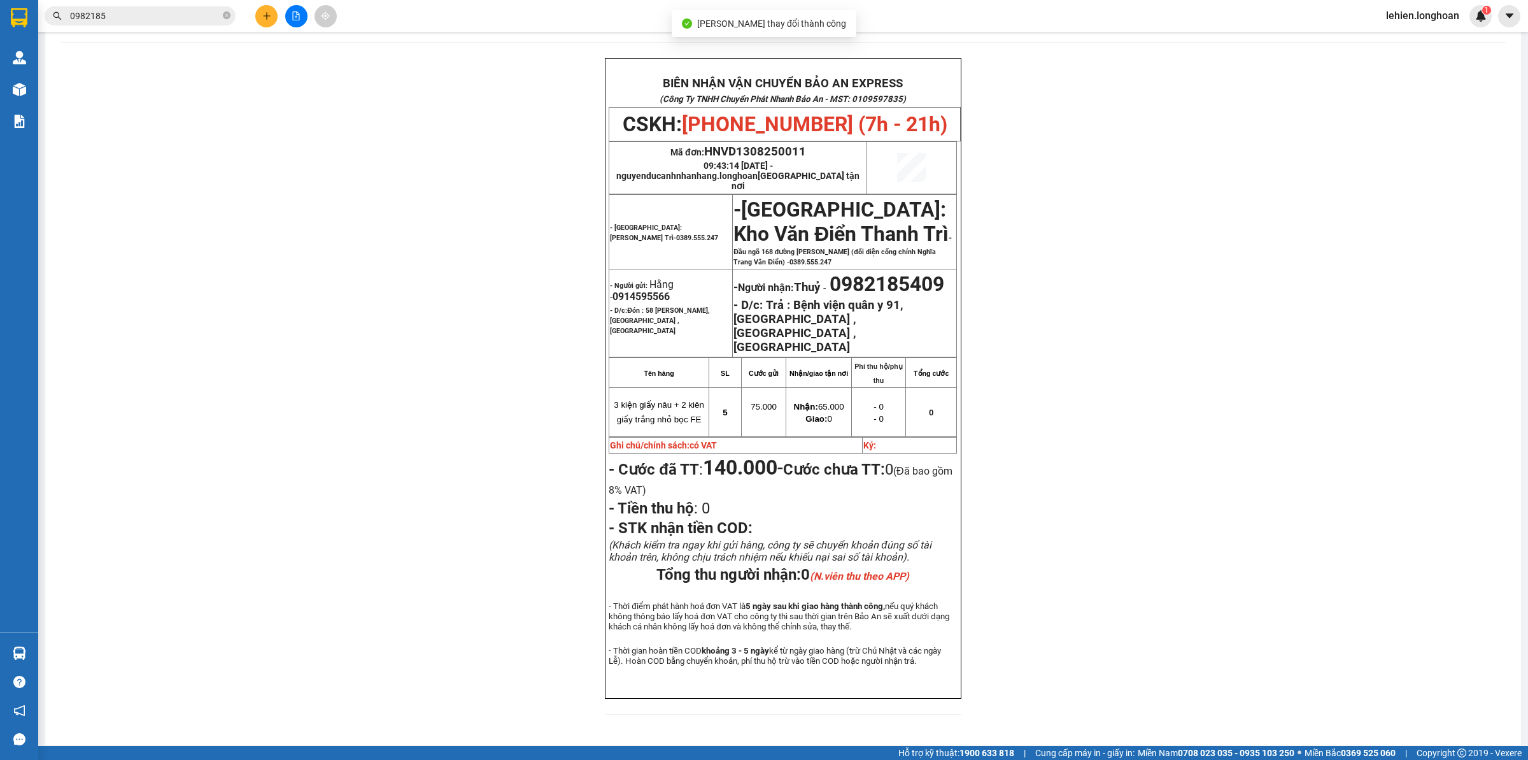
scroll to position [55, 0]
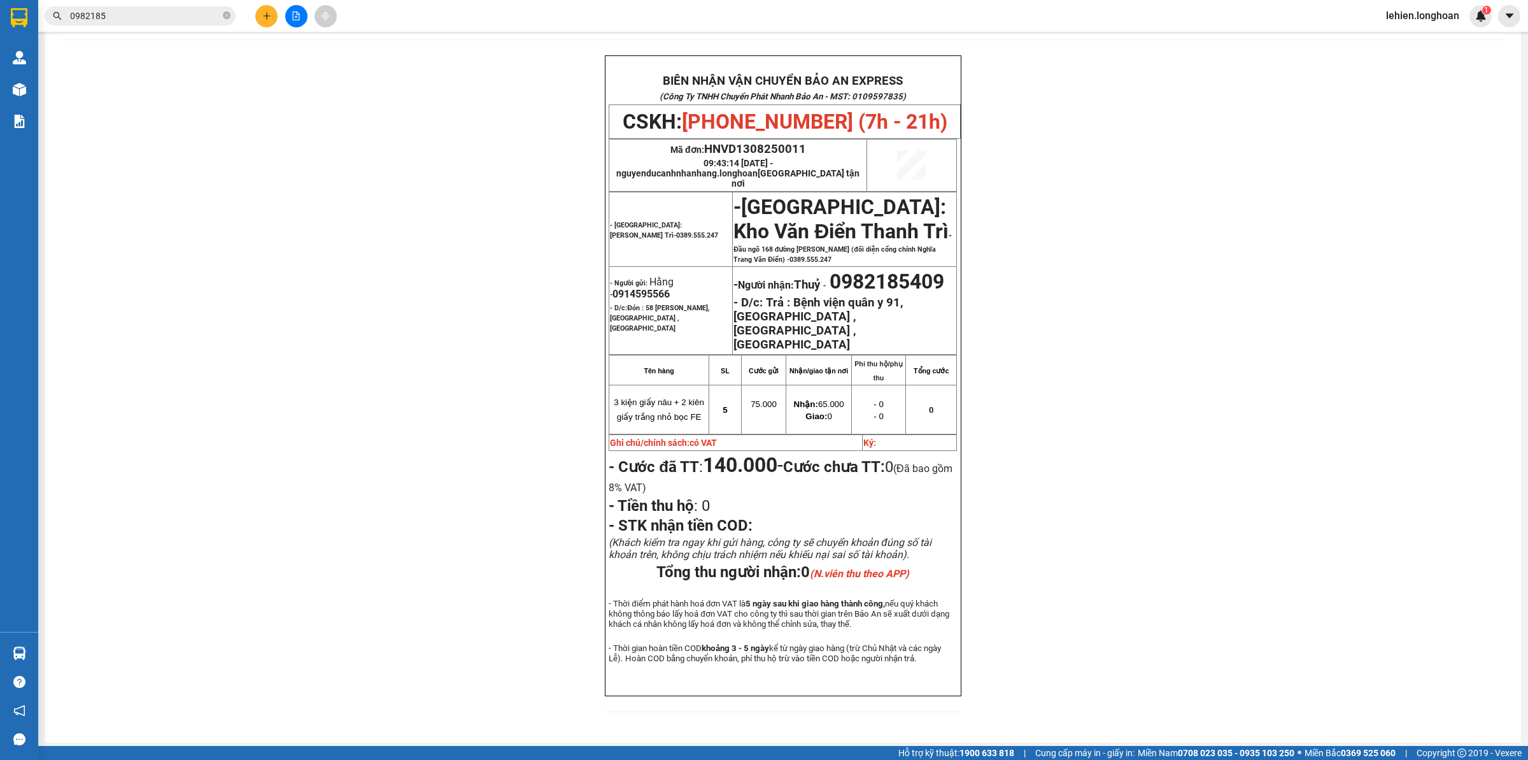
click at [180, 2] on div "Kết quả tìm kiếm ( 2 ) Bộ lọc Mã ĐH Trạng thái Món hàng Thu hộ Tổng cước Chưa c…" at bounding box center [764, 16] width 1528 height 32
click at [181, 29] on div "Kết quả tìm kiếm ( 2 ) Bộ lọc Mã ĐH Trạng thái Món hàng Thu hộ Tổng cước Chưa c…" at bounding box center [764, 16] width 1528 height 32
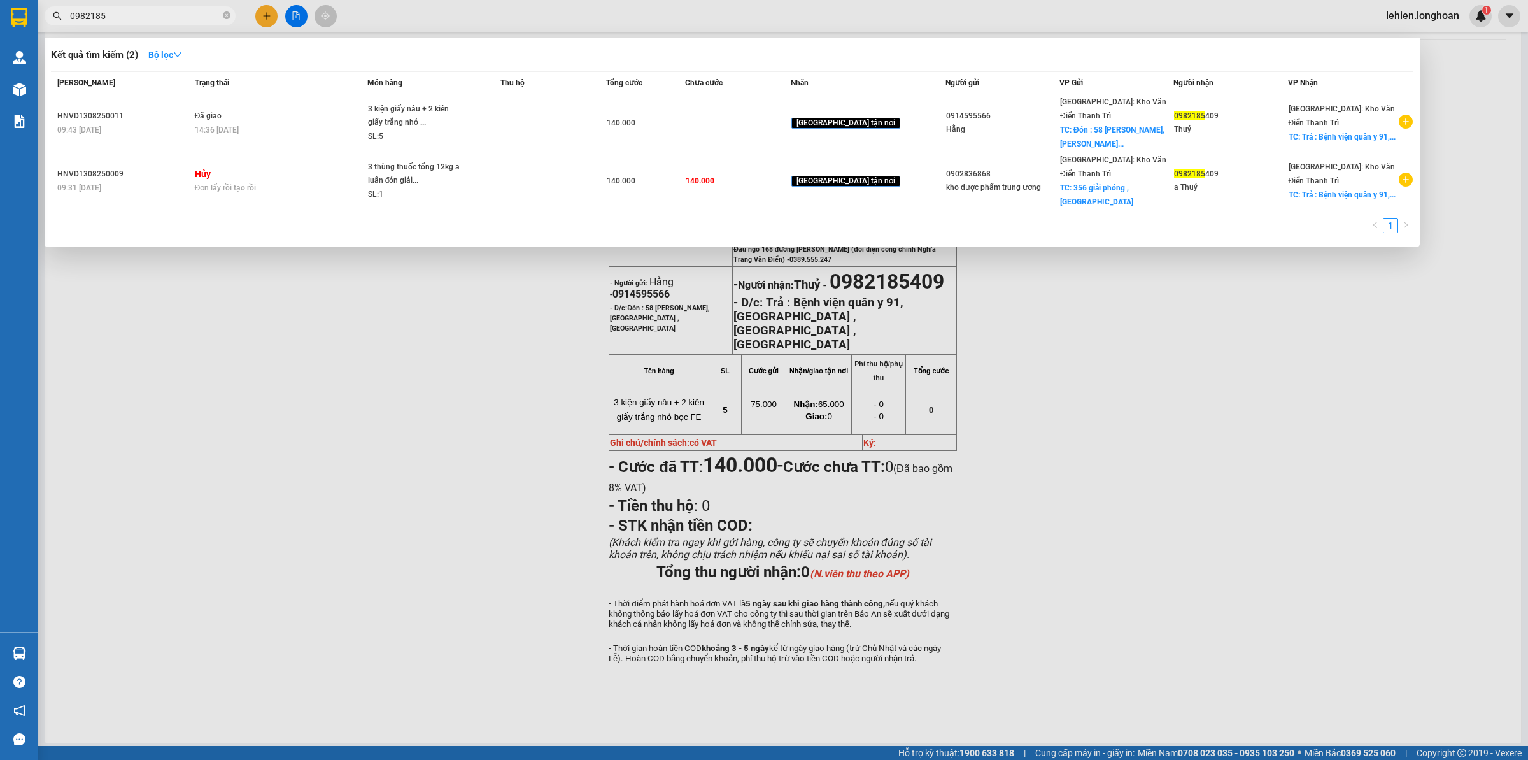
click at [199, 19] on input "0982185" at bounding box center [145, 16] width 150 height 14
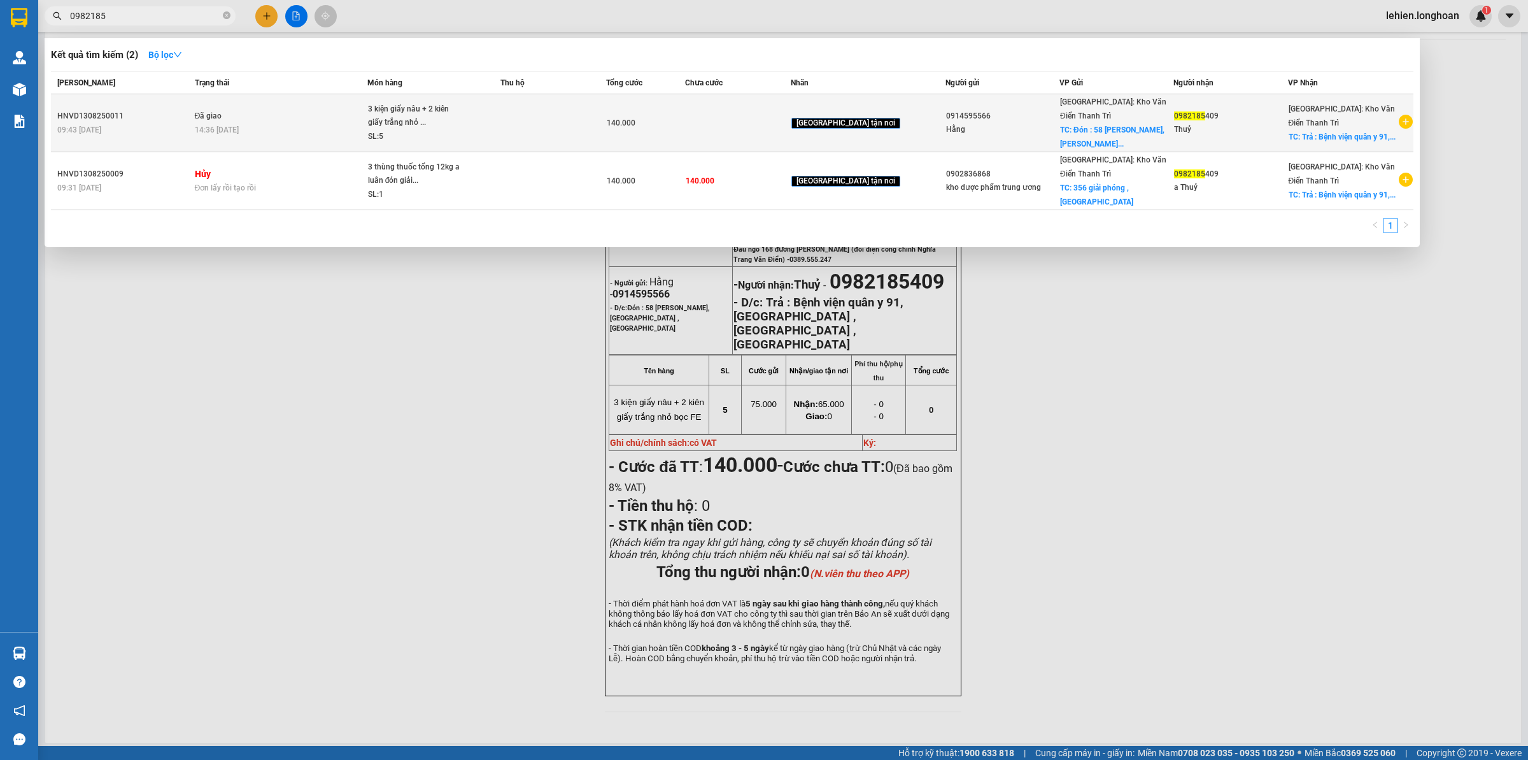
click at [295, 126] on div "14:36 [DATE]" at bounding box center [281, 130] width 172 height 14
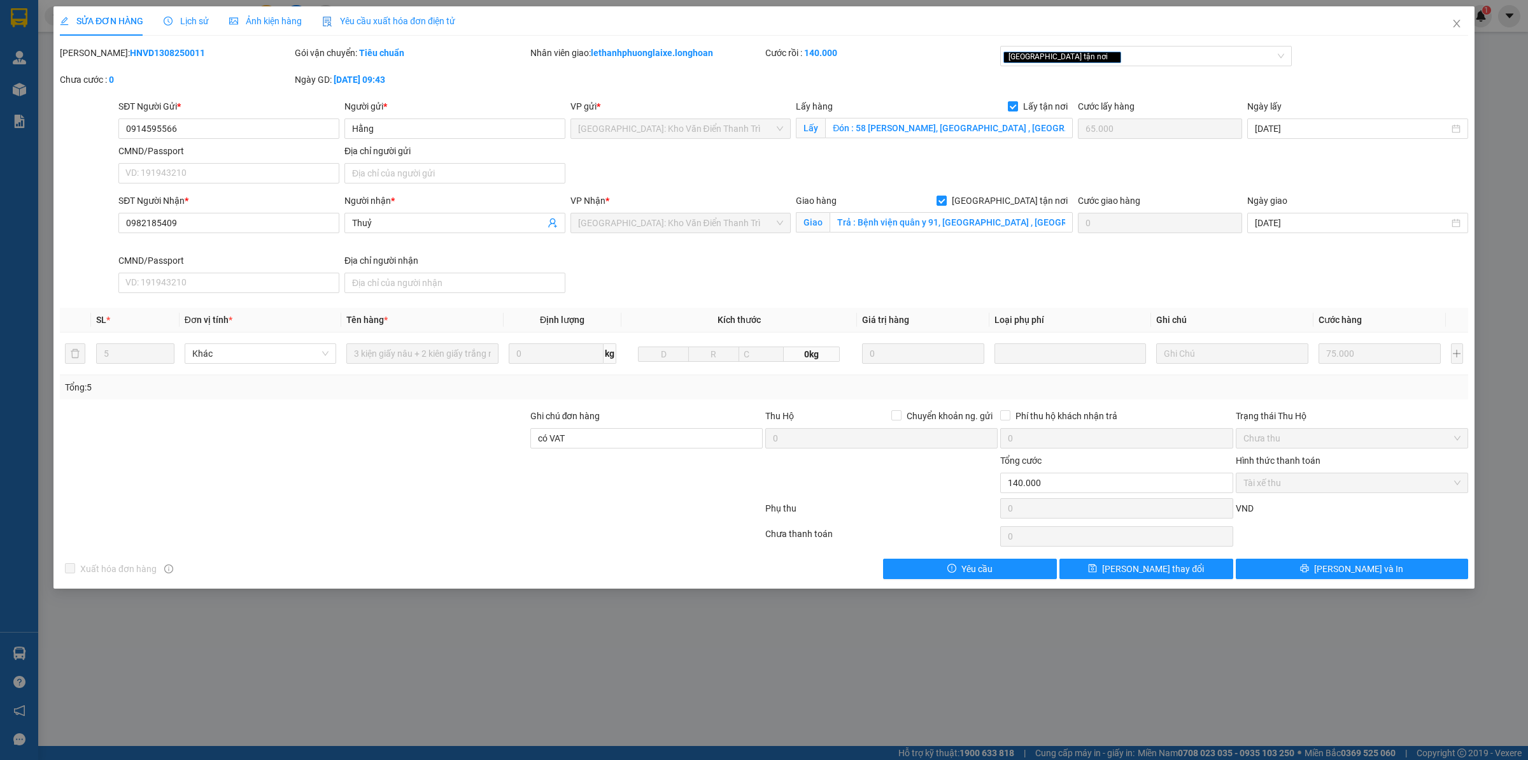
click at [188, 14] on div "Lịch sử" at bounding box center [186, 21] width 45 height 14
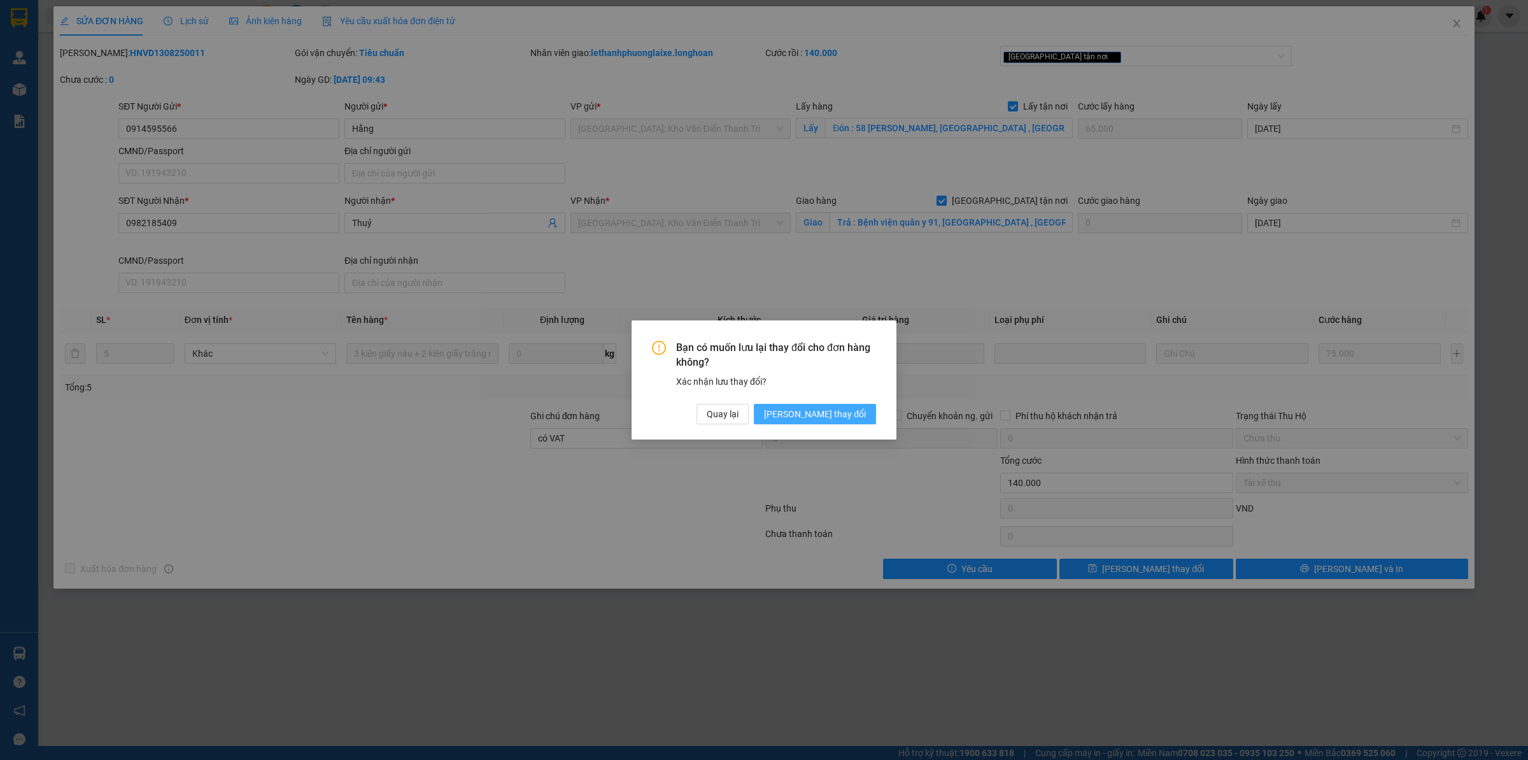
click at [838, 411] on span "[PERSON_NAME] thay đổi" at bounding box center [815, 414] width 102 height 14
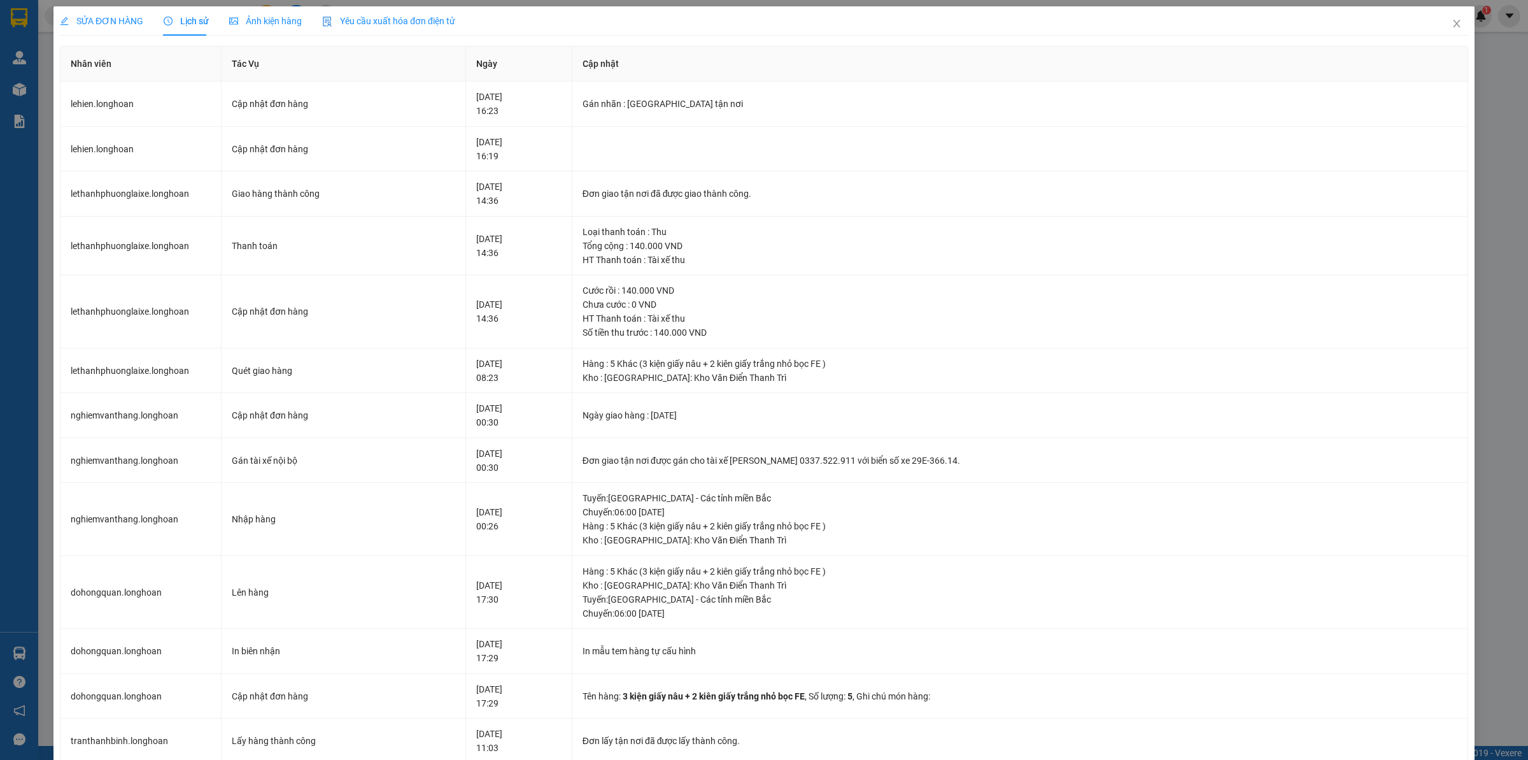
click at [115, 17] on span "SỬA ĐƠN HÀNG" at bounding box center [101, 21] width 83 height 10
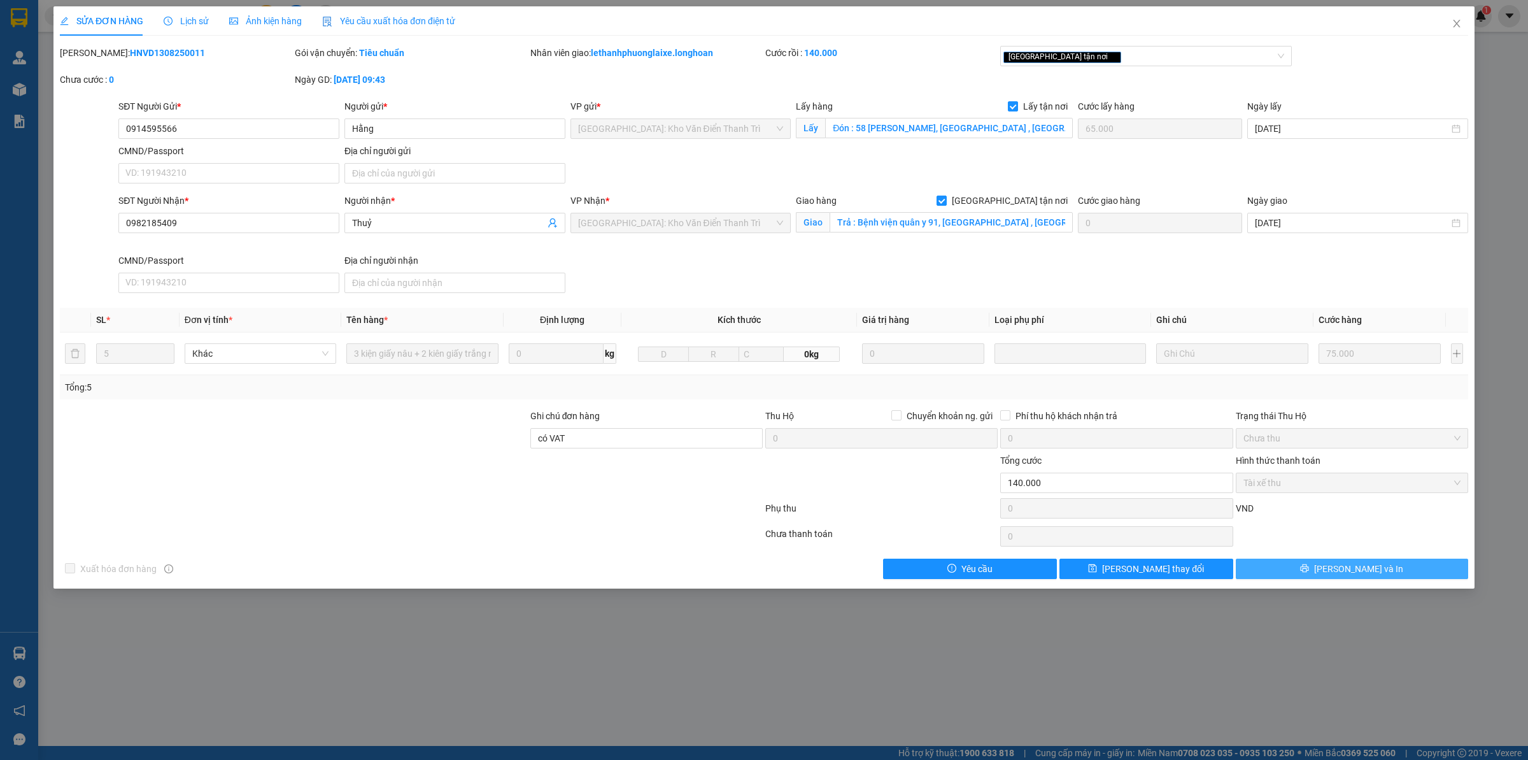
click at [1377, 571] on button "[PERSON_NAME] và In" at bounding box center [1352, 568] width 232 height 20
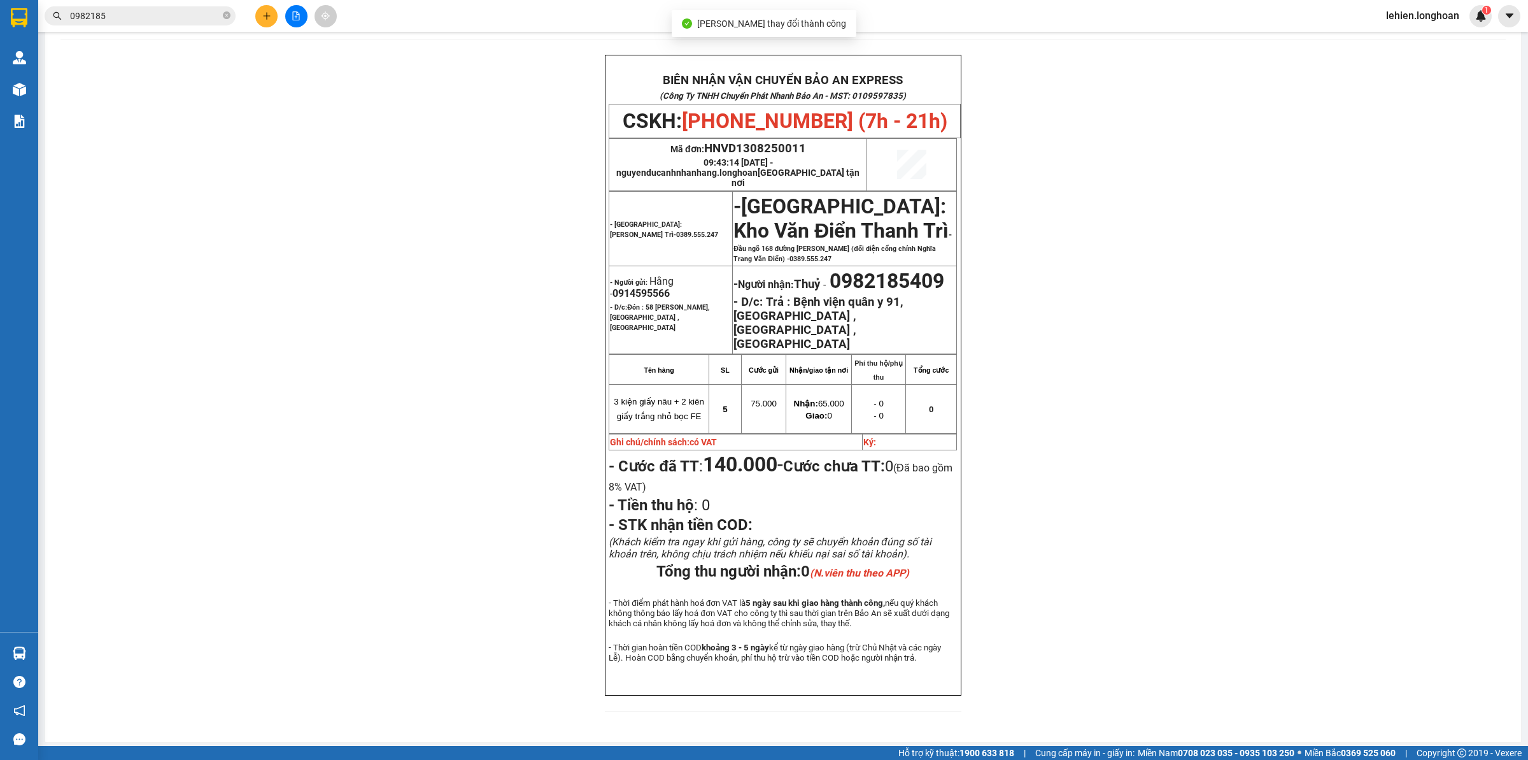
scroll to position [59, 0]
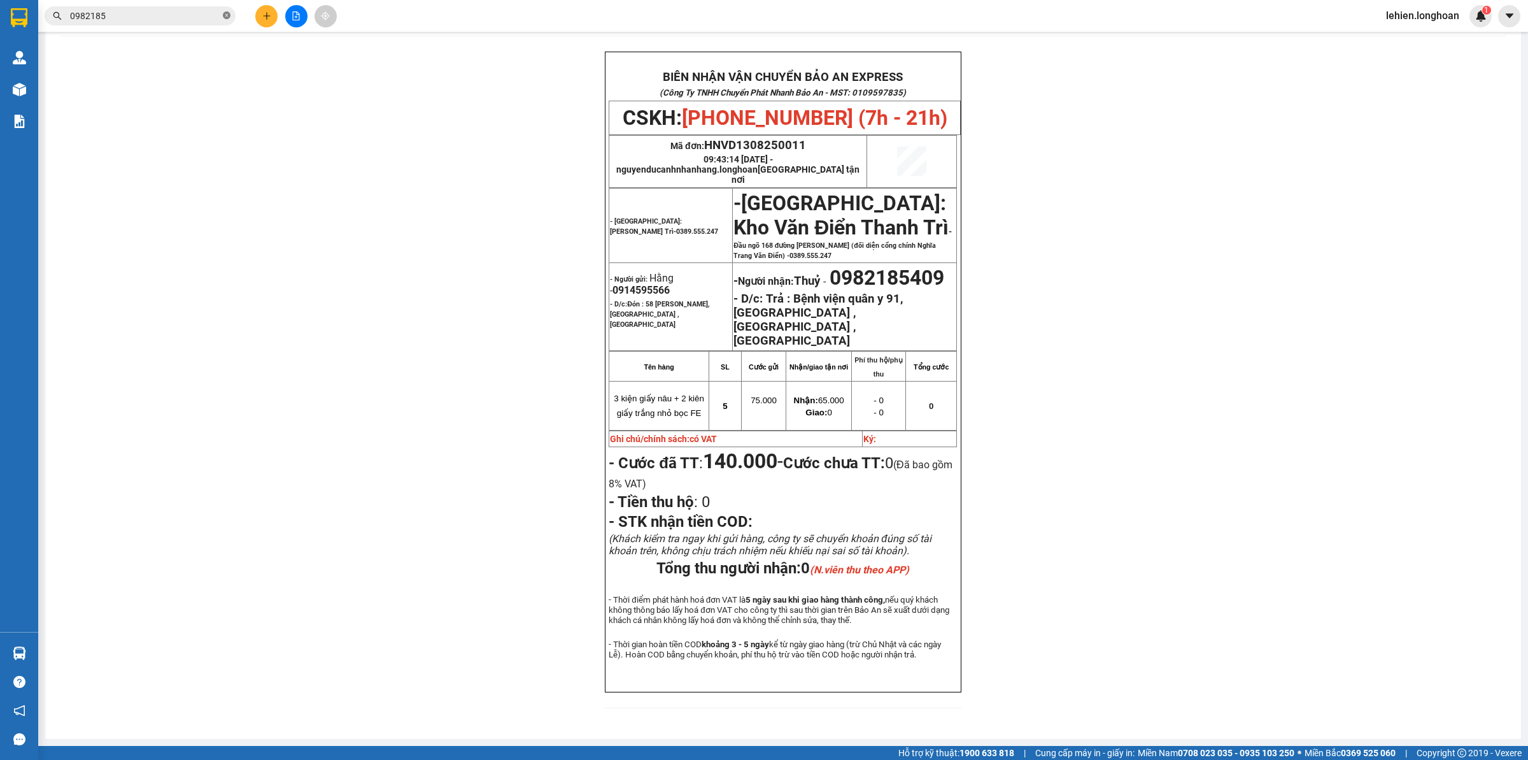
click at [228, 16] on icon "close-circle" at bounding box center [227, 15] width 8 height 8
paste input "0867964725"
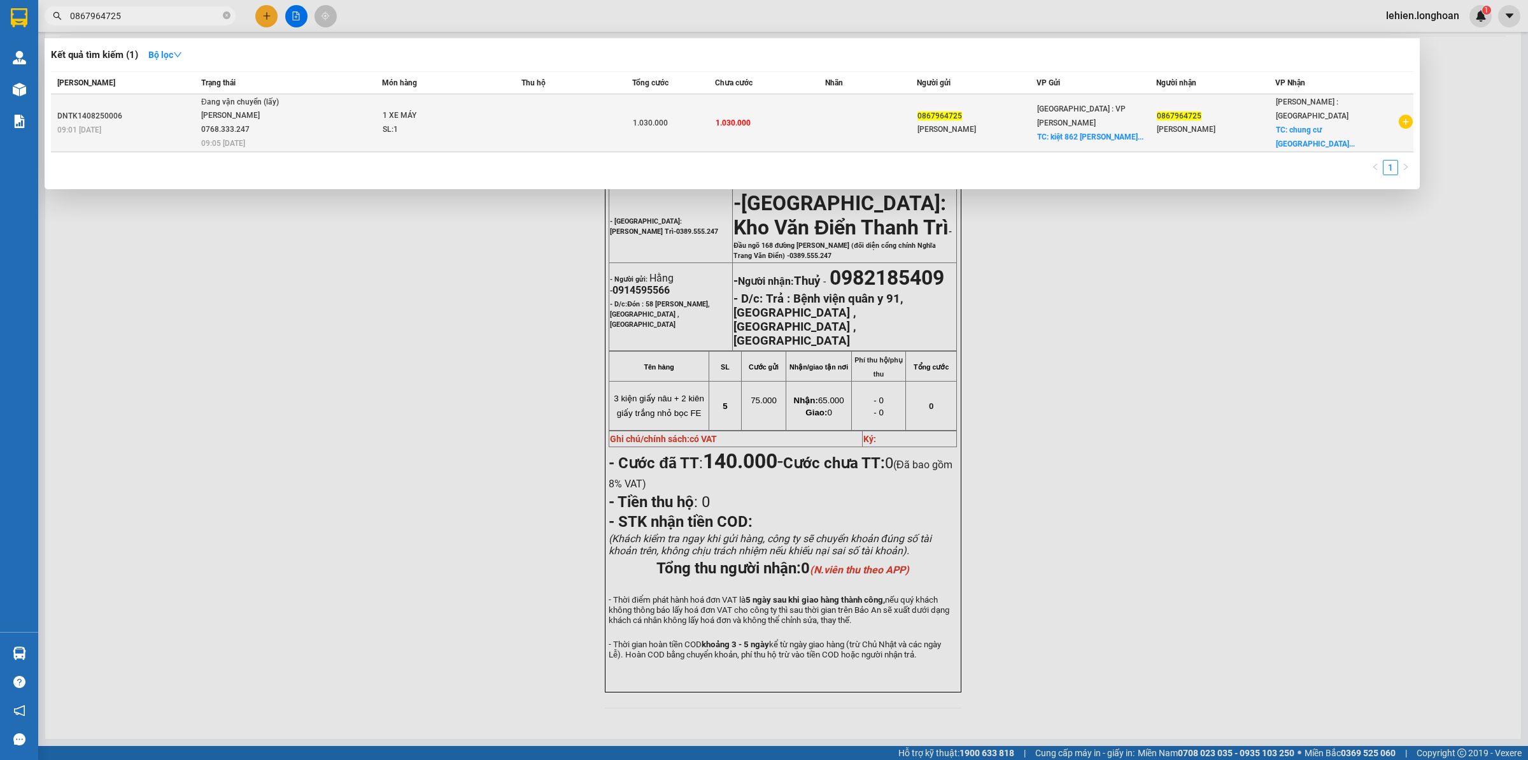
click at [336, 96] on span "Đang vận chuyển (lấy) [PERSON_NAME] 0768.333.247 09:05 [DATE]" at bounding box center [291, 122] width 180 height 53
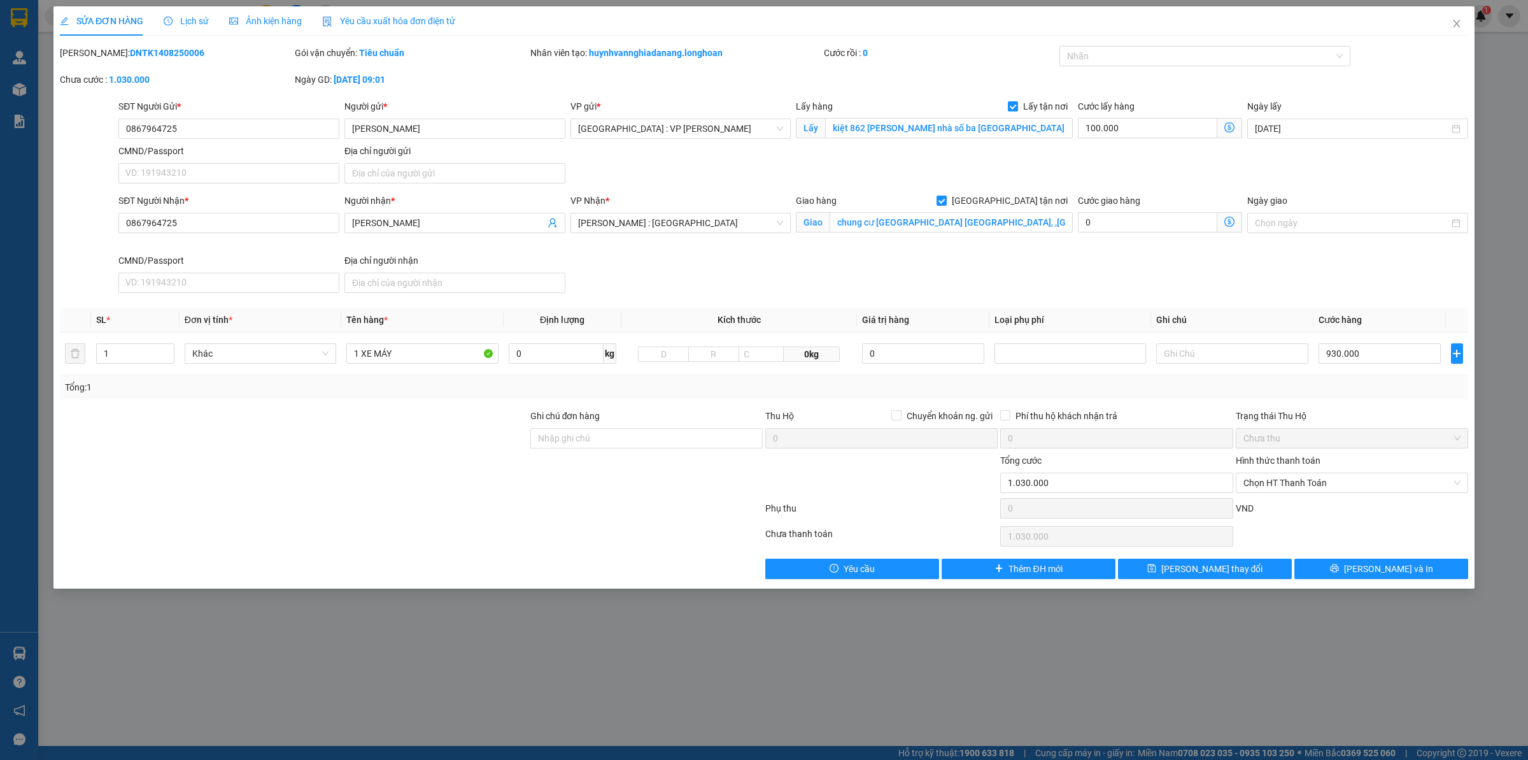
click at [1477, 27] on div "SỬA ĐƠN HÀNG Lịch sử Ảnh kiện hàng Yêu cầu xuất hóa đơn điện tử Total Paid Fee …" at bounding box center [764, 380] width 1528 height 760
click at [1452, 24] on icon "close" at bounding box center [1457, 23] width 10 height 10
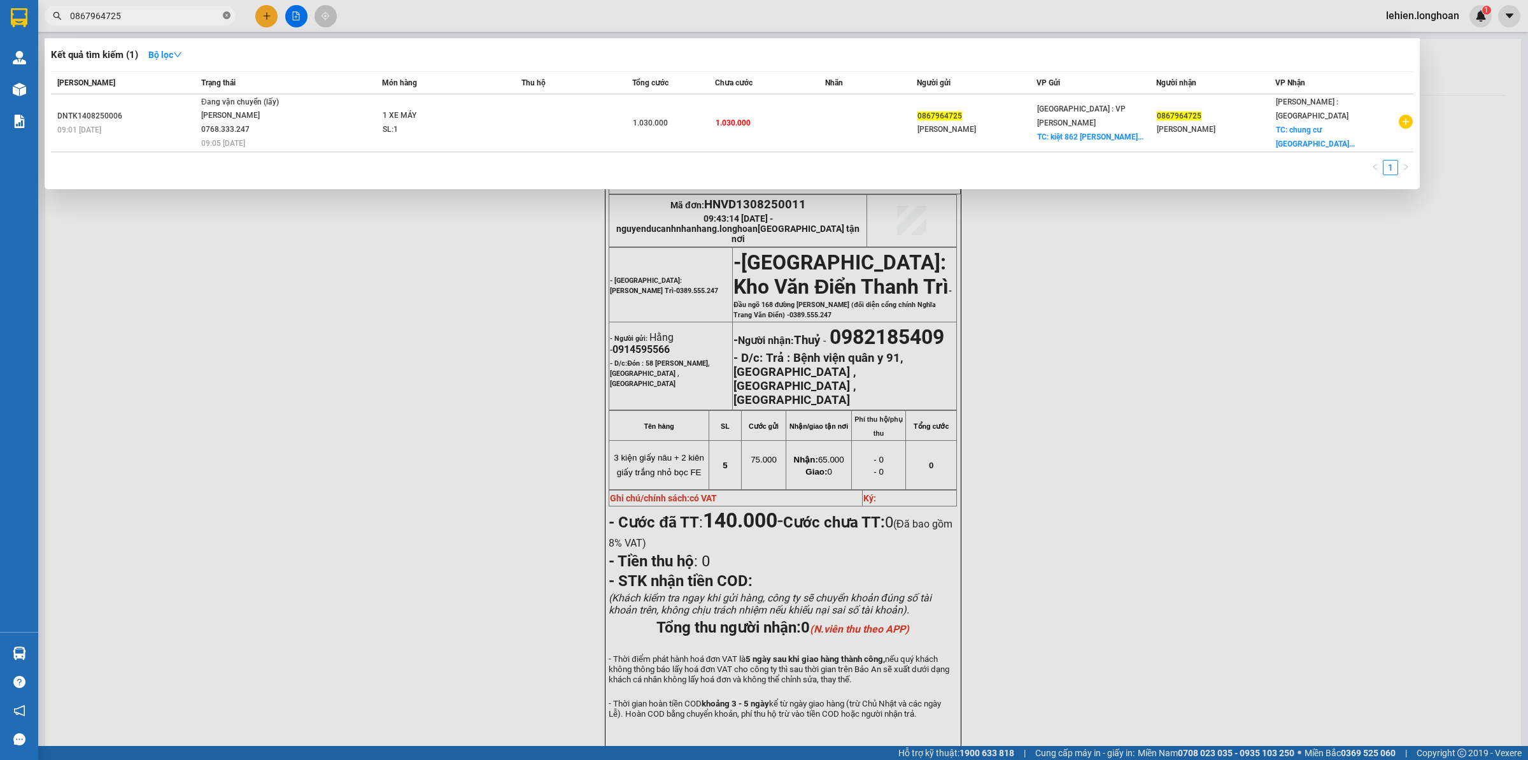
click at [224, 15] on icon "close-circle" at bounding box center [227, 15] width 8 height 8
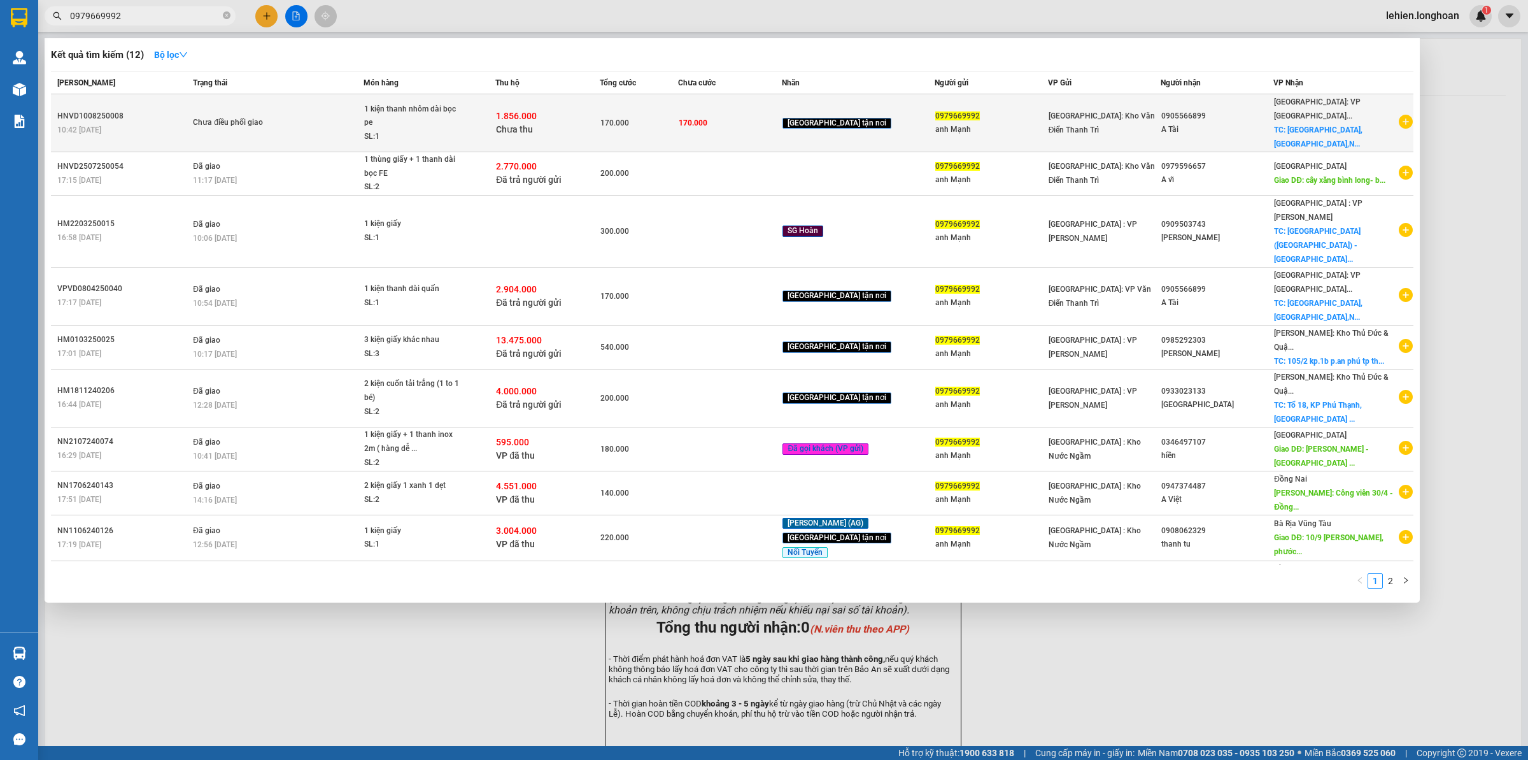
click at [355, 110] on td "Chưa điều phối giao" at bounding box center [277, 123] width 174 height 58
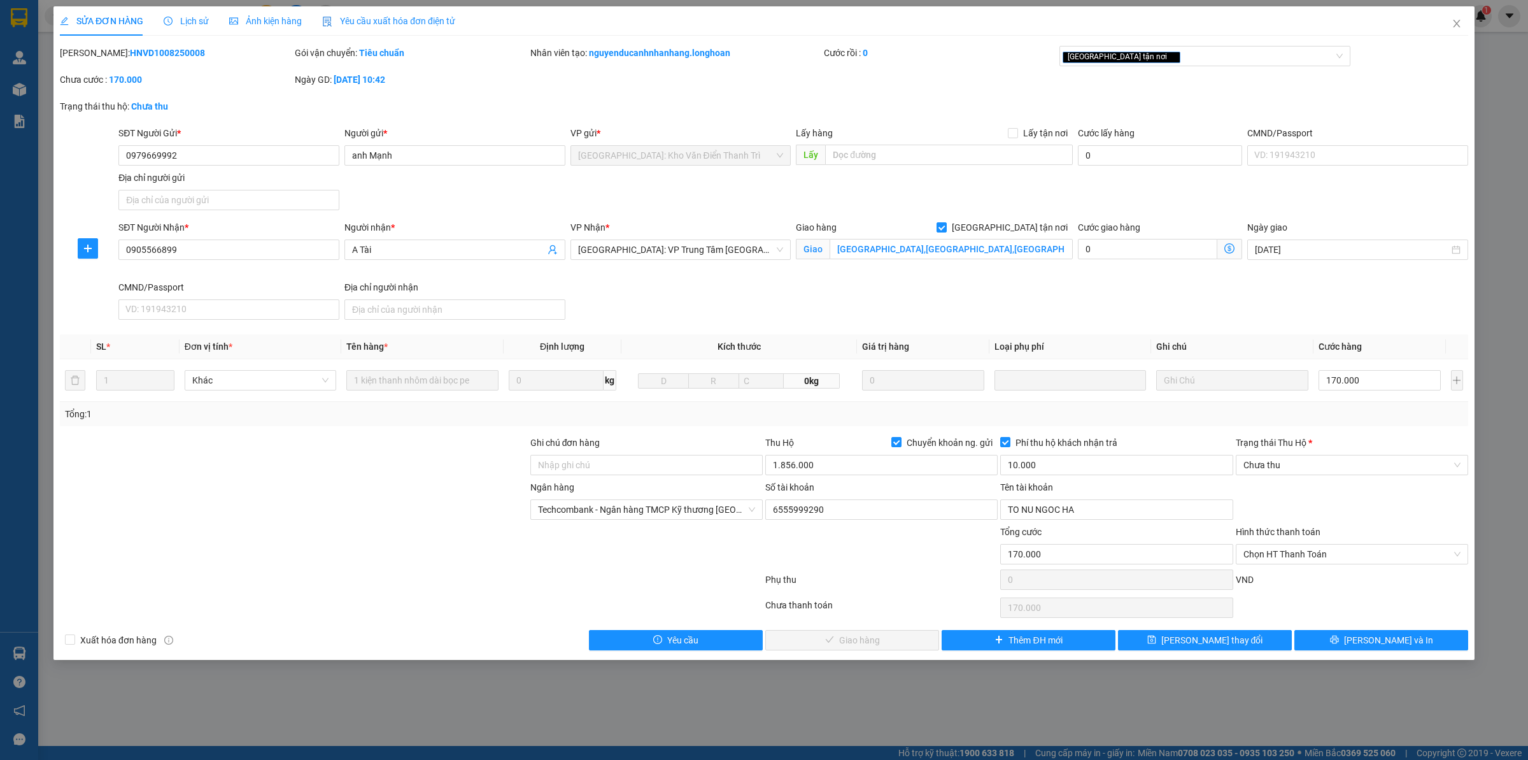
click at [190, 21] on span "Lịch sử" at bounding box center [186, 21] width 45 height 10
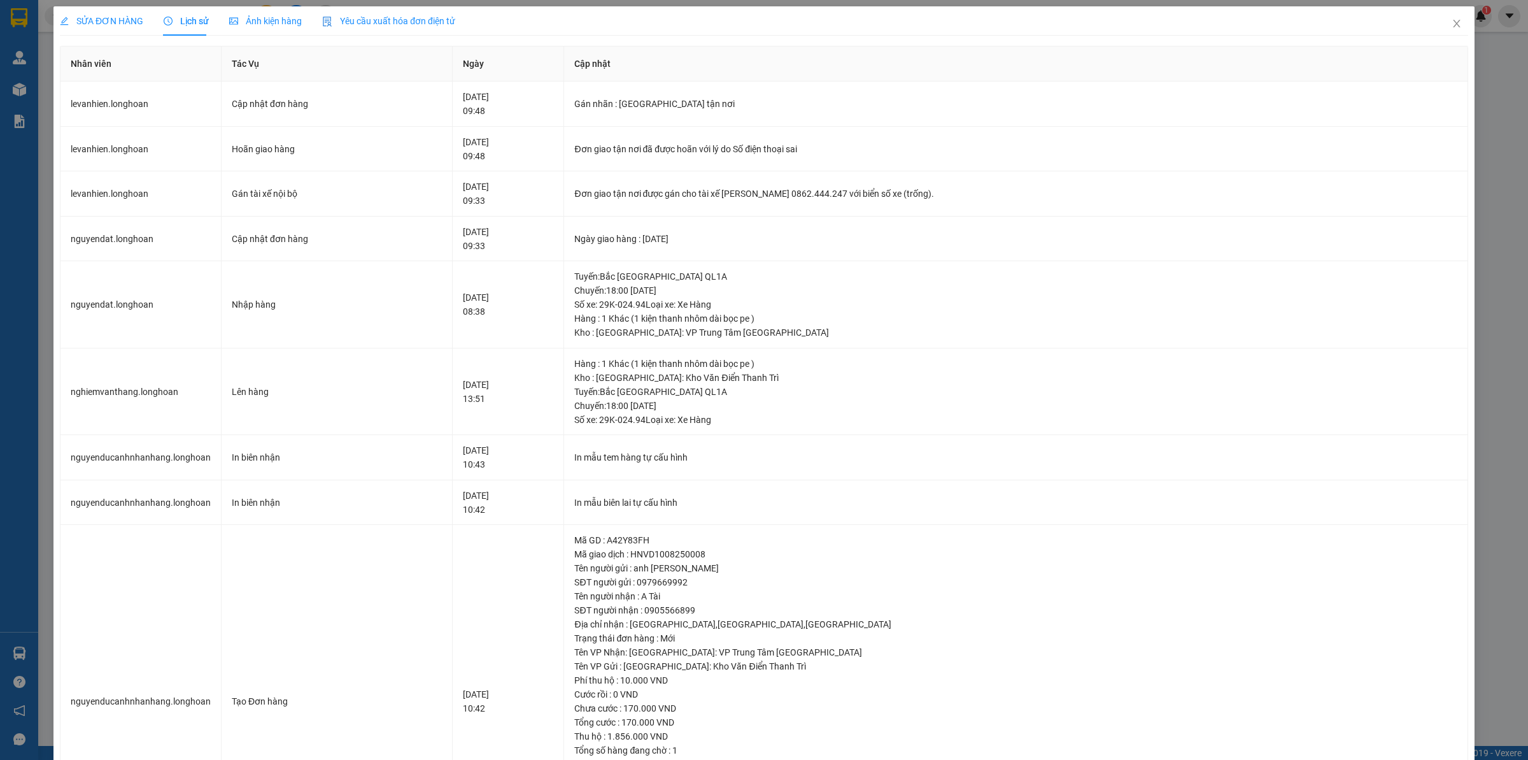
click at [129, 22] on span "SỬA ĐƠN HÀNG" at bounding box center [101, 21] width 83 height 10
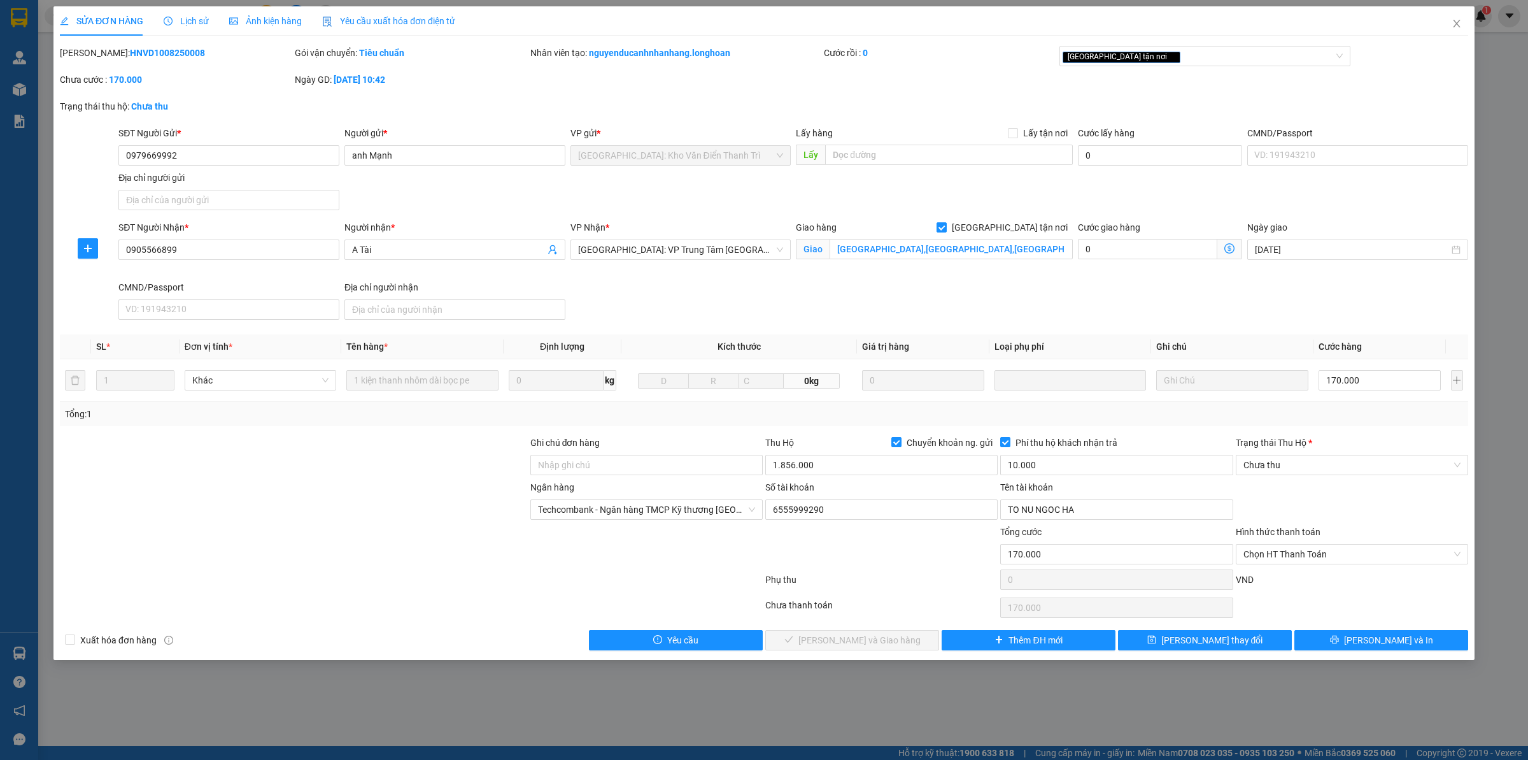
click at [186, 24] on span "Lịch sử" at bounding box center [186, 21] width 45 height 10
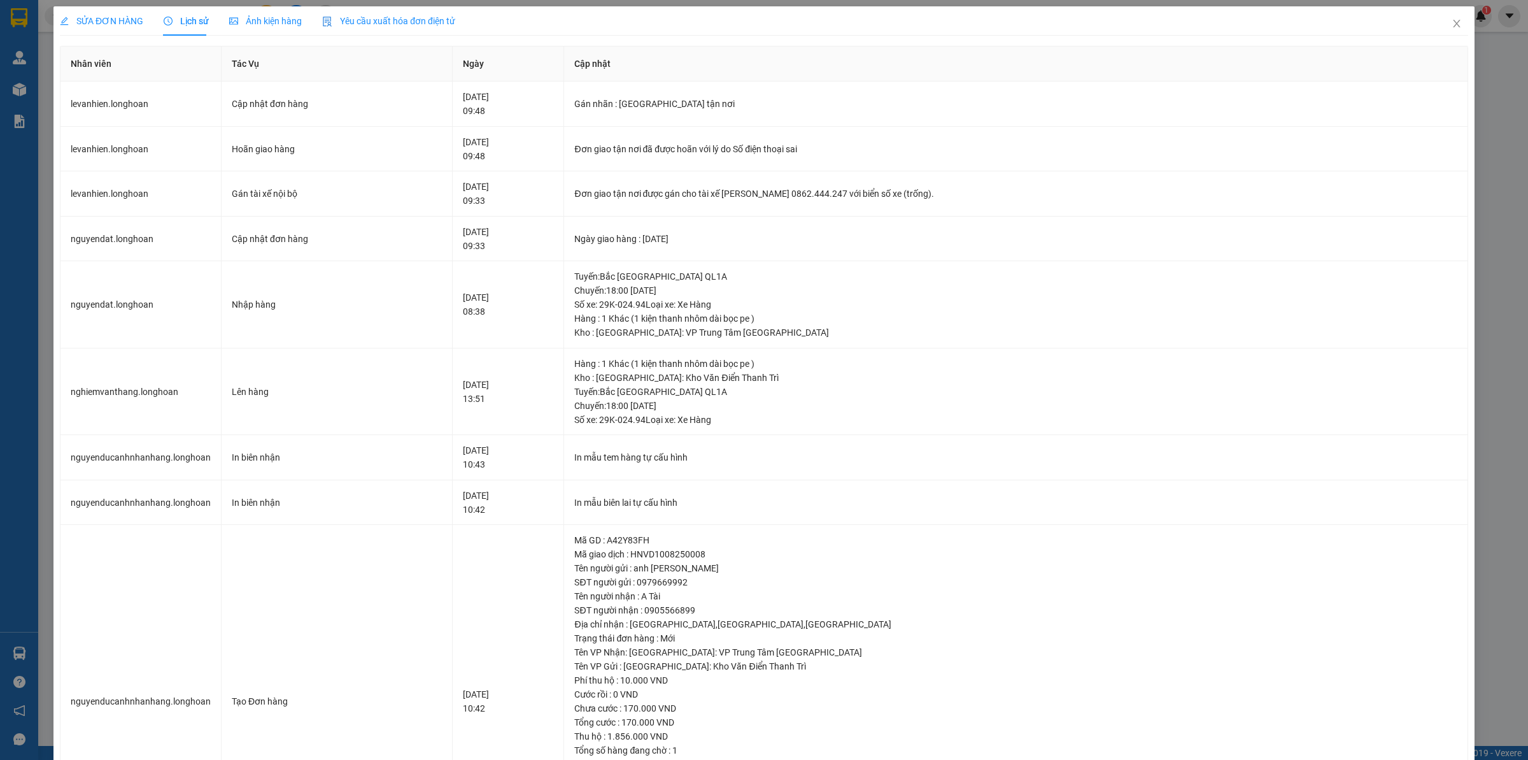
click at [104, 19] on span "SỬA ĐƠN HÀNG" at bounding box center [101, 21] width 83 height 10
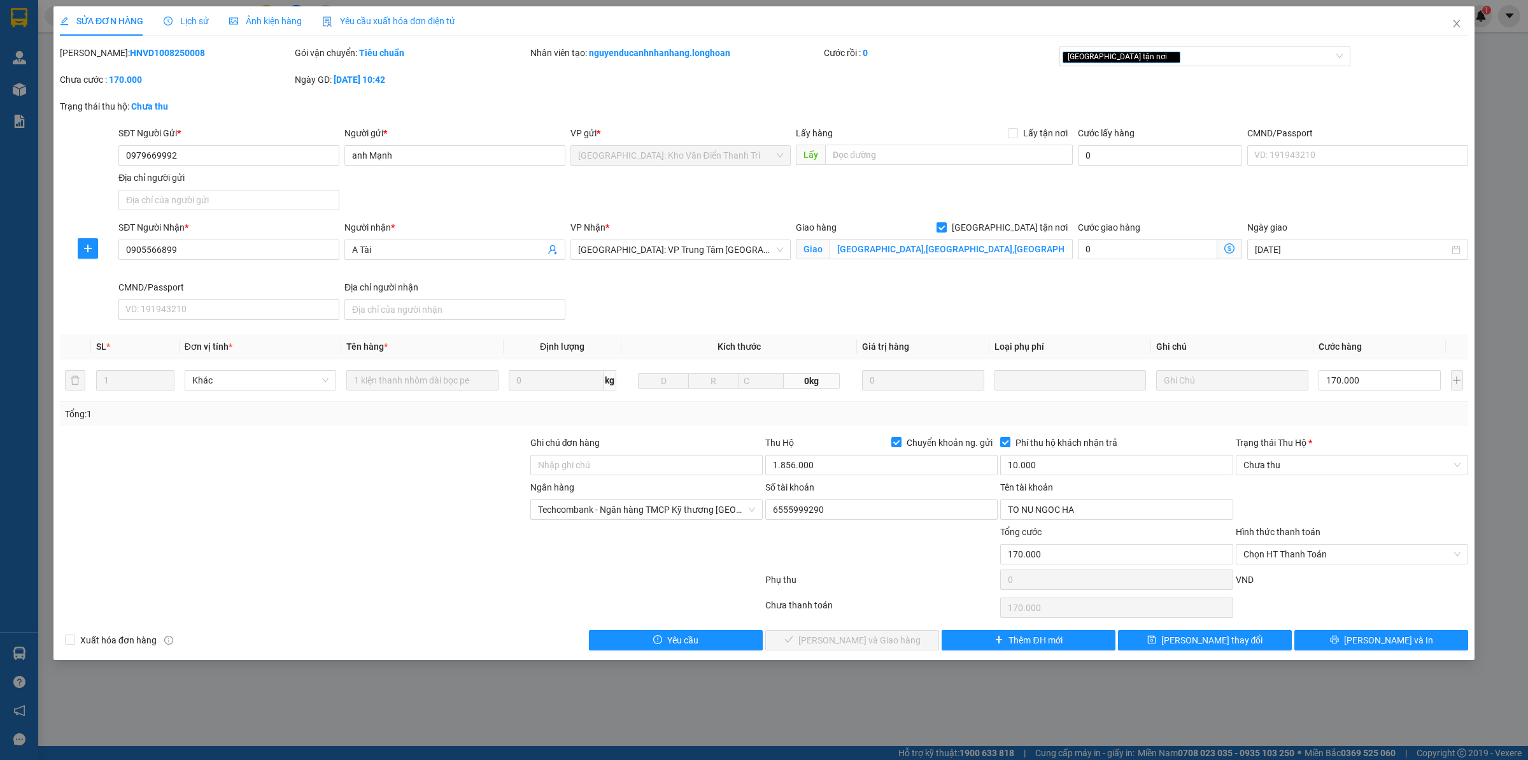
click at [183, 24] on span "Lịch sử" at bounding box center [186, 21] width 45 height 10
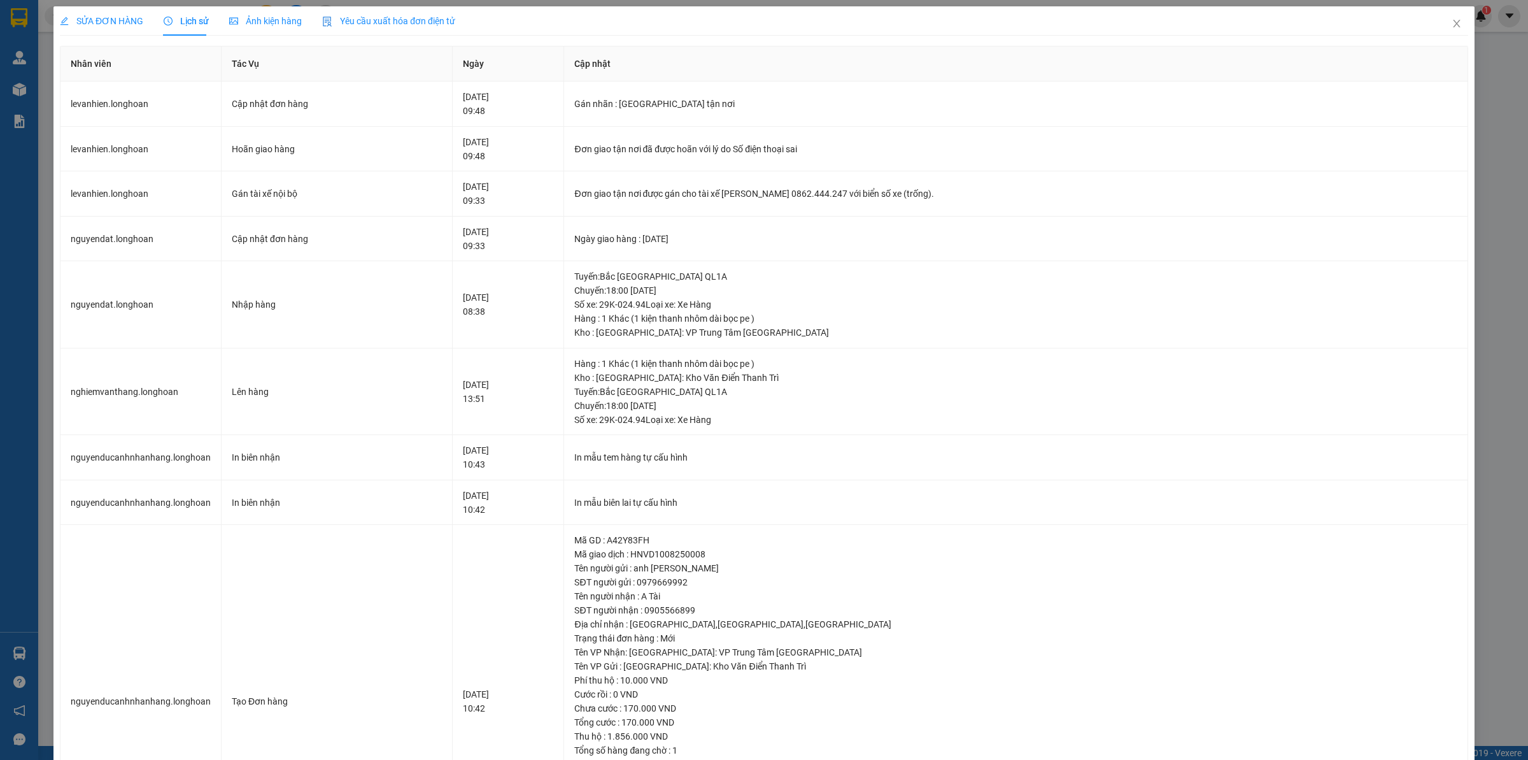
click at [125, 27] on div "SỬA ĐƠN HÀNG" at bounding box center [101, 21] width 83 height 14
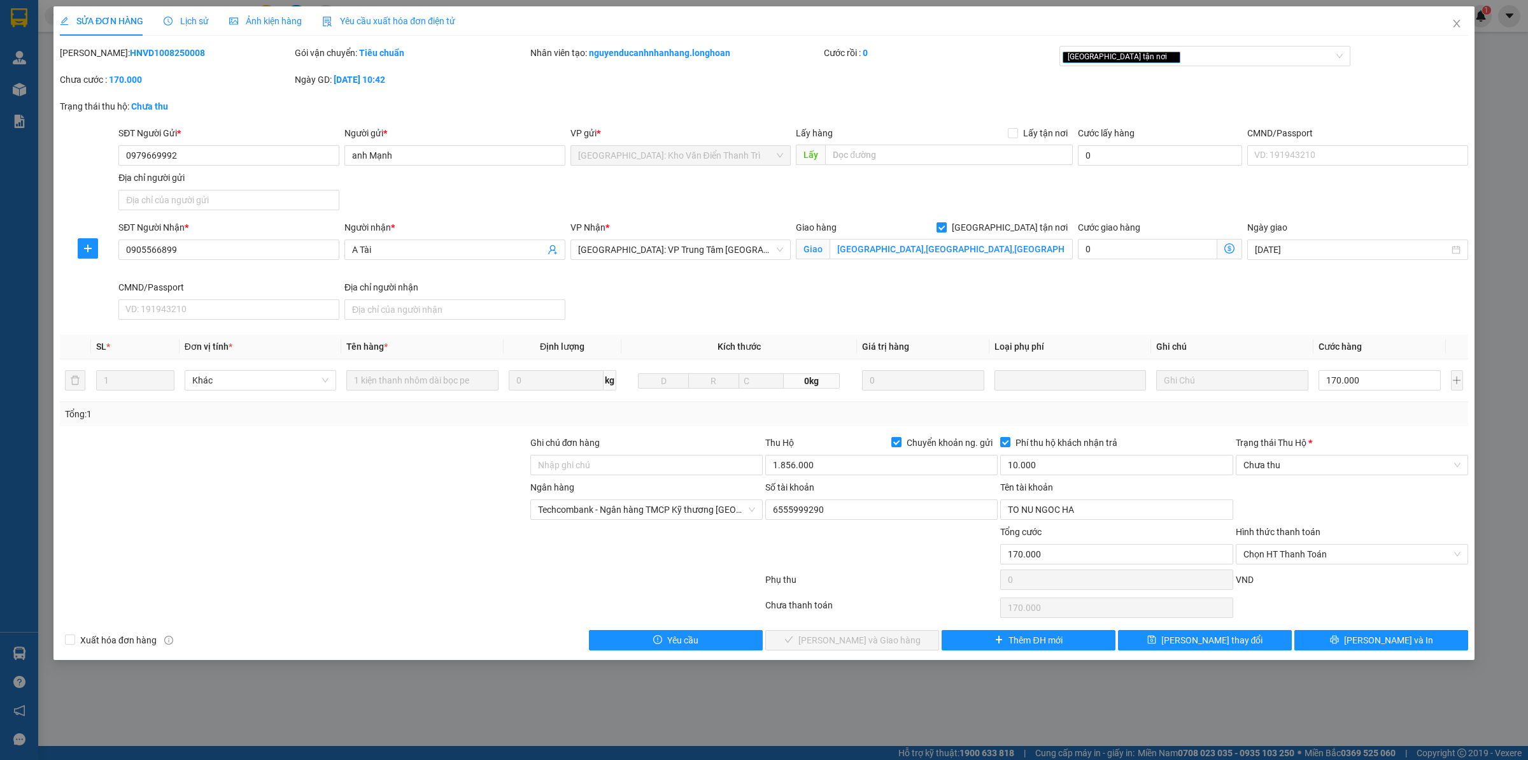
click at [191, 17] on span "Lịch sử" at bounding box center [186, 21] width 45 height 10
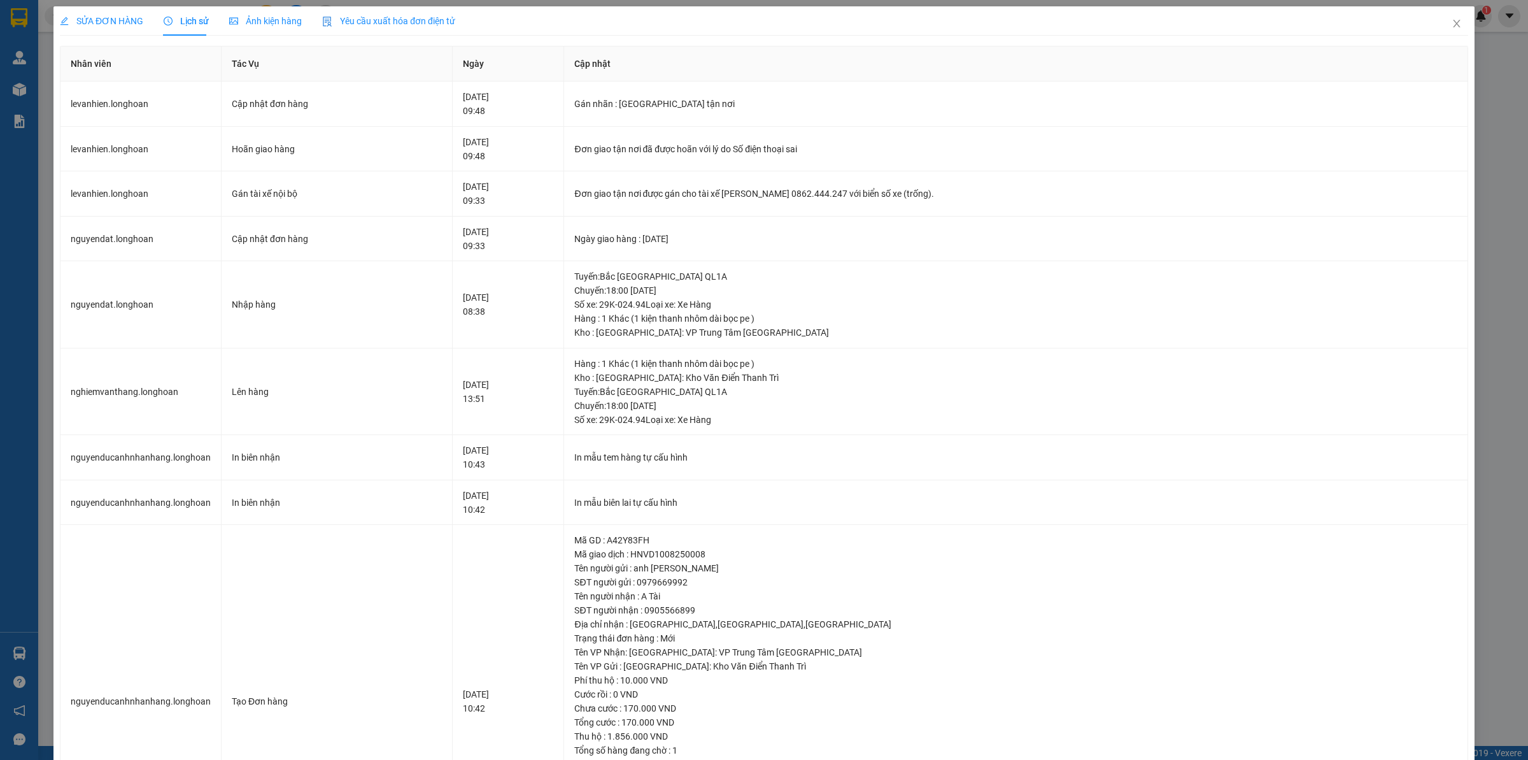
click at [109, 18] on span "SỬA ĐƠN HÀNG" at bounding box center [101, 21] width 83 height 10
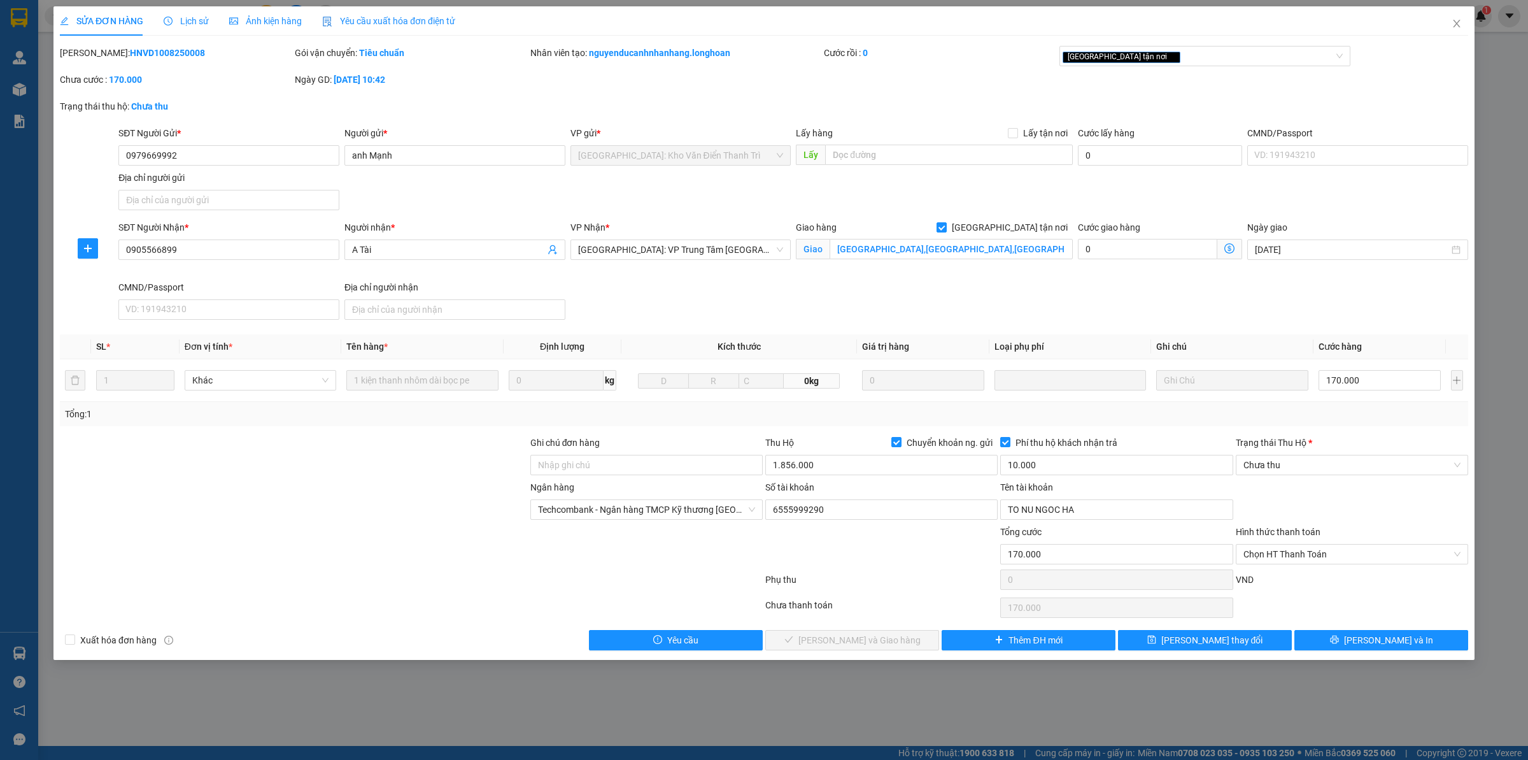
click at [188, 23] on span "Lịch sử" at bounding box center [186, 21] width 45 height 10
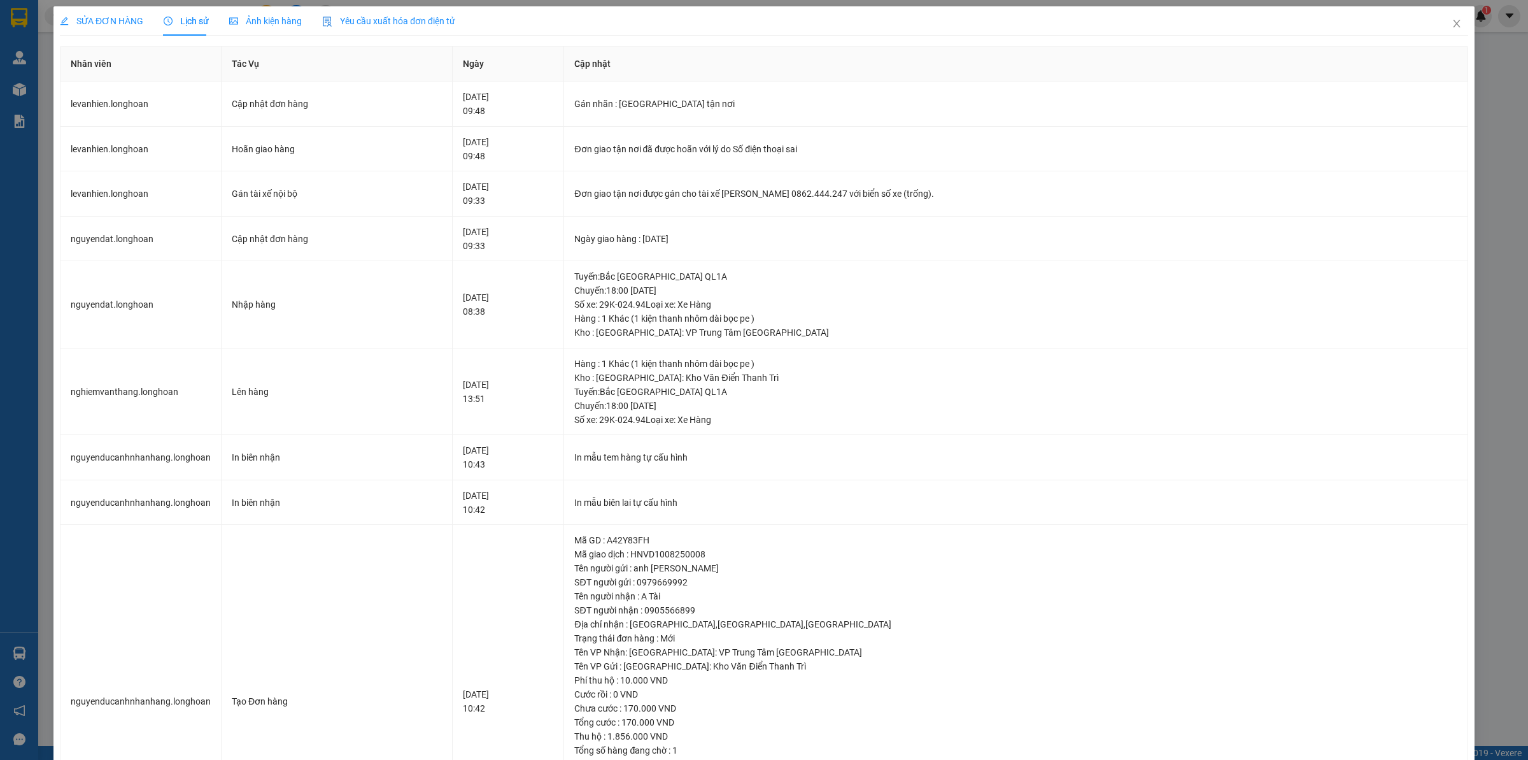
click at [124, 11] on div "SỬA ĐƠN HÀNG" at bounding box center [101, 20] width 83 height 29
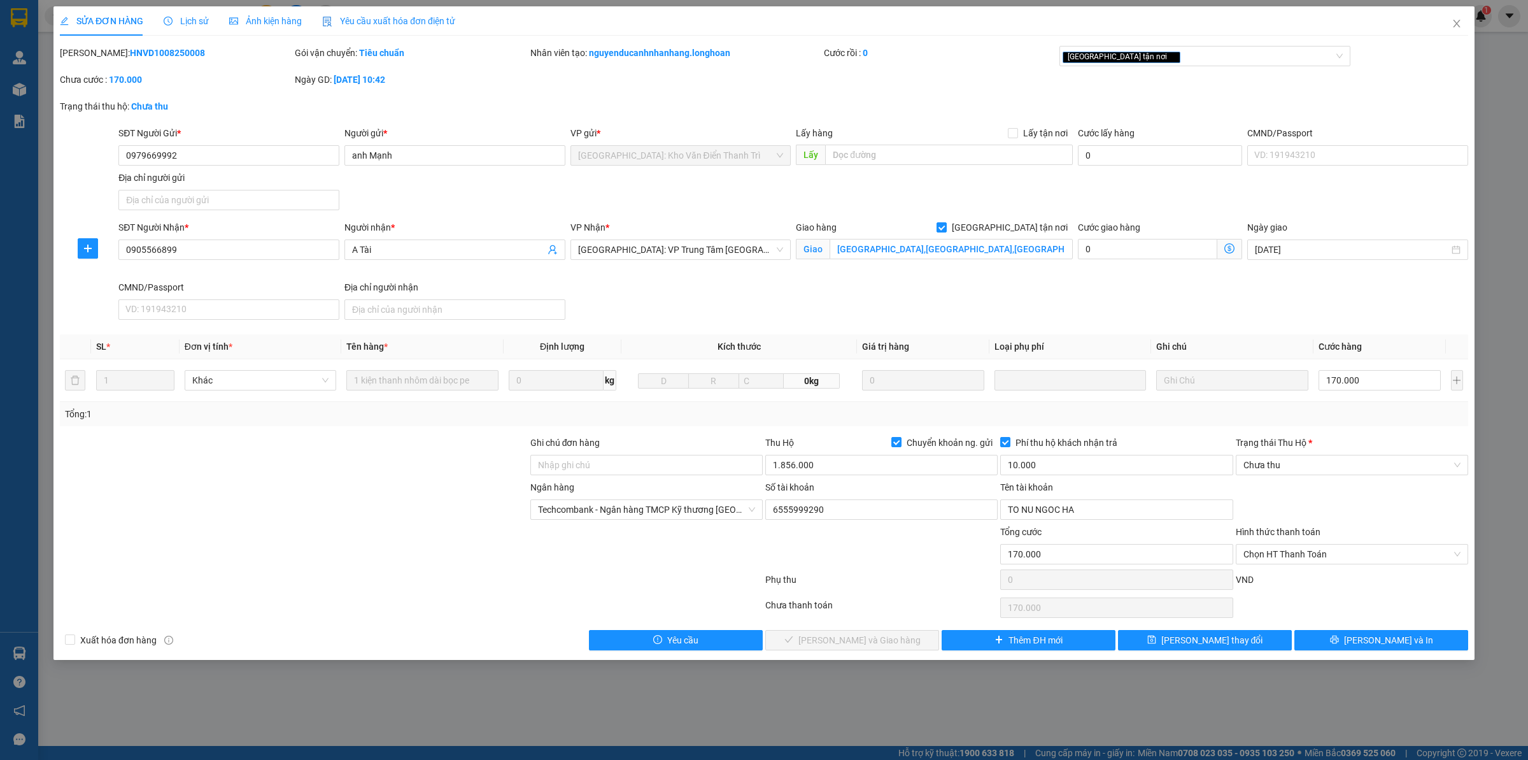
click at [1402, 630] on div "Total Paid Fee 0 Total UnPaid Fee 170.000 Cash Collection Total Fee Mã ĐH: HNVD…" at bounding box center [764, 348] width 1409 height 604
click at [1402, 647] on span "[PERSON_NAME] và In" at bounding box center [1388, 640] width 89 height 14
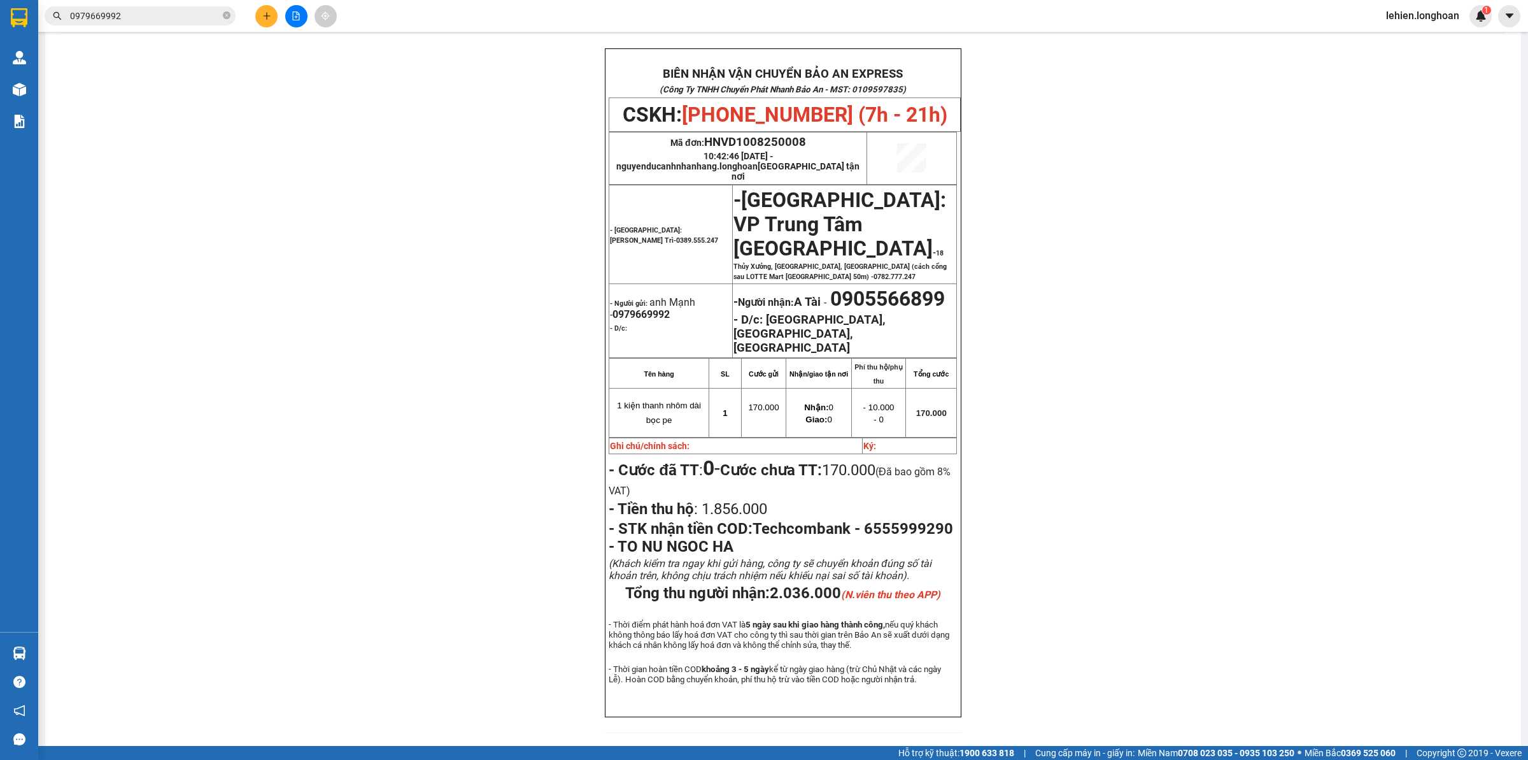
scroll to position [72, 0]
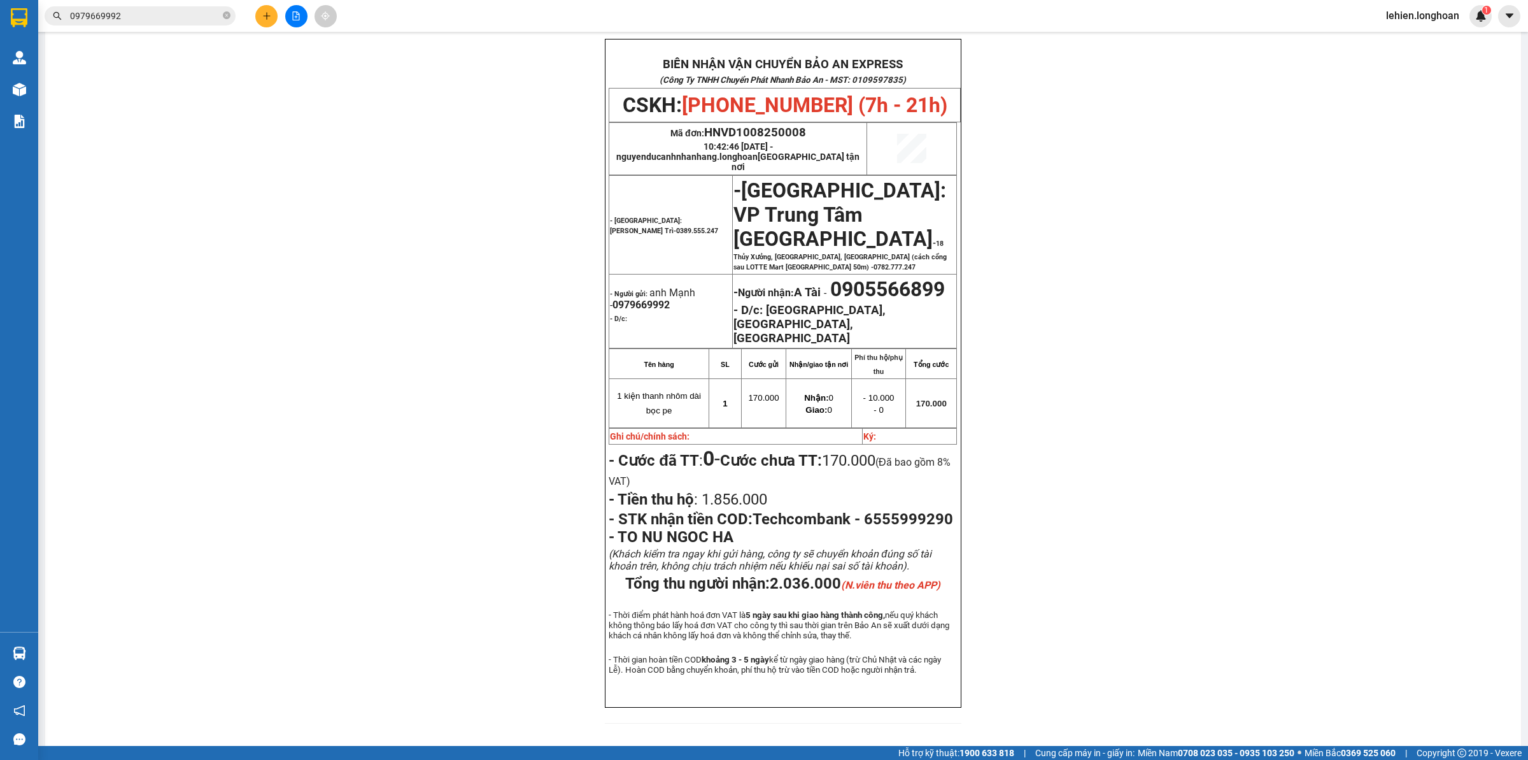
click at [161, 15] on input "0979669992" at bounding box center [145, 16] width 150 height 14
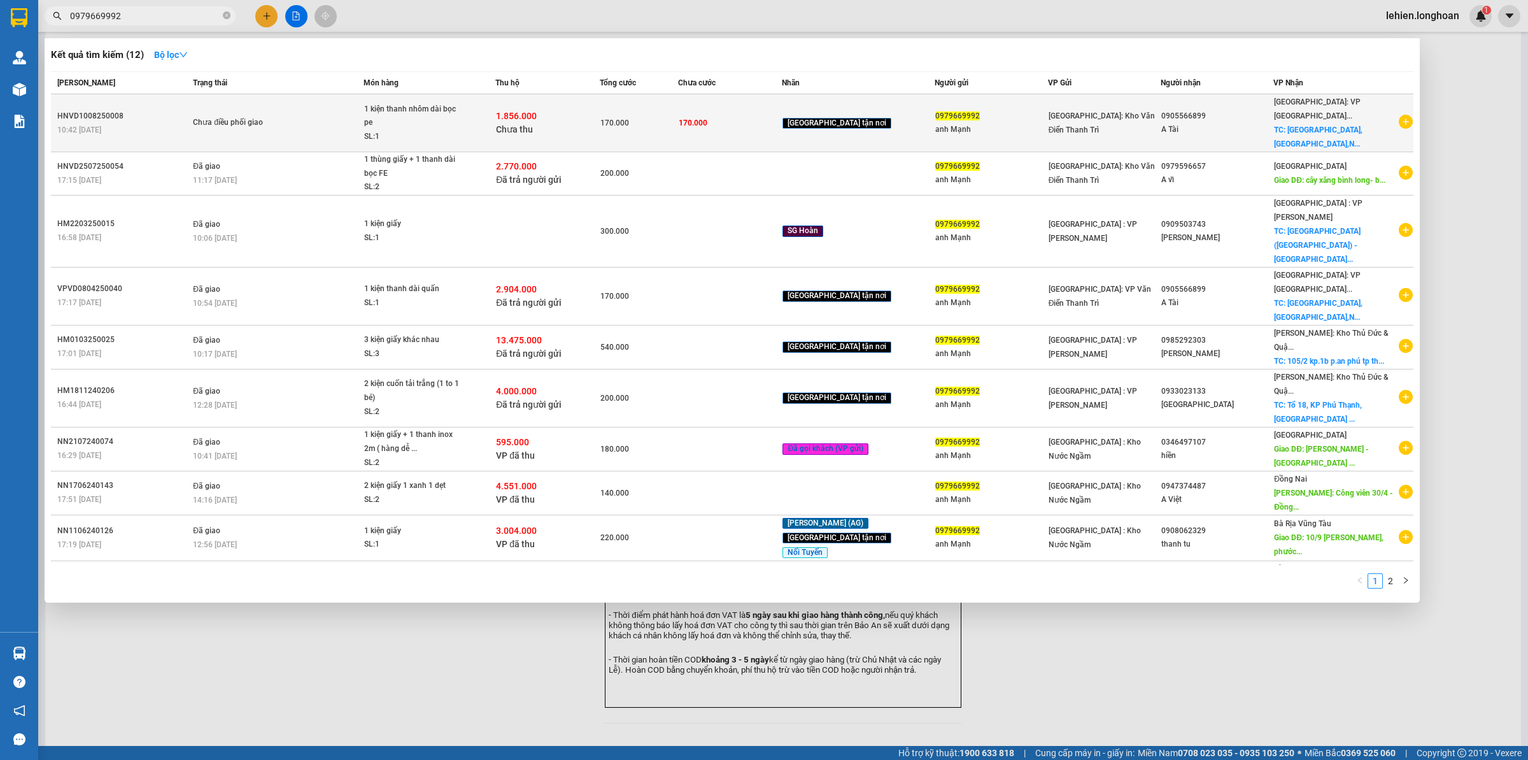
click at [265, 123] on div "Chưa điều phối giao" at bounding box center [241, 123] width 96 height 14
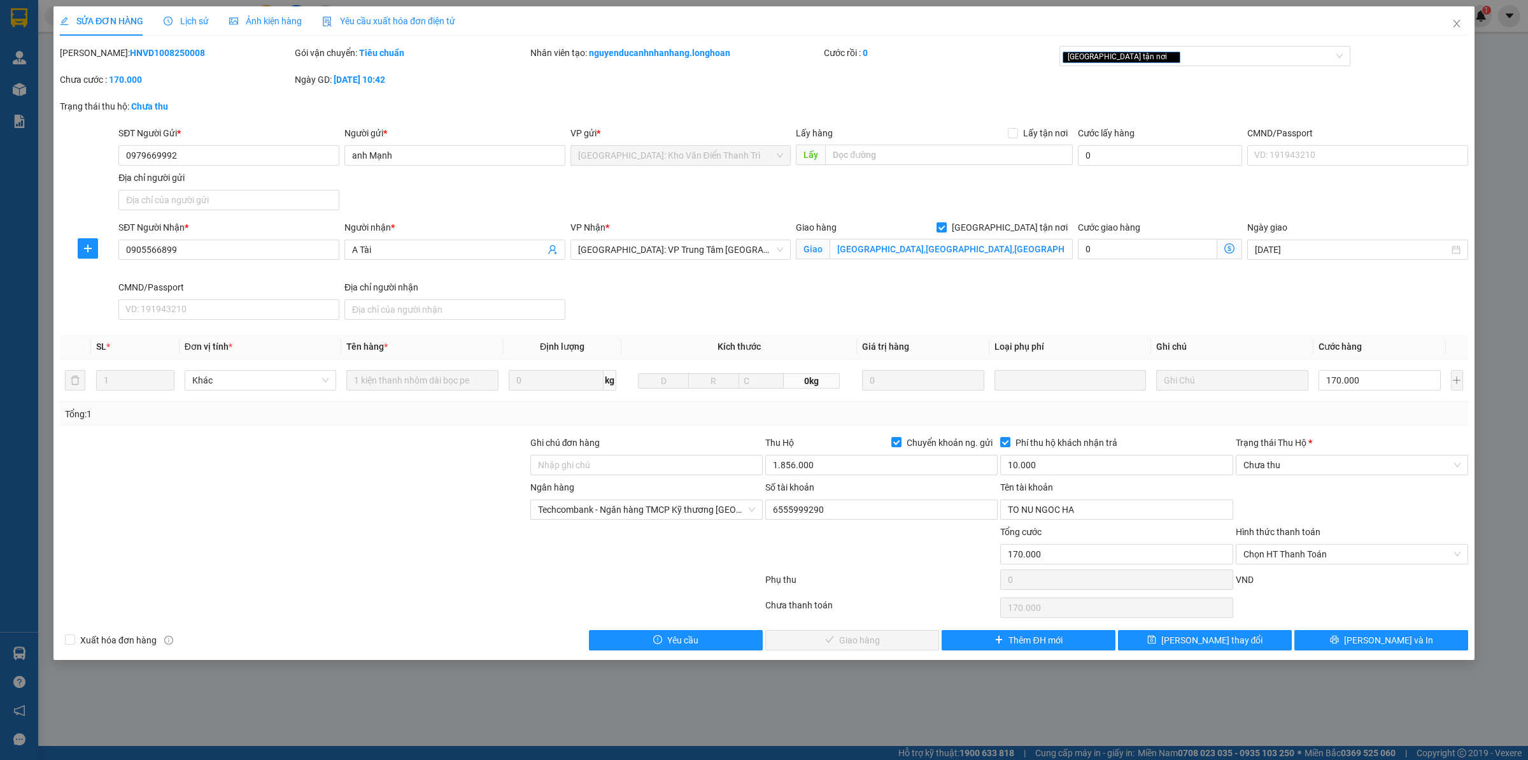
click at [170, 24] on icon "clock-circle" at bounding box center [168, 21] width 9 height 9
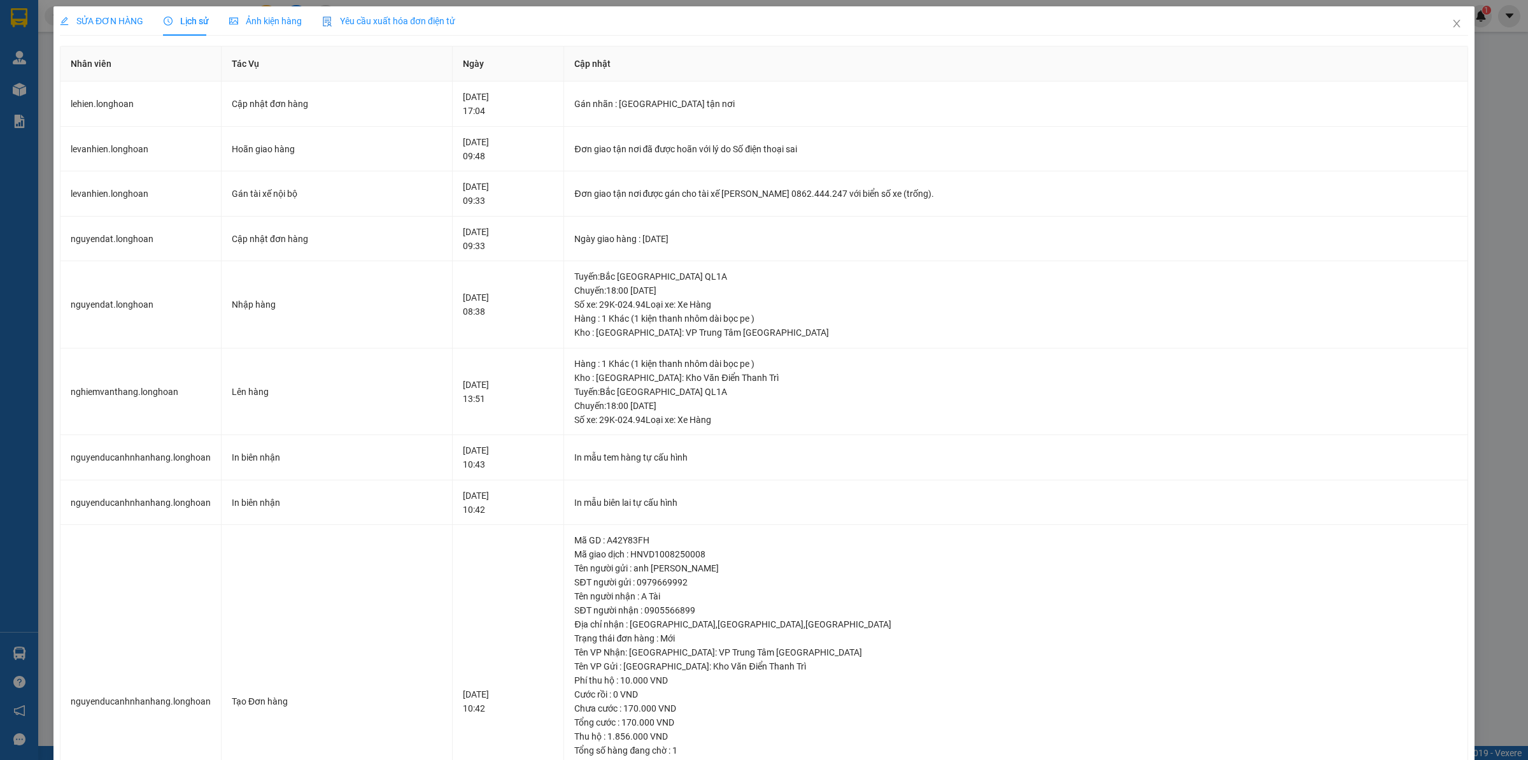
click at [110, 25] on span "SỬA ĐƠN HÀNG" at bounding box center [101, 21] width 83 height 10
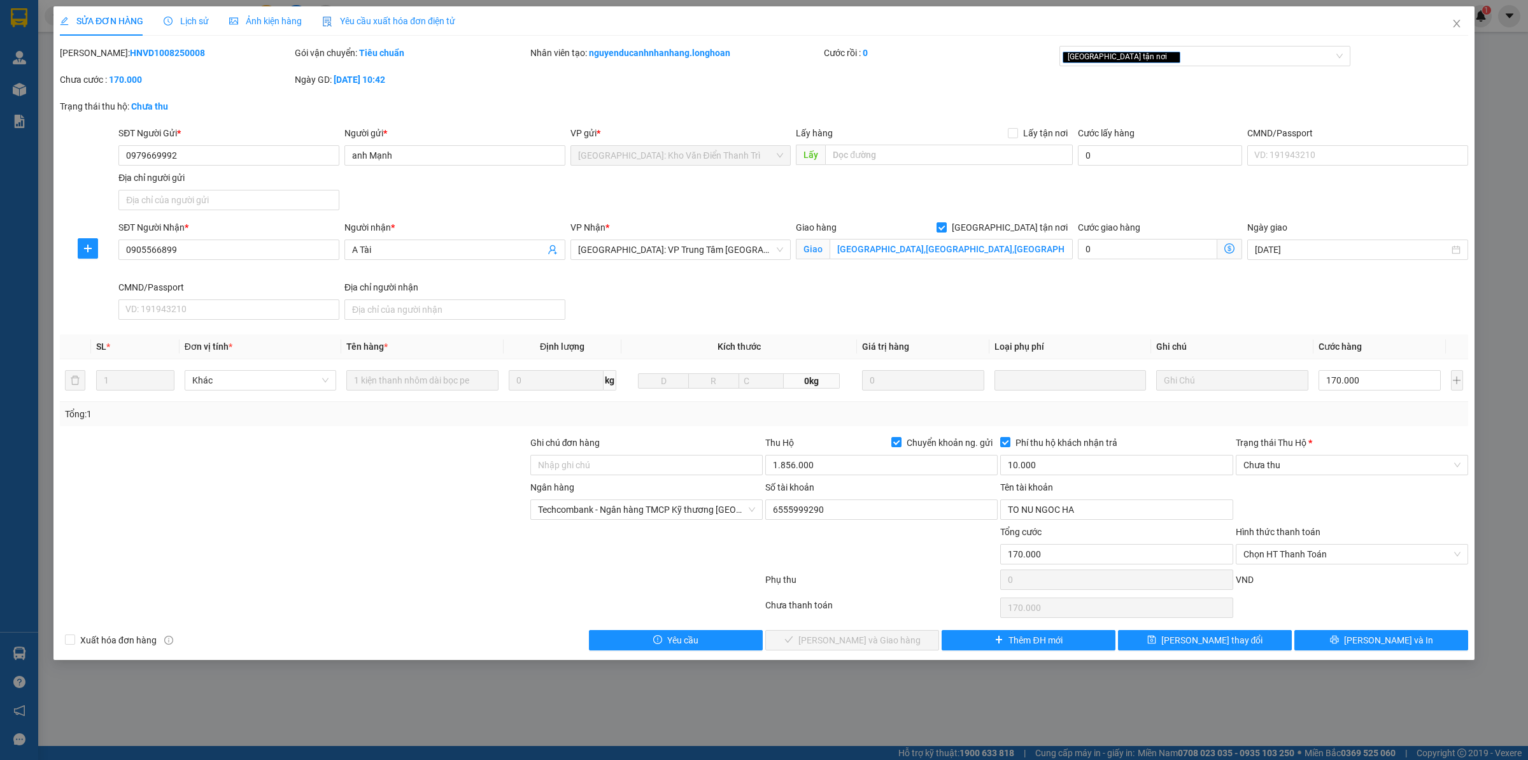
click at [191, 27] on div "Lịch sử" at bounding box center [186, 21] width 45 height 14
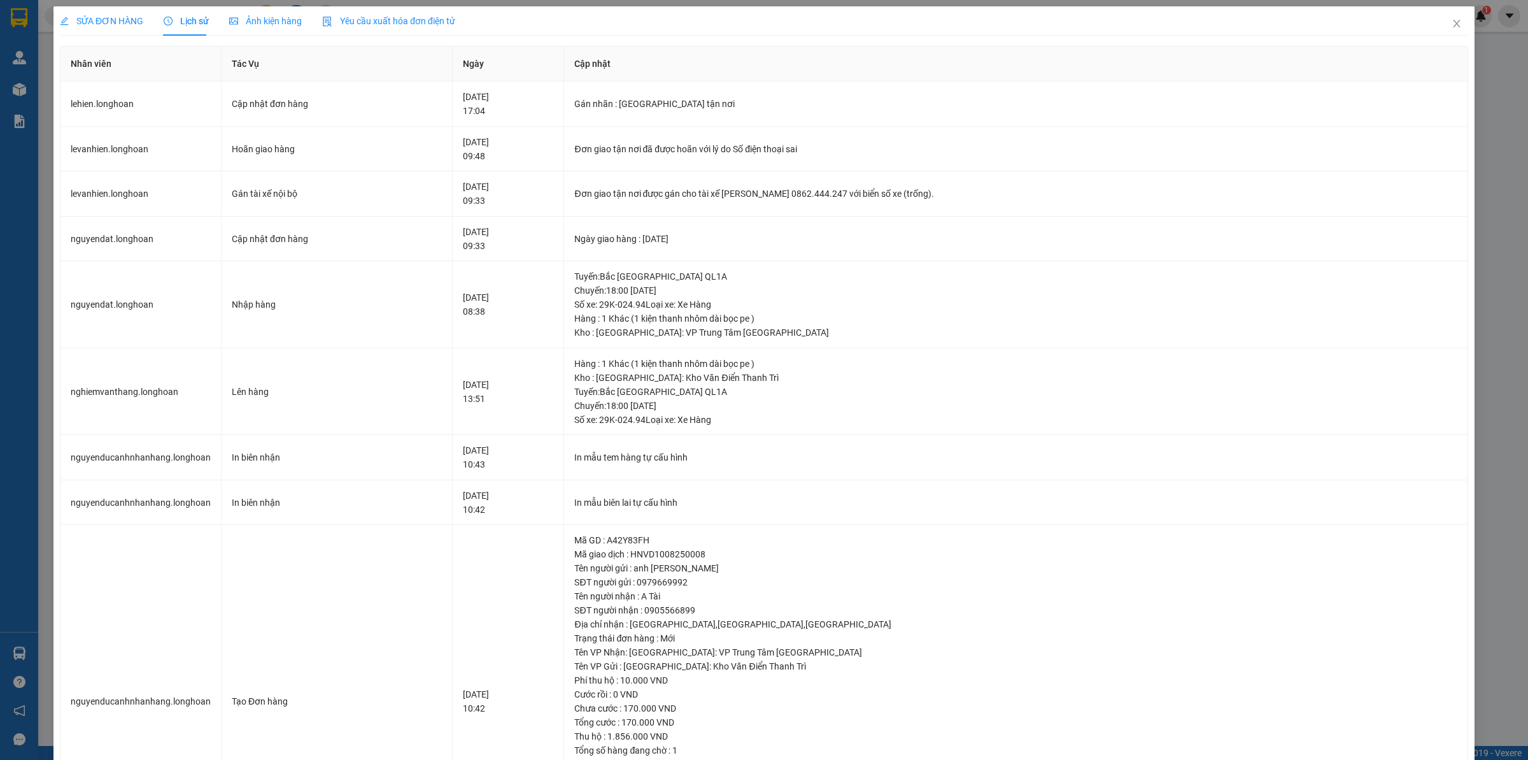
click at [120, 19] on span "SỬA ĐƠN HÀNG" at bounding box center [101, 21] width 83 height 10
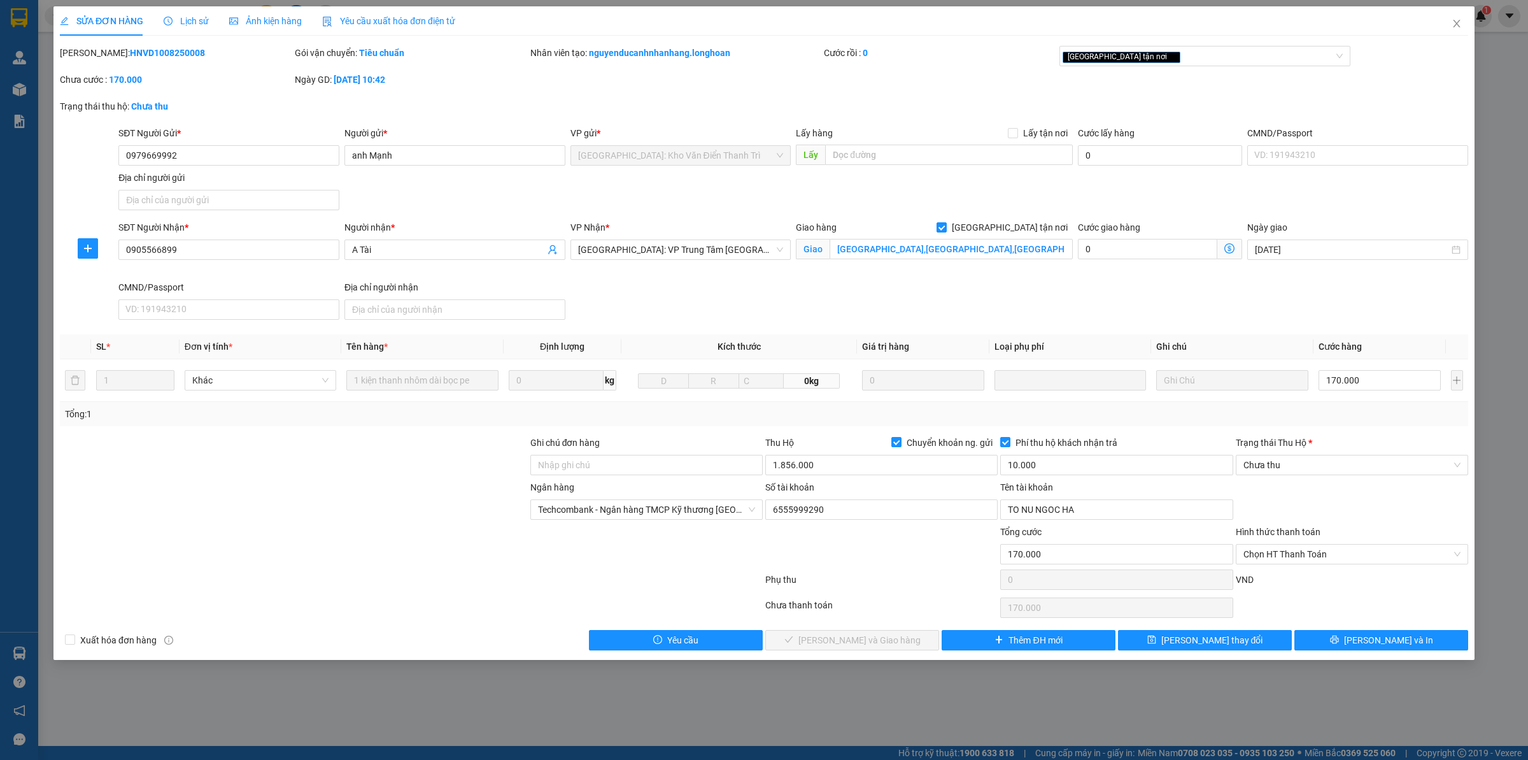
click at [186, 18] on span "Lịch sử" at bounding box center [186, 21] width 45 height 10
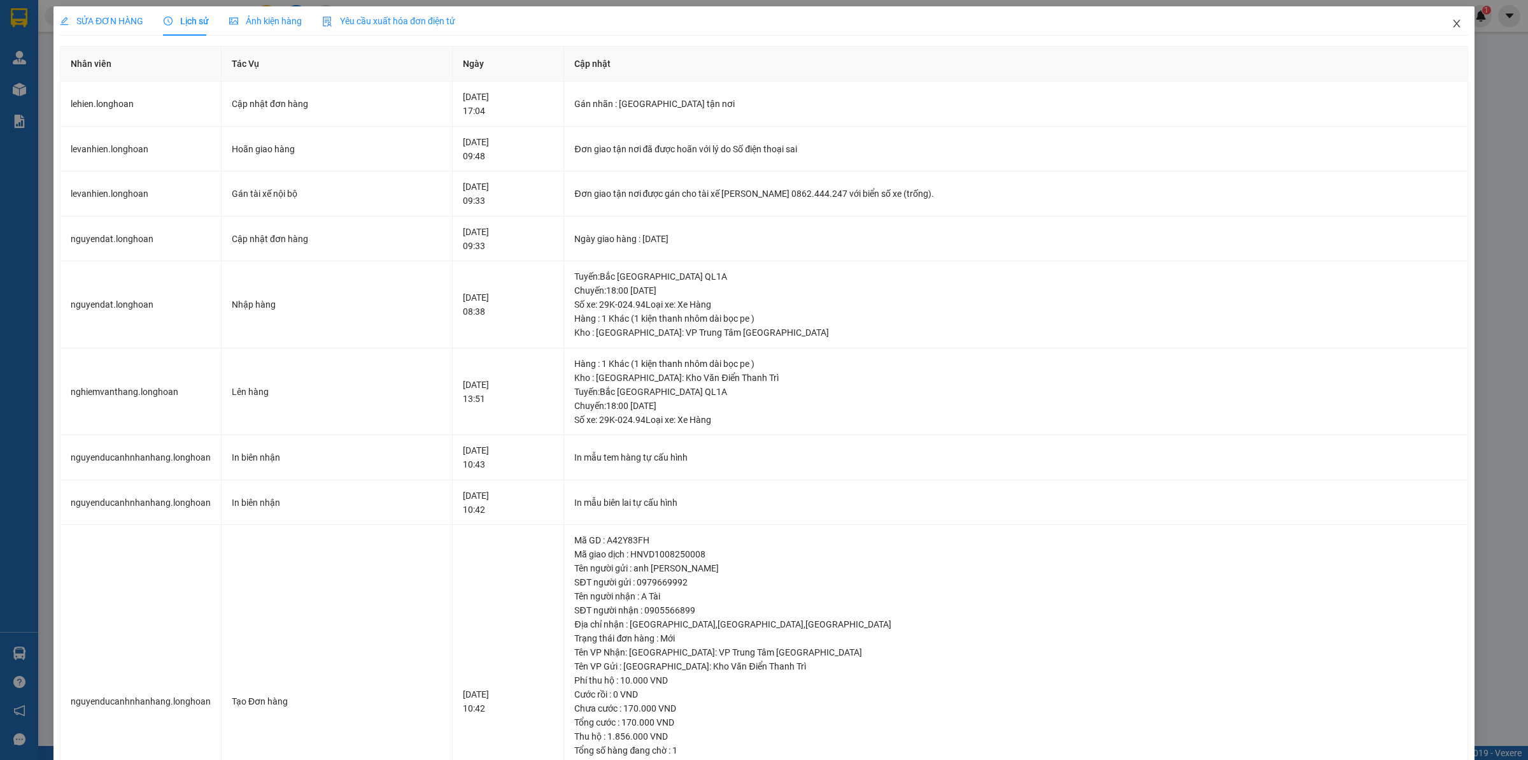
click at [1453, 26] on icon "close" at bounding box center [1456, 24] width 7 height 8
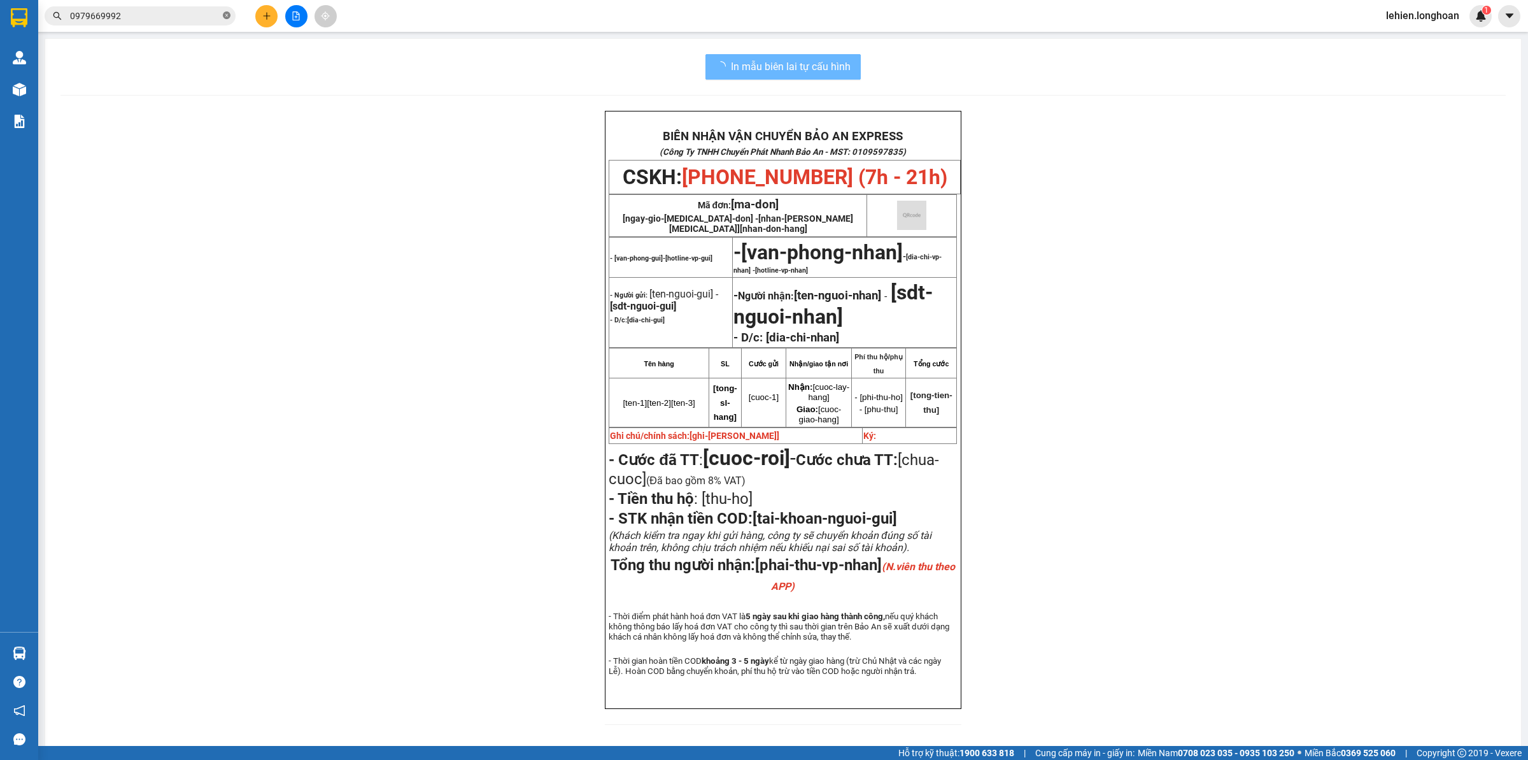
click at [224, 11] on icon "close-circle" at bounding box center [227, 15] width 8 height 8
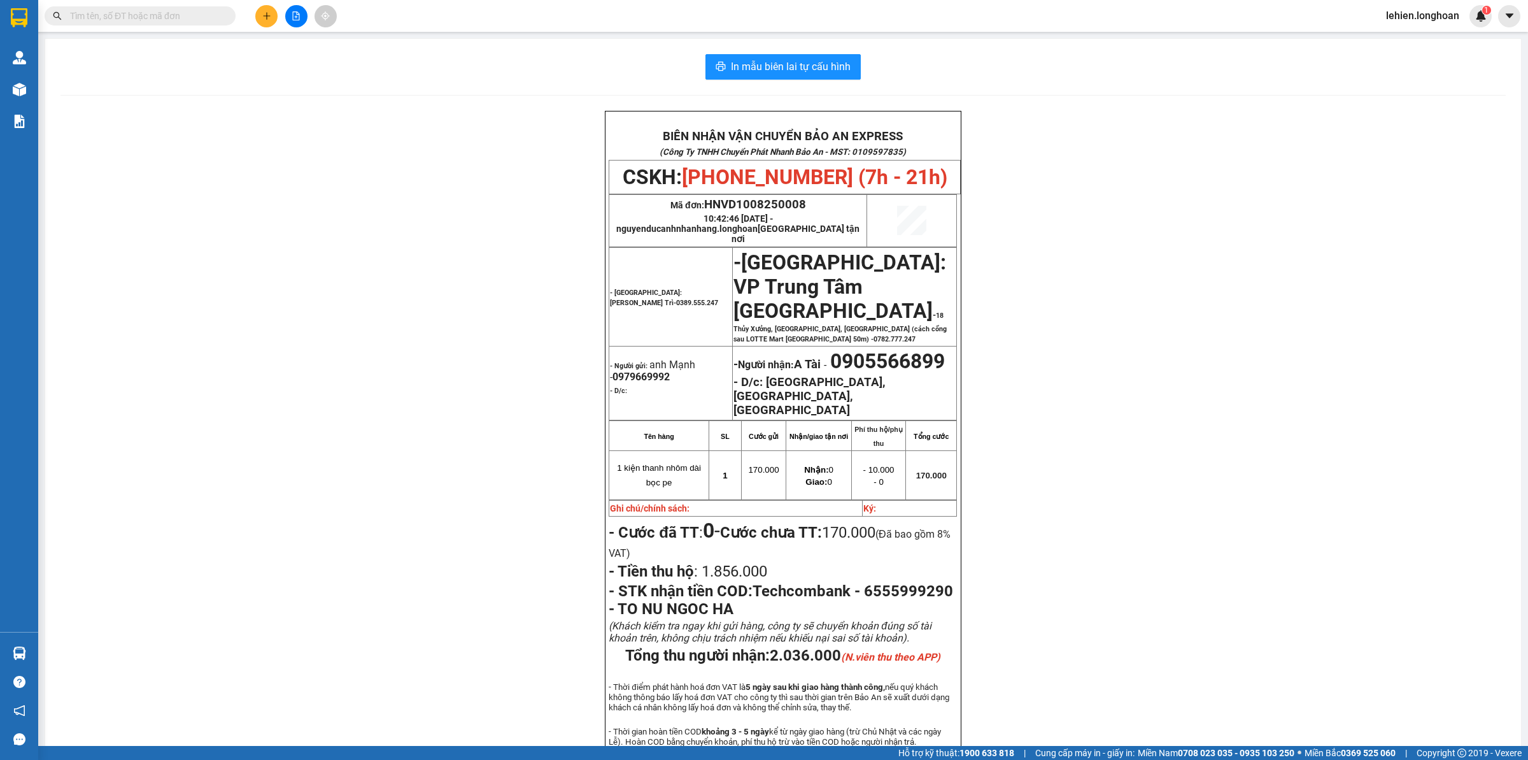
paste input "0988838847"
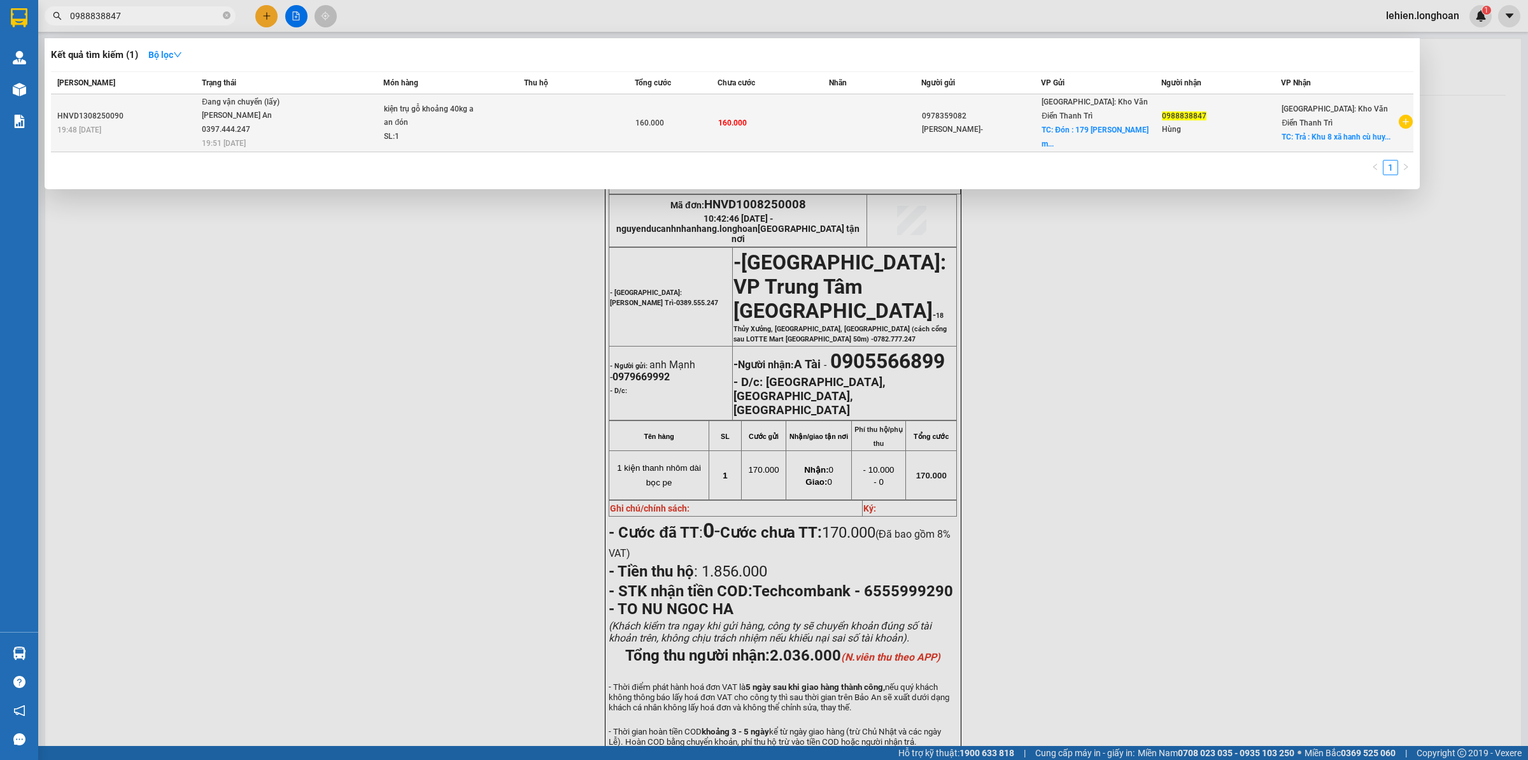
click at [317, 103] on span "Đang vận chuyển (lấy) [PERSON_NAME] An 0397.444.247 19:51 [DATE]" at bounding box center [292, 122] width 181 height 53
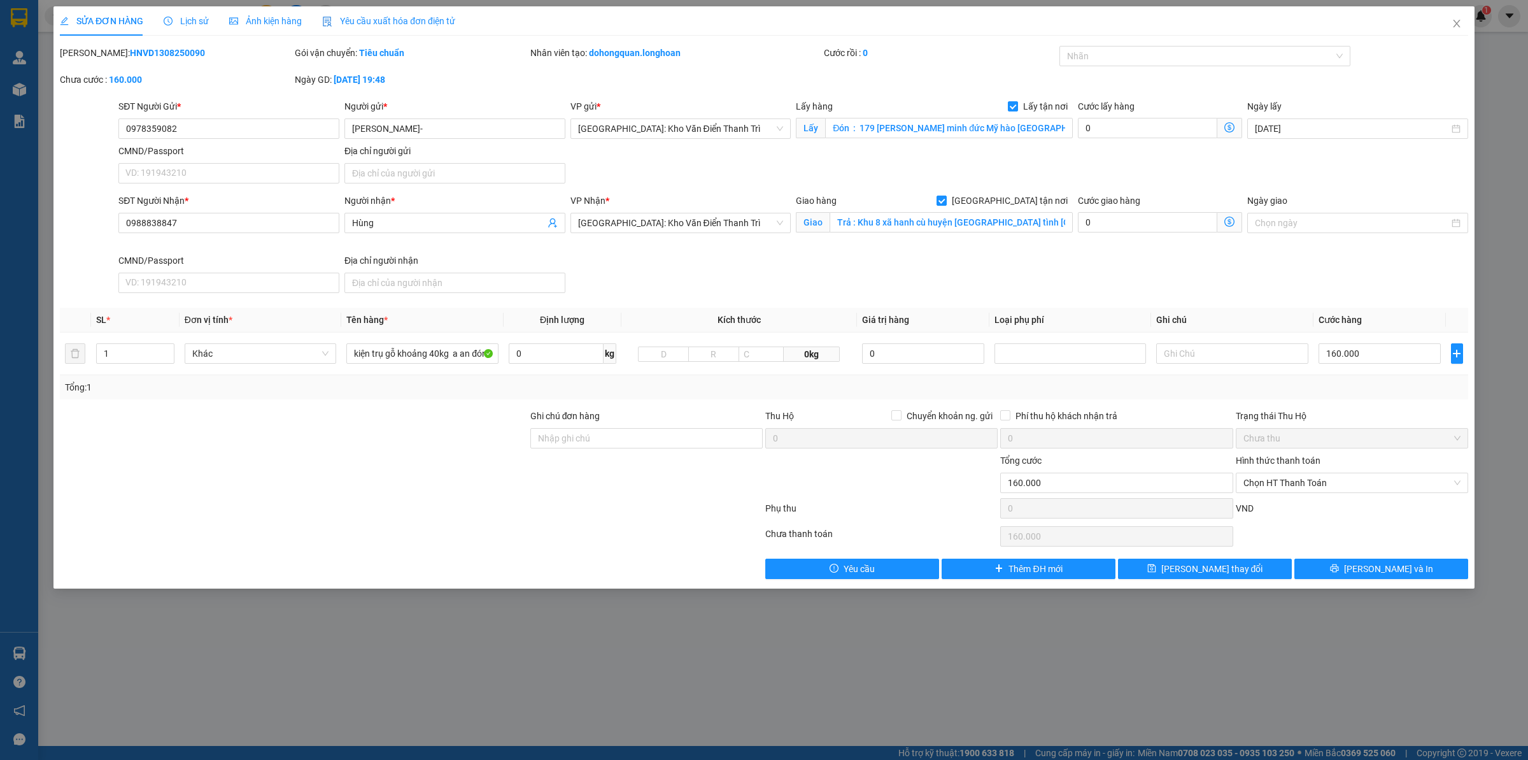
click at [196, 20] on span "Lịch sử" at bounding box center [186, 21] width 45 height 10
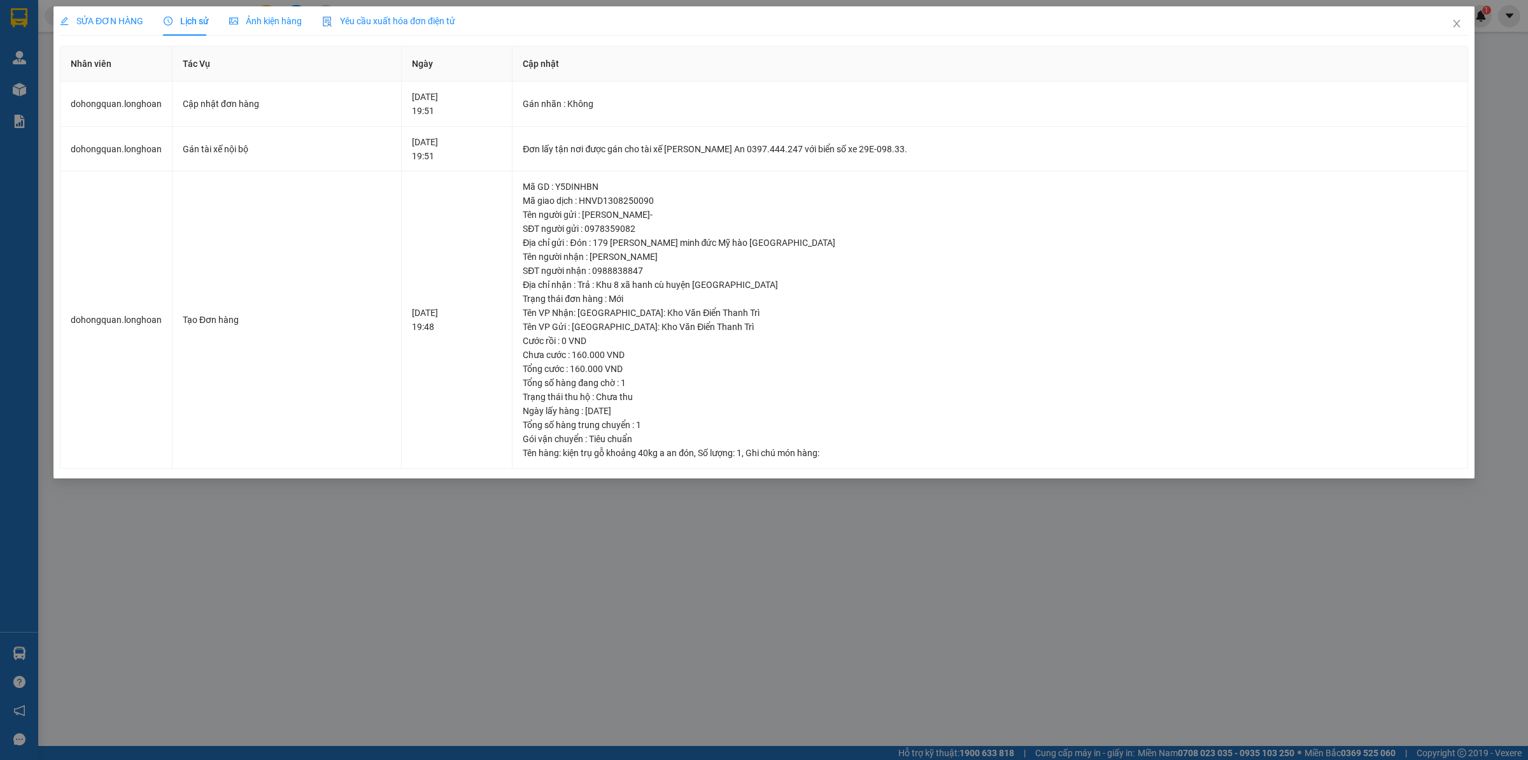
click at [93, 21] on span "SỬA ĐƠN HÀNG" at bounding box center [101, 21] width 83 height 10
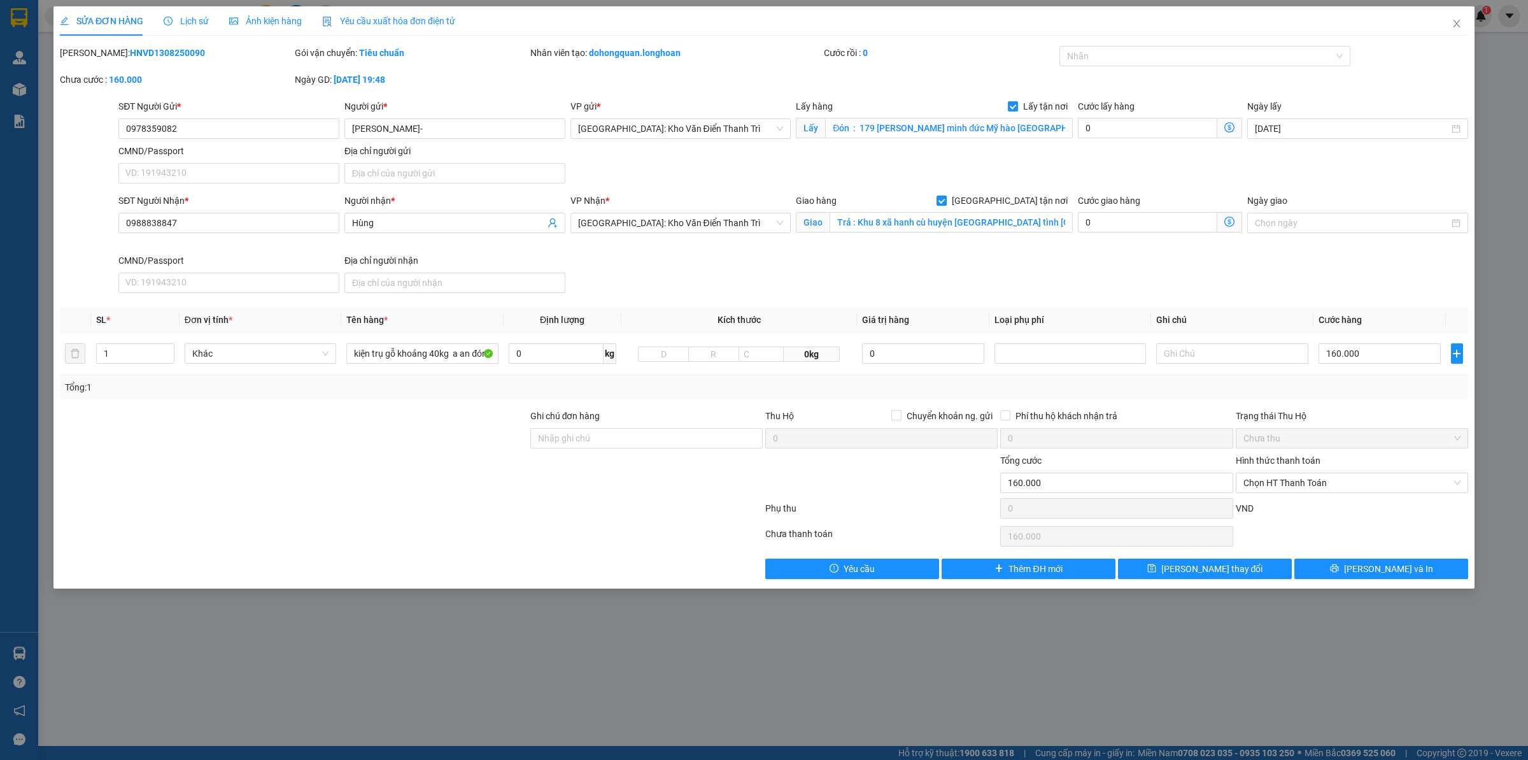
click at [185, 8] on div "Lịch sử" at bounding box center [186, 20] width 45 height 29
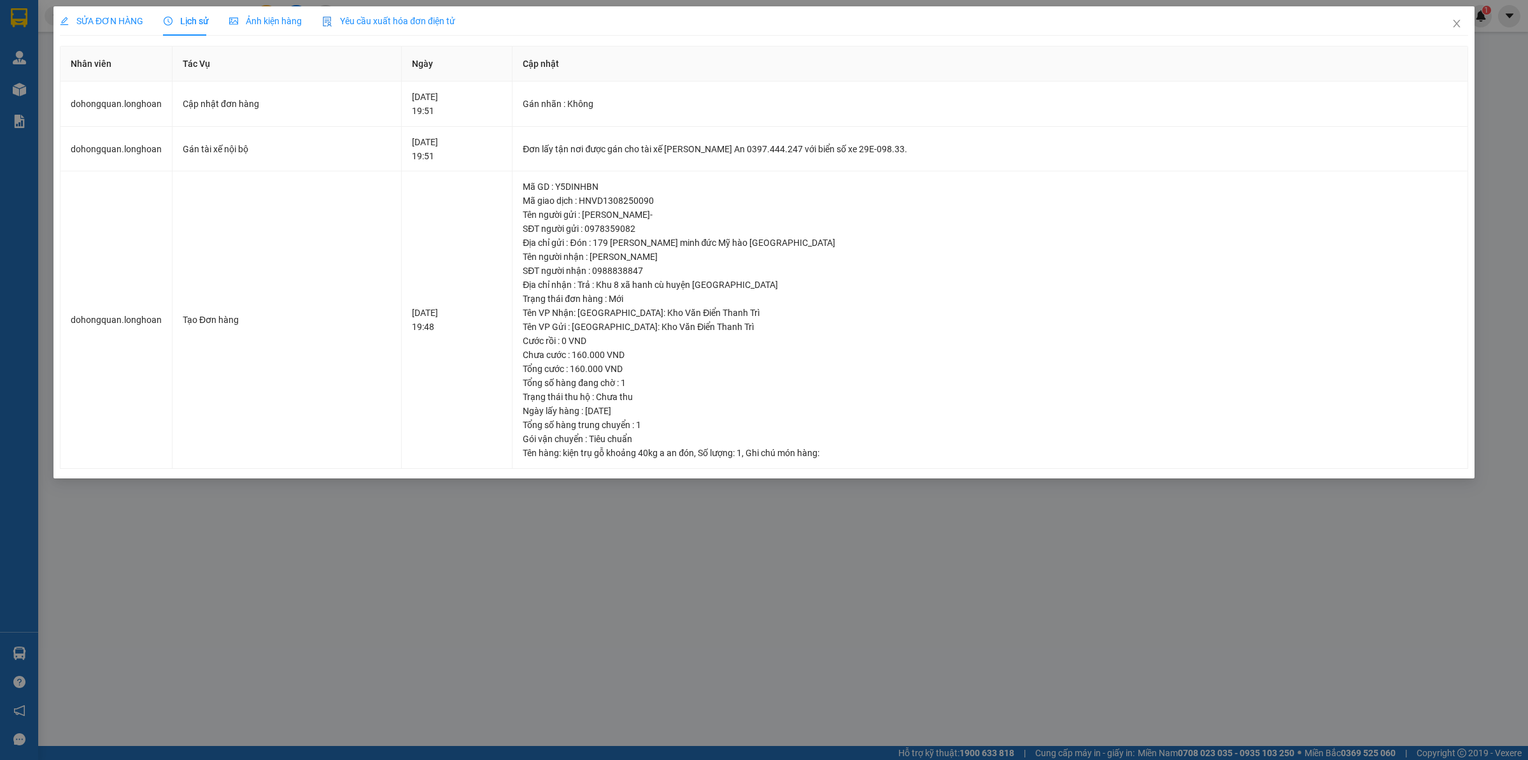
click at [81, 16] on span "SỬA ĐƠN HÀNG" at bounding box center [101, 21] width 83 height 10
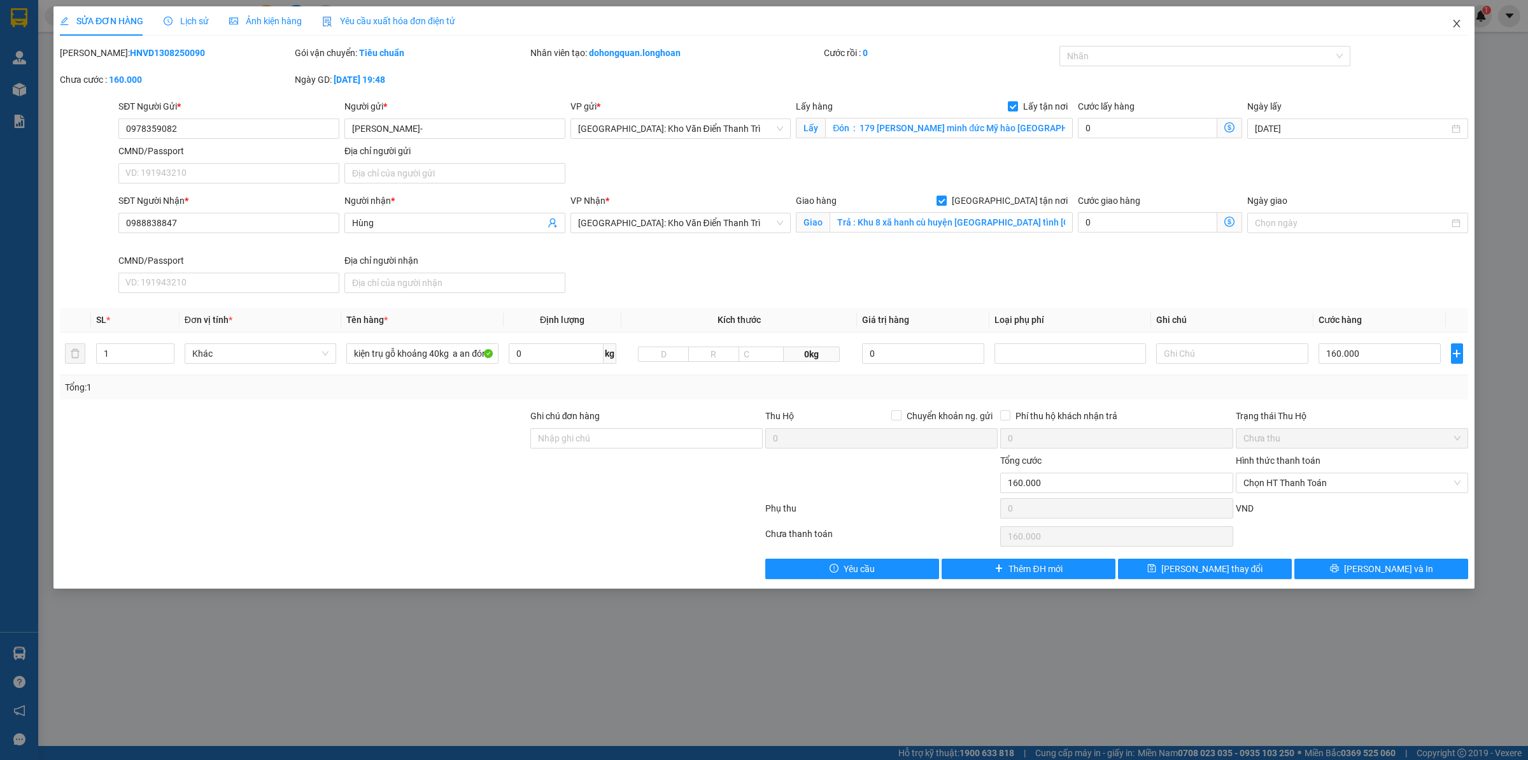
click at [1452, 29] on icon "close" at bounding box center [1457, 23] width 10 height 10
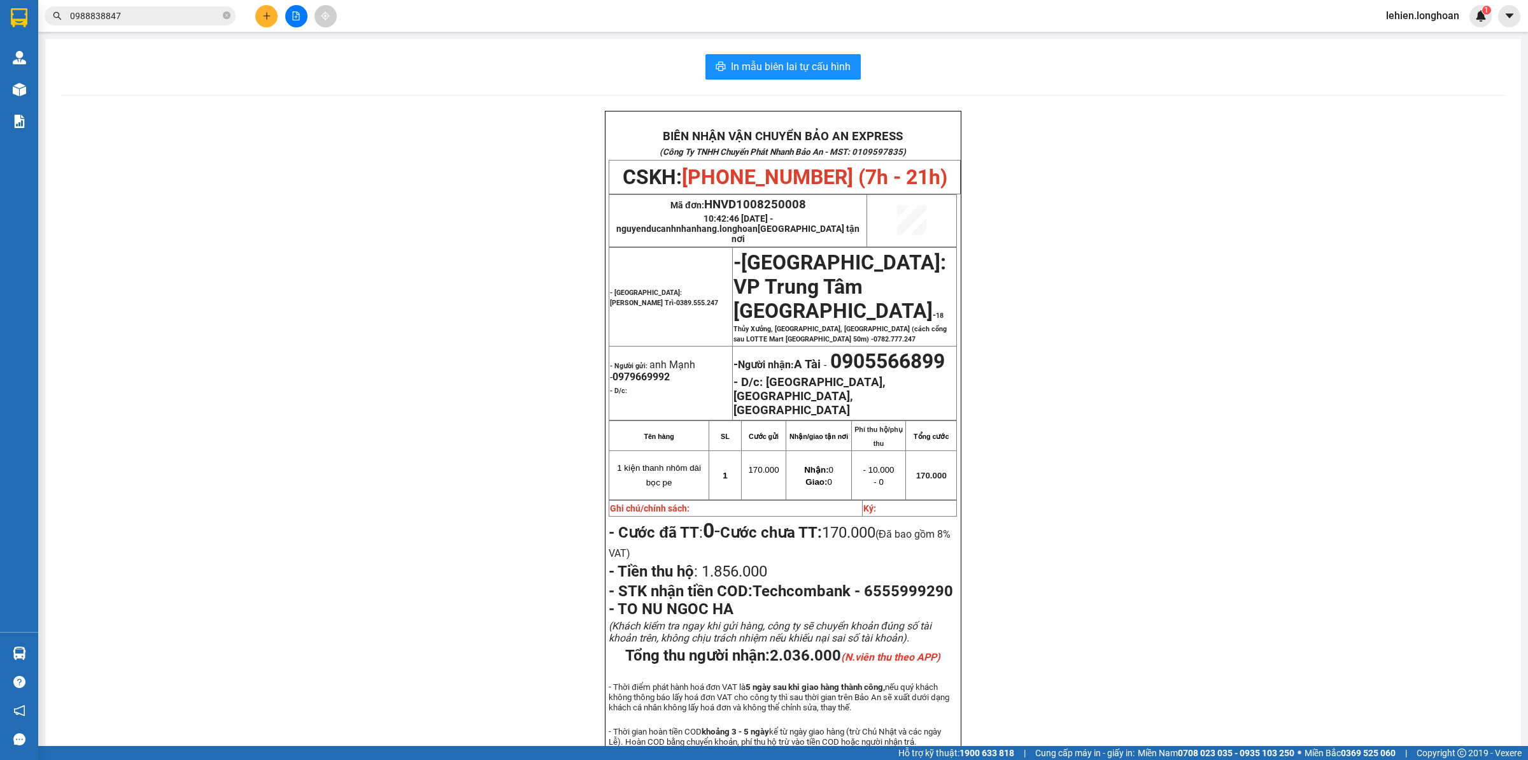
click at [231, 13] on span "0988838847" at bounding box center [140, 15] width 191 height 19
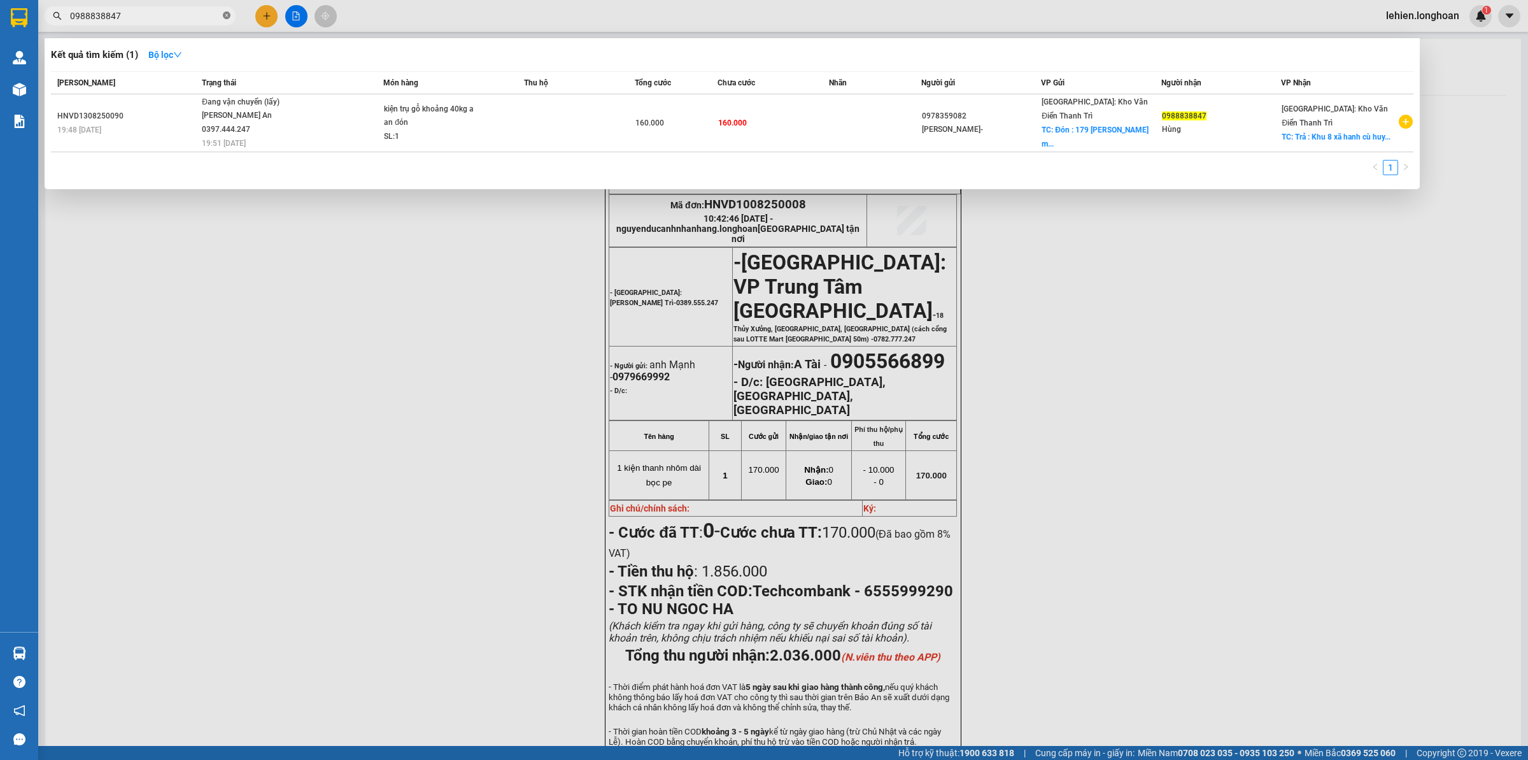
click at [227, 13] on icon "close-circle" at bounding box center [227, 15] width 8 height 8
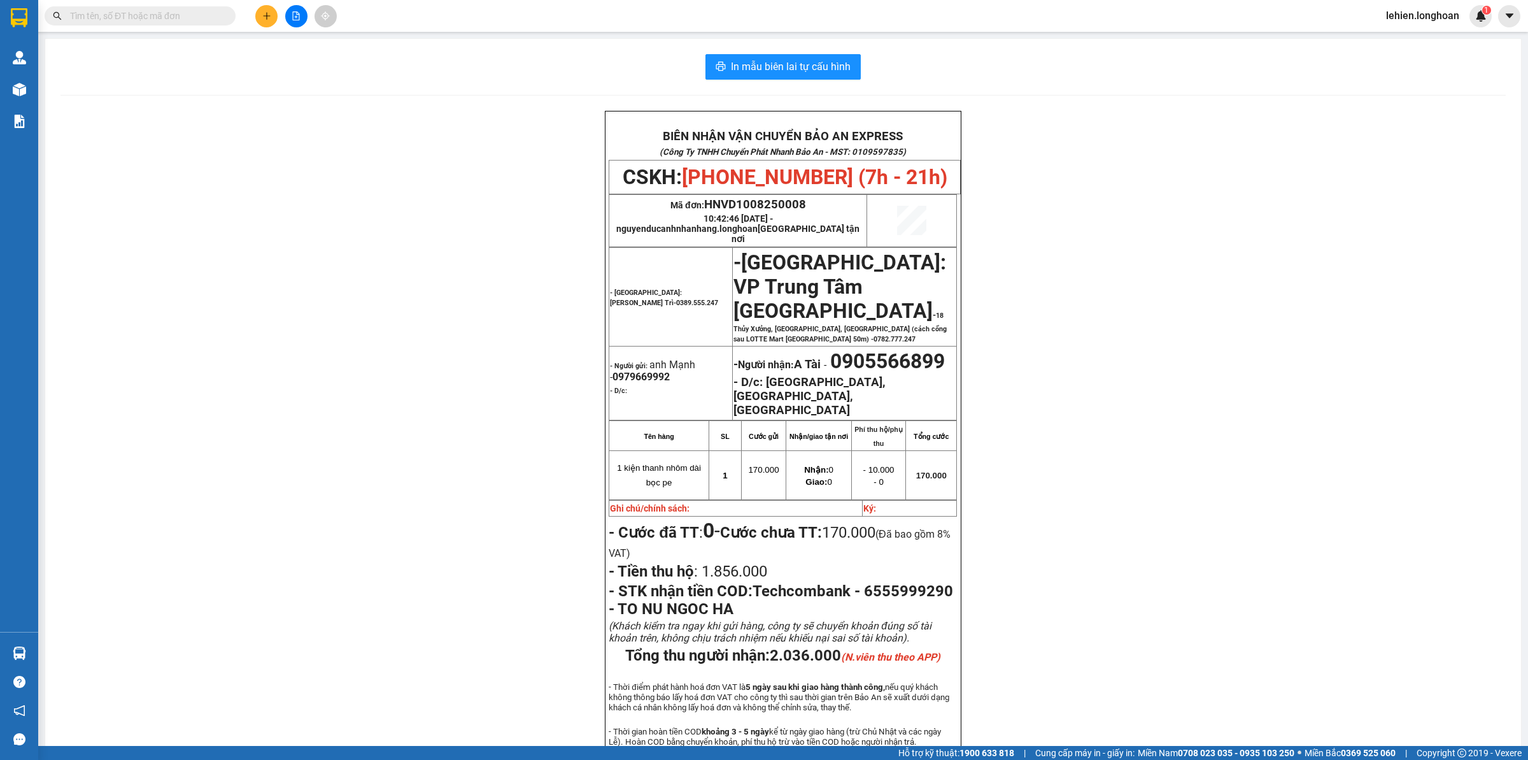
paste input "0919311733"
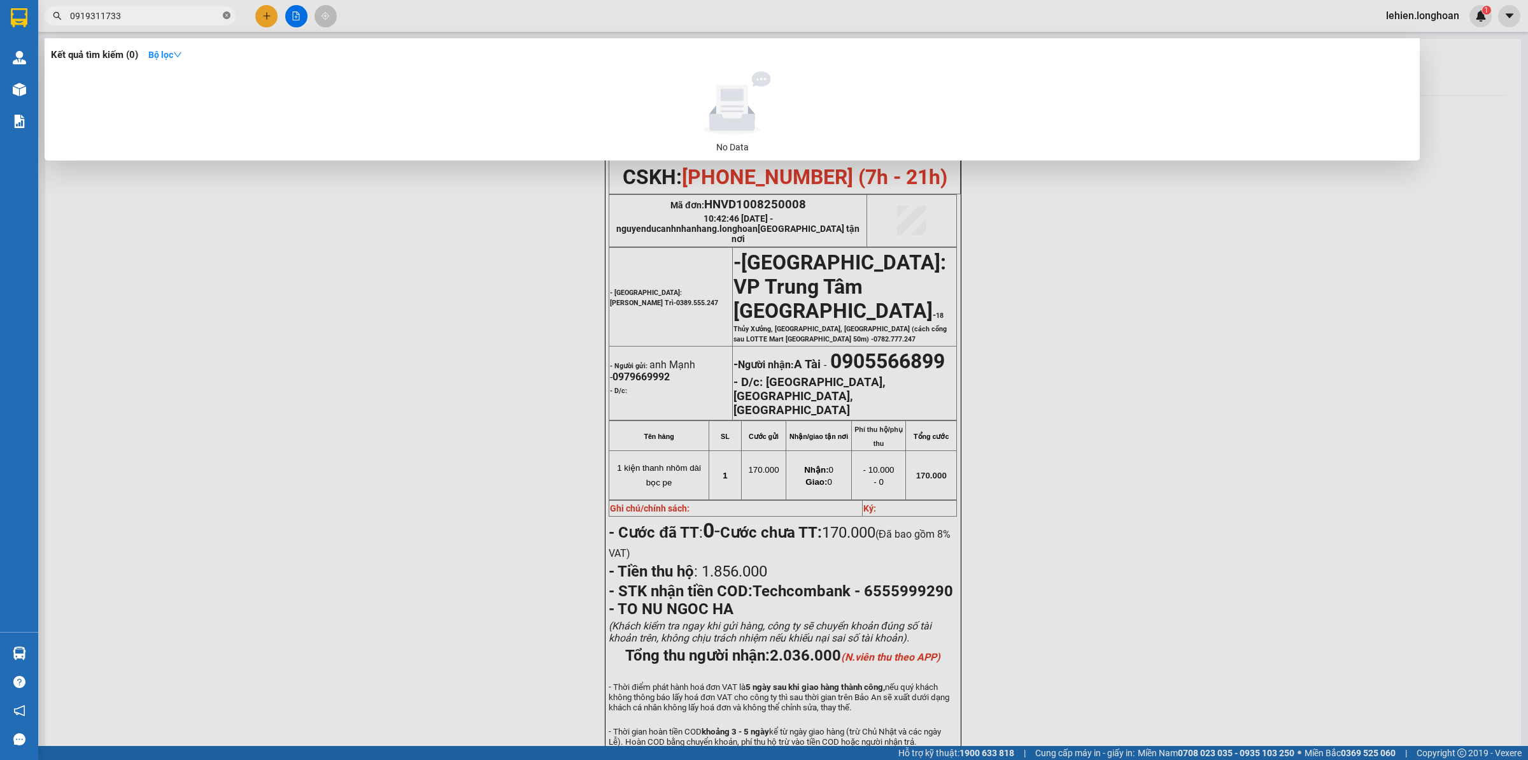
click at [225, 14] on icon "close-circle" at bounding box center [227, 15] width 8 height 8
paste input "365810496"
click at [72, 15] on input "365810496" at bounding box center [145, 16] width 150 height 14
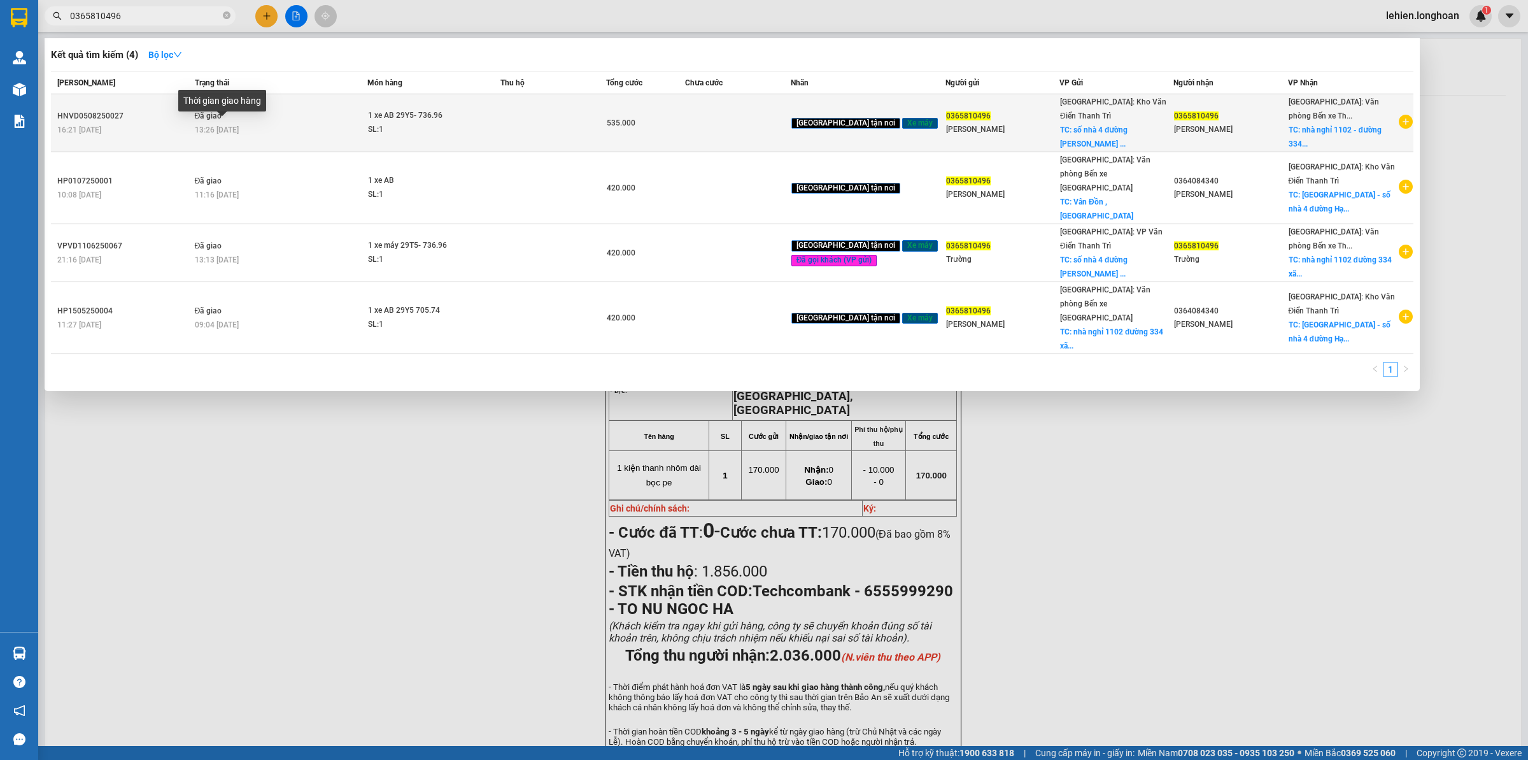
click at [209, 127] on span "13:26 [DATE]" at bounding box center [217, 129] width 44 height 9
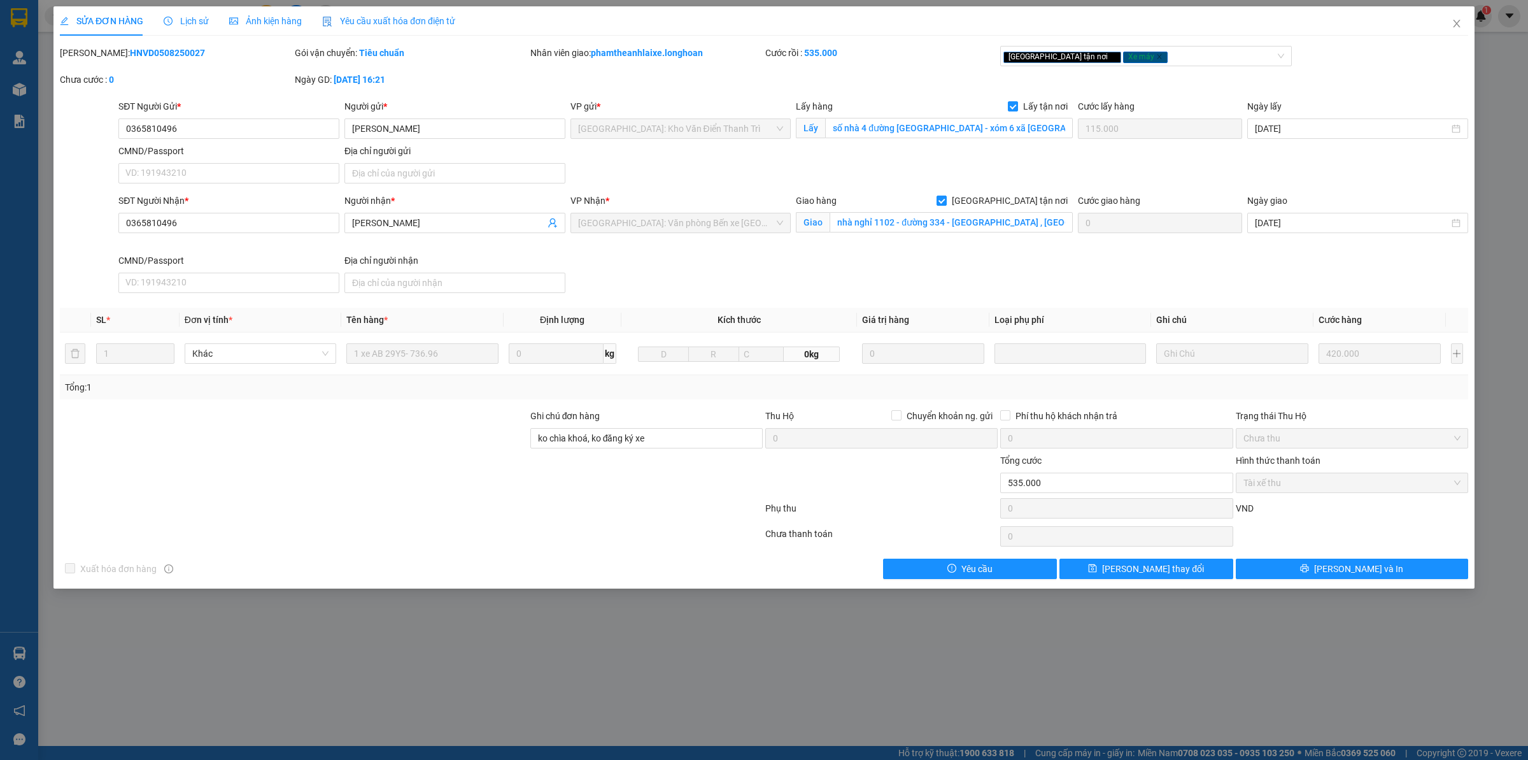
click at [188, 10] on div "Lịch sử" at bounding box center [186, 20] width 45 height 29
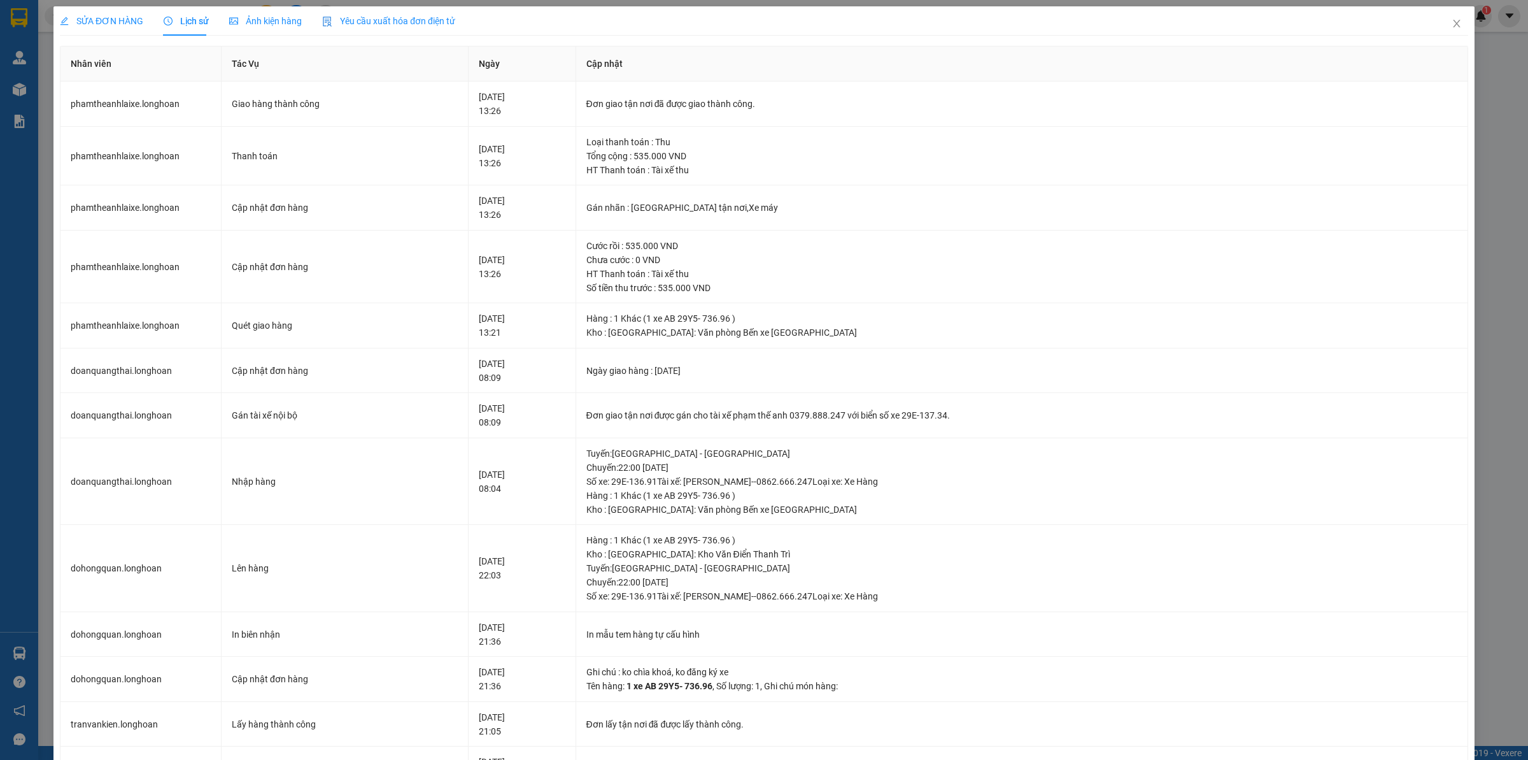
click at [85, 21] on span "SỬA ĐƠN HÀNG" at bounding box center [101, 21] width 83 height 10
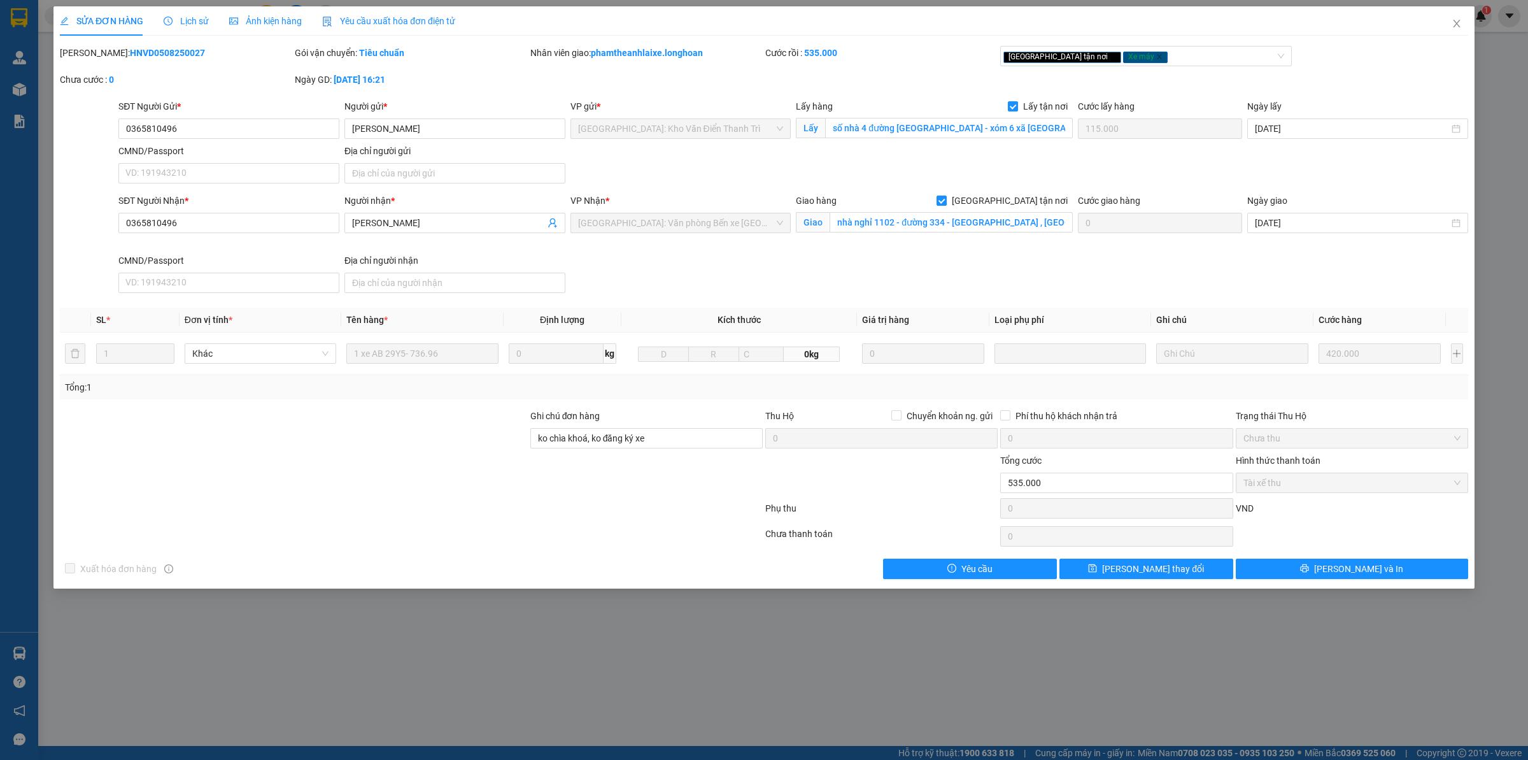
drag, startPoint x: 94, startPoint y: 51, endPoint x: 205, endPoint y: 58, distance: 111.7
click at [205, 58] on div "[PERSON_NAME]: HNVD0508250027" at bounding box center [176, 53] width 232 height 14
click at [1440, 11] on span "Close" at bounding box center [1457, 24] width 36 height 36
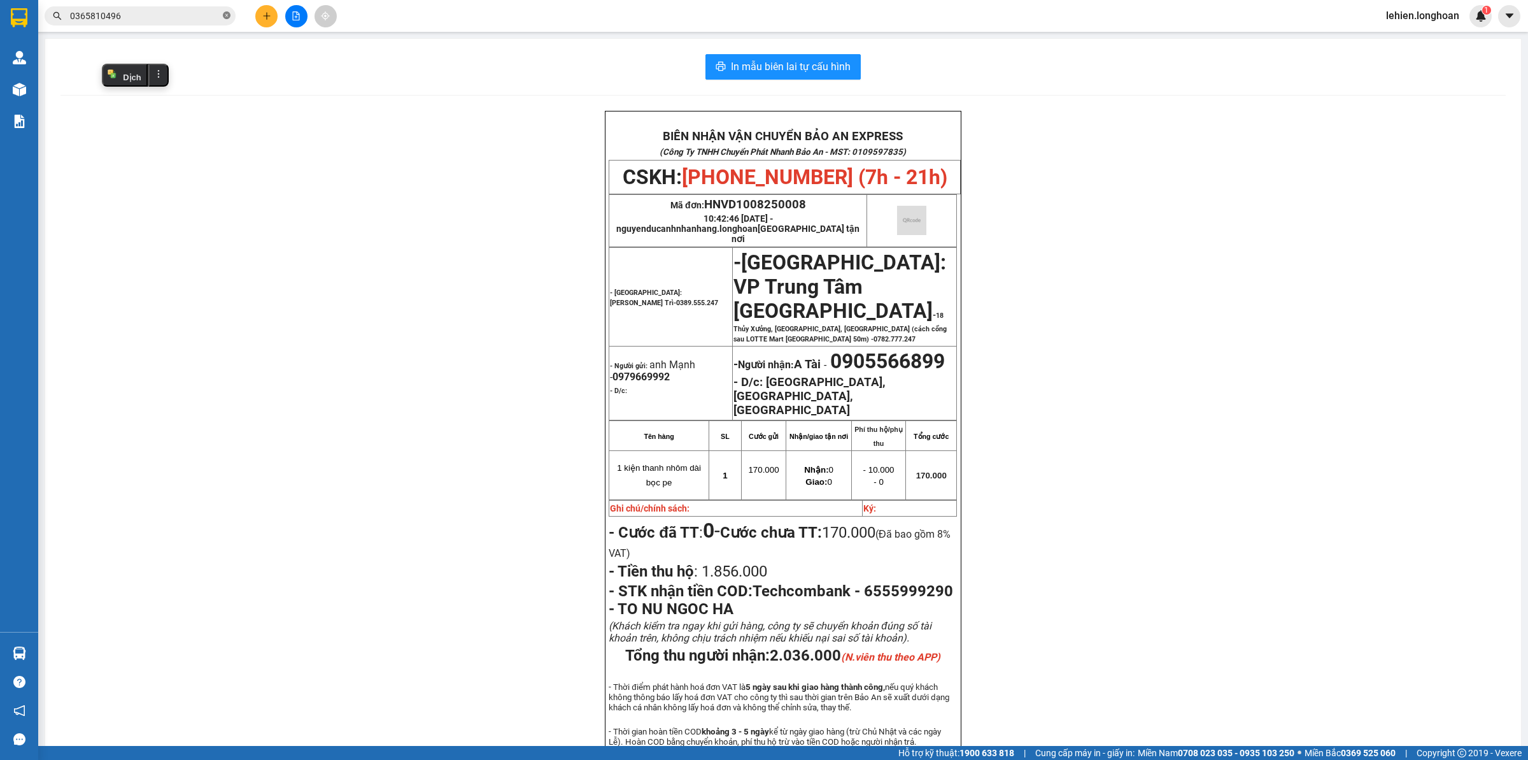
click at [223, 17] on icon "close-circle" at bounding box center [227, 15] width 8 height 8
paste input "984122715"
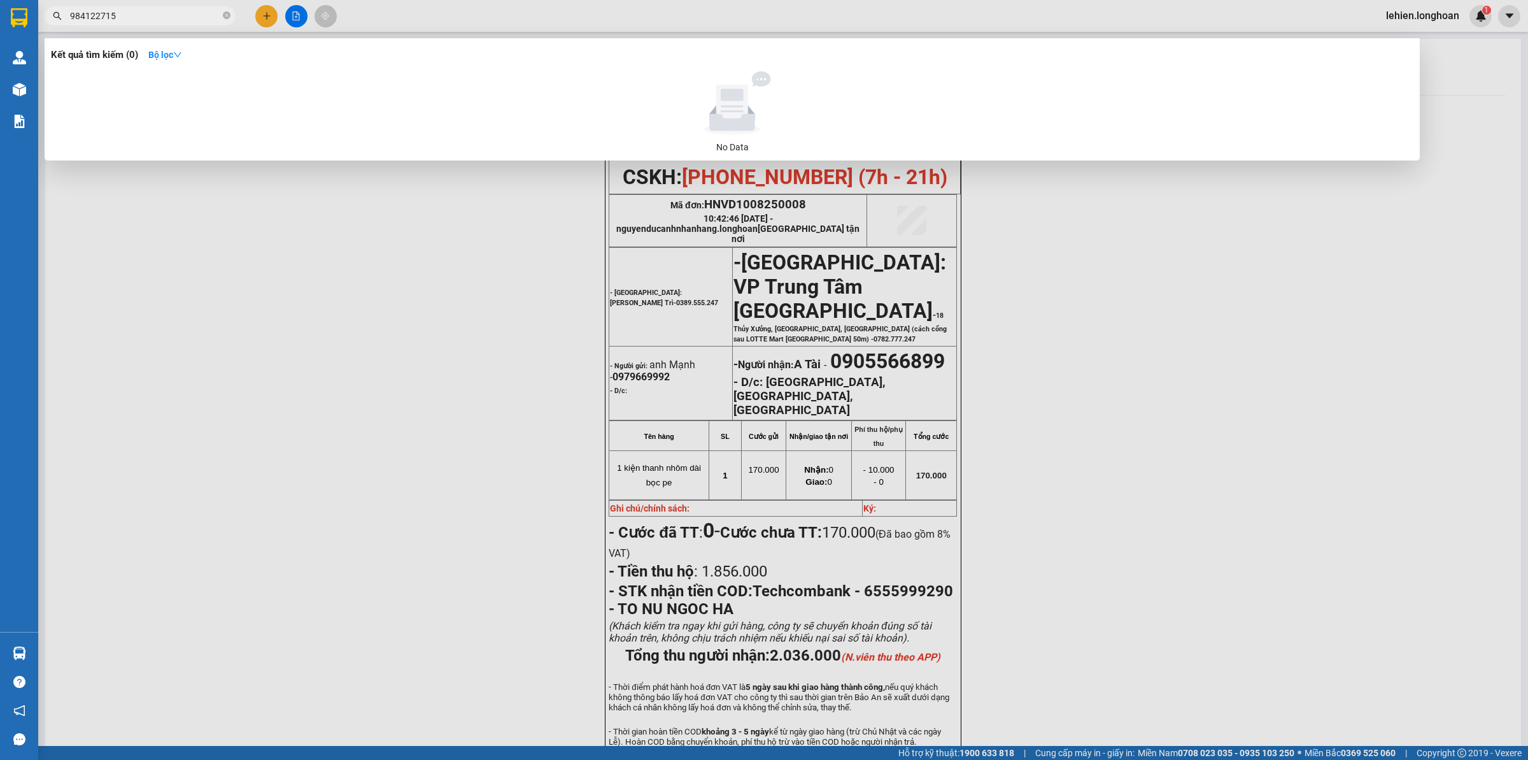
click at [73, 18] on input "984122715" at bounding box center [145, 16] width 150 height 14
click at [72, 18] on input "984122715" at bounding box center [145, 16] width 150 height 14
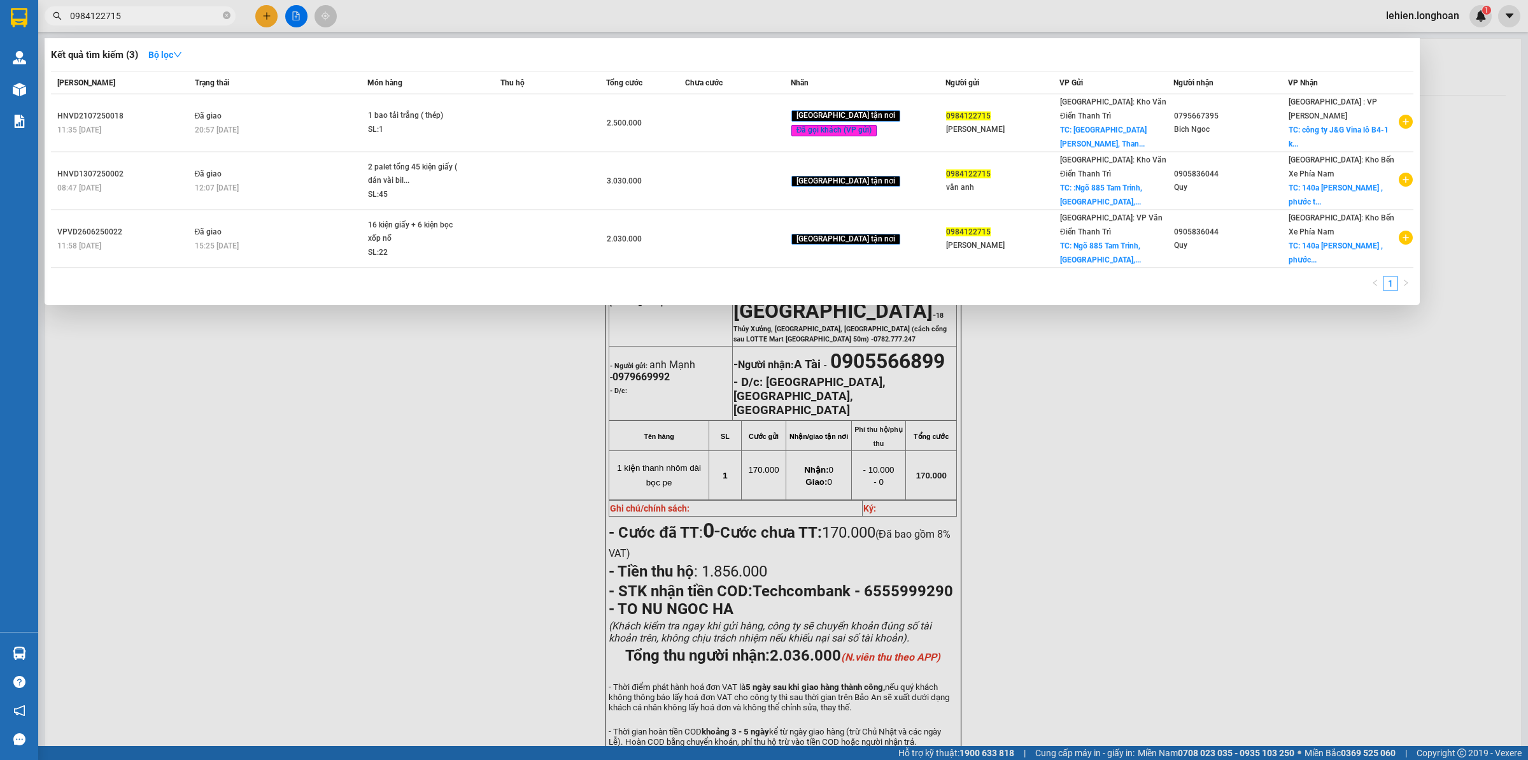
click at [234, 20] on span "0984122715" at bounding box center [140, 15] width 191 height 19
click at [229, 17] on icon "close-circle" at bounding box center [227, 15] width 8 height 8
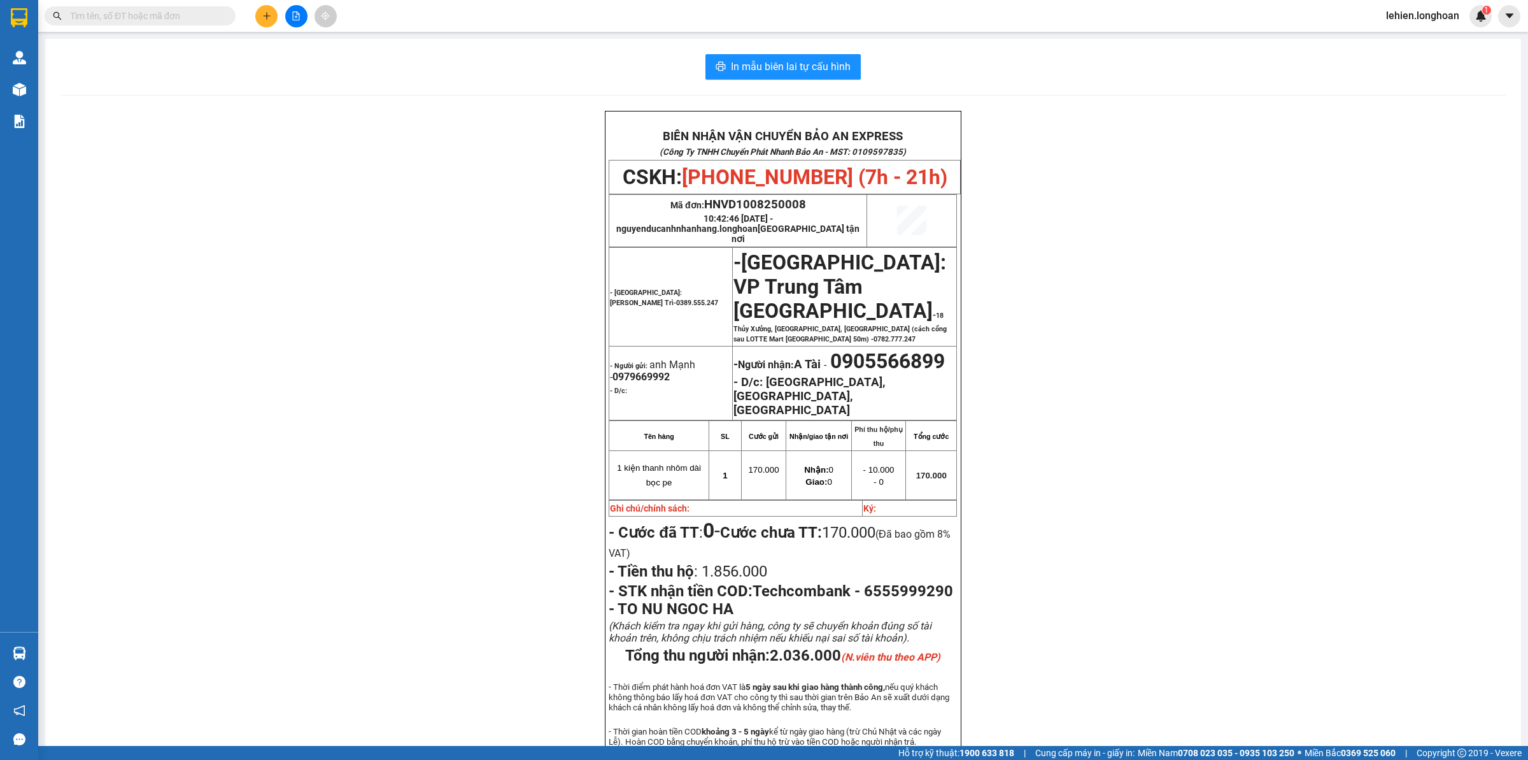
paste input "0379895859"
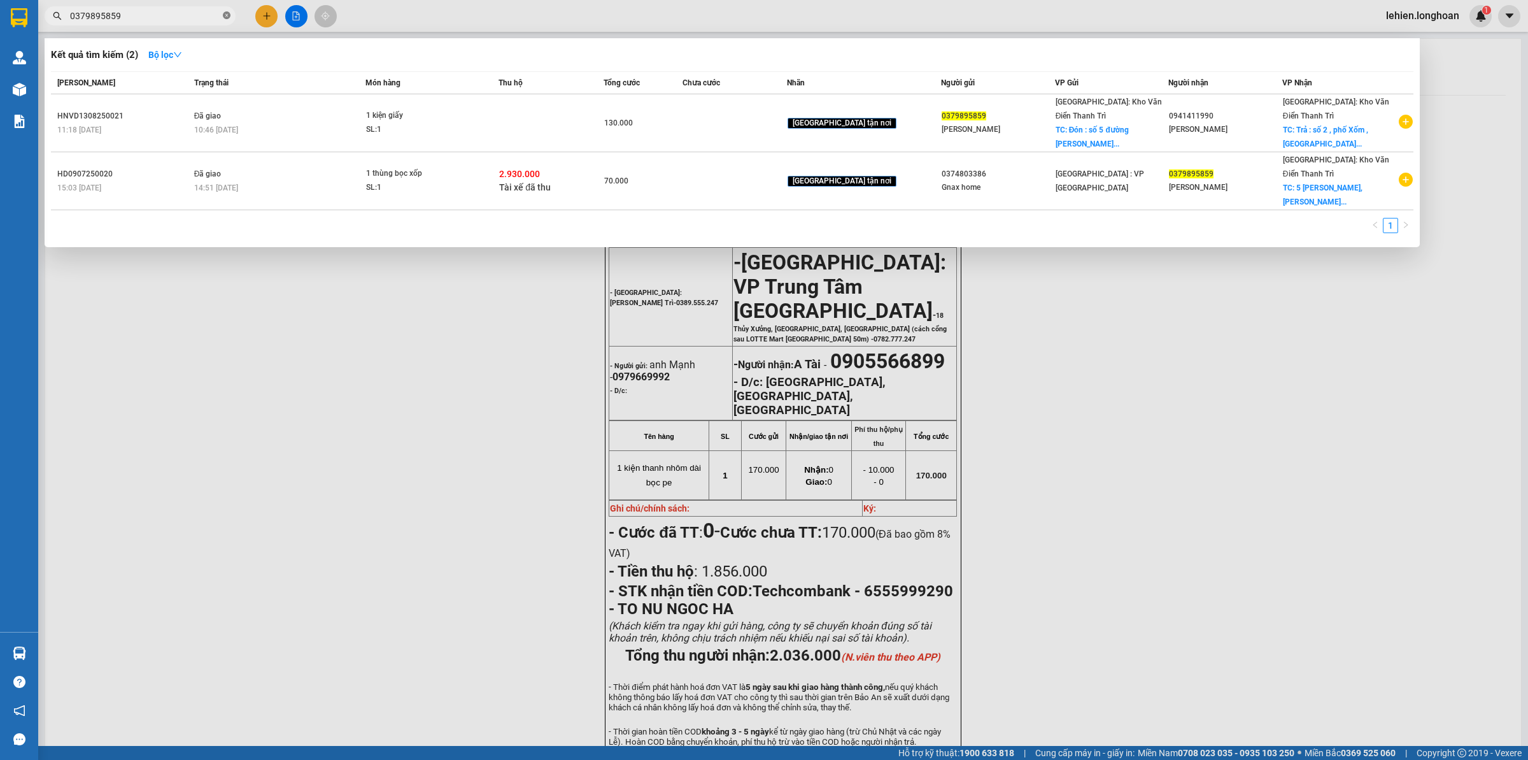
click at [225, 13] on icon "close-circle" at bounding box center [227, 15] width 8 height 8
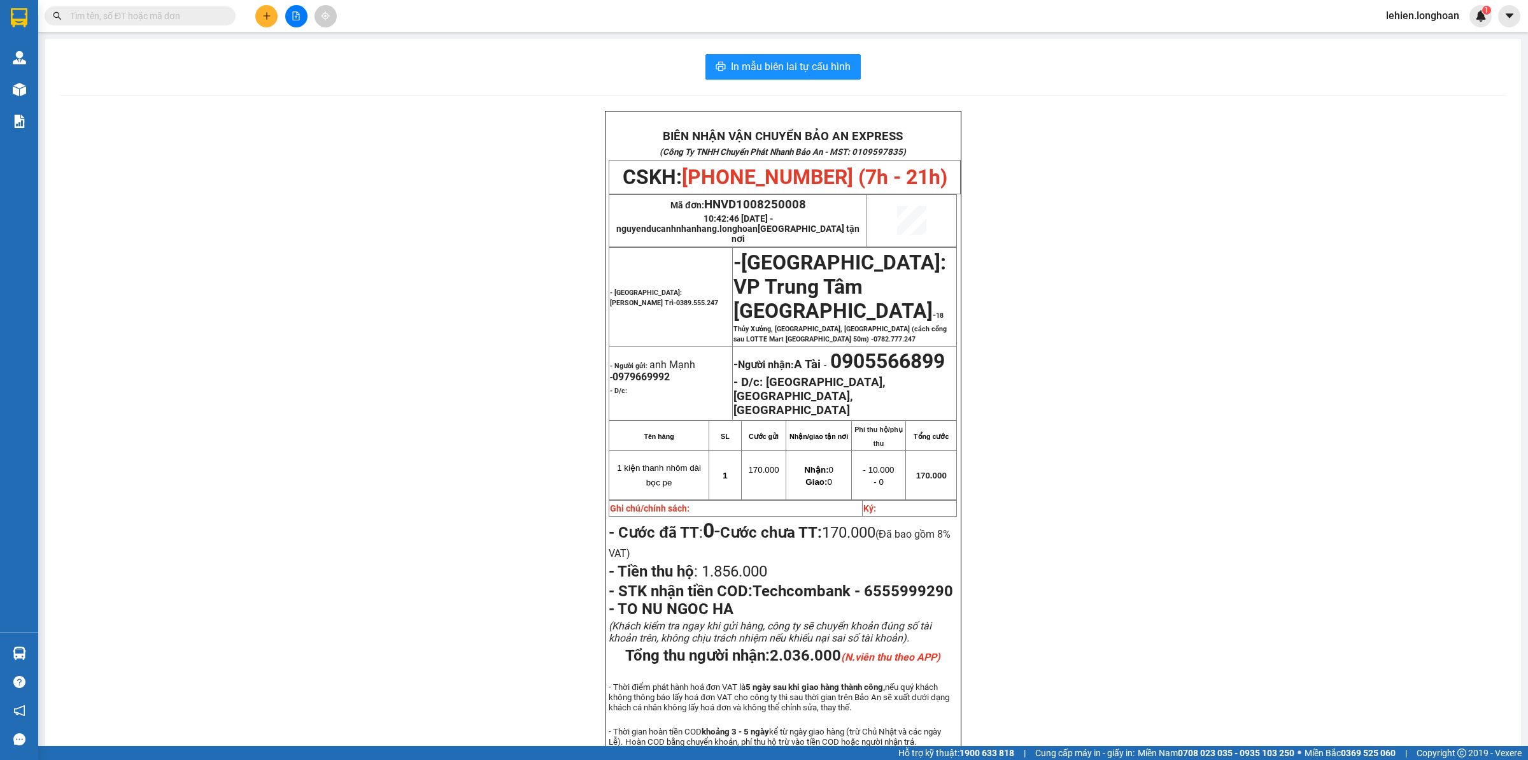
paste input "0815174404"
